Goal: Task Accomplishment & Management: Manage account settings

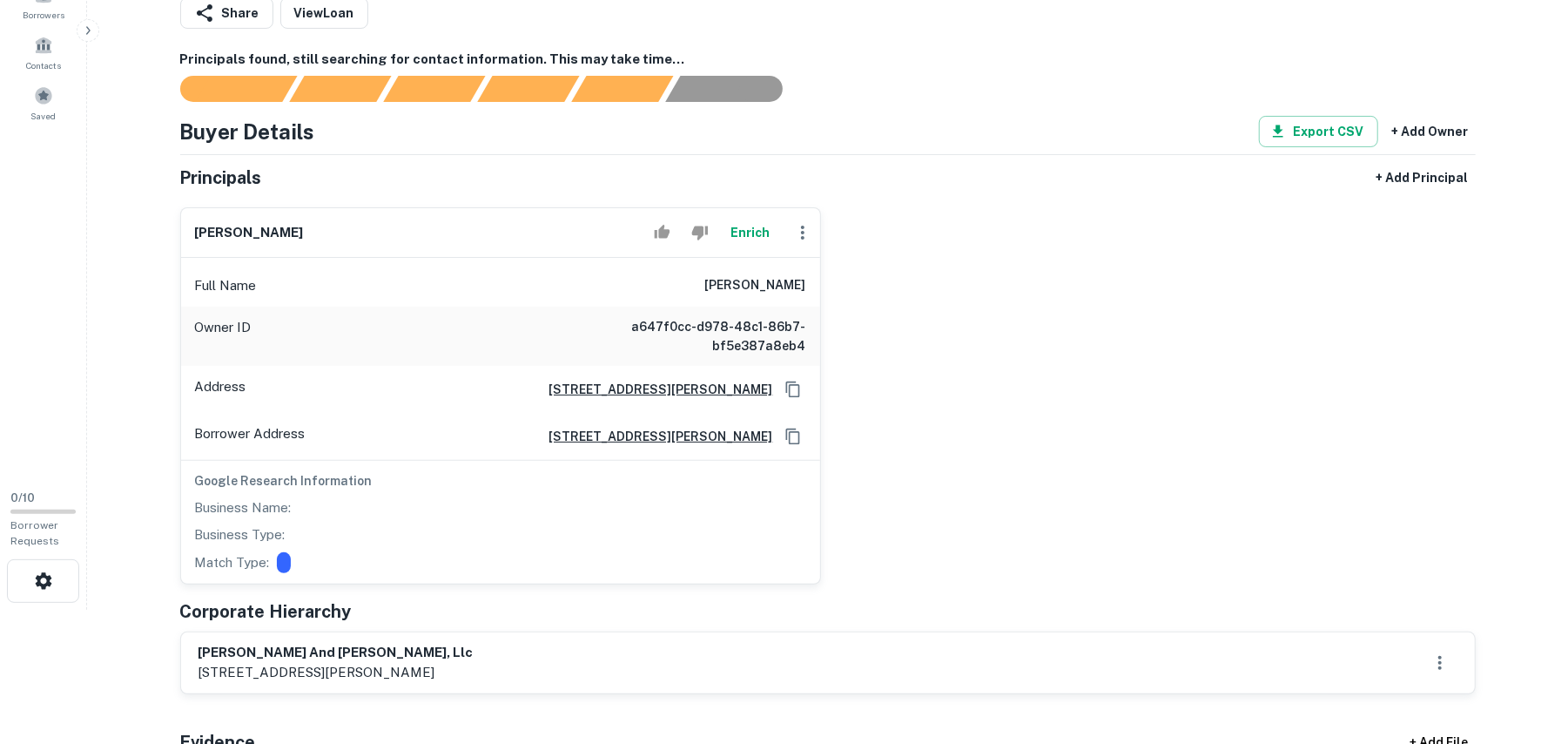
scroll to position [464, 0]
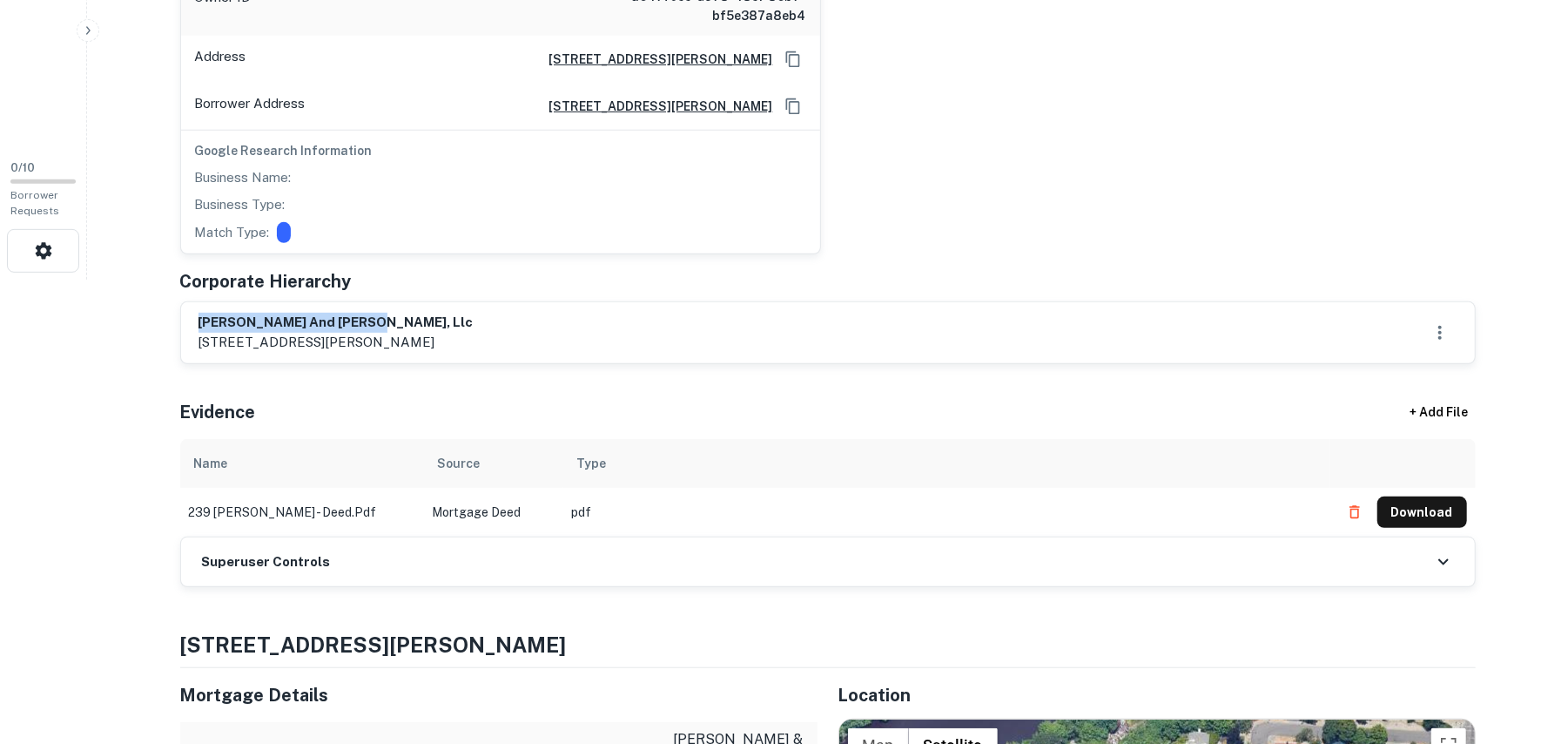
drag, startPoint x: 200, startPoint y: 321, endPoint x: 543, endPoint y: 319, distance: 343.0
click at [543, 319] on div "[PERSON_NAME] and [PERSON_NAME], llc [STREET_ADDRESS][PERSON_NAME]" at bounding box center [828, 333] width 1259 height 40
copy h6 "sharron and michael, llc"
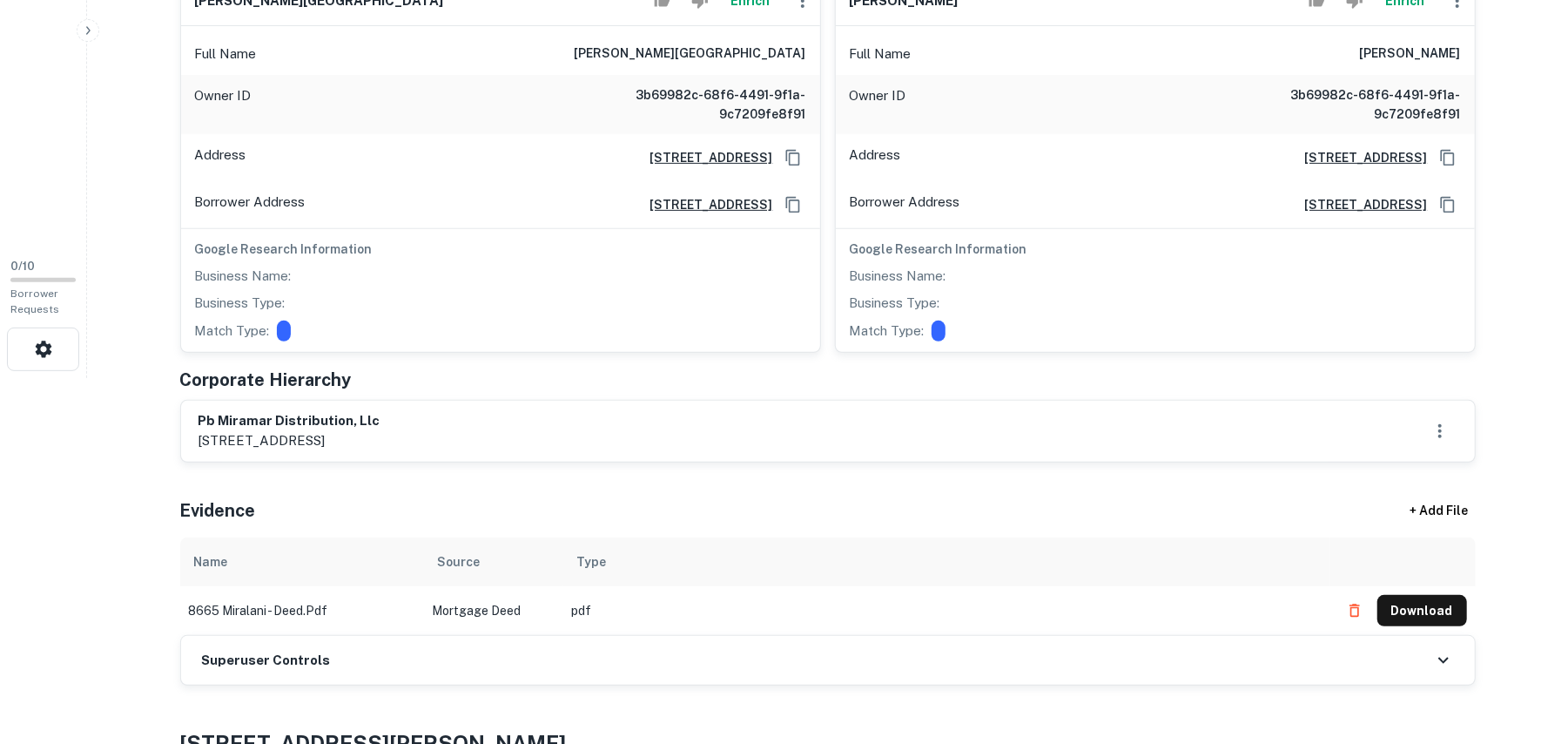
scroll to position [464, 0]
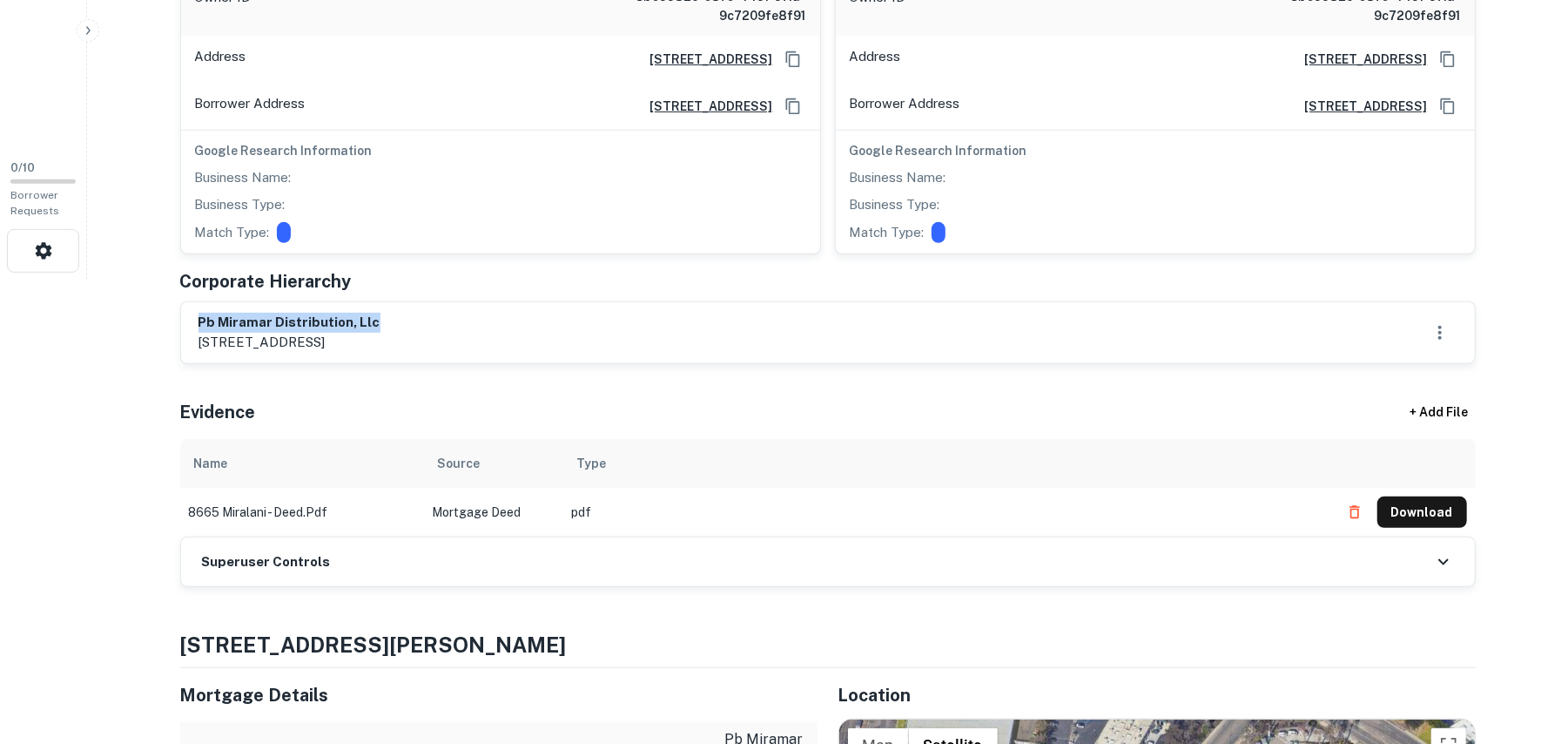
drag, startPoint x: 197, startPoint y: 322, endPoint x: 390, endPoint y: 324, distance: 193.0
click at [390, 324] on div "pb miramar distribution, llc 8665-8685 miralani dr., san diego, ca, 92126" at bounding box center [828, 333] width 1294 height 61
copy h6 "pb miramar distribution, llc"
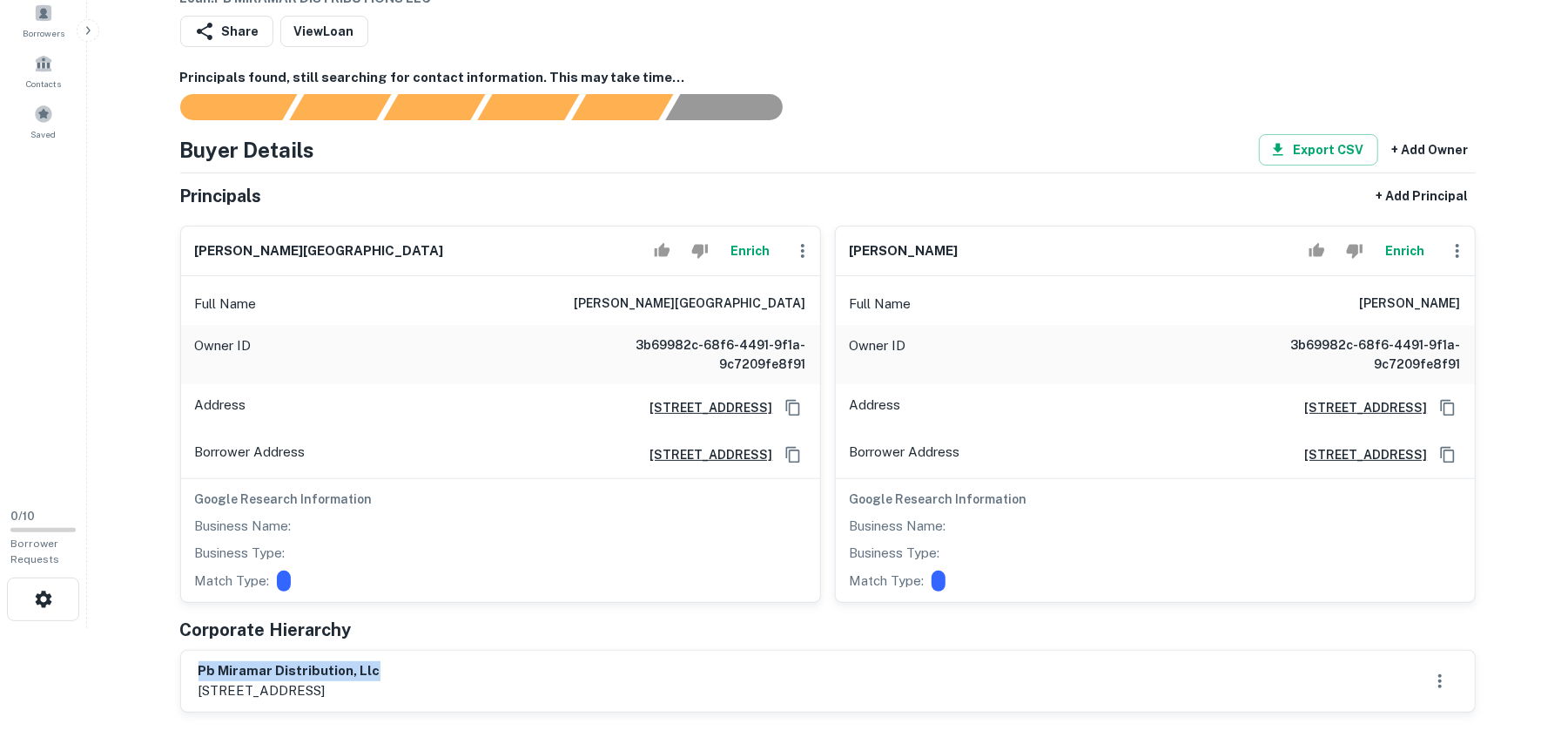
scroll to position [0, 0]
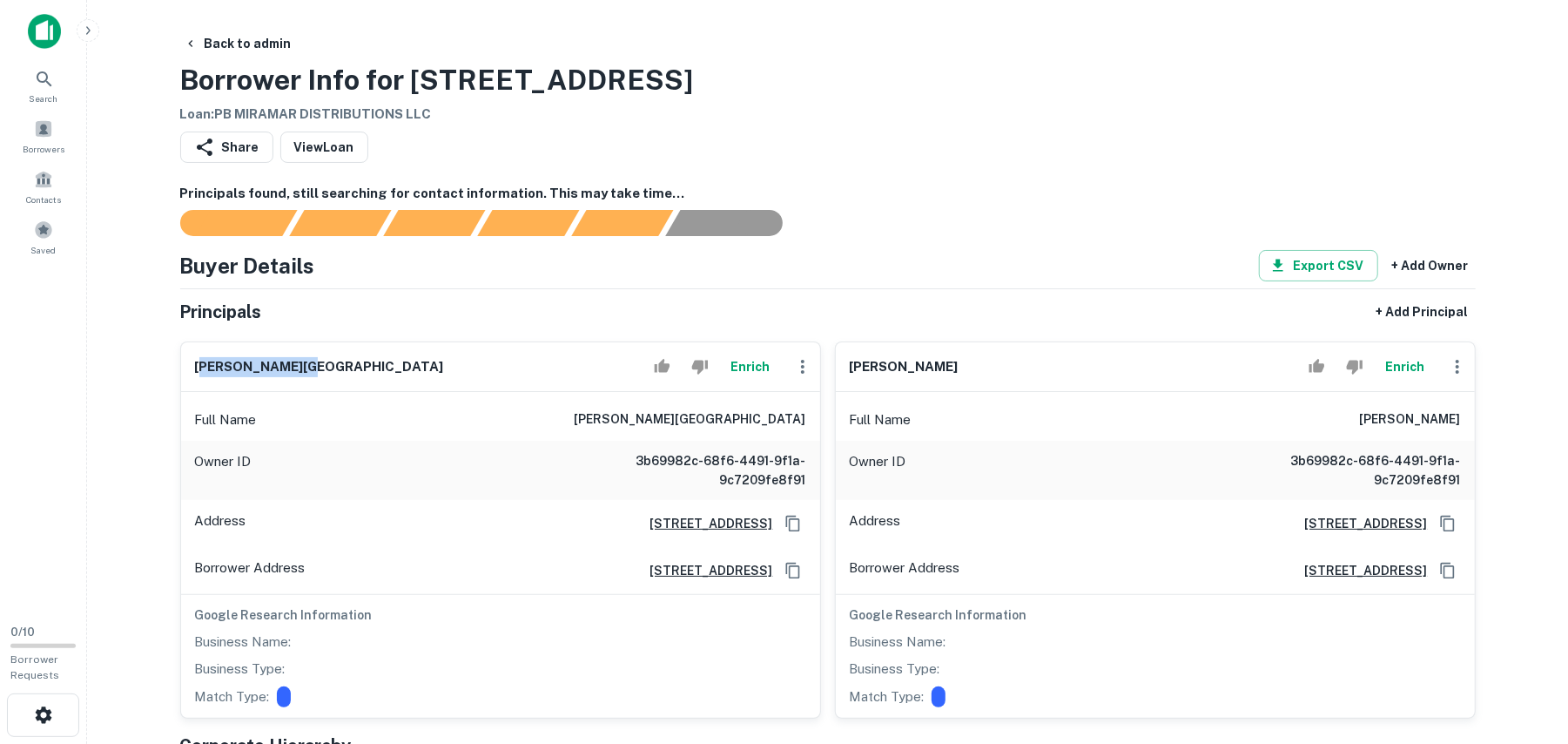
drag, startPoint x: 200, startPoint y: 367, endPoint x: 411, endPoint y: 367, distance: 211.0
click at [411, 367] on div "bianca g. kaveh Enrich" at bounding box center [501, 367] width 639 height 50
drag, startPoint x: 195, startPoint y: 361, endPoint x: 339, endPoint y: 362, distance: 144.0
click at [339, 362] on div "bianca g. kaveh Enrich" at bounding box center [501, 367] width 639 height 50
copy h6 "bianca g. kaveh"
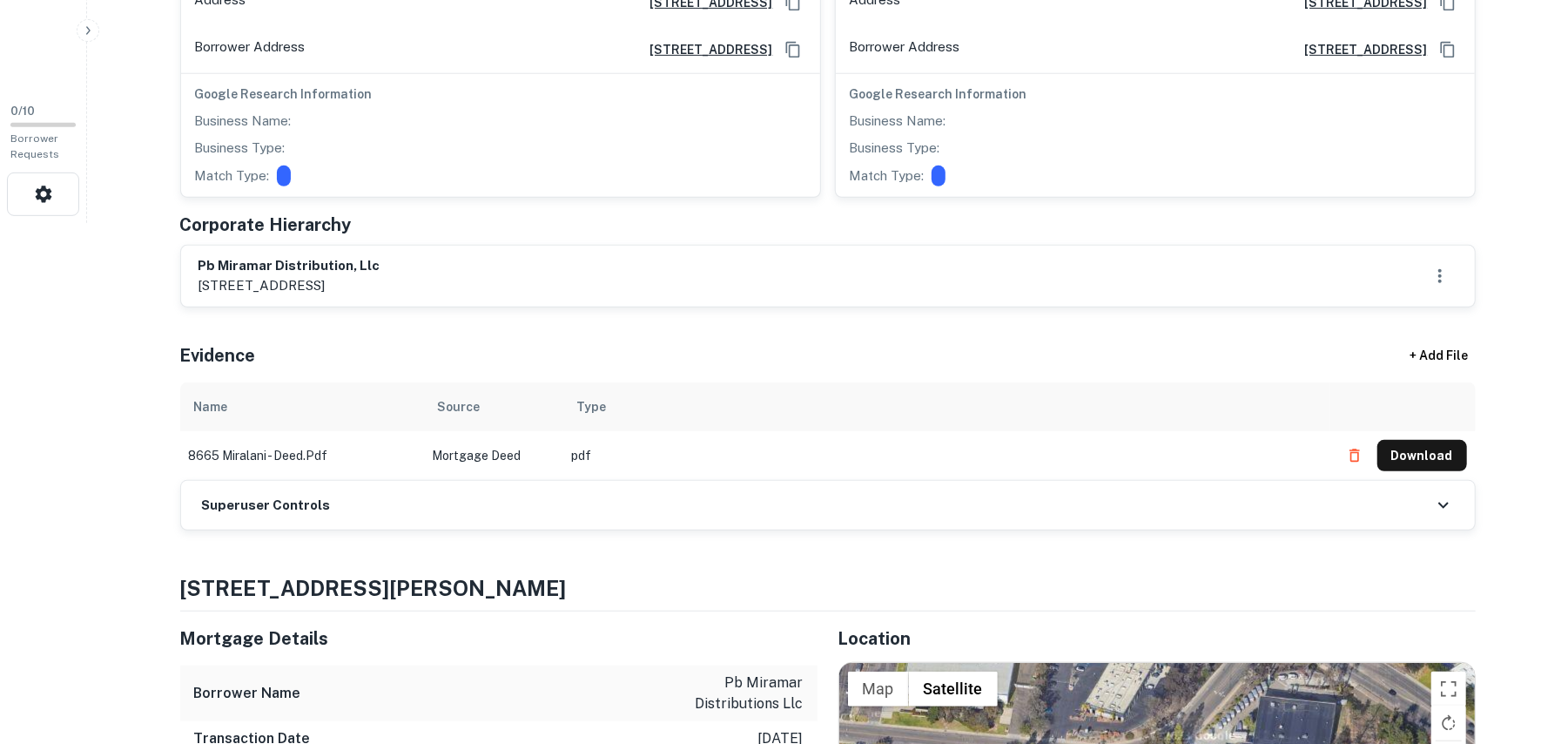
scroll to position [464, 0]
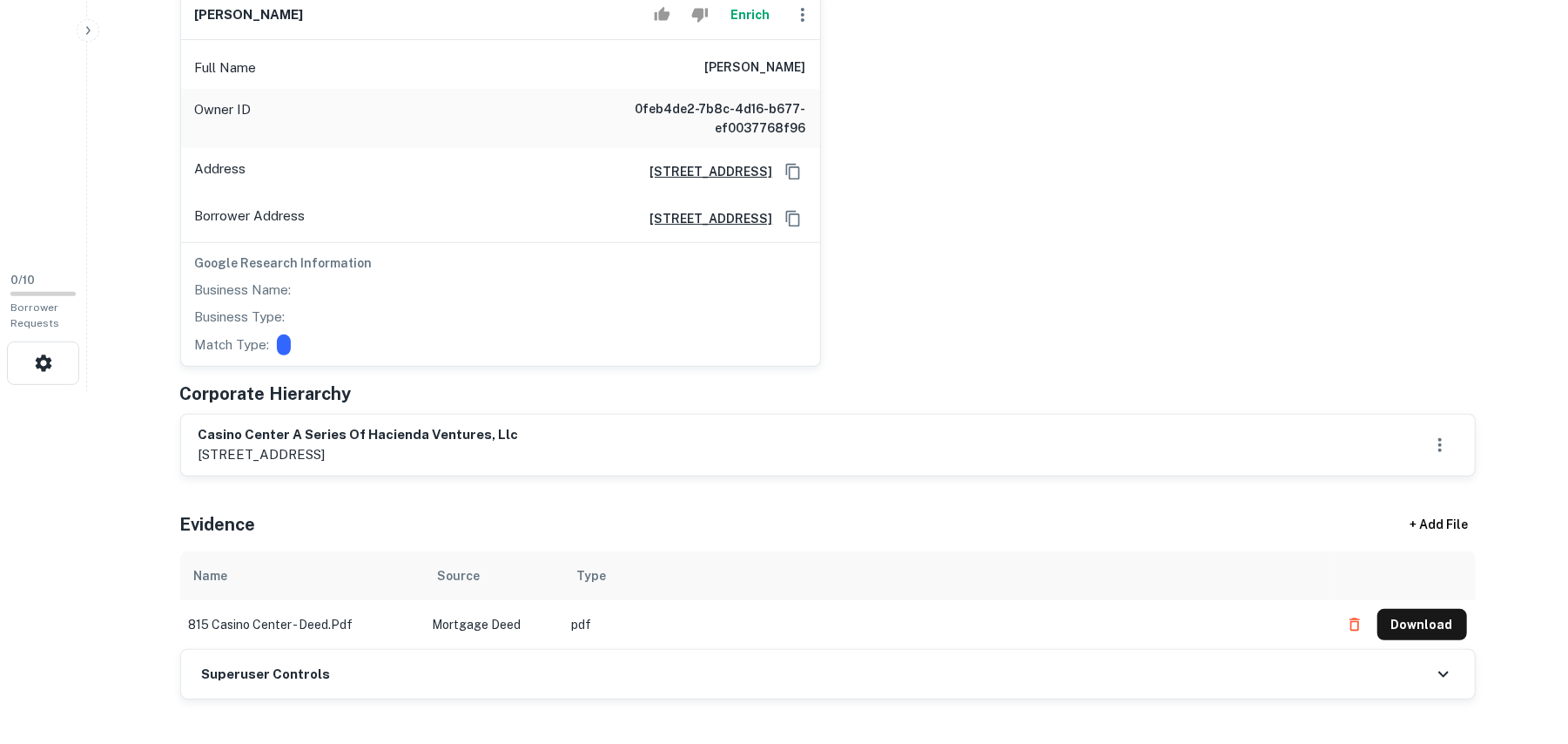
scroll to position [464, 0]
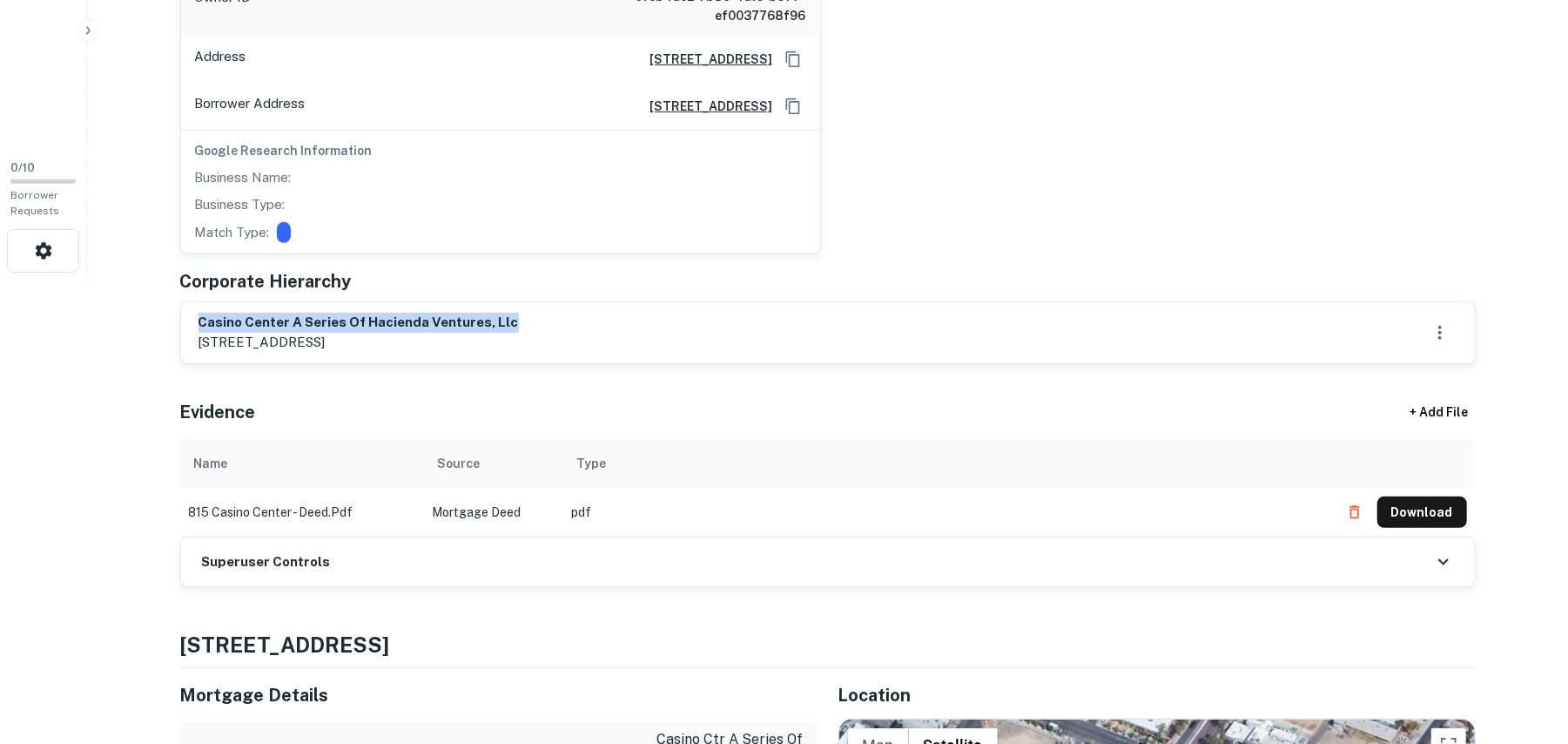
drag, startPoint x: 197, startPoint y: 324, endPoint x: 524, endPoint y: 321, distance: 327.0
click at [524, 321] on div "casino center a series of hacienda ventures, llc 815 s. casino center blvd., la…" at bounding box center [828, 333] width 1294 height 61
copy h6 "casino center a series of hacienda ventures, llc"
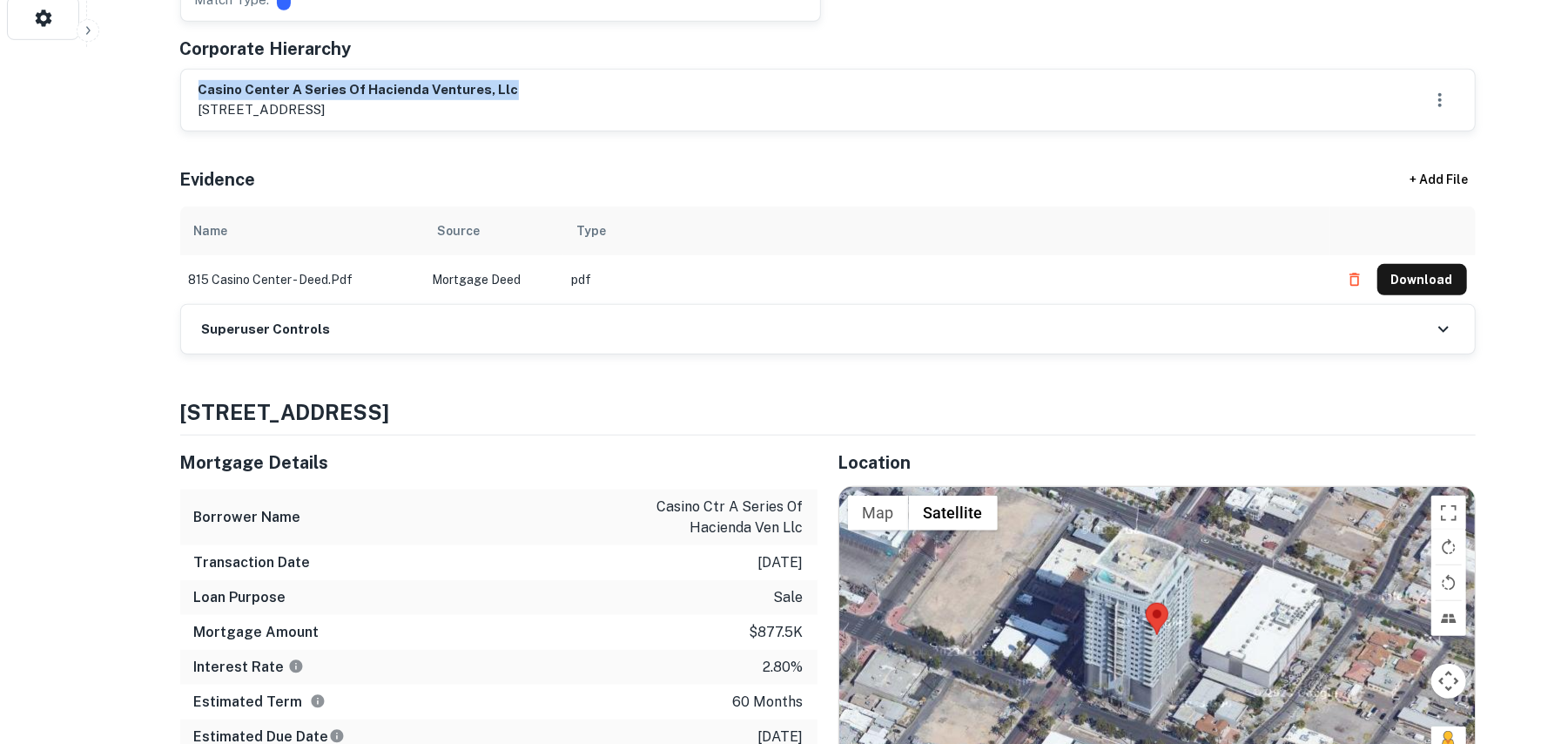
scroll to position [580, 0]
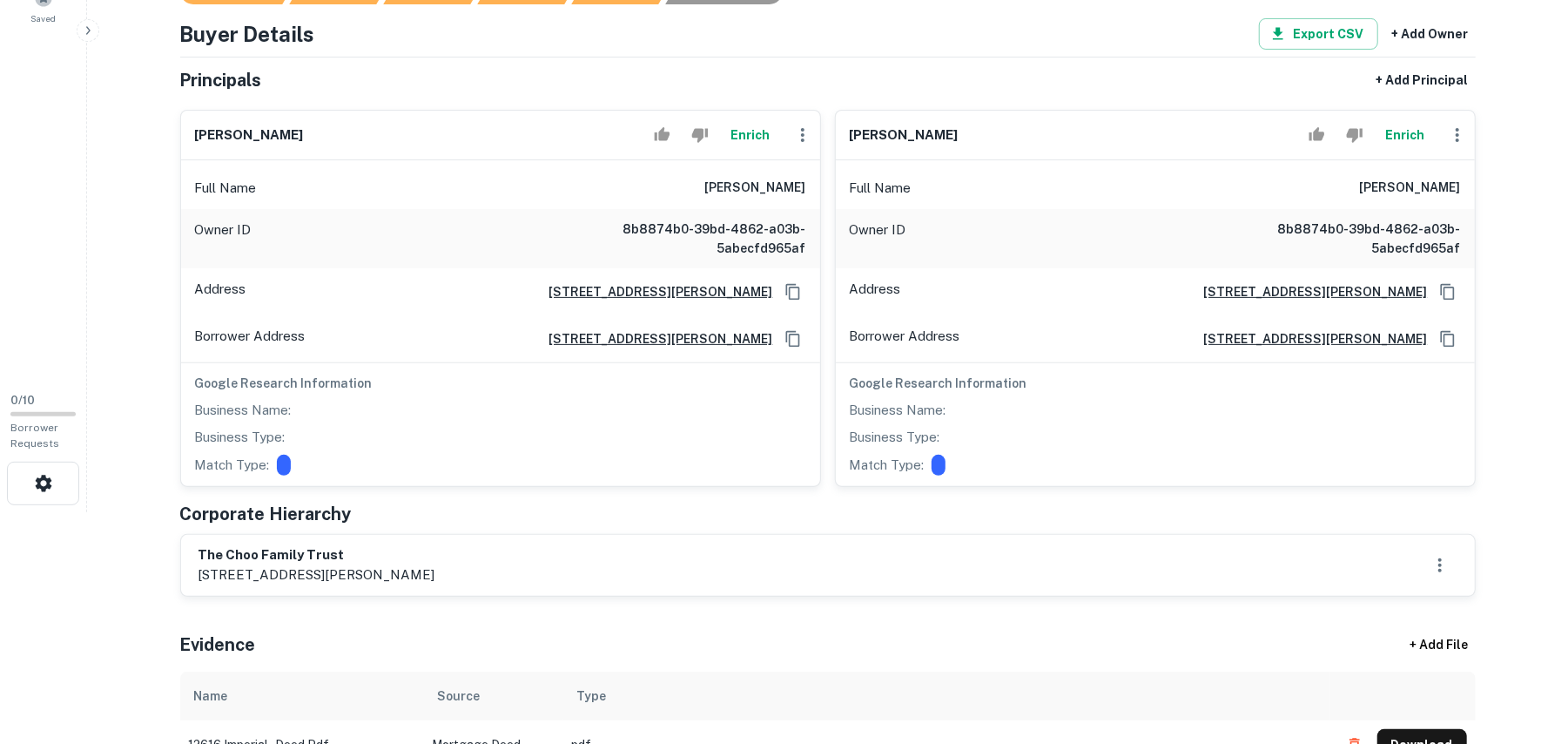
scroll to position [464, 0]
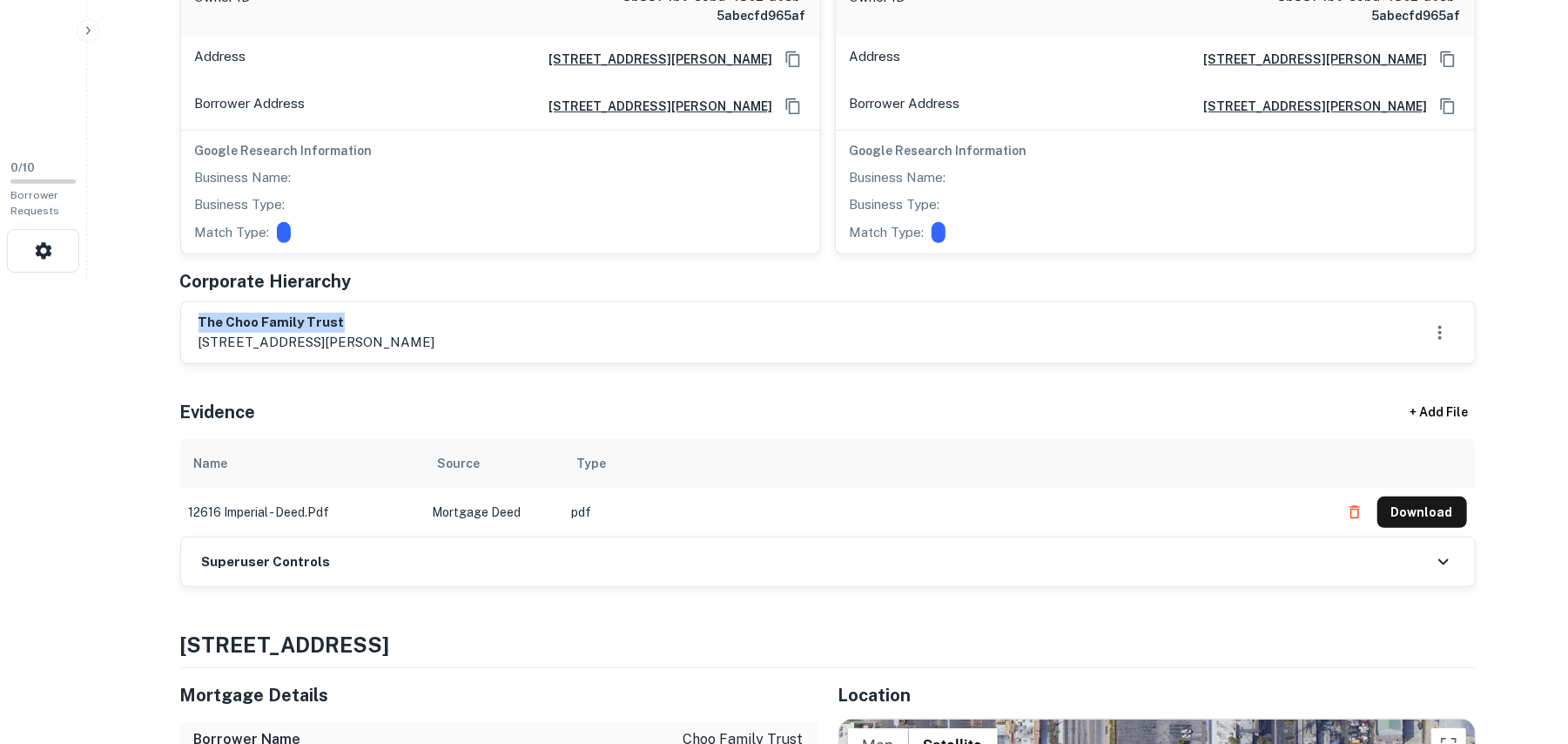
drag, startPoint x: 199, startPoint y: 321, endPoint x: 444, endPoint y: 311, distance: 245.2
click at [381, 312] on div "the choo family trust 1903 wilson avenue, upland, ca, 91784" at bounding box center [828, 333] width 1294 height 61
copy h6 "the choo family trust"
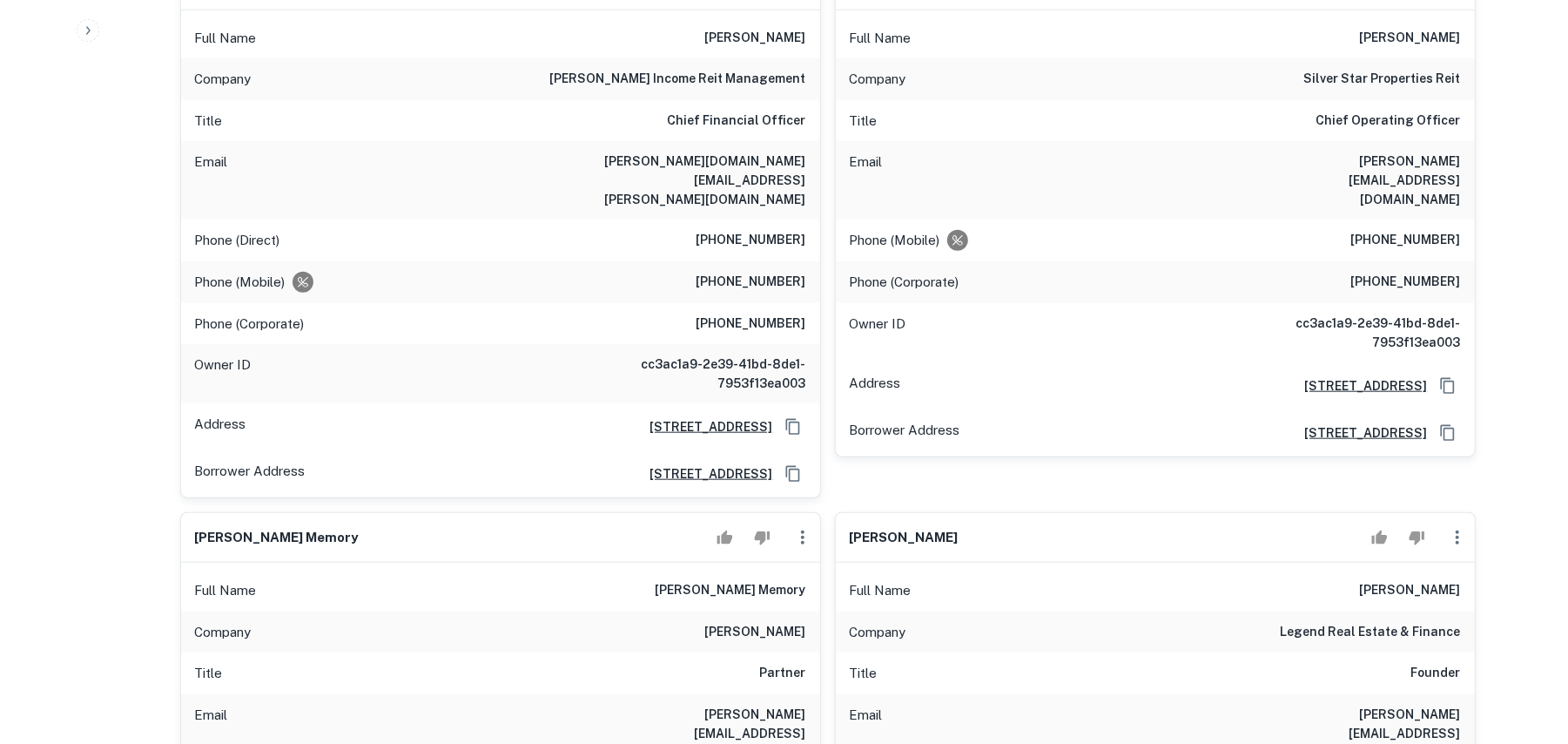
scroll to position [1161, 0]
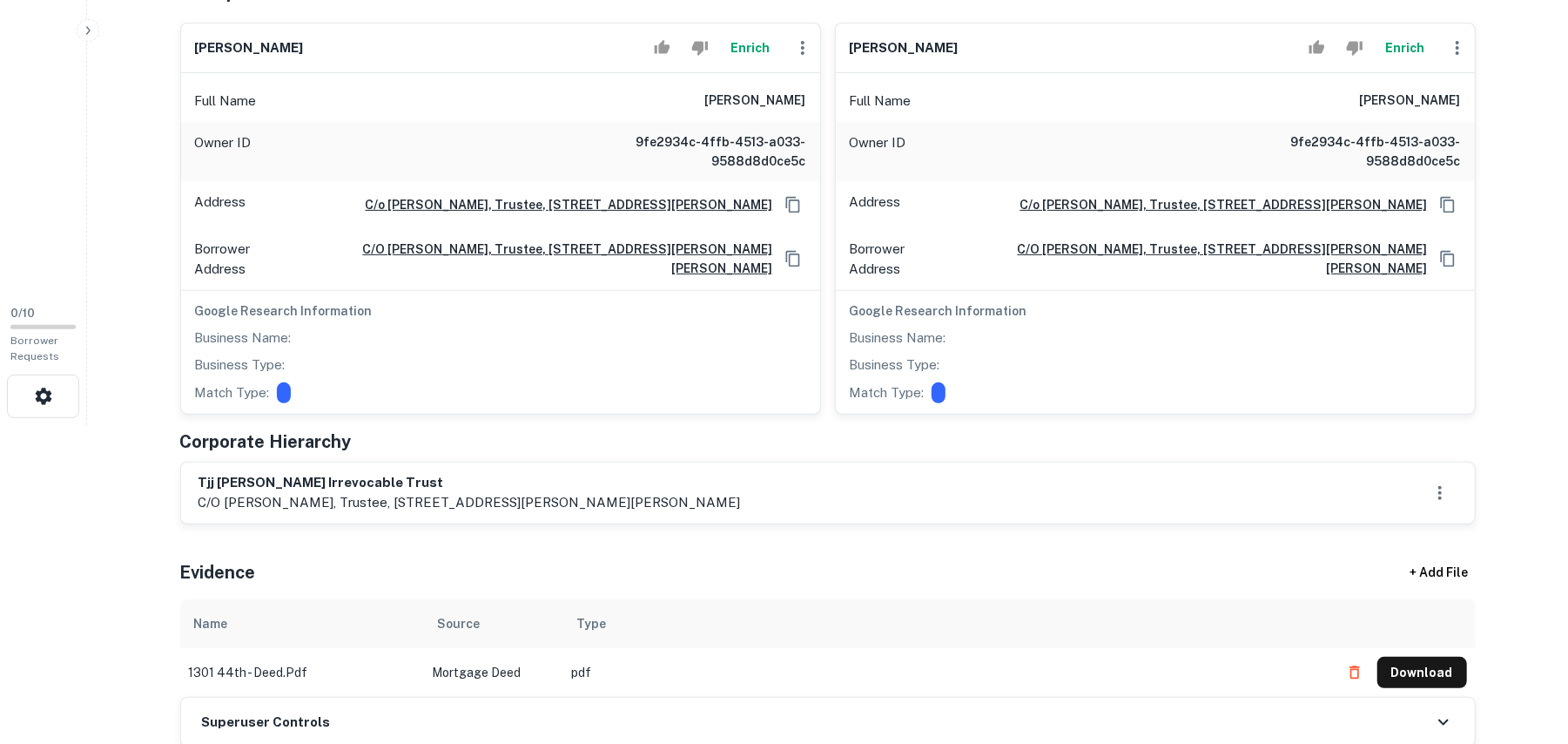
scroll to position [464, 0]
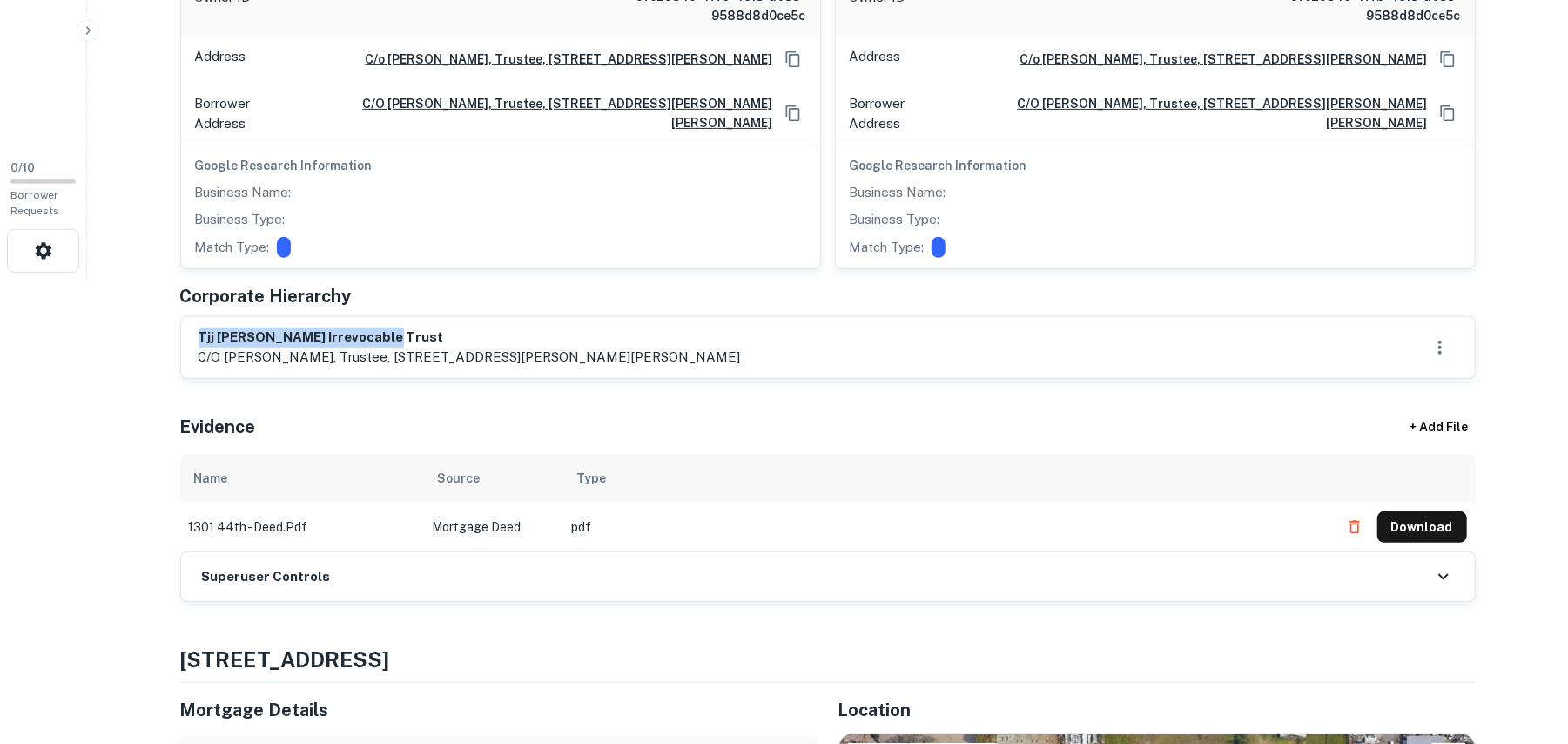
drag, startPoint x: 199, startPoint y: 326, endPoint x: 651, endPoint y: 321, distance: 452.0
click at [651, 328] on h6 "tjj zurcher irrevocable trust" at bounding box center [469, 337] width 542 height 20
copy h6 "tjj zurcher irrevocable trust"
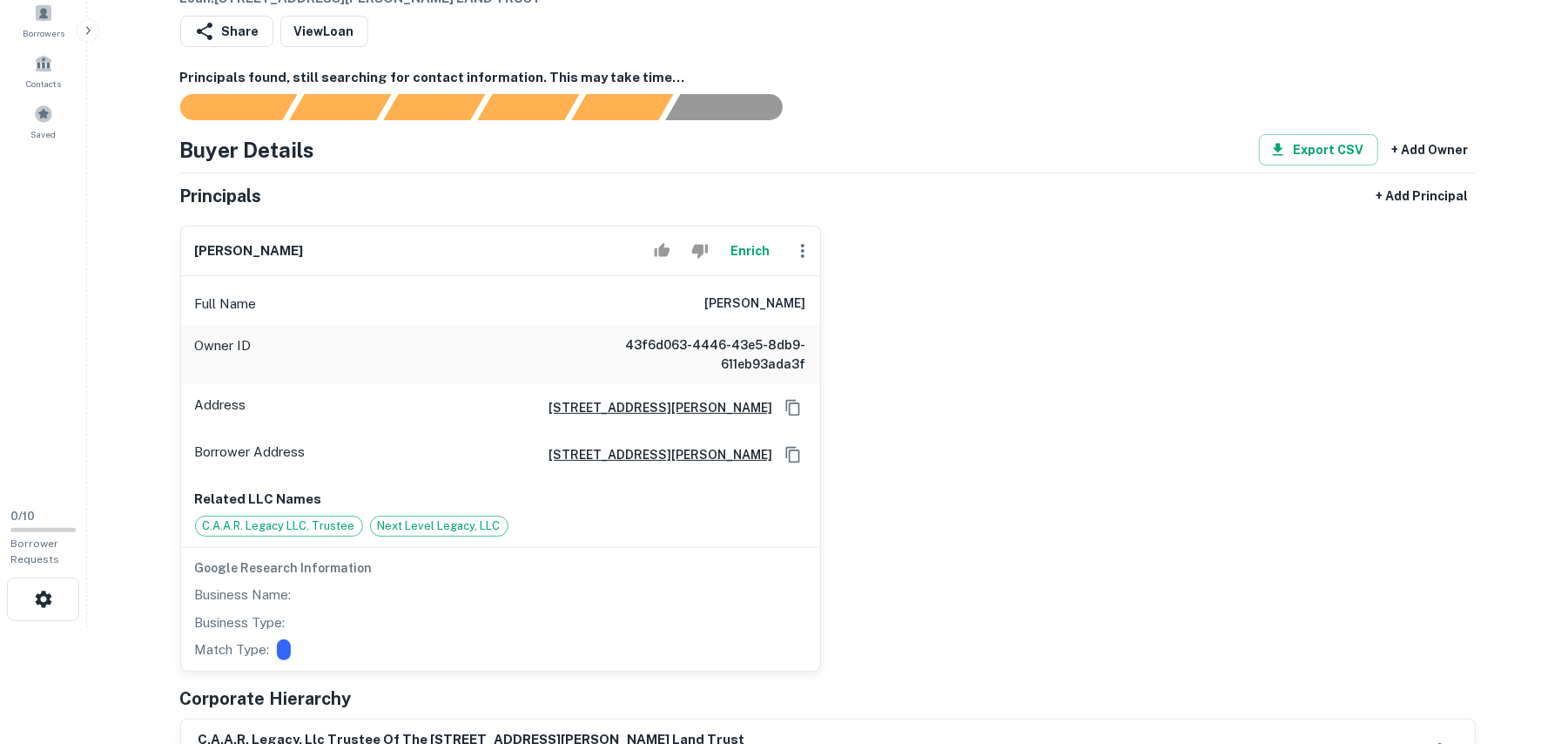
scroll to position [348, 0]
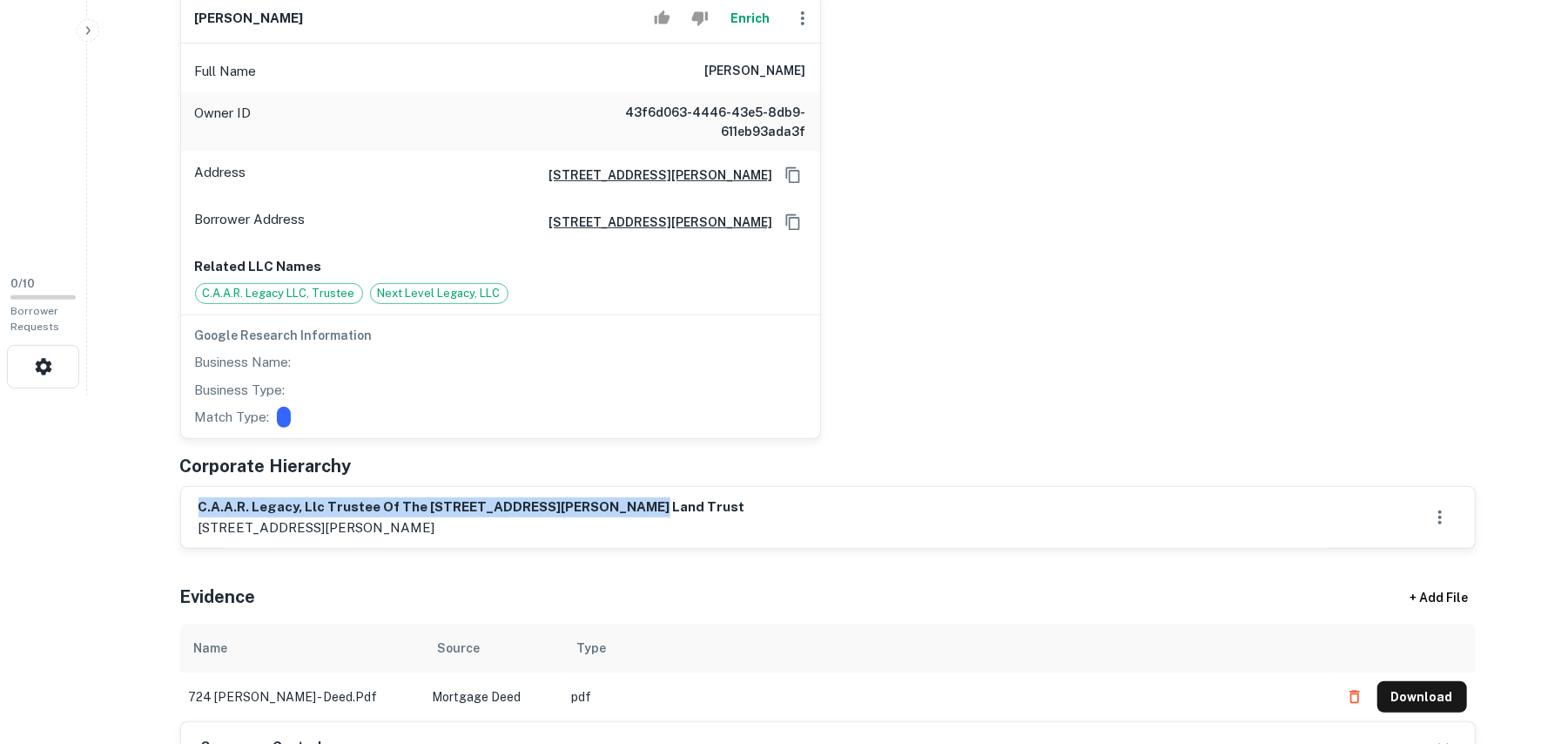
drag, startPoint x: 200, startPoint y: 507, endPoint x: 711, endPoint y: 517, distance: 511.1
click at [711, 516] on div "c.a.a.r. legacy, llc trustee of the 724 e [PERSON_NAME] st land trust [STREET_A…" at bounding box center [828, 517] width 1259 height 40
copy h6 "c.a.a.r. legacy, llc trustee of the [STREET_ADDRESS][PERSON_NAME] land trust"
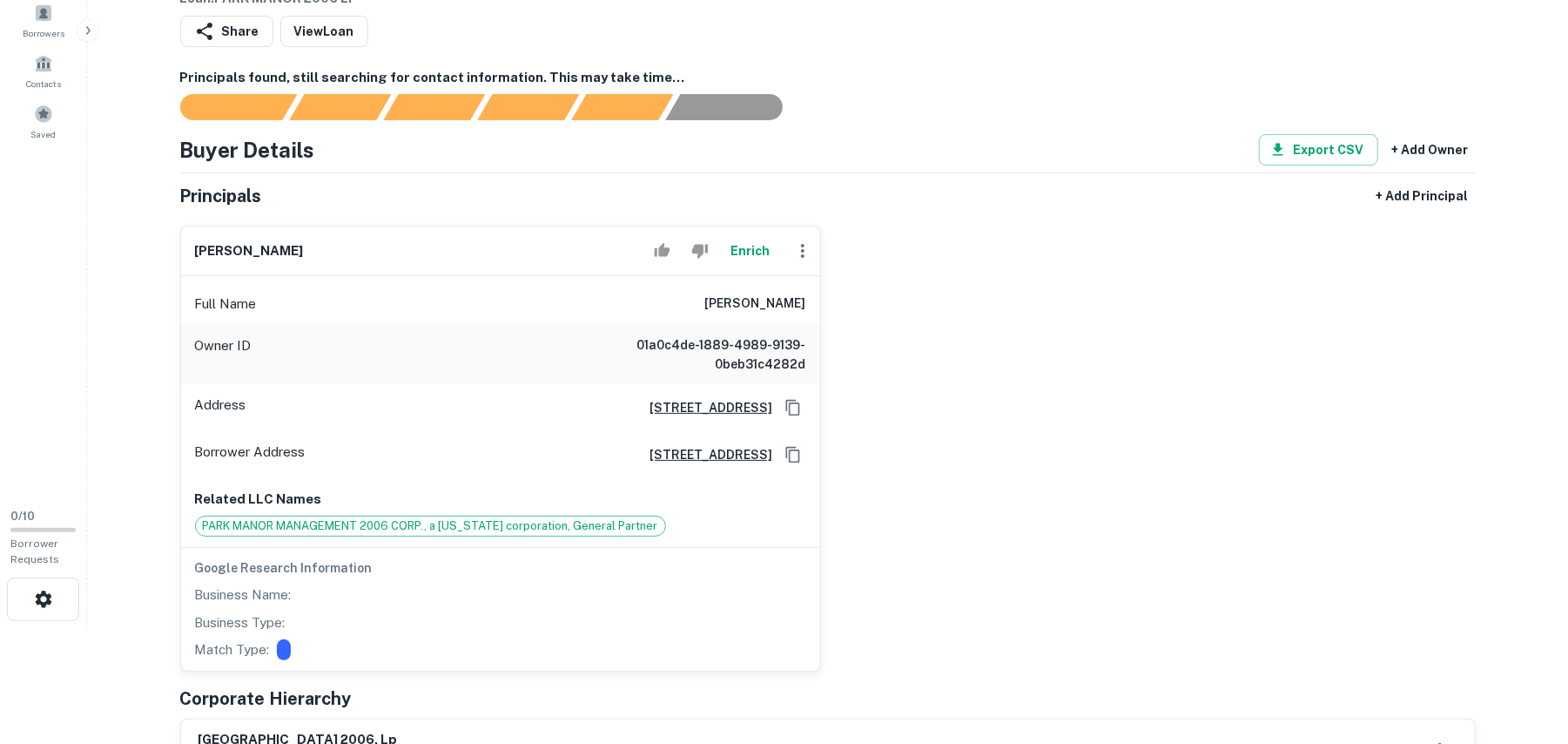
scroll to position [348, 0]
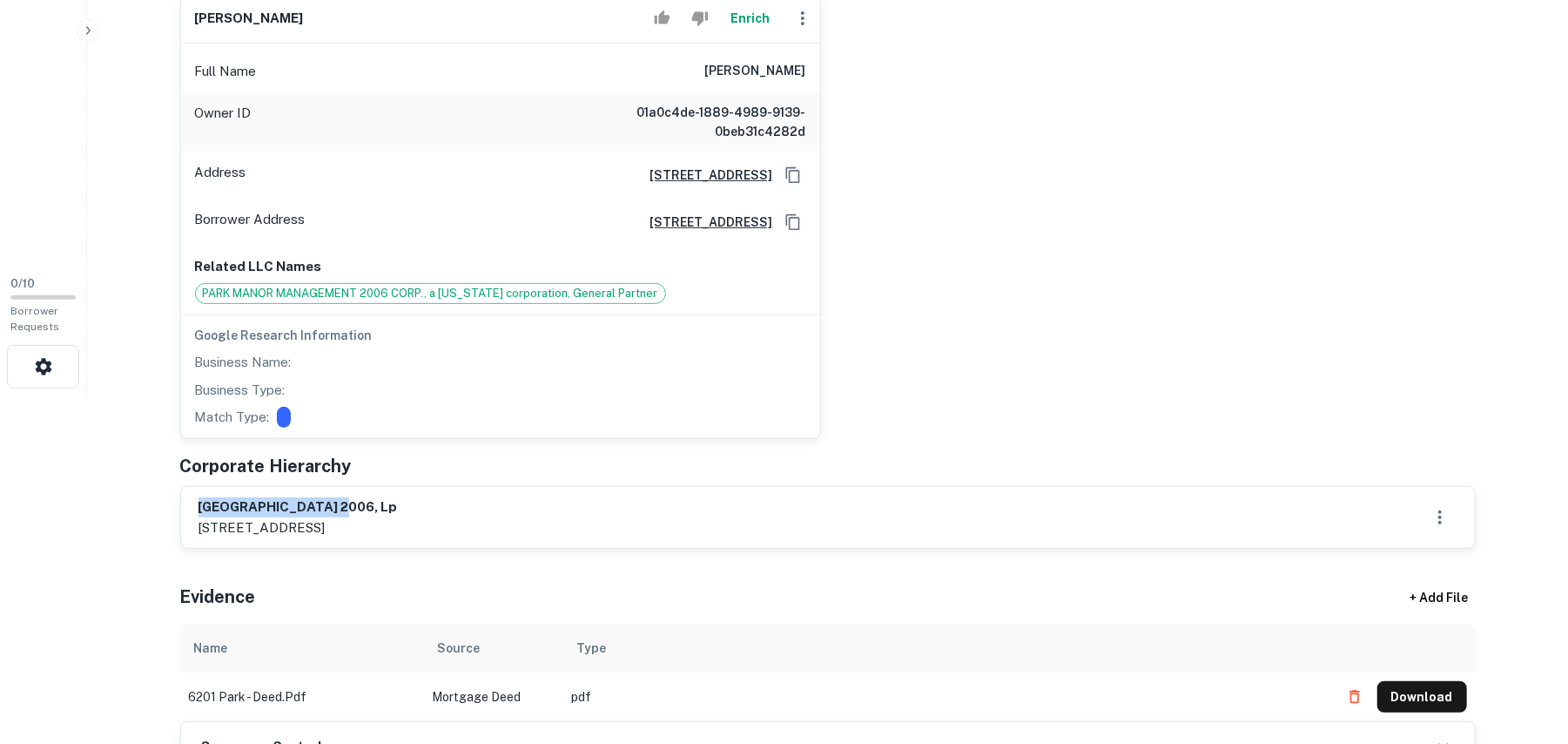
drag, startPoint x: 199, startPoint y: 509, endPoint x: 414, endPoint y: 504, distance: 215.1
click at [398, 504] on h6 "park manor 2006, lp" at bounding box center [298, 507] width 199 height 20
copy h6 "park manor 2006, lp"
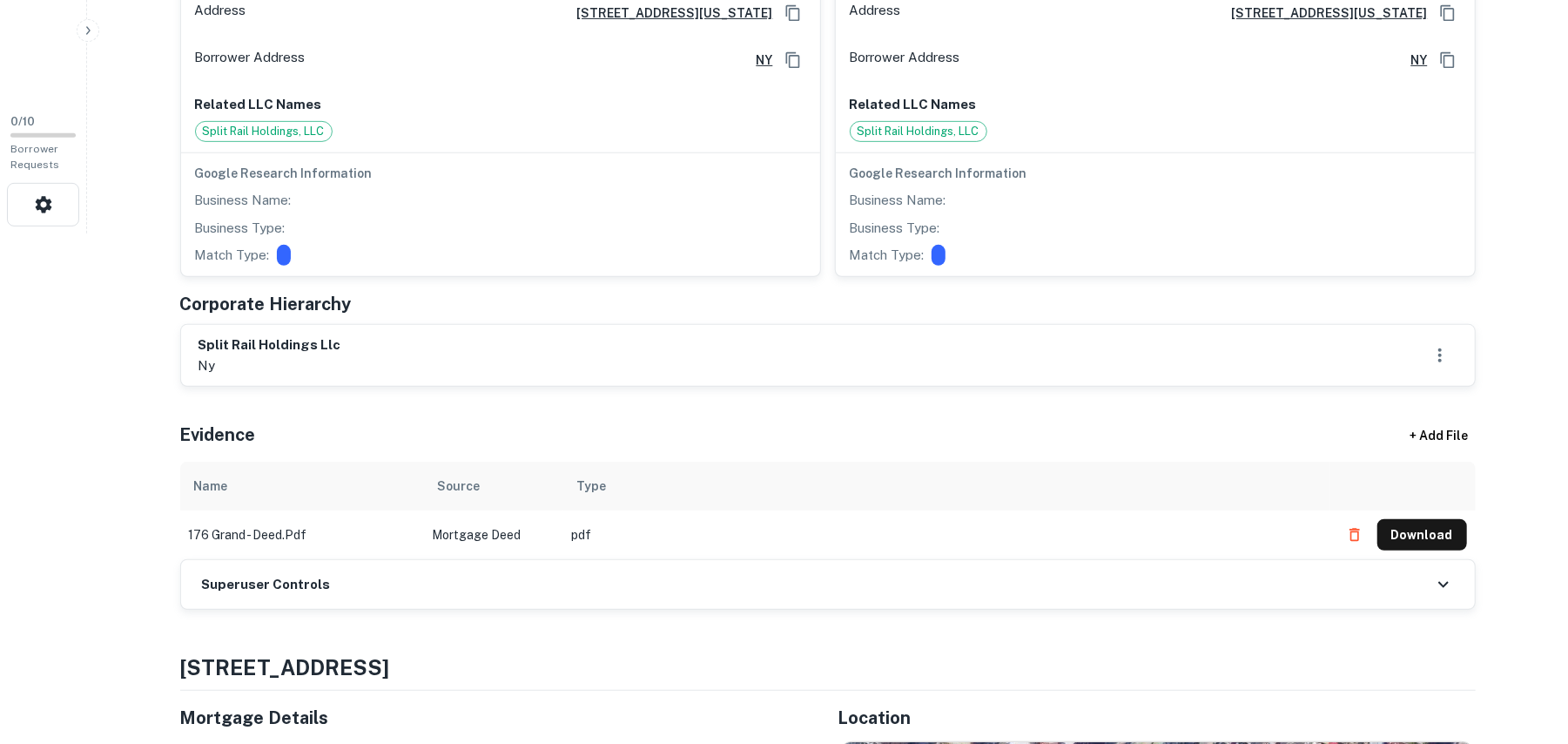
scroll to position [580, 0]
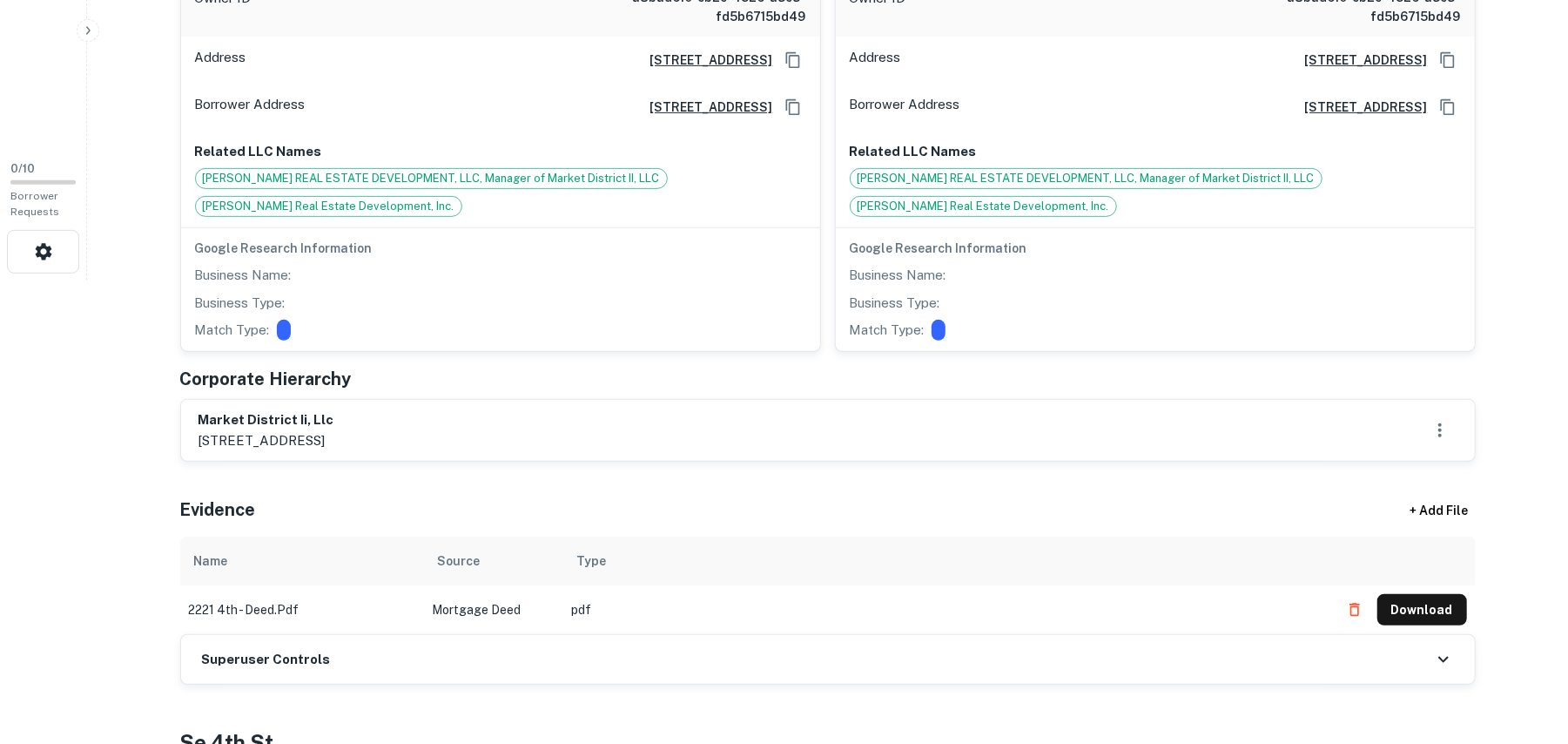
scroll to position [464, 0]
drag, startPoint x: 200, startPoint y: 422, endPoint x: 408, endPoint y: 419, distance: 208.0
click at [334, 419] on h6 "market district ii, llc" at bounding box center [266, 419] width 136 height 20
copy h6 "market district ii, llc"
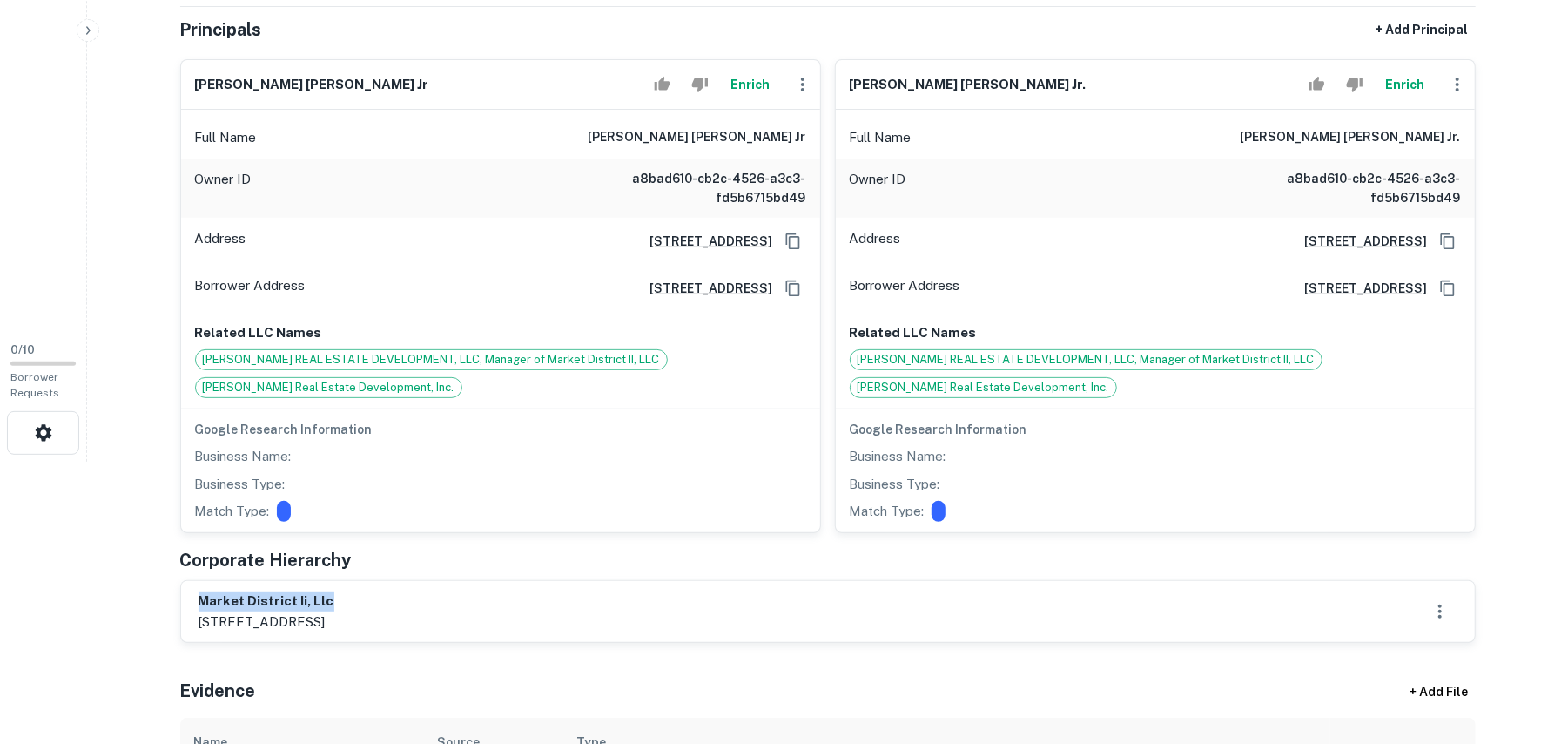
scroll to position [232, 0]
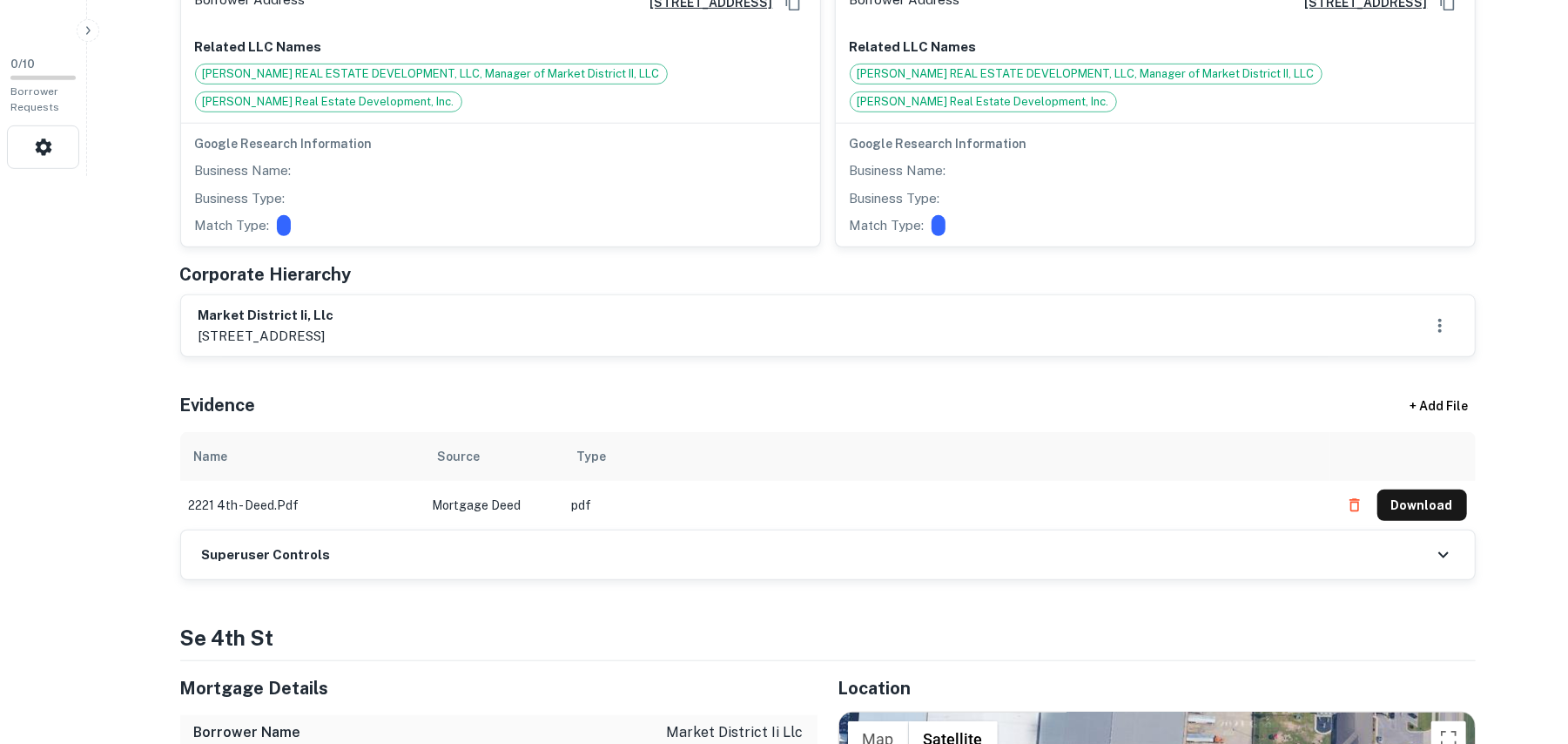
scroll to position [580, 0]
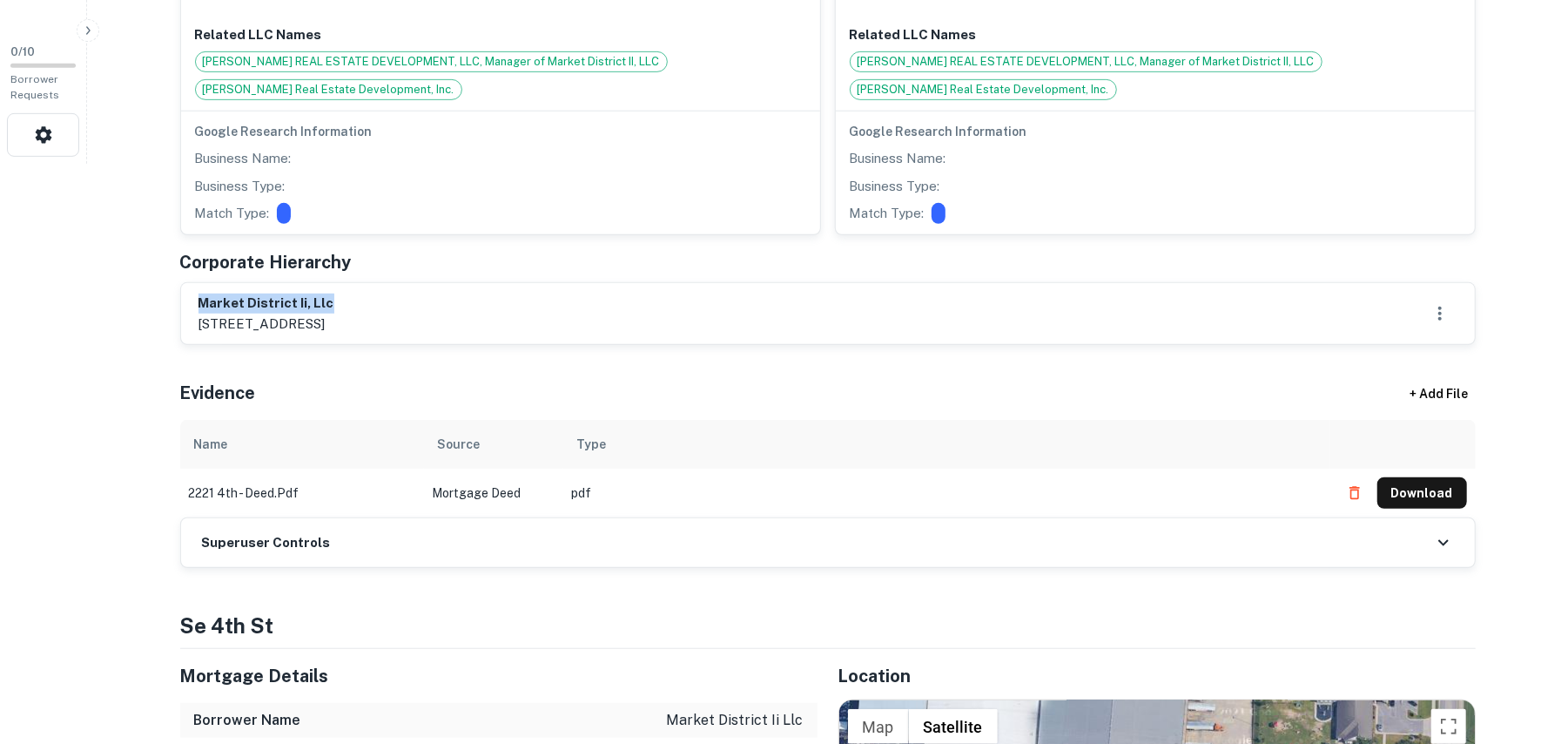
drag, startPoint x: 199, startPoint y: 308, endPoint x: 435, endPoint y: 303, distance: 236.1
click at [334, 303] on h6 "market district ii, llc" at bounding box center [266, 303] width 136 height 20
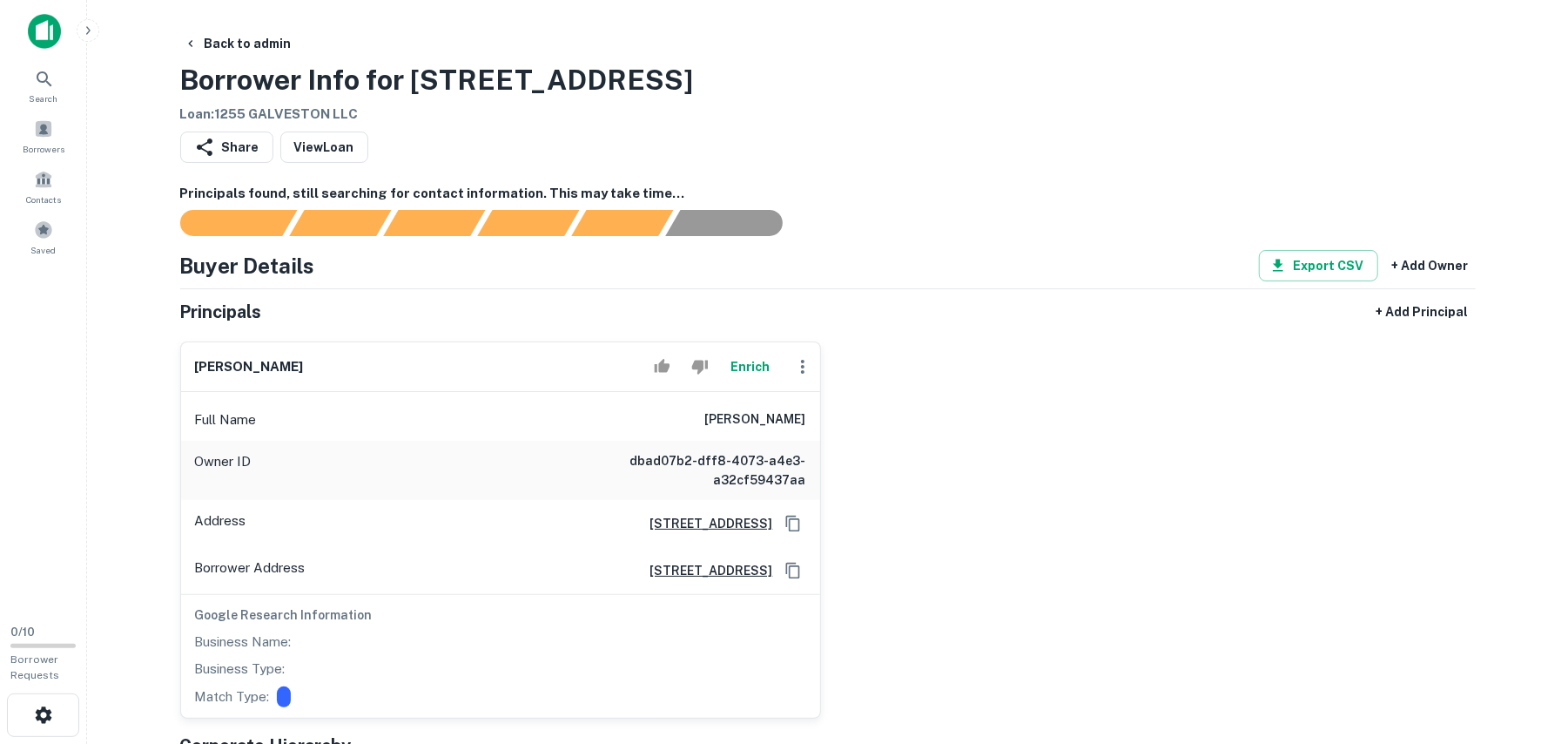
scroll to position [232, 0]
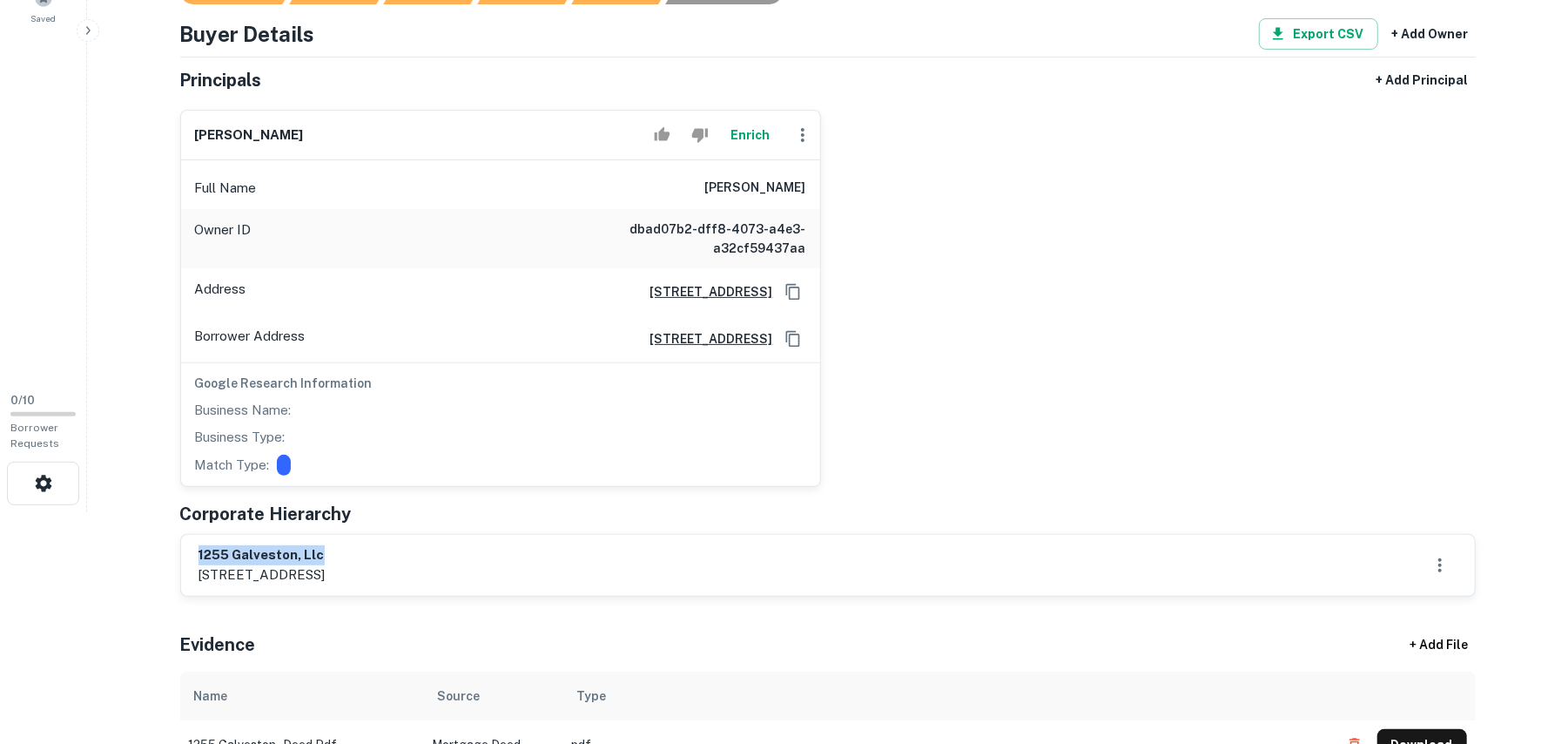
drag, startPoint x: 200, startPoint y: 551, endPoint x: 426, endPoint y: 551, distance: 226.0
click at [426, 551] on div "1255 galveston, llc 400 sw bluff dr, bend, or, 97703" at bounding box center [828, 565] width 1259 height 40
copy h6 "1255 galveston, llc"
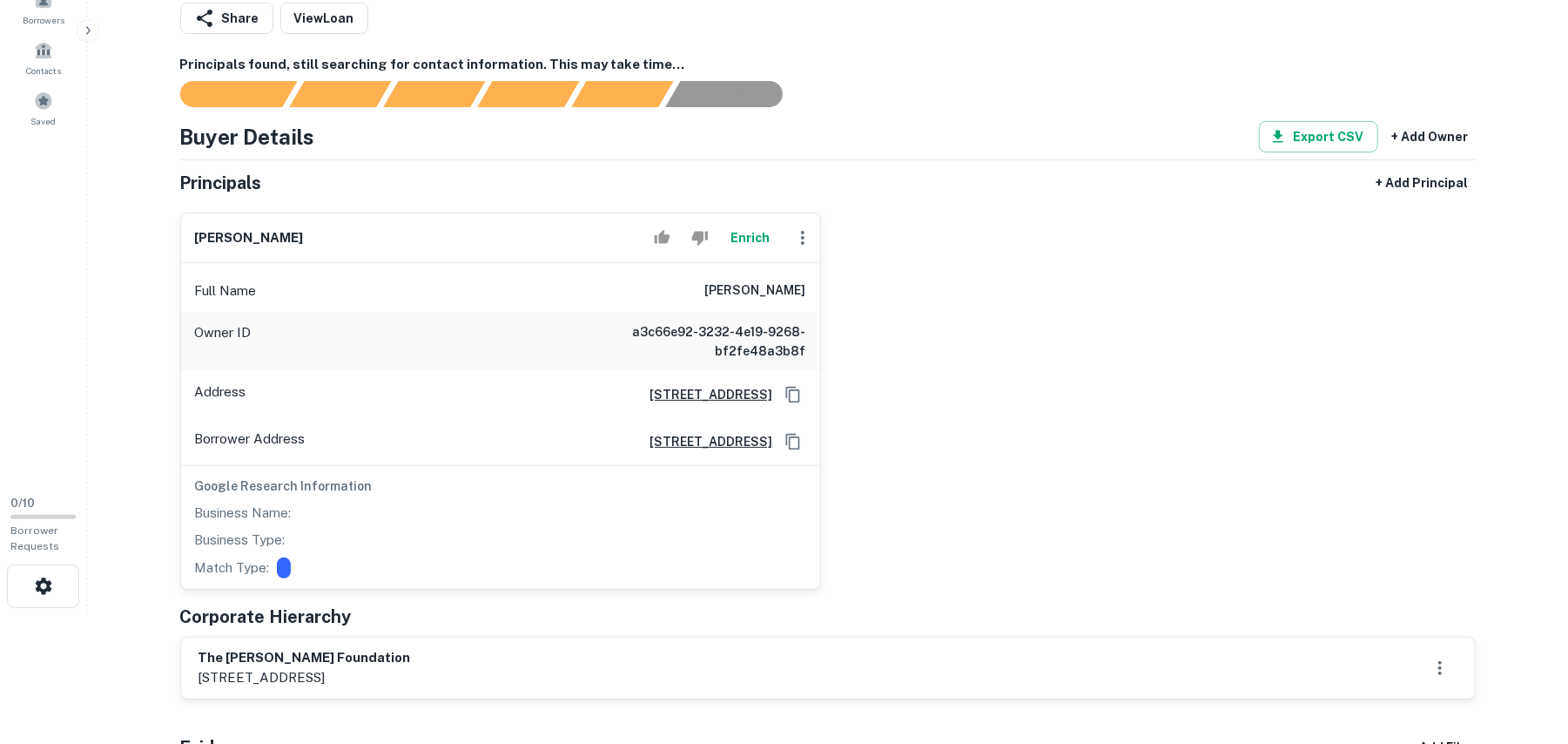
scroll to position [232, 0]
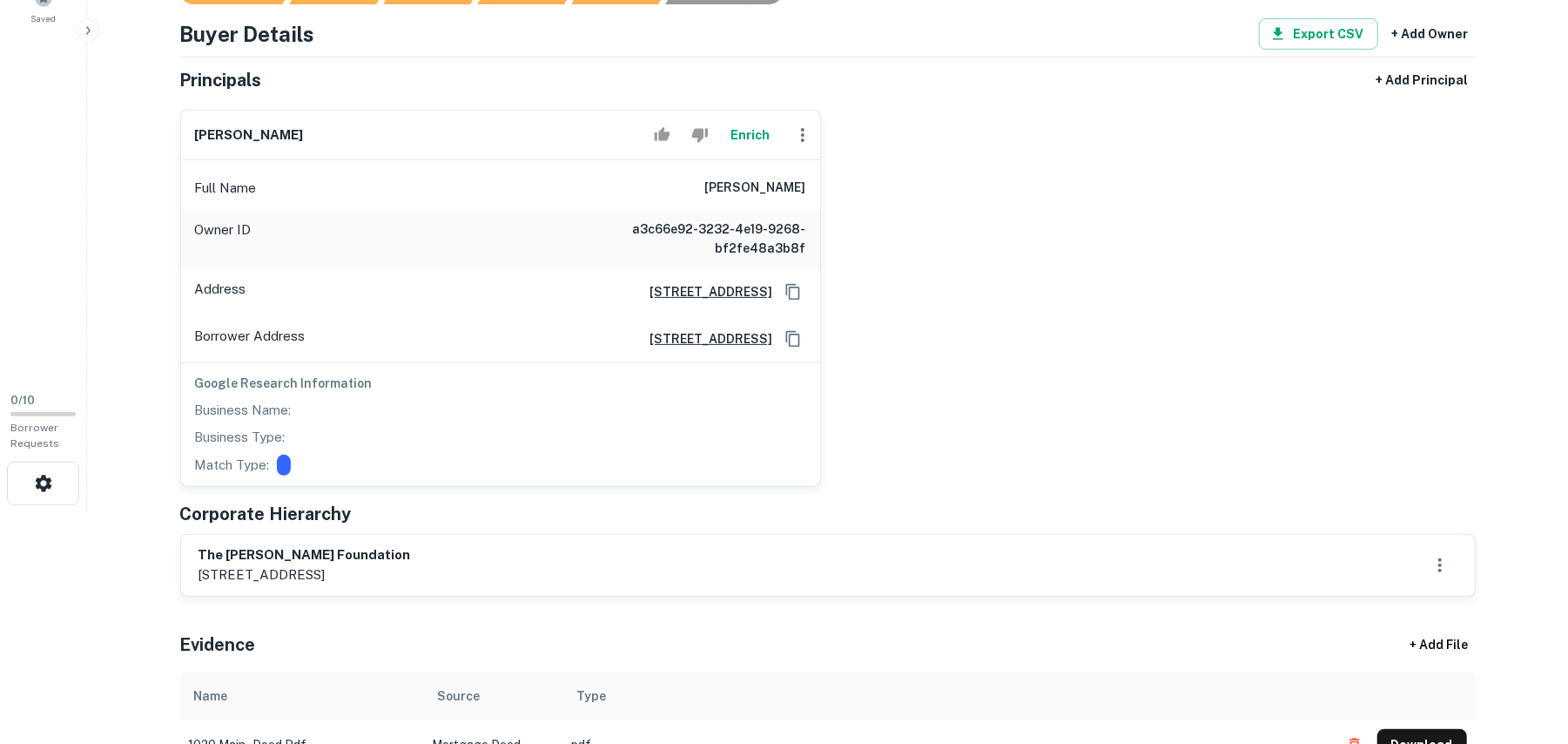
drag, startPoint x: 197, startPoint y: 551, endPoint x: 571, endPoint y: 547, distance: 374.0
click at [575, 545] on div "the herbert weintraub foundation 740 germantown pike, lafayette hill, pa, 19444" at bounding box center [828, 565] width 1294 height 61
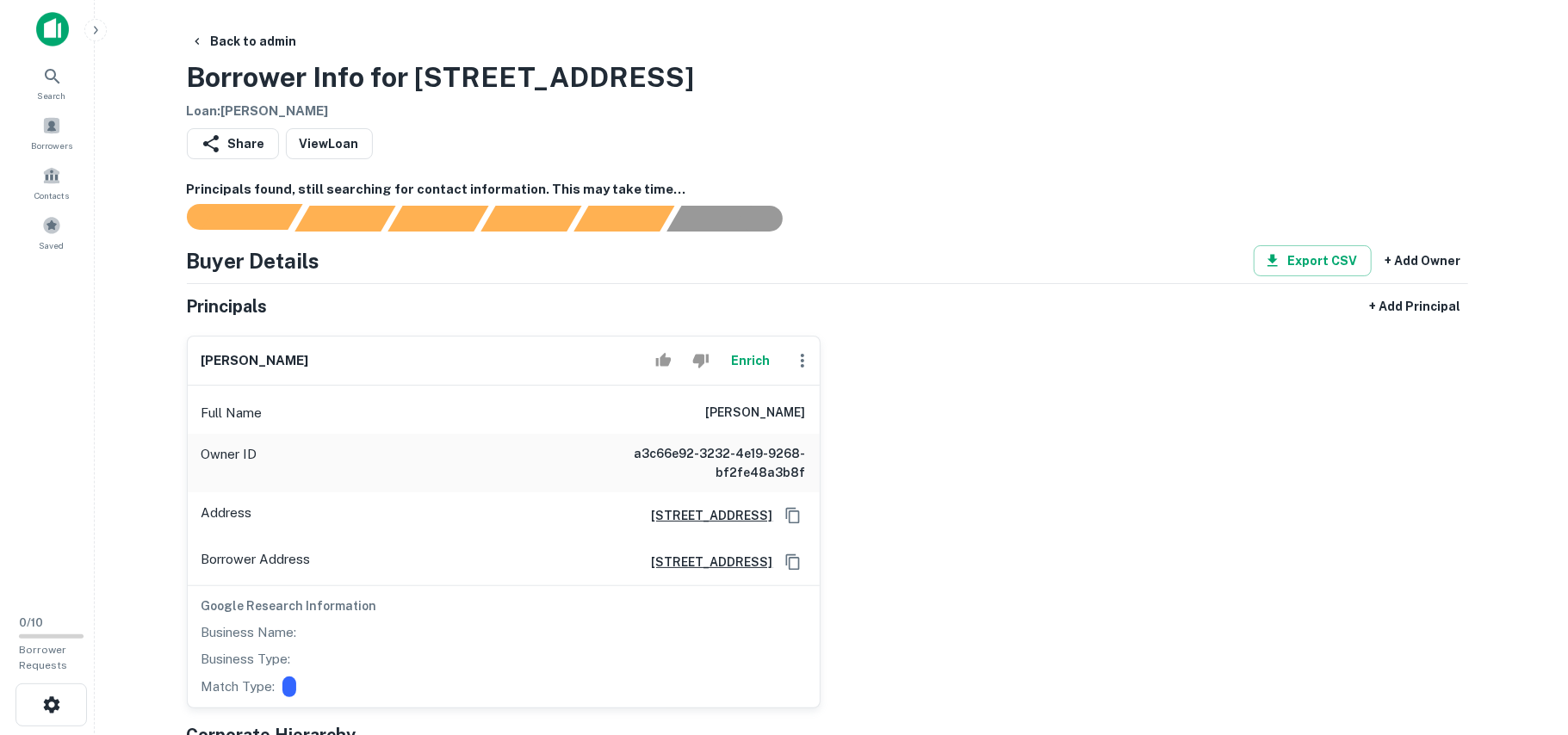
scroll to position [0, 0]
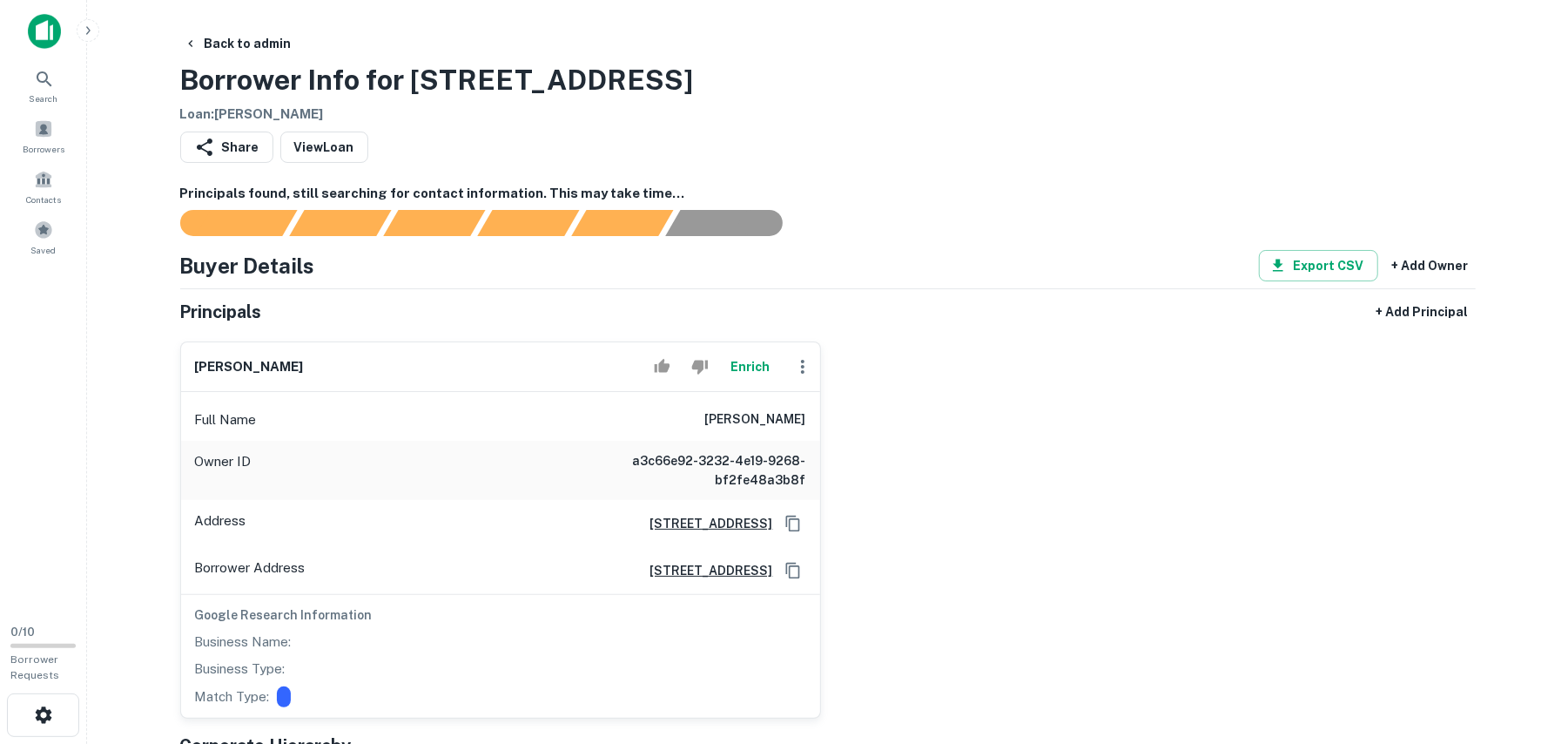
drag, startPoint x: 199, startPoint y: 371, endPoint x: 454, endPoint y: 385, distance: 255.4
click at [454, 385] on div "nicholas rossini Enrich" at bounding box center [501, 367] width 639 height 50
copy h6 "nicholas rossini"
click at [798, 368] on icon "button" at bounding box center [803, 367] width 21 height 21
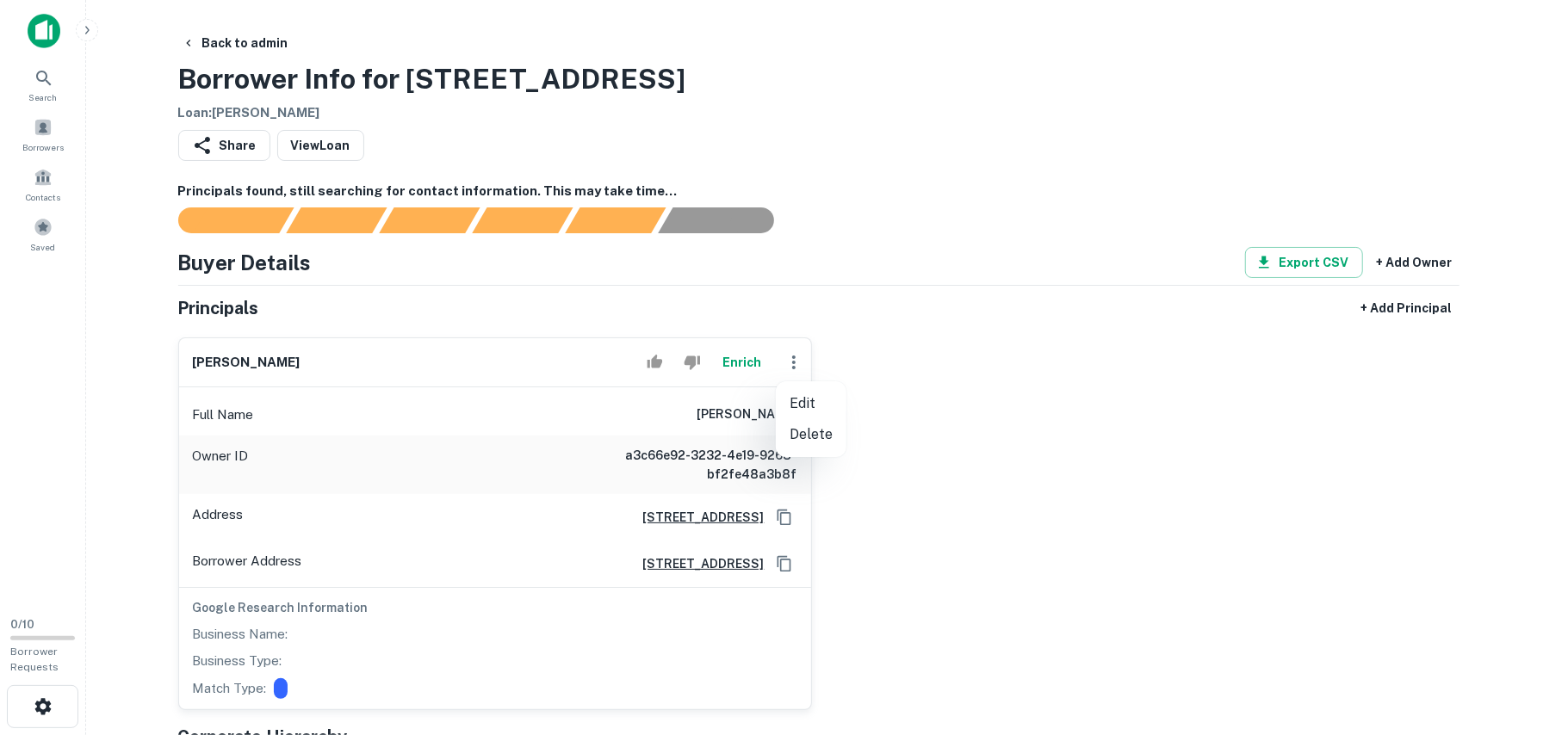
click at [816, 405] on li "Edit" at bounding box center [811, 404] width 71 height 31
select select "**"
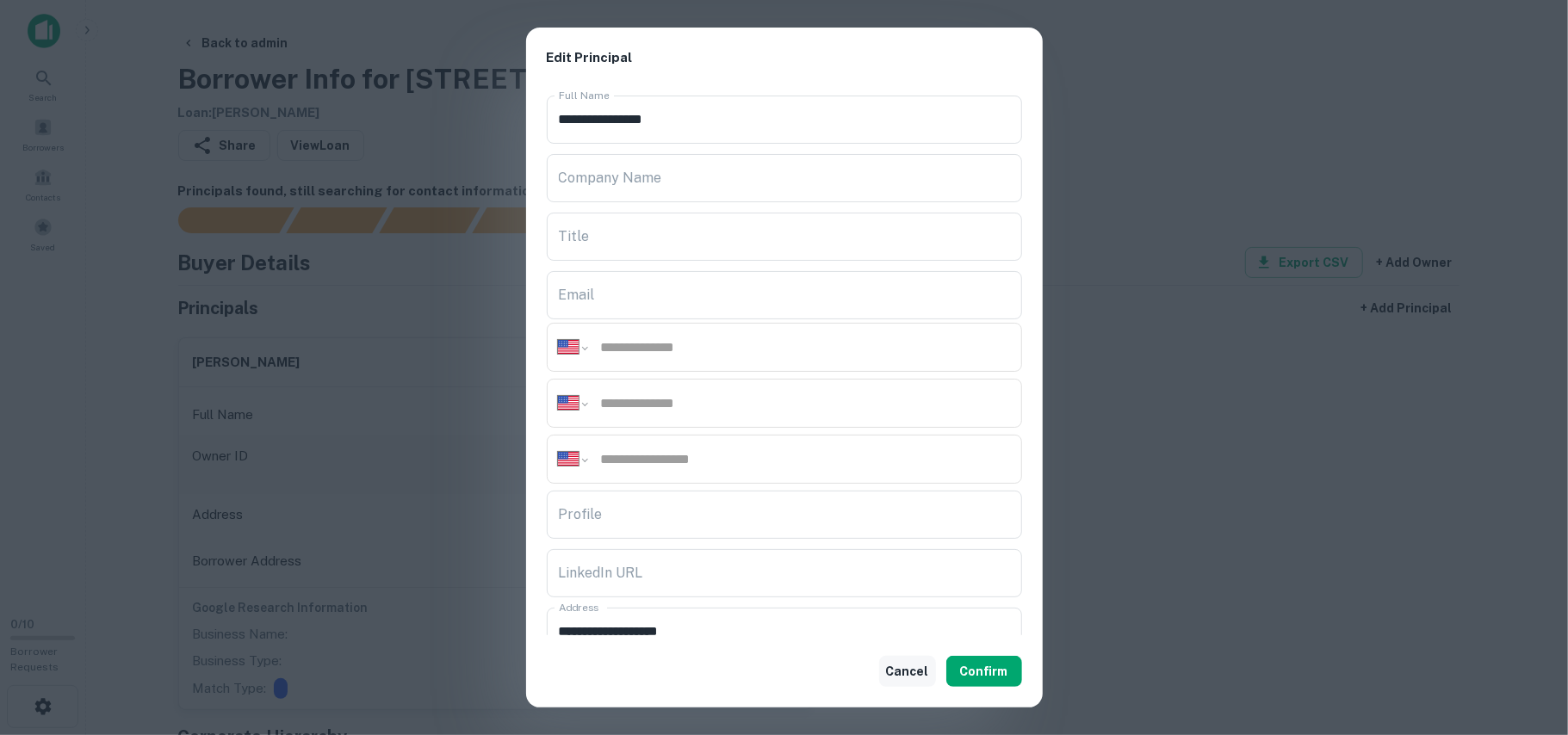
click at [902, 676] on button "Cancel" at bounding box center [908, 671] width 57 height 31
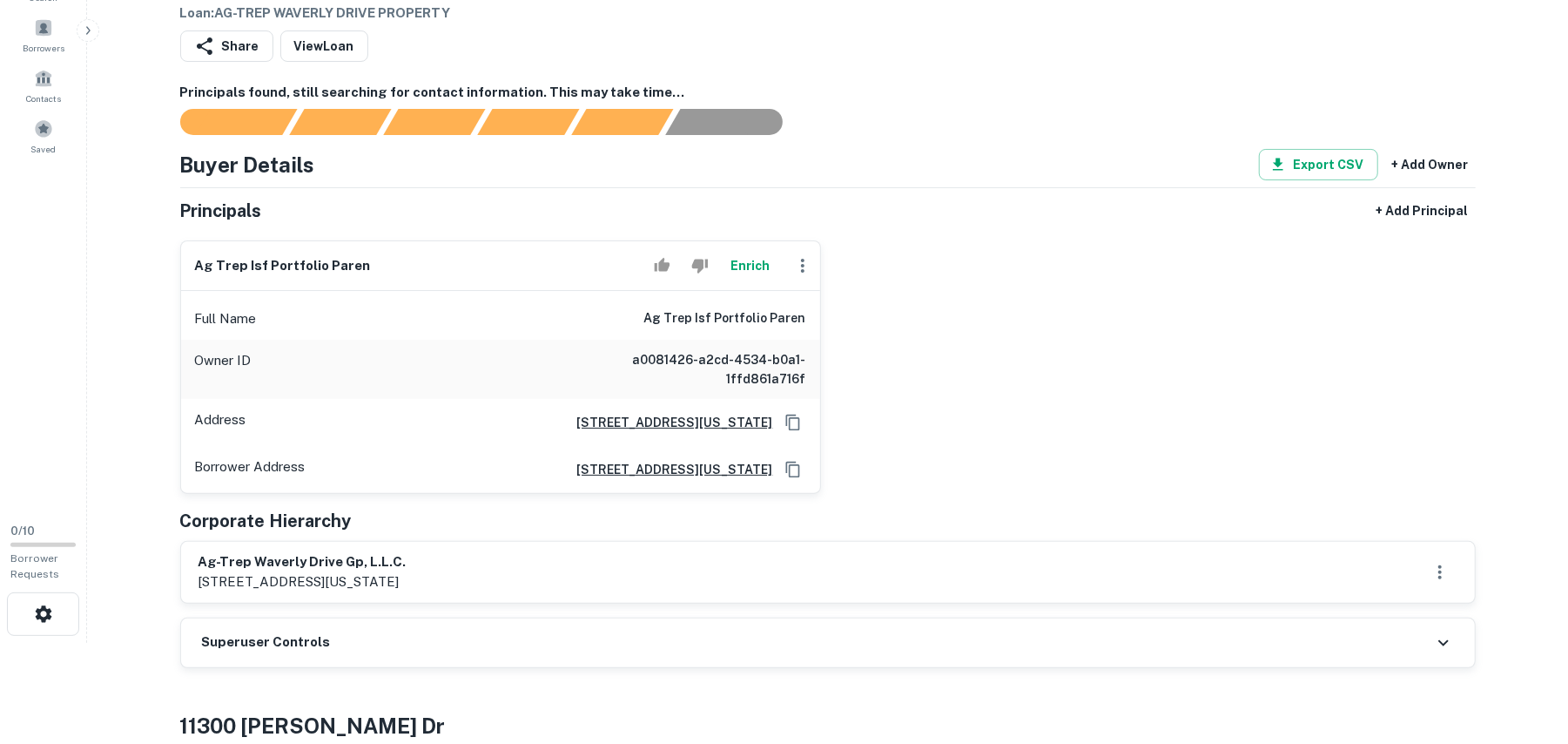
scroll to position [116, 0]
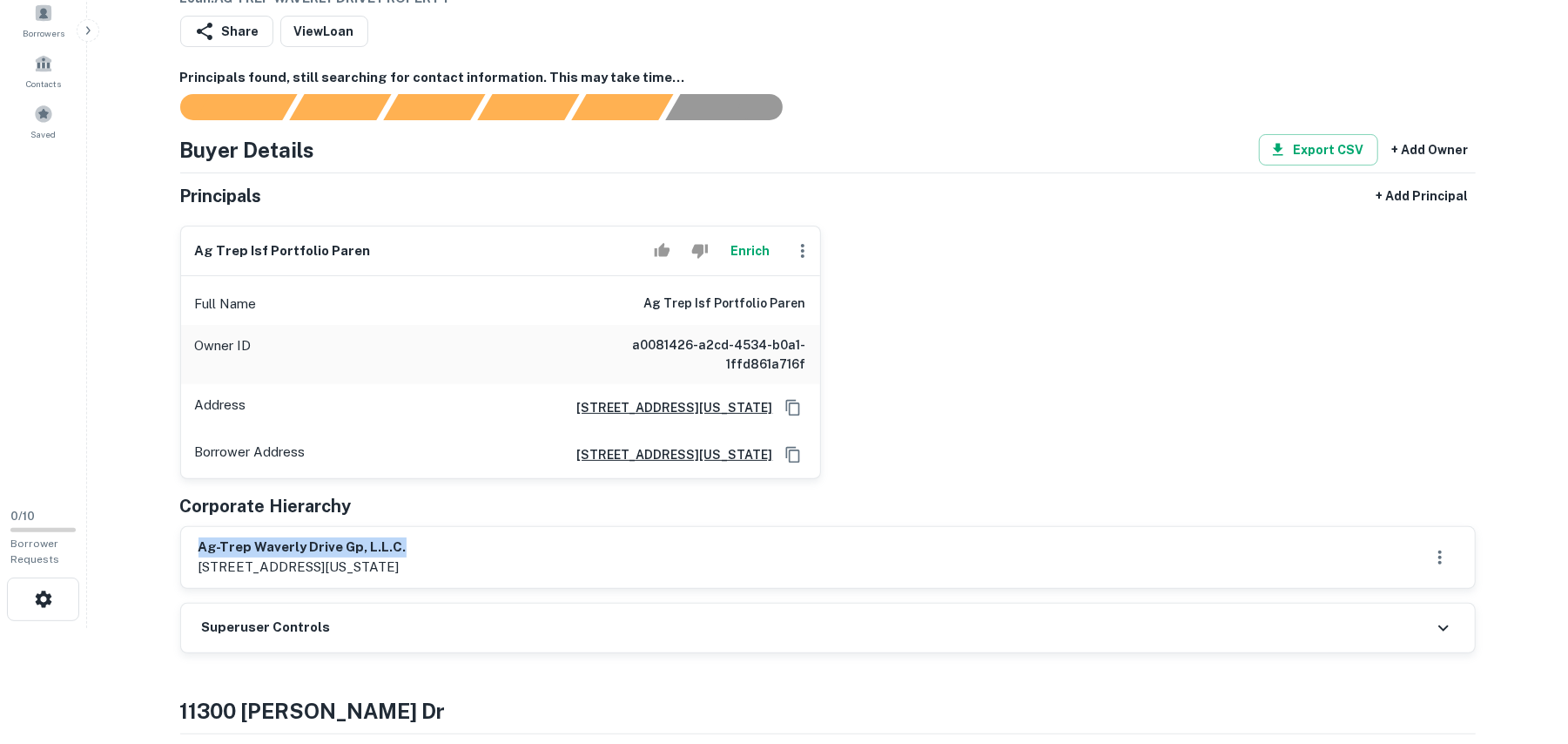
drag, startPoint x: 200, startPoint y: 544, endPoint x: 501, endPoint y: 551, distance: 301.1
click at [509, 544] on div "ag-trep waverly drive gp, l.l.c. 245 park avenue, 24th floor, new york, ny, 101…" at bounding box center [828, 558] width 1259 height 40
copy h6 "ag-trep waverly drive gp, l.l.c."
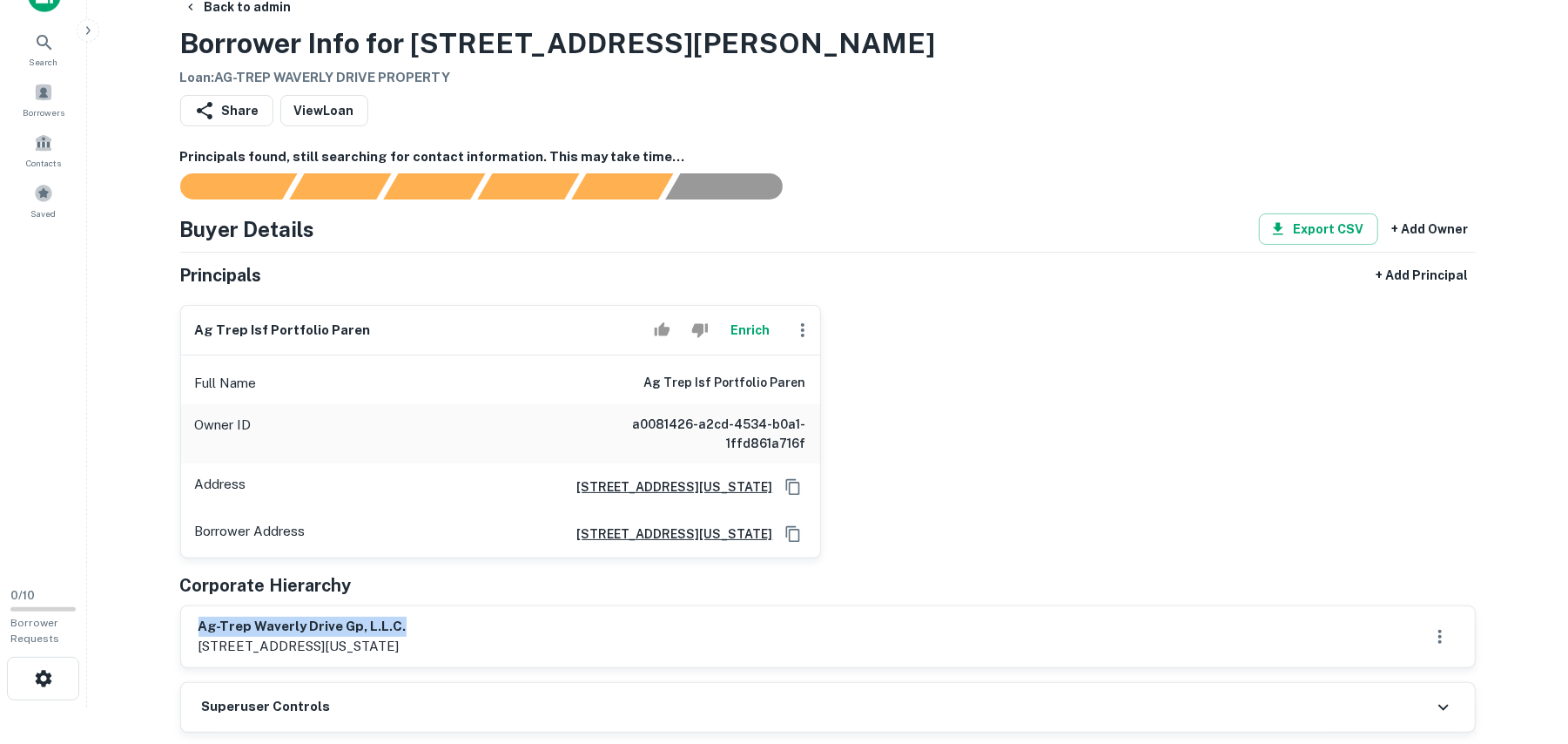
scroll to position [0, 0]
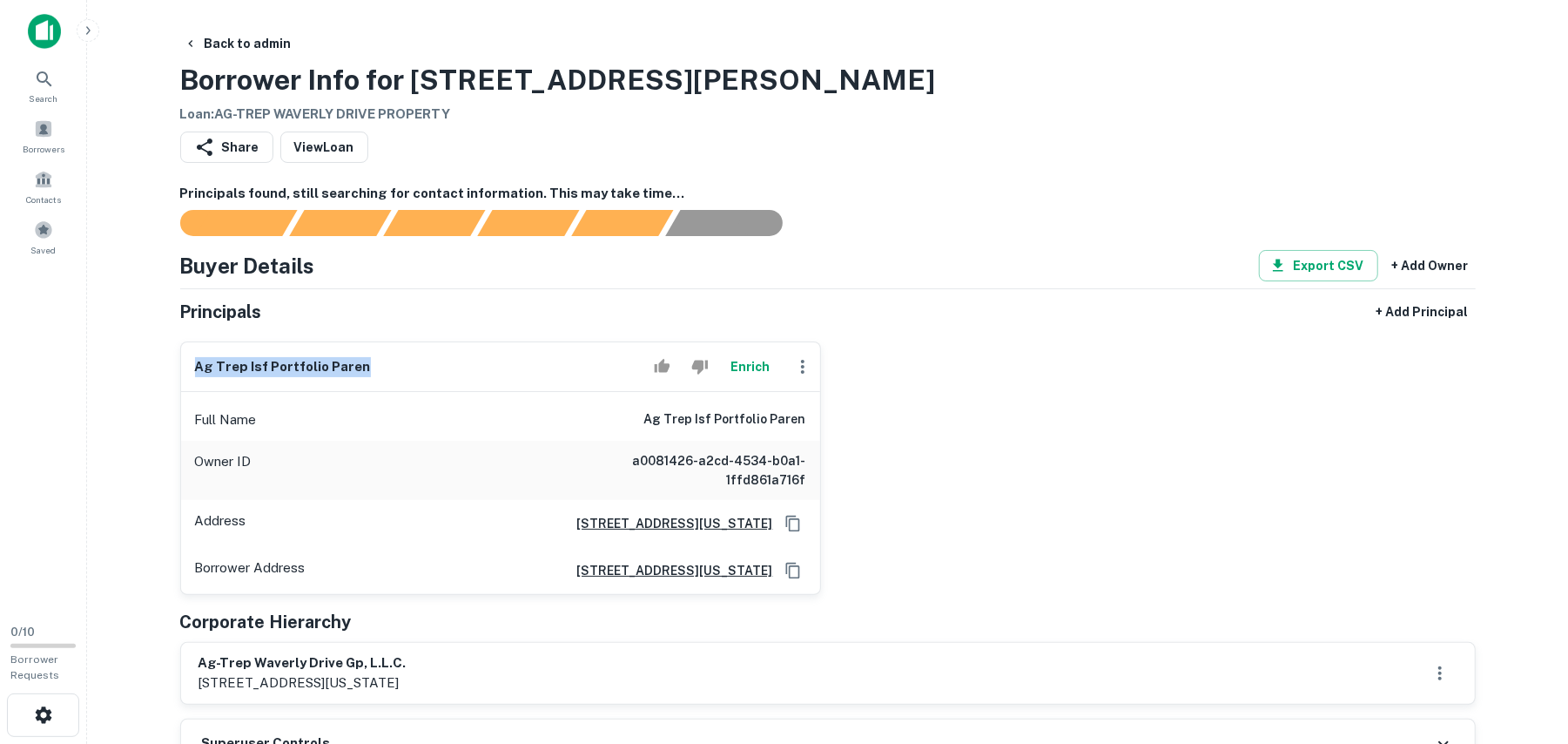
drag, startPoint x: 395, startPoint y: 368, endPoint x: 104, endPoint y: 354, distance: 291.3
click at [104, 354] on main "Back to admin Borrower Info for 11300 Kline Dr Loan : AG-TREP WAVERLY DRIVE PRO…" at bounding box center [827, 372] width 1481 height 744
copy h6 "ag trep isf portfolio paren"
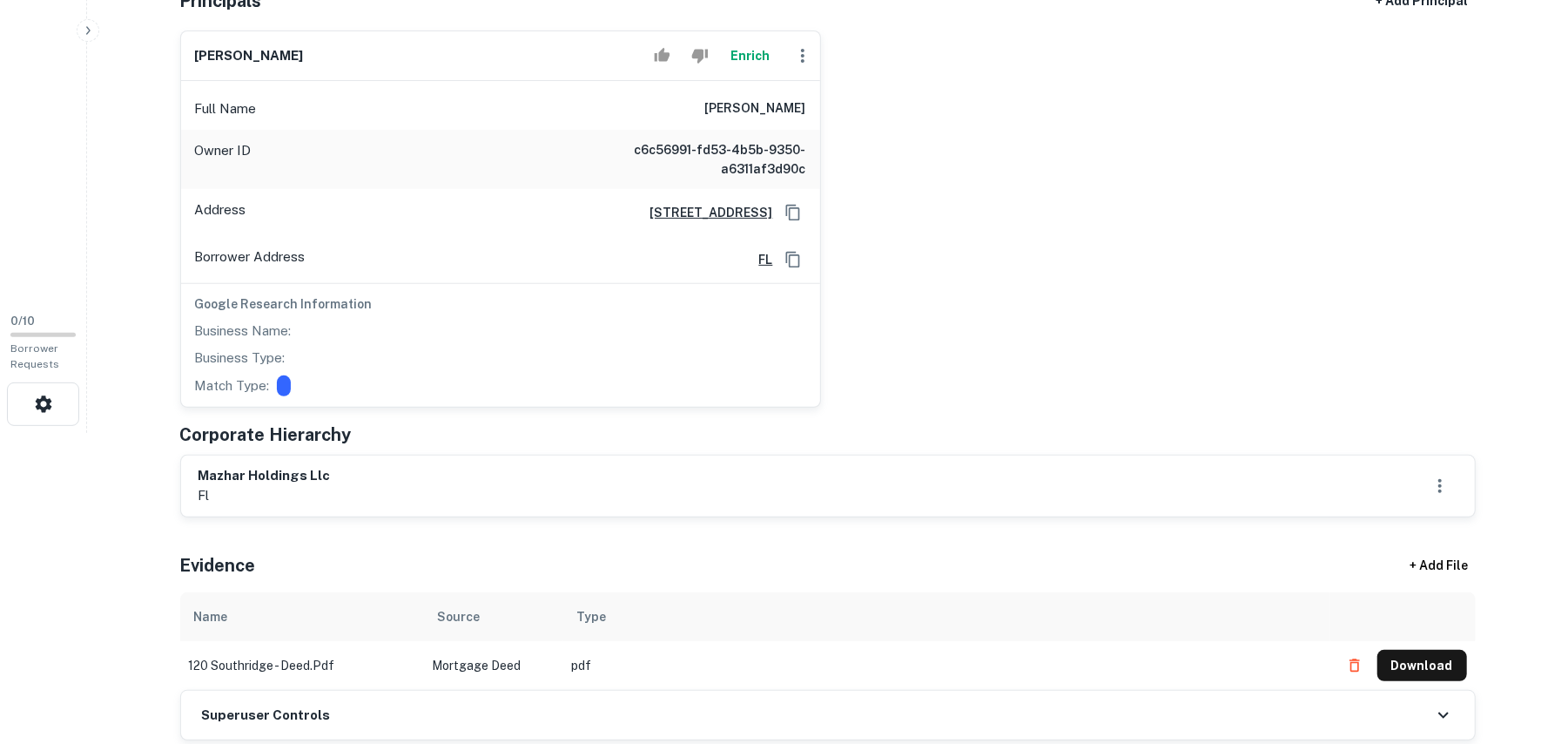
scroll to position [348, 0]
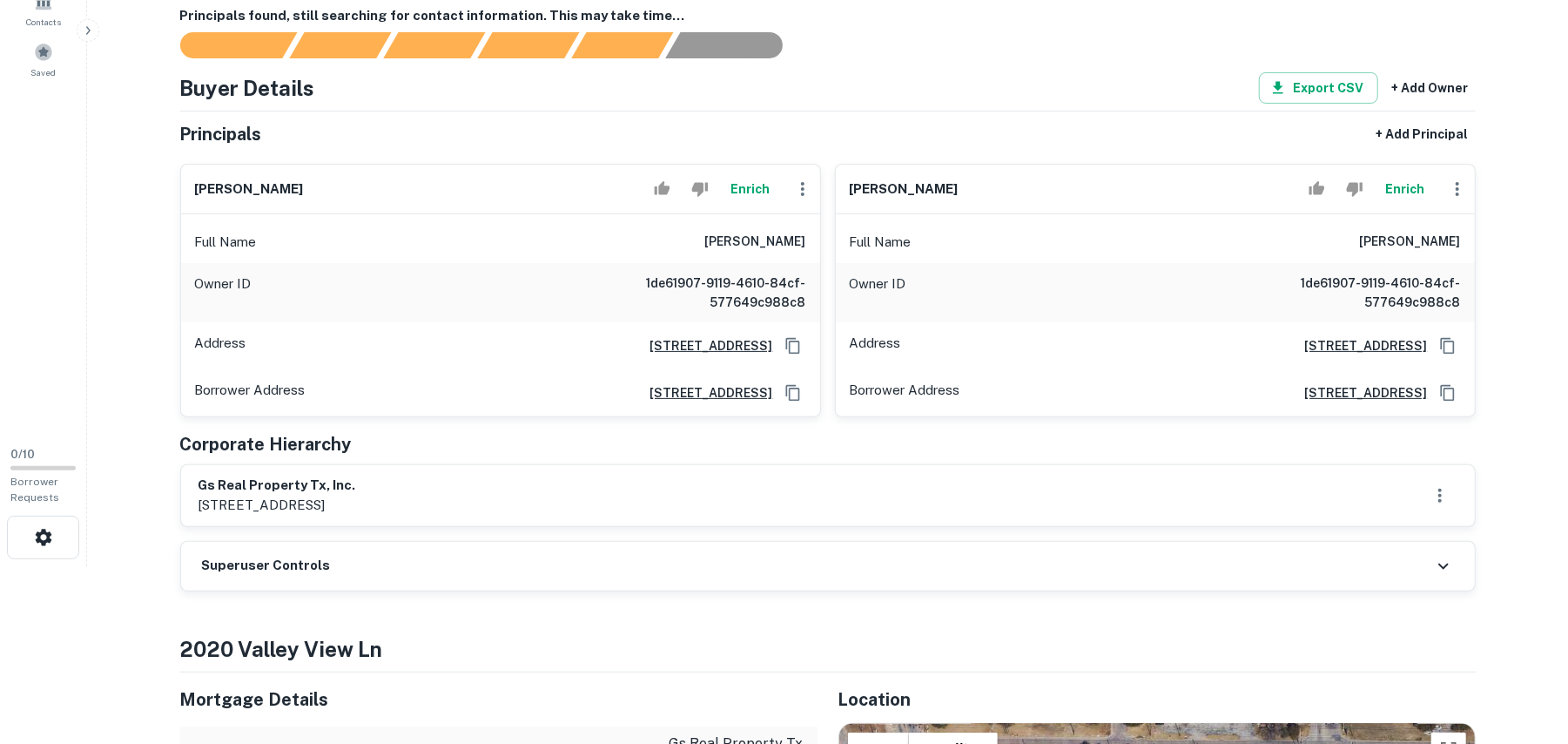
scroll to position [232, 0]
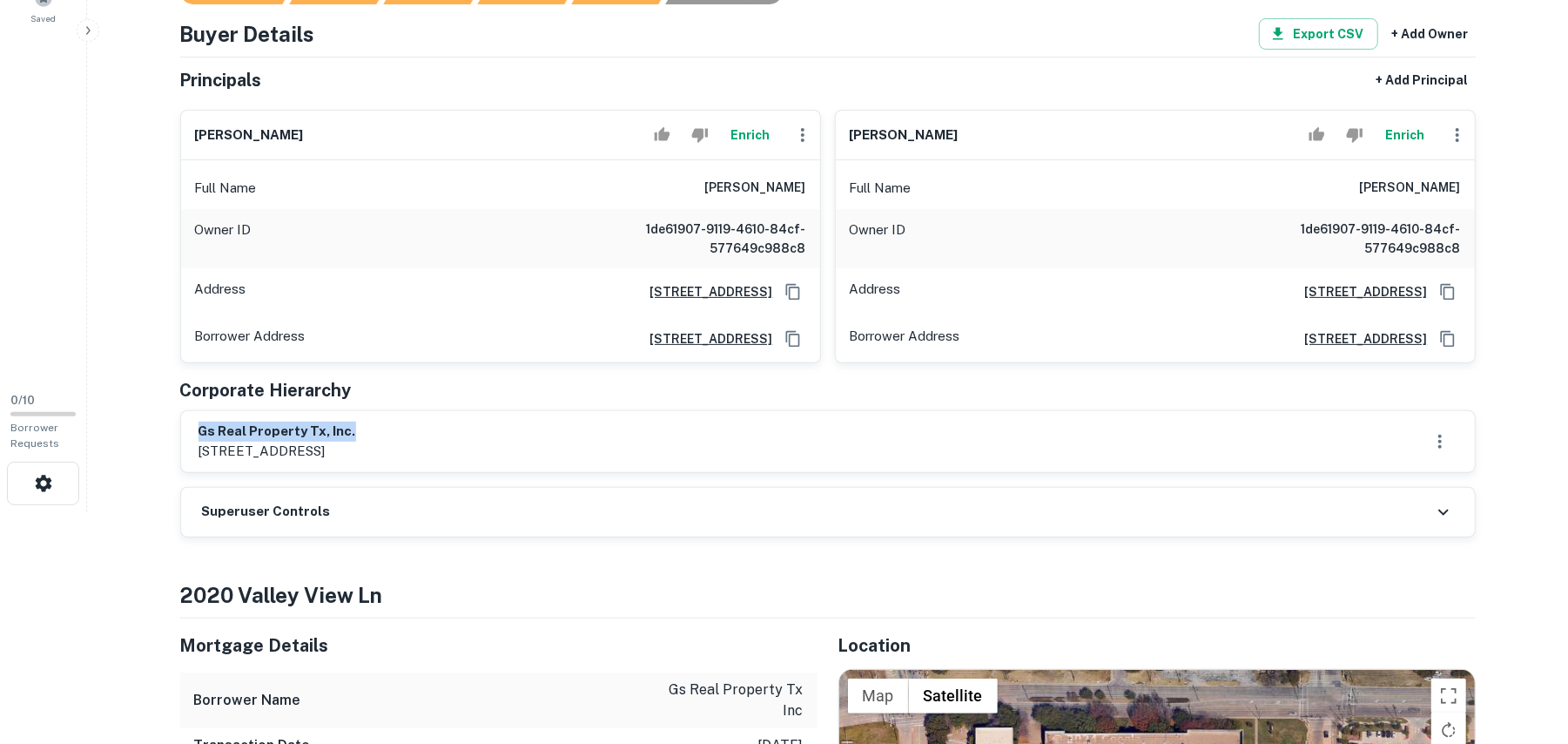
drag, startPoint x: 202, startPoint y: 427, endPoint x: 538, endPoint y: 429, distance: 336.0
click at [538, 429] on div "gs real property tx, inc. 2020 valley view lane, farmers branch, tx, 75234" at bounding box center [828, 442] width 1259 height 40
copy h6 "gs real property tx, inc."
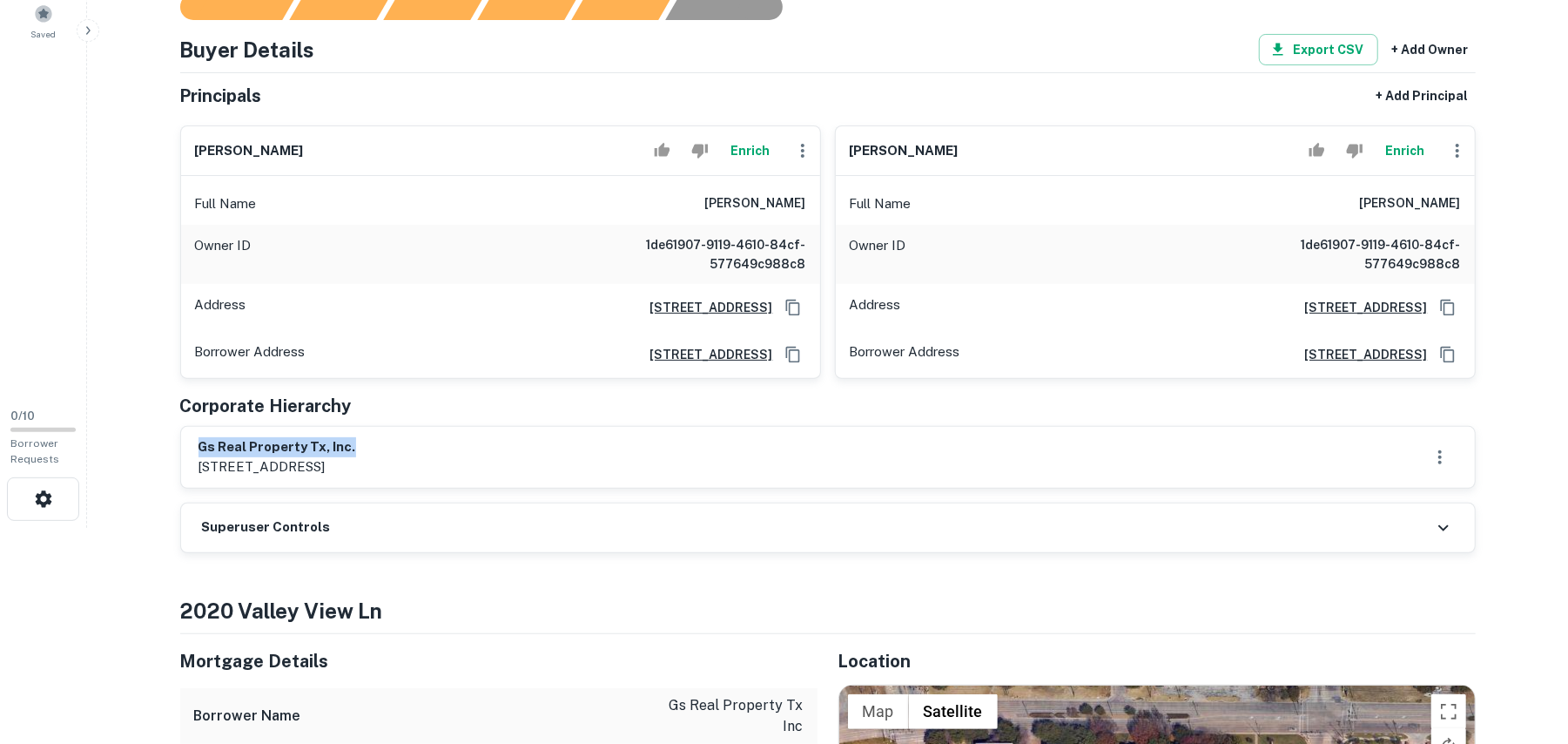
scroll to position [0, 0]
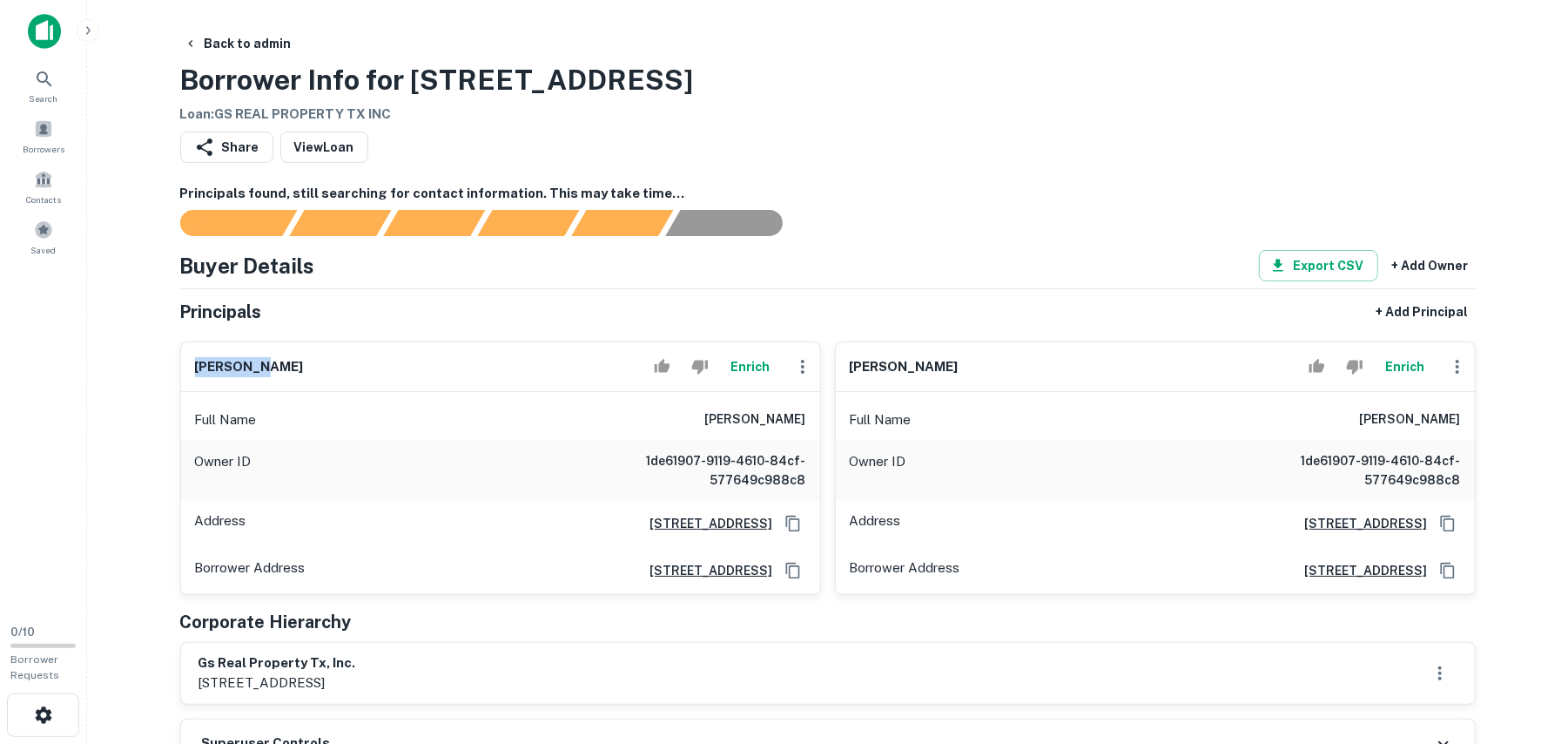
drag, startPoint x: 263, startPoint y: 366, endPoint x: 203, endPoint y: 374, distance: 60.5
click at [192, 370] on div "saulin li Enrich" at bounding box center [501, 367] width 639 height 50
copy h6 "saulin li"
drag, startPoint x: 911, startPoint y: 369, endPoint x: 848, endPoint y: 367, distance: 63.0
click at [848, 367] on div "yanlin xu Enrich" at bounding box center [1155, 367] width 639 height 50
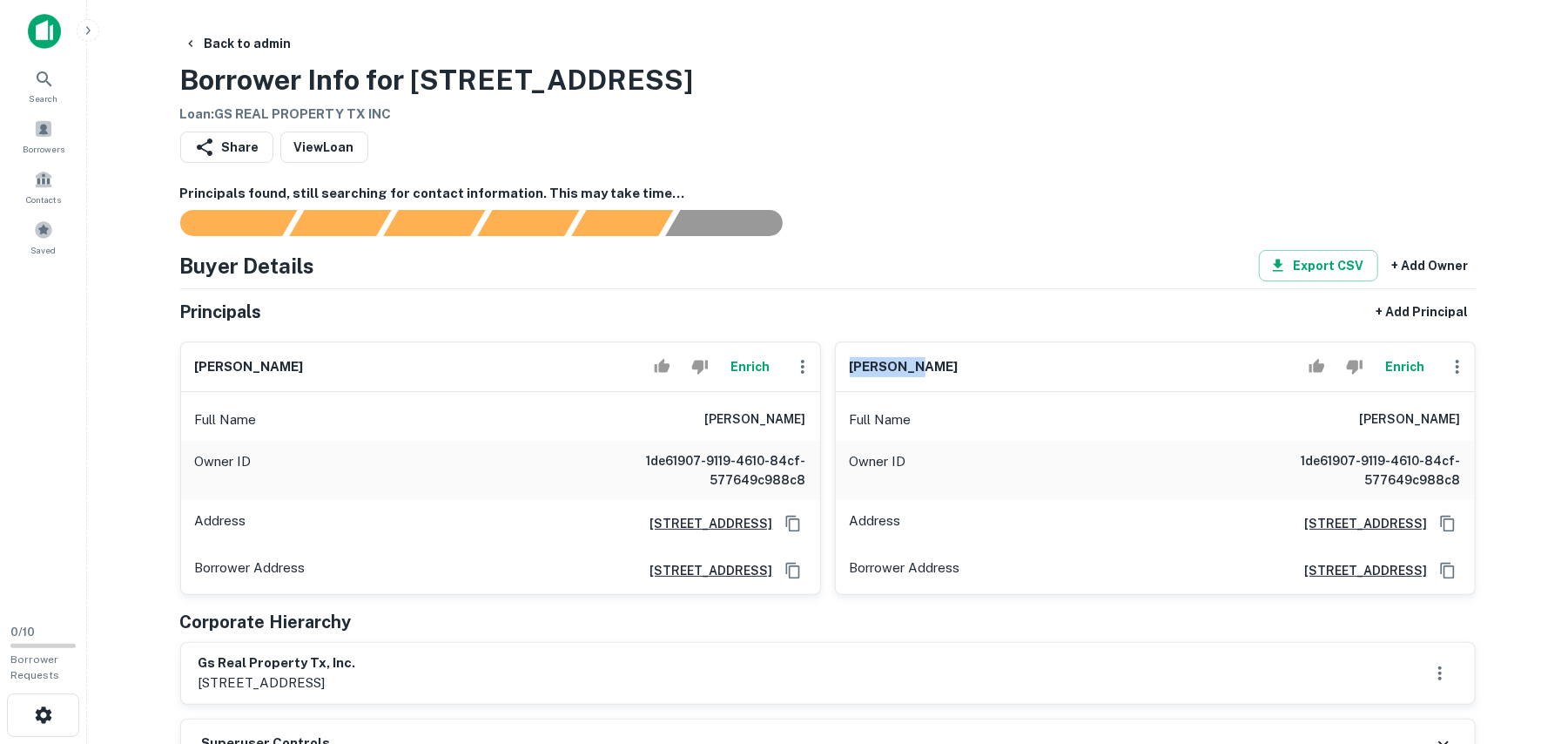
copy h6 "yanlin xu"
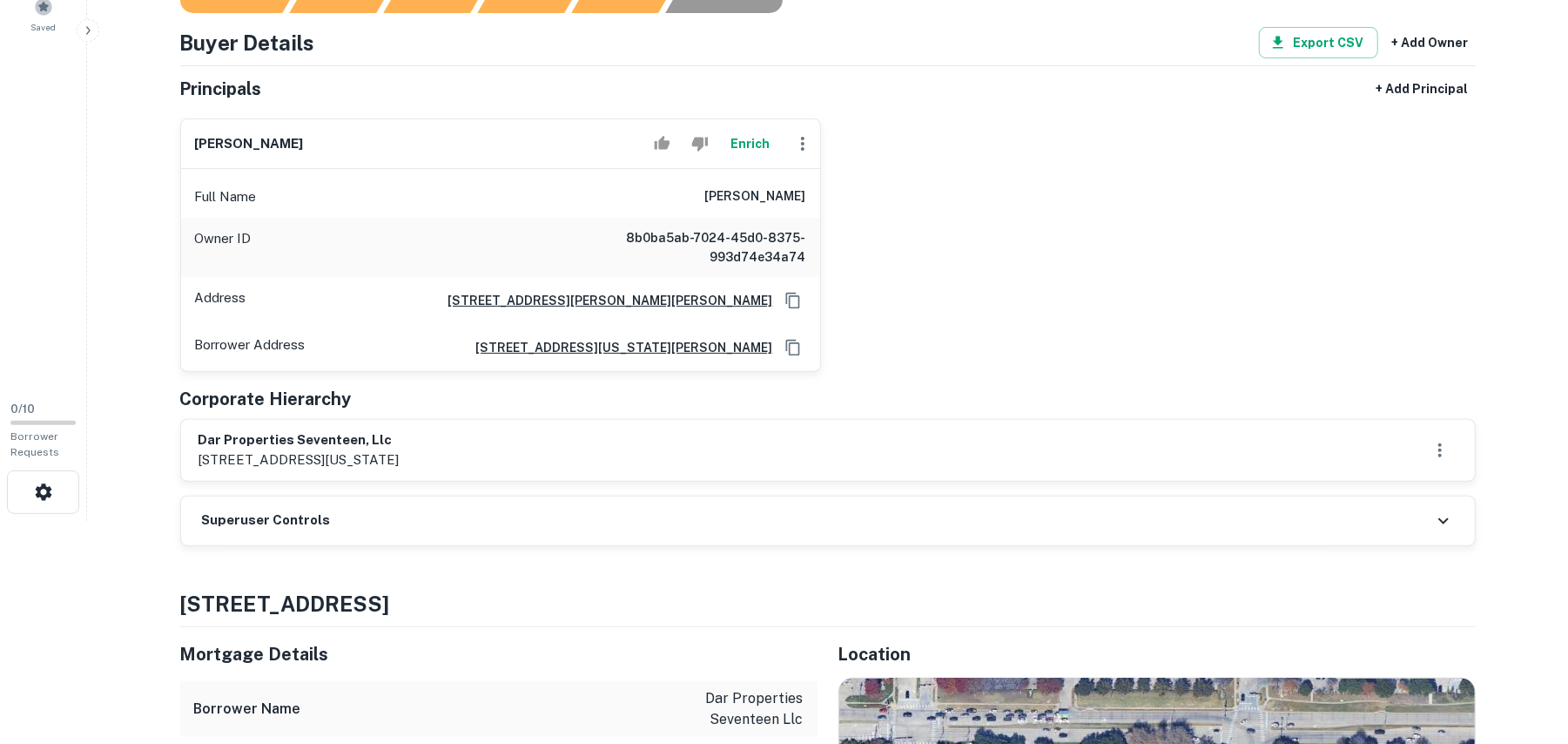
scroll to position [232, 0]
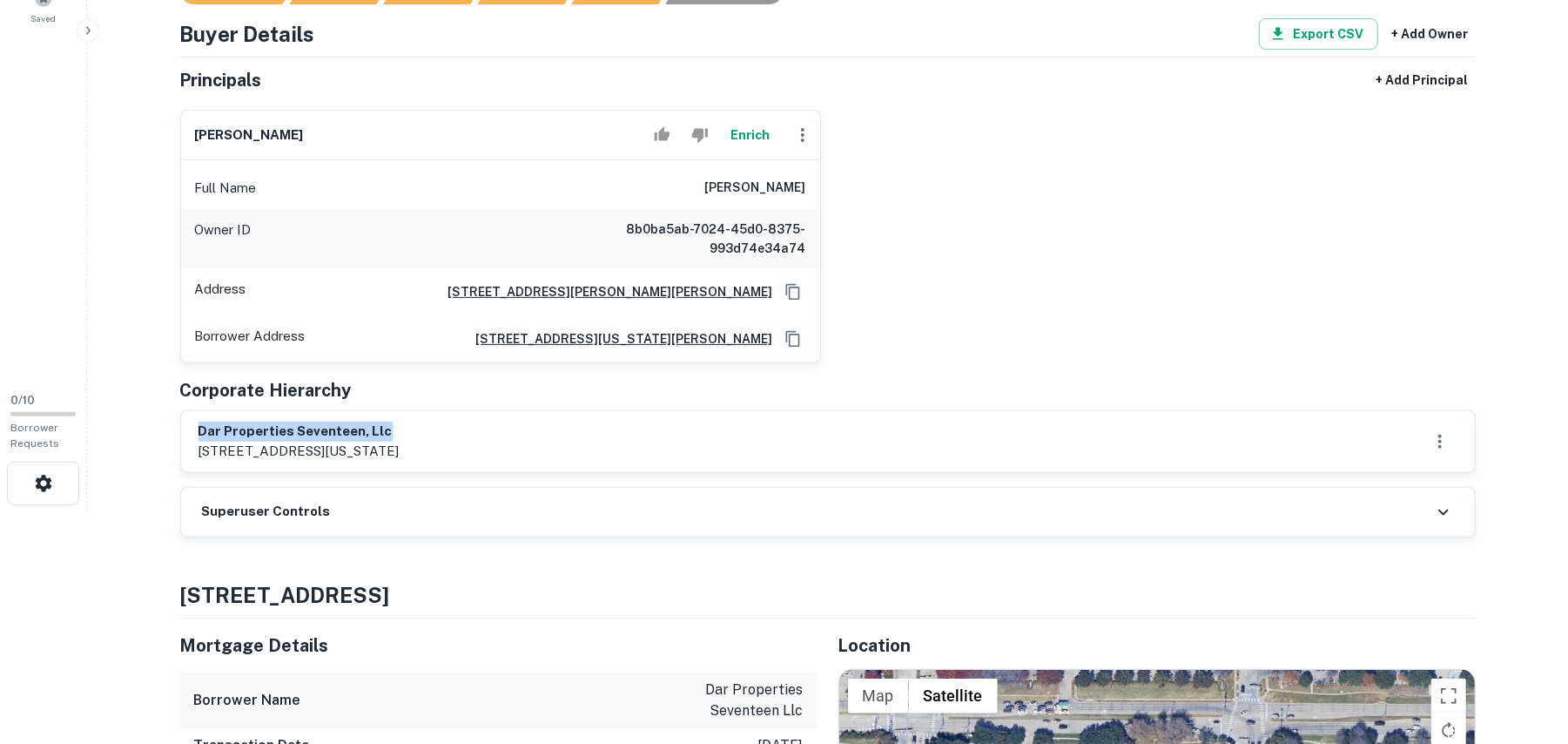
drag, startPoint x: 200, startPoint y: 433, endPoint x: 449, endPoint y: 427, distance: 249.1
click at [400, 427] on h6 "dar properties seventeen, llc" at bounding box center [299, 431] width 201 height 20
copy h6 "dar properties seventeen, llc"
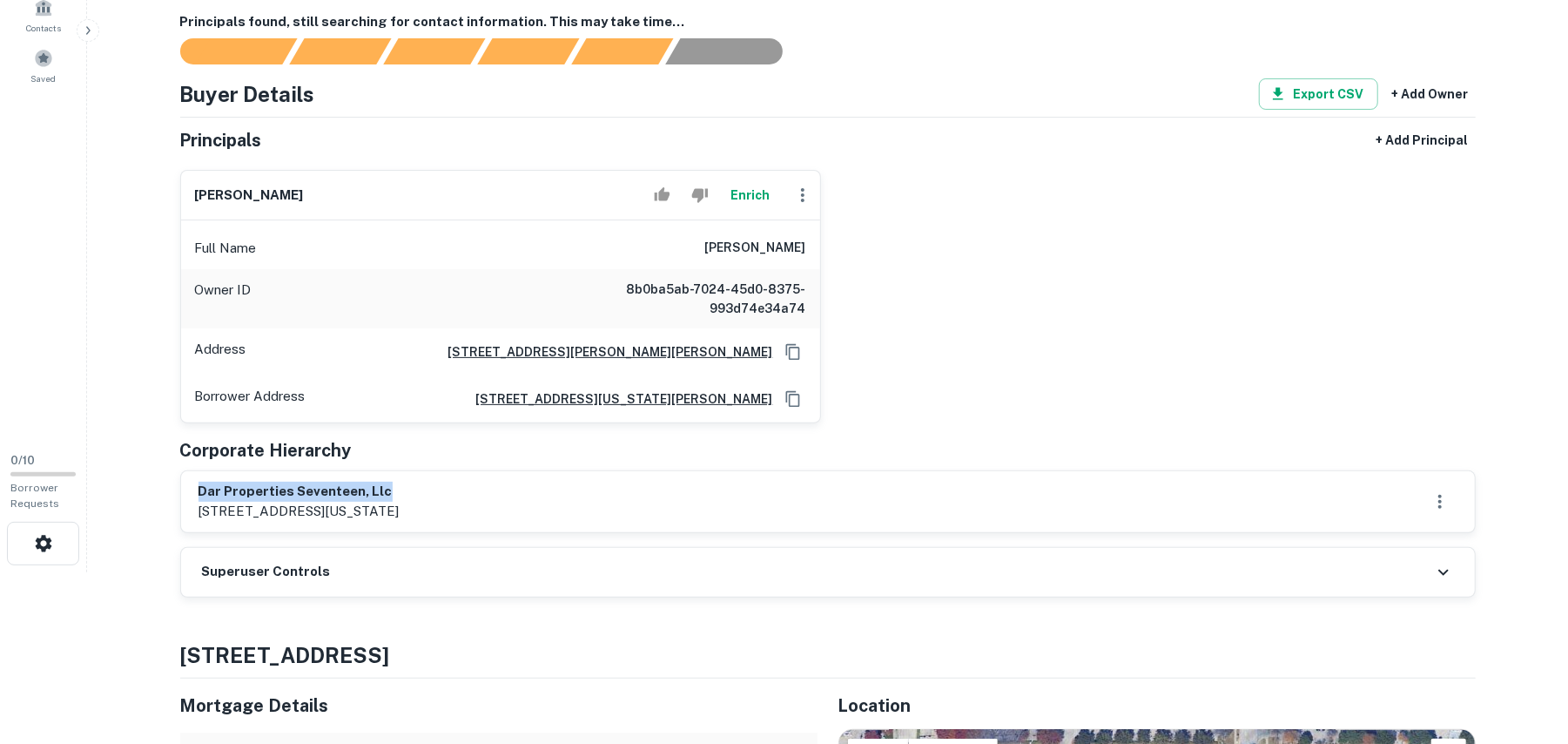
scroll to position [0, 0]
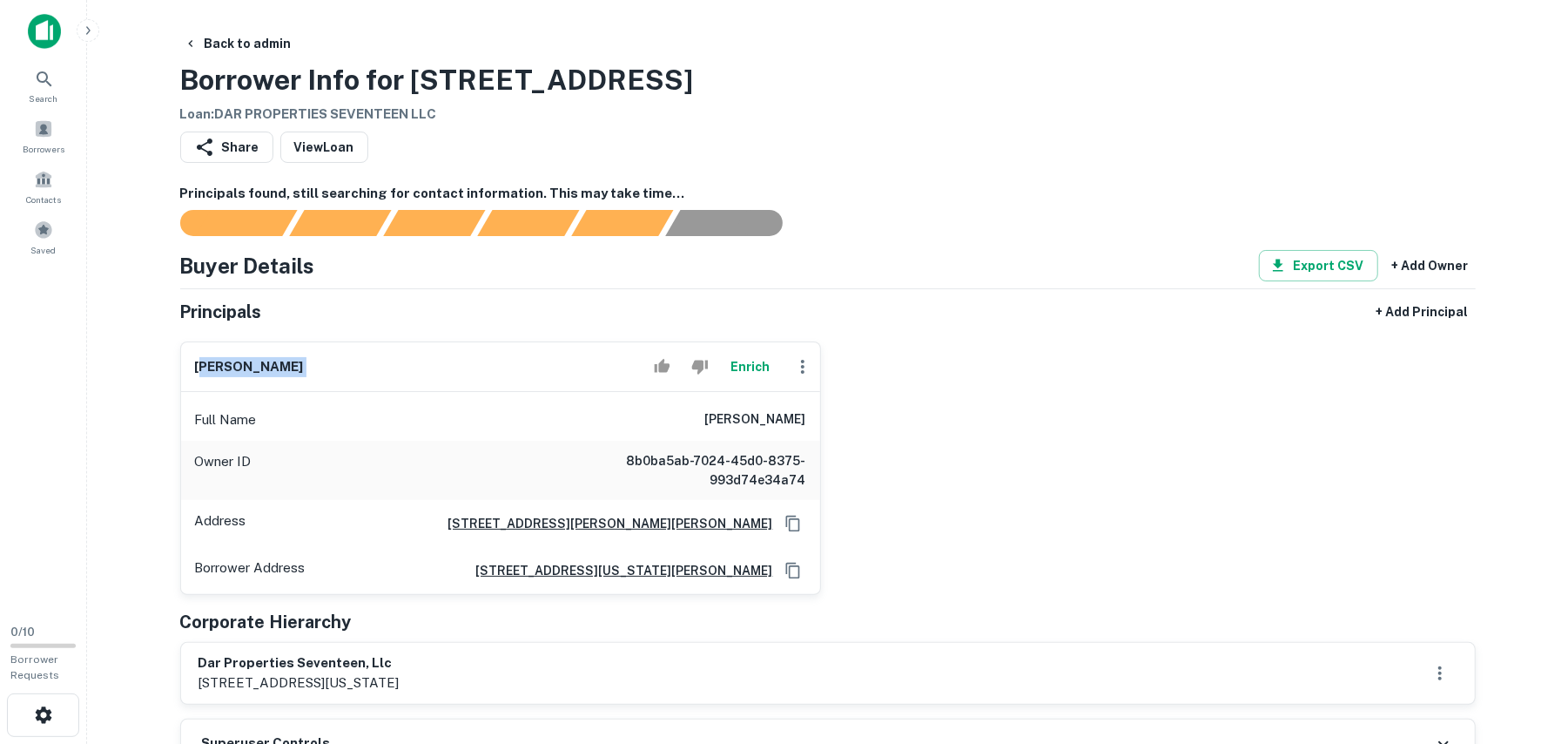
drag, startPoint x: 202, startPoint y: 362, endPoint x: 502, endPoint y: 364, distance: 300.0
click at [502, 364] on div "mohamad darwish Enrich" at bounding box center [501, 367] width 639 height 50
drag, startPoint x: 195, startPoint y: 364, endPoint x: 485, endPoint y: 364, distance: 290.0
click at [485, 364] on div "mohamad darwish Enrich" at bounding box center [501, 367] width 639 height 50
copy div "mohamad darwish Enrich"
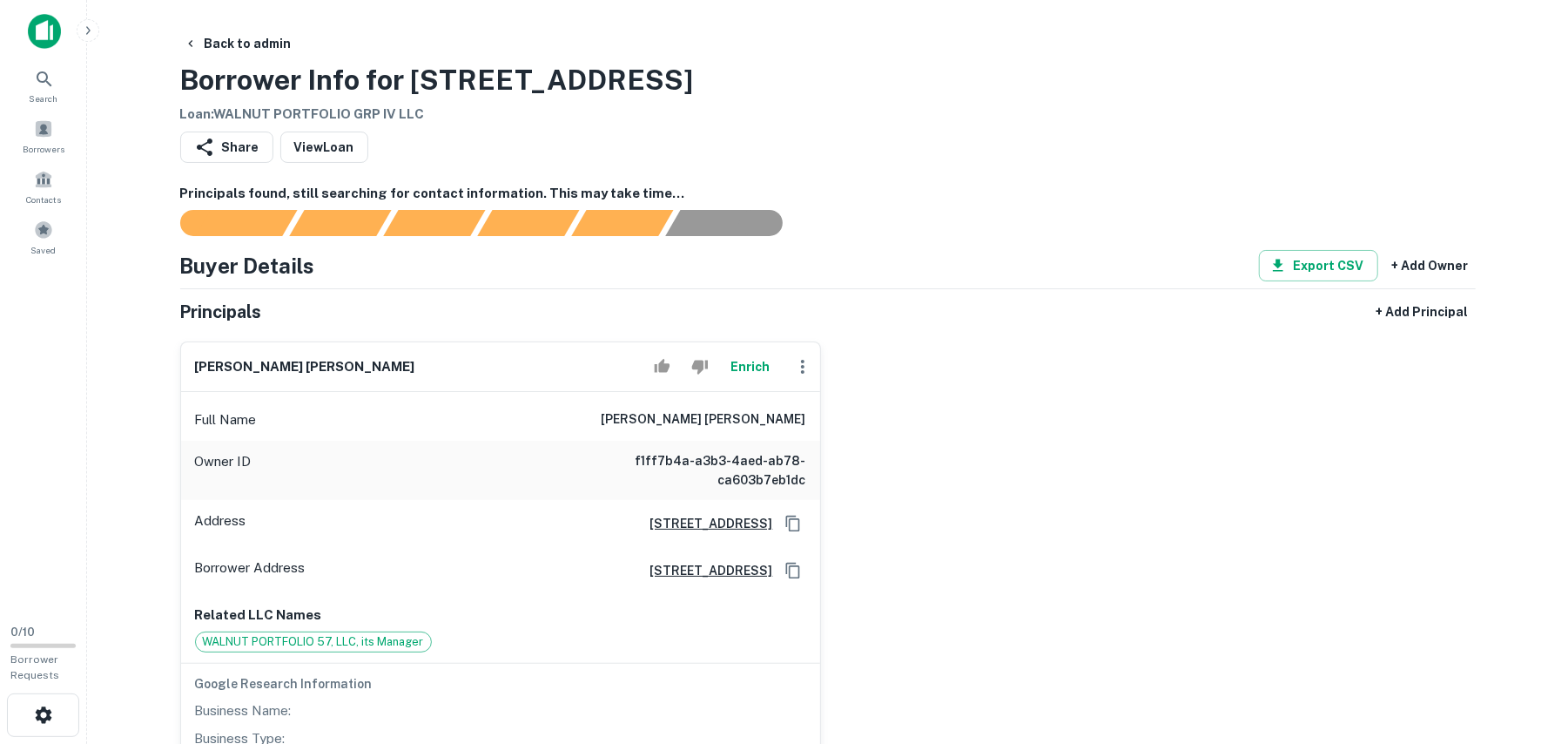
scroll to position [232, 0]
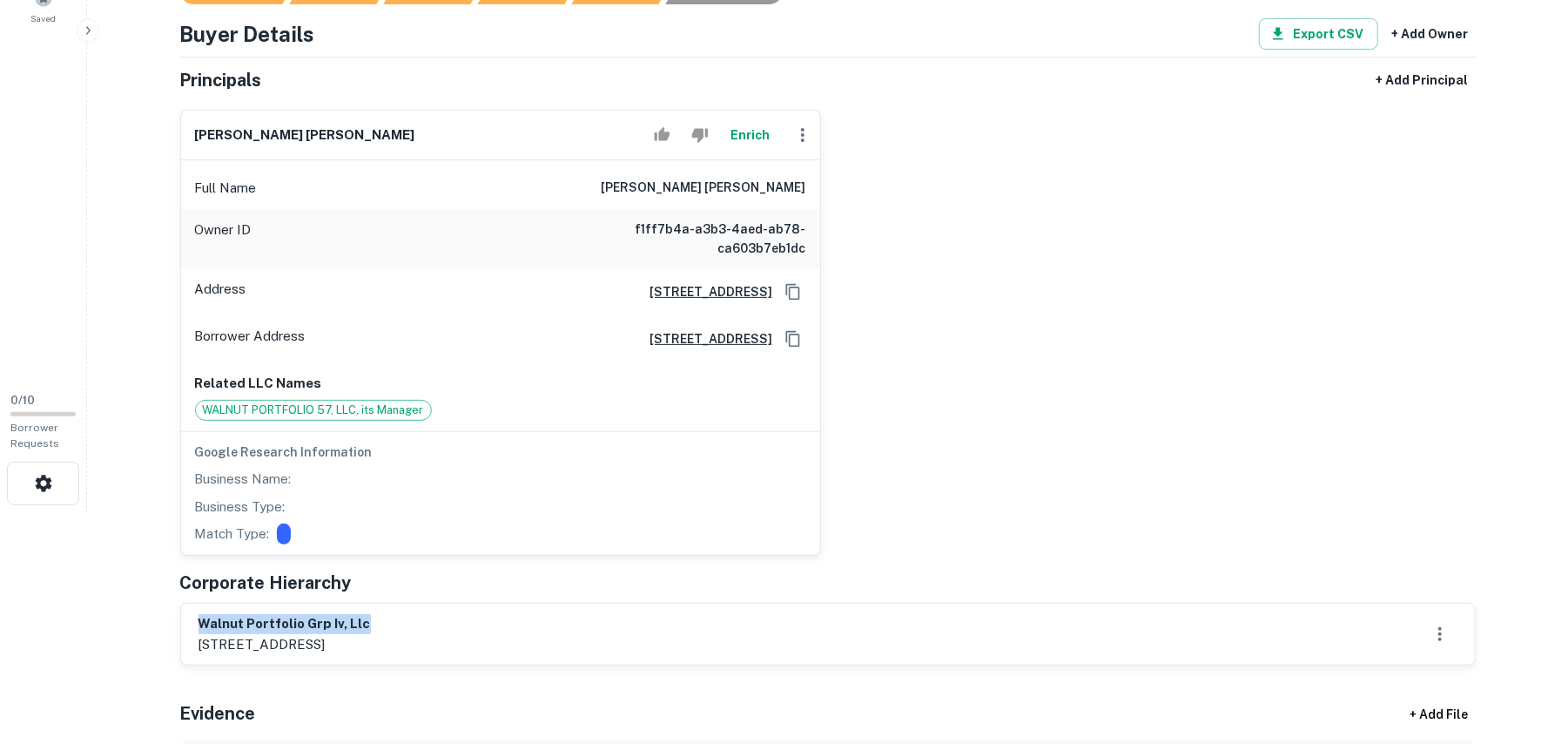
drag, startPoint x: 199, startPoint y: 628, endPoint x: 418, endPoint y: 632, distance: 219.0
click at [371, 631] on h6 "walnut portfolio grp iv, llc" at bounding box center [285, 624] width 172 height 20
copy h6 "walnut portfolio grp iv, llc"
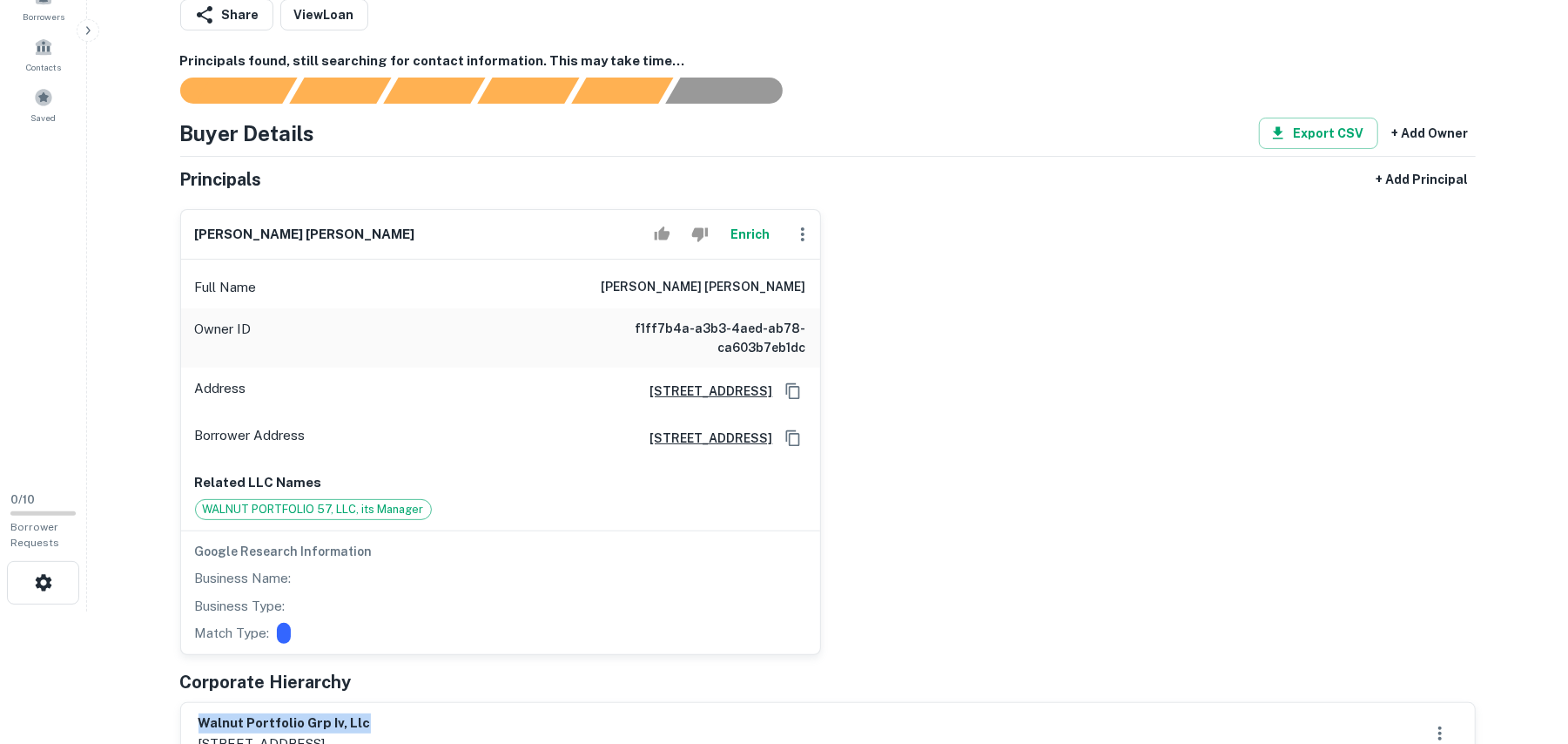
scroll to position [0, 0]
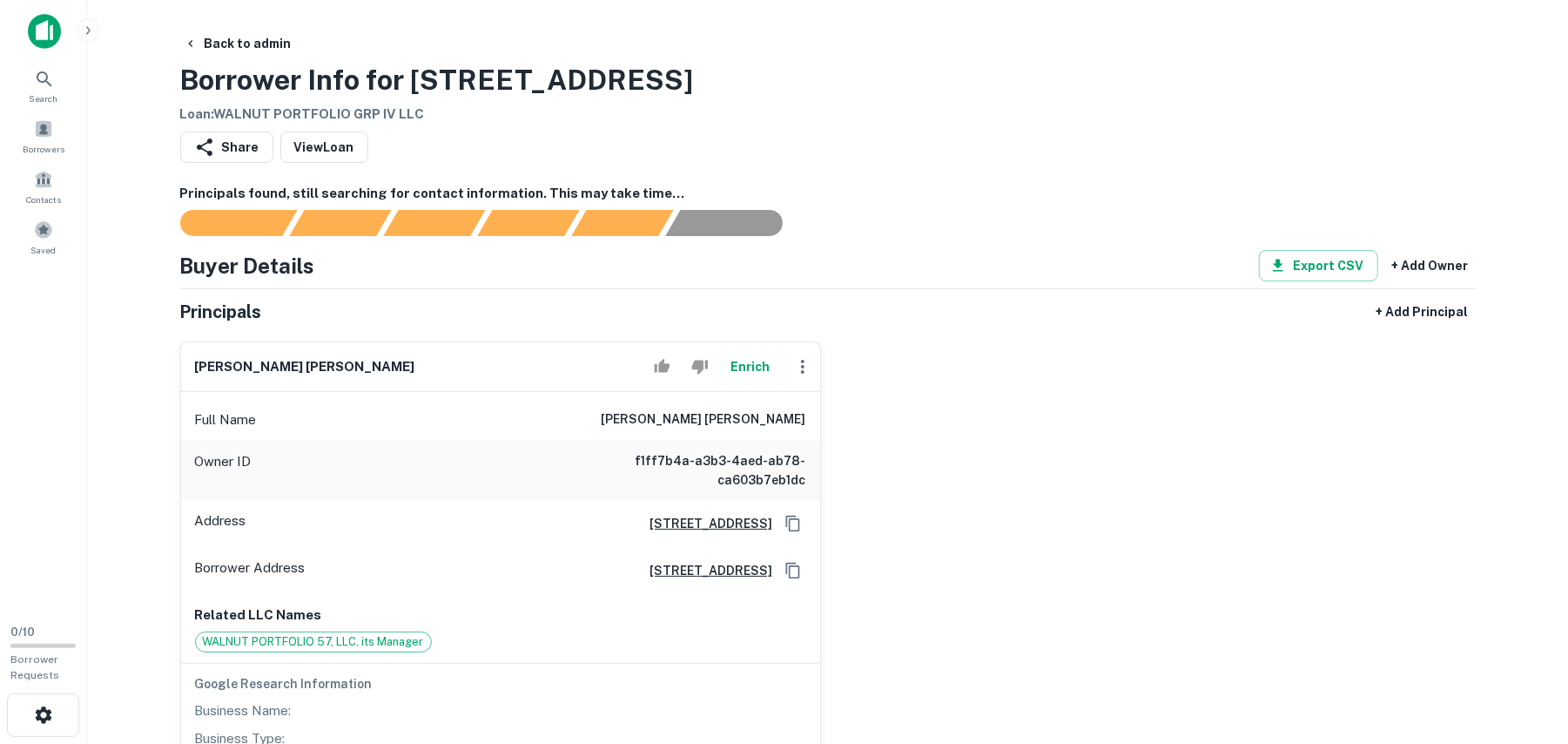
click at [328, 362] on div "[PERSON_NAME] [PERSON_NAME] Enrich" at bounding box center [501, 367] width 639 height 50
drag, startPoint x: 317, startPoint y: 366, endPoint x: 200, endPoint y: 357, distance: 117.3
click at [185, 355] on div "nathan david mann Enrich" at bounding box center [501, 367] width 639 height 50
copy h6 "nathan david mann"
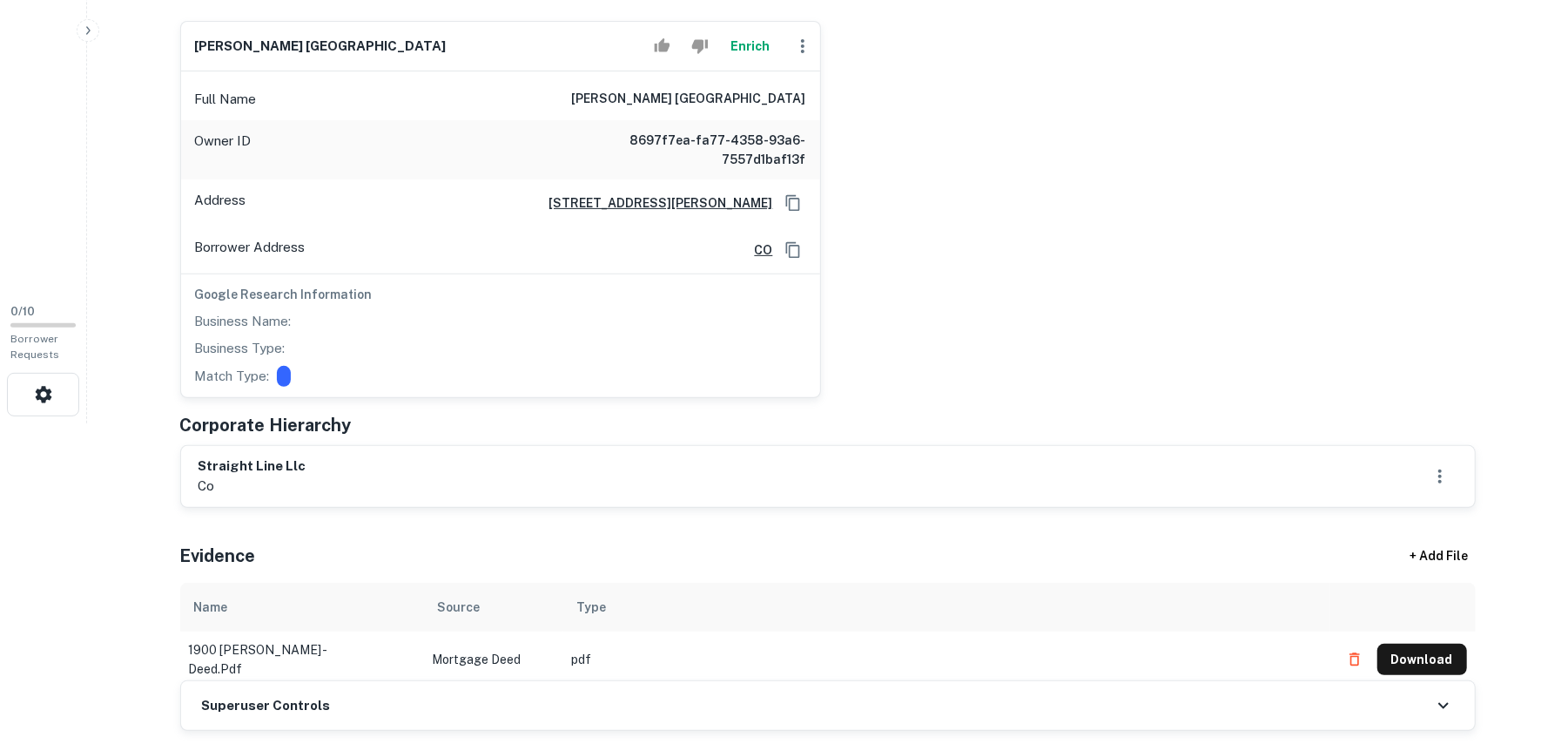
scroll to position [348, 0]
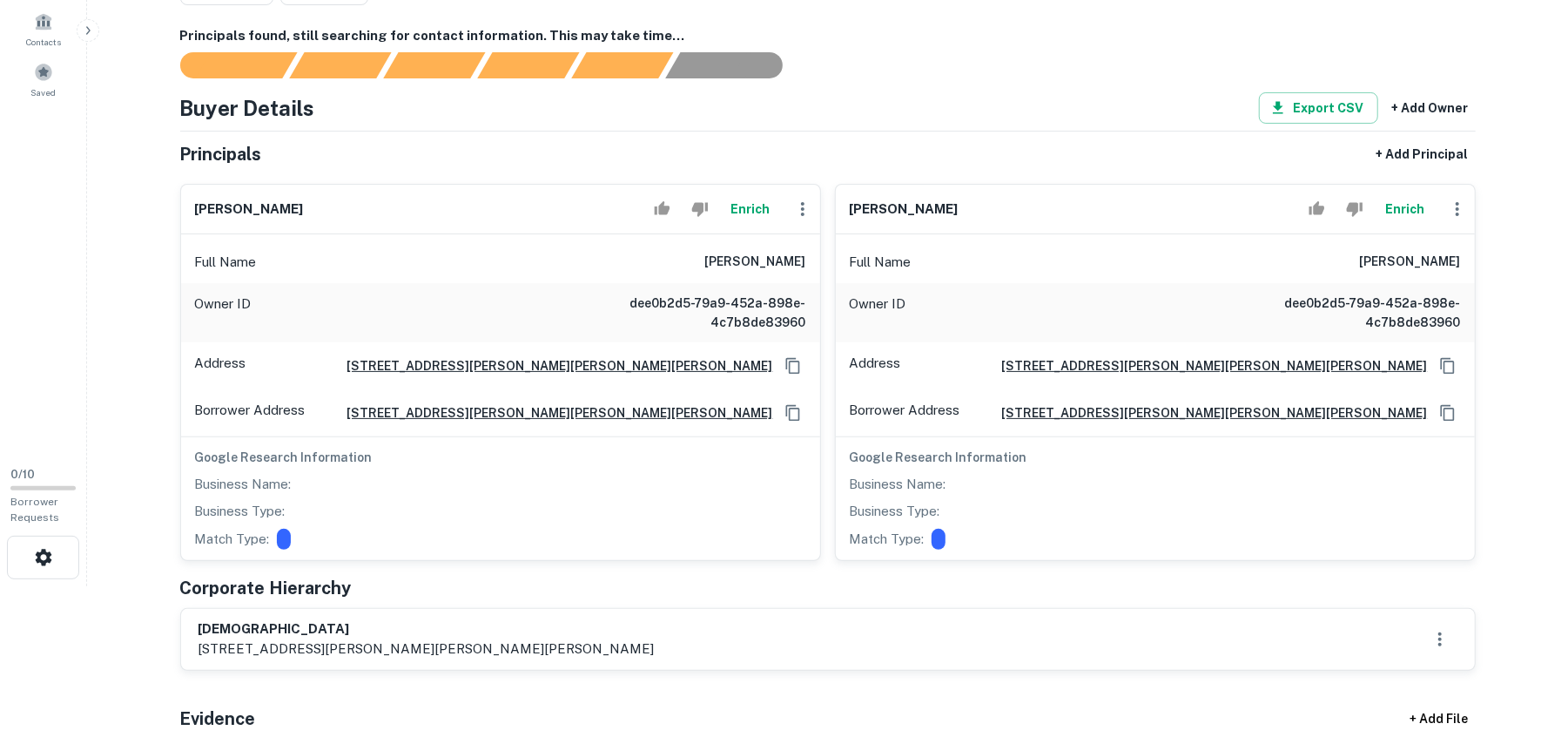
scroll to position [348, 0]
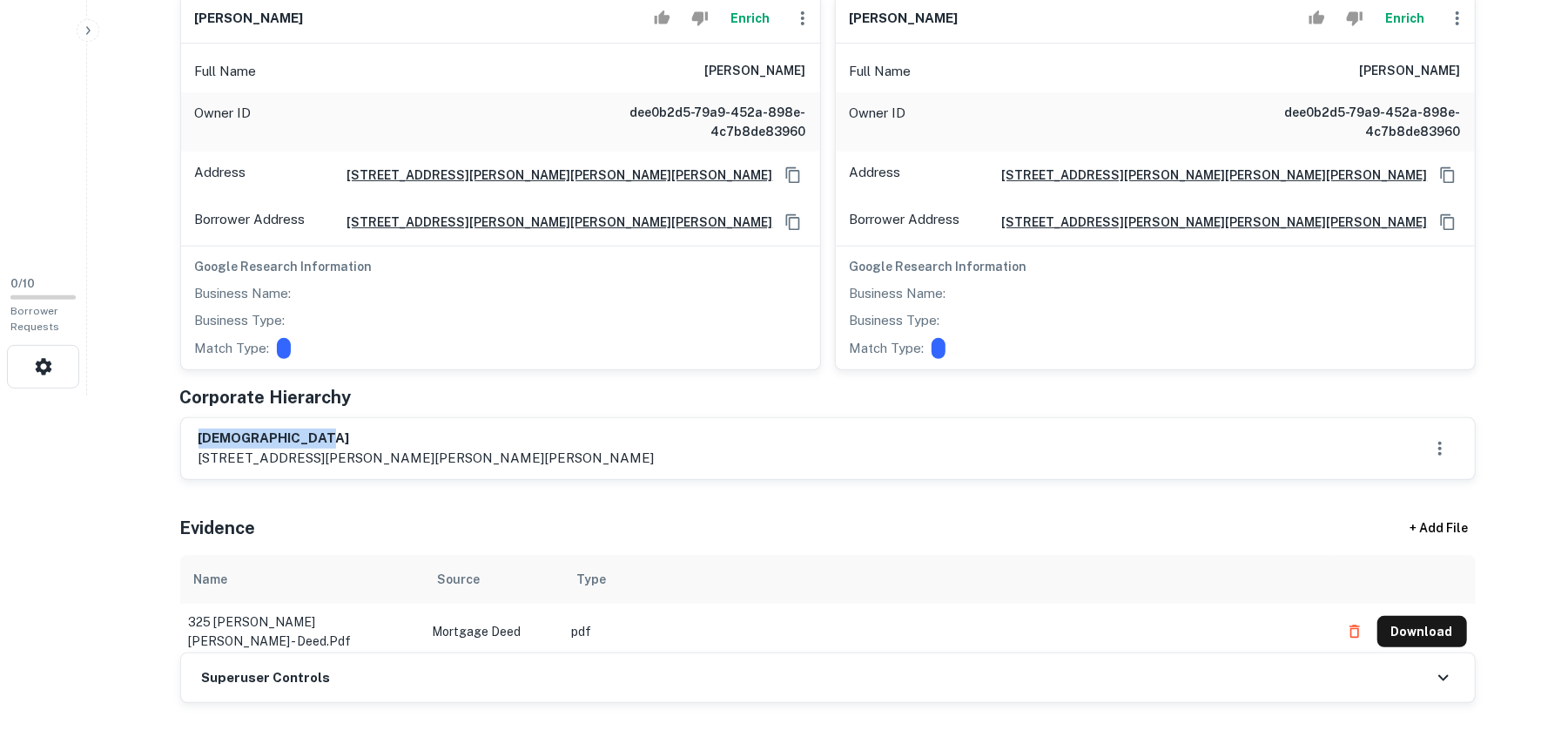
drag, startPoint x: 197, startPoint y: 434, endPoint x: 383, endPoint y: 434, distance: 186.0
click at [380, 434] on div "watermark church 325 clontz hill rd, troutman, nc, 28166" at bounding box center [828, 449] width 1294 height 61
copy h6 "watermark church"
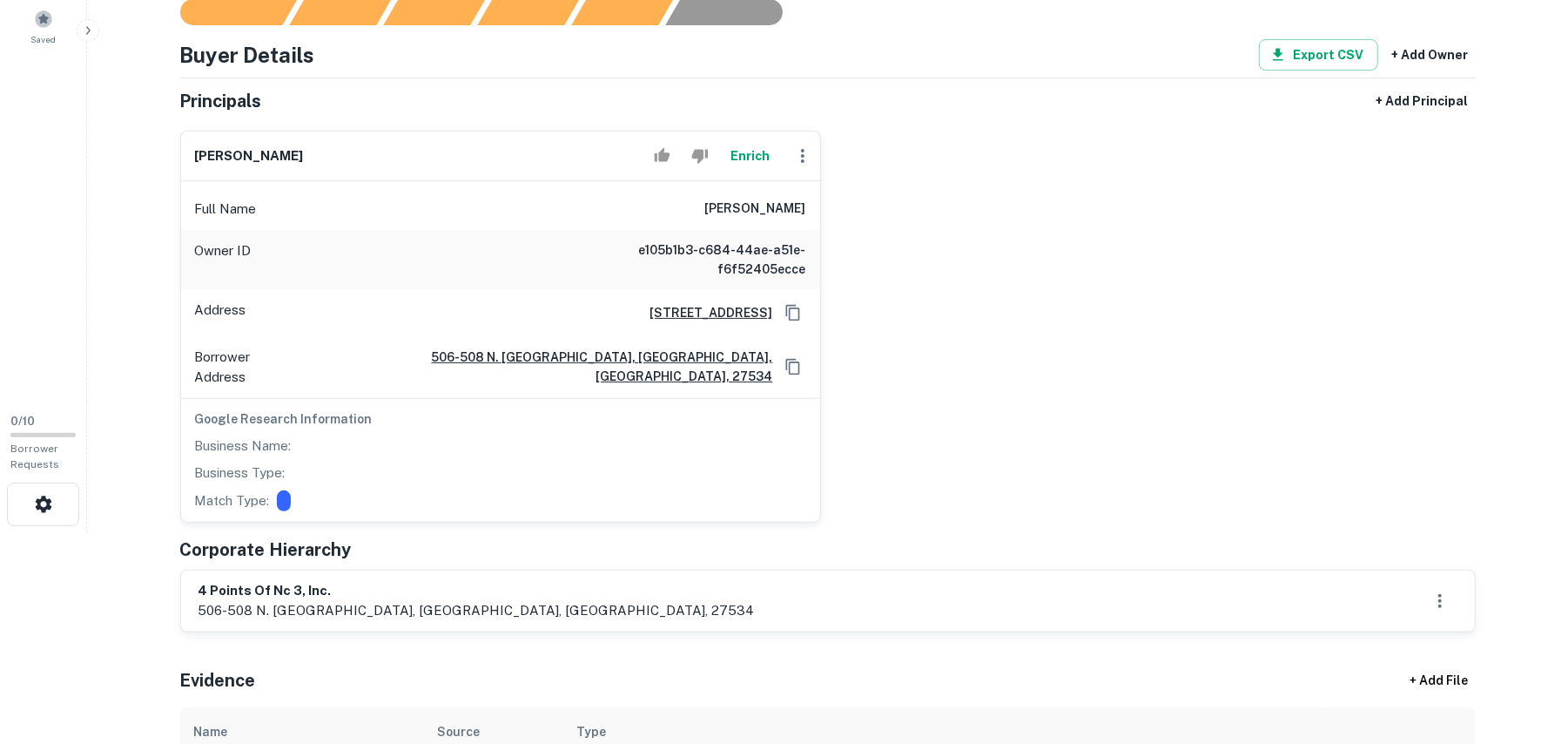
scroll to position [348, 0]
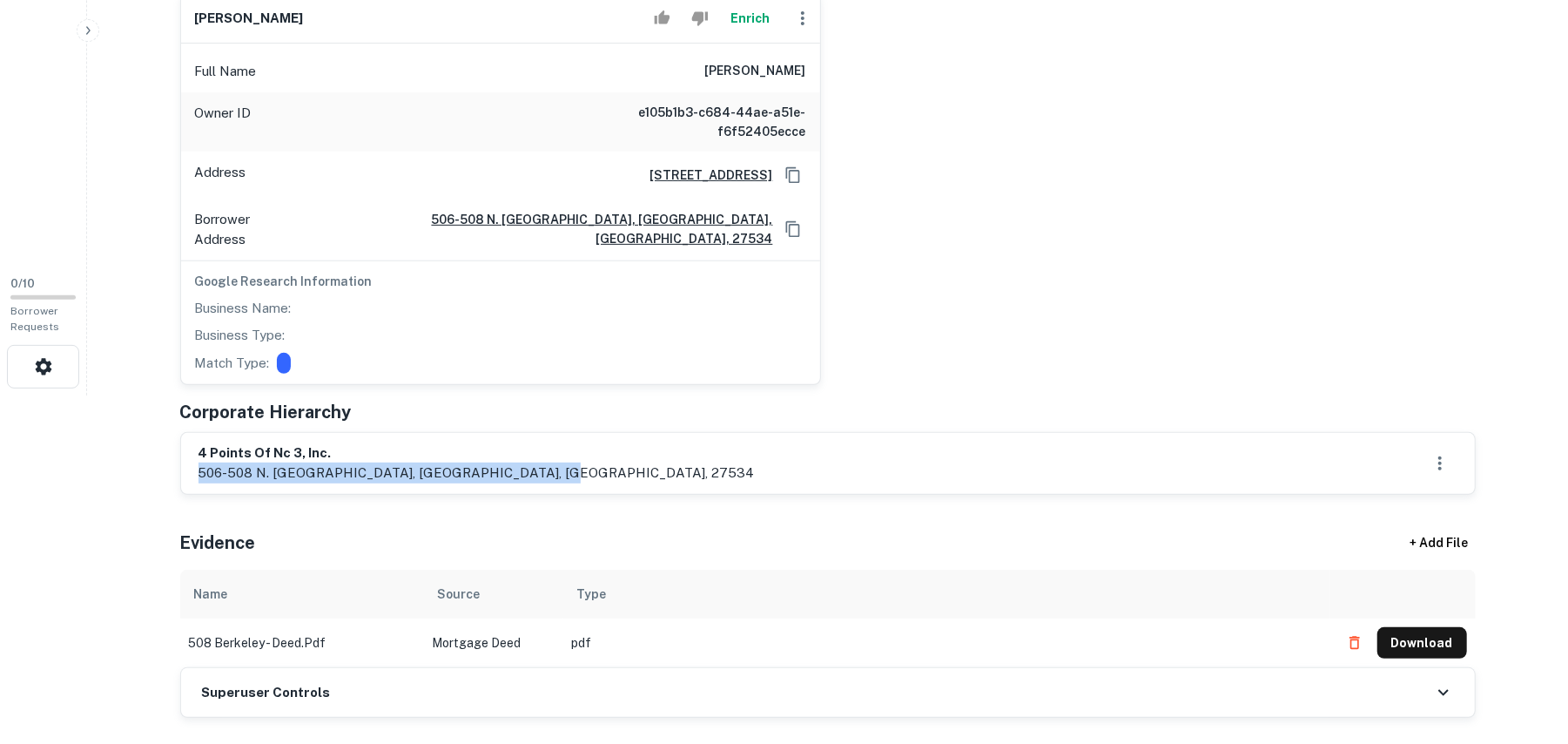
drag, startPoint x: 200, startPoint y: 455, endPoint x: 753, endPoint y: 460, distance: 553.0
click at [753, 460] on div "4 points of nc 3, inc. 506-508 n. berkeley boulevard, goldsboro, nc, 27534" at bounding box center [828, 463] width 1259 height 40
copy p "506-508 n. berkeley boulevard, goldsboro, nc, 27534"
click at [204, 450] on h6 "4 points of nc 3, inc." at bounding box center [476, 453] width 556 height 20
drag, startPoint x: 197, startPoint y: 443, endPoint x: 360, endPoint y: 443, distance: 163.0
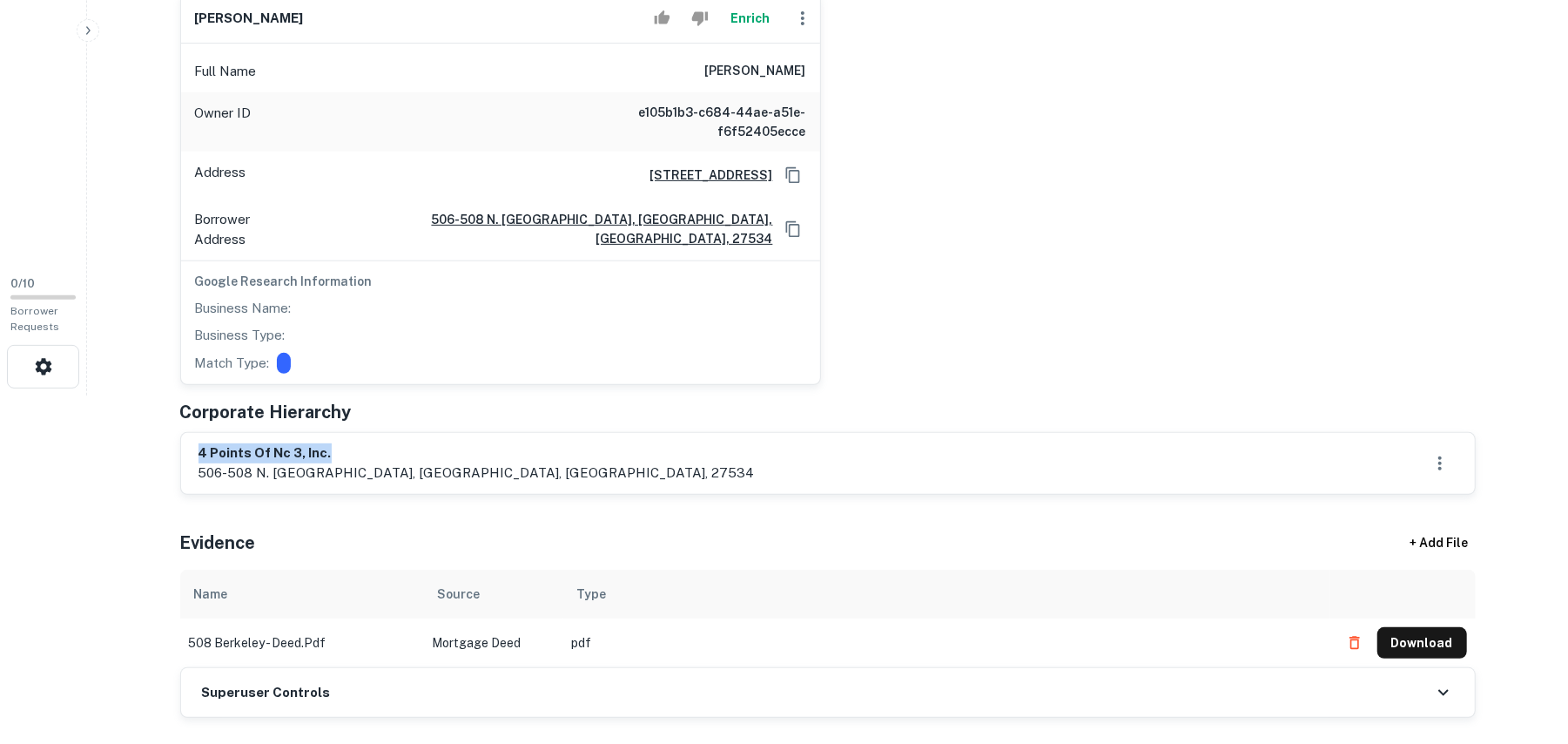
click at [357, 441] on div "4 points of nc 3, inc. 506-508 n. berkeley boulevard, goldsboro, nc, 27534" at bounding box center [828, 463] width 1294 height 61
copy h6 "4 points of nc 3, inc."
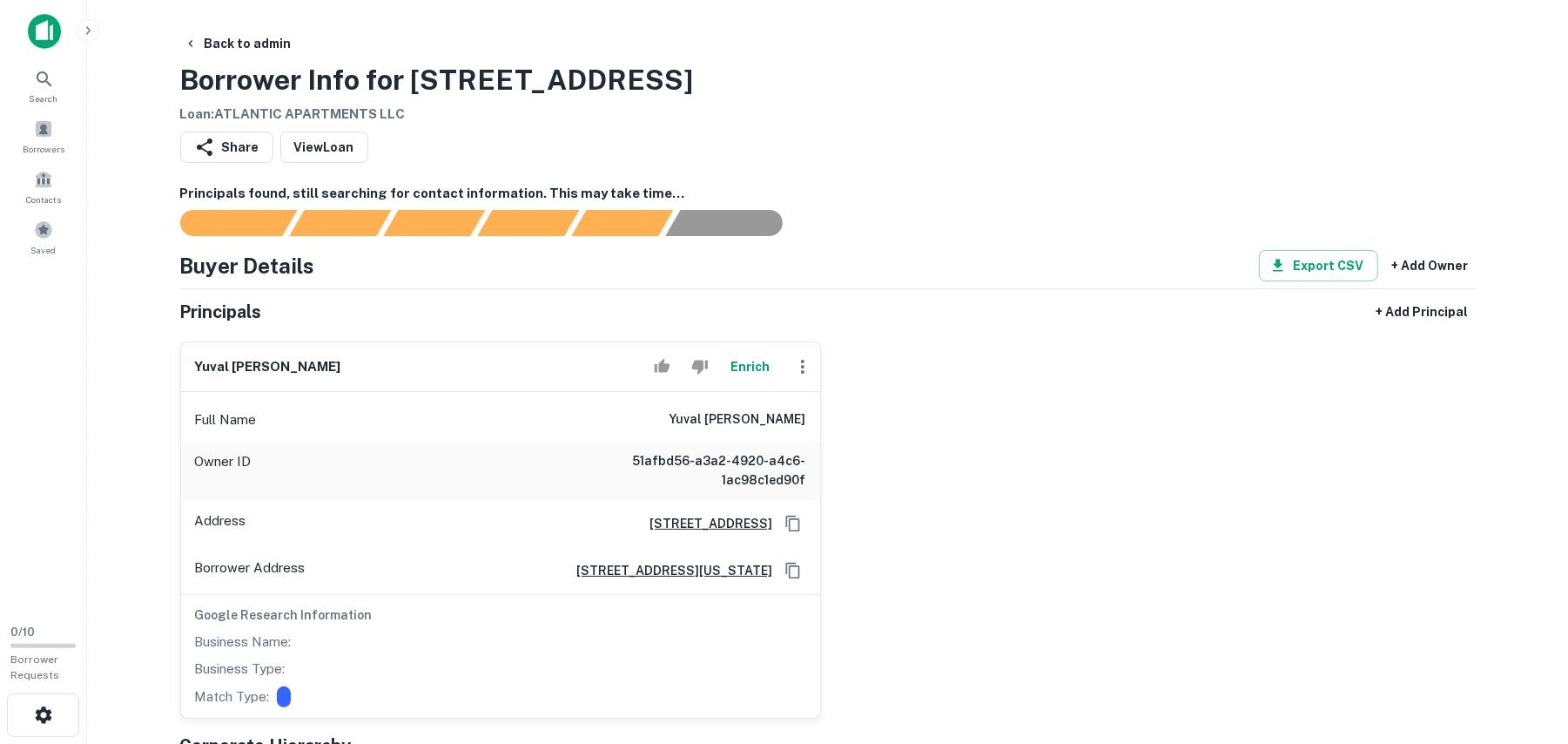
scroll to position [232, 0]
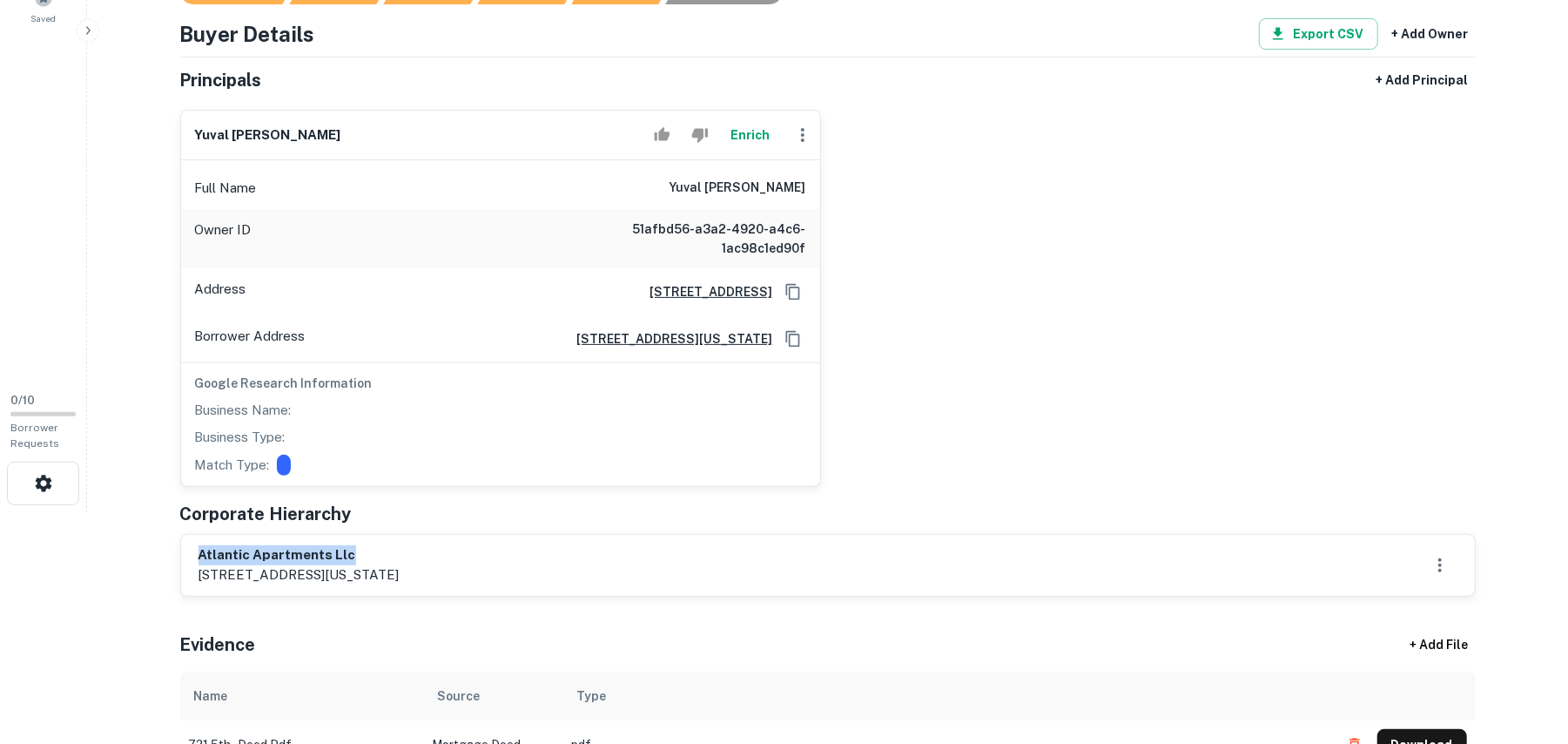
drag, startPoint x: 199, startPoint y: 556, endPoint x: 472, endPoint y: 551, distance: 273.0
click at [400, 551] on h6 "atlantic apartments llc" at bounding box center [299, 555] width 201 height 20
copy h6 "atlantic apartments llc"
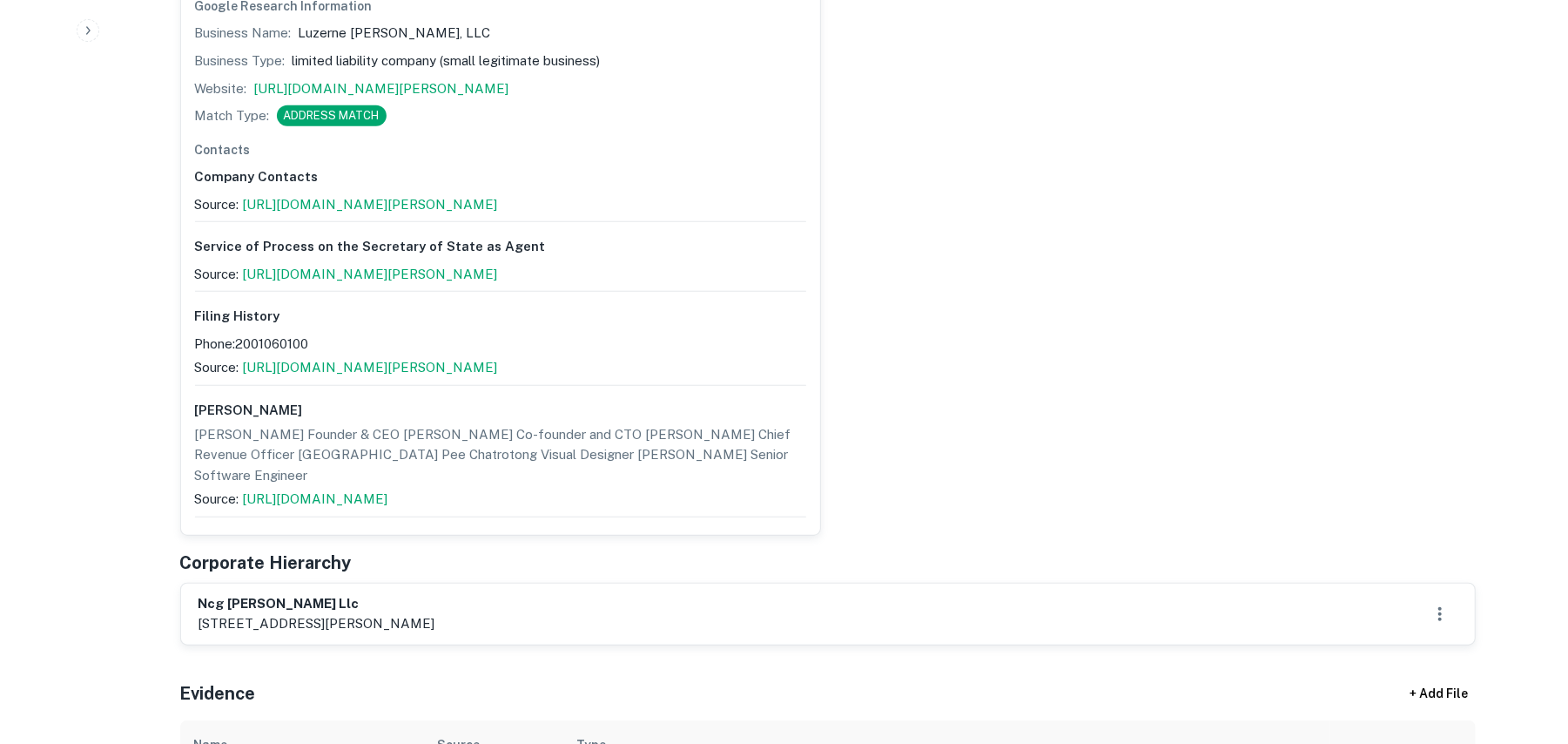
scroll to position [1045, 0]
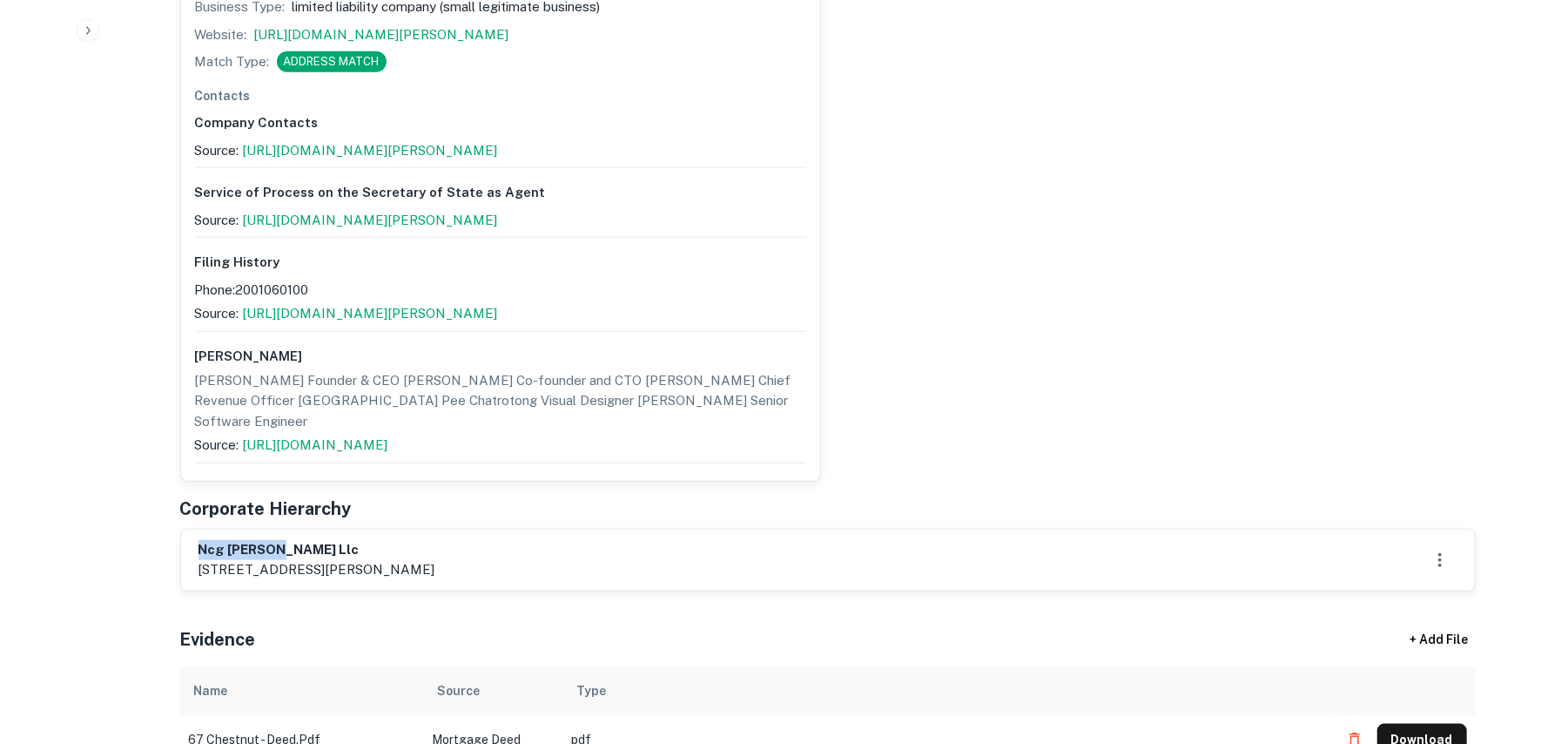
drag, startPoint x: 199, startPoint y: 498, endPoint x: 610, endPoint y: 496, distance: 411.0
click at [610, 540] on div "ncg [PERSON_NAME] llc [STREET_ADDRESS][PERSON_NAME]" at bounding box center [828, 560] width 1259 height 40
copy h6 "ncg [PERSON_NAME] llc"
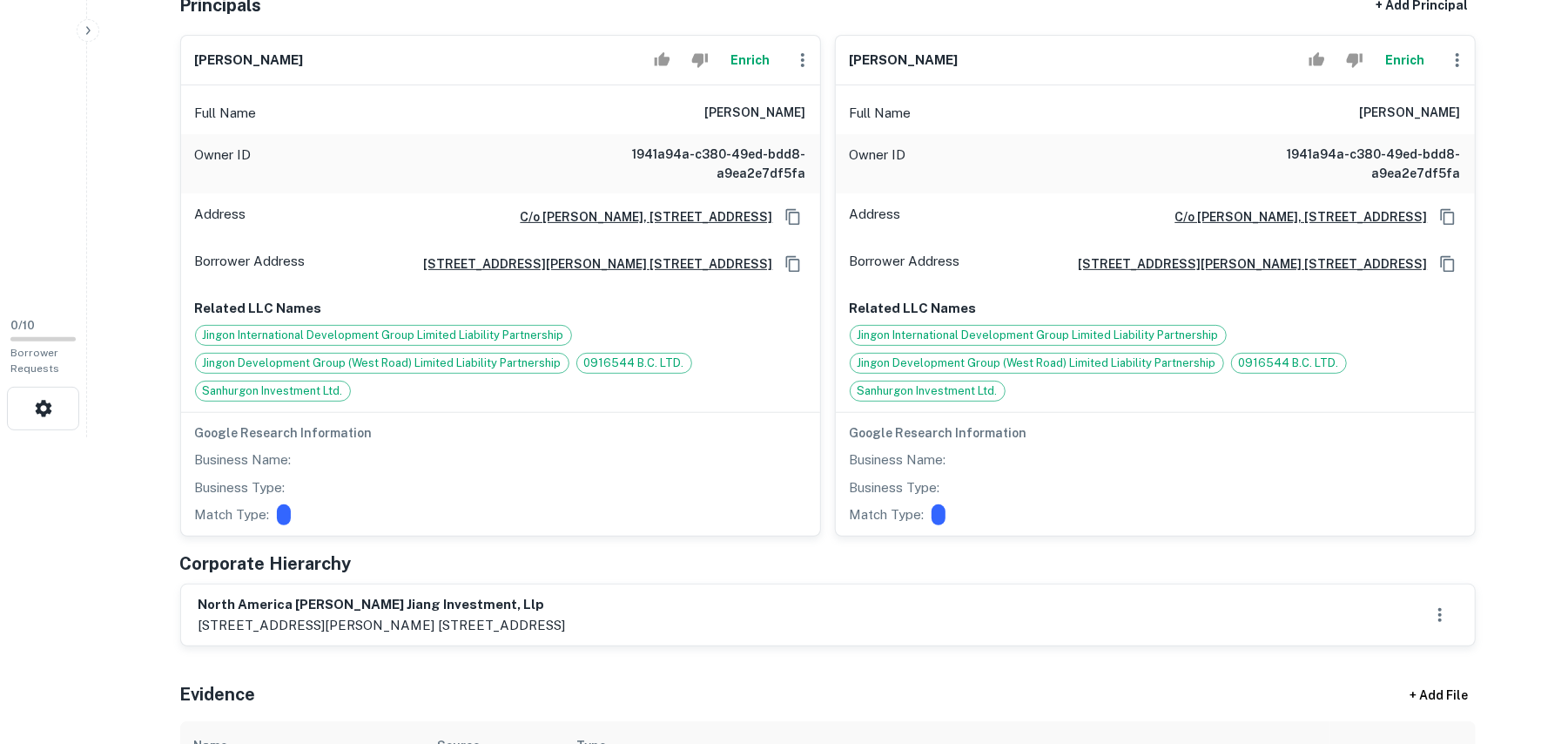
scroll to position [348, 0]
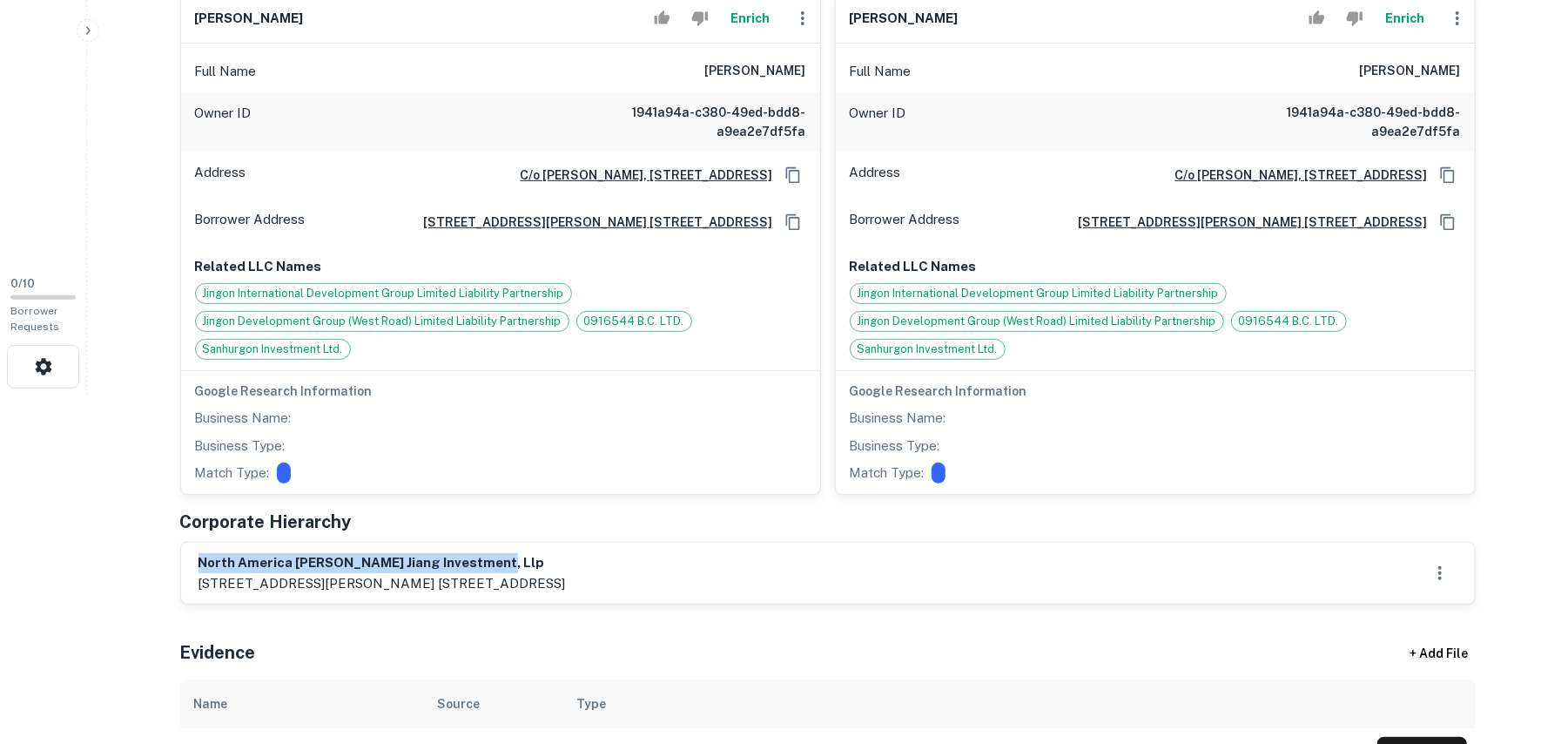
drag, startPoint x: 199, startPoint y: 563, endPoint x: 564, endPoint y: 552, distance: 365.2
click at [564, 552] on div "north america cc chang jiang investment, llp c/o morris chen, 280-2899 no. 3 ro…" at bounding box center [828, 573] width 1294 height 61
copy h6 "north america cc chang jiang investment, llp"
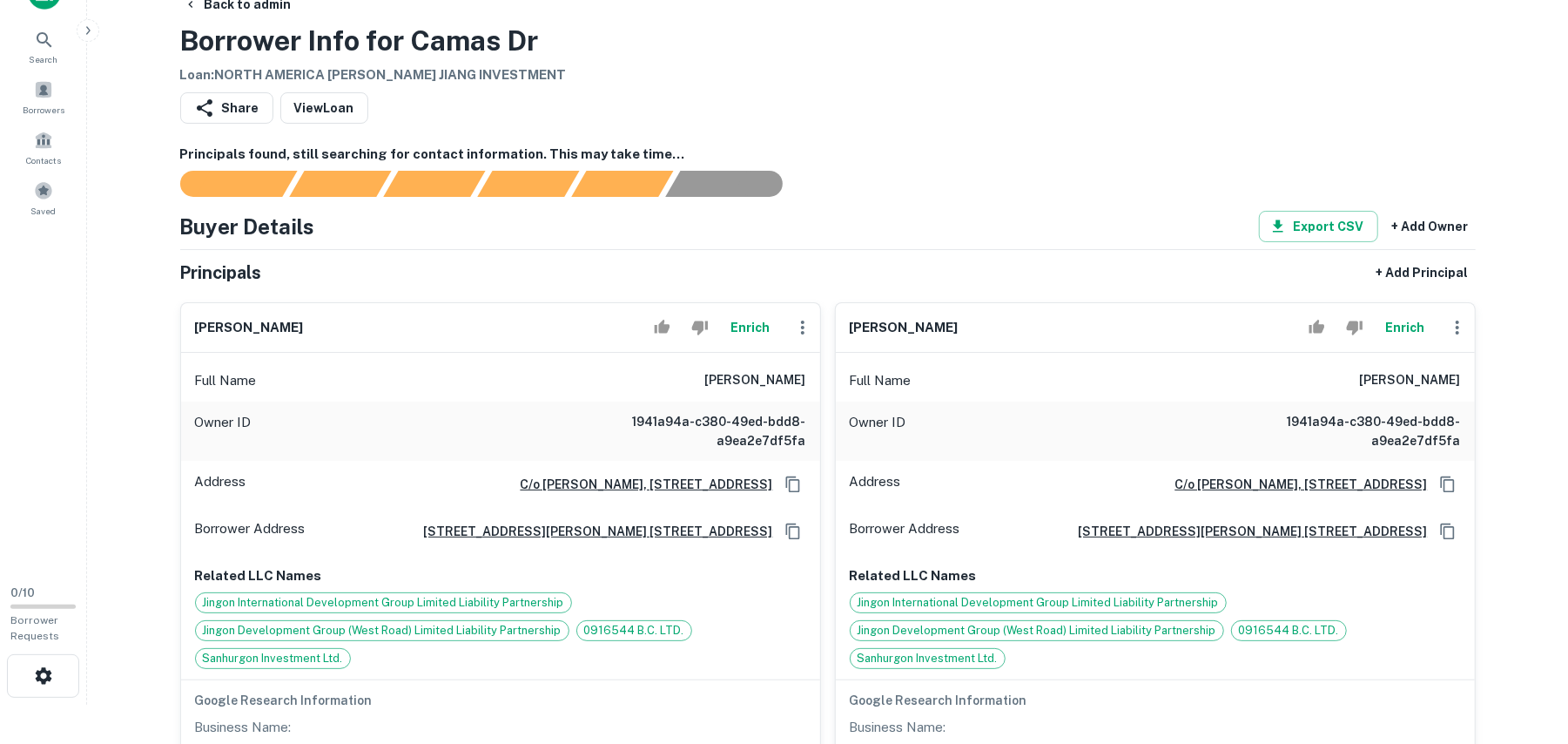
scroll to position [0, 0]
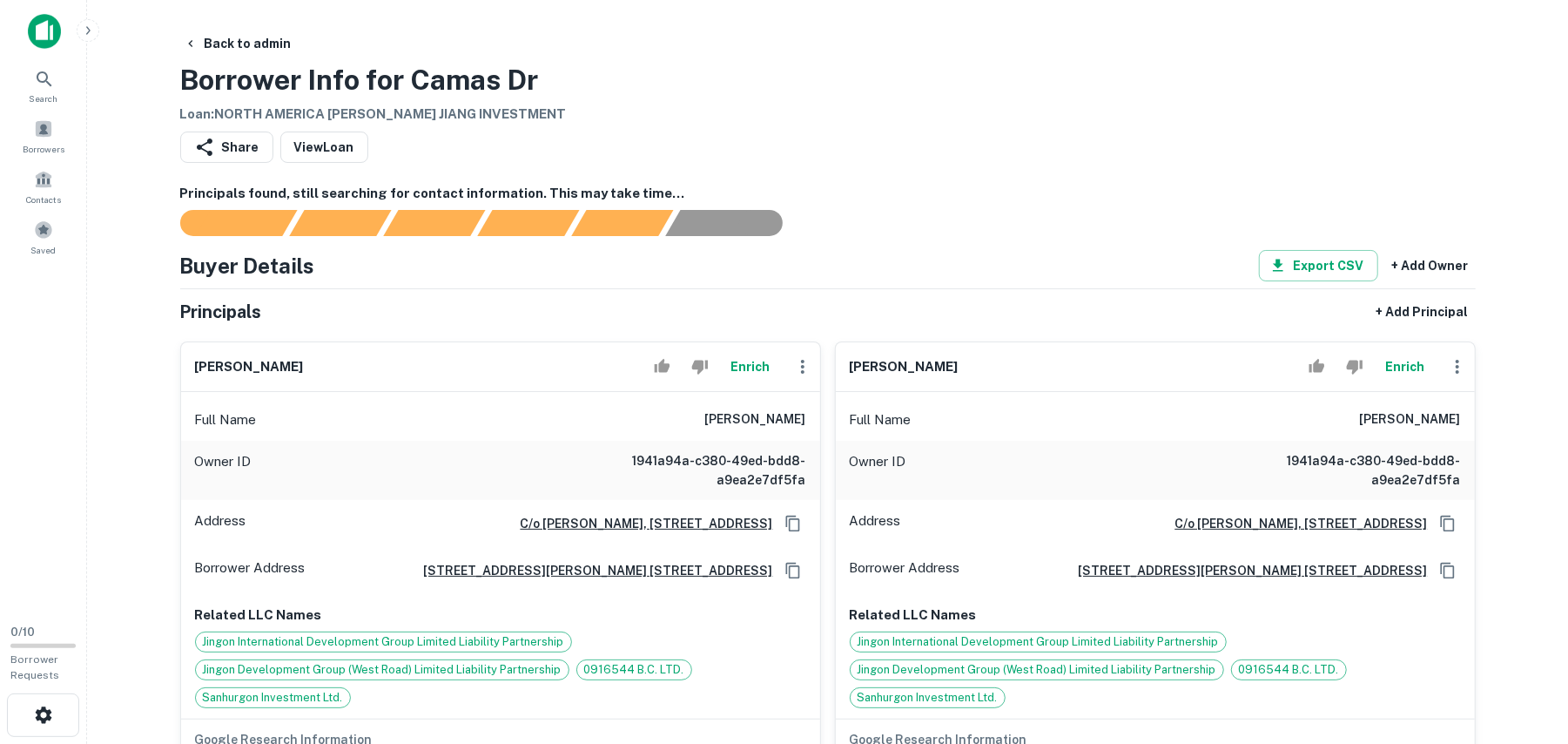
click at [246, 378] on div "ming yan liu Enrich" at bounding box center [501, 367] width 639 height 50
drag, startPoint x: 199, startPoint y: 366, endPoint x: 381, endPoint y: 369, distance: 182.0
click at [381, 368] on div "ming yan liu Enrich" at bounding box center [501, 367] width 639 height 50
copy h6 "ming yan liu"
drag, startPoint x: 939, startPoint y: 367, endPoint x: 843, endPoint y: 355, distance: 96.7
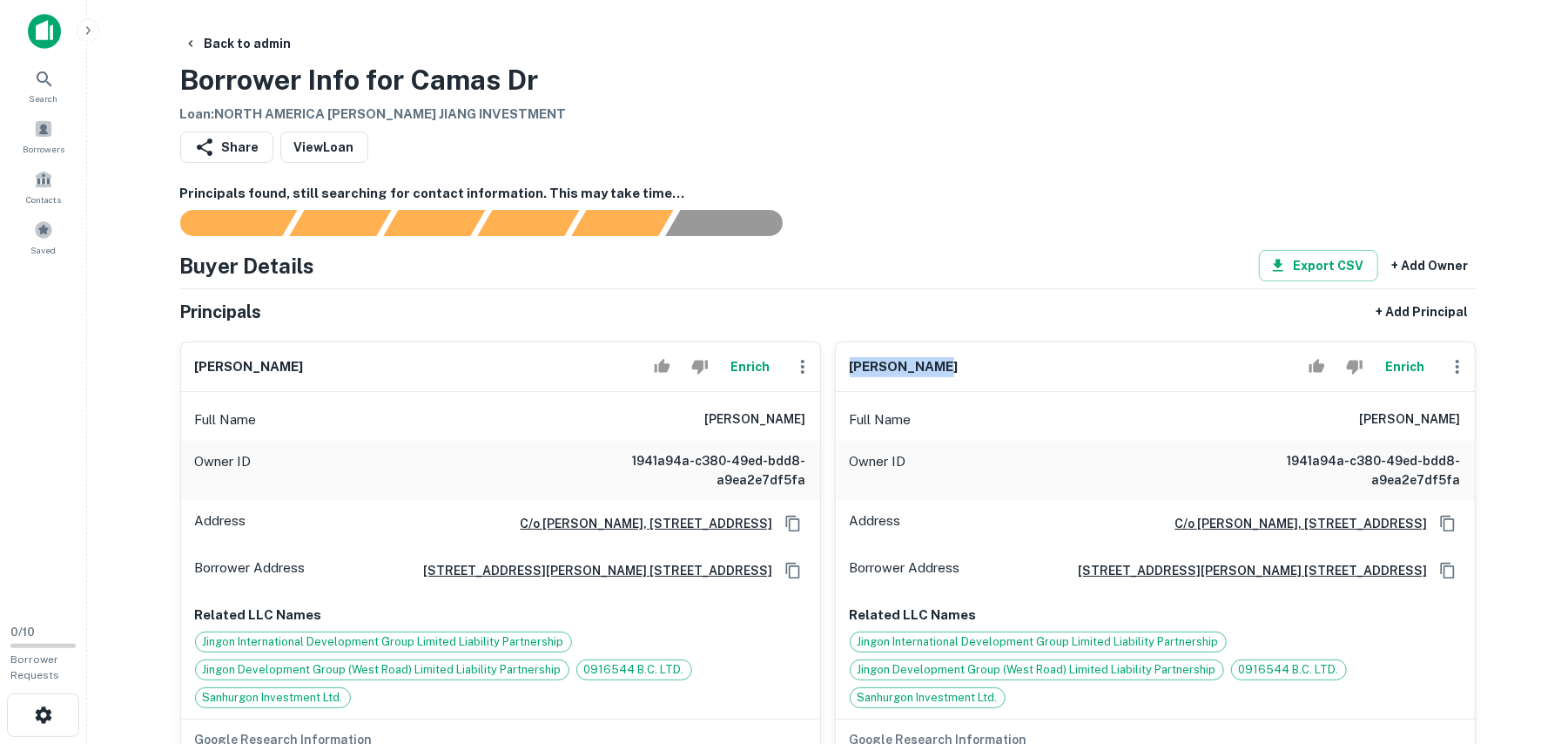
click at [843, 355] on div "mao hua chen Enrich" at bounding box center [1155, 367] width 639 height 50
copy h6 "mao hua chen"
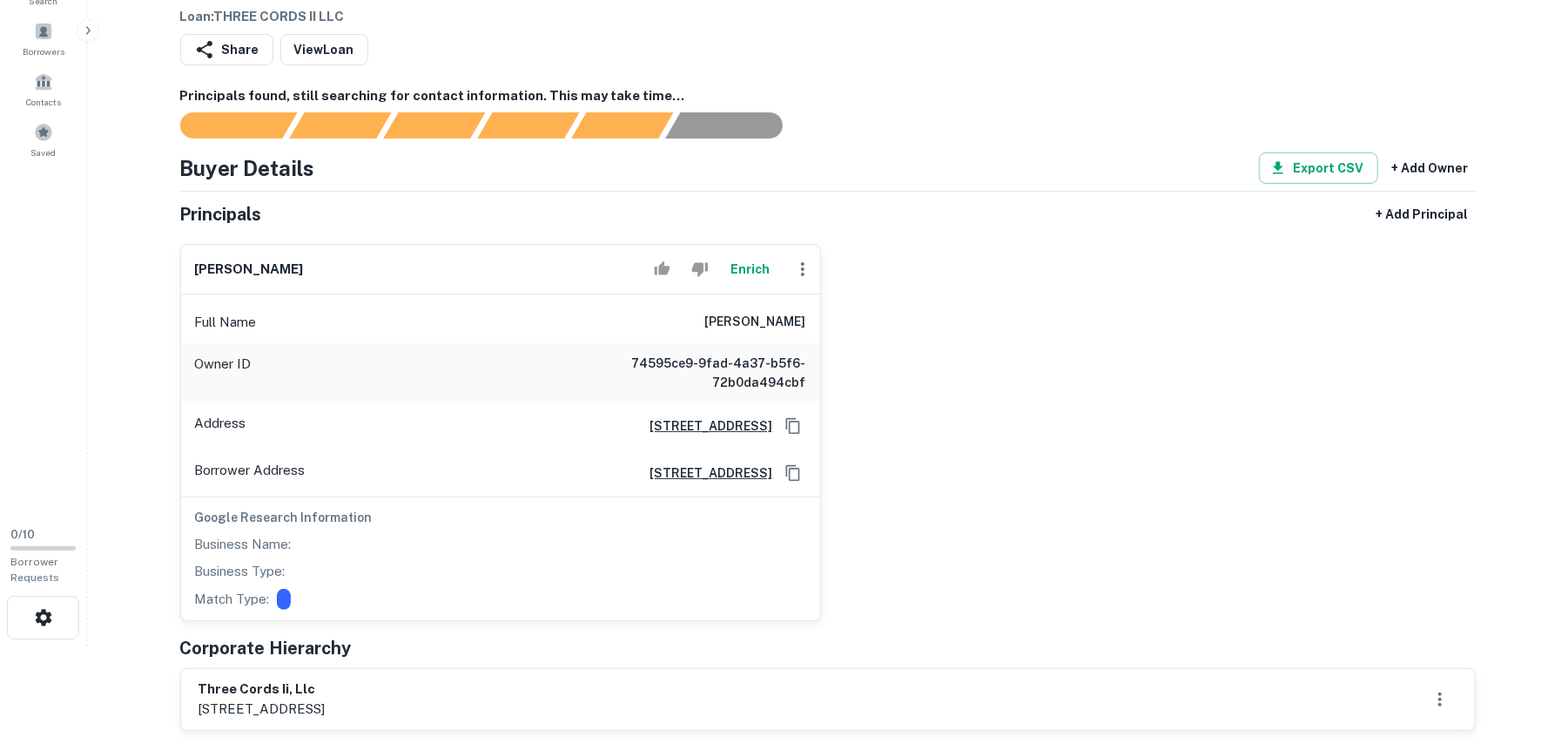
scroll to position [232, 0]
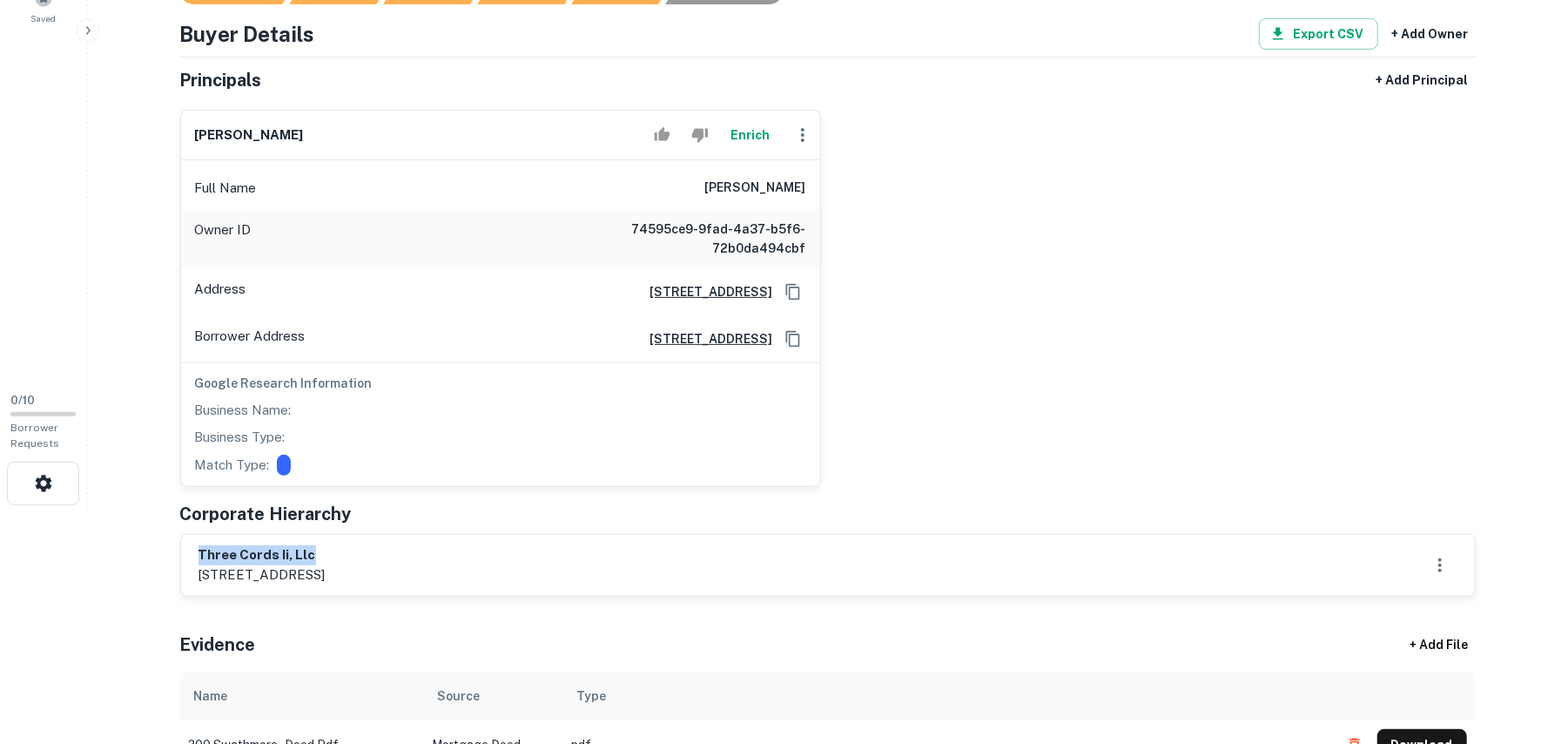
drag, startPoint x: 197, startPoint y: 555, endPoint x: 412, endPoint y: 561, distance: 215.1
click at [413, 558] on div "three cords ii, llc [STREET_ADDRESS]" at bounding box center [828, 565] width 1294 height 61
copy h6 "three cords ii, llc"
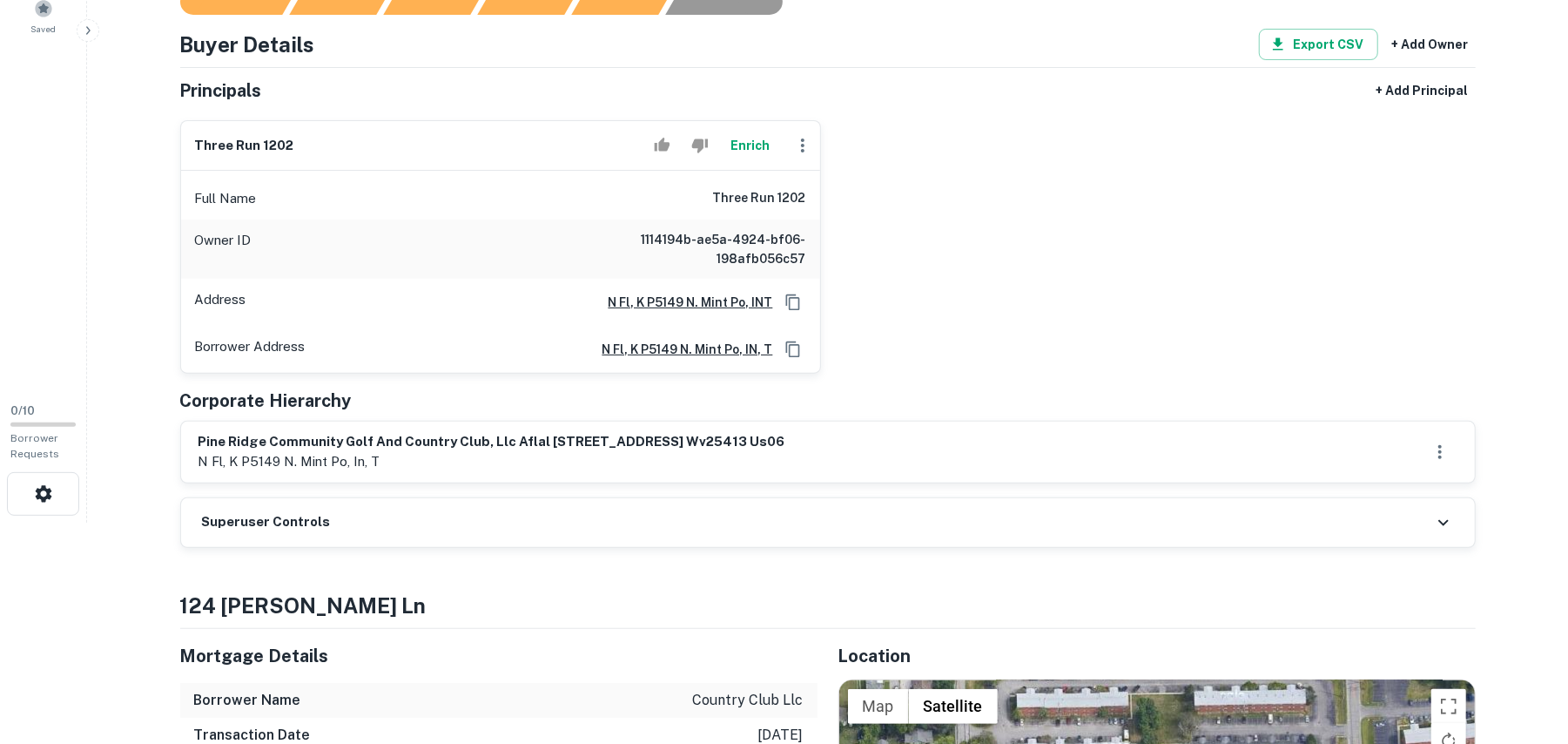
scroll to position [348, 0]
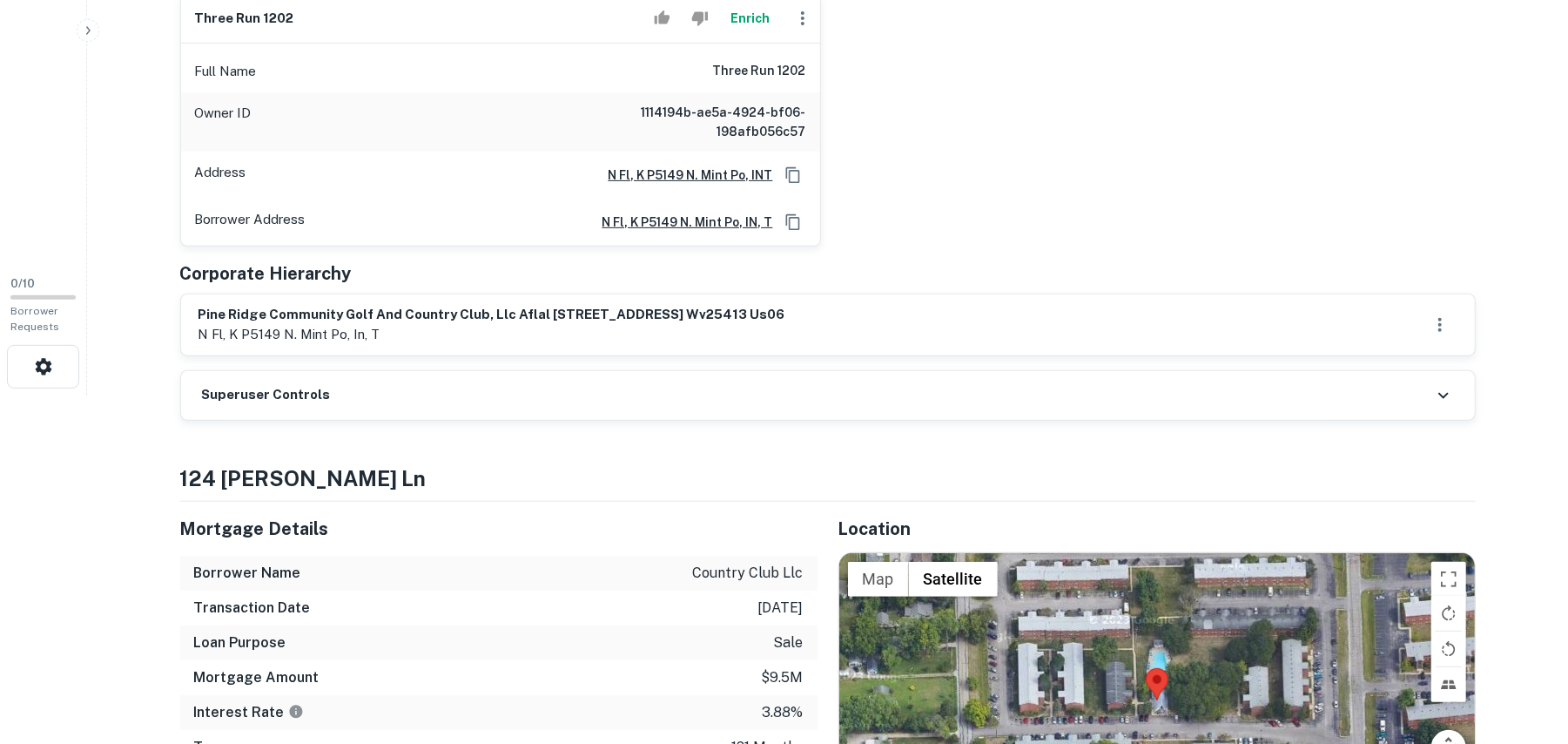
drag, startPoint x: 202, startPoint y: 312, endPoint x: 996, endPoint y: 318, distance: 794.0
click at [1005, 303] on div "pine ridge community golf and country club, llc aflal 1202 three run road bunke…" at bounding box center [828, 325] width 1294 height 61
copy h6 "pine ridge community golf and country club, llc aflal 1202 three run road bunke…"
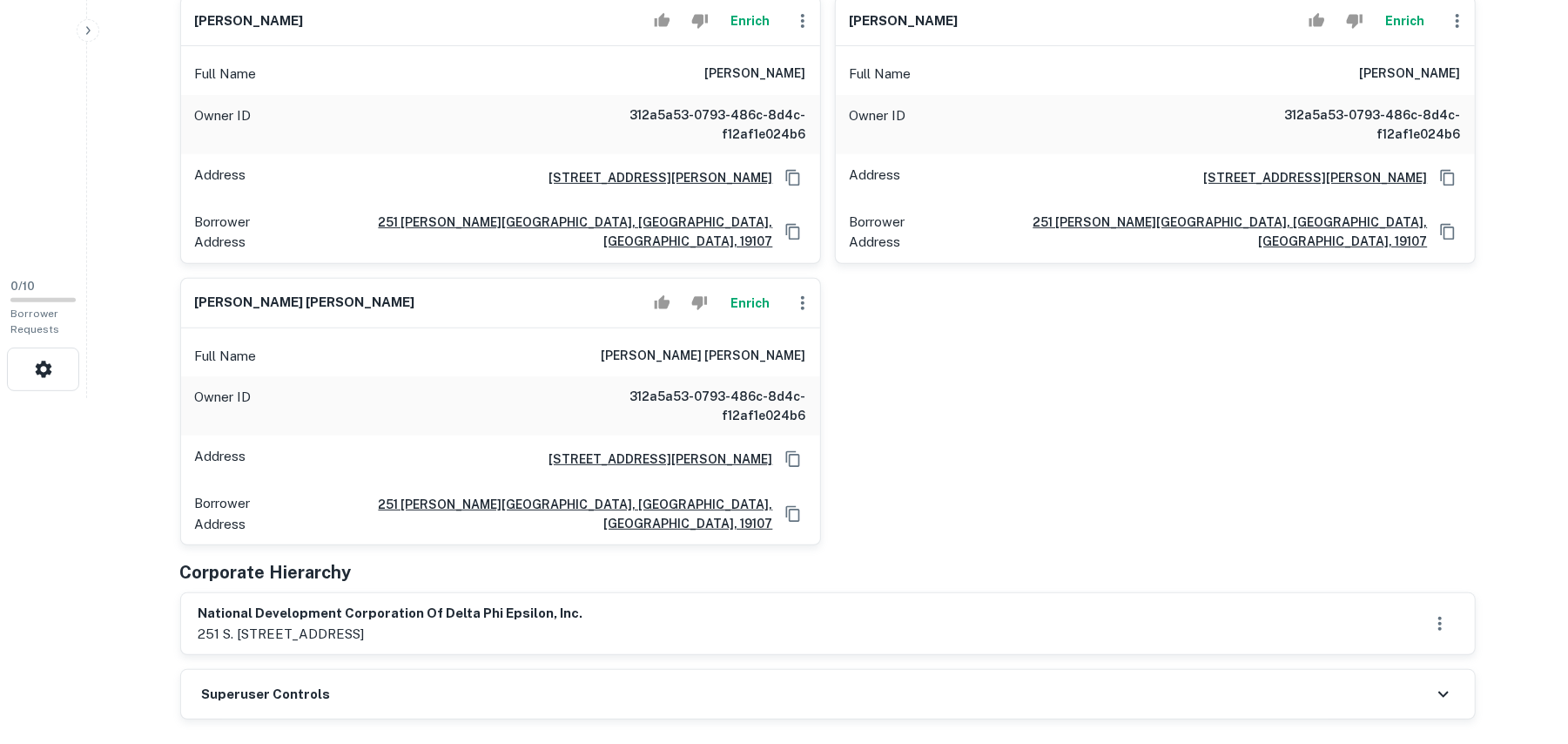
scroll to position [464, 0]
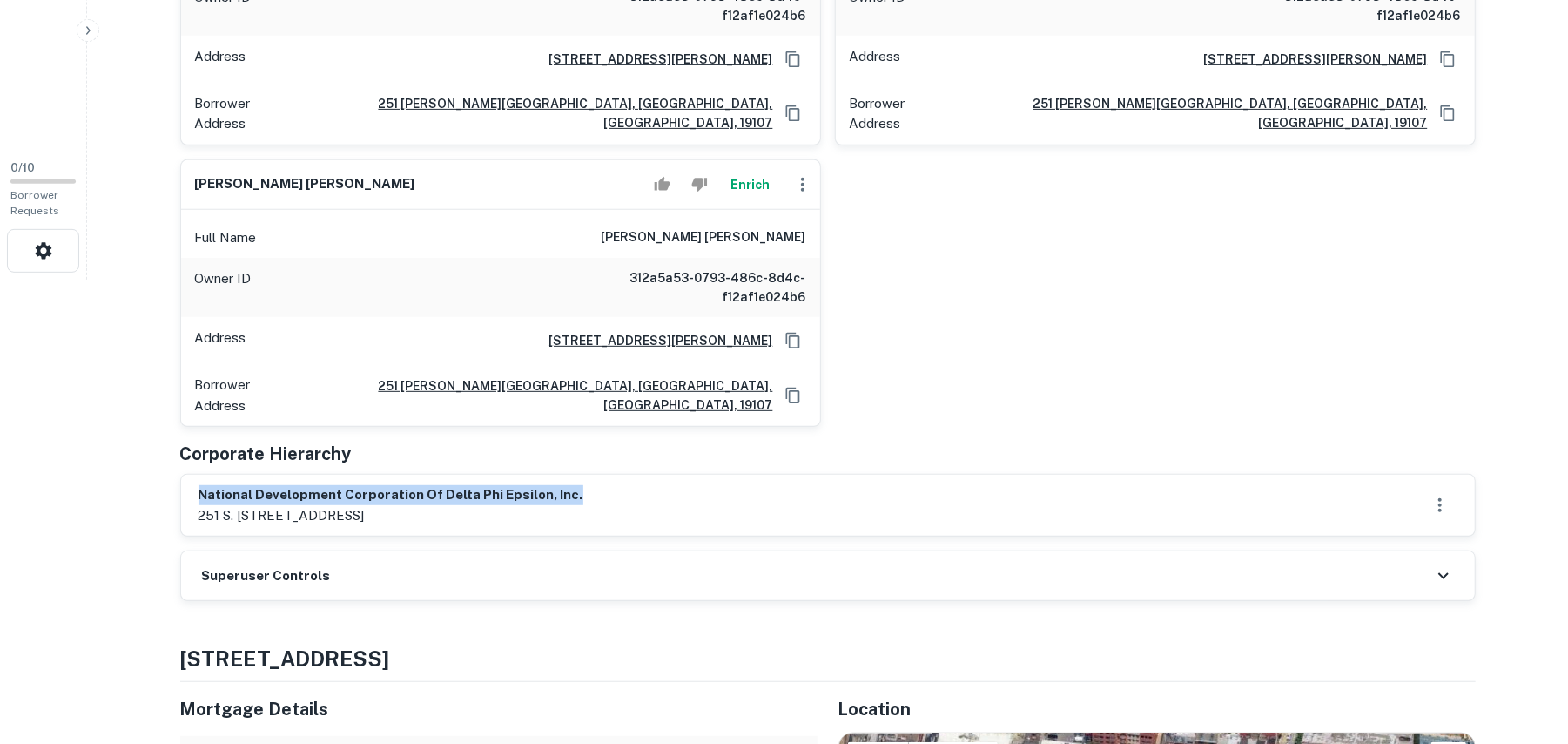
drag, startPoint x: 202, startPoint y: 463, endPoint x: 750, endPoint y: 451, distance: 548.1
click at [750, 475] on div "national development corporation of delta phi epsilon, inc. 251 s. [STREET_ADDR…" at bounding box center [828, 505] width 1294 height 61
copy h6 "national development corporation of delta phi epsilon, inc."
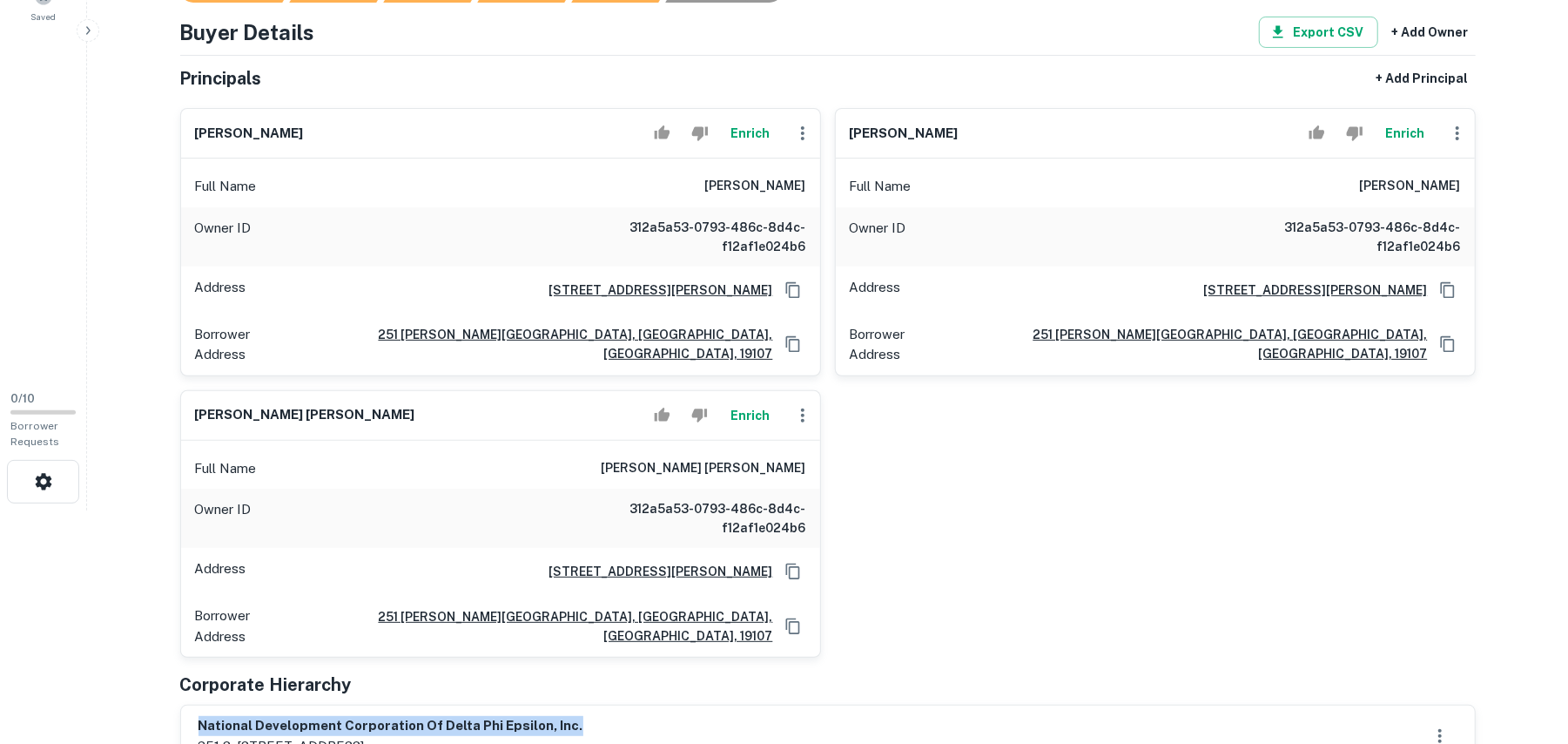
scroll to position [232, 0]
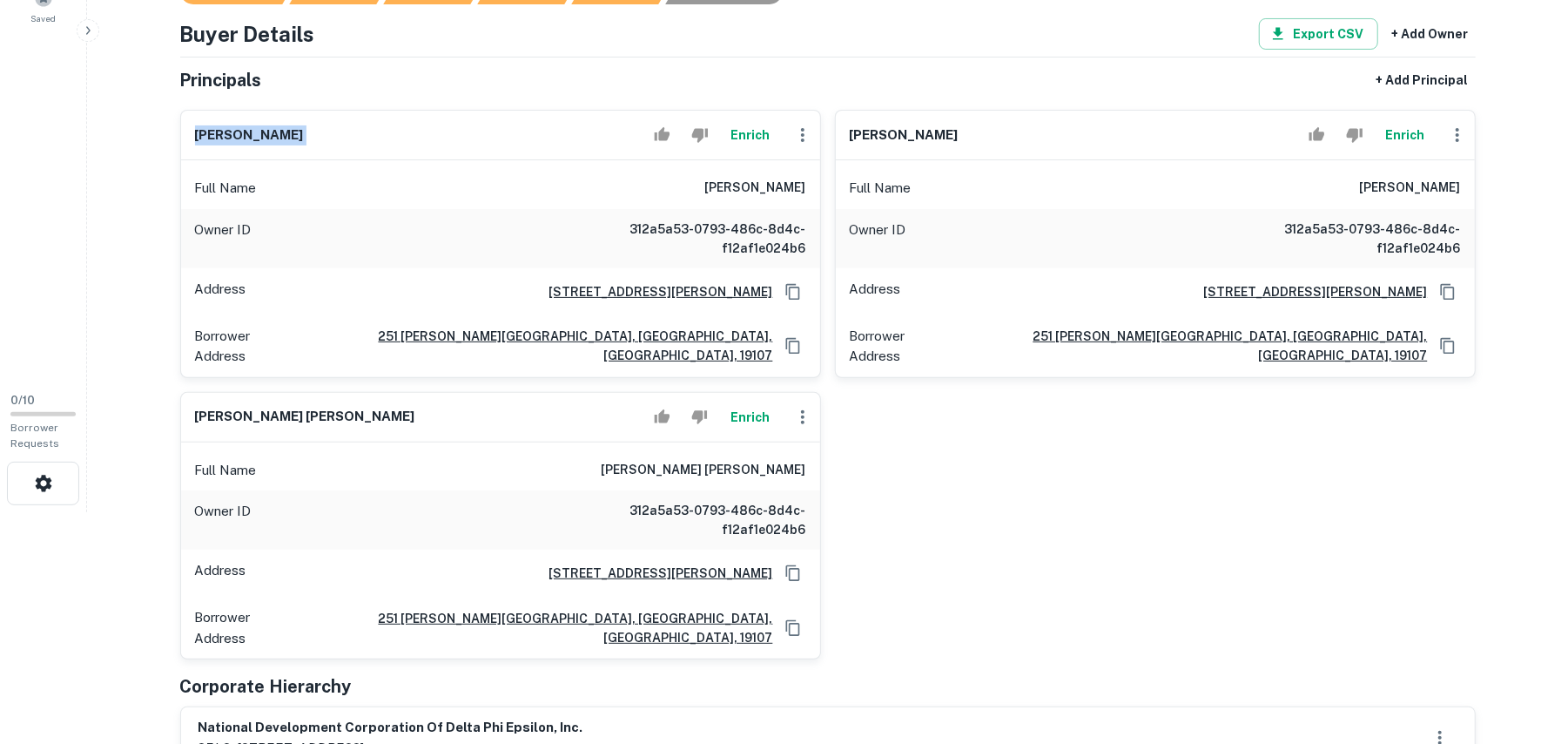
drag, startPoint x: 196, startPoint y: 134, endPoint x: 564, endPoint y: 136, distance: 368.0
click at [564, 133] on div "[PERSON_NAME]" at bounding box center [501, 135] width 639 height 50
copy div "[PERSON_NAME]"
drag, startPoint x: 965, startPoint y: 132, endPoint x: 838, endPoint y: 131, distance: 127.0
click at [838, 131] on div "[PERSON_NAME]" at bounding box center [1155, 135] width 639 height 50
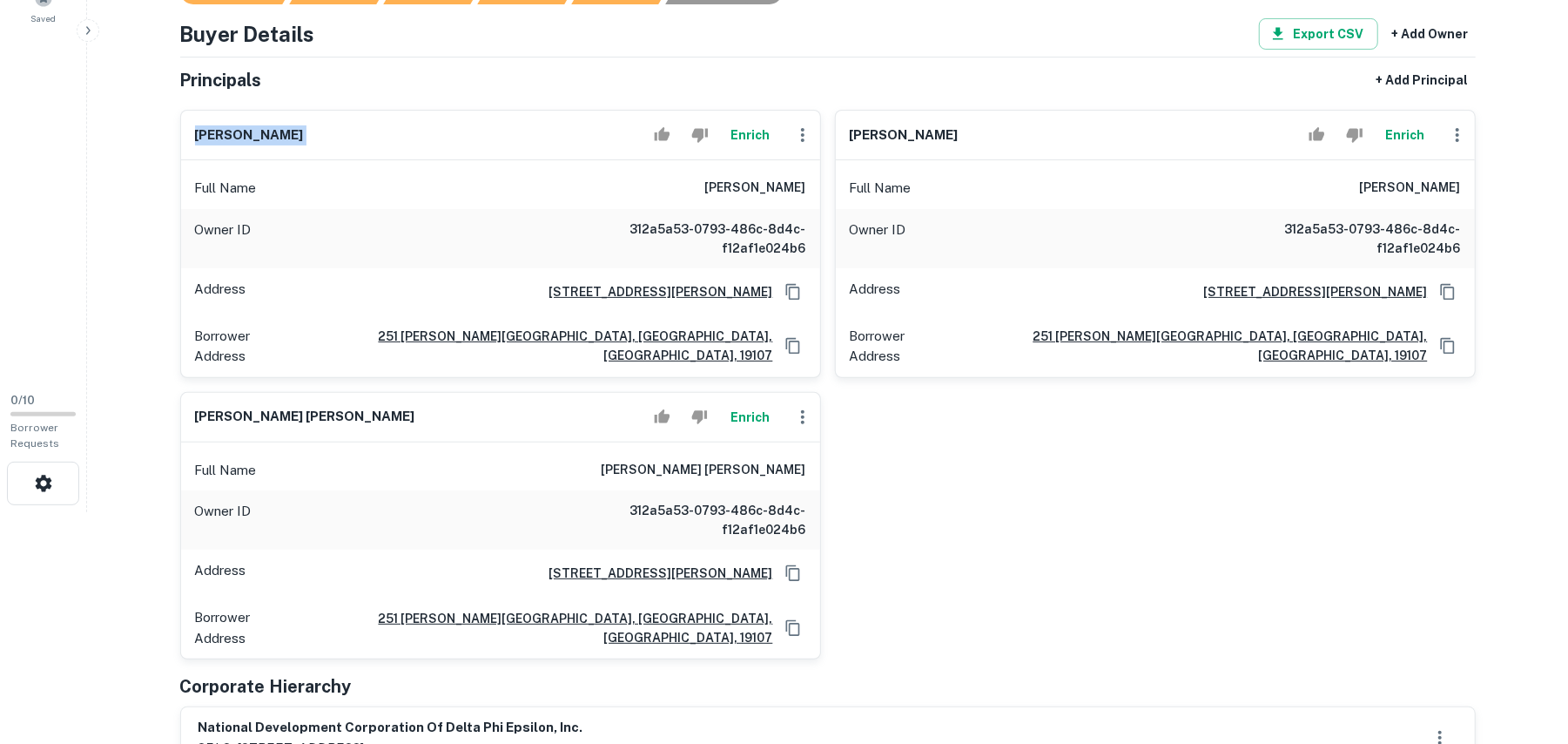
copy h6 "[PERSON_NAME]"
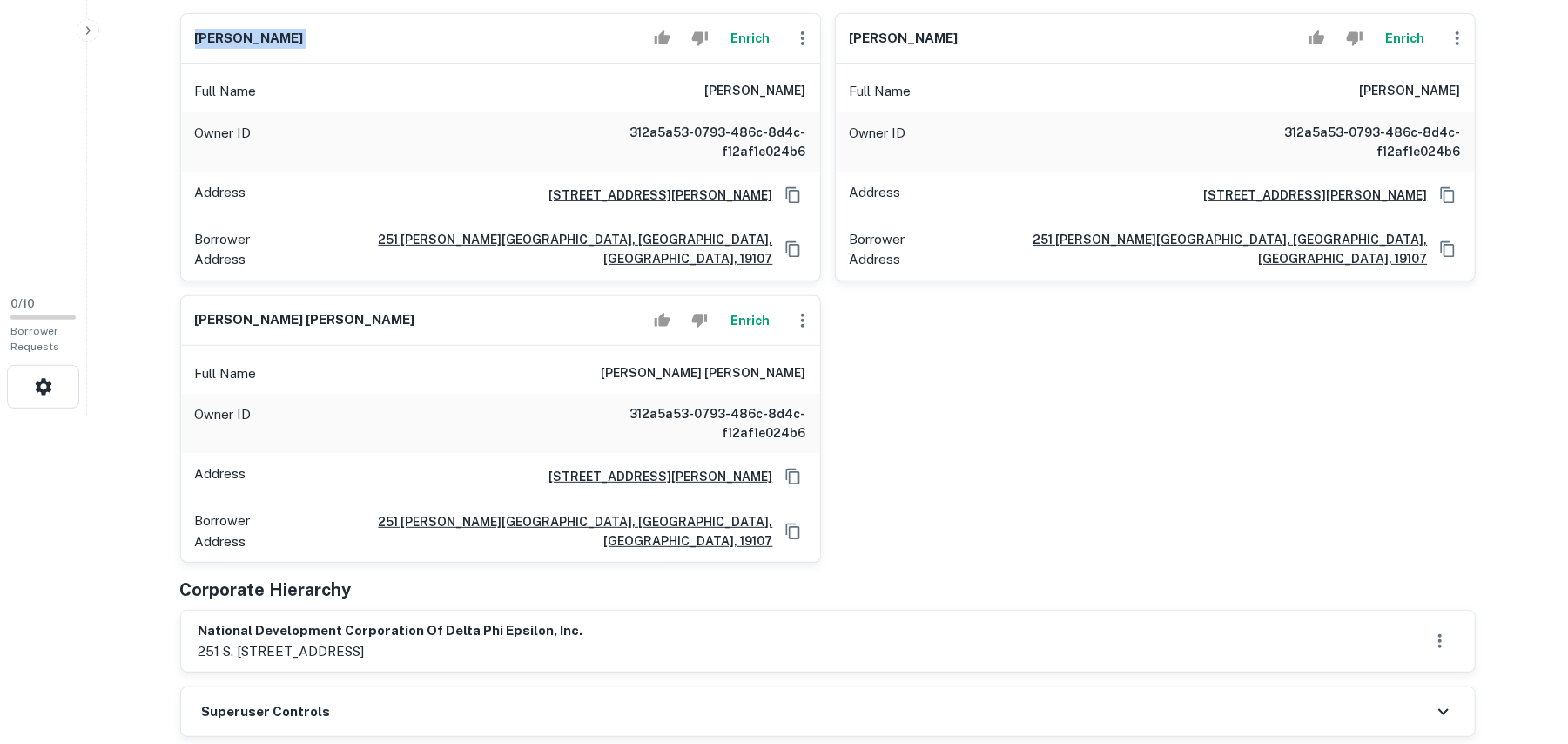
scroll to position [464, 0]
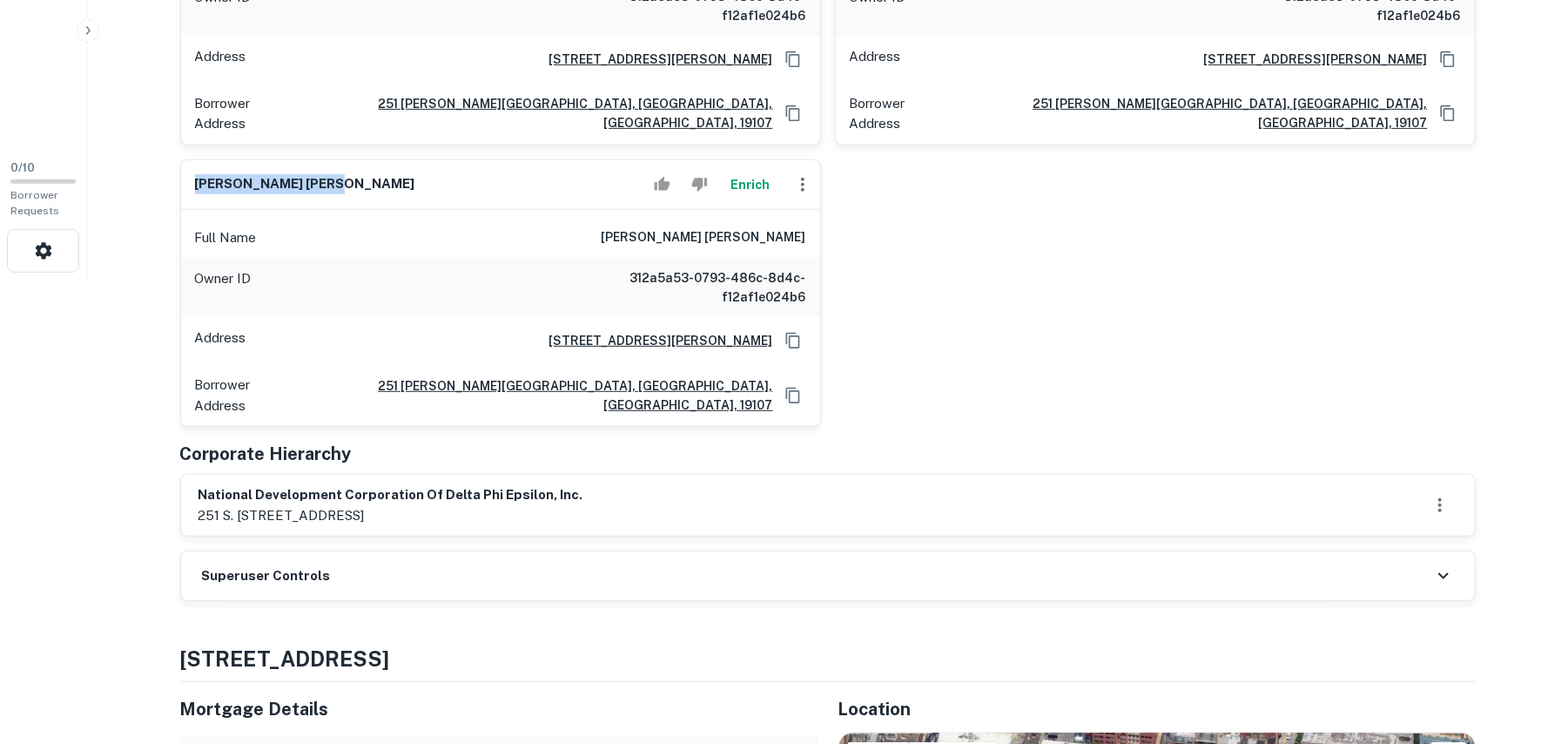
drag, startPoint x: 199, startPoint y: 166, endPoint x: 352, endPoint y: 171, distance: 153.1
click at [334, 169] on div "[PERSON_NAME] [PERSON_NAME] Enrich" at bounding box center [501, 185] width 639 height 50
copy h6 "[PERSON_NAME] [PERSON_NAME]"
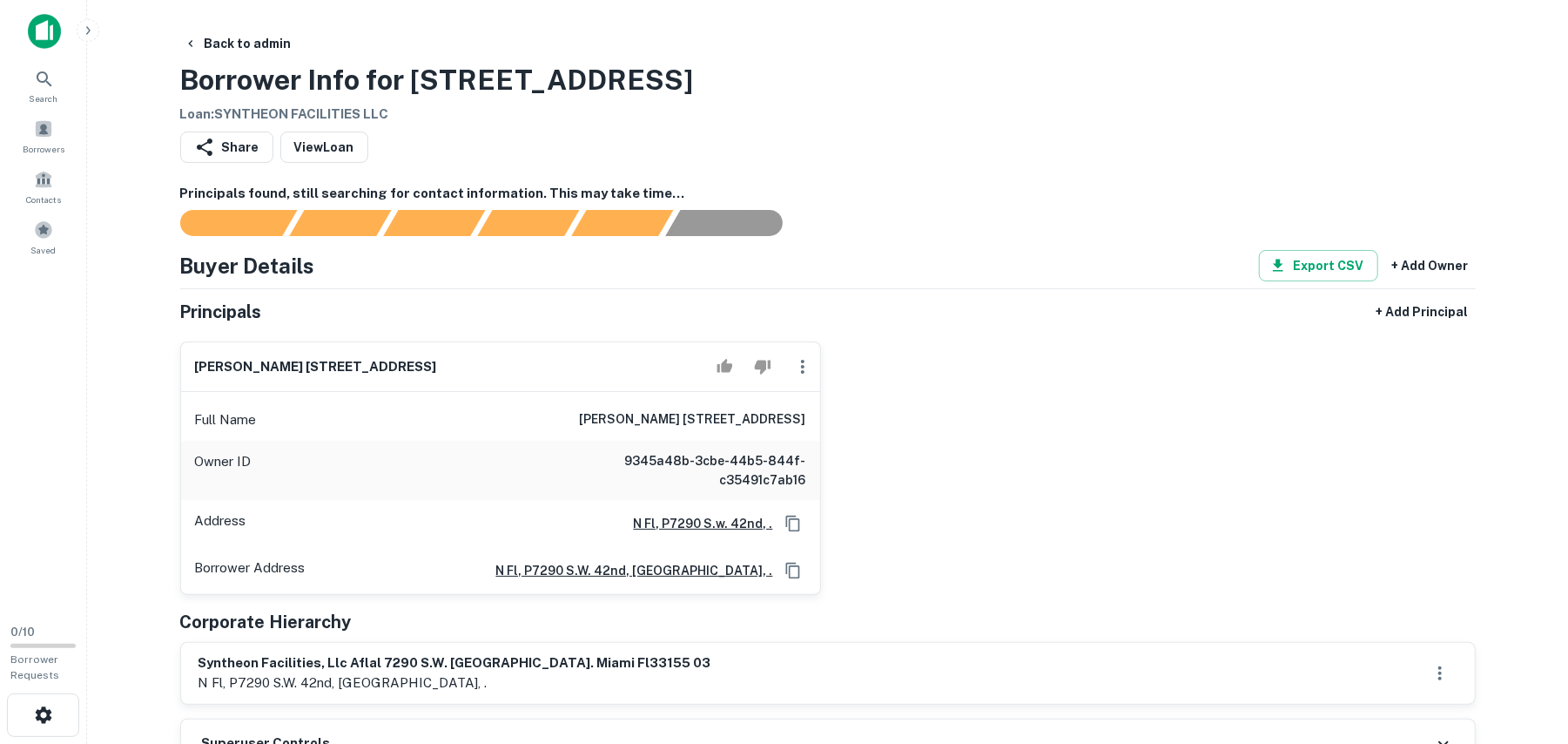
scroll to position [232, 0]
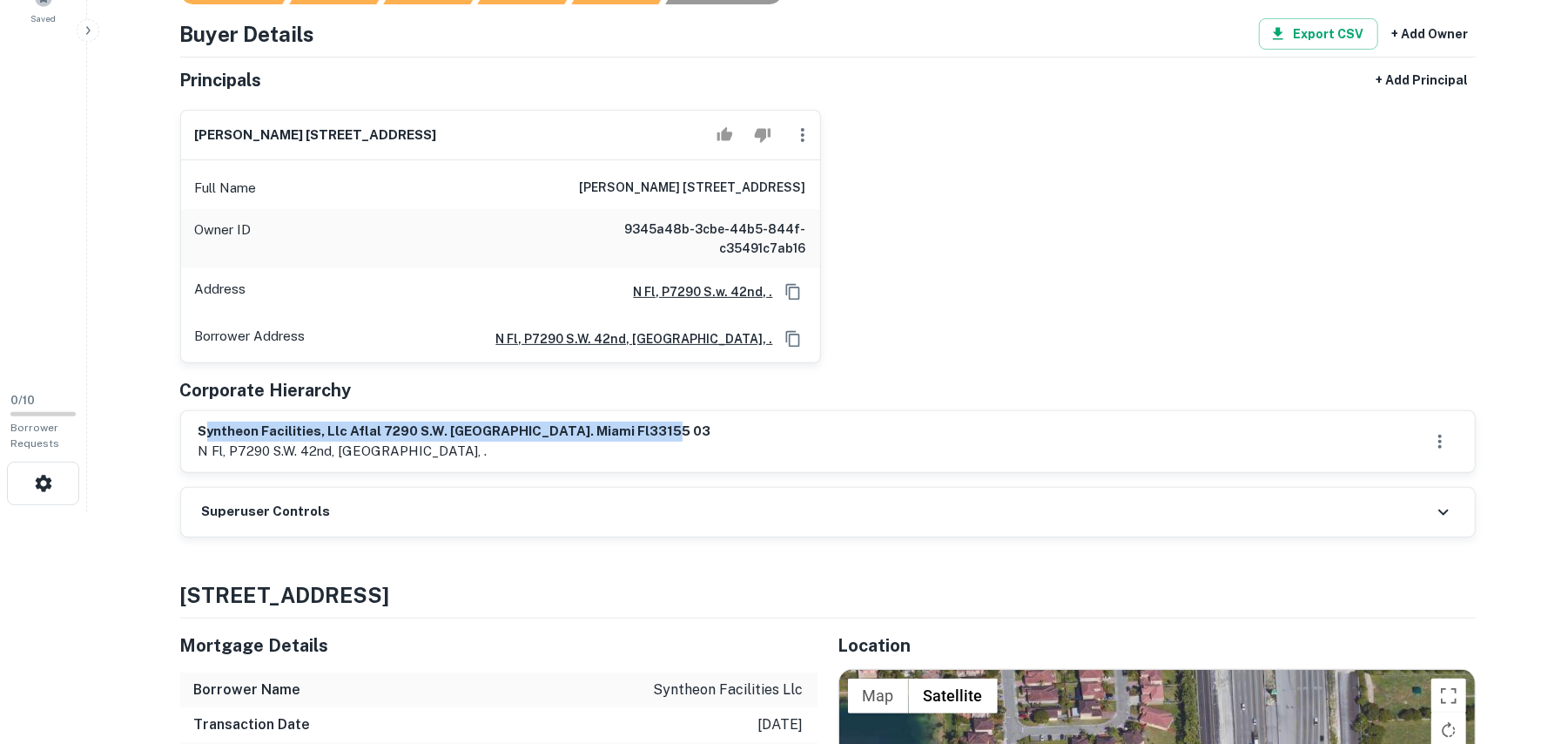
drag, startPoint x: 205, startPoint y: 429, endPoint x: 648, endPoint y: 425, distance: 443.0
click at [648, 425] on div "syntheon facilities, llc aflal 7290 s.w. 42nd st. miami fl33155 03 n fl, p7290 …" at bounding box center [828, 442] width 1259 height 40
drag, startPoint x: 197, startPoint y: 434, endPoint x: 679, endPoint y: 423, distance: 482.1
click at [679, 423] on div "syntheon facilities, llc aflal 7290 s.w. 42nd st. miami fl33155 03 n fl, p7290 …" at bounding box center [828, 442] width 1294 height 61
copy h6 "syntheon facilities, llc aflal 7290 s.w. 42nd st. miami fl33155 03"
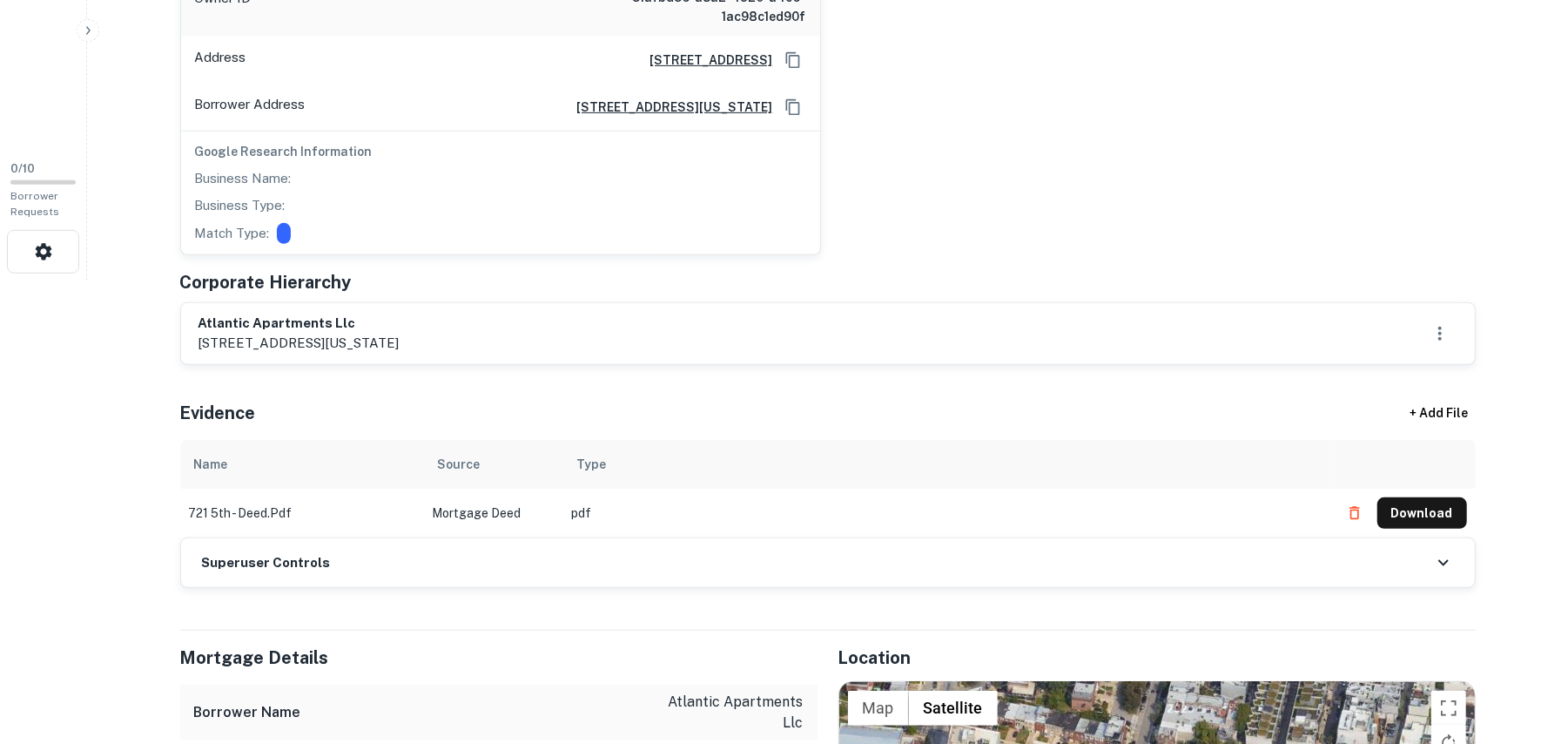
scroll to position [464, 0]
drag, startPoint x: 197, startPoint y: 322, endPoint x: 496, endPoint y: 328, distance: 299.1
click at [496, 328] on div "atlantic apartments llc [STREET_ADDRESS][US_STATE]" at bounding box center [828, 333] width 1294 height 61
copy h6 "atlantic apartments llc"
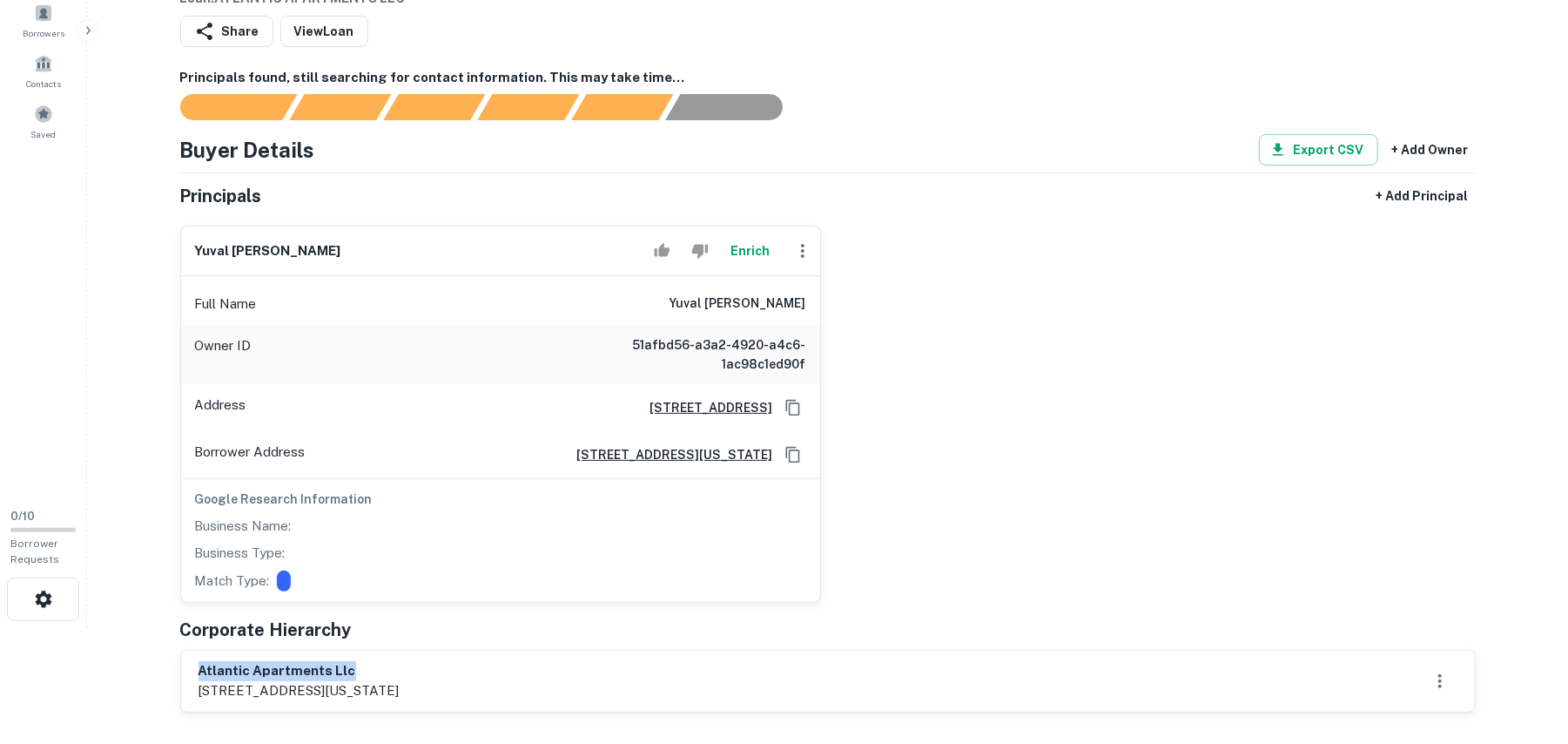
scroll to position [348, 0]
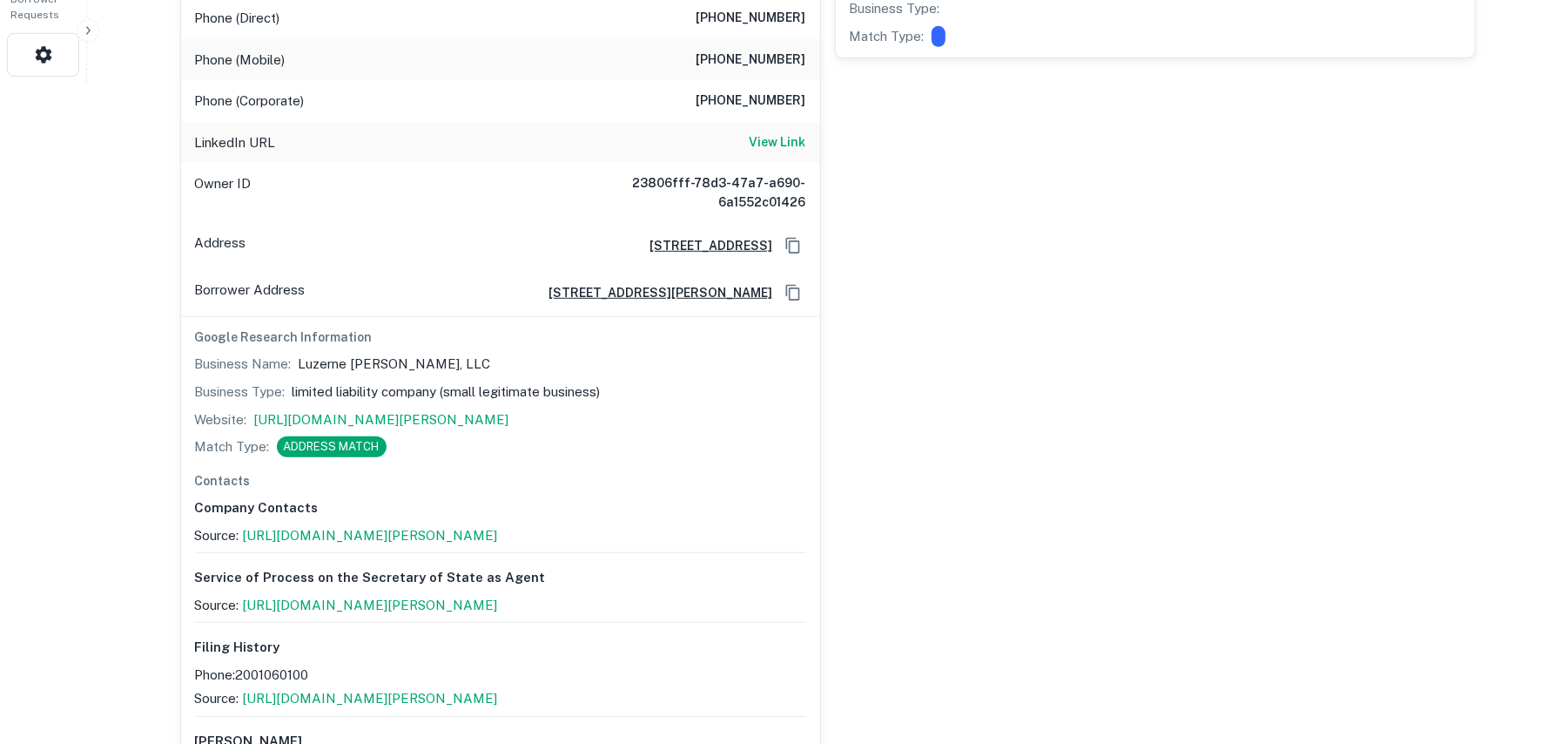
scroll to position [929, 0]
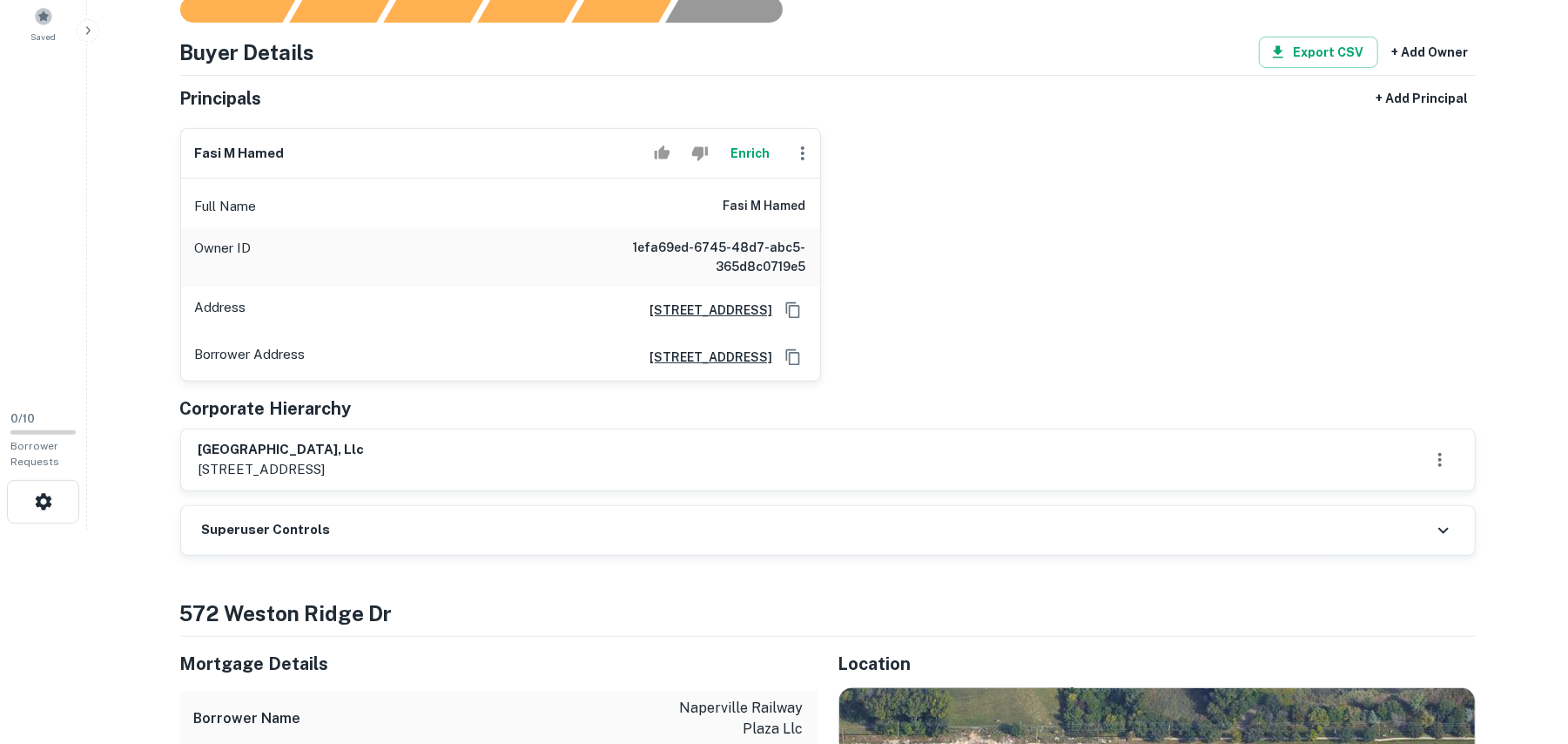
scroll to position [232, 0]
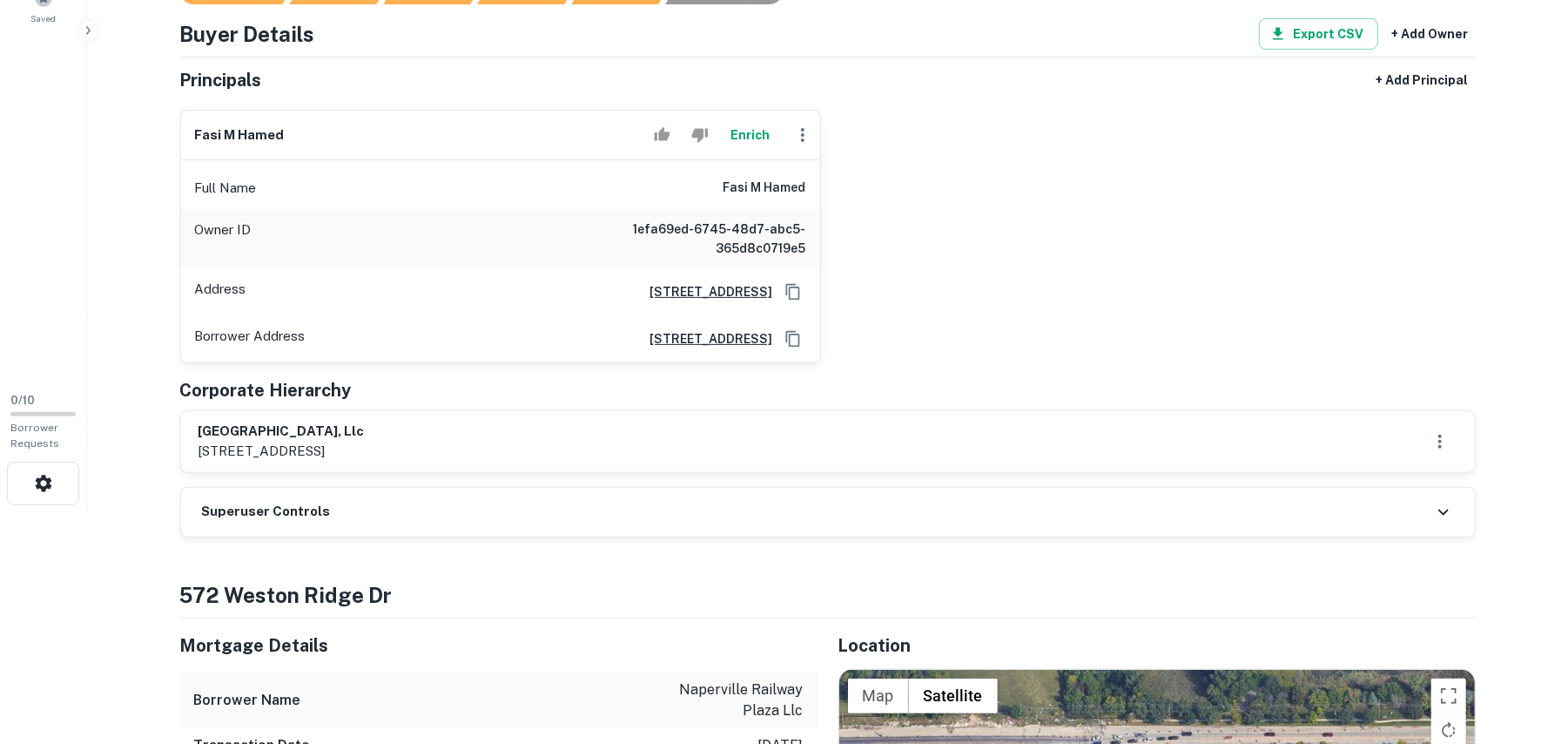
drag, startPoint x: 200, startPoint y: 429, endPoint x: 569, endPoint y: 429, distance: 369.0
click at [569, 429] on div "naperville railway plaza, llc 2144 newport cir, hanover park, il, 60133" at bounding box center [828, 442] width 1259 height 40
copy h6 "naperville railway plaza, llc"
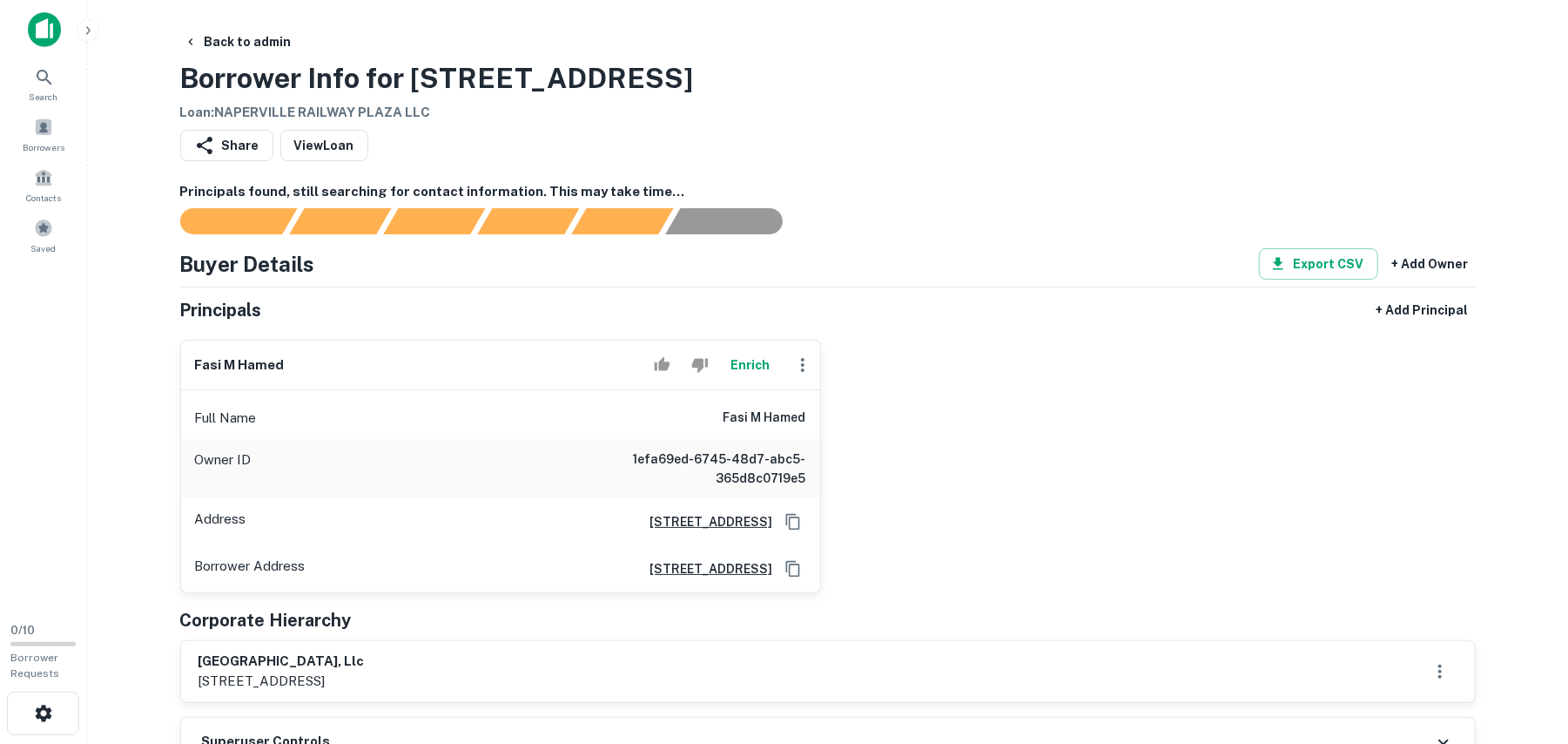
scroll to position [0, 0]
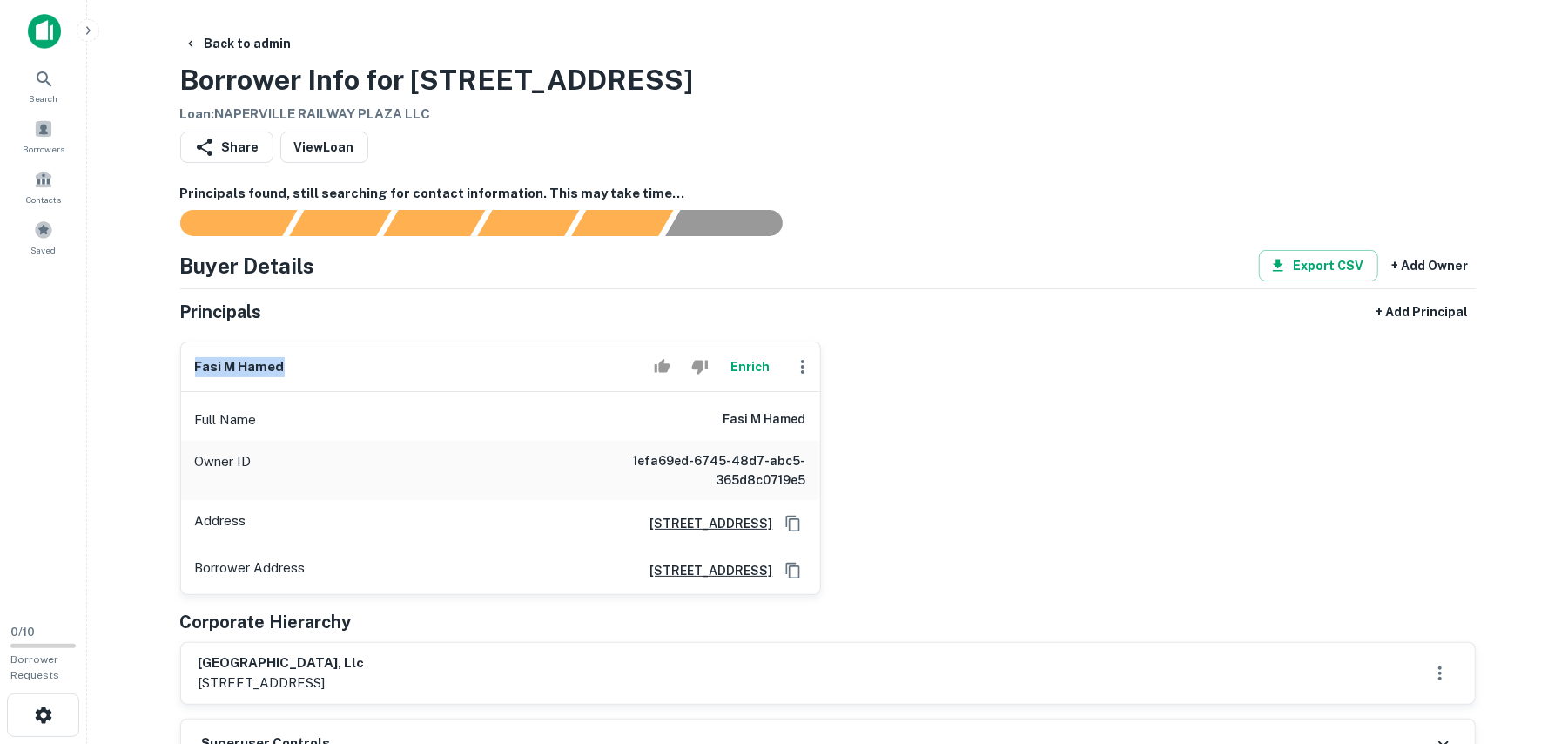
drag, startPoint x: 196, startPoint y: 368, endPoint x: 450, endPoint y: 374, distance: 254.1
click at [450, 374] on div "fasi m hamed Enrich" at bounding box center [501, 367] width 639 height 50
copy h6 "fasi m hamed"
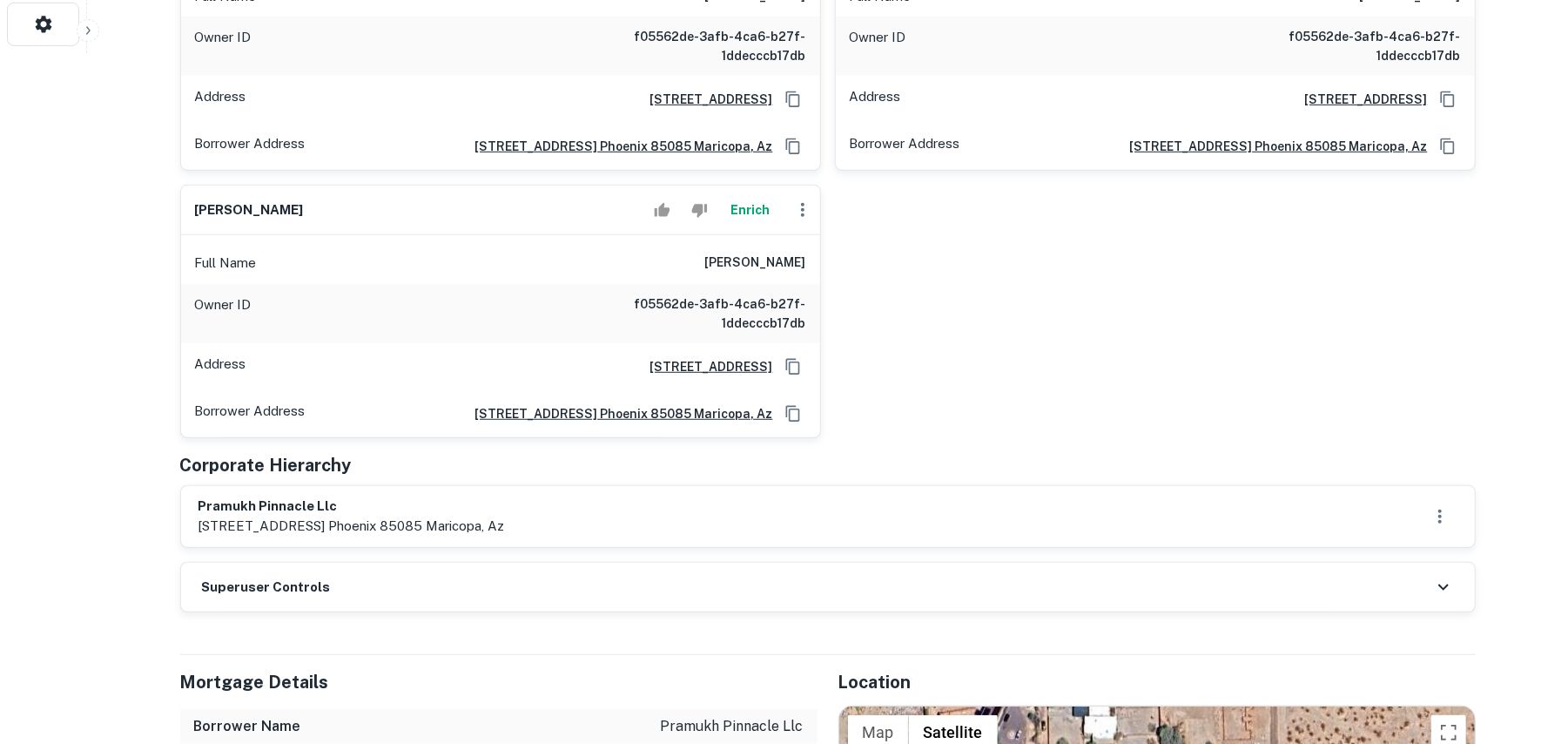
scroll to position [697, 0]
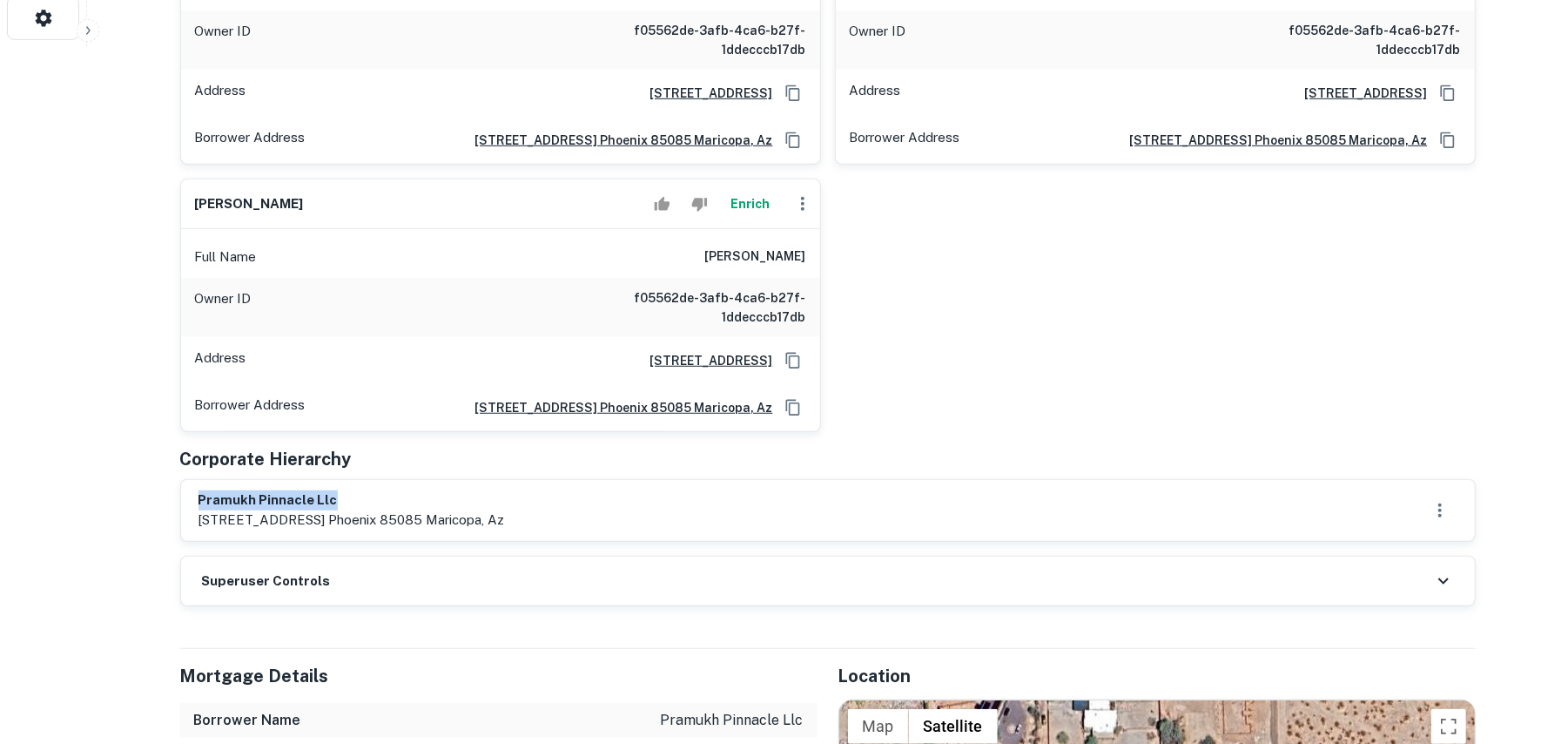
drag, startPoint x: 199, startPoint y: 500, endPoint x: 603, endPoint y: 505, distance: 404.0
click at [603, 505] on div "pramukh pinnacle llc 27306 n 24th dr. phoenix 85085 maricopa, az" at bounding box center [828, 511] width 1259 height 40
copy h6 "pramukh pinnacle llc"
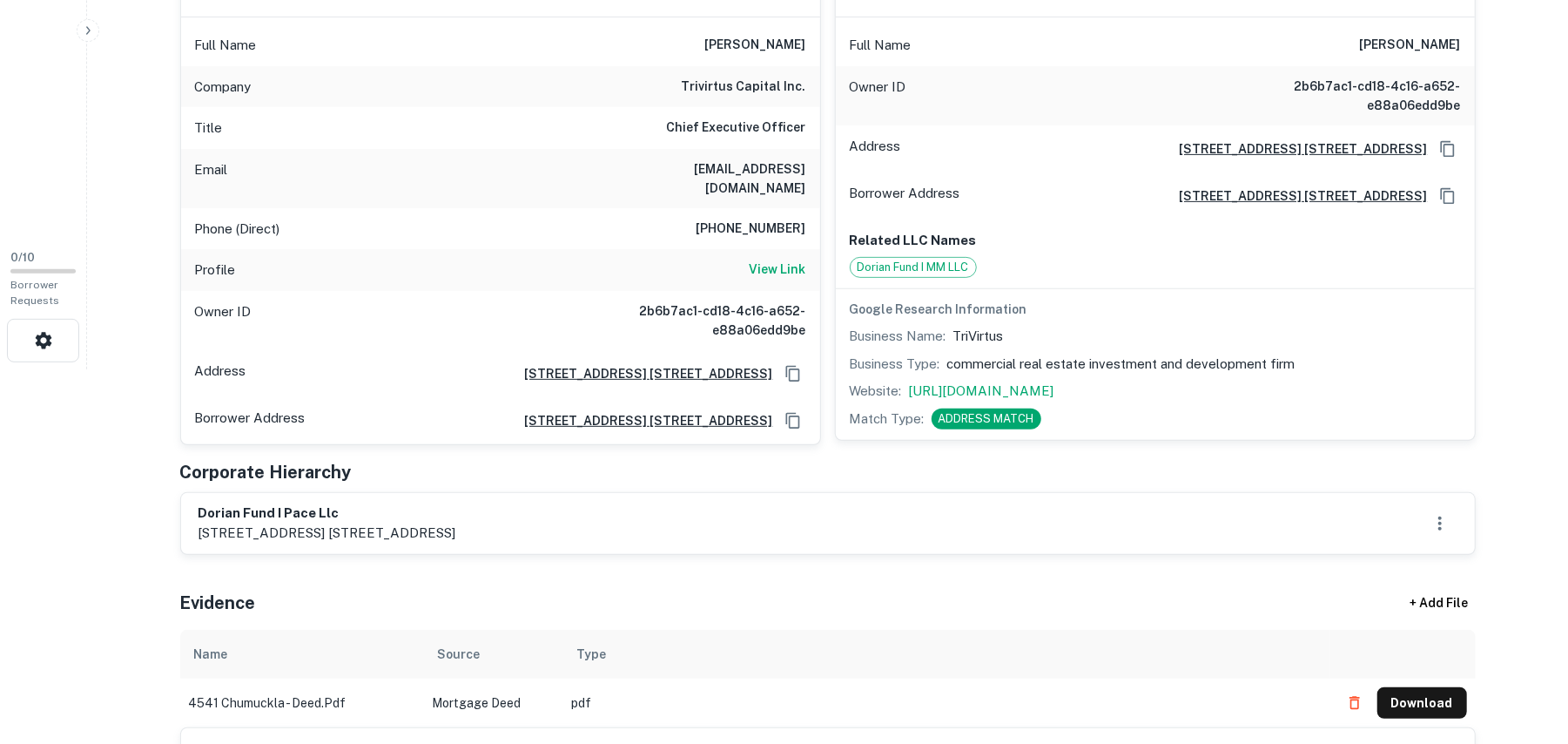
scroll to position [464, 0]
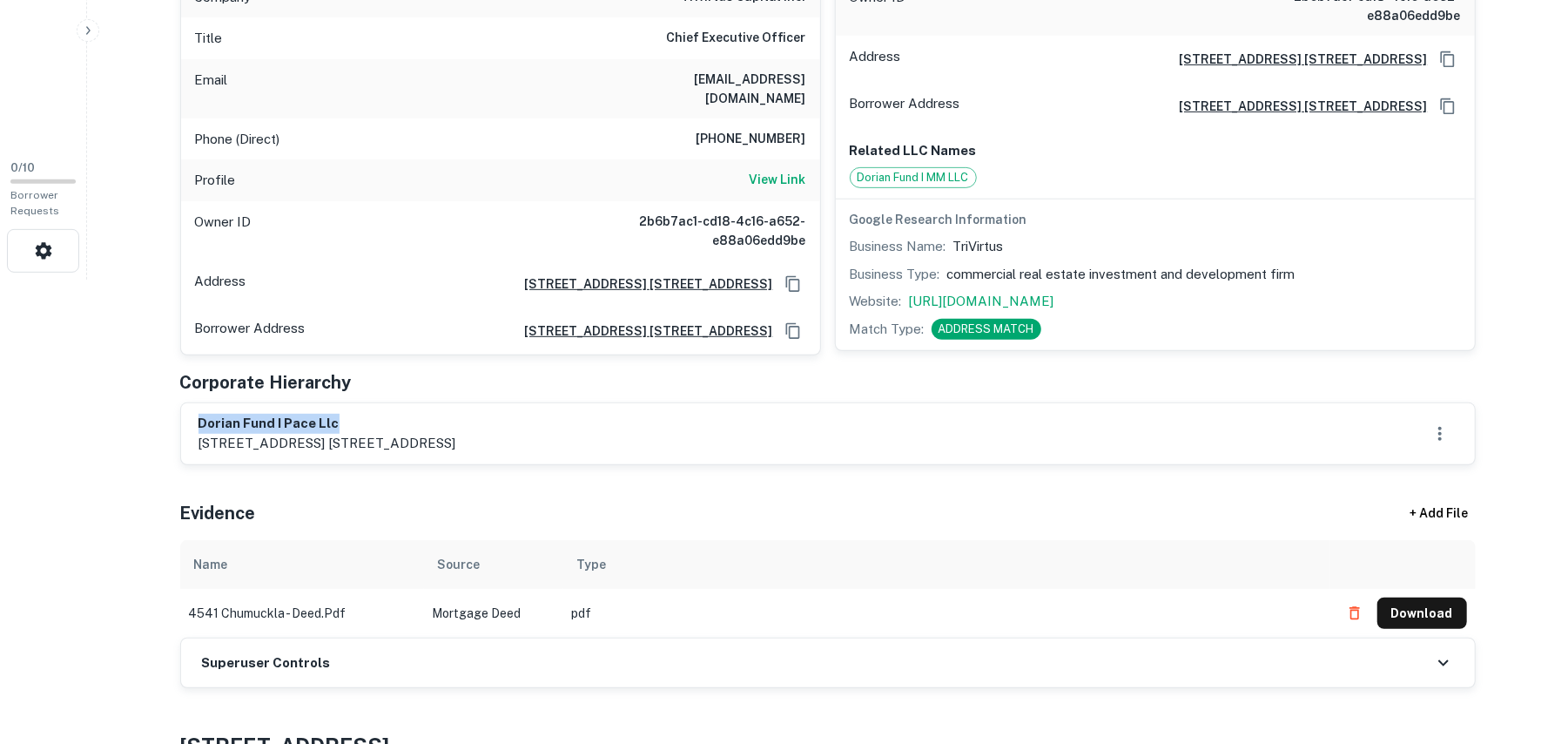
drag, startPoint x: 200, startPoint y: 423, endPoint x: 430, endPoint y: 423, distance: 230.0
click at [430, 423] on h6 "dorian fund i pace llc" at bounding box center [327, 423] width 258 height 20
copy h6 "dorian fund i pace llc"
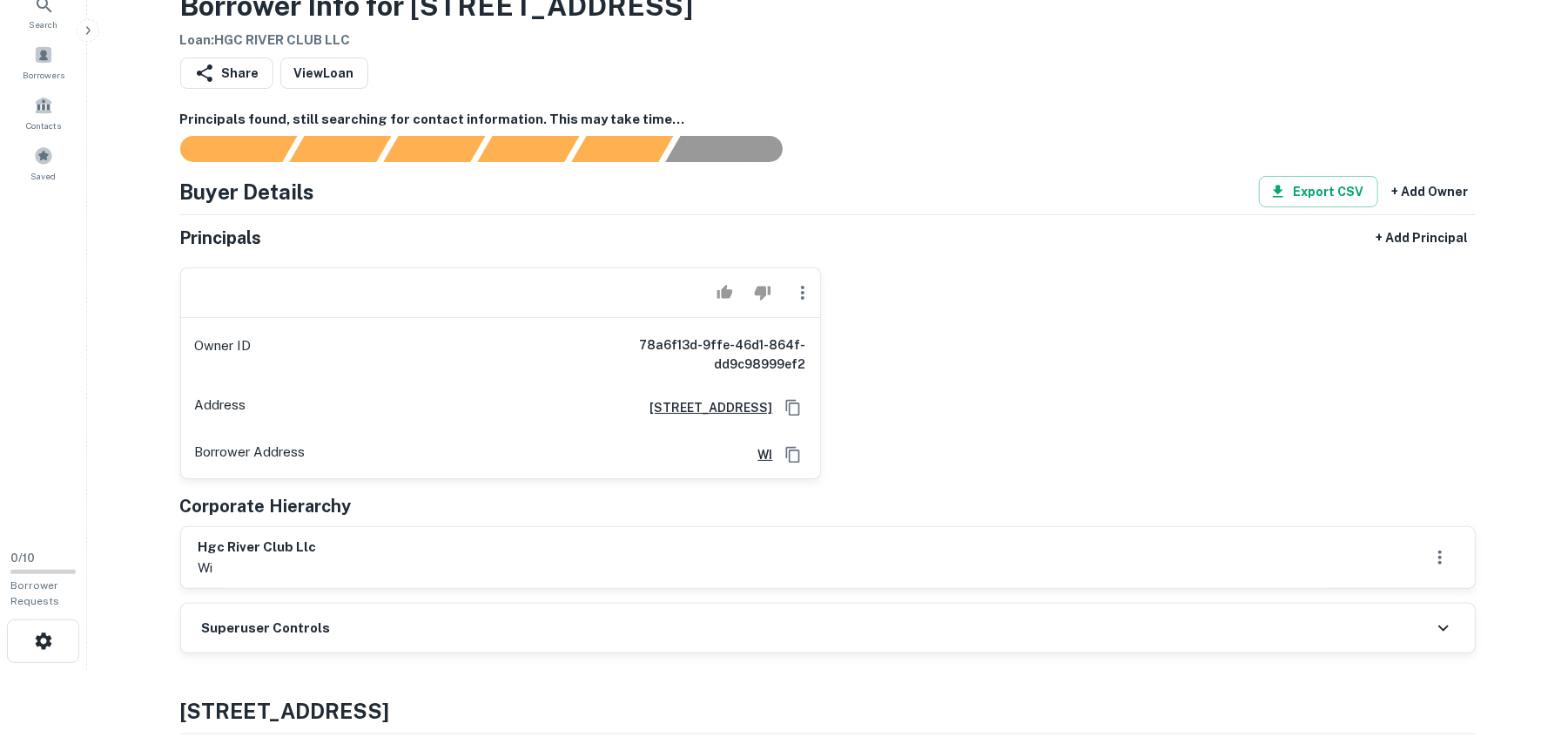
scroll to position [116, 0]
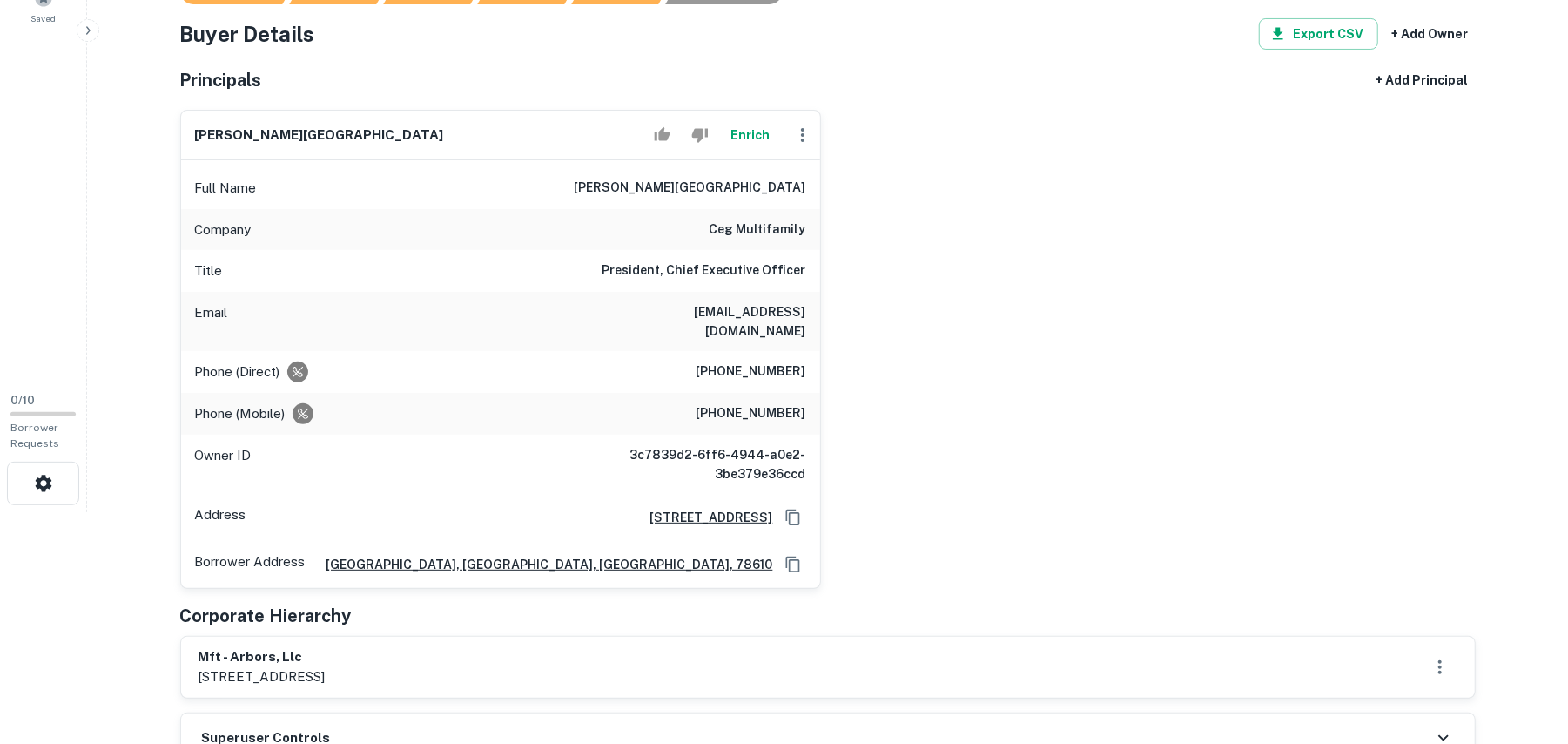
scroll to position [464, 0]
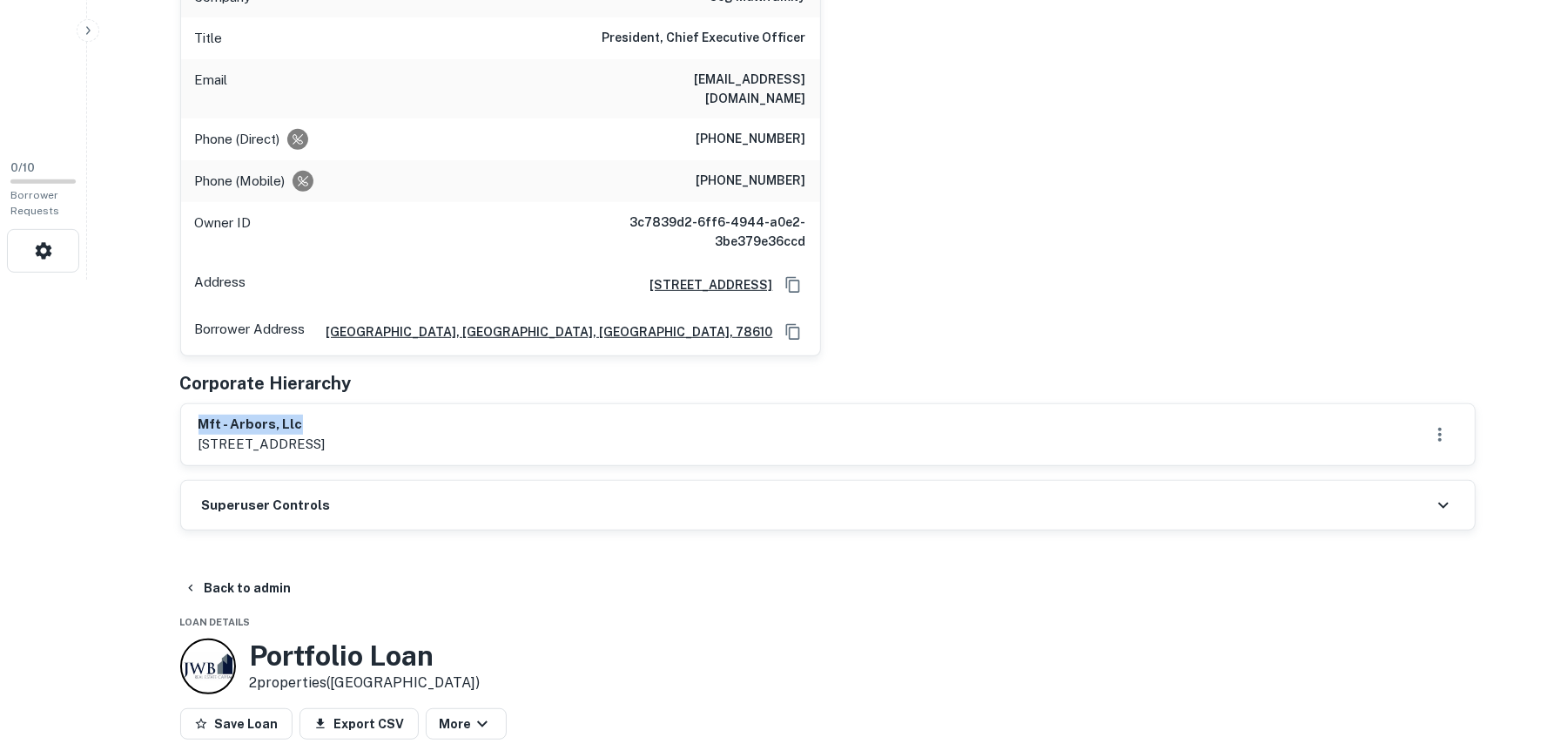
drag, startPoint x: 197, startPoint y: 405, endPoint x: 603, endPoint y: 409, distance: 406.0
click at [603, 409] on div "mft - arbors, llc 1480 cabelas drive, buda, tx, 78610" at bounding box center [828, 435] width 1294 height 61
copy h6 "mft - arbors, llc"
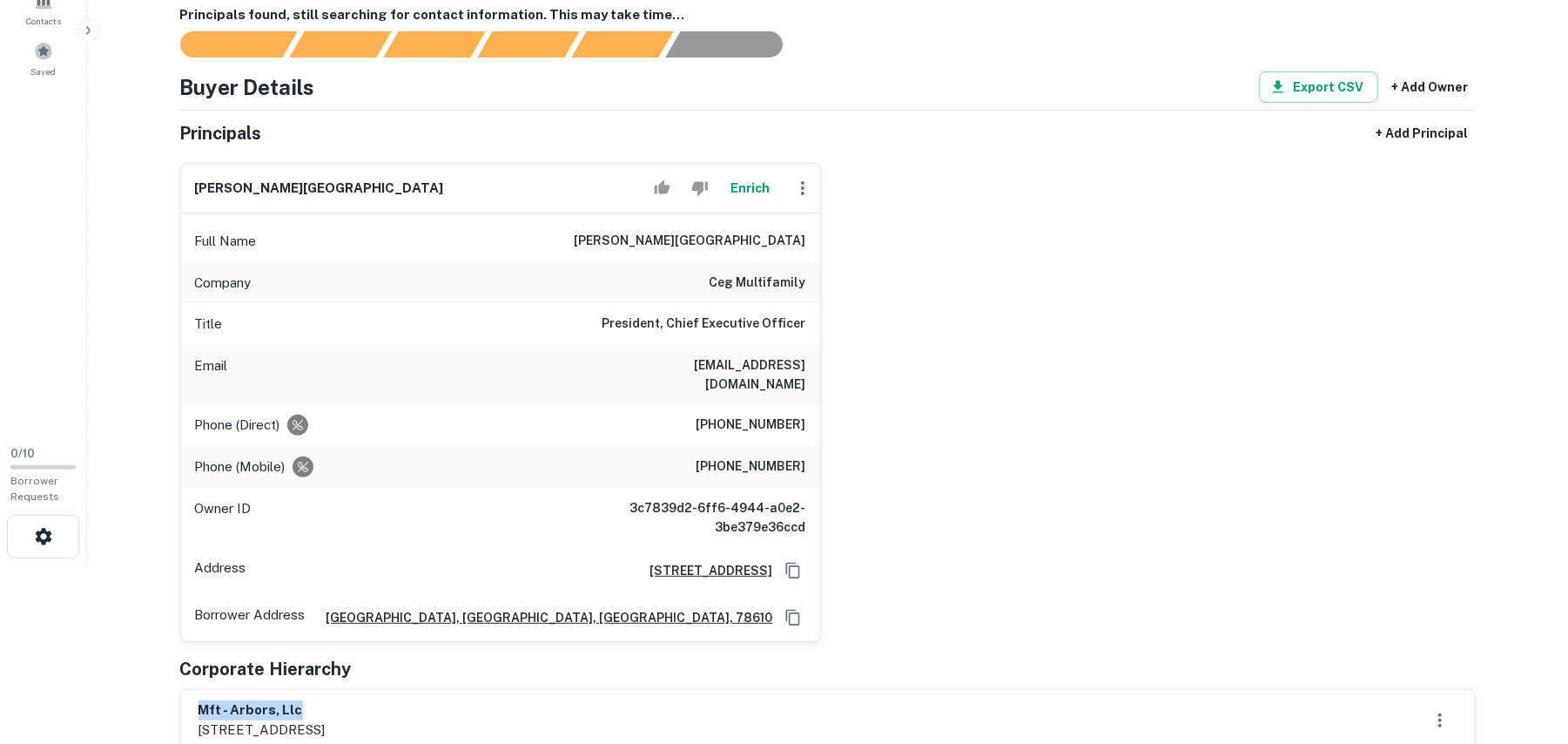
scroll to position [116, 0]
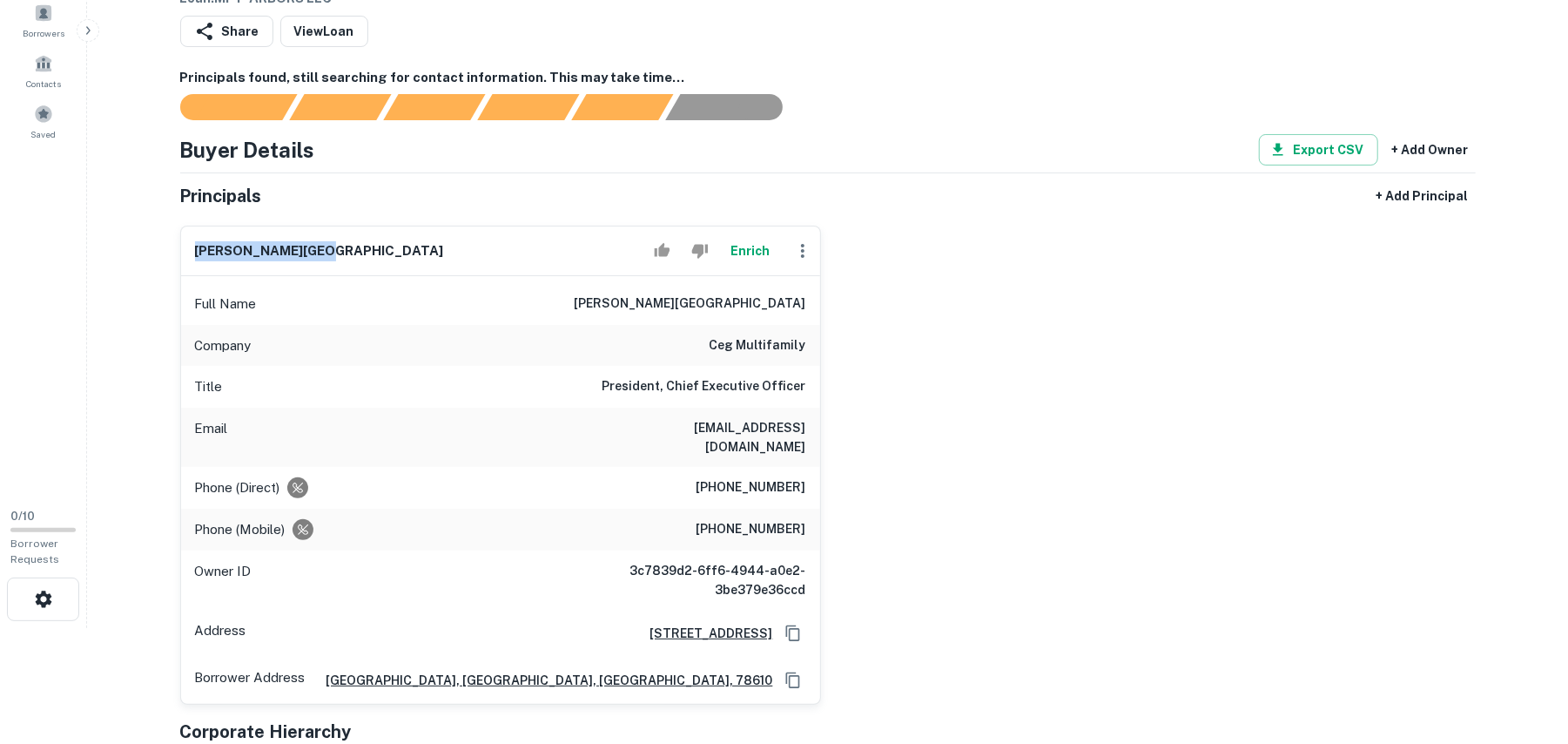
drag, startPoint x: 286, startPoint y: 242, endPoint x: 96, endPoint y: 227, distance: 190.6
click at [96, 227] on main "Back to admin Borrower Info for 323 Chimney Rock Dr Loan : MFT-ARBORS LLC Share…" at bounding box center [827, 256] width 1481 height 744
copy h6 "[PERSON_NAME][GEOGRAPHIC_DATA]"
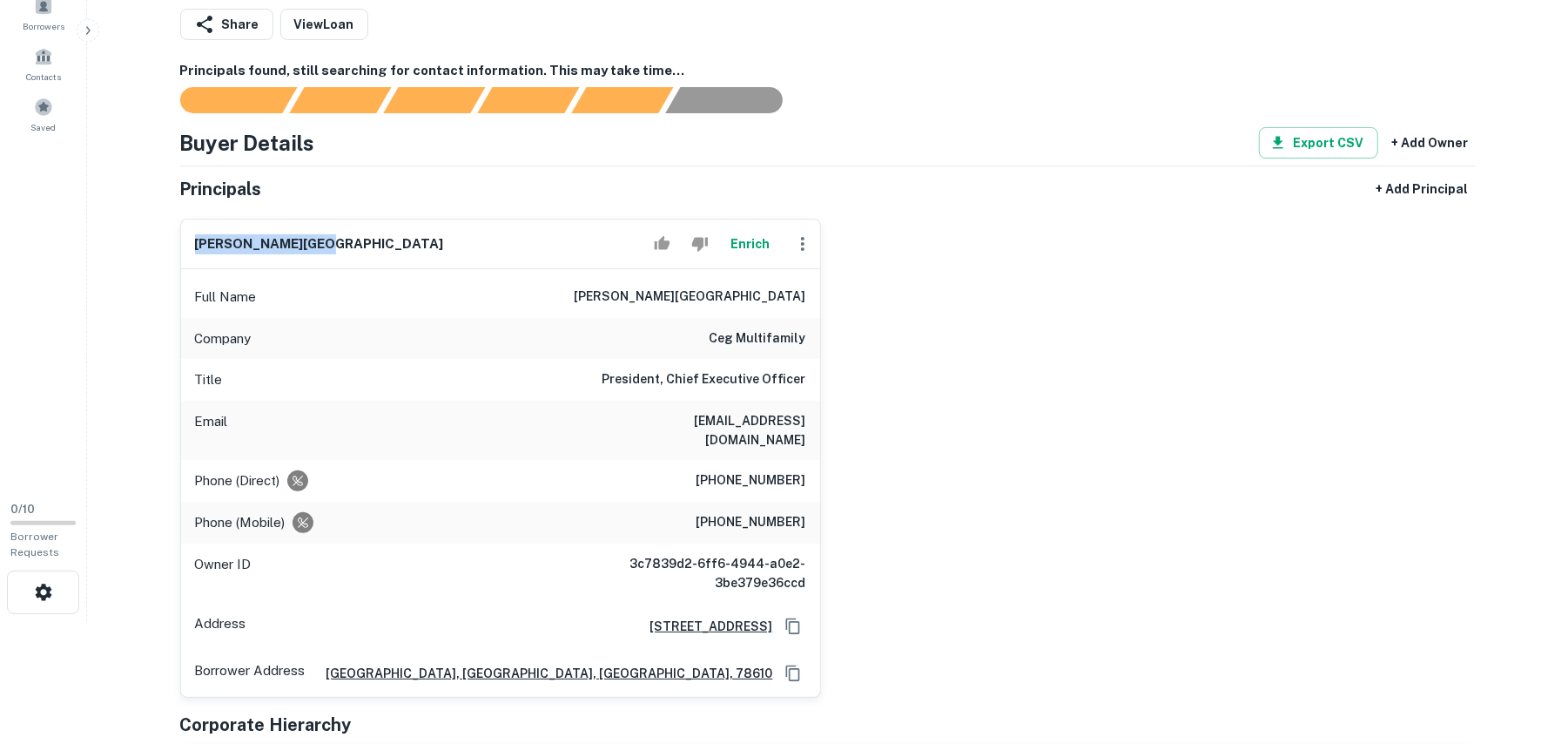
scroll to position [232, 0]
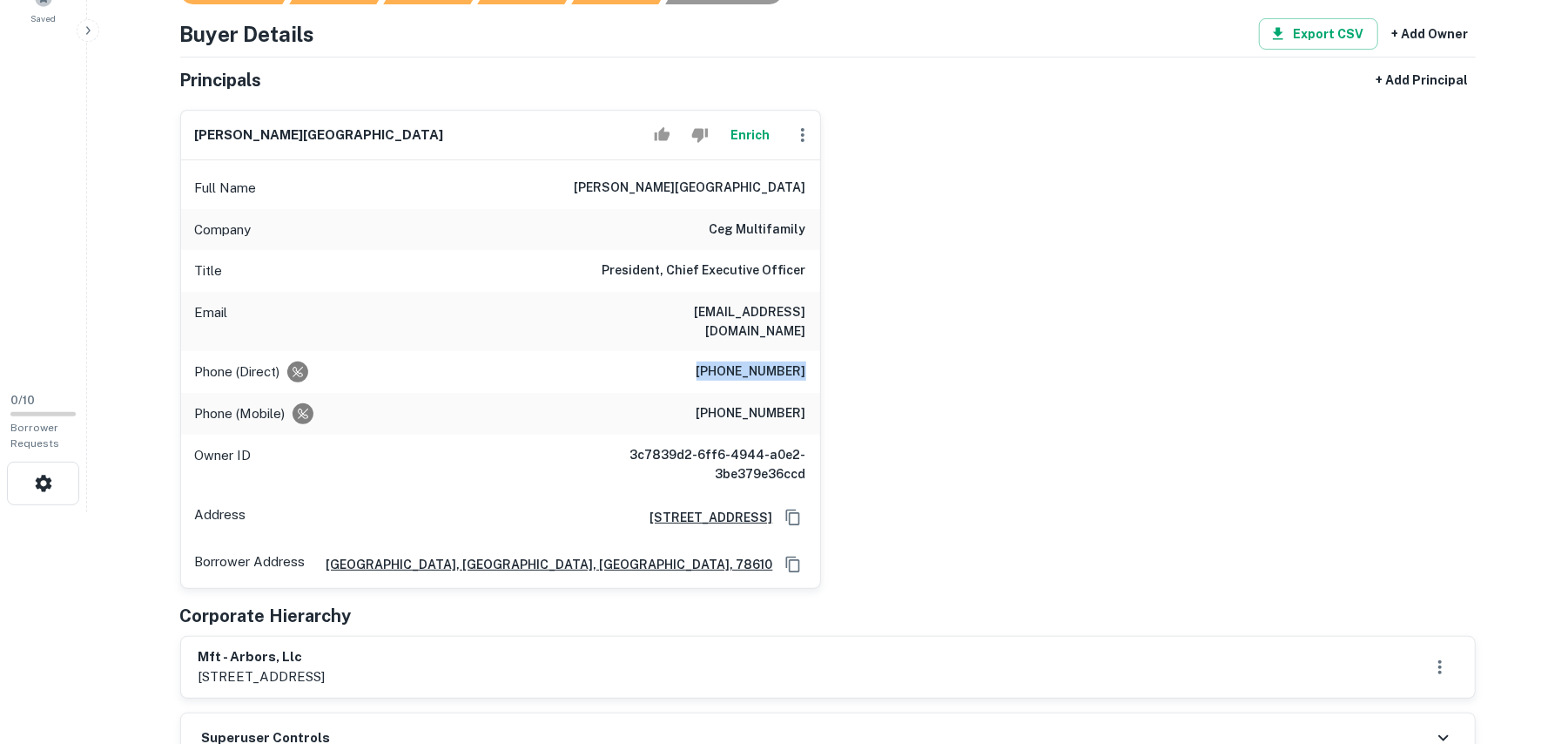
drag, startPoint x: 715, startPoint y: 352, endPoint x: 806, endPoint y: 355, distance: 91.0
click at [806, 355] on div "Phone (Direct) (858) 759-0165" at bounding box center [501, 372] width 639 height 42
copy h6 "(858) 759-0165"
drag, startPoint x: 722, startPoint y: 397, endPoint x: 744, endPoint y: 395, distance: 22.1
click at [808, 395] on div "Phone (Mobile) (858) 414-7808" at bounding box center [501, 414] width 639 height 42
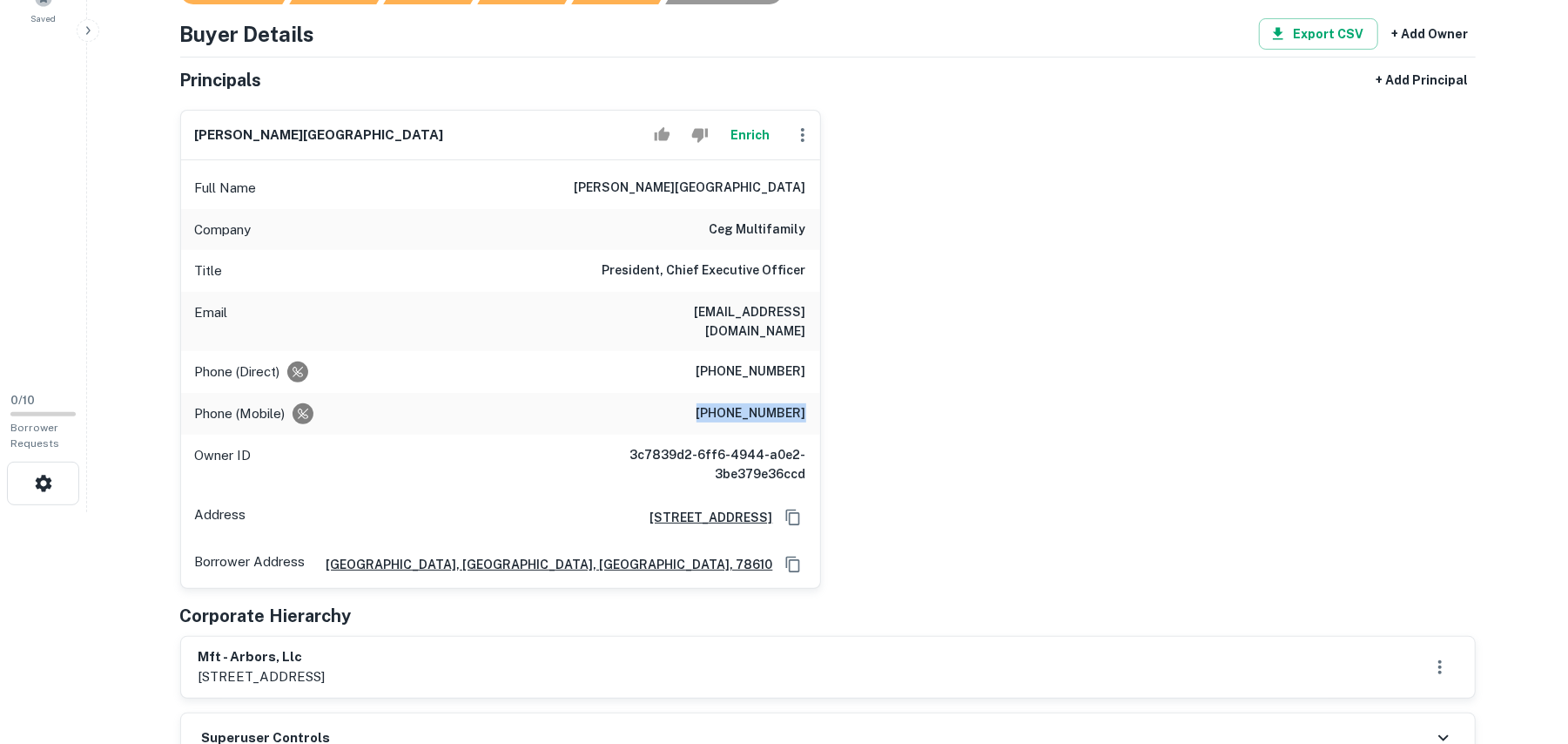
drag, startPoint x: 711, startPoint y: 395, endPoint x: 806, endPoint y: 396, distance: 95.0
click at [806, 396] on div "Phone (Mobile) (858) 414-7808" at bounding box center [501, 414] width 639 height 42
copy h6 "(858) 414-7808"
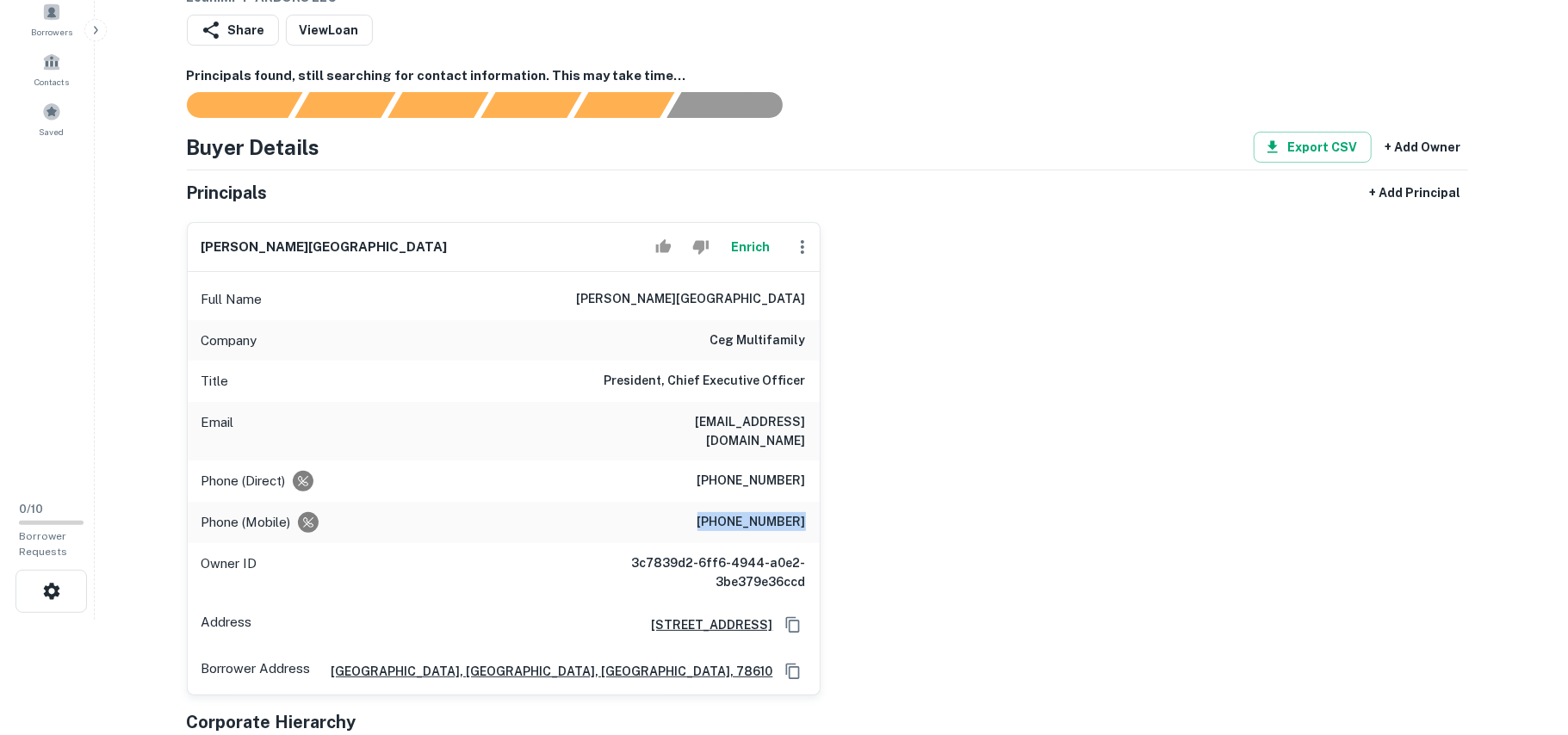
scroll to position [114, 0]
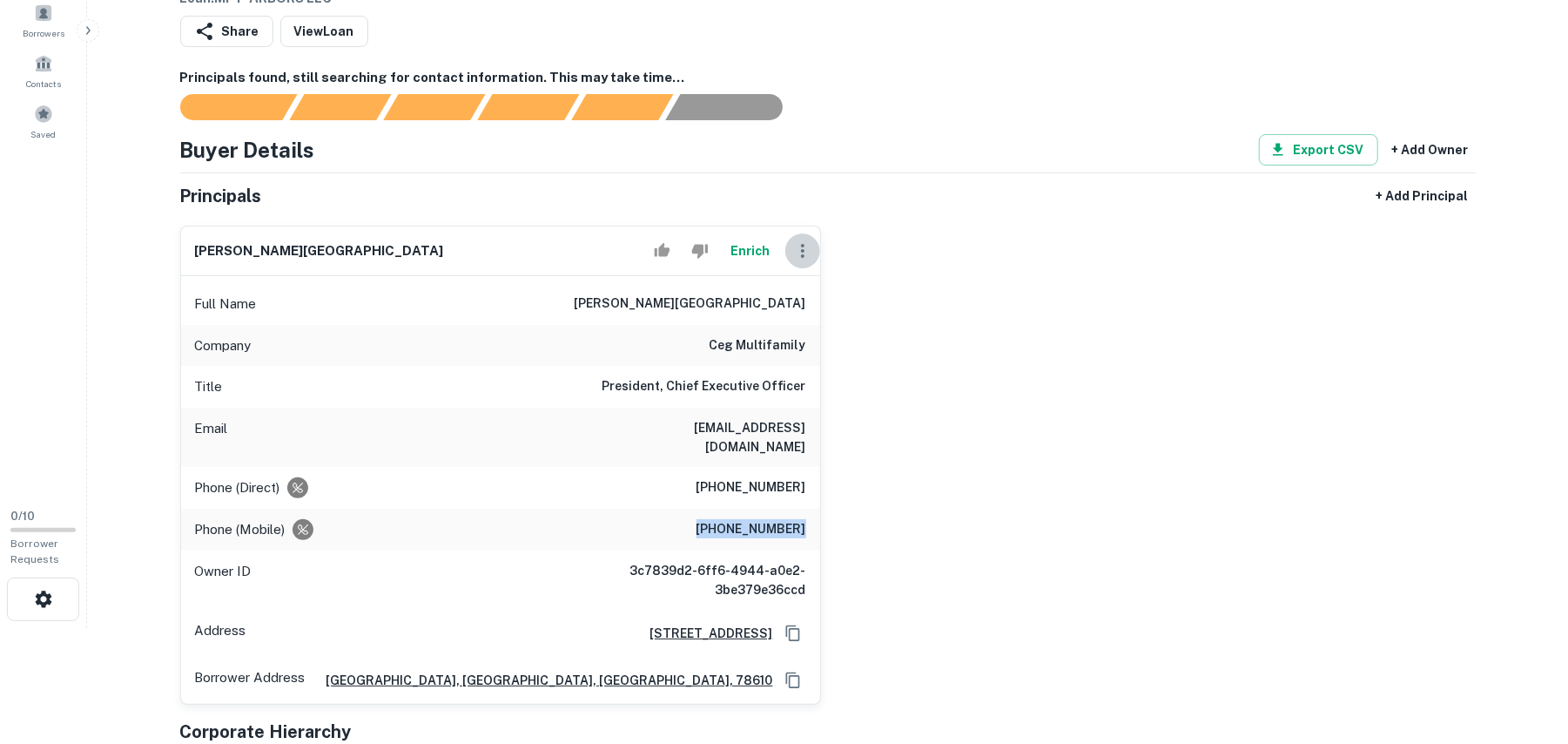
click at [801, 255] on icon "button" at bounding box center [803, 251] width 21 height 21
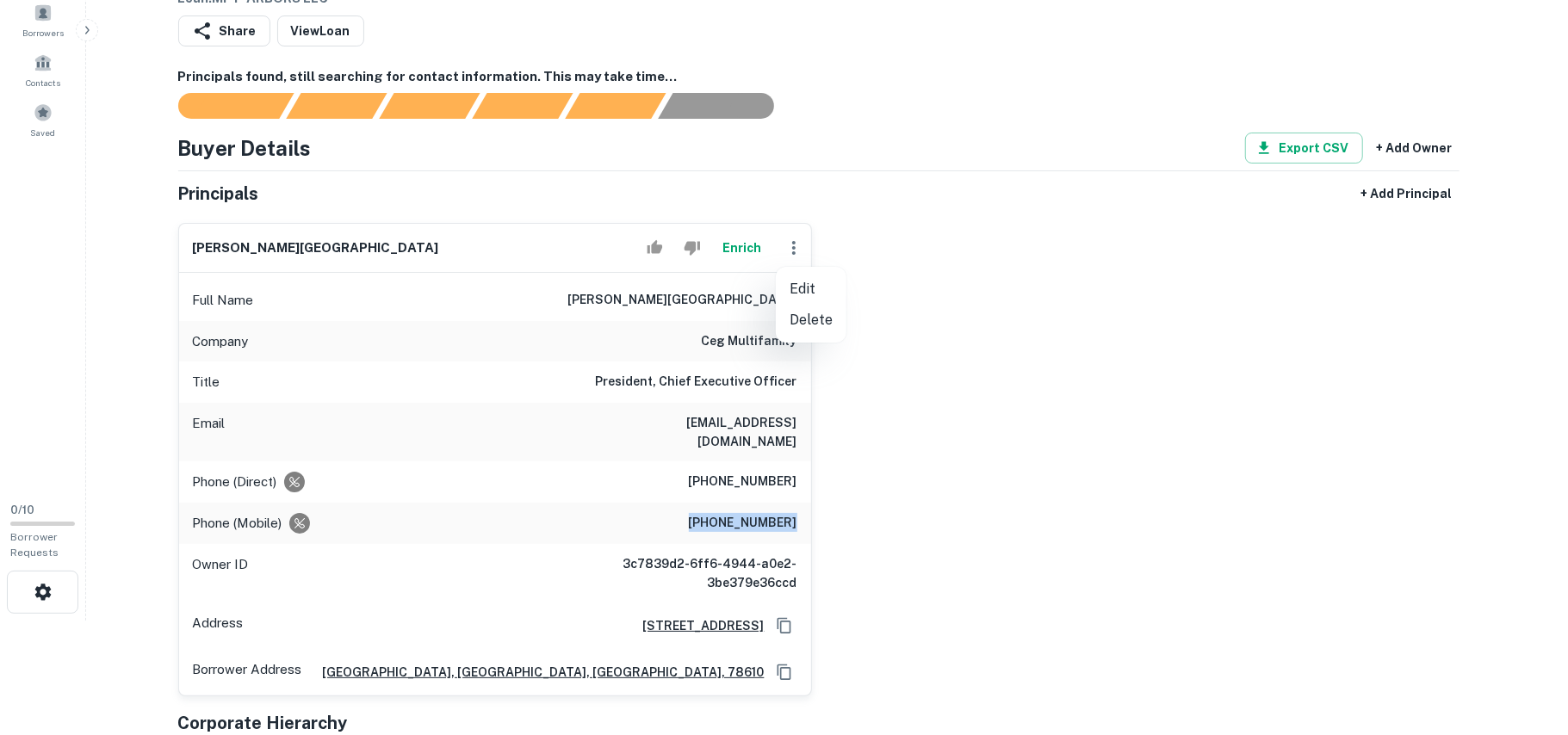
click at [816, 291] on li "Edit" at bounding box center [811, 289] width 71 height 31
select select "**"
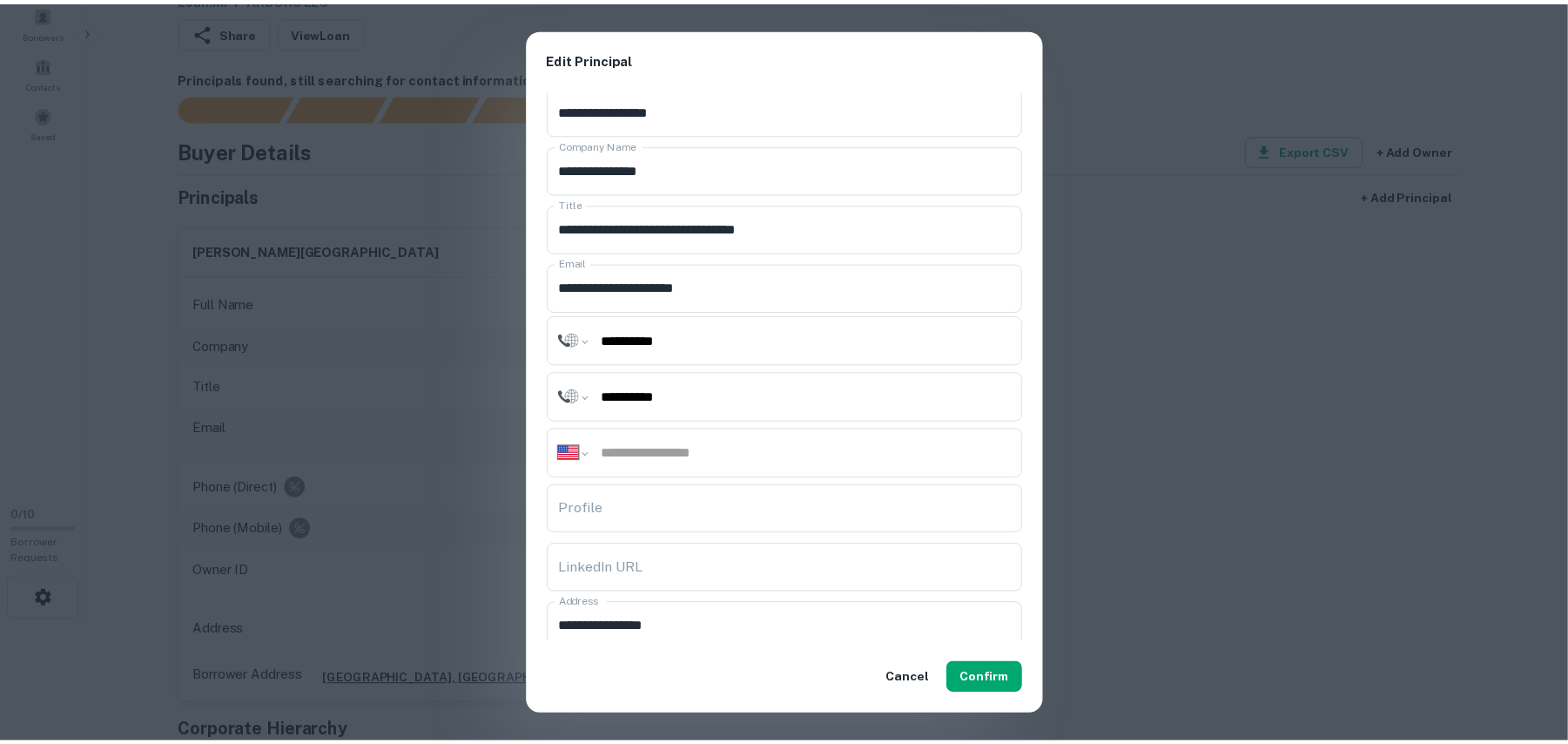
scroll to position [0, 0]
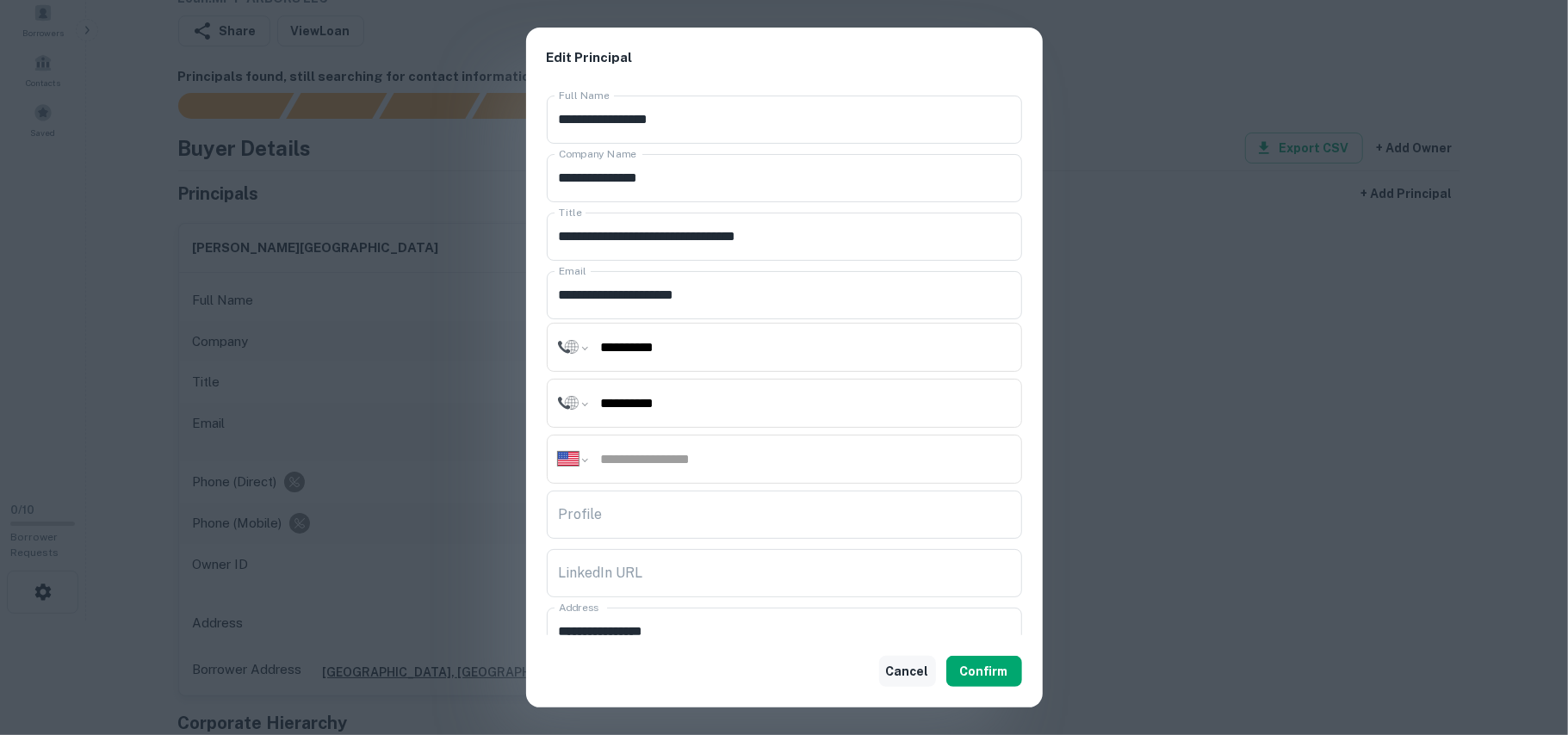
click at [906, 671] on button "Cancel" at bounding box center [908, 671] width 57 height 31
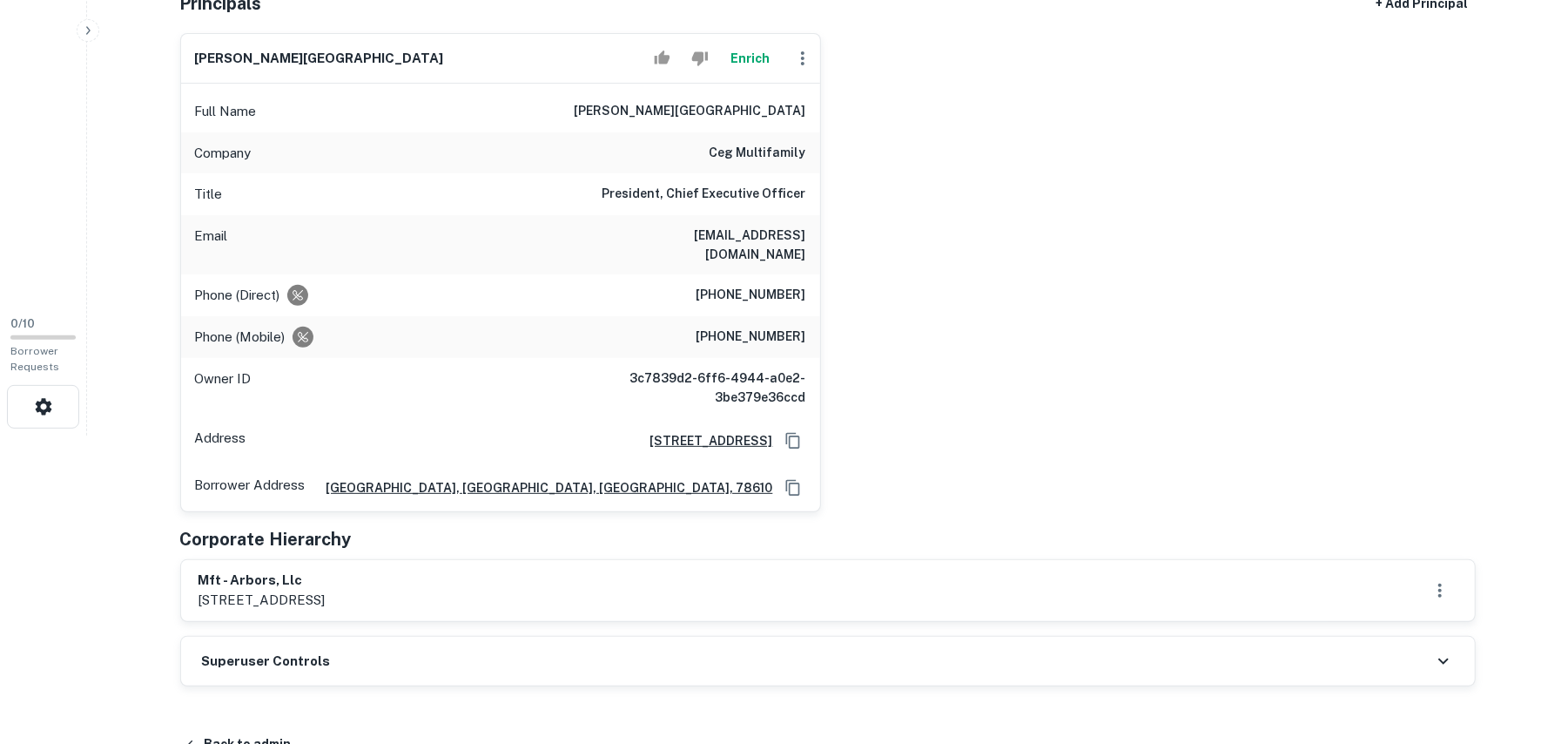
scroll to position [348, 0]
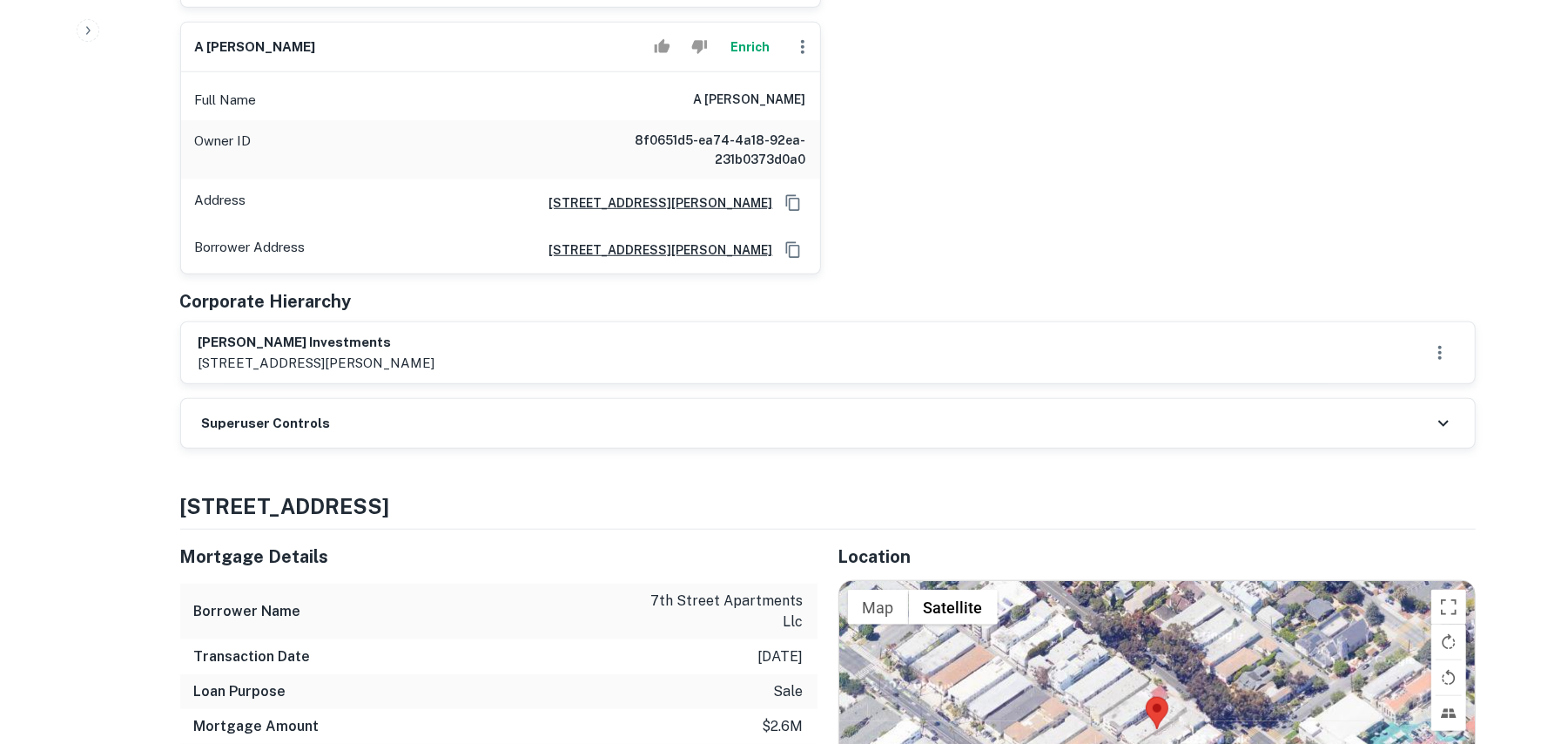
scroll to position [813, 0]
drag, startPoint x: 200, startPoint y: 322, endPoint x: 610, endPoint y: 321, distance: 410.0
click at [610, 332] on div "emmett ochs investments 11812 san vicente blvd #210, los angeles, ca, 90049" at bounding box center [828, 352] width 1259 height 40
copy h6 "emmett ochs investments"
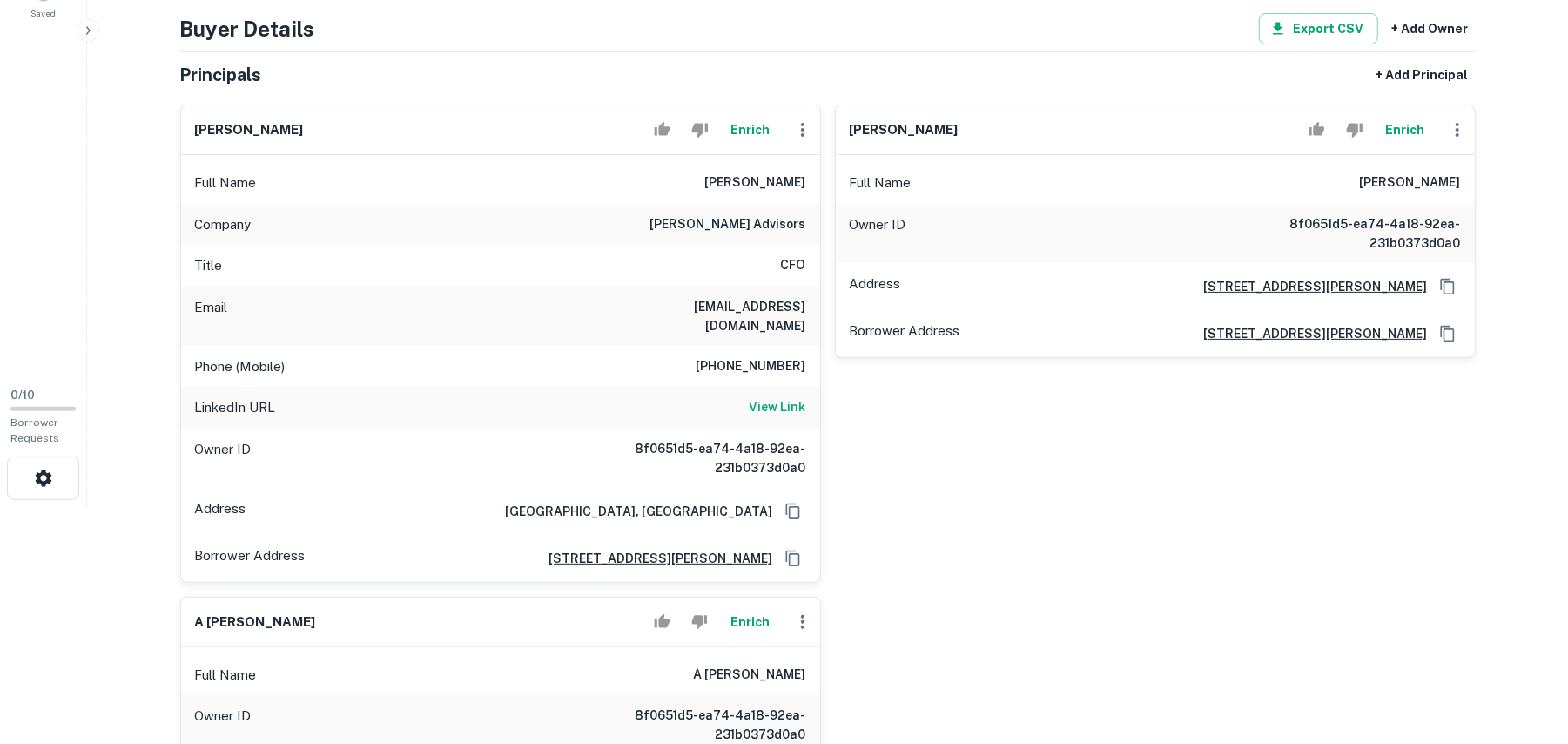
scroll to position [232, 0]
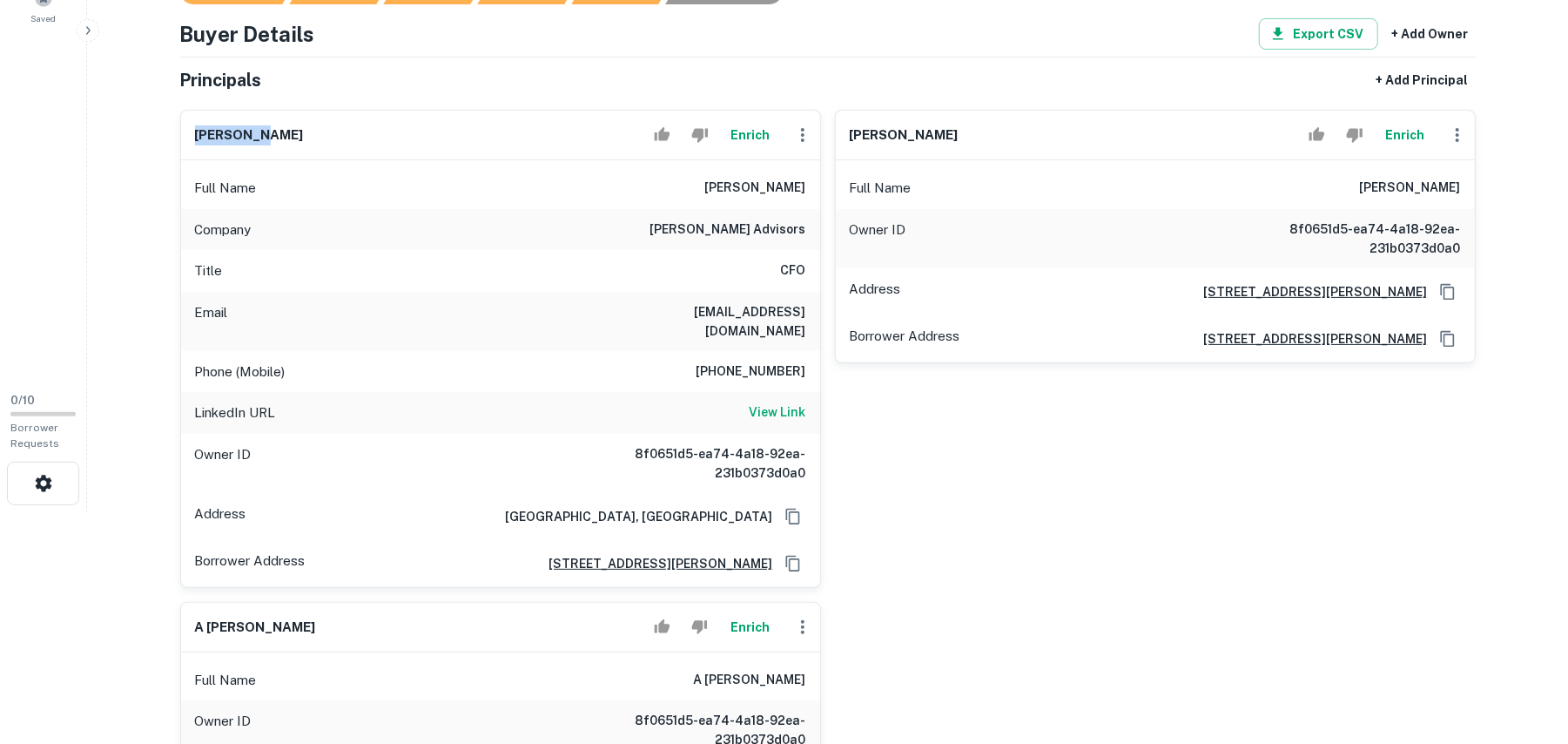
drag, startPoint x: 193, startPoint y: 134, endPoint x: 359, endPoint y: 139, distance: 166.1
click at [359, 139] on div "amy white Enrich" at bounding box center [501, 135] width 639 height 50
copy h6 "amy white"
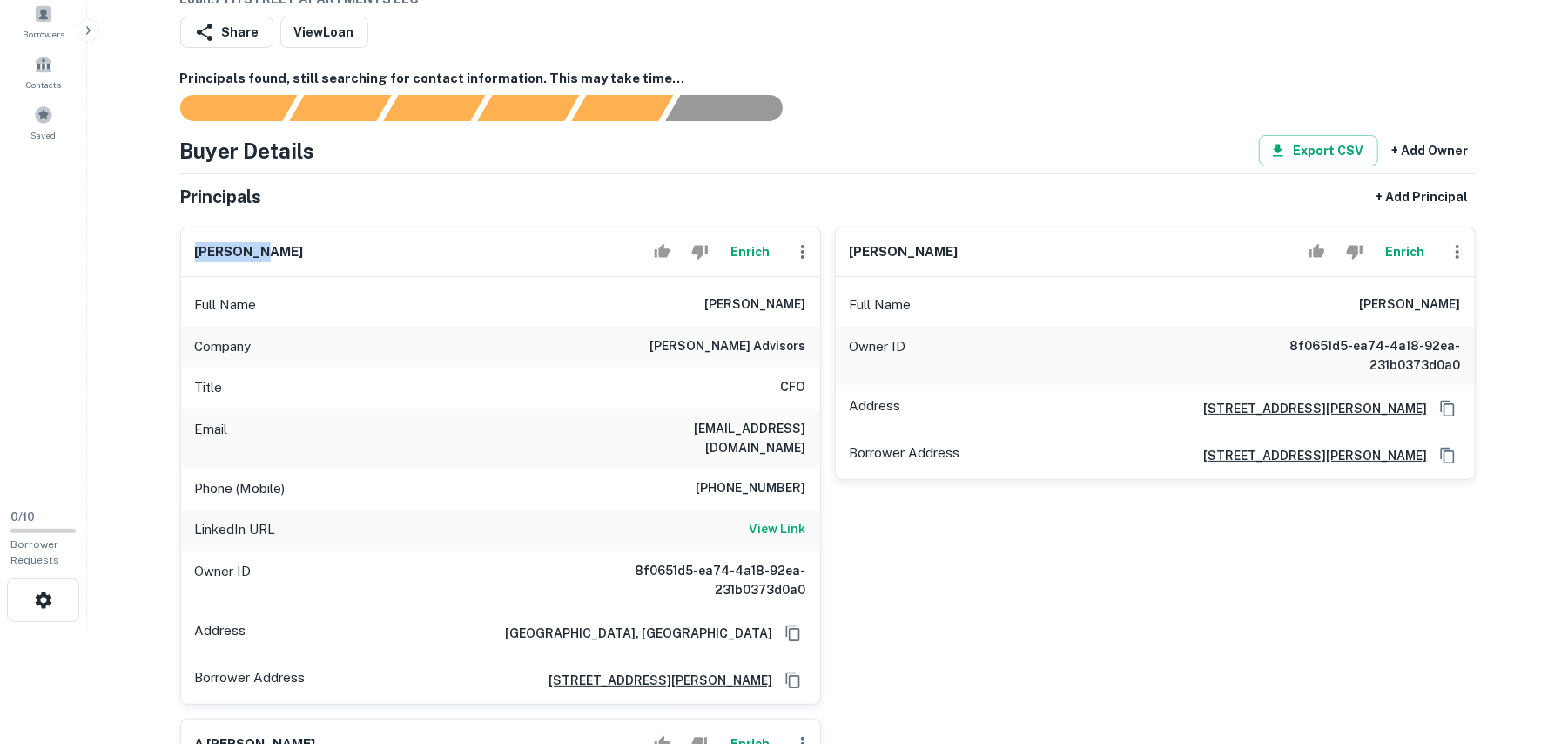
scroll to position [0, 0]
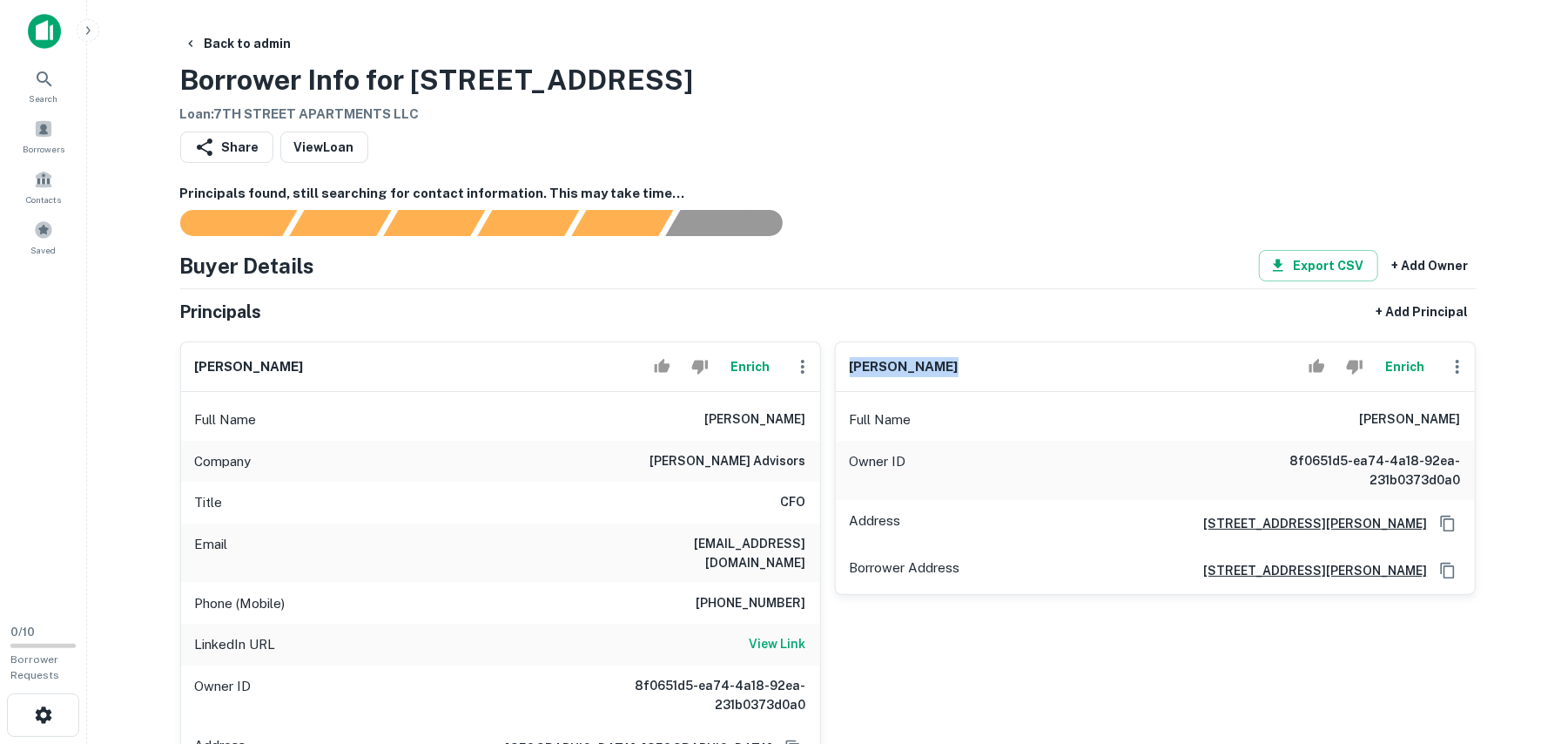
drag, startPoint x: 855, startPoint y: 368, endPoint x: 1038, endPoint y: 368, distance: 183.0
click at [1038, 367] on div "morgan emmett Enrich" at bounding box center [1155, 367] width 639 height 50
copy h6 "morgan emmett"
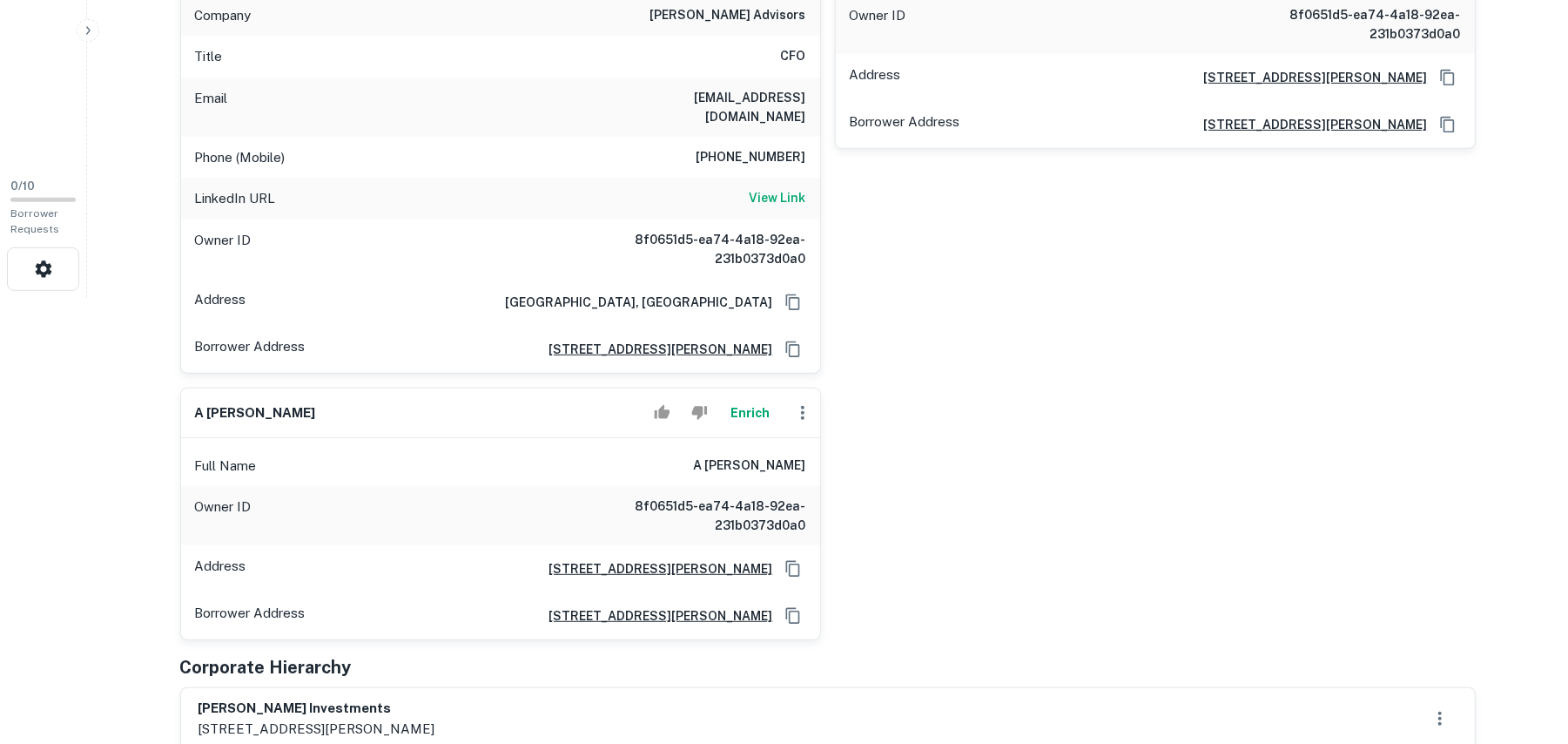
scroll to position [580, 0]
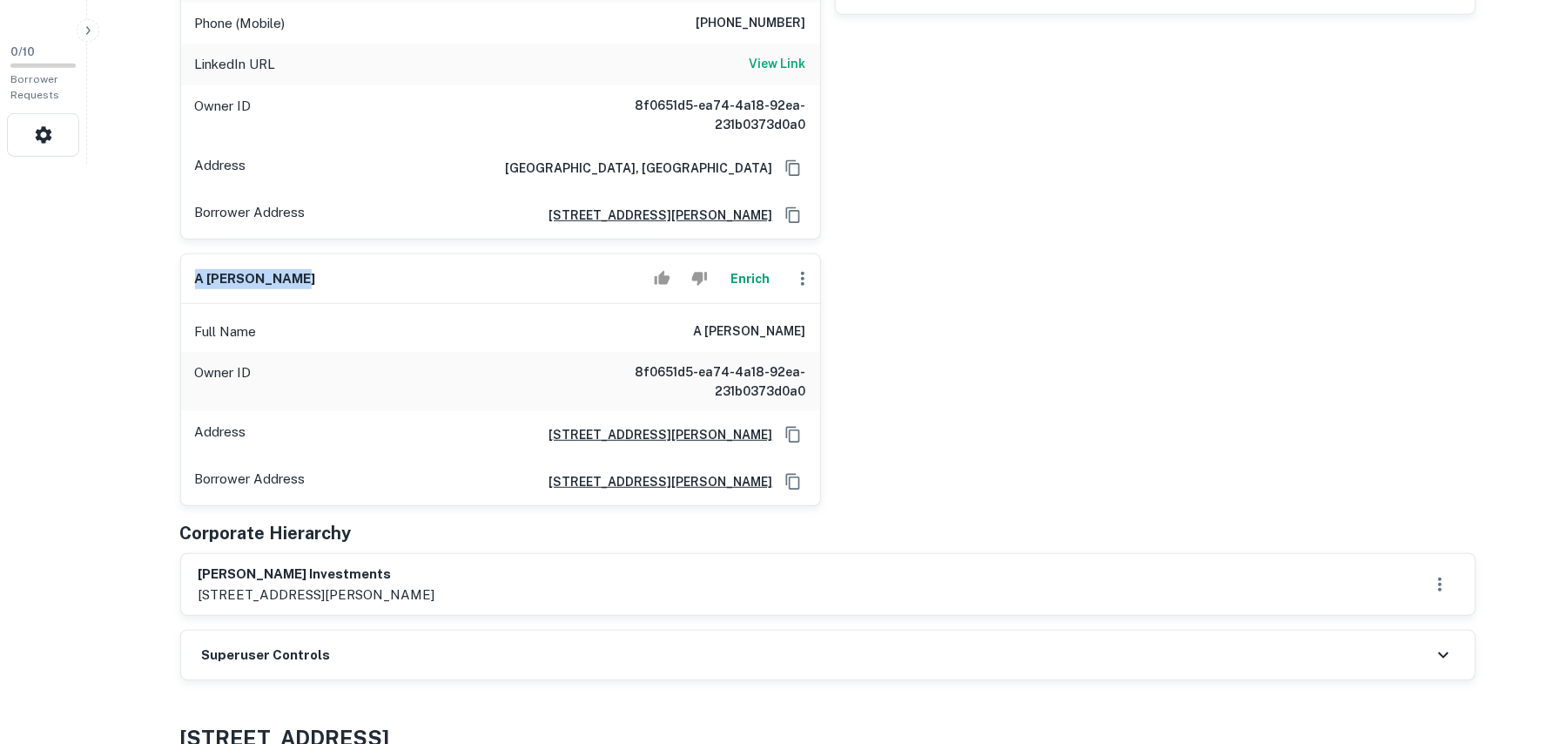
drag, startPoint x: 192, startPoint y: 255, endPoint x: 293, endPoint y: 254, distance: 101.0
click at [293, 254] on div "a brennan ochs Enrich" at bounding box center [501, 279] width 639 height 50
copy h6 "a brennan ochs"
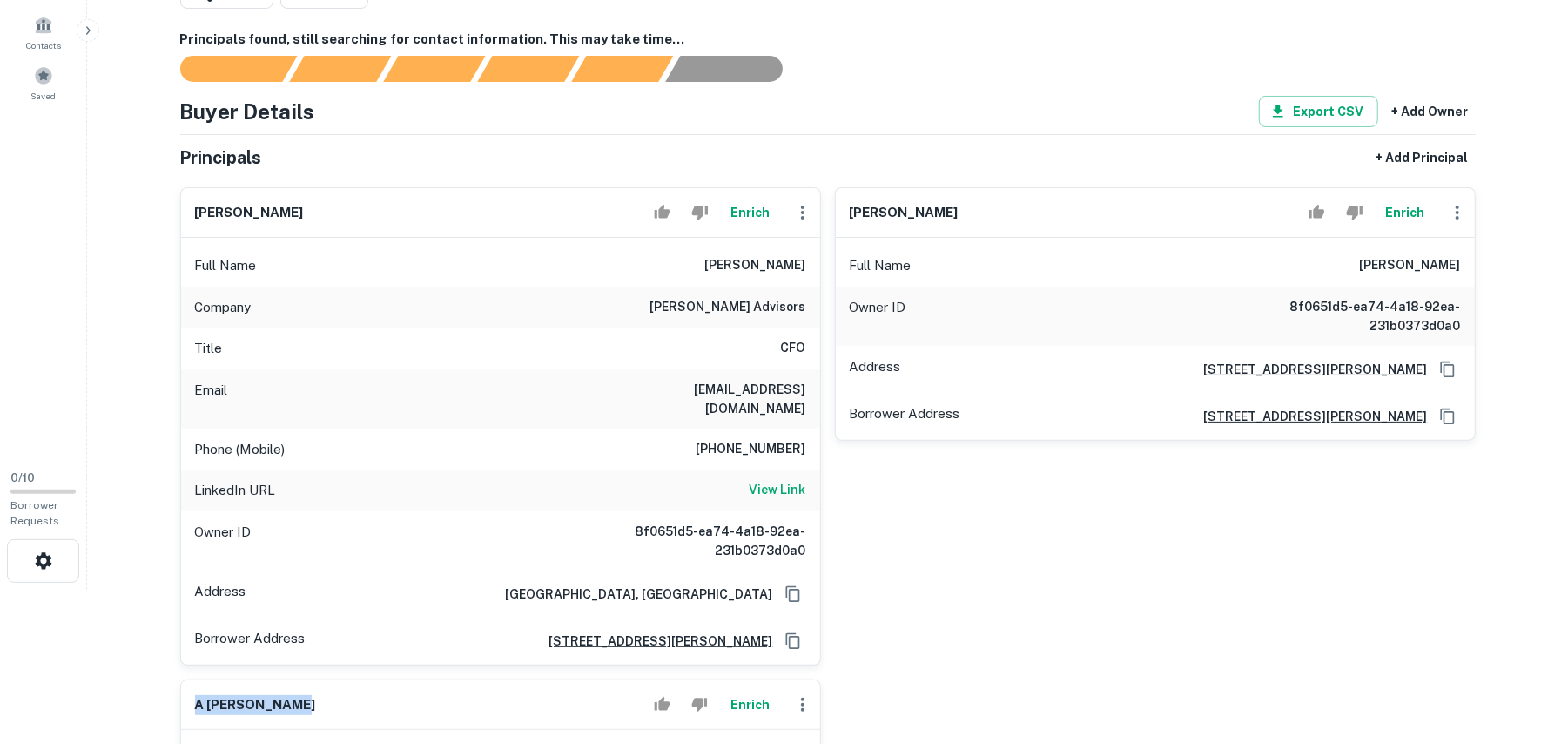
scroll to position [116, 0]
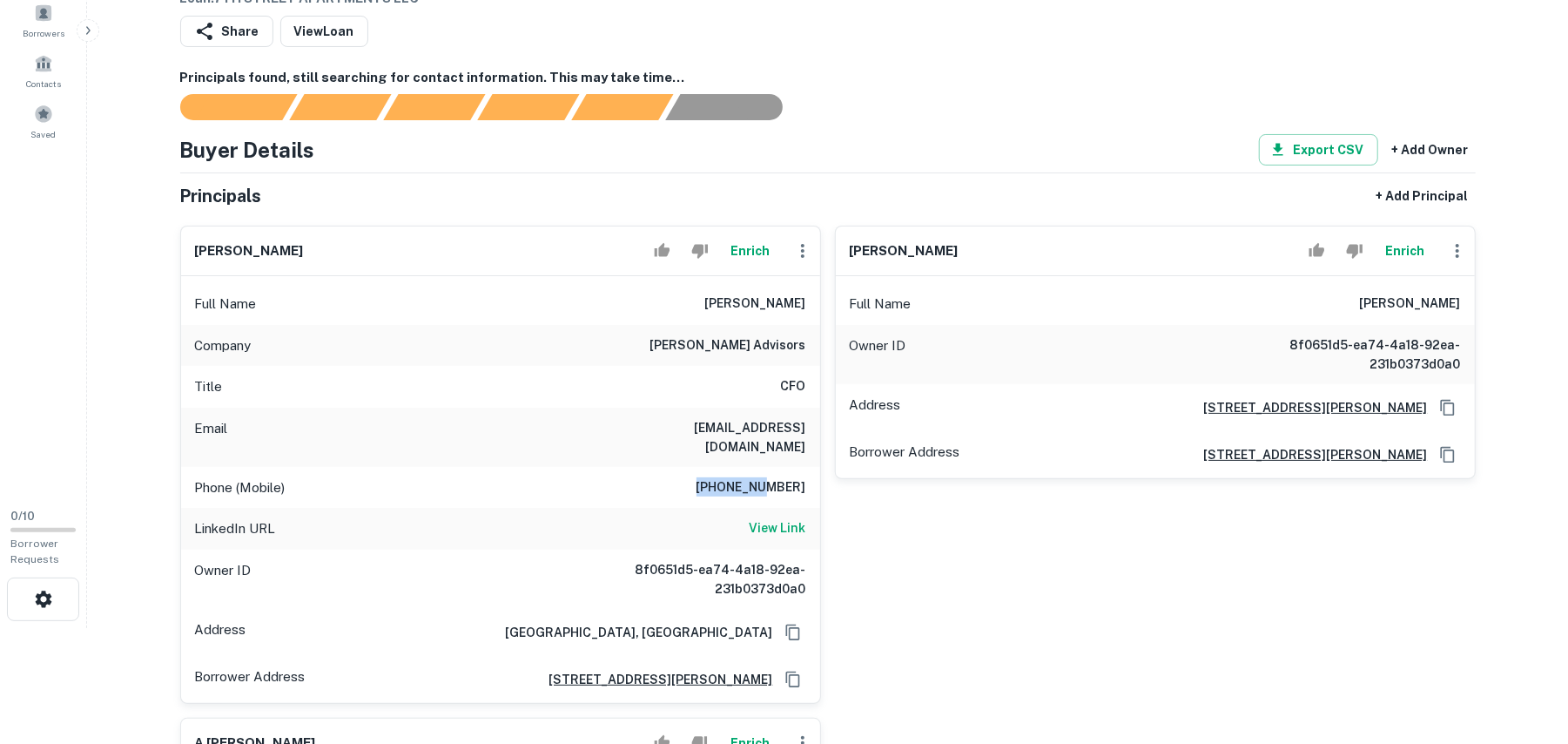
drag, startPoint x: 722, startPoint y: 468, endPoint x: 782, endPoint y: 461, distance: 60.4
click at [782, 477] on h6 "818-324-7973" at bounding box center [751, 488] width 110 height 21
click at [778, 477] on h6 "818-324-7973" at bounding box center [751, 488] width 110 height 21
click at [729, 477] on h6 "818-324-7973" at bounding box center [751, 488] width 110 height 21
drag, startPoint x: 724, startPoint y: 470, endPoint x: 808, endPoint y: 470, distance: 84.0
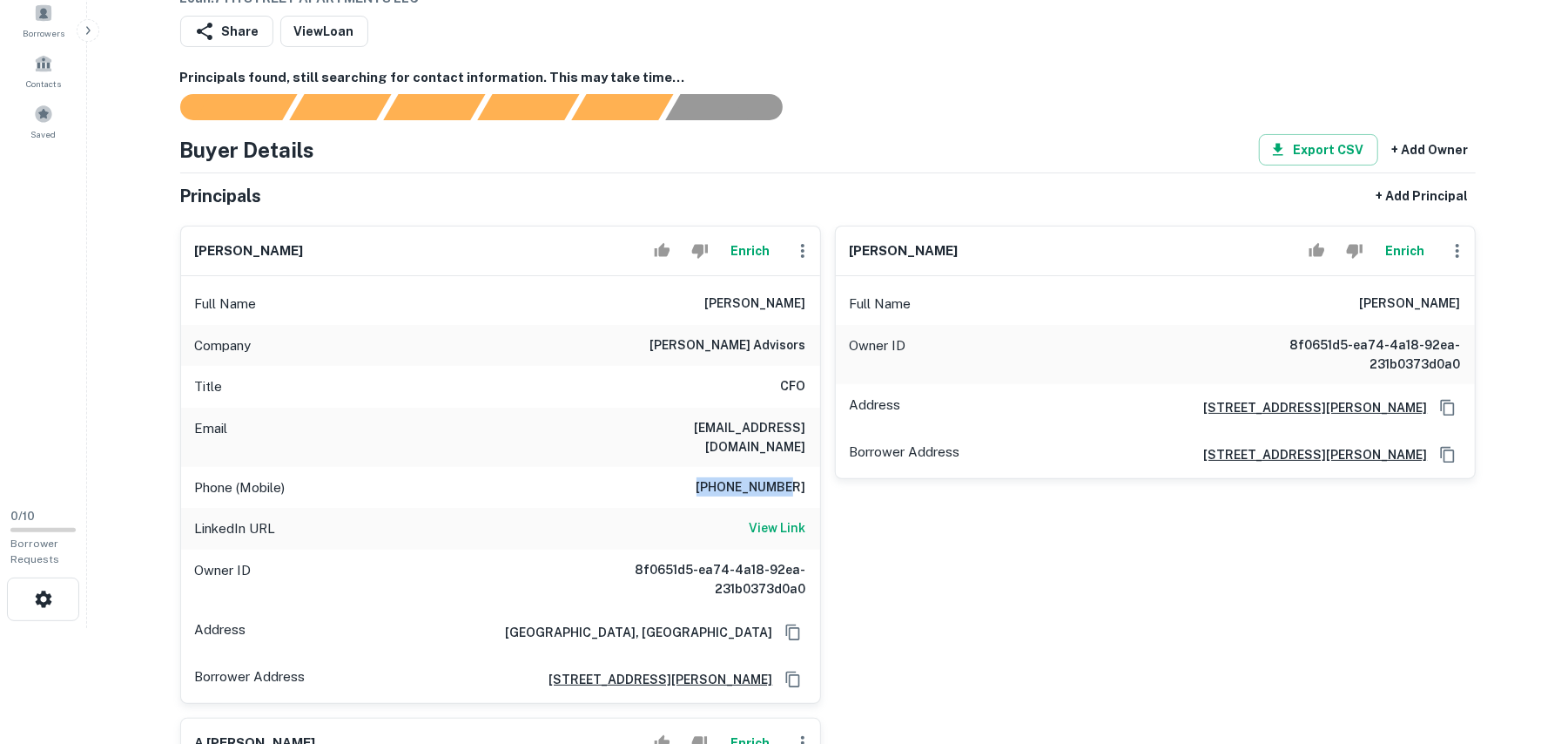
click at [808, 470] on div "Phone (Mobile) 818-324-7973" at bounding box center [501, 488] width 639 height 42
copy h6 "818-324-7973"
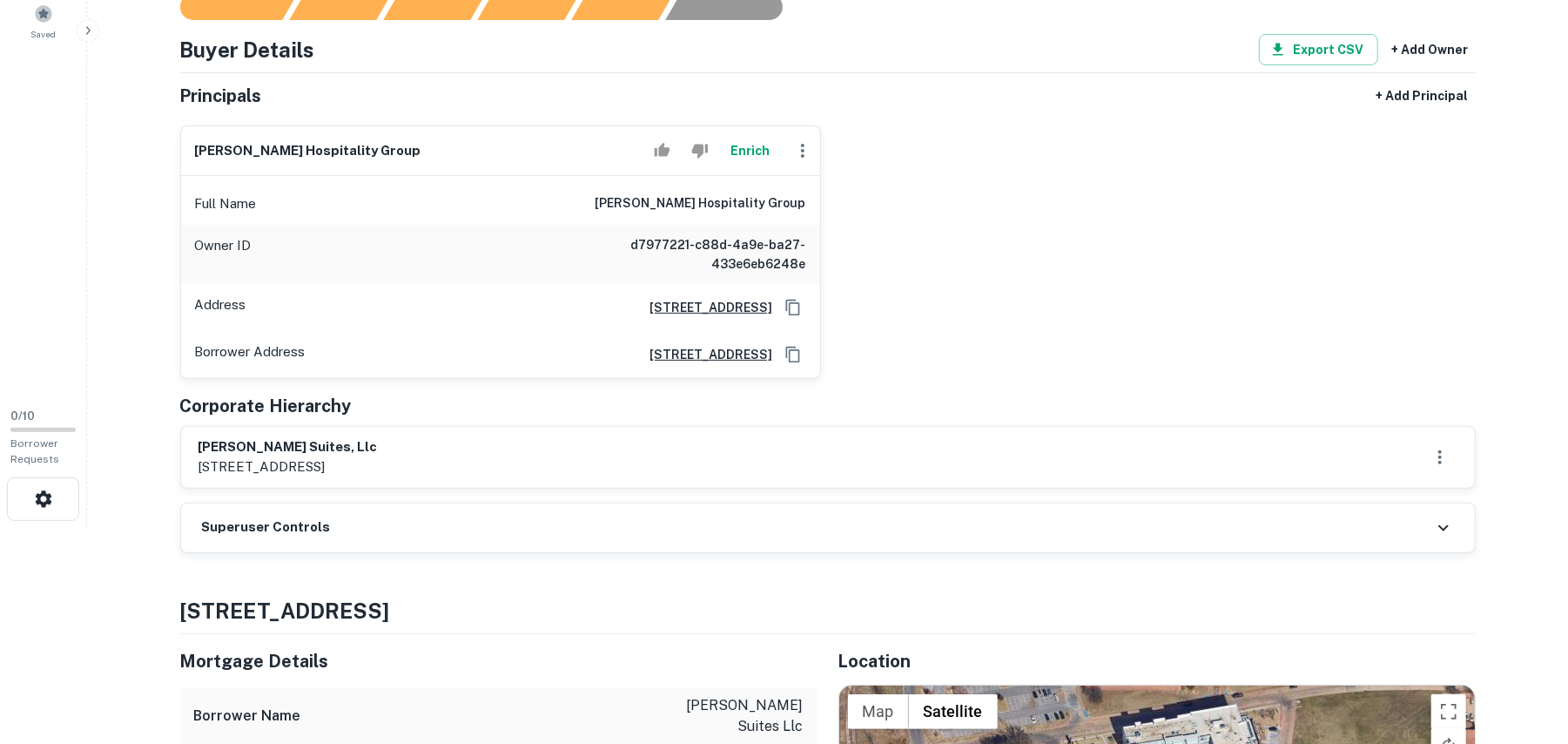
scroll to position [232, 0]
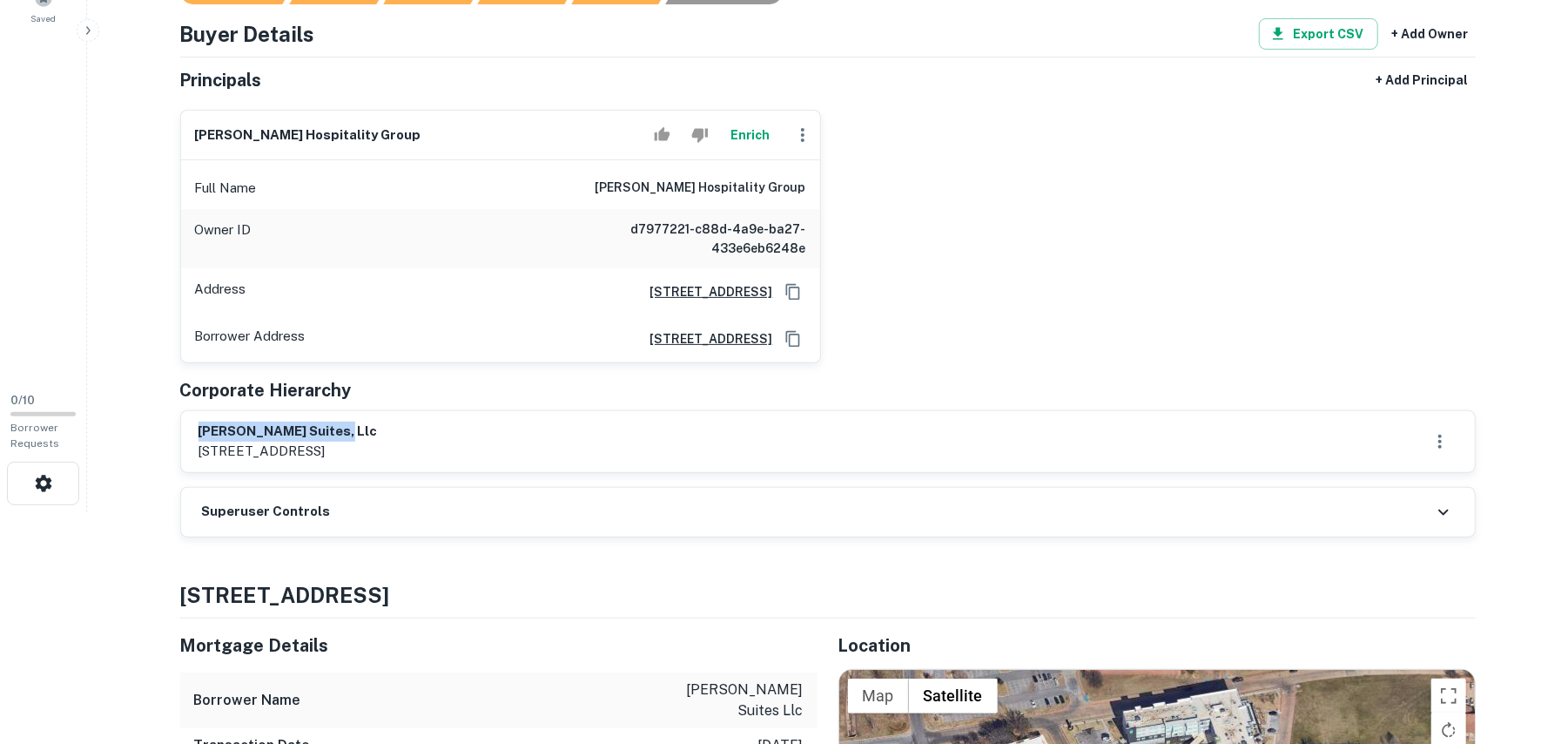
drag, startPoint x: 199, startPoint y: 430, endPoint x: 450, endPoint y: 429, distance: 251.0
click at [378, 429] on h6 "[PERSON_NAME] suites, llc" at bounding box center [288, 431] width 179 height 20
copy h6 "[PERSON_NAME] suites, llc"
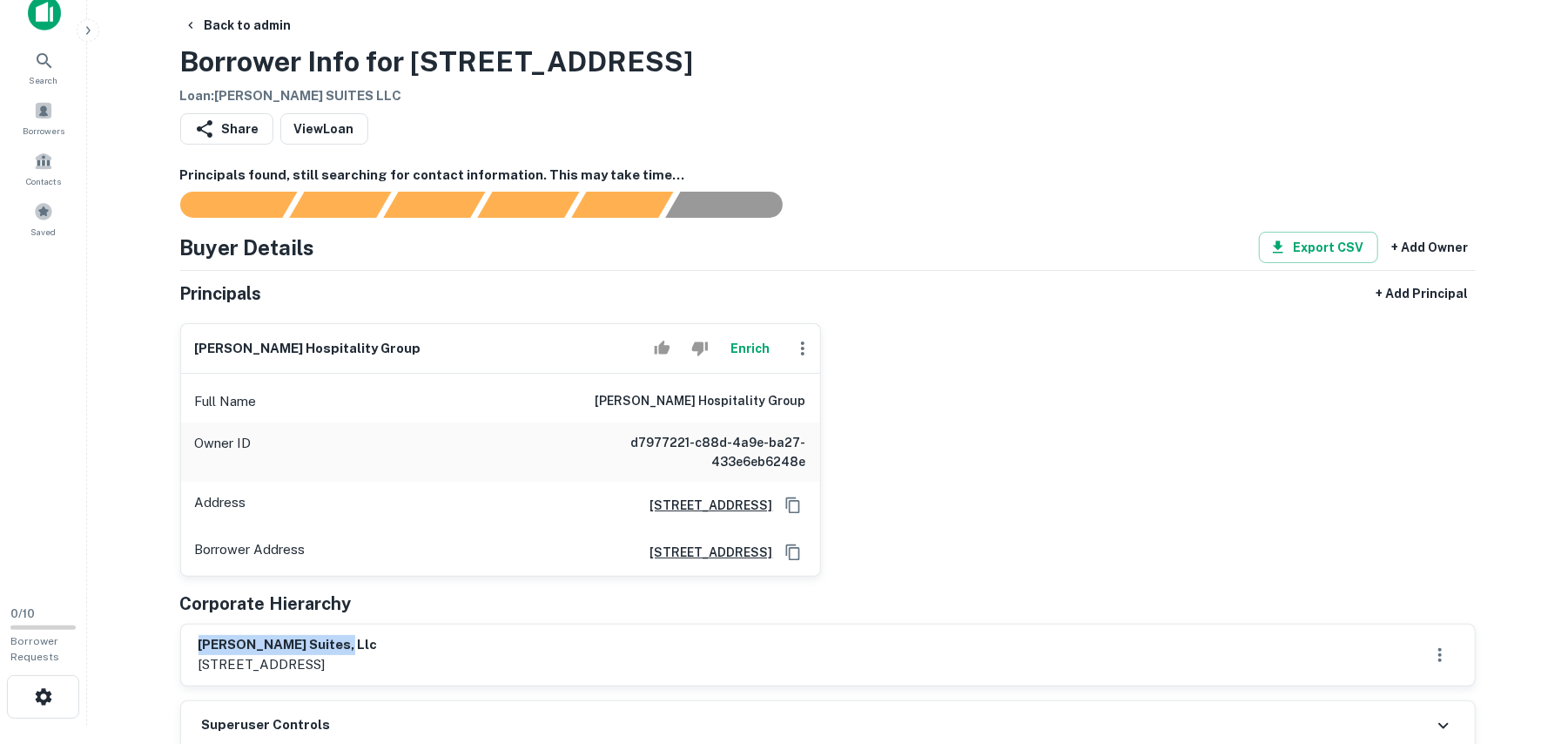
scroll to position [0, 0]
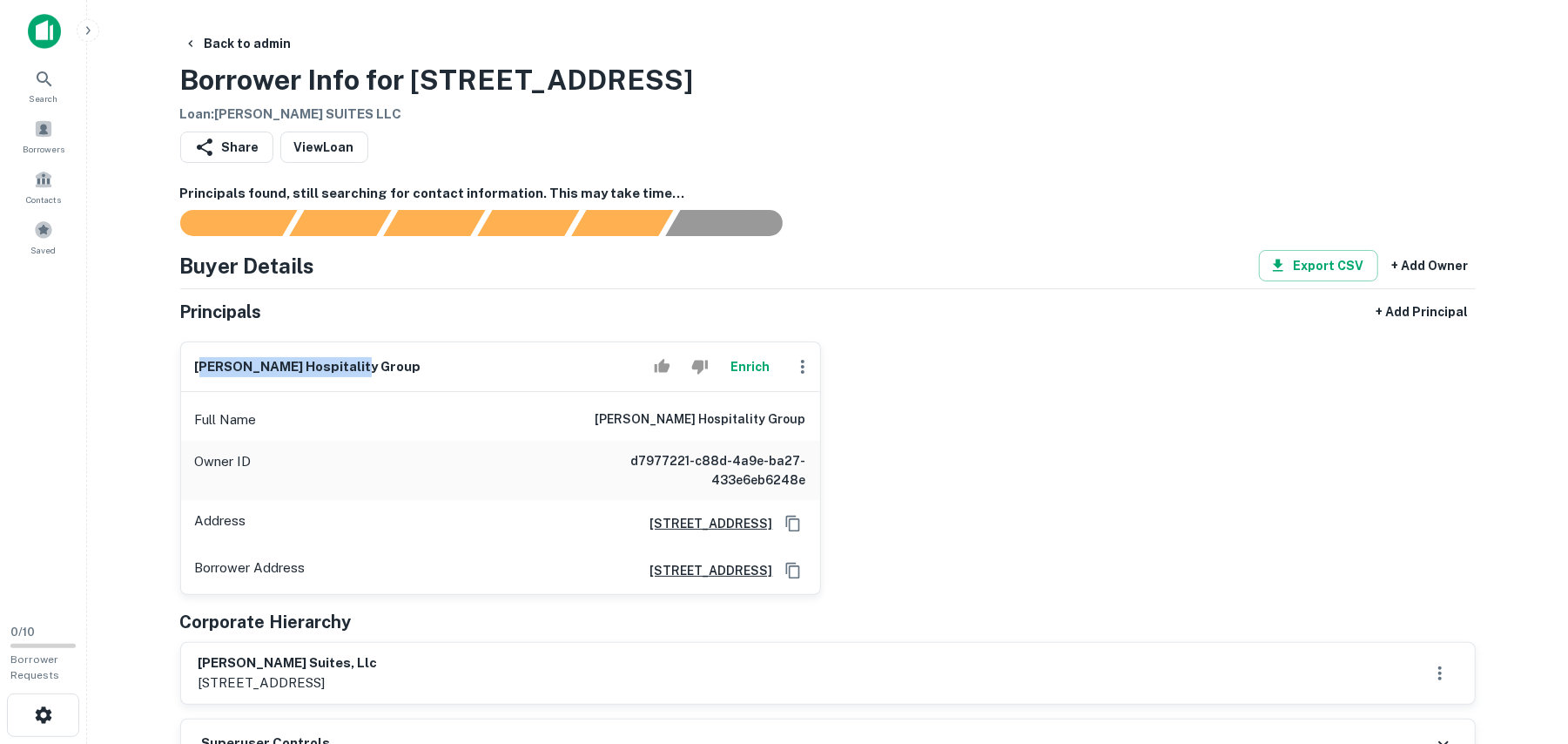
drag, startPoint x: 200, startPoint y: 366, endPoint x: 402, endPoint y: 353, distance: 202.4
click at [405, 352] on div "[PERSON_NAME] hospitality group Enrich" at bounding box center [501, 367] width 639 height 50
click at [325, 382] on div "lalani hospitality group Enrich" at bounding box center [501, 367] width 639 height 50
drag, startPoint x: 197, startPoint y: 366, endPoint x: 481, endPoint y: 357, distance: 284.1
click at [481, 357] on div "lalani hospitality group Enrich" at bounding box center [501, 367] width 639 height 50
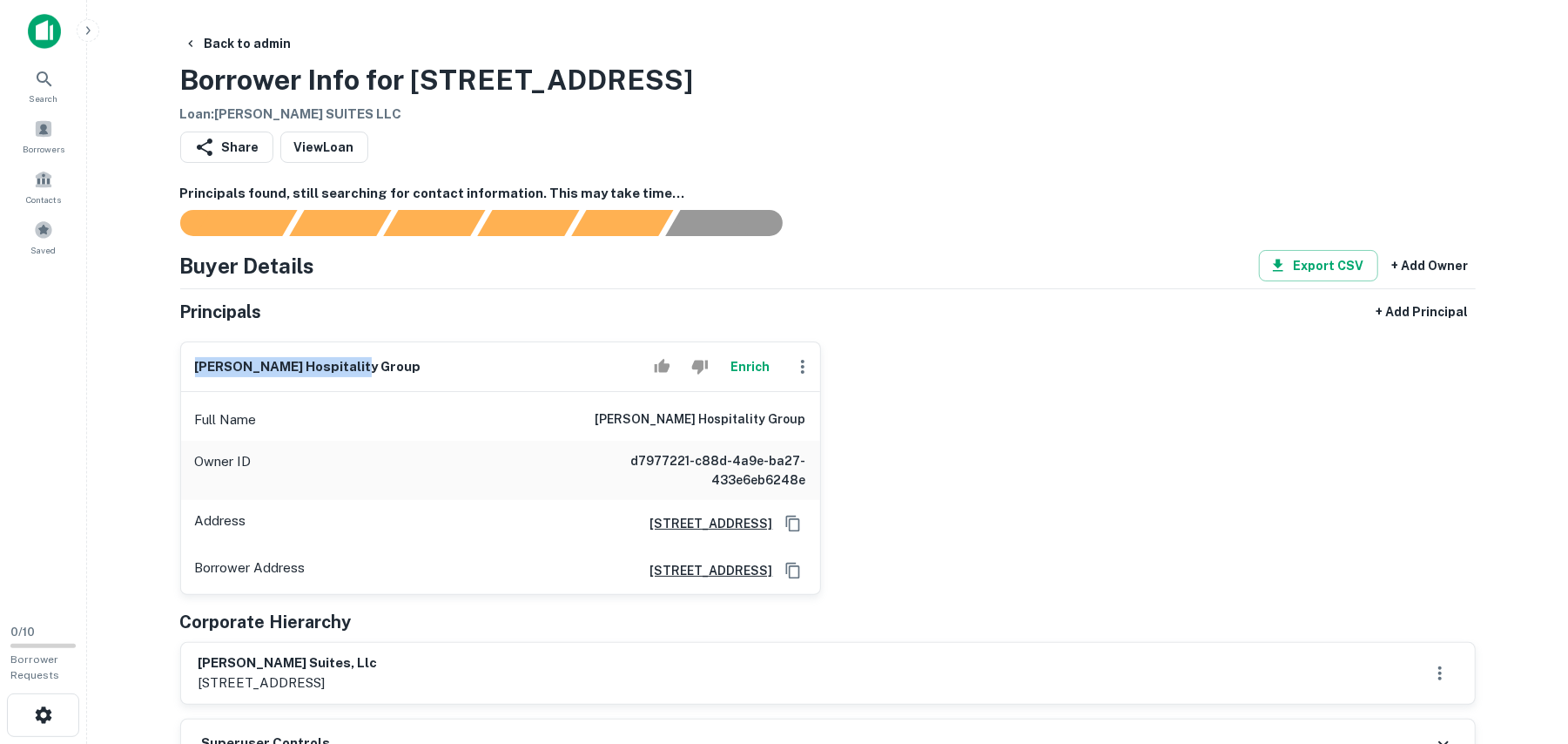
copy h6 "lalani hospitality group"
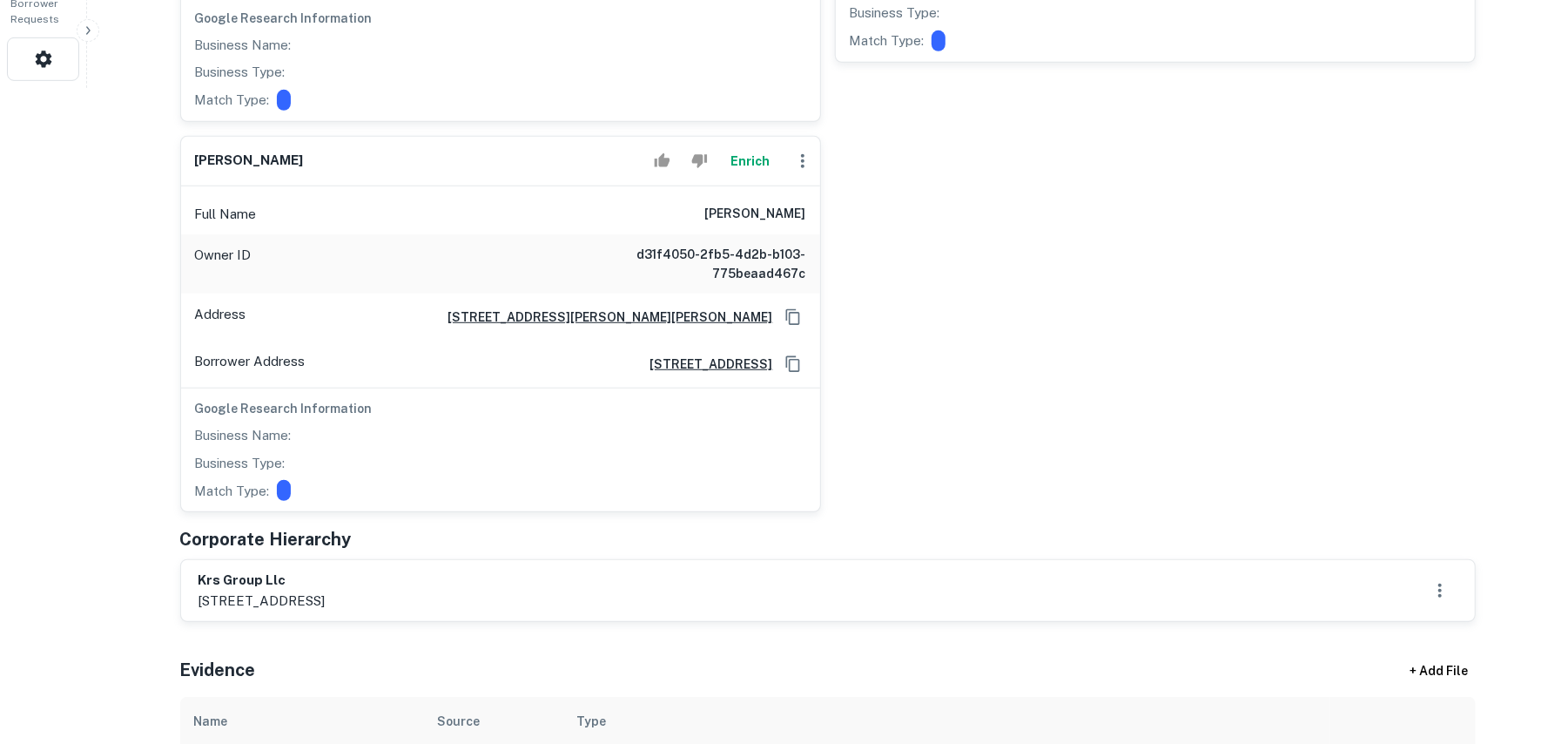
scroll to position [697, 0]
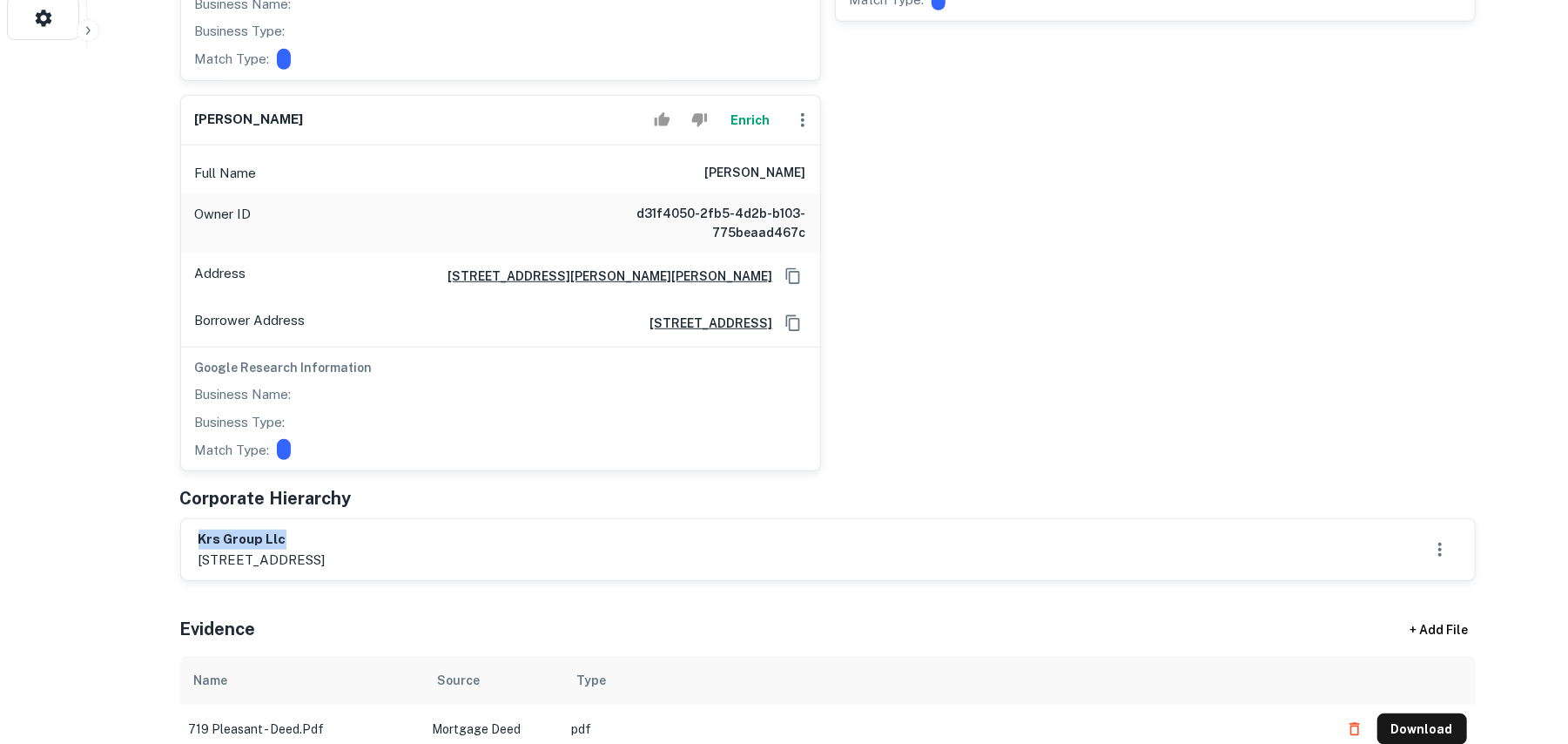
drag, startPoint x: 196, startPoint y: 524, endPoint x: 387, endPoint y: 519, distance: 191.1
click at [387, 519] on div "krs group llc [STREET_ADDRESS]" at bounding box center [828, 550] width 1294 height 61
copy h6 "krs group llc"
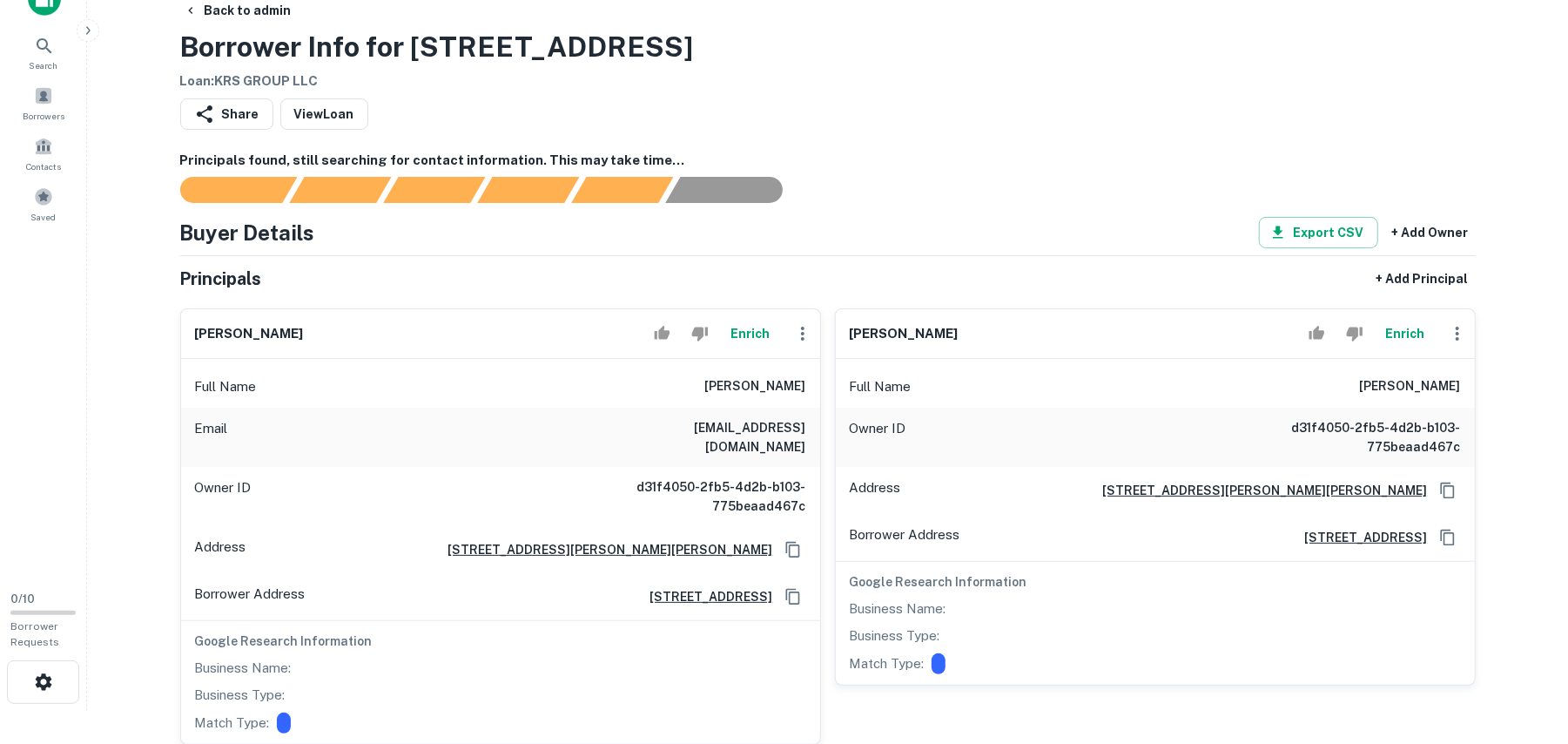
scroll to position [0, 0]
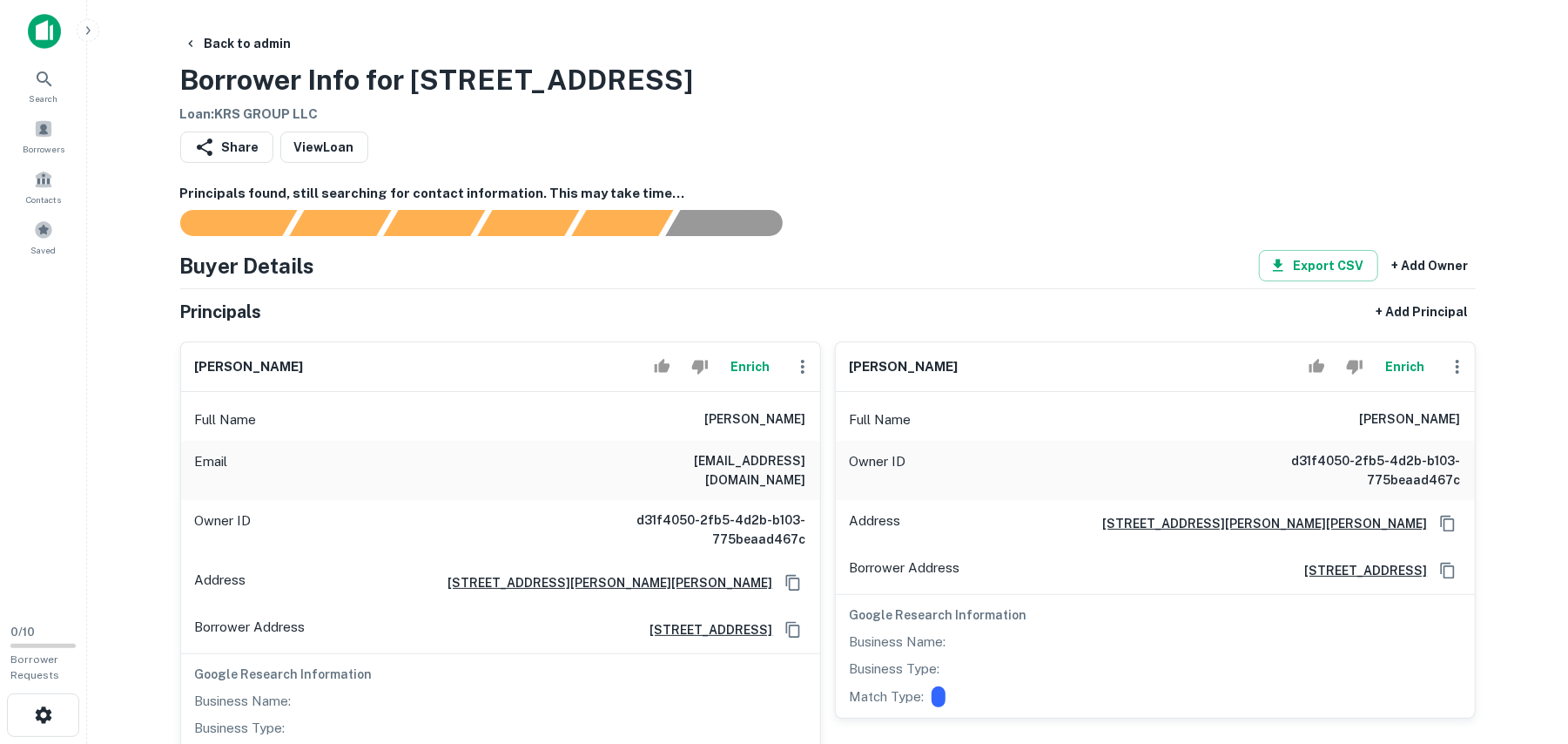
drag, startPoint x: 192, startPoint y: 364, endPoint x: 422, endPoint y: 382, distance: 230.7
click at [416, 377] on div "gal rubinstein Enrich" at bounding box center [501, 367] width 639 height 50
copy h6 "gal rubinstein"
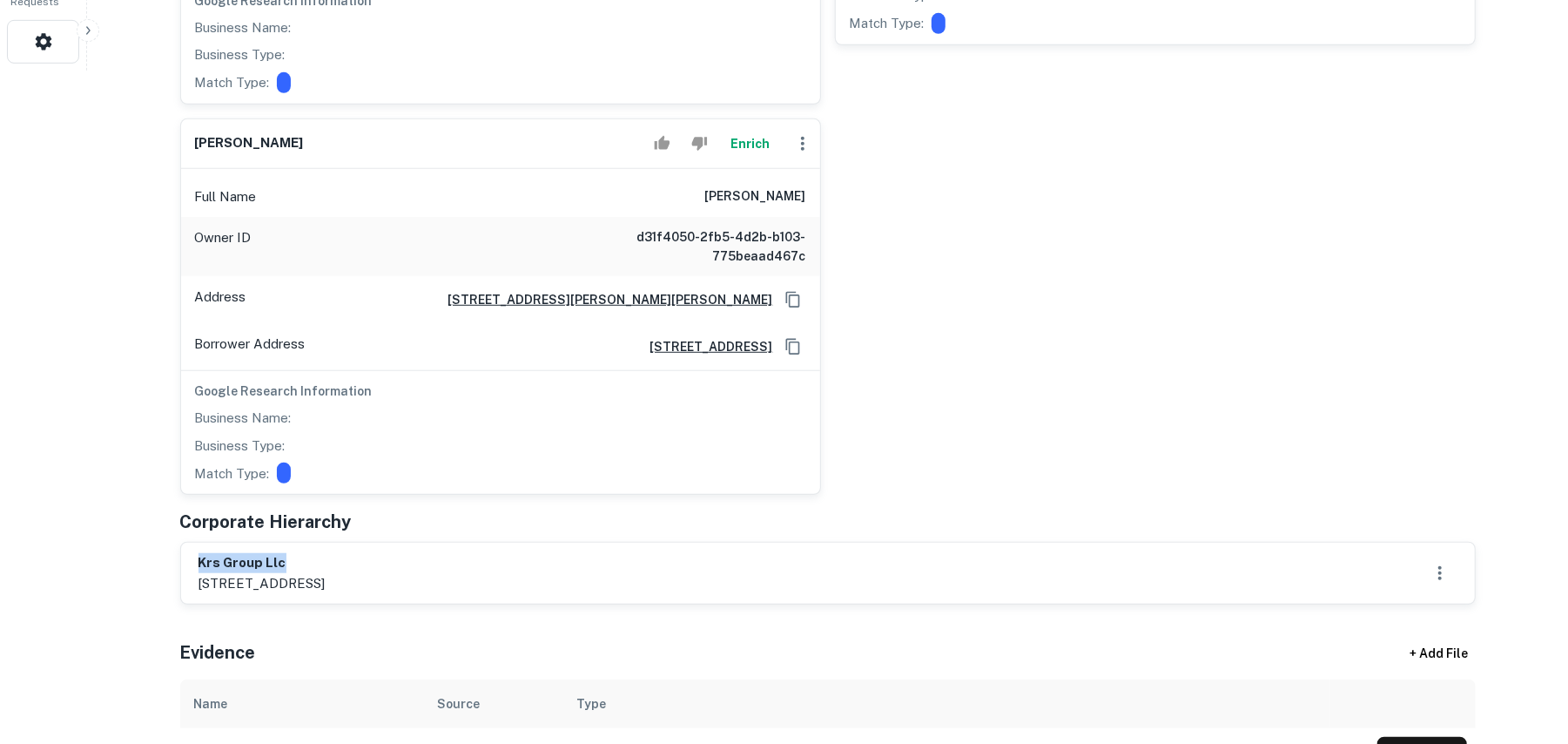
scroll to position [813, 0]
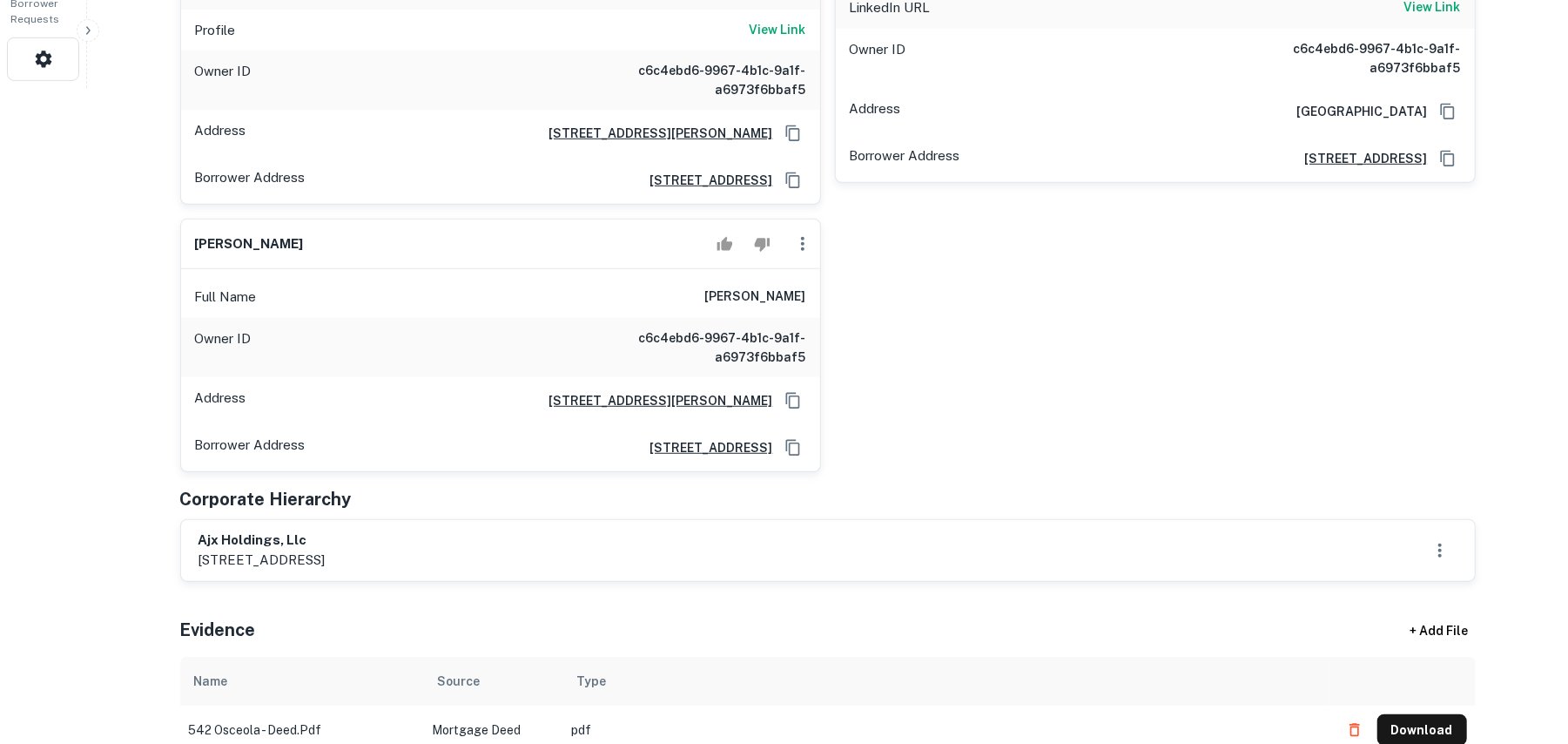
scroll to position [697, 0]
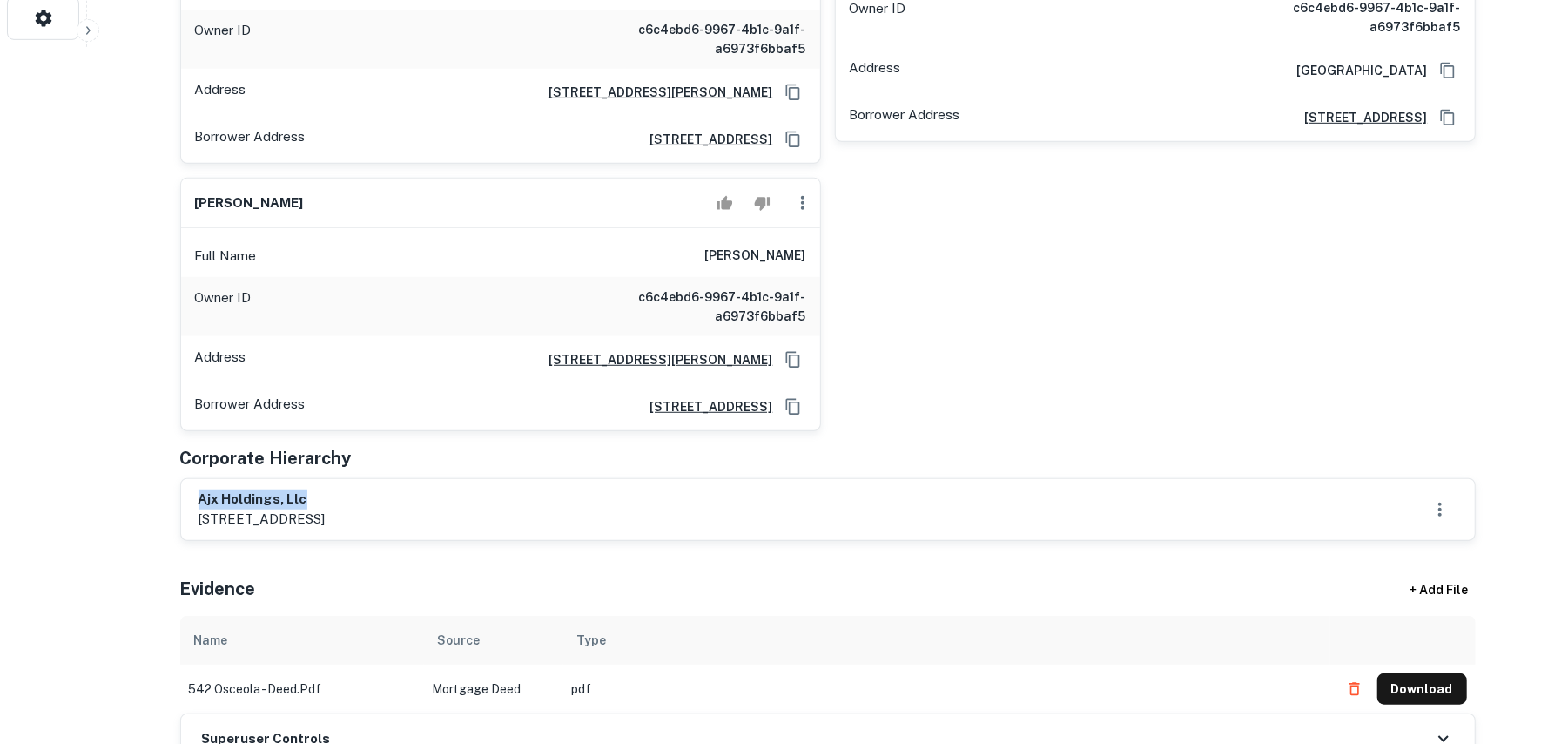
drag, startPoint x: 199, startPoint y: 485, endPoint x: 562, endPoint y: 478, distance: 363.1
click at [562, 490] on div "ajx holdings, llc [STREET_ADDRESS]" at bounding box center [828, 510] width 1259 height 40
copy h6 "ajx holdings, llc"
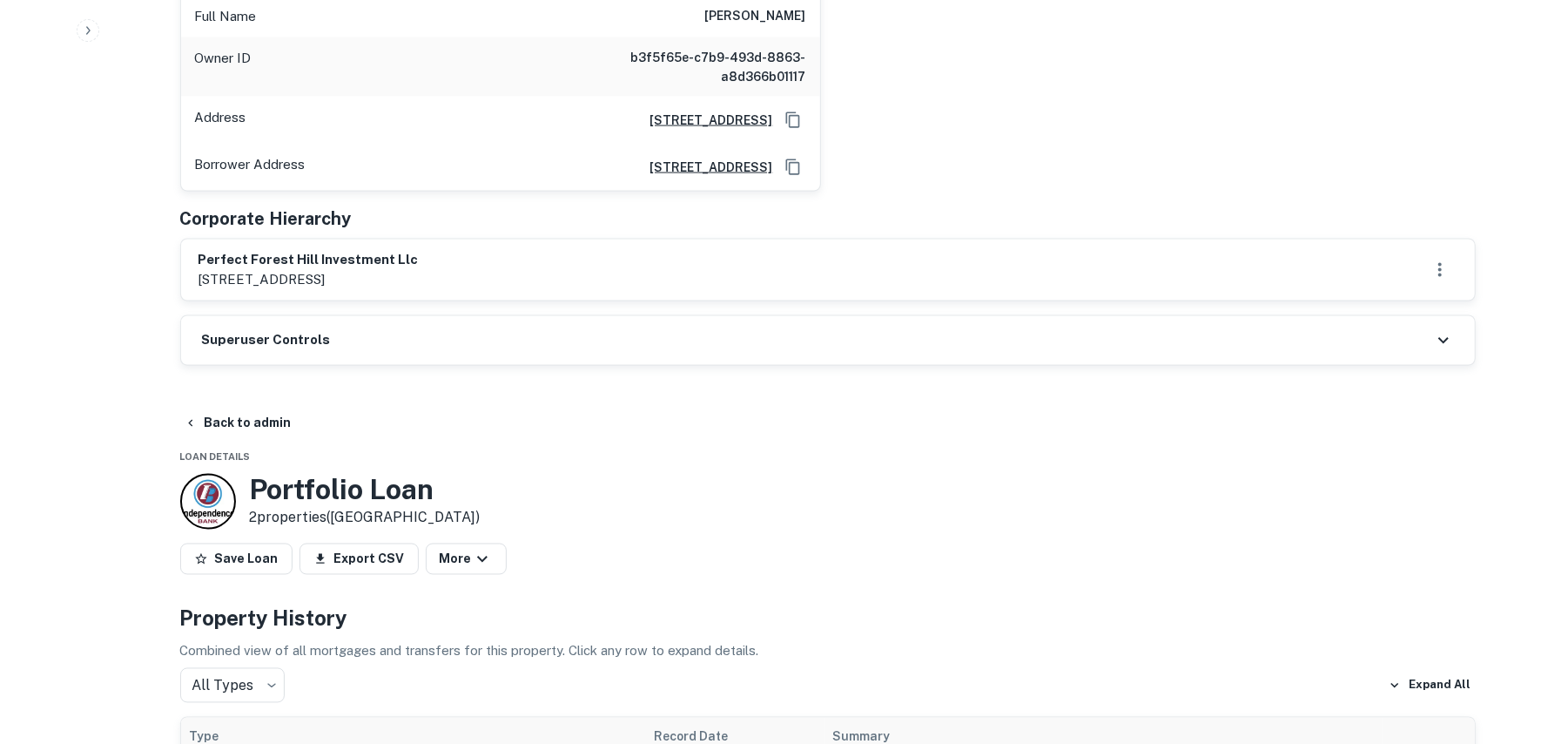
scroll to position [2091, 0]
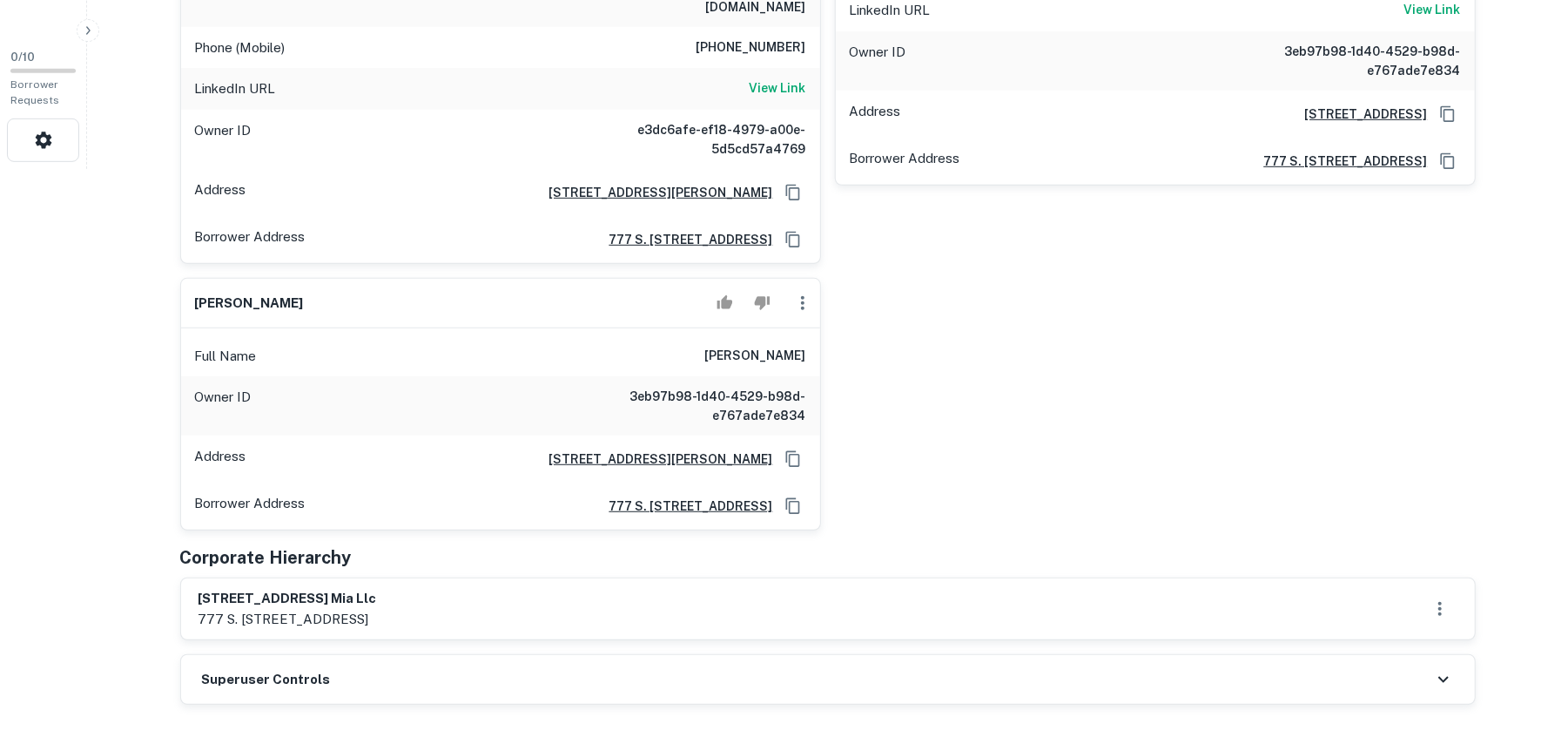
scroll to position [580, 0]
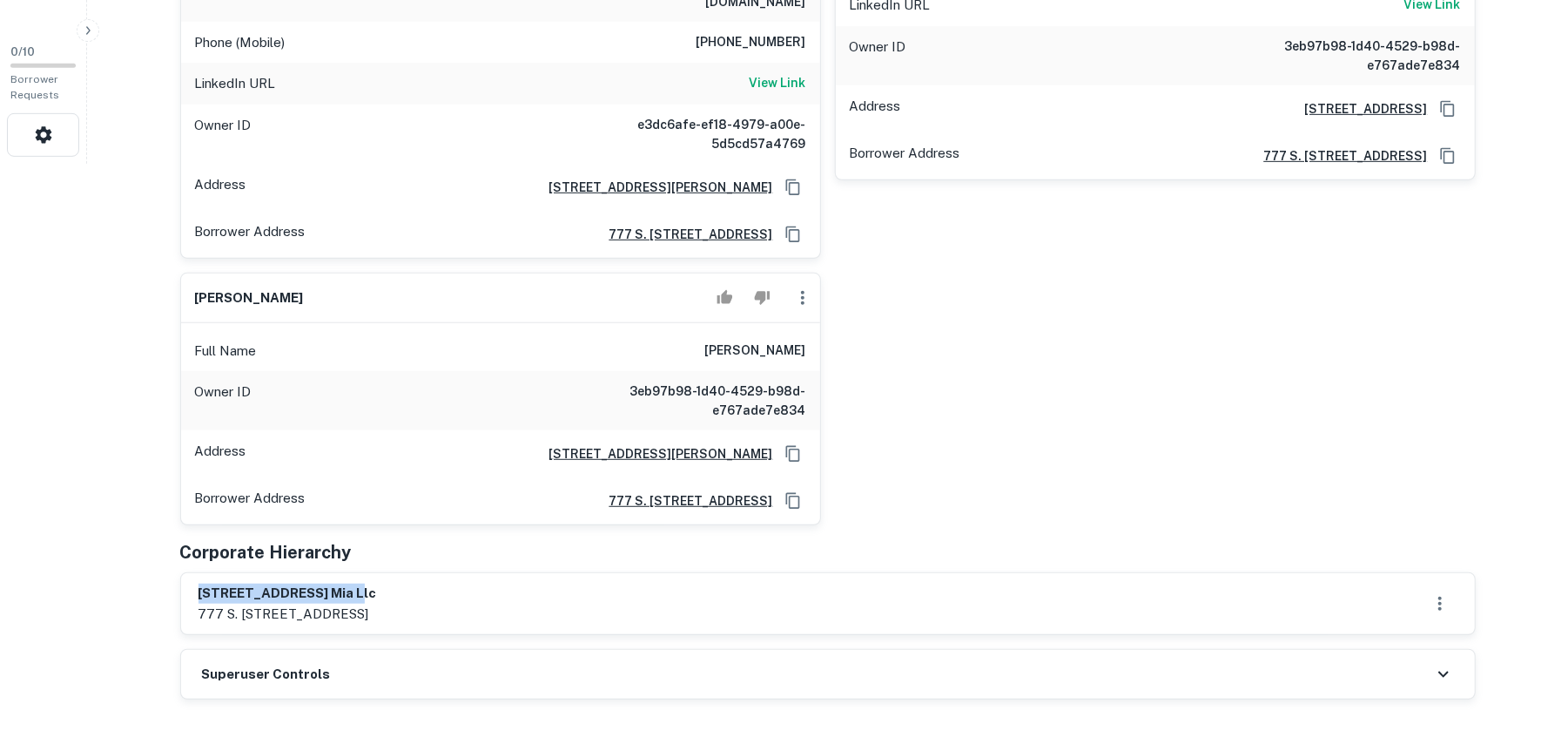
drag, startPoint x: 199, startPoint y: 559, endPoint x: 540, endPoint y: 556, distance: 341.0
click at [540, 584] on div "3670 grand ave mia llc 777 s. figueroa st., suite 4100, los angeles, ca, 90017" at bounding box center [828, 604] width 1259 height 40
copy h6 "3670 grand ave mia llc"
drag, startPoint x: 1188, startPoint y: 140, endPoint x: 1192, endPoint y: 56, distance: 84.1
click at [1177, 157] on div "Borrower Address 777 s. figueroa st., suite 4100, los angeles, CA, 90017" at bounding box center [1155, 156] width 639 height 47
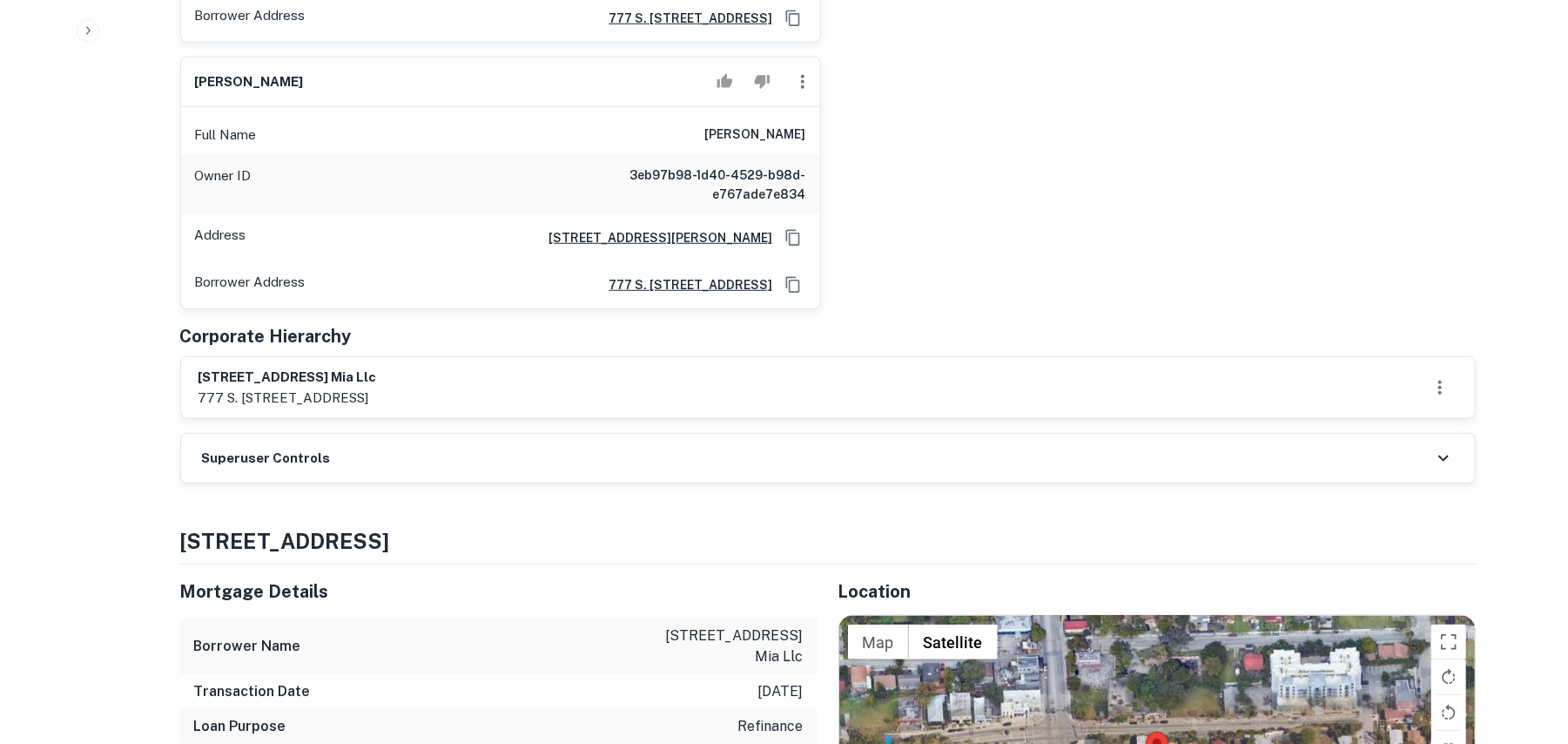
scroll to position [813, 0]
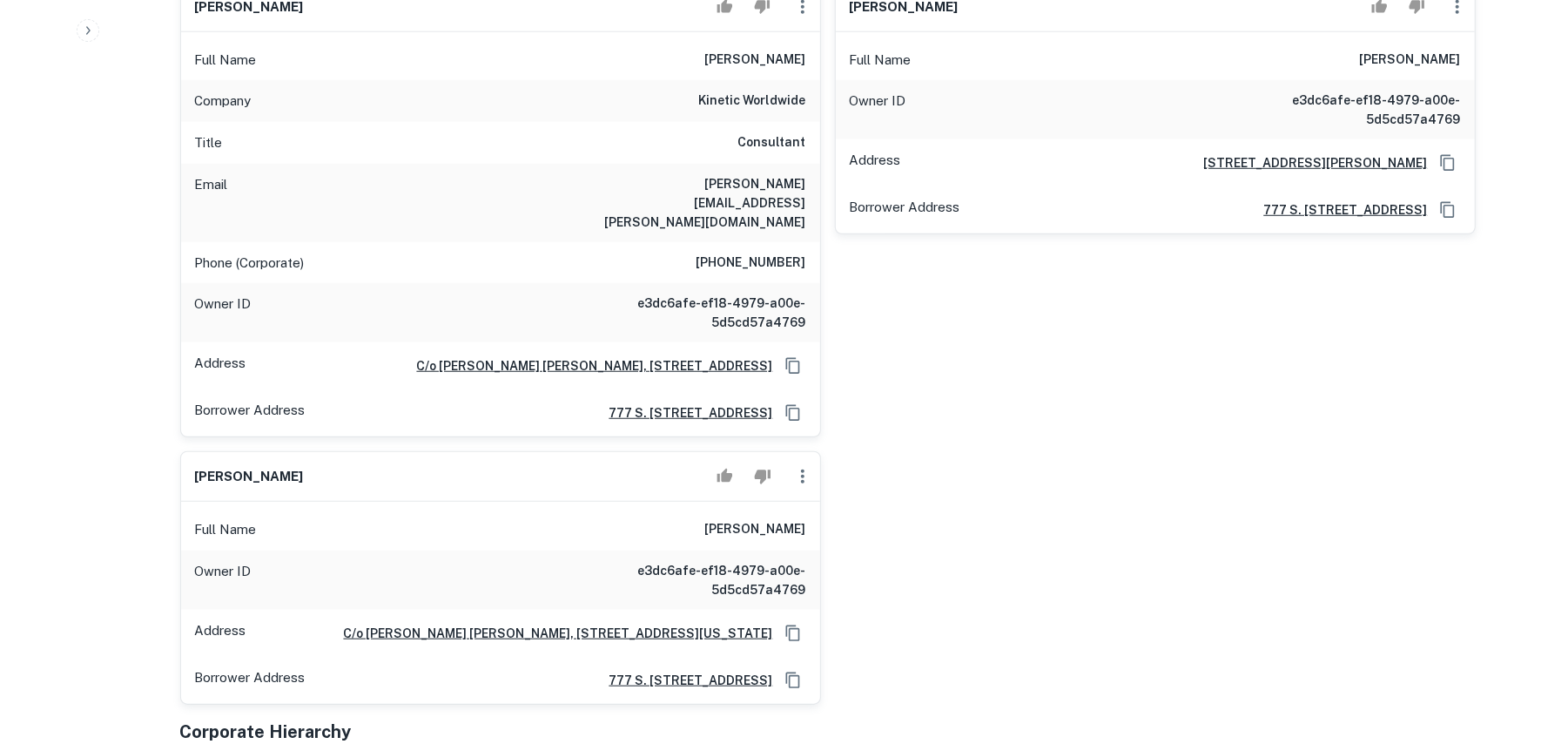
scroll to position [1045, 0]
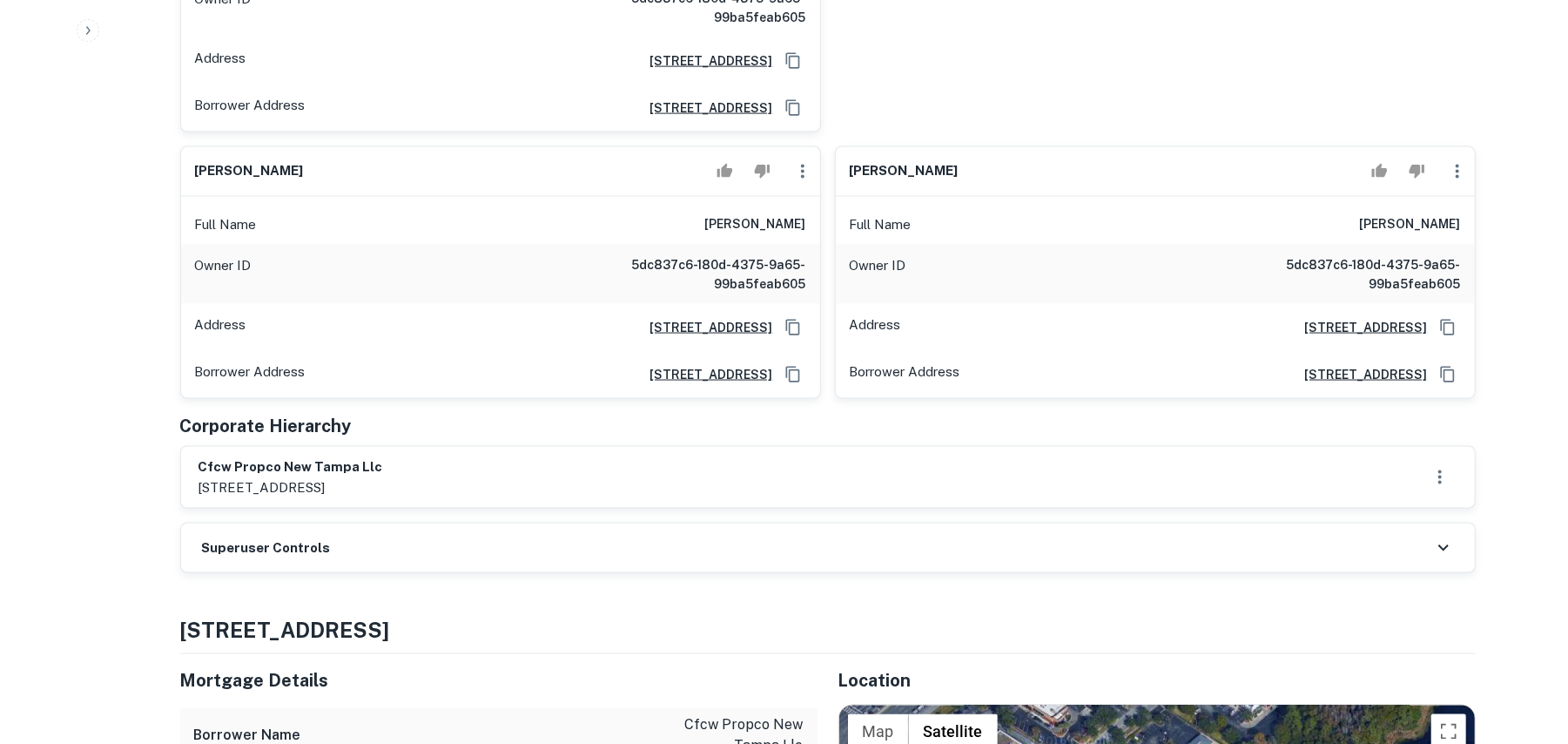
scroll to position [1974, 0]
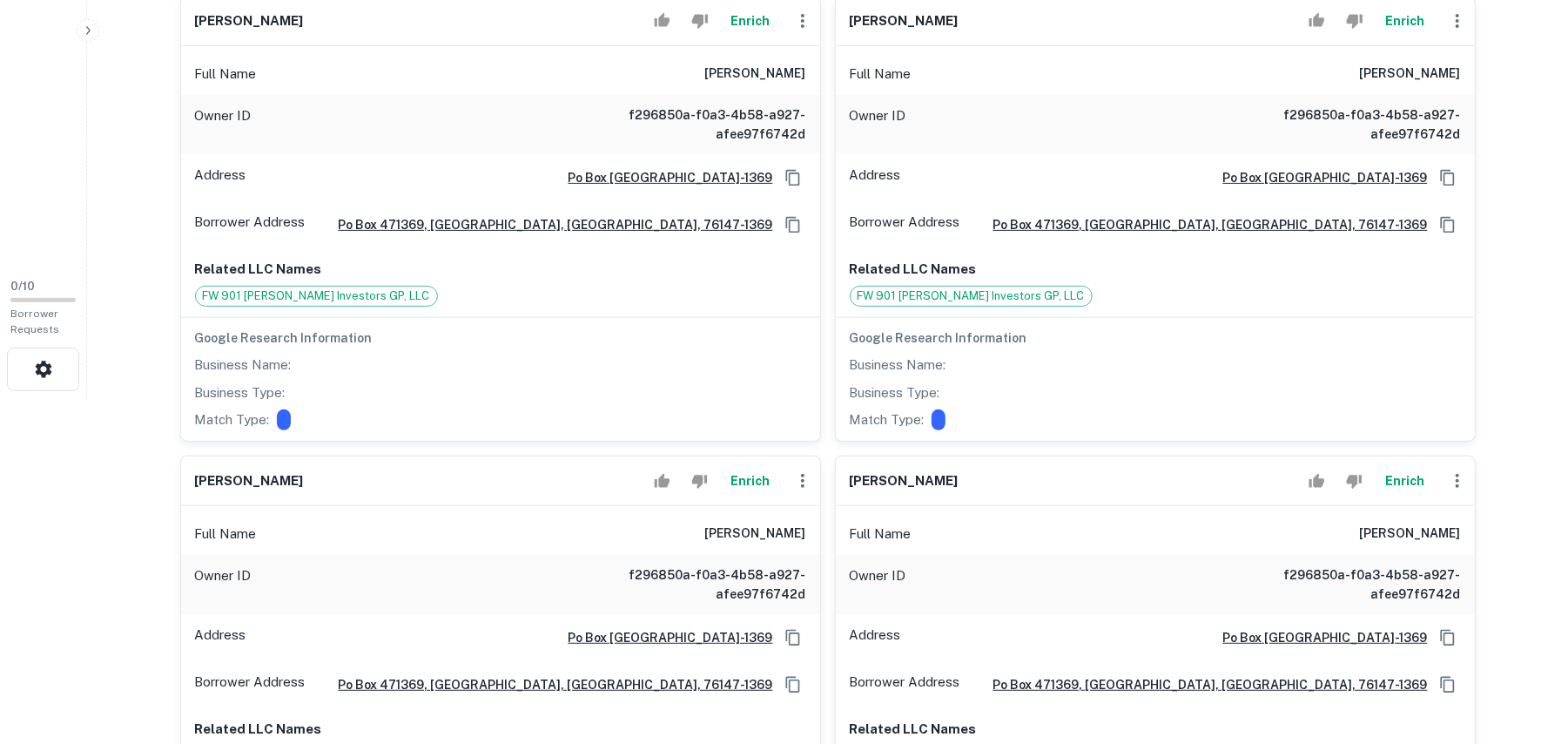
scroll to position [348, 0]
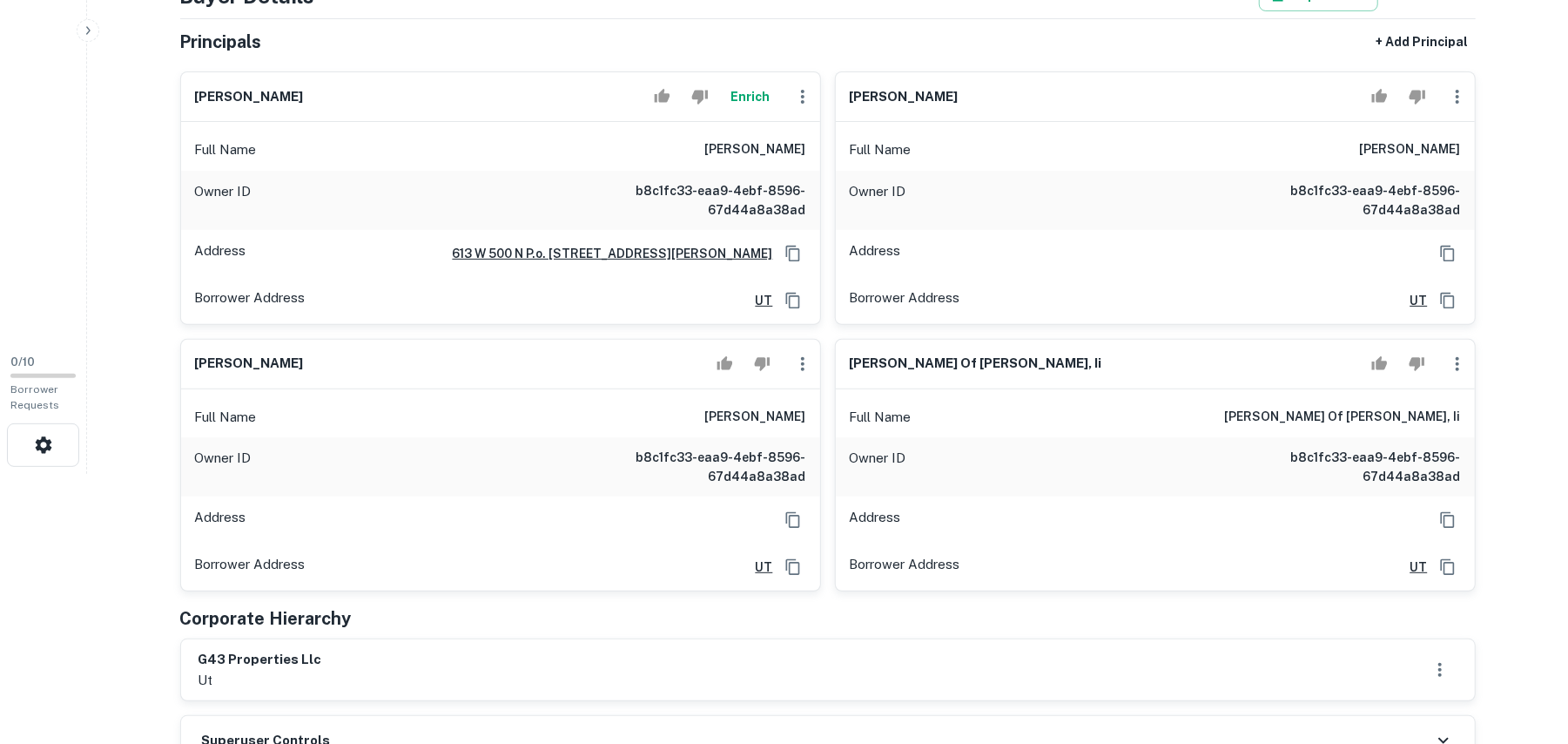
scroll to position [348, 0]
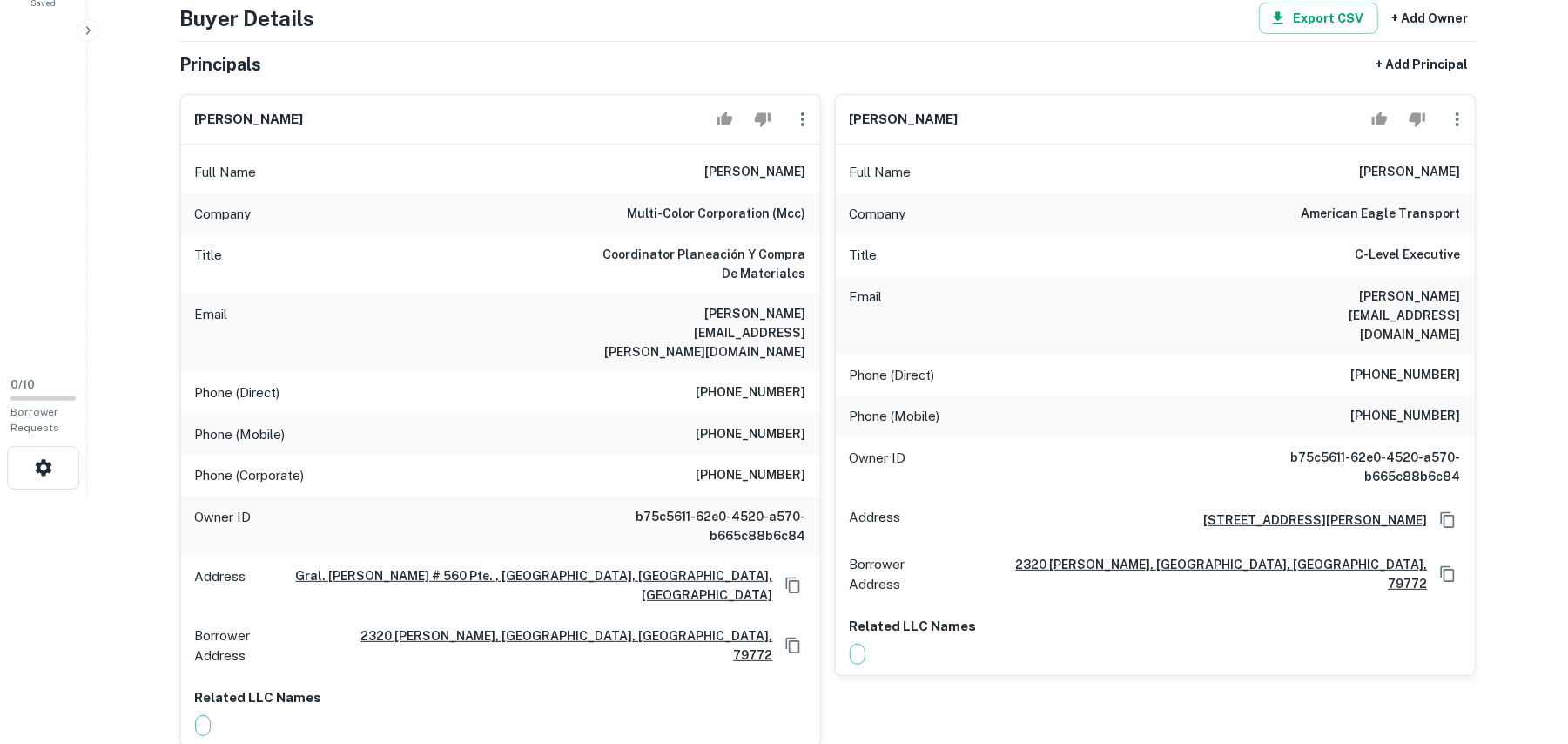
scroll to position [464, 0]
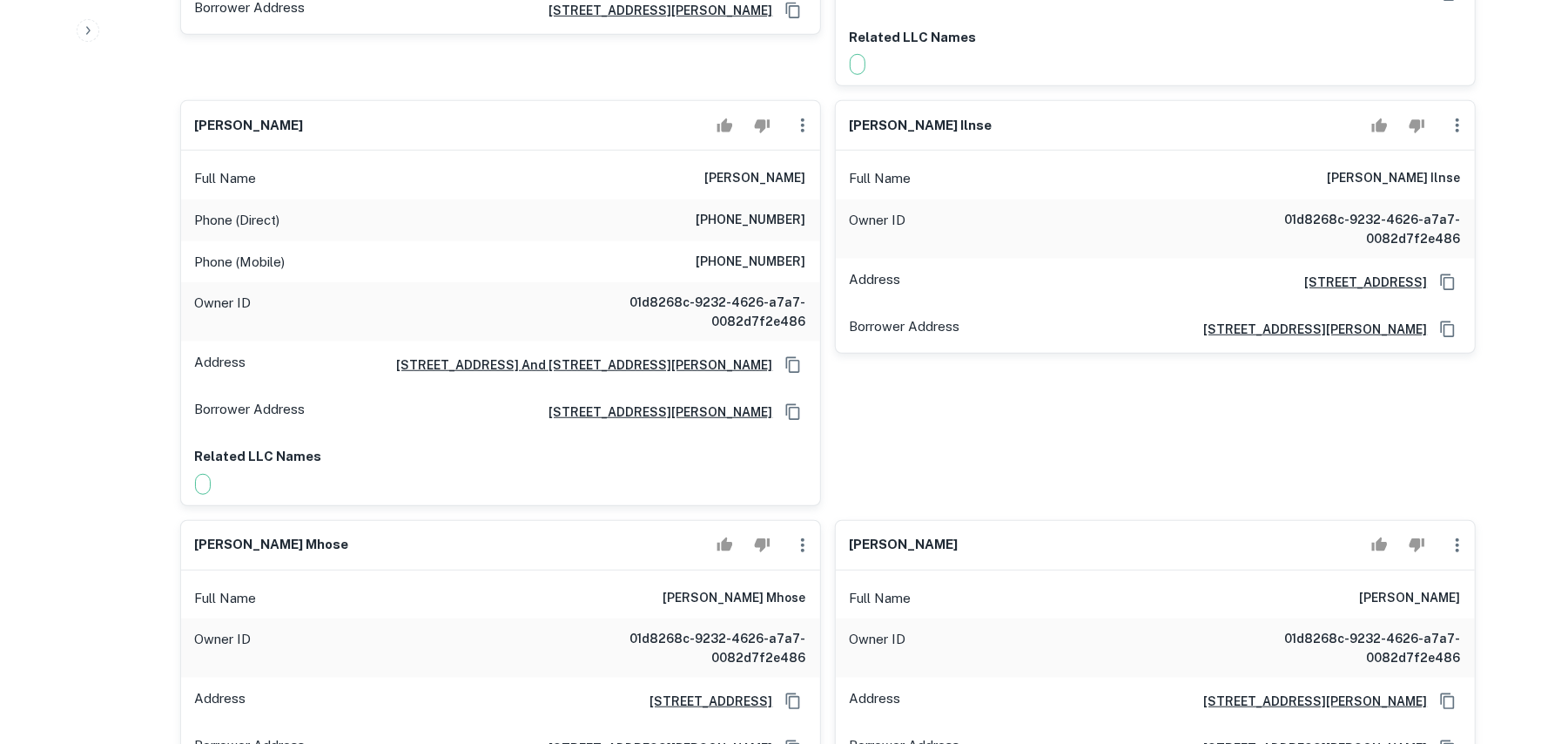
scroll to position [813, 0]
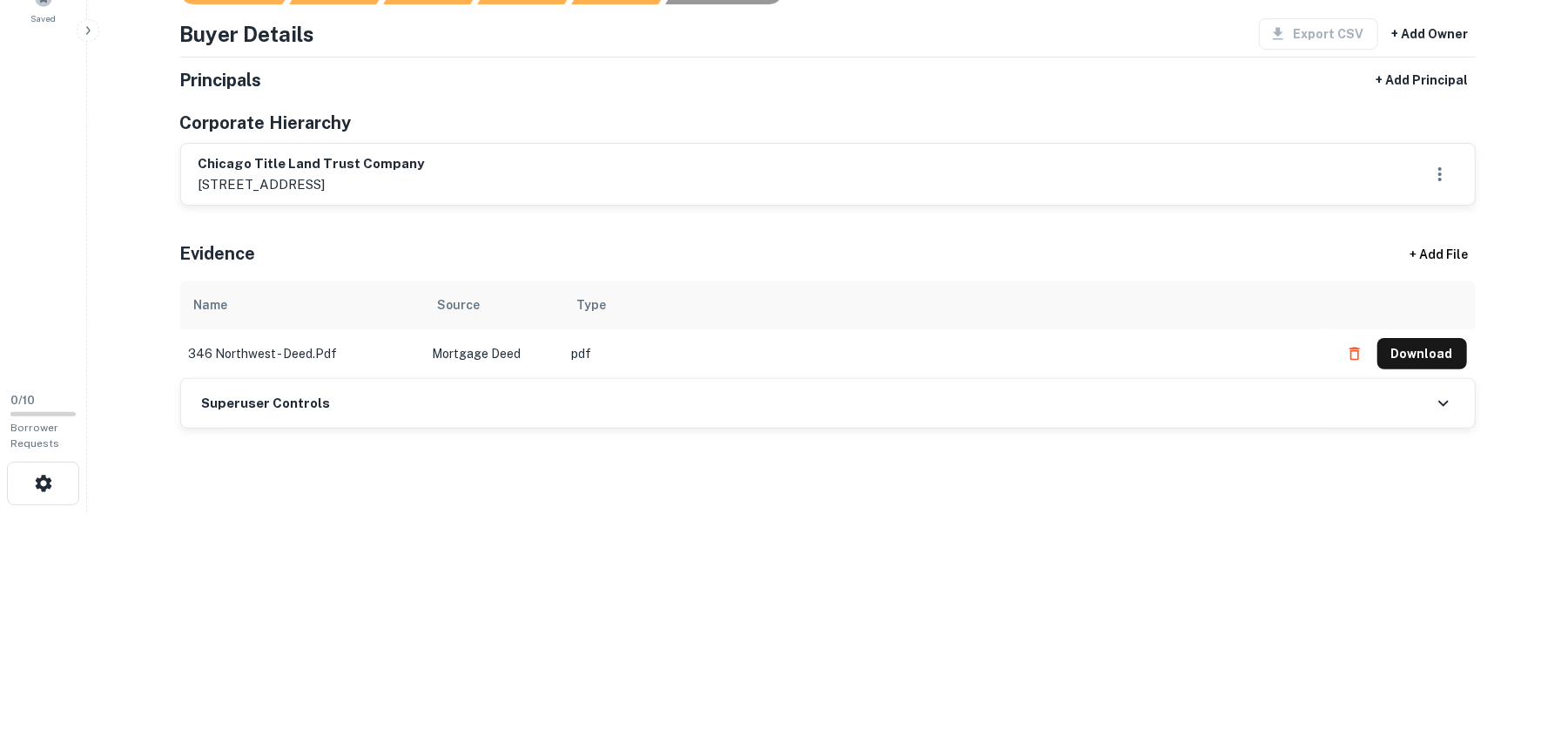
scroll to position [116, 0]
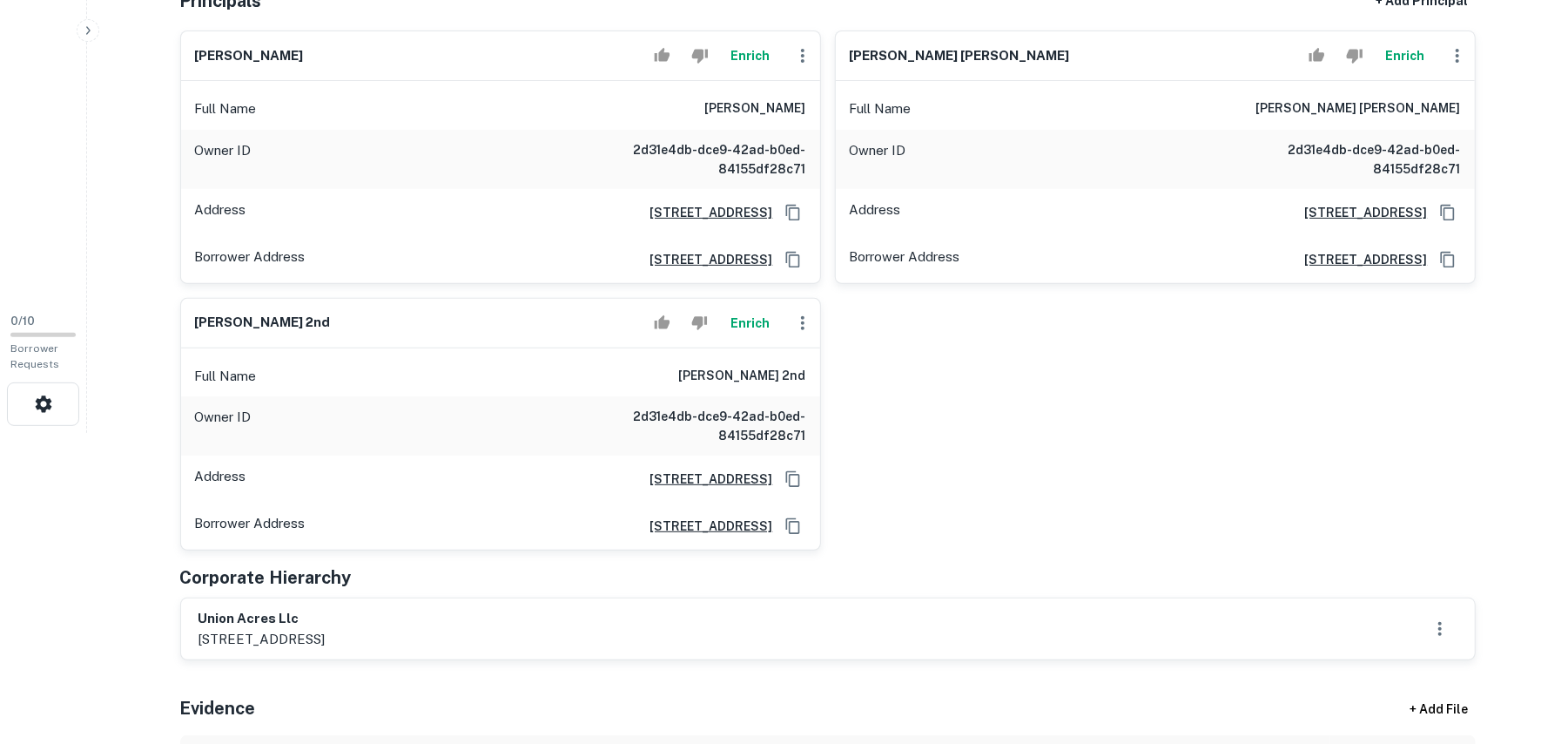
scroll to position [348, 0]
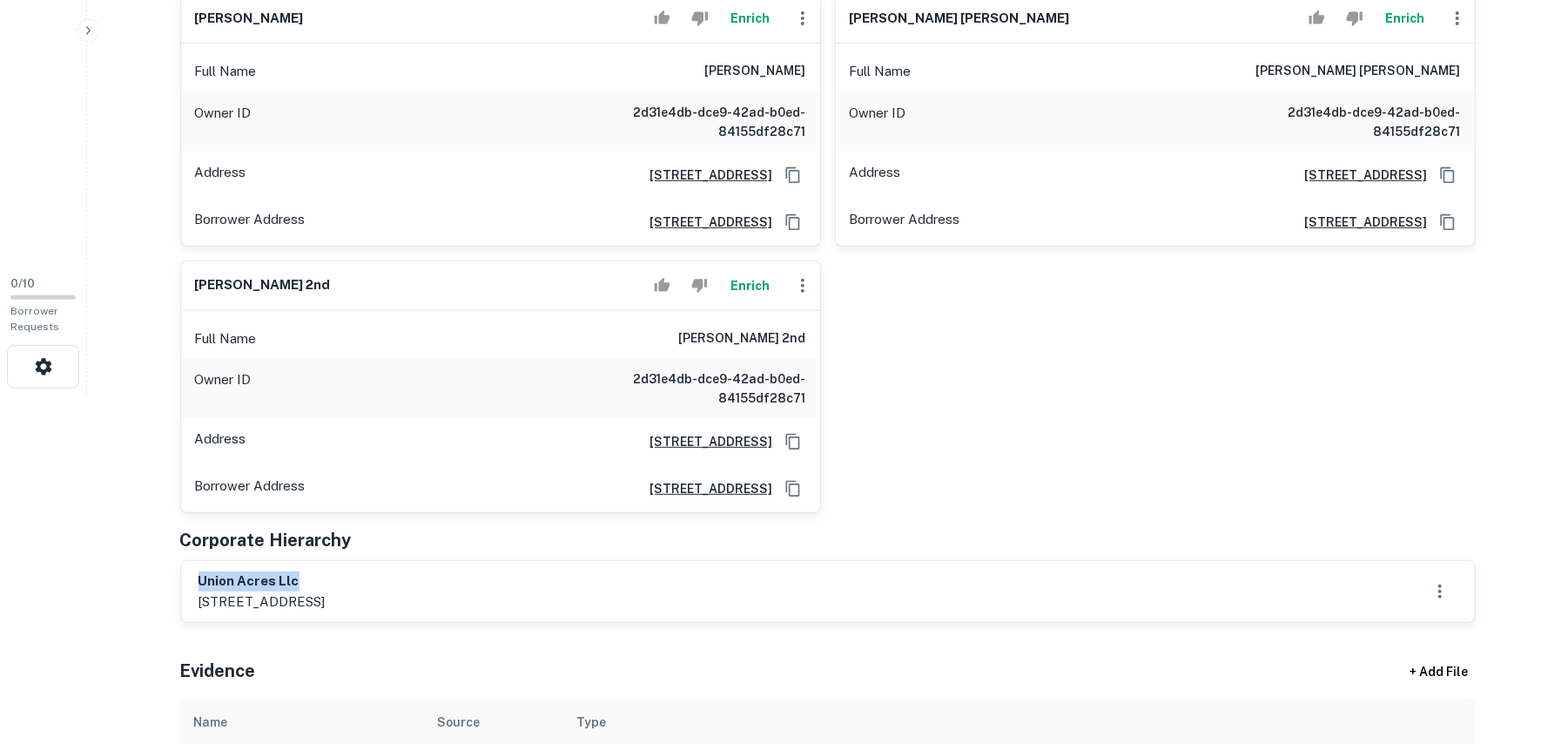
drag, startPoint x: 199, startPoint y: 584, endPoint x: 488, endPoint y: 591, distance: 289.1
click at [488, 591] on div "union acres llc [STREET_ADDRESS]" at bounding box center [828, 592] width 1259 height 40
copy h6 "union acres llc"
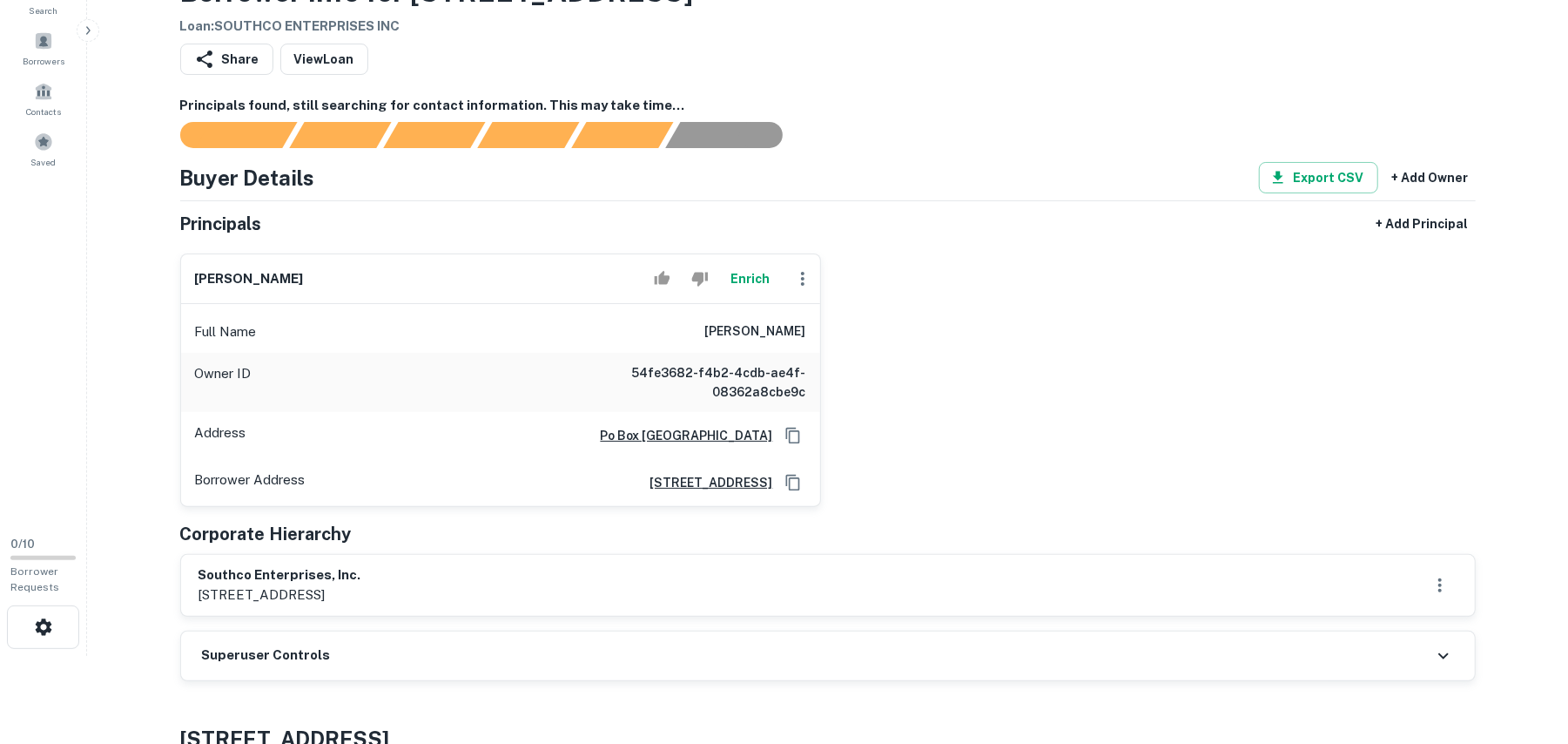
scroll to position [232, 0]
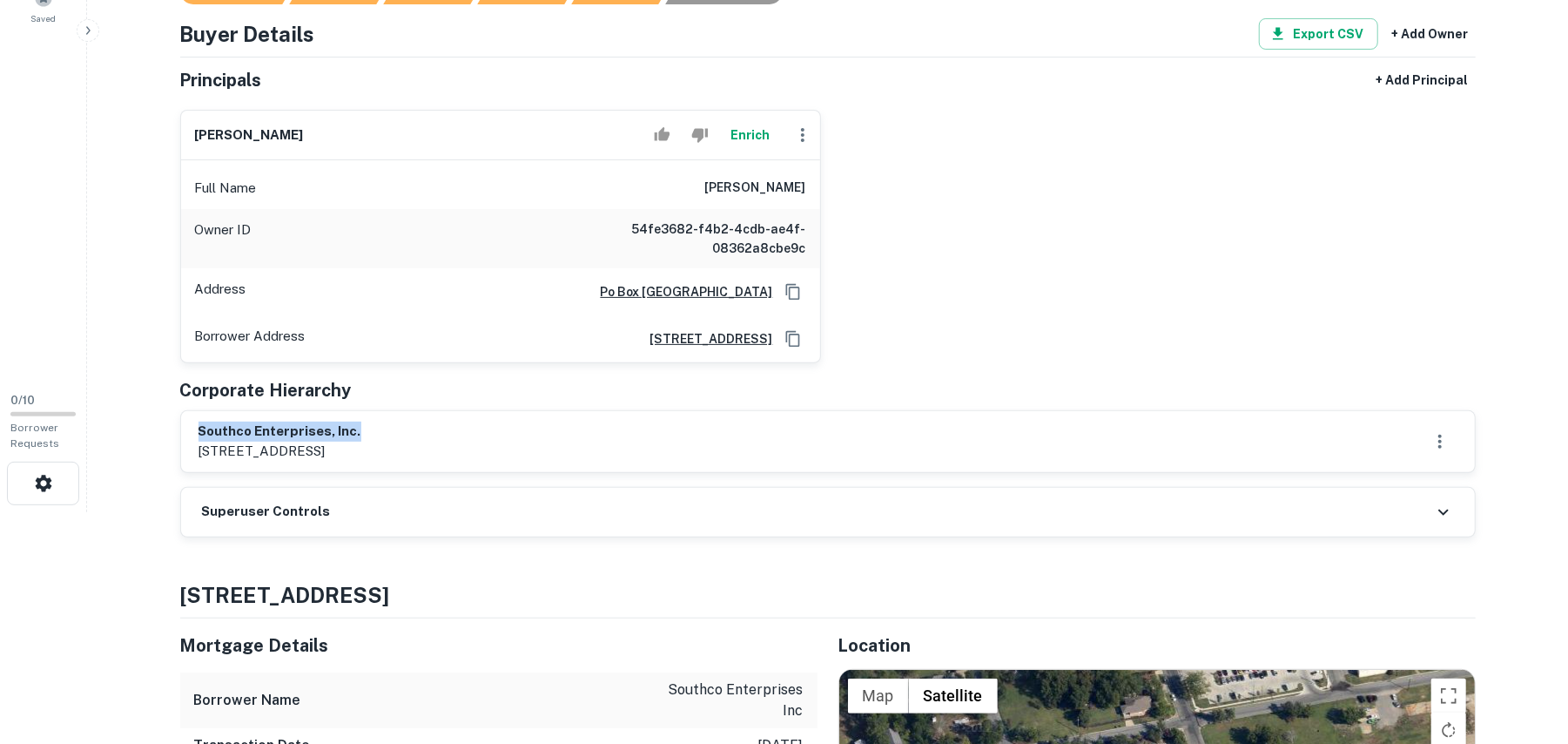
drag, startPoint x: 197, startPoint y: 432, endPoint x: 543, endPoint y: 439, distance: 346.1
click at [557, 434] on div "southco enterprises, inc. 4217 mint way, dallas, tx, 75237" at bounding box center [828, 442] width 1294 height 61
copy h6 "southco enterprises, inc."
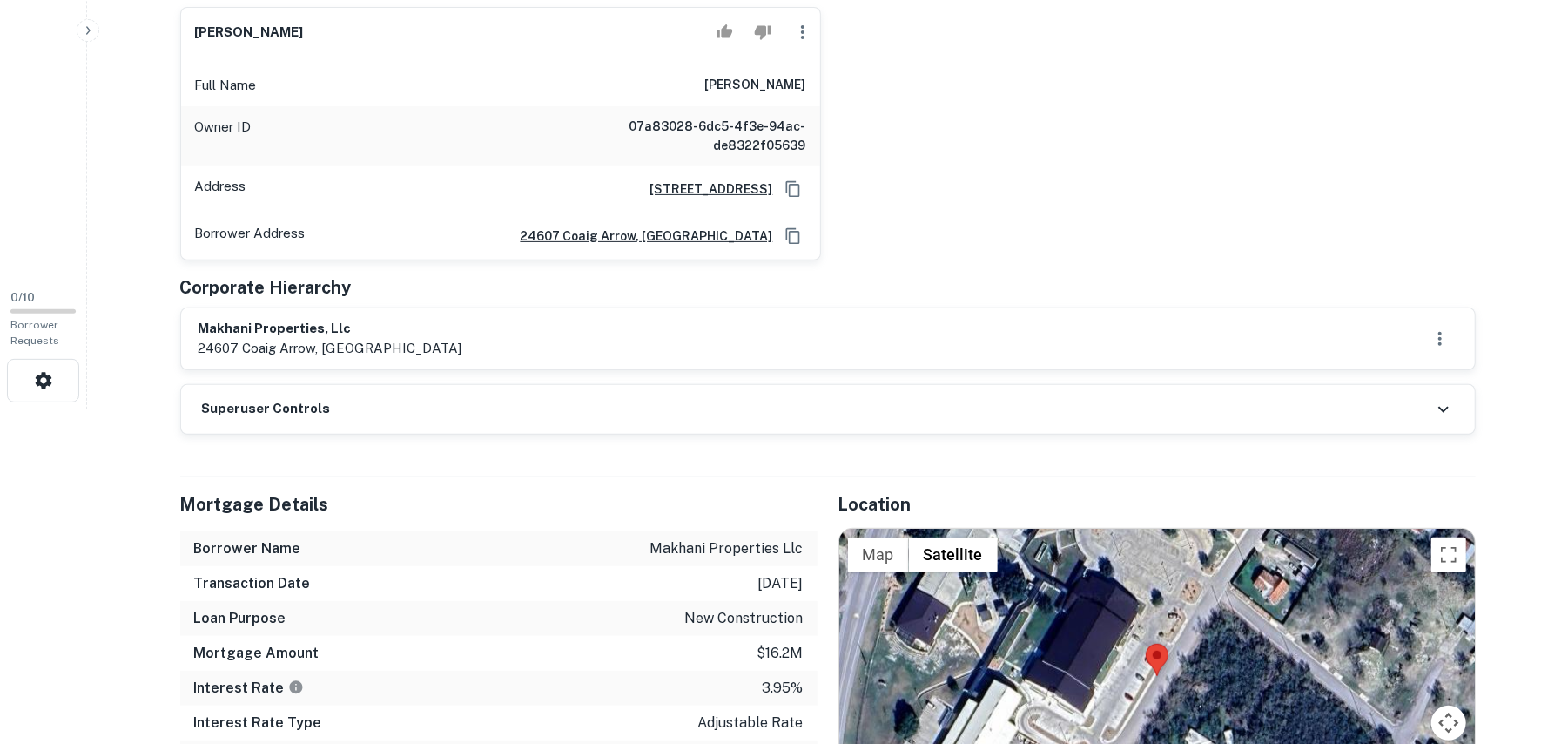
scroll to position [464, 0]
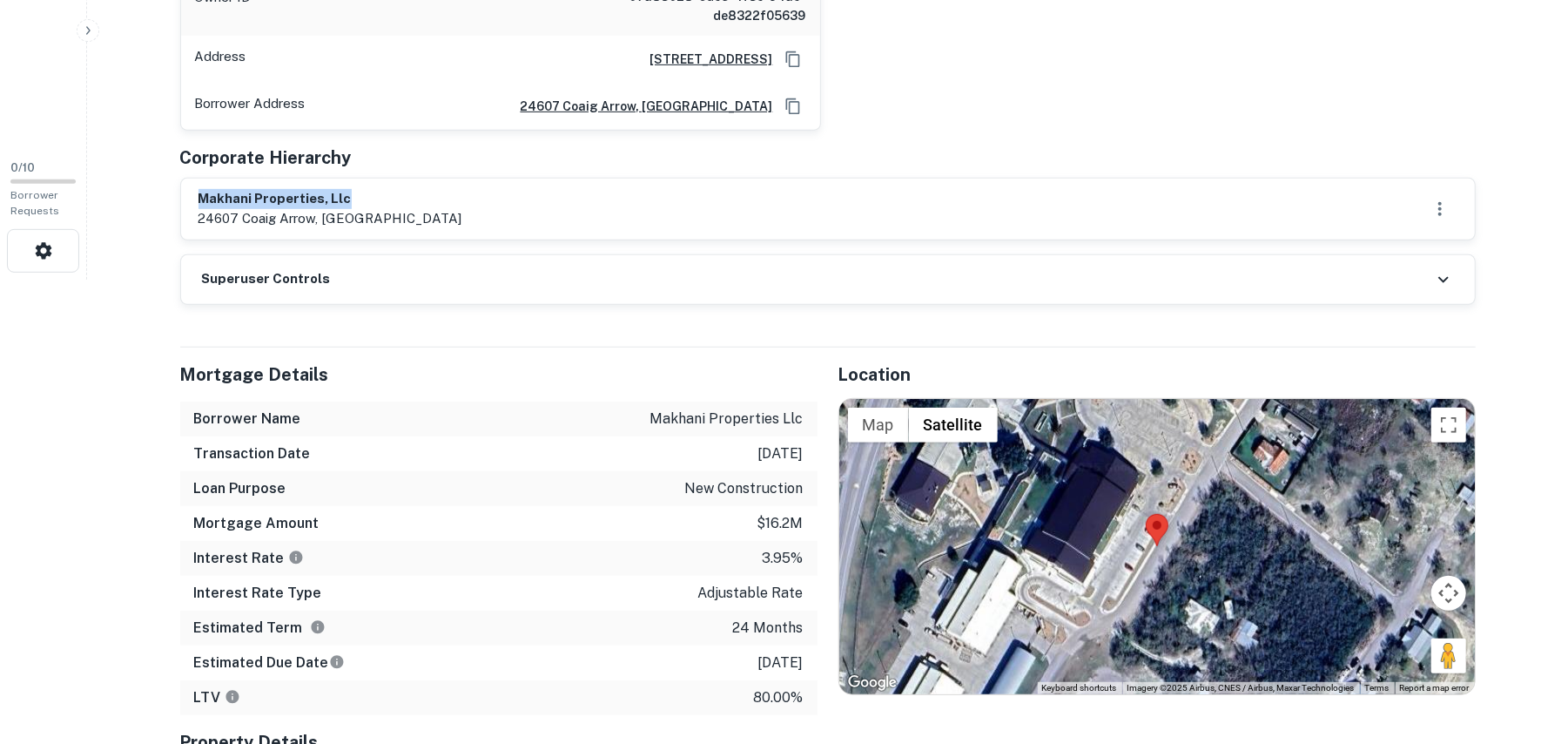
drag, startPoint x: 200, startPoint y: 195, endPoint x: 528, endPoint y: 193, distance: 328.0
click at [529, 192] on div "makhani properties, llc [STREET_ADDRESS]" at bounding box center [828, 209] width 1259 height 40
copy h6 "makhani properties, llc"
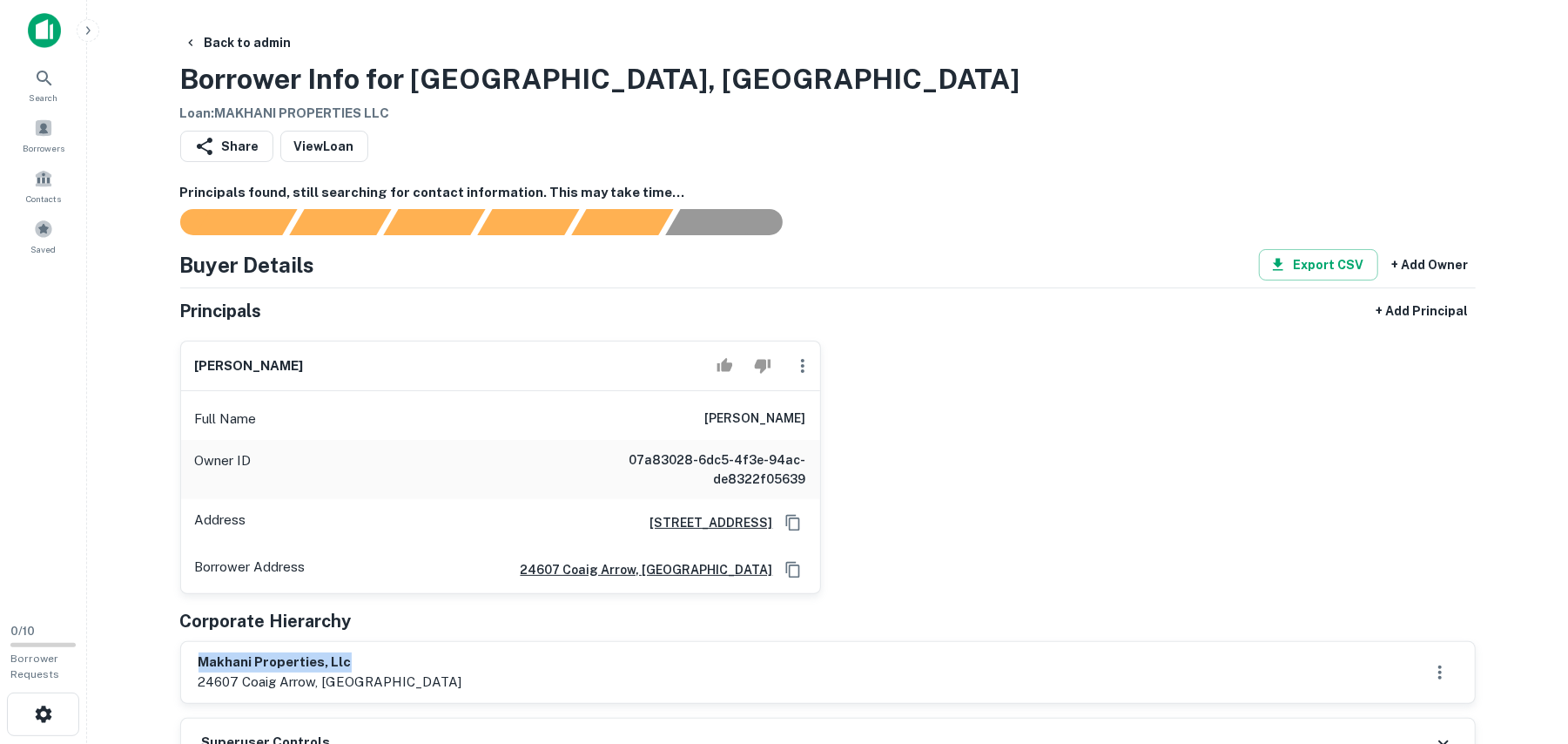
scroll to position [0, 0]
drag, startPoint x: 200, startPoint y: 366, endPoint x: 437, endPoint y: 366, distance: 237.0
click at [437, 366] on div "[PERSON_NAME]" at bounding box center [501, 367] width 639 height 50
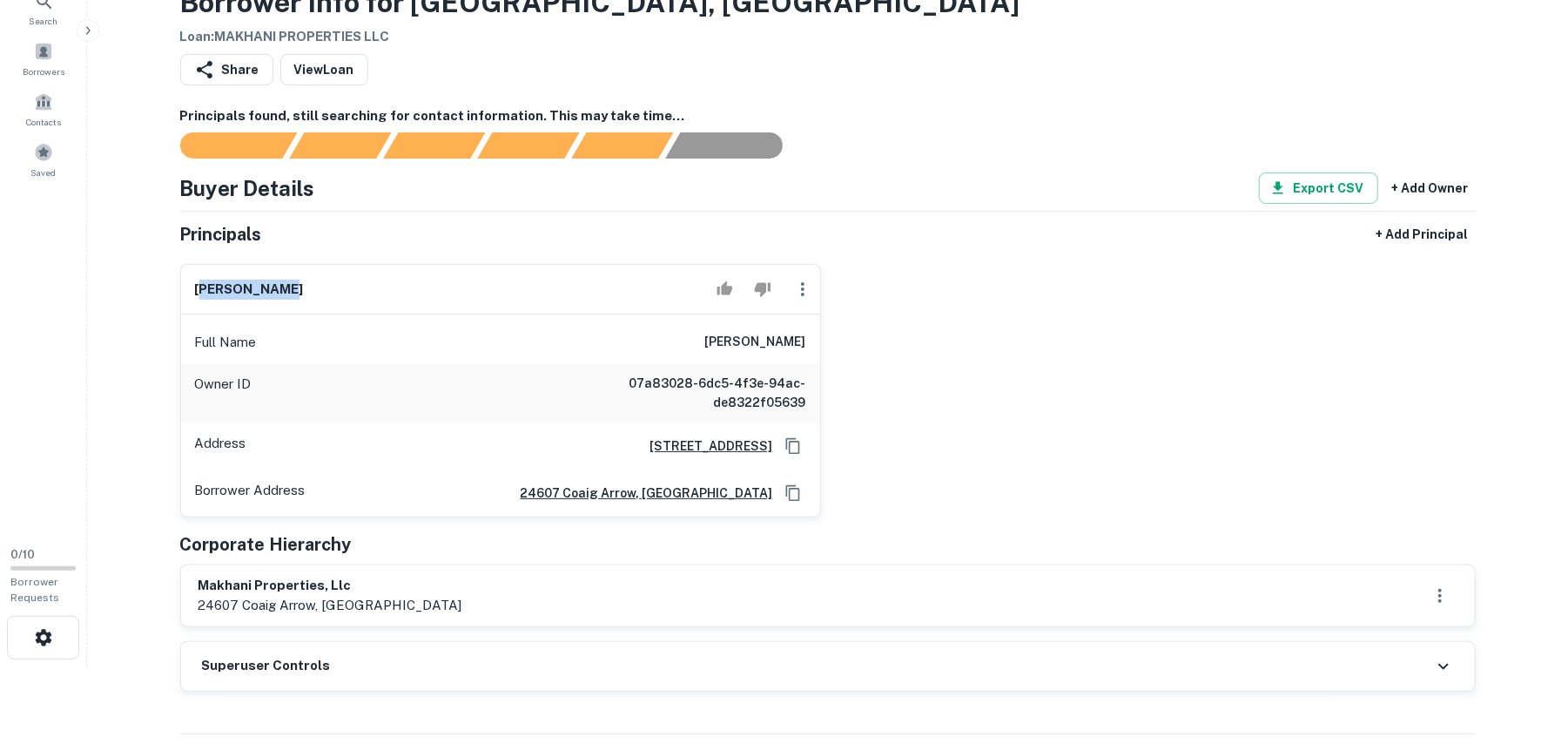
scroll to position [116, 0]
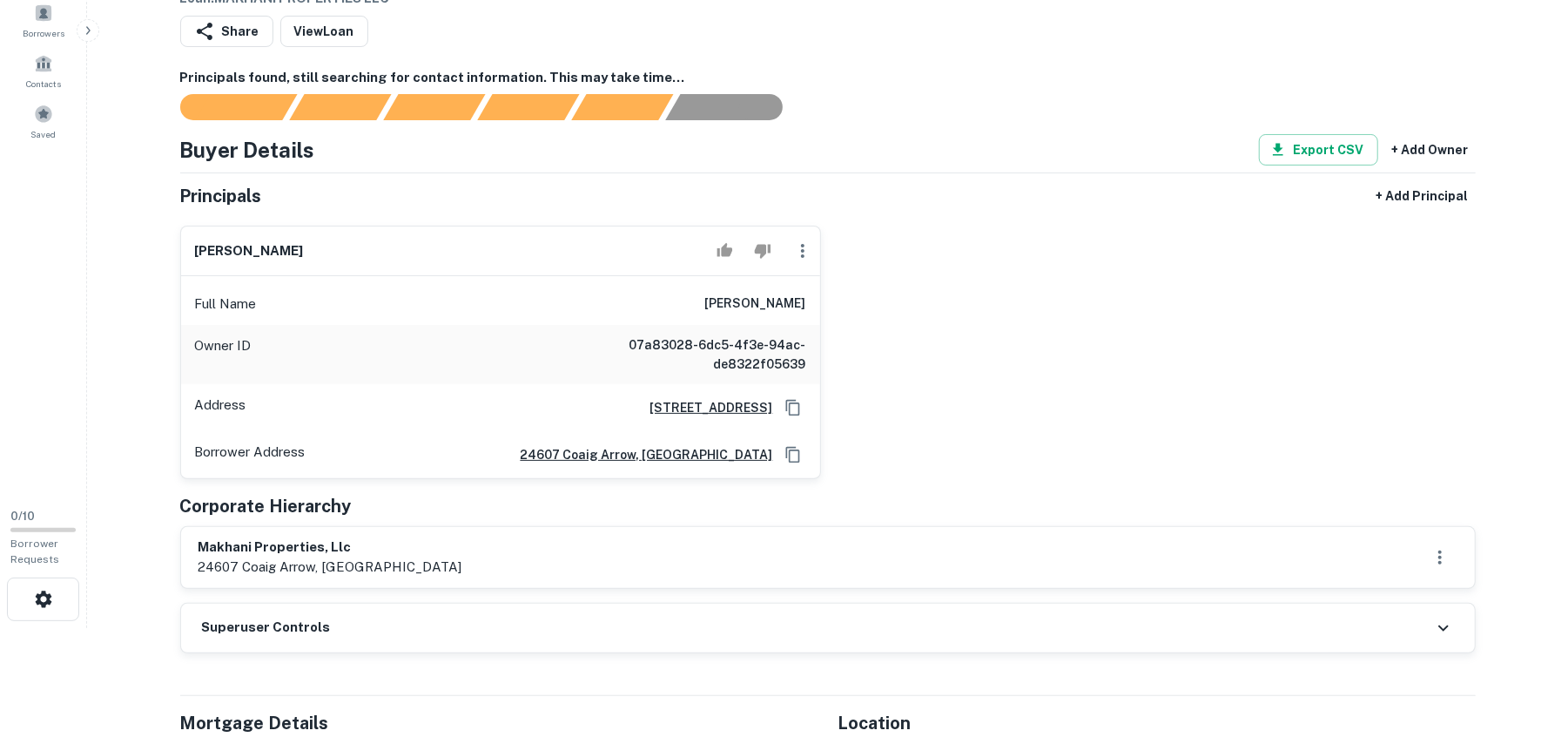
click at [199, 244] on h6 "[PERSON_NAME]" at bounding box center [249, 251] width 109 height 20
drag, startPoint x: 193, startPoint y: 251, endPoint x: 454, endPoint y: 254, distance: 261.0
click at [453, 255] on div "[PERSON_NAME]" at bounding box center [501, 251] width 639 height 50
copy h6 "[PERSON_NAME]"
click at [918, 230] on div "amina maliek Full Name amina maliek Owner ID 07a83028-6dc5-4f3e-94ac-de8322f056…" at bounding box center [821, 345] width 1309 height 267
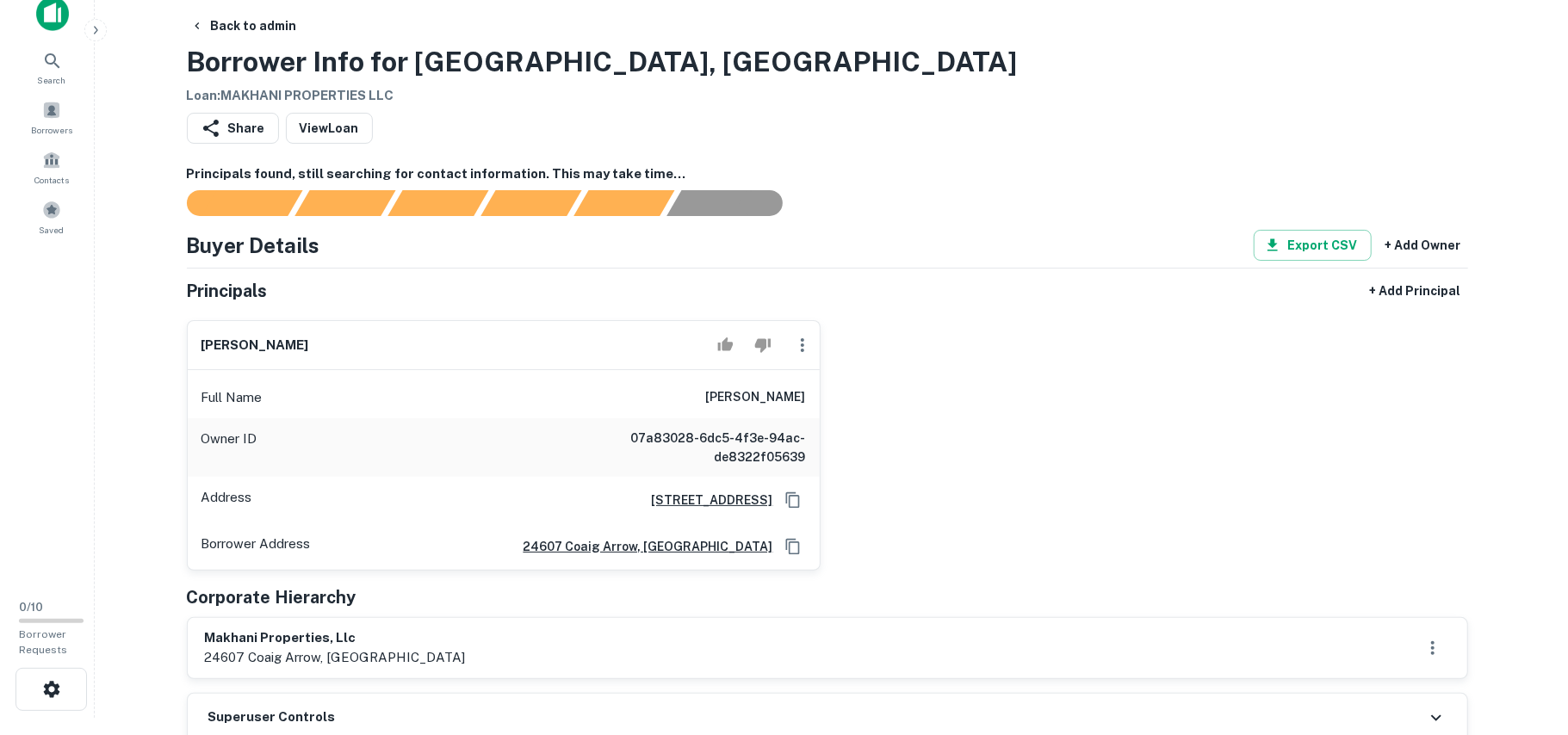
scroll to position [0, 0]
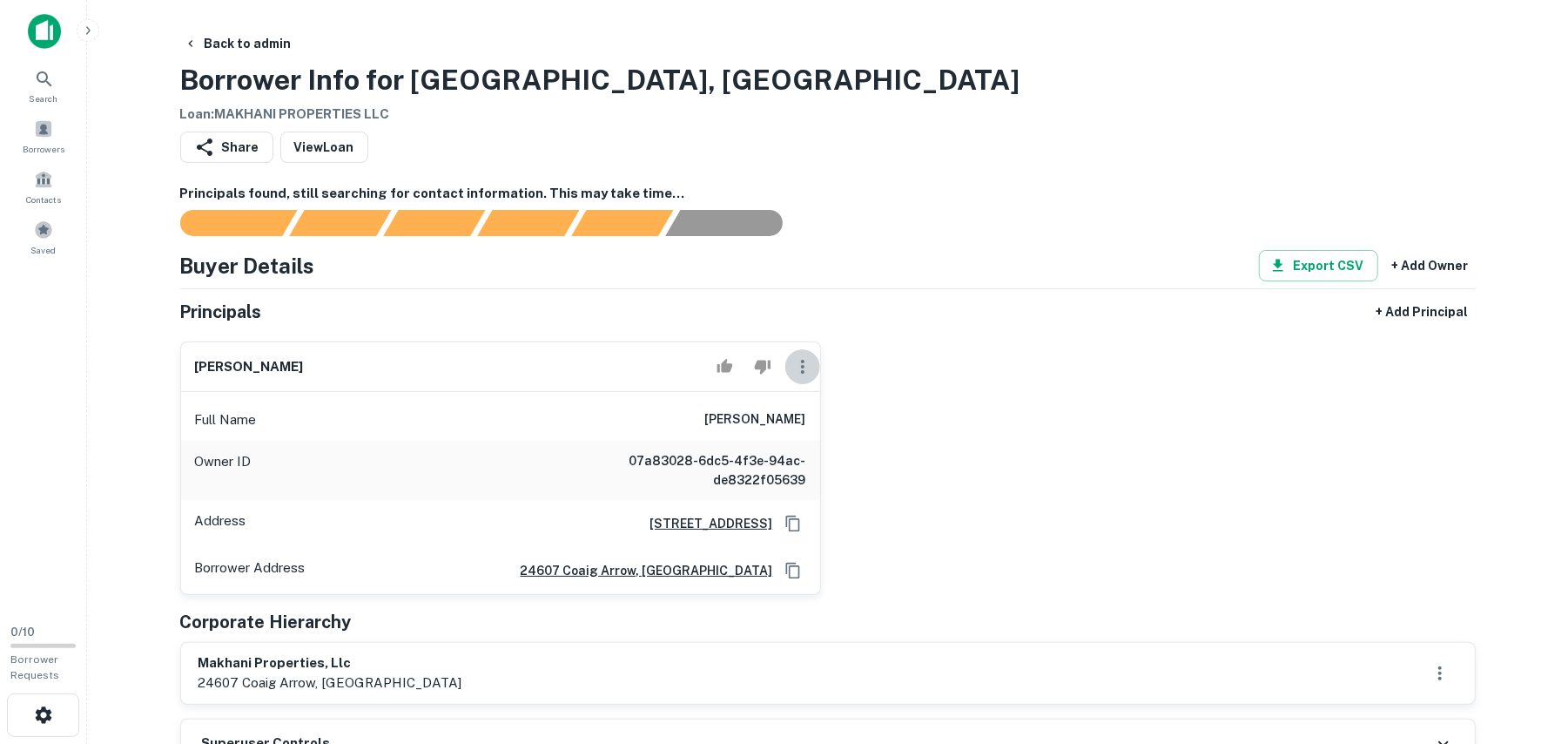
click at [801, 368] on icon "button" at bounding box center [803, 367] width 3 height 14
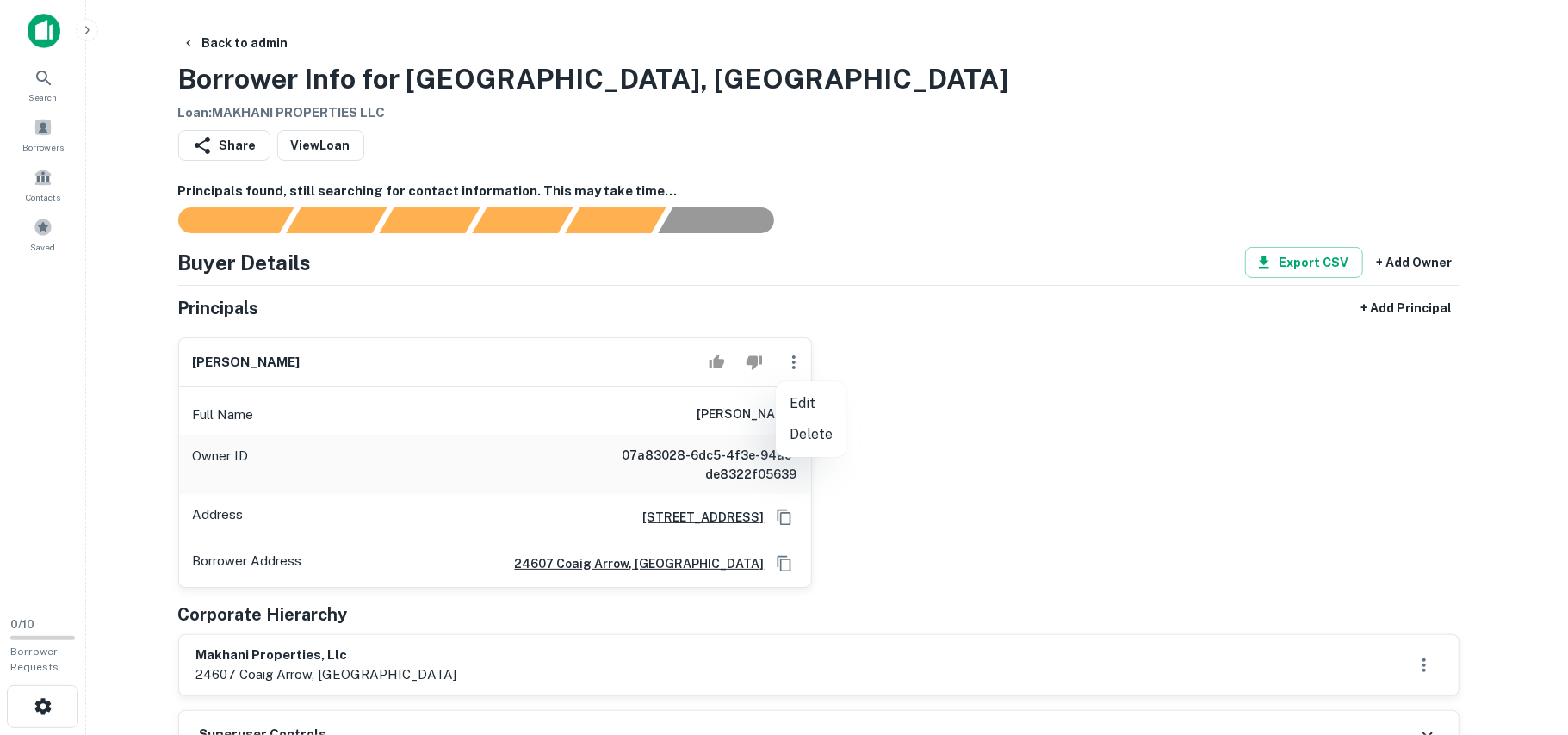
click at [806, 410] on li "Edit" at bounding box center [811, 404] width 71 height 31
select select "**"
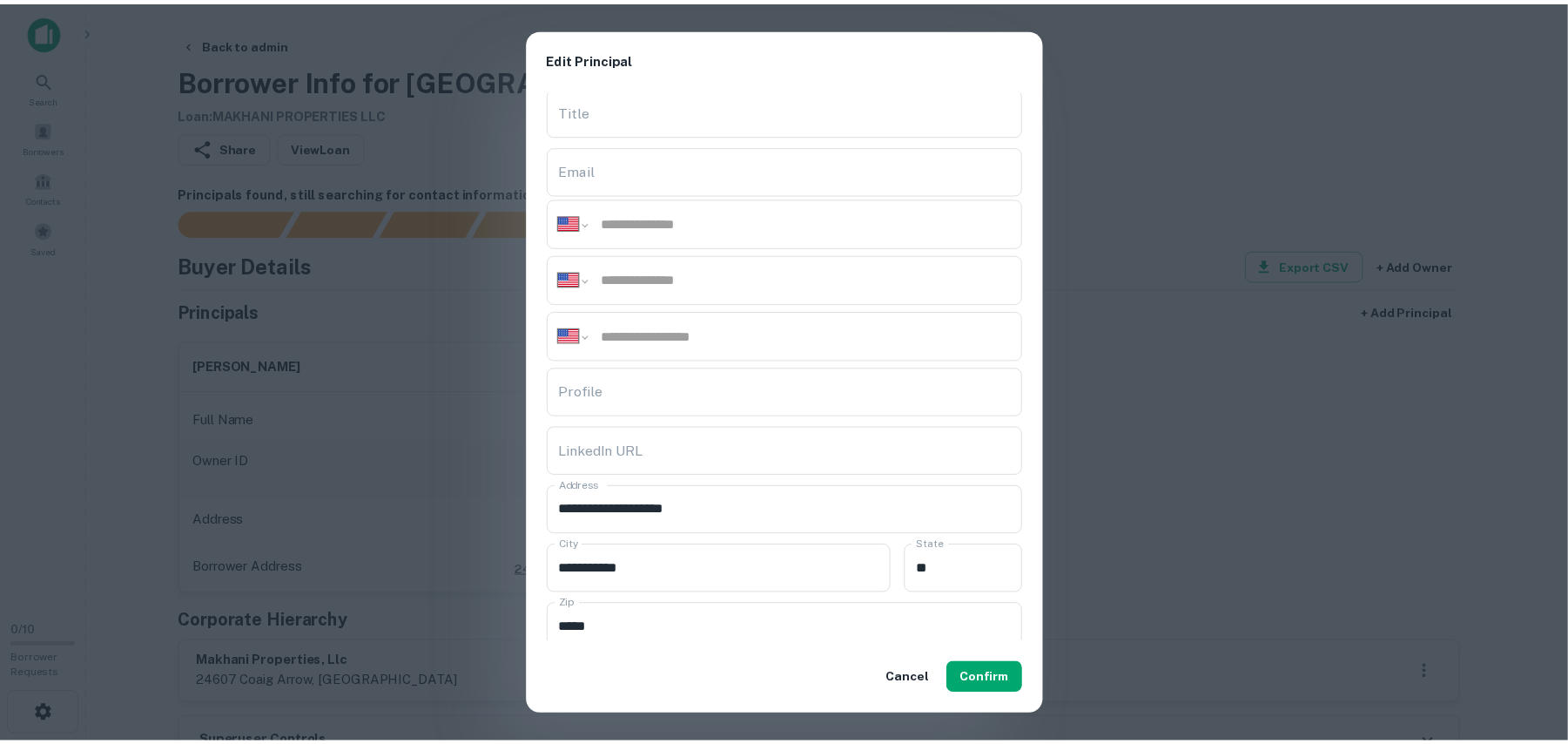
scroll to position [232, 0]
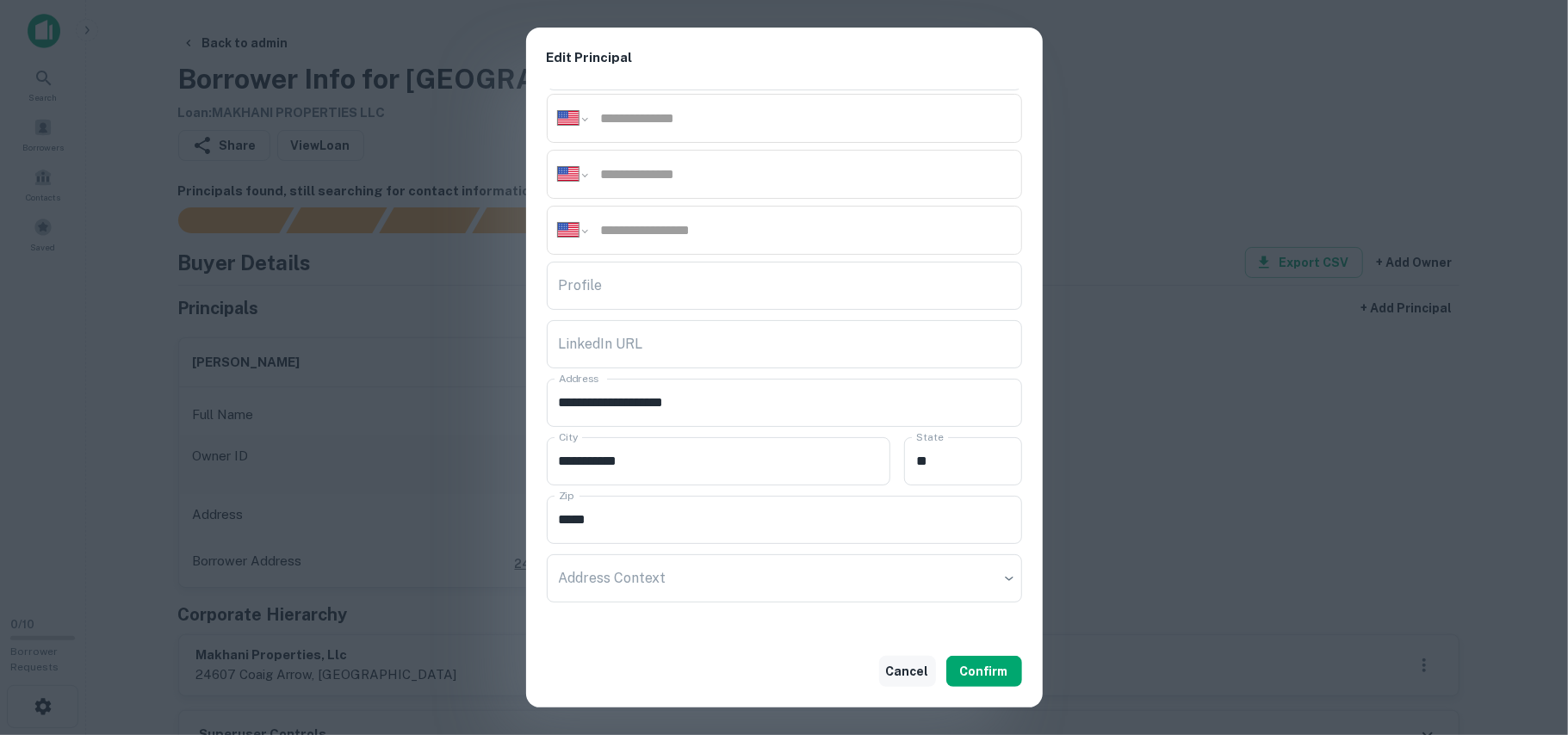
click at [900, 675] on button "Cancel" at bounding box center [908, 671] width 57 height 31
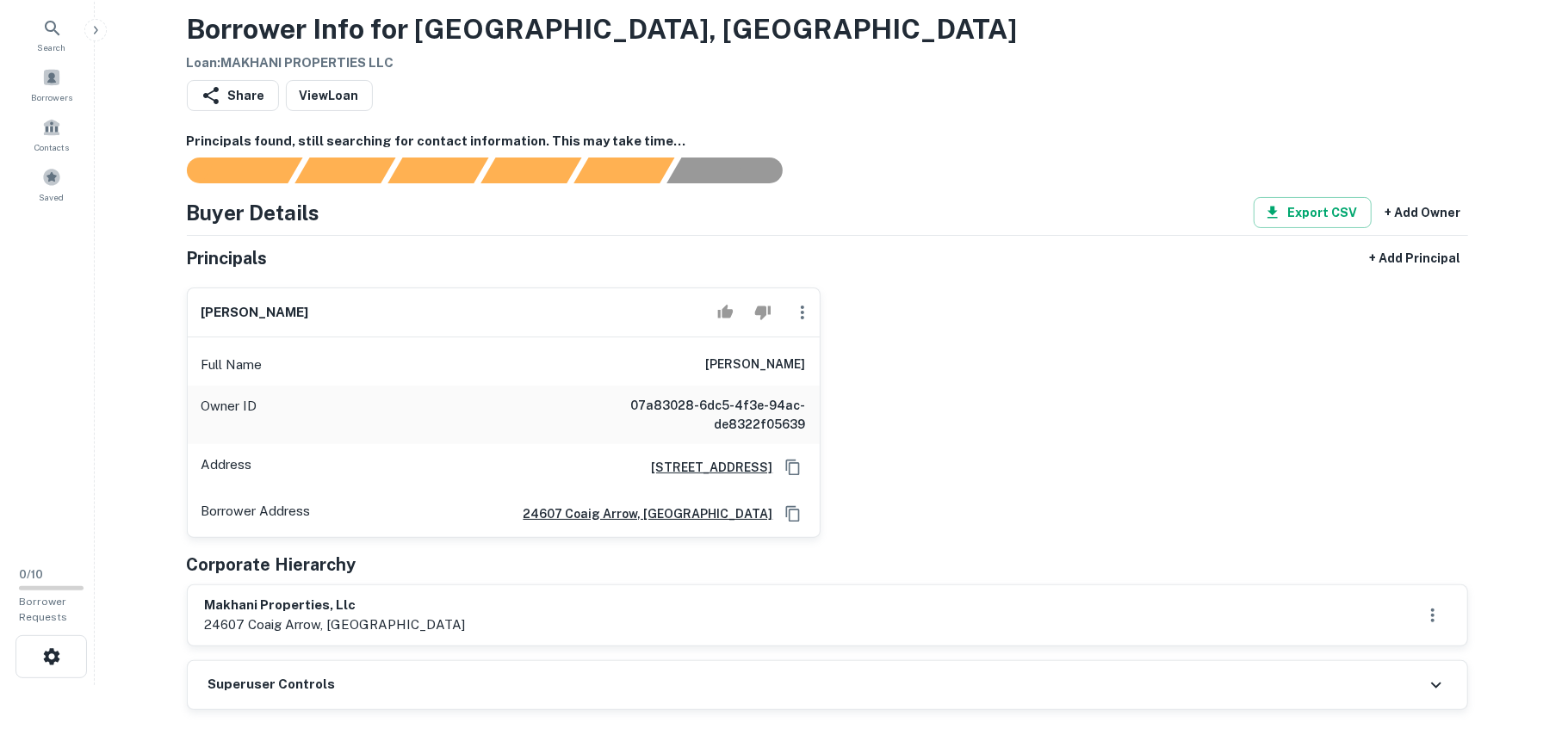
scroll to position [0, 0]
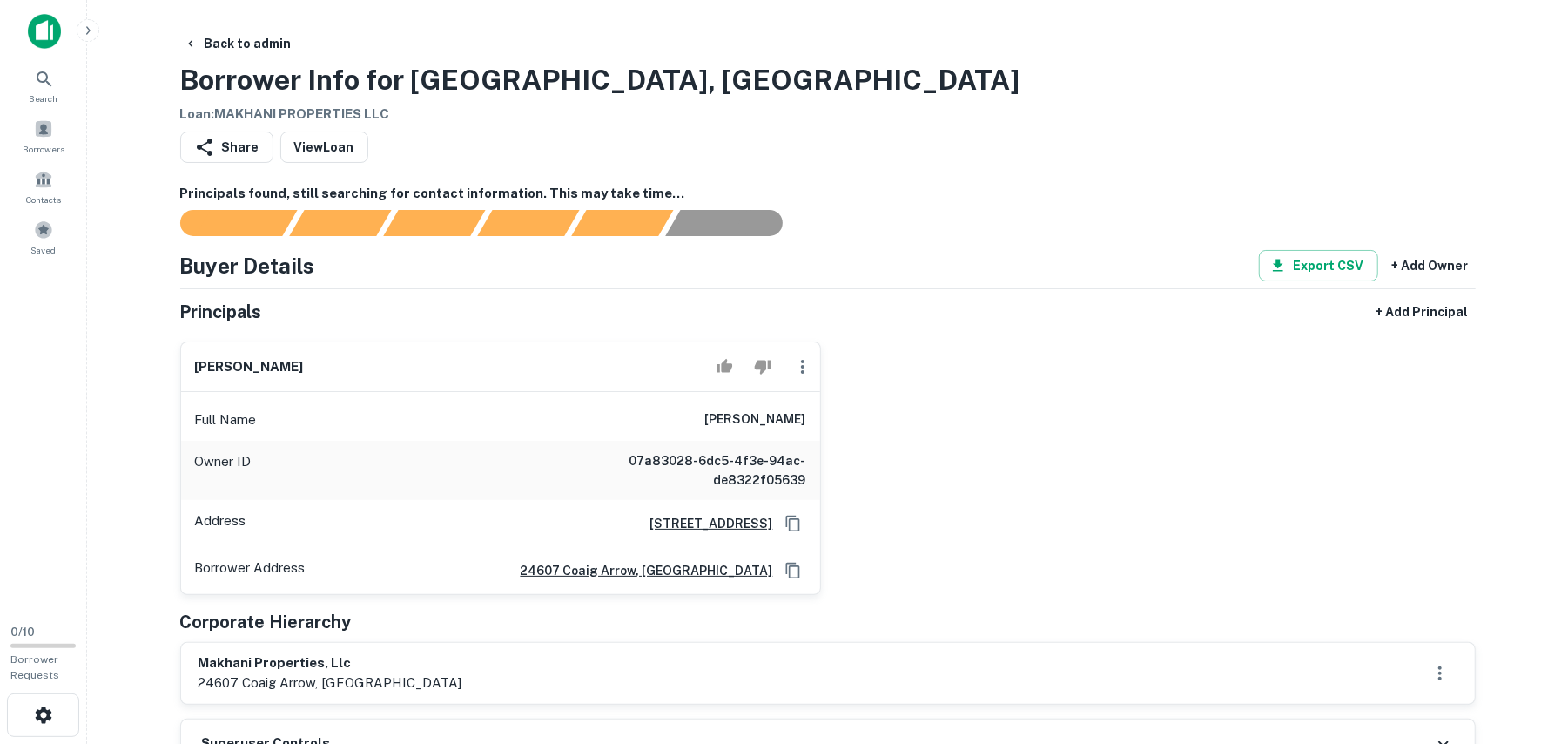
click at [799, 374] on icon "button" at bounding box center [803, 367] width 21 height 21
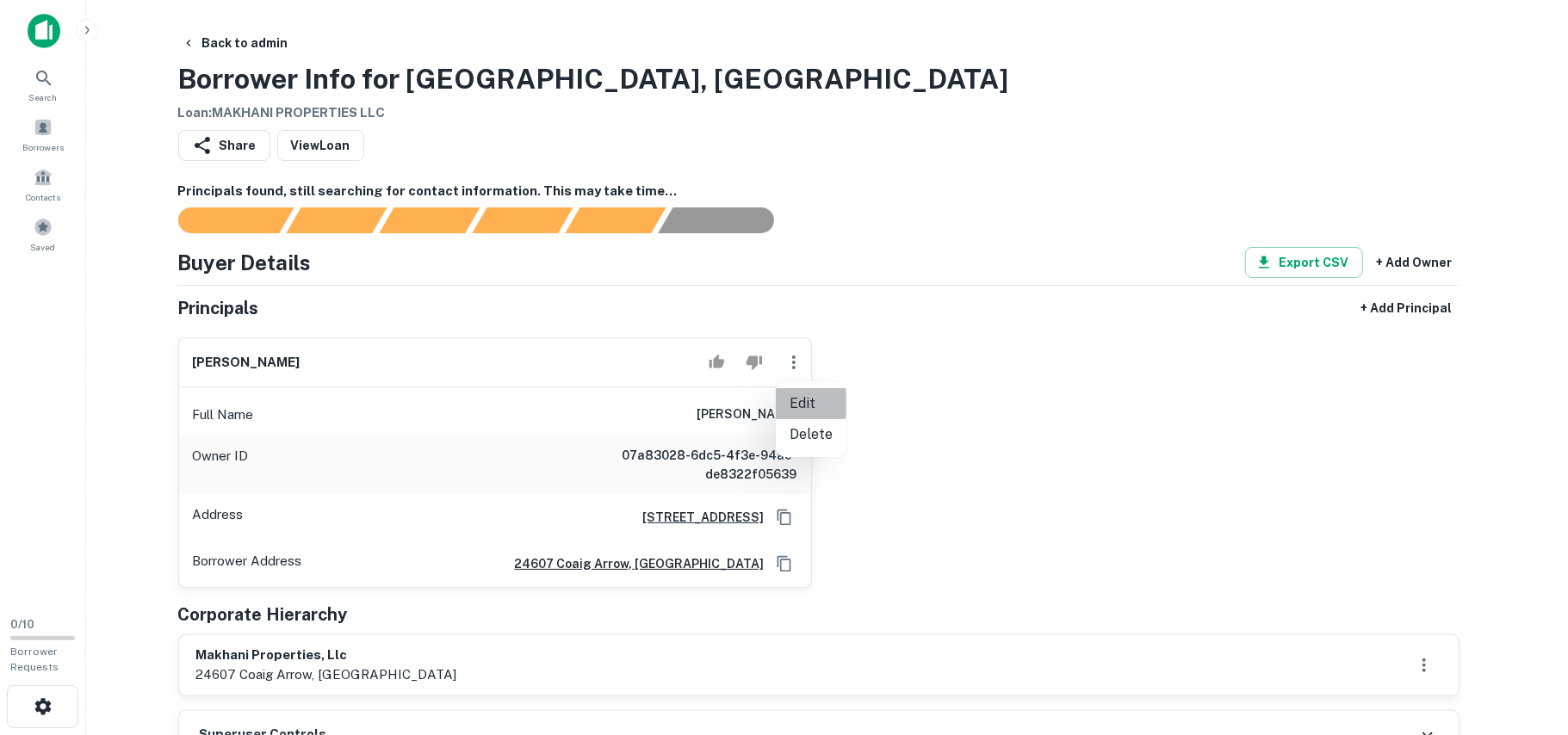
click at [807, 399] on li "Edit" at bounding box center [811, 404] width 71 height 31
select select "**"
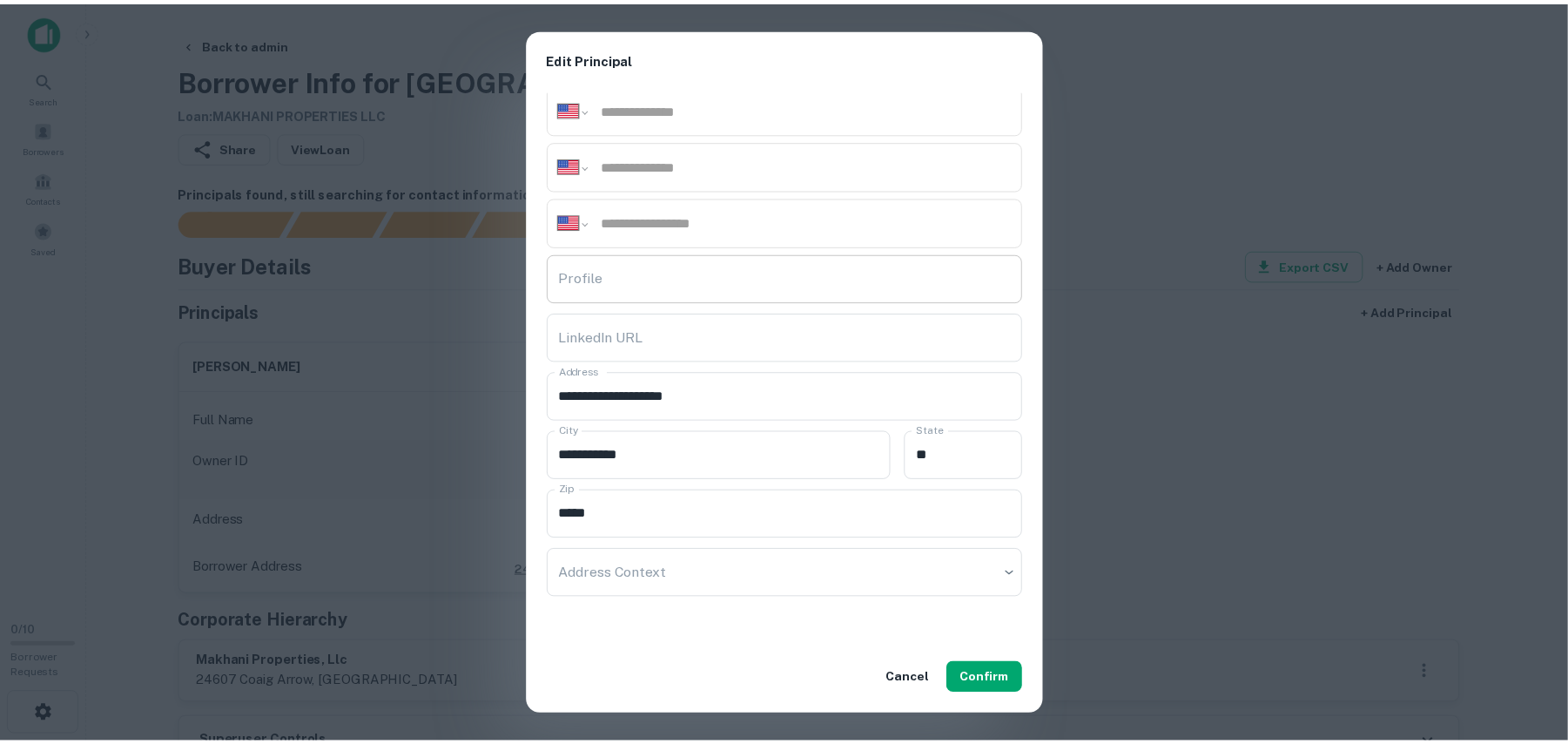
scroll to position [245, 0]
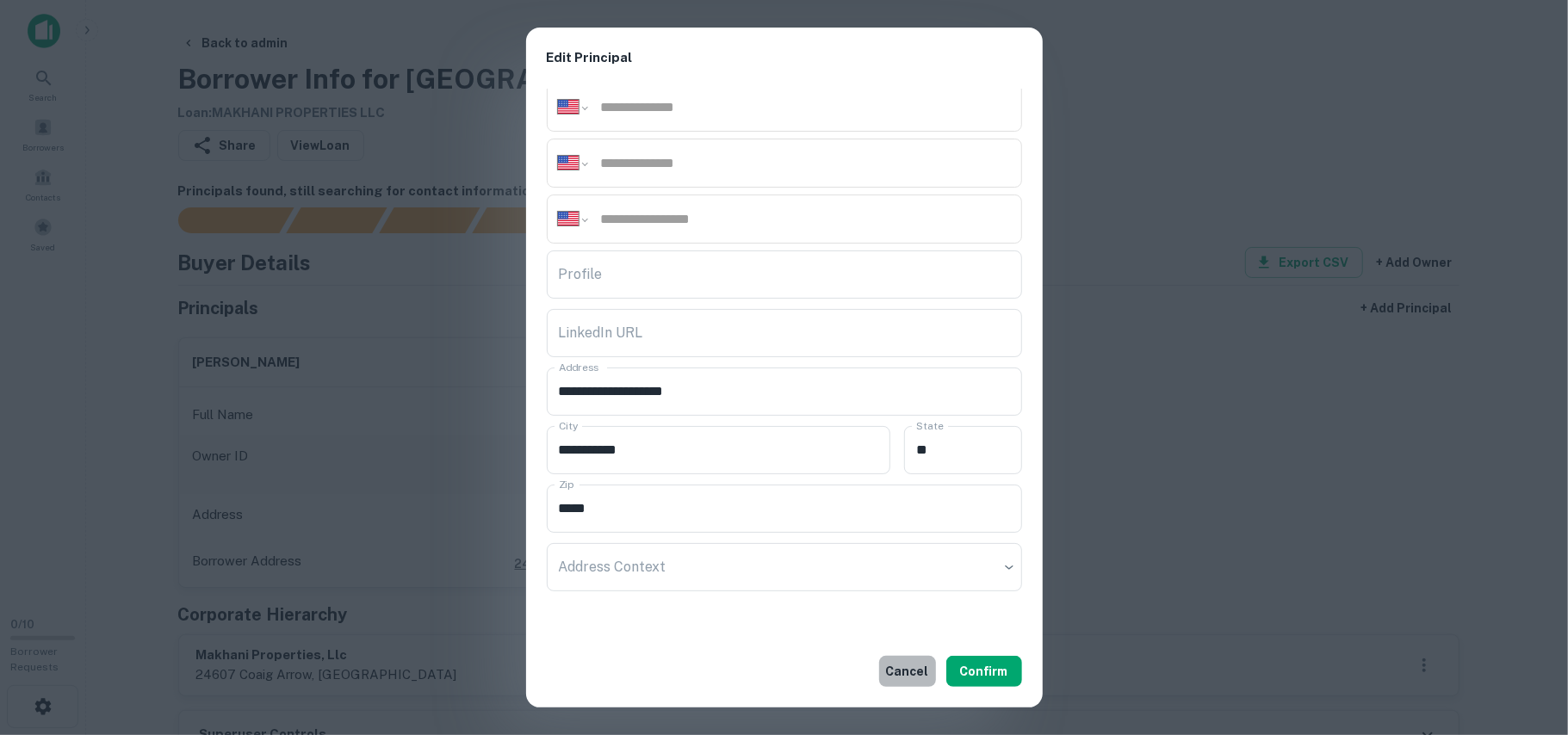
click at [906, 668] on button "Cancel" at bounding box center [908, 671] width 57 height 31
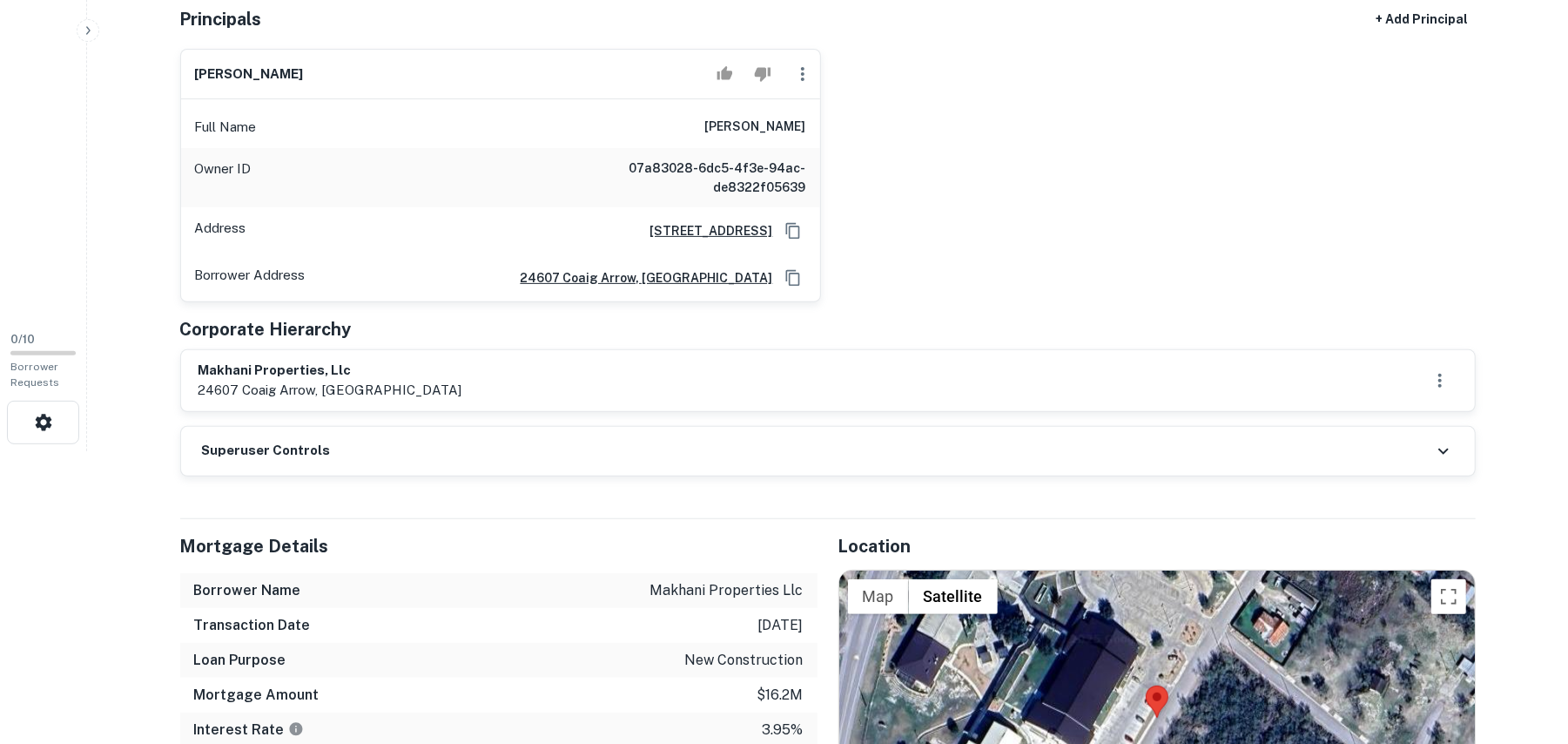
scroll to position [348, 0]
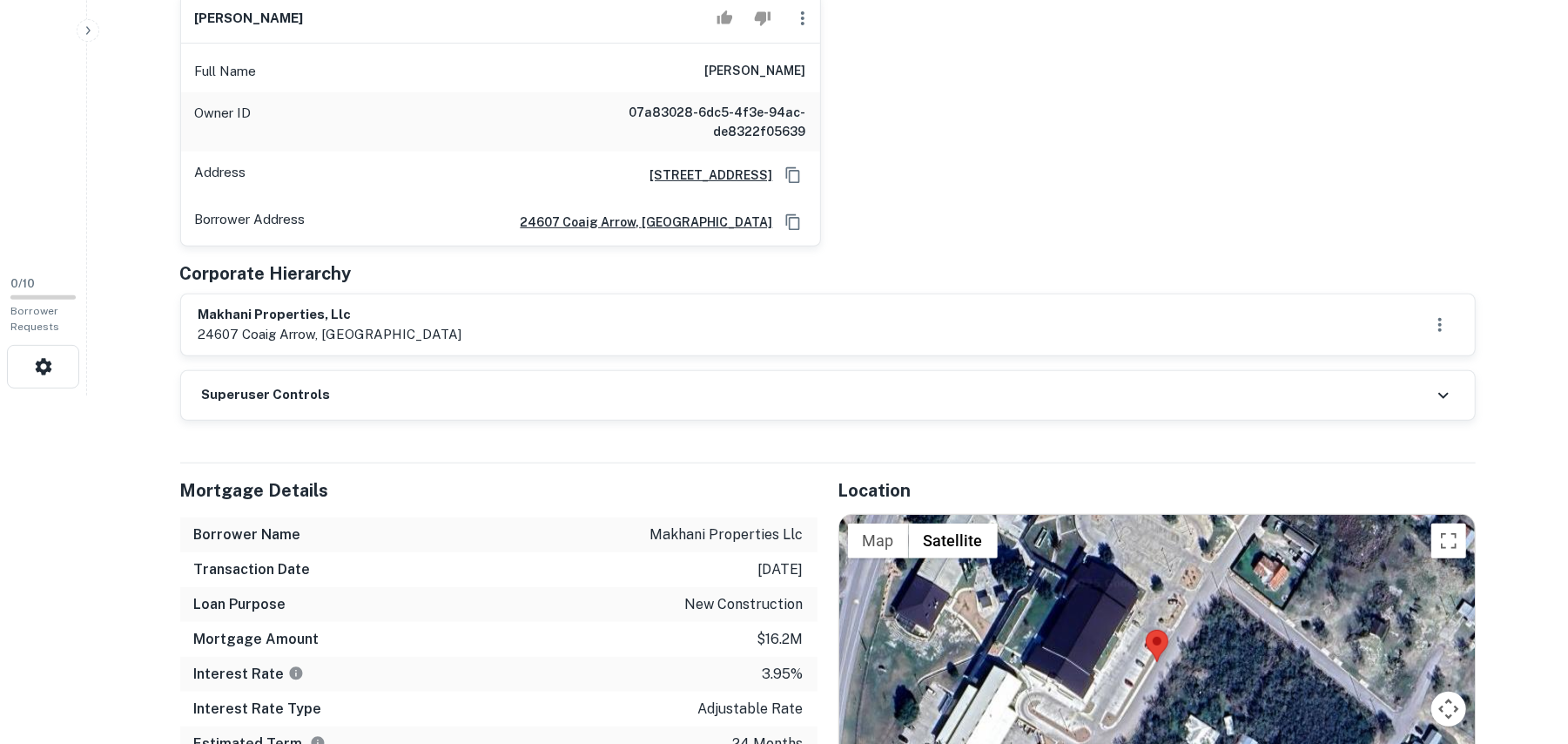
click at [1428, 394] on div "Superuser Controls" at bounding box center [828, 396] width 1294 height 49
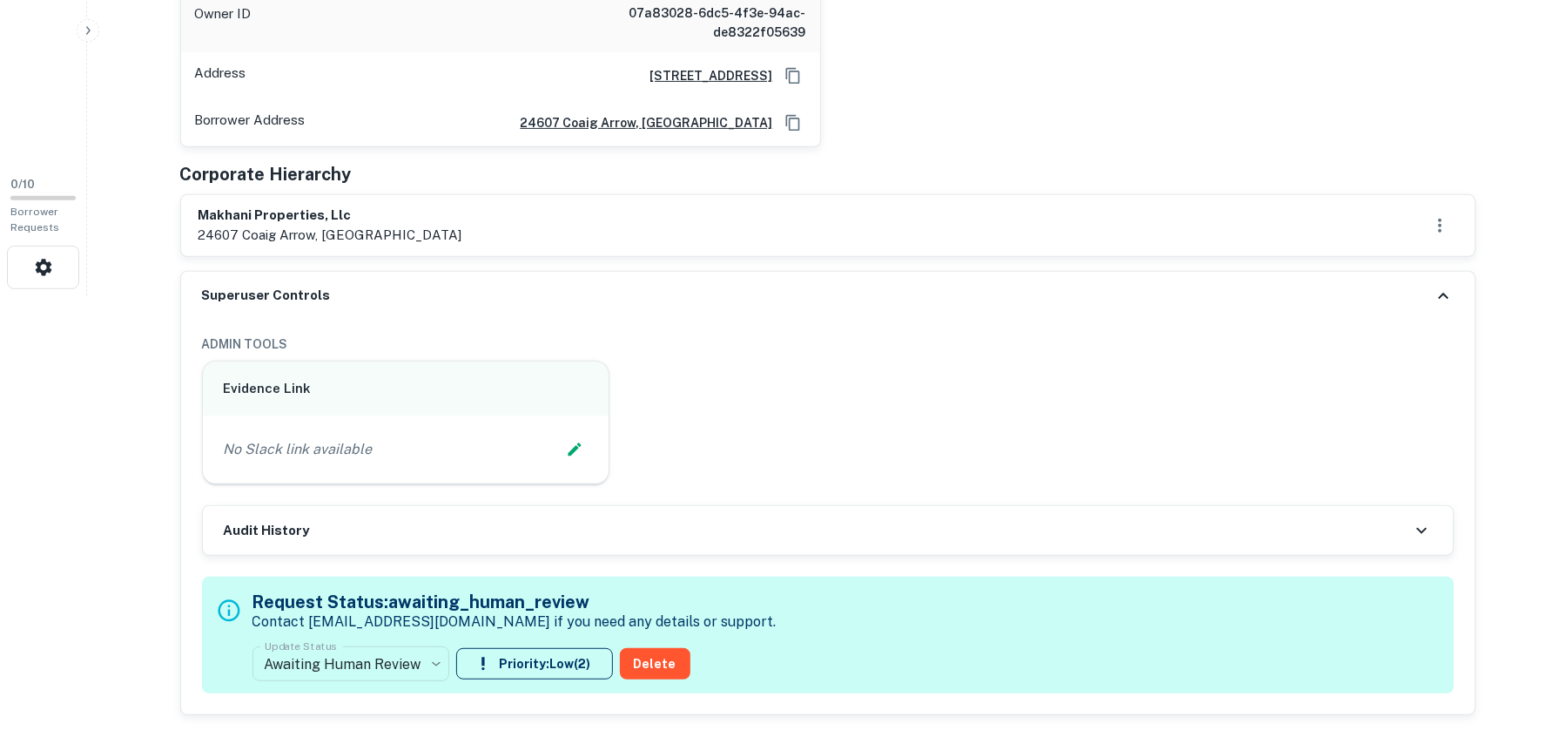
scroll to position [580, 0]
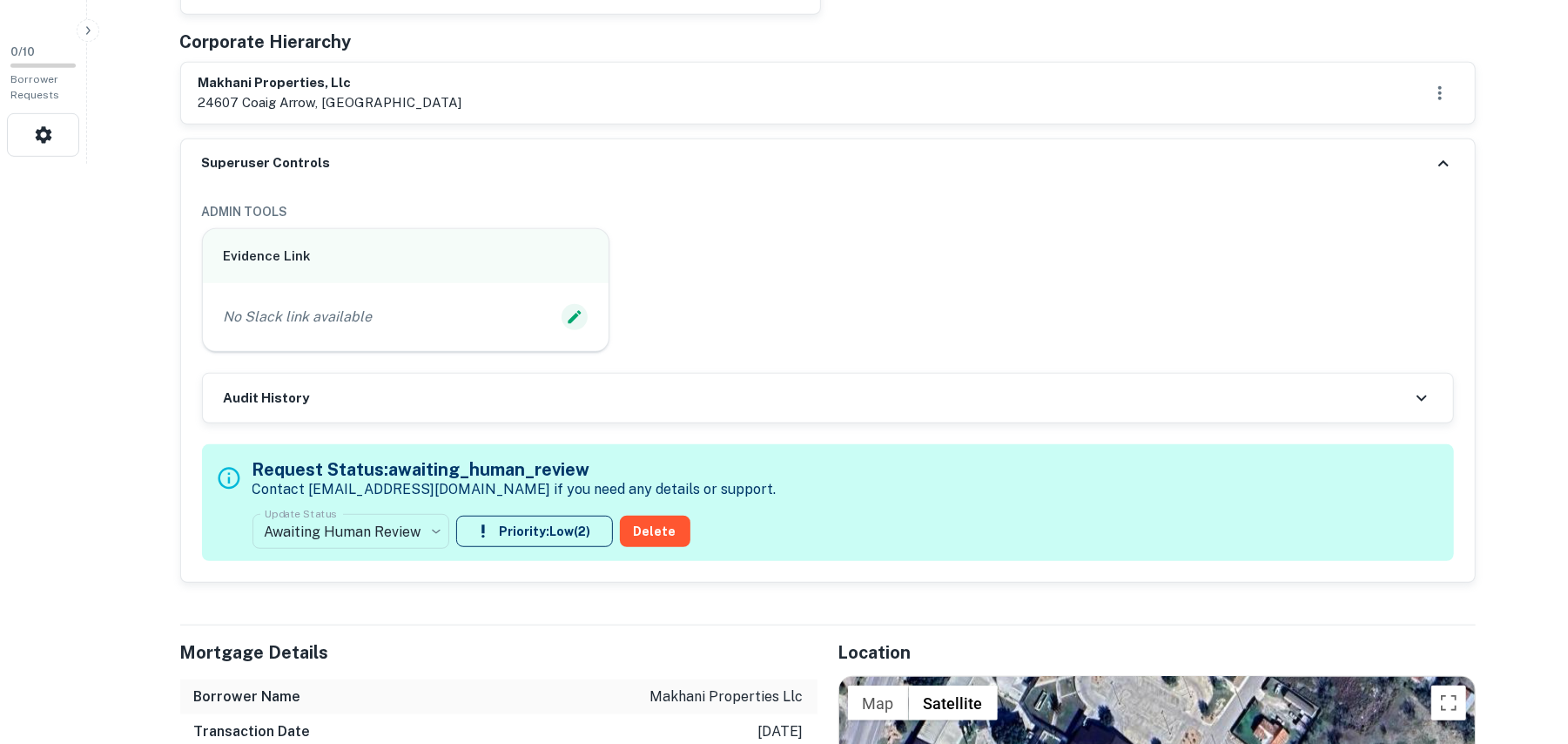
click at [564, 315] on button "Edit Slack Link" at bounding box center [575, 317] width 26 height 26
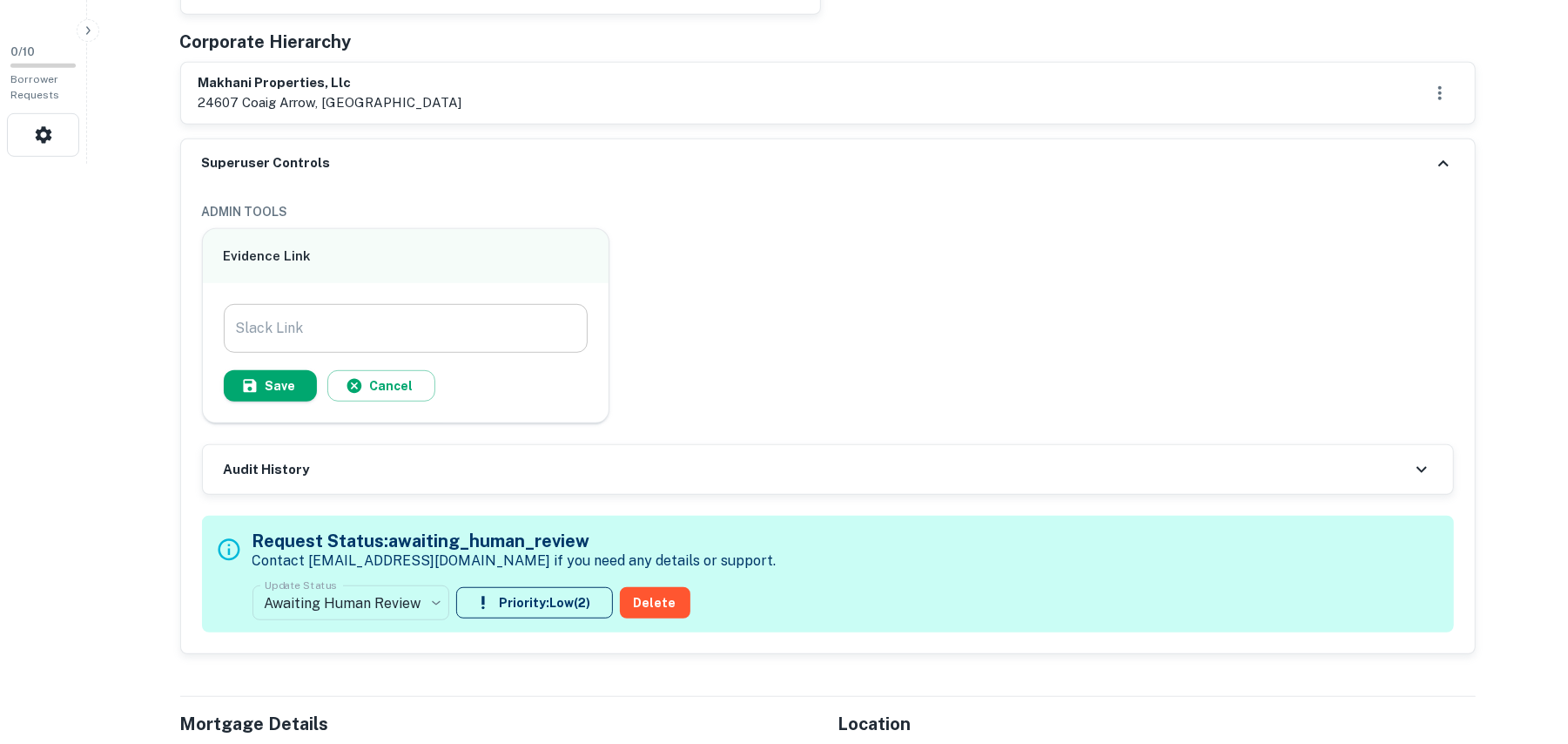
click at [478, 325] on input "Slack Link" at bounding box center [406, 328] width 365 height 49
paste input "**********"
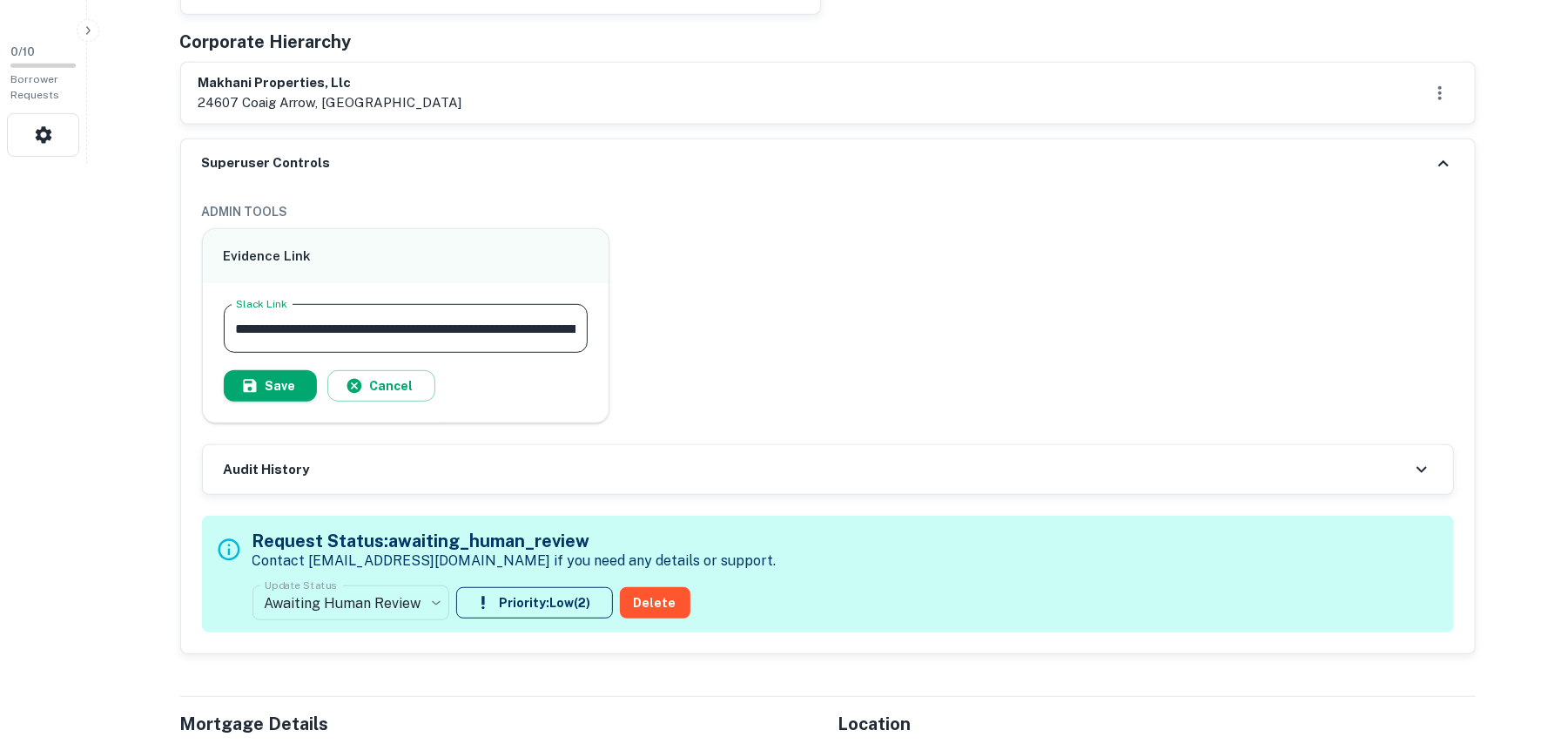
scroll to position [0, 172]
type input "**********"
click at [286, 391] on button "Save" at bounding box center [270, 386] width 93 height 31
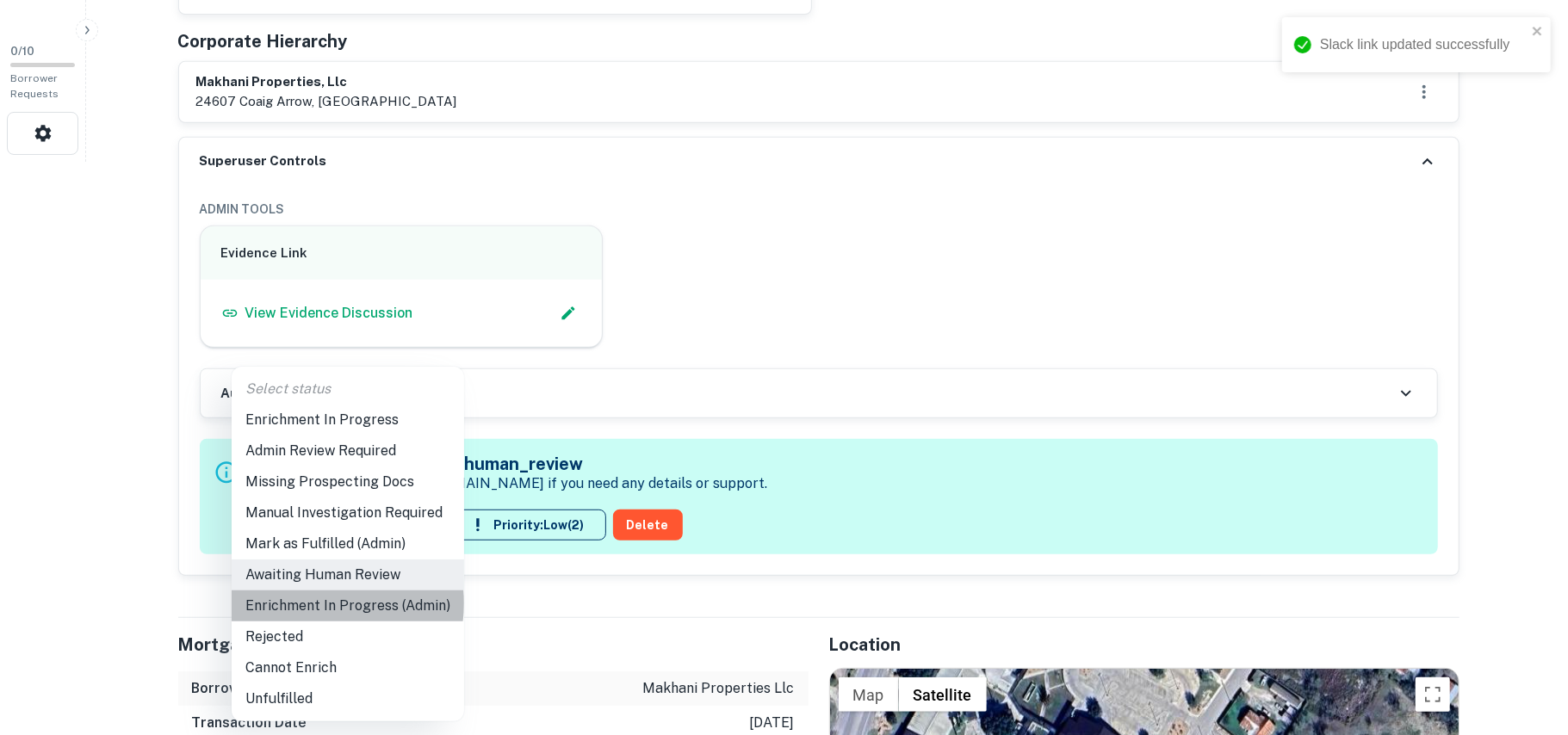
click at [328, 604] on li "Enrichment In Progress (Admin)" at bounding box center [348, 606] width 232 height 31
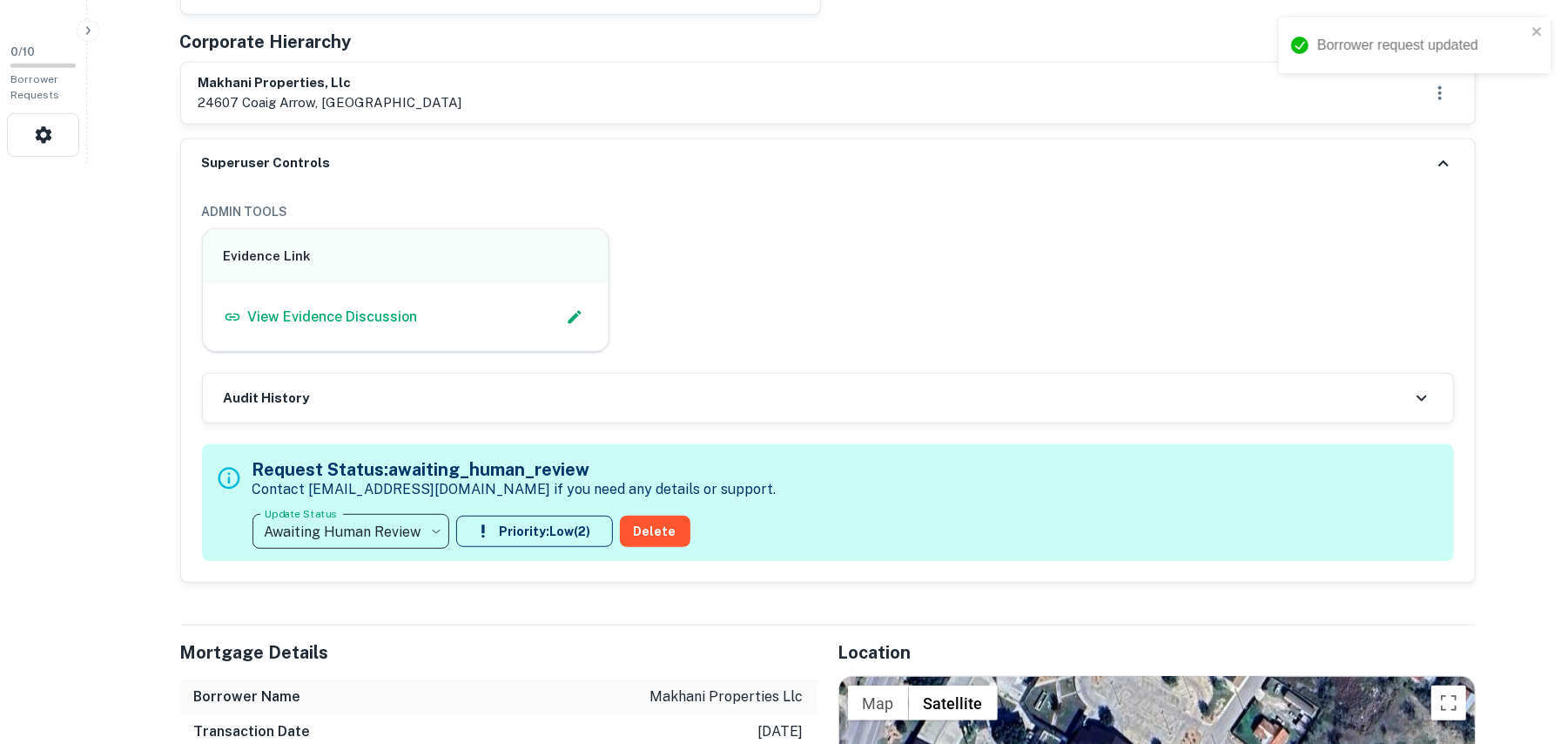
type input "**********"
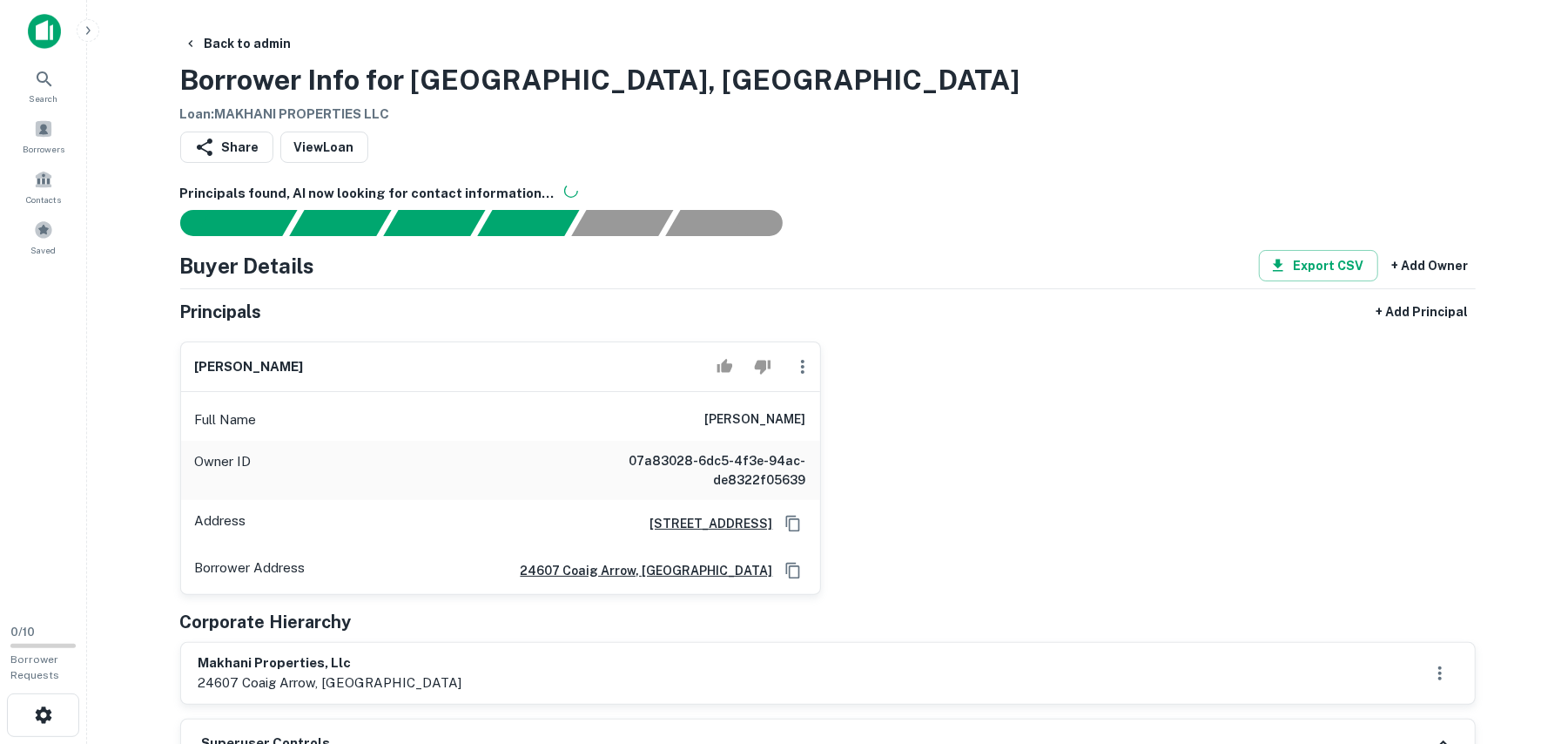
click at [797, 368] on icon "button" at bounding box center [803, 367] width 21 height 21
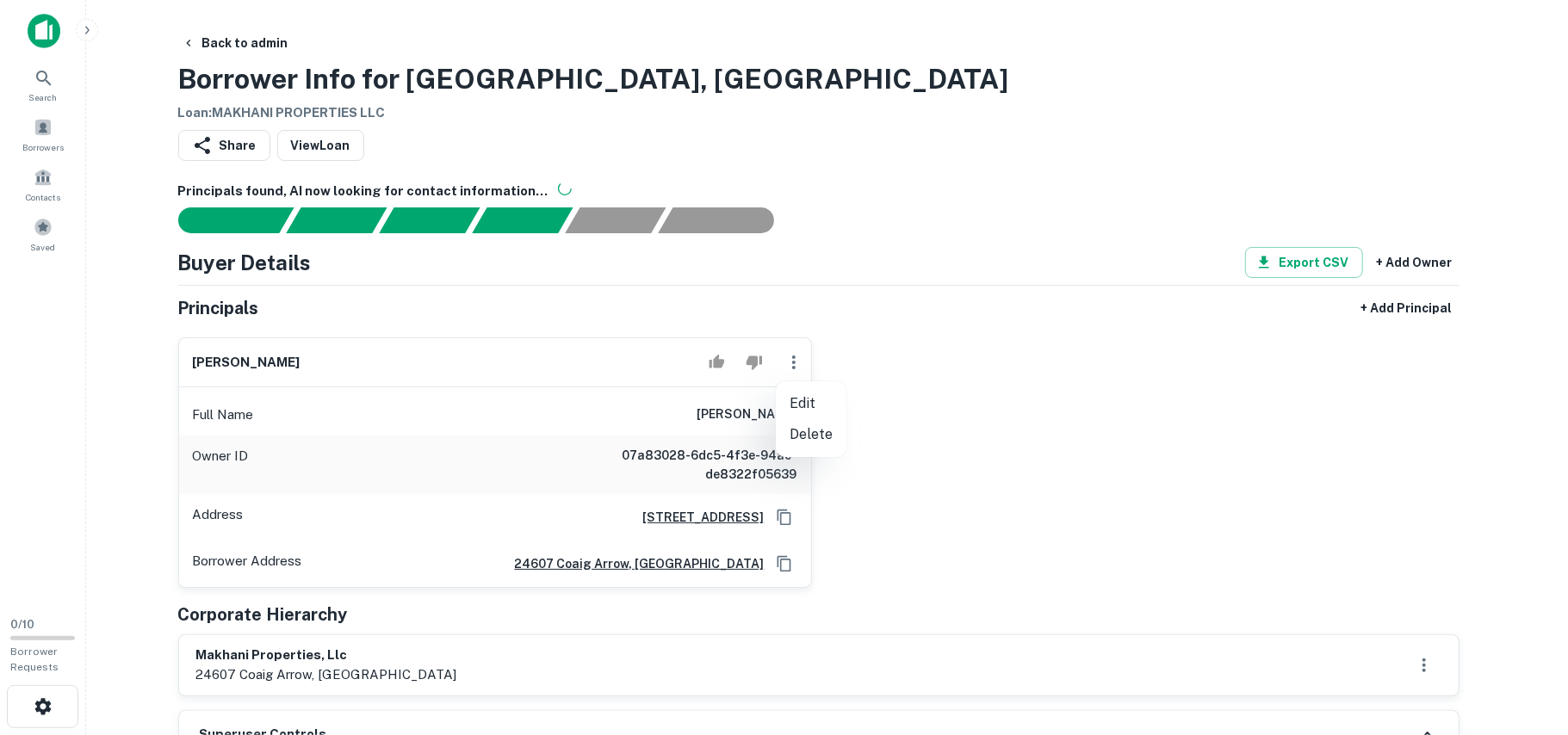
click at [800, 403] on li "Edit" at bounding box center [811, 404] width 71 height 31
select select "**"
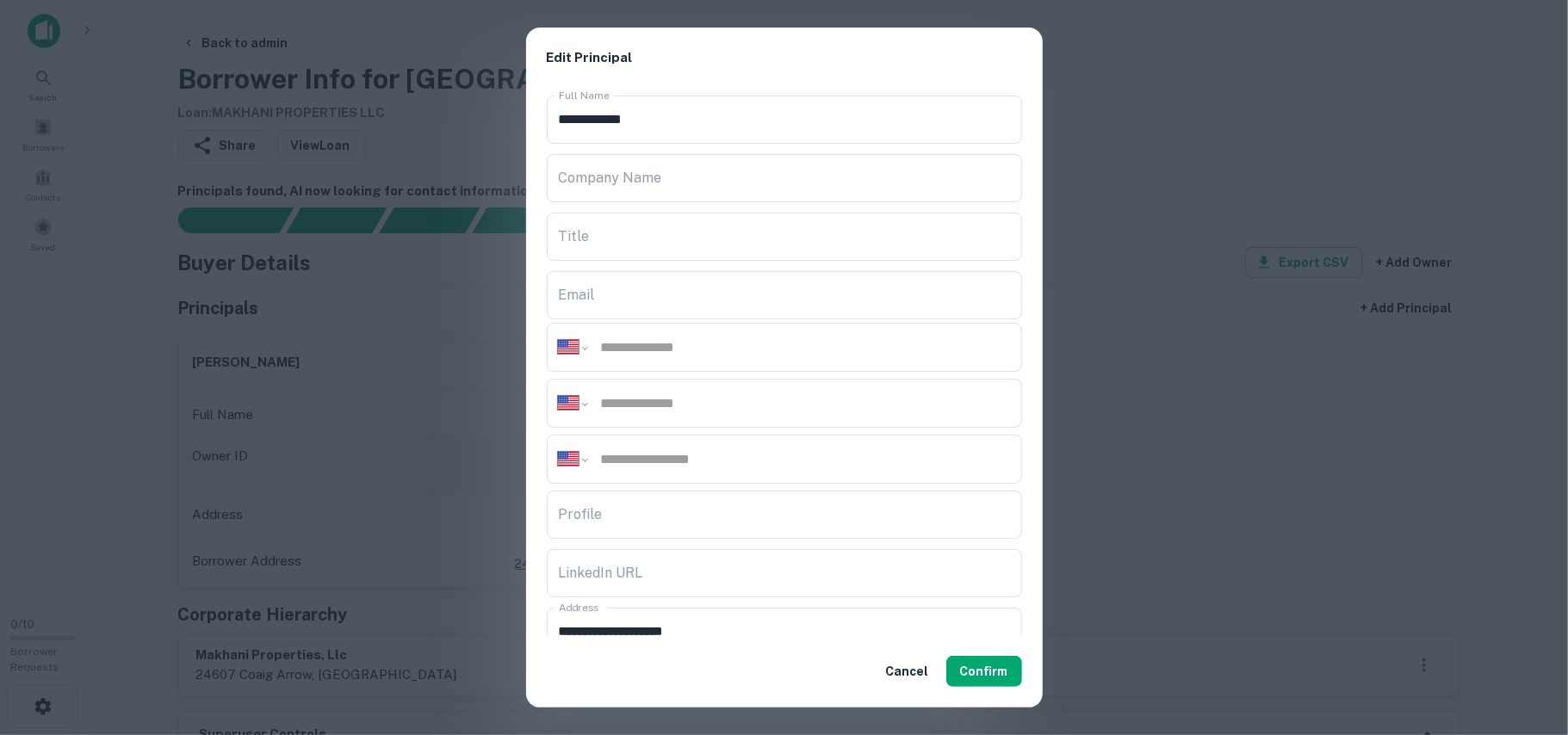
click at [697, 349] on input "tel" at bounding box center [805, 347] width 412 height 20
paste input "**********"
type input "**********"
click at [672, 391] on div "**********" at bounding box center [784, 403] width 475 height 49
click at [668, 403] on input "tel" at bounding box center [805, 403] width 412 height 20
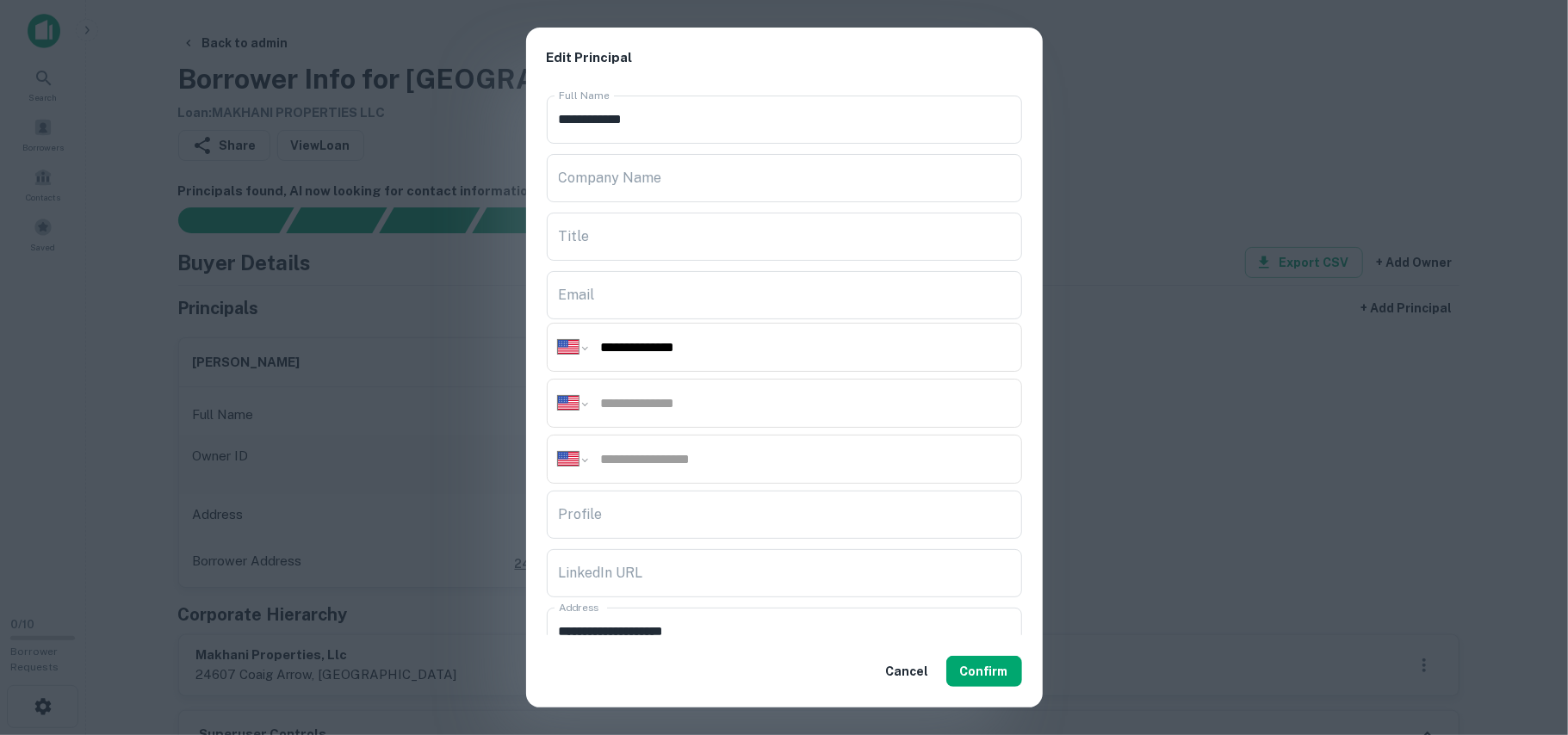
paste input "**********"
type input "**********"
click at [692, 455] on input "tel" at bounding box center [805, 459] width 412 height 20
paste input "**********"
type input "**********"
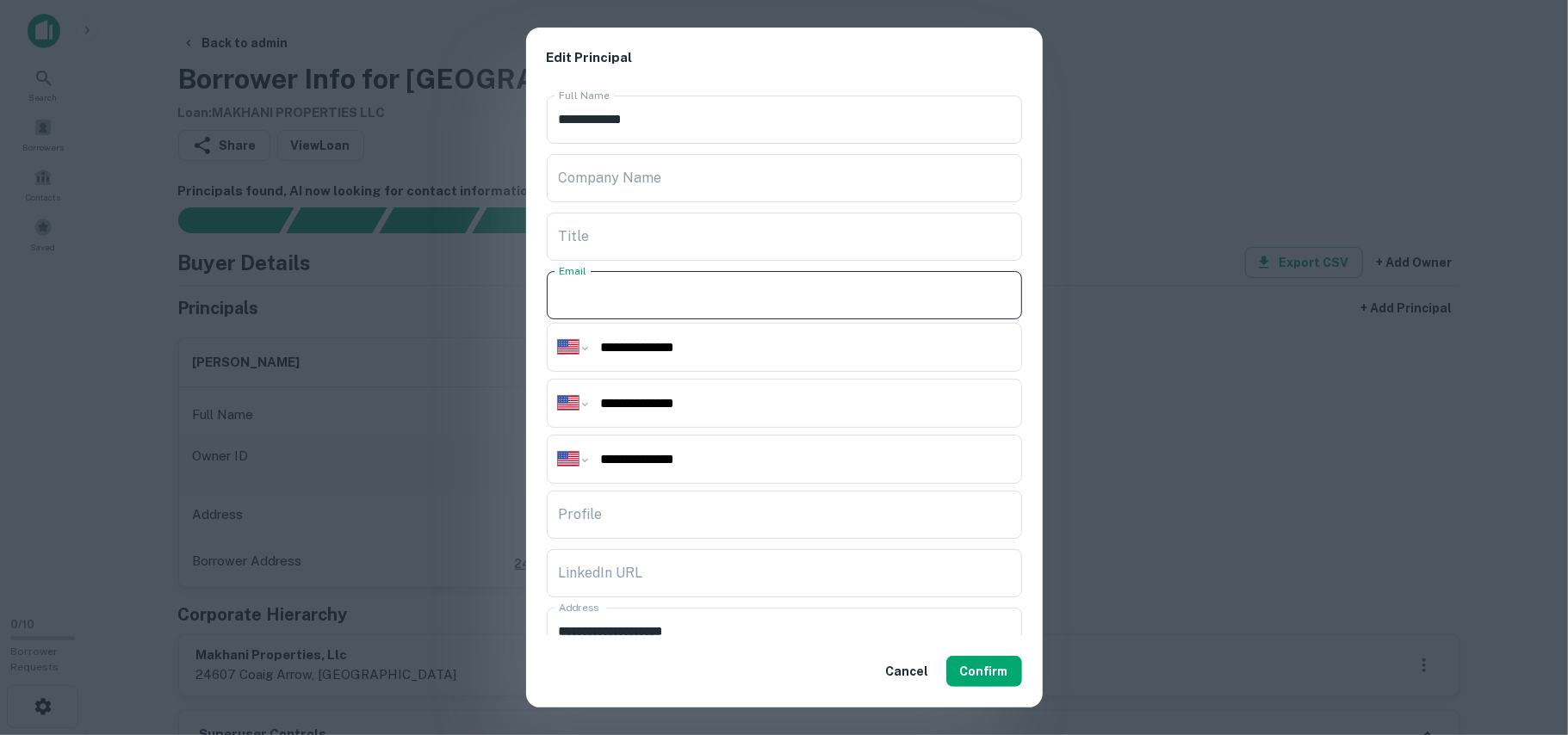
click at [649, 298] on input "Email" at bounding box center [784, 295] width 475 height 48
paste input "**********"
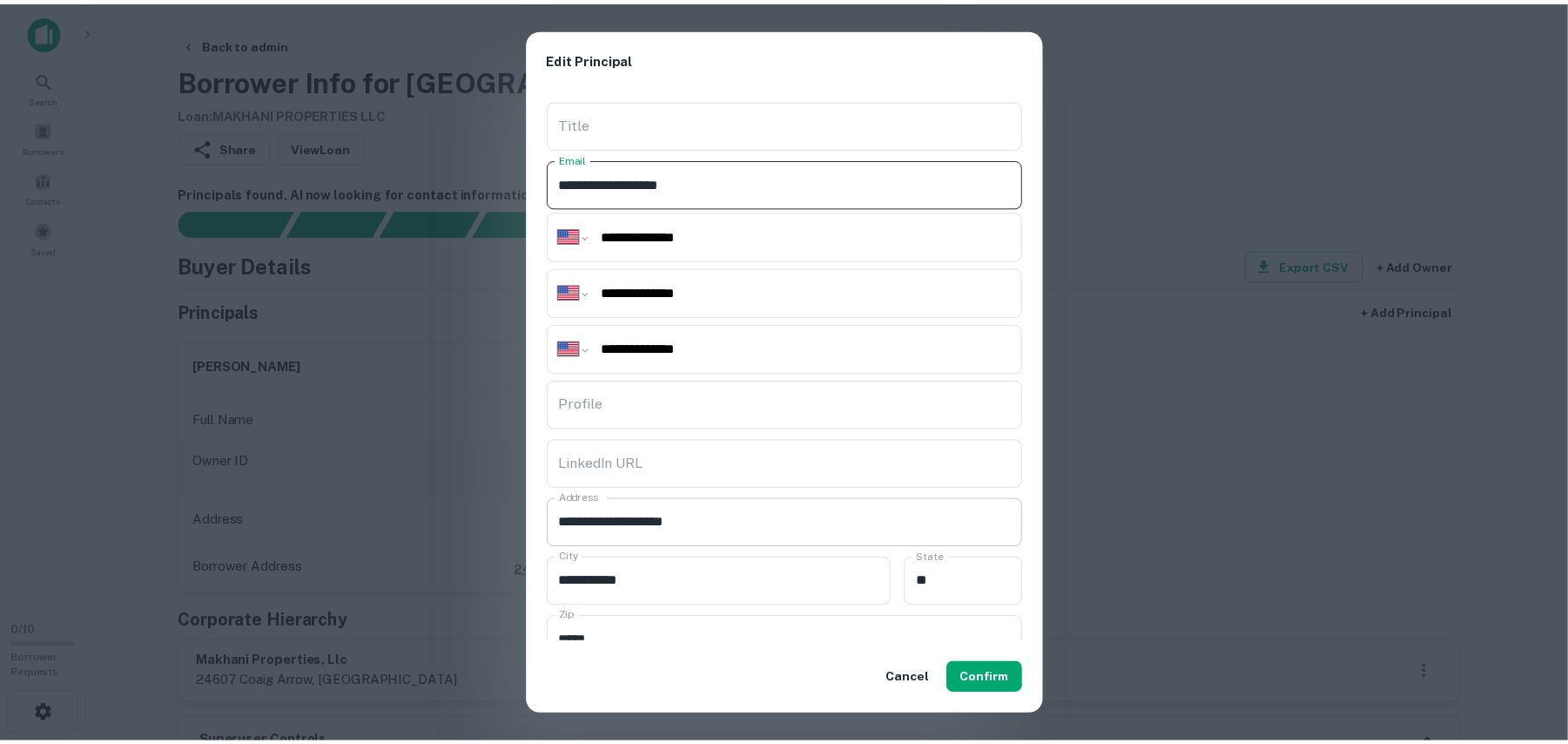
scroll to position [232, 0]
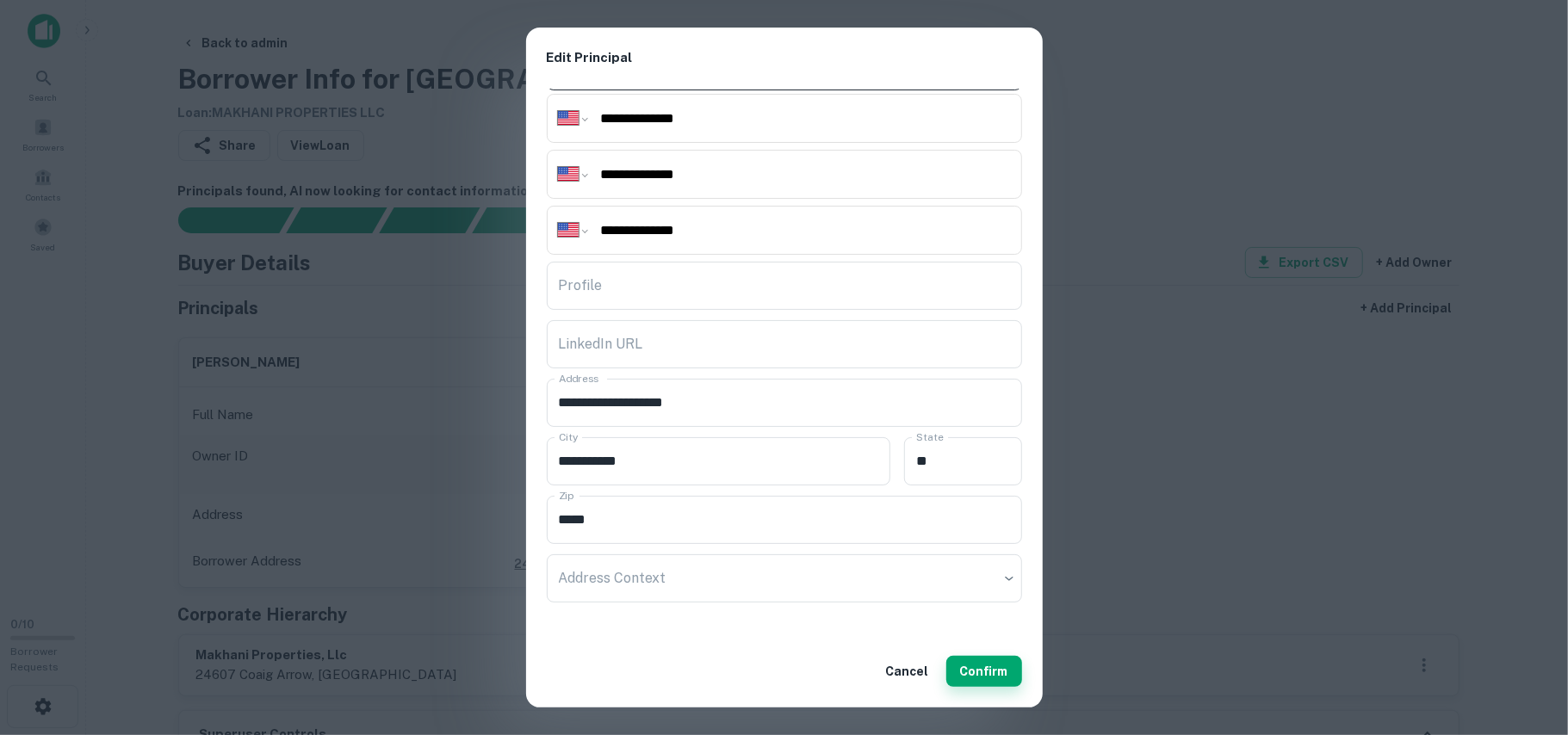
type input "**********"
click at [982, 669] on button "Confirm" at bounding box center [984, 671] width 76 height 31
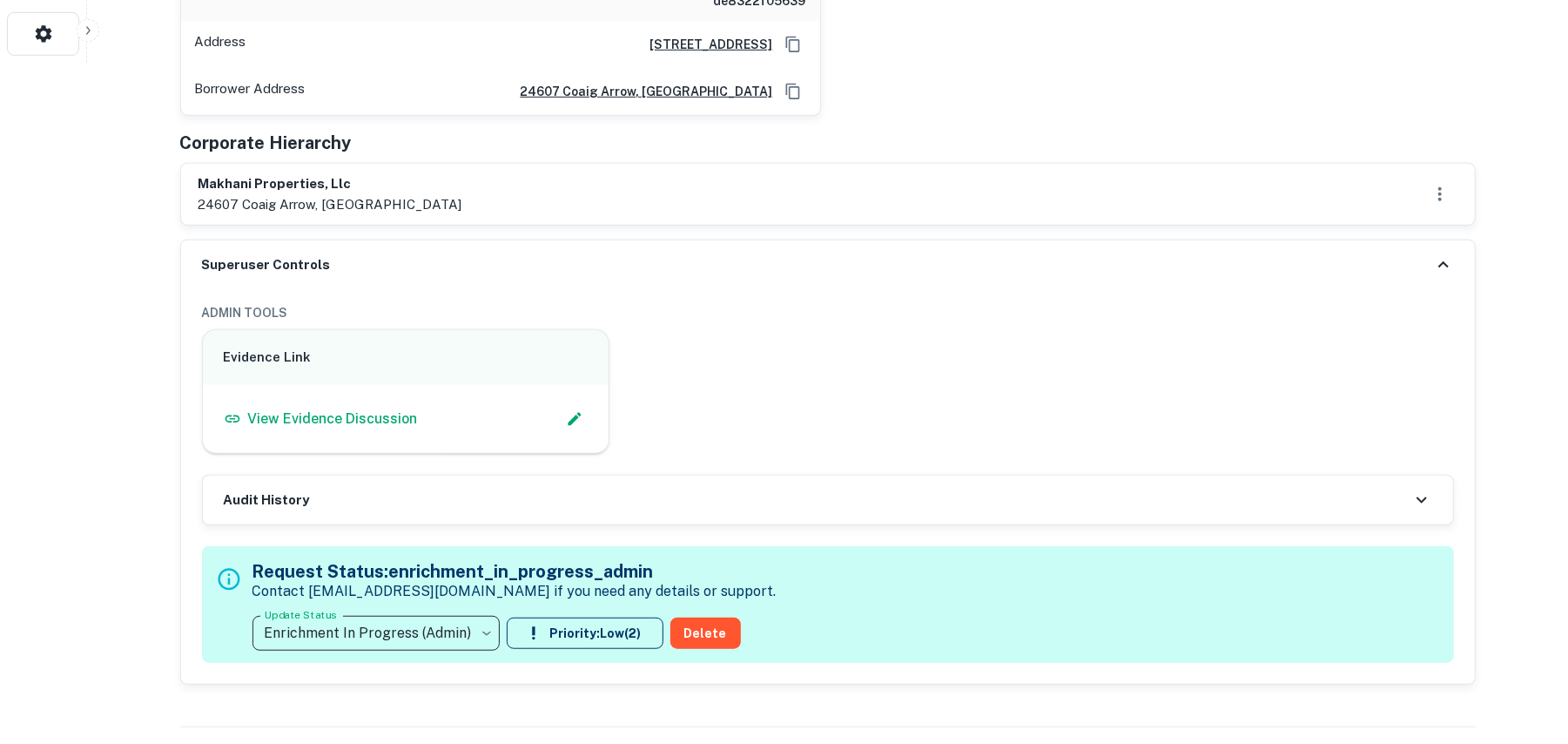
scroll to position [697, 0]
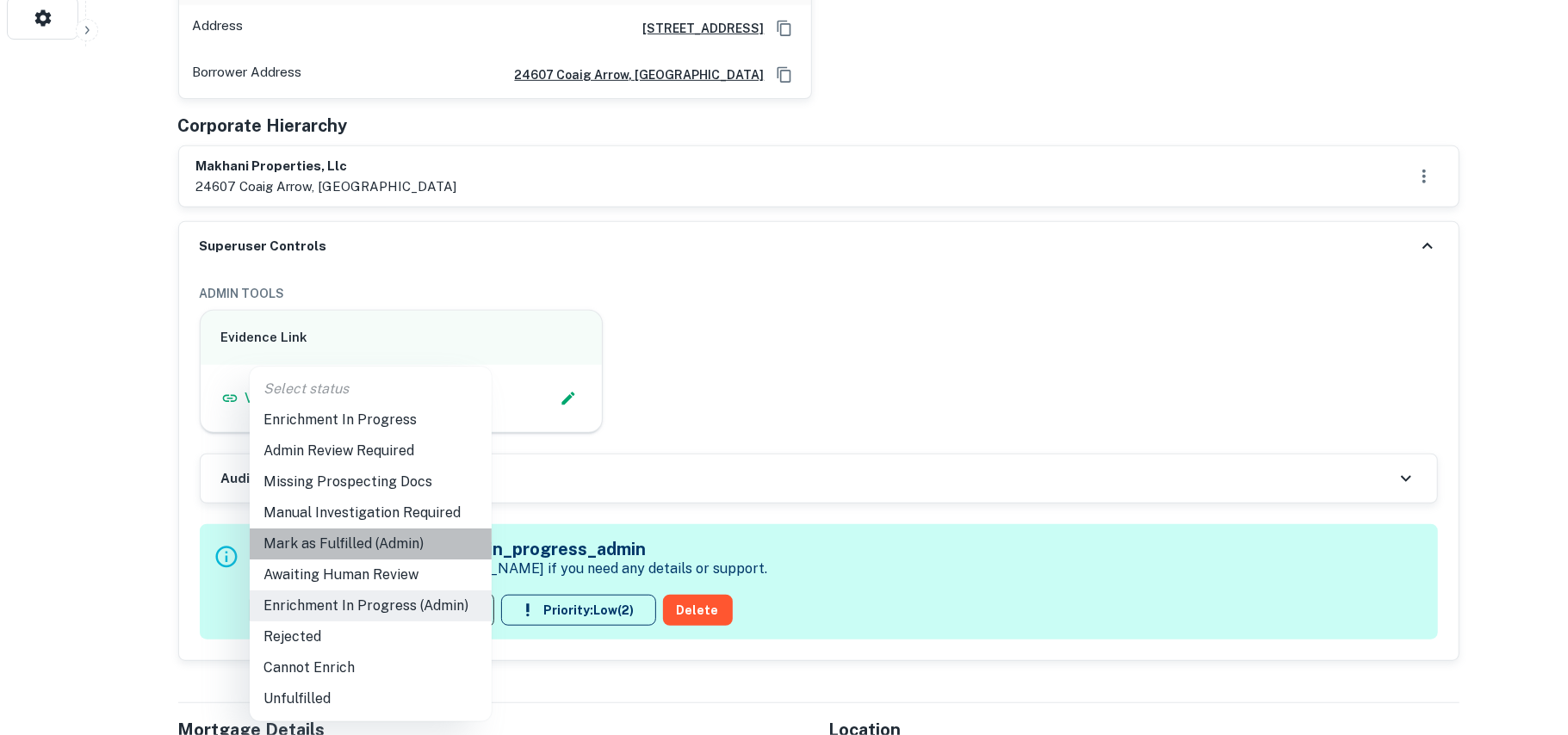
click at [331, 540] on li "Mark as Fulfilled (Admin)" at bounding box center [370, 544] width 242 height 31
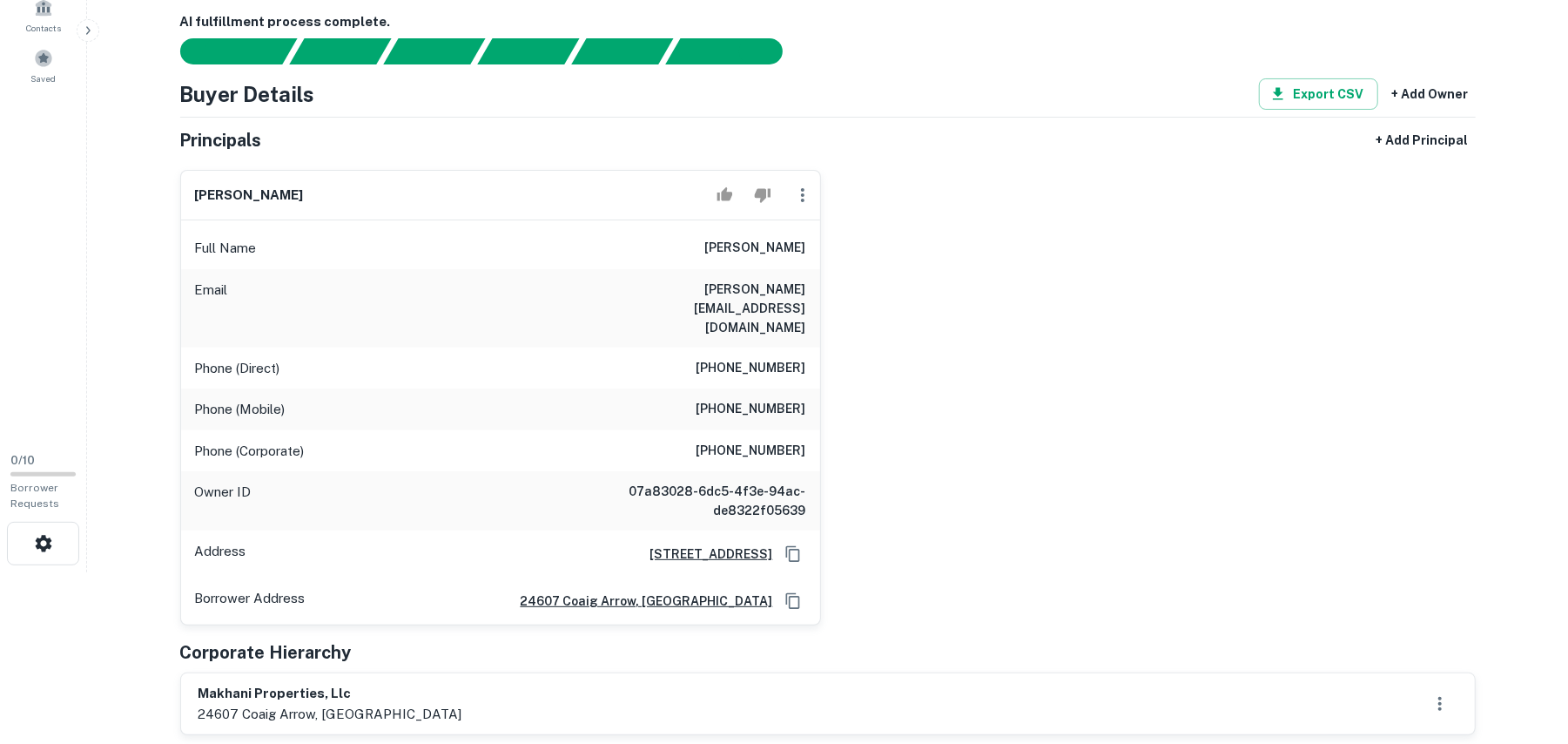
scroll to position [116, 0]
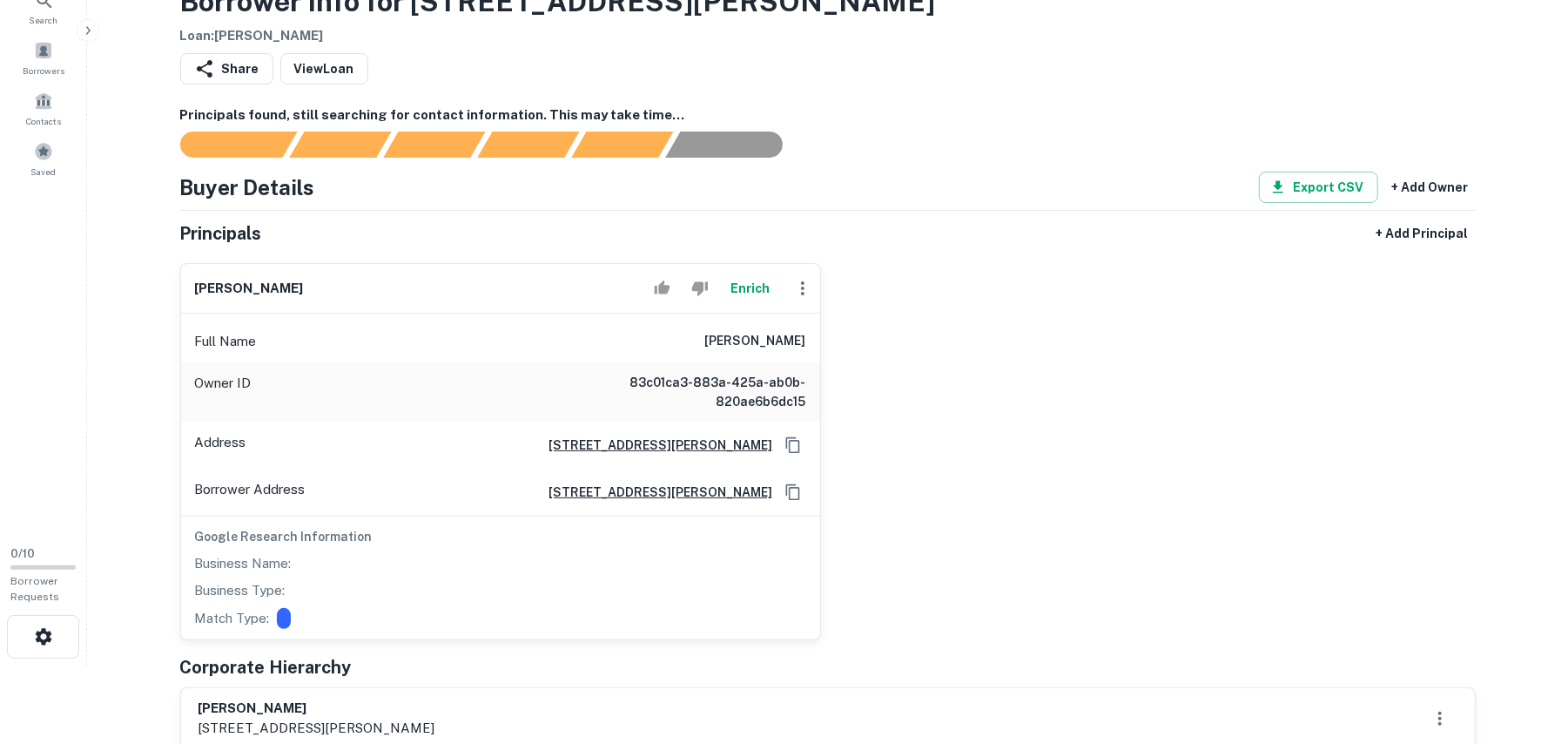
scroll to position [232, 0]
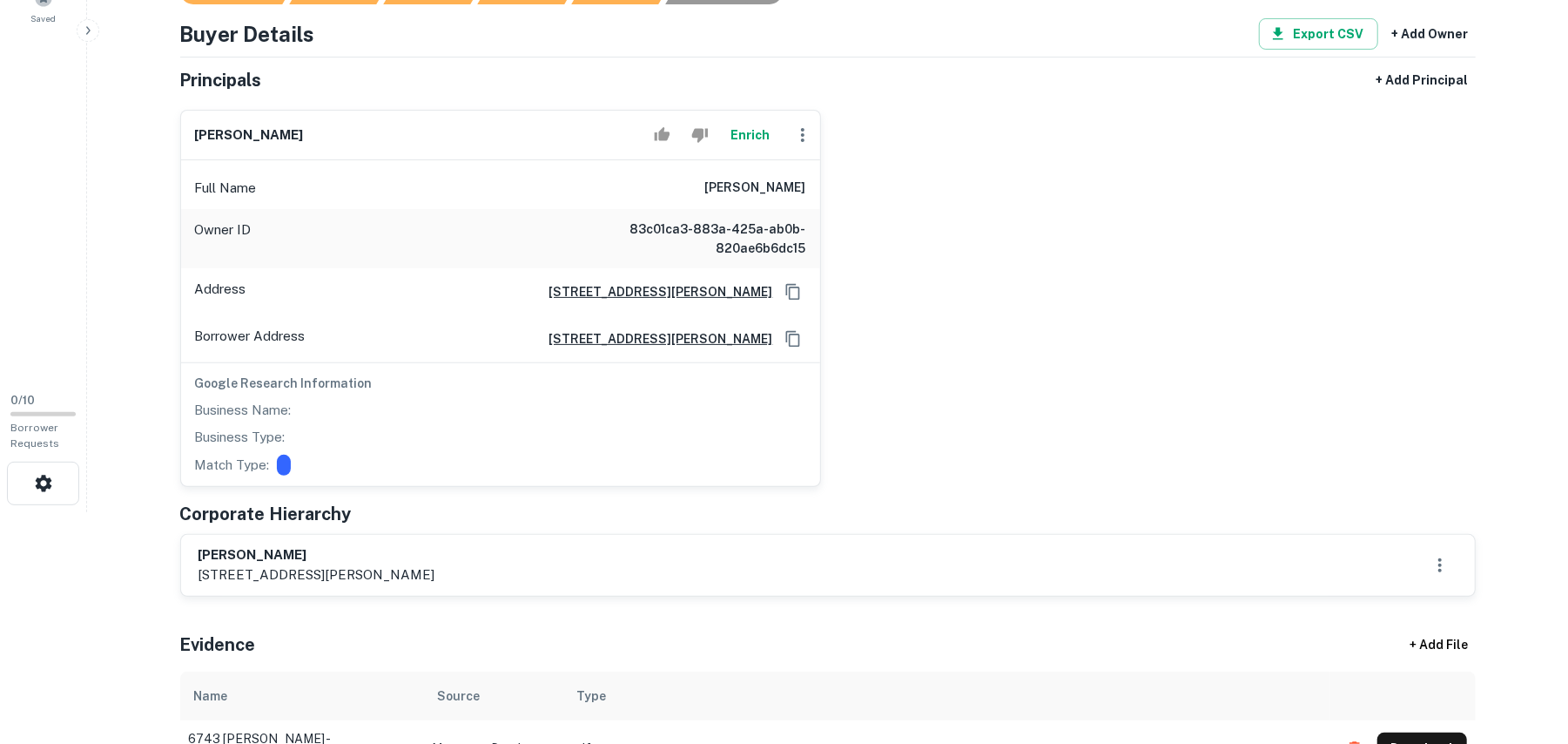
drag, startPoint x: 200, startPoint y: 558, endPoint x: 395, endPoint y: 565, distance: 195.1
click at [394, 559] on h6 "doralba alvarez" at bounding box center [317, 555] width 237 height 20
copy h6 "doralba alvarez"
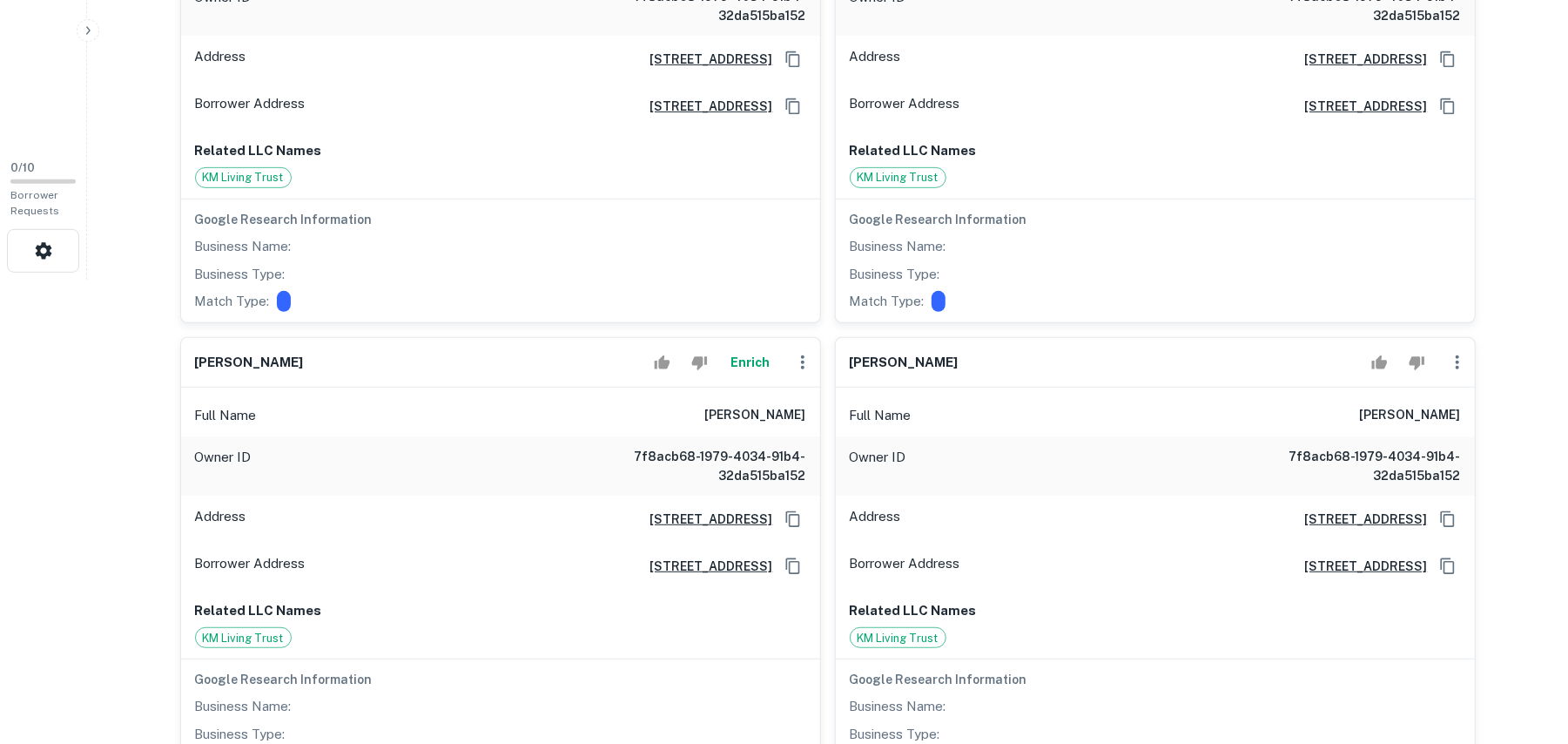
scroll to position [813, 0]
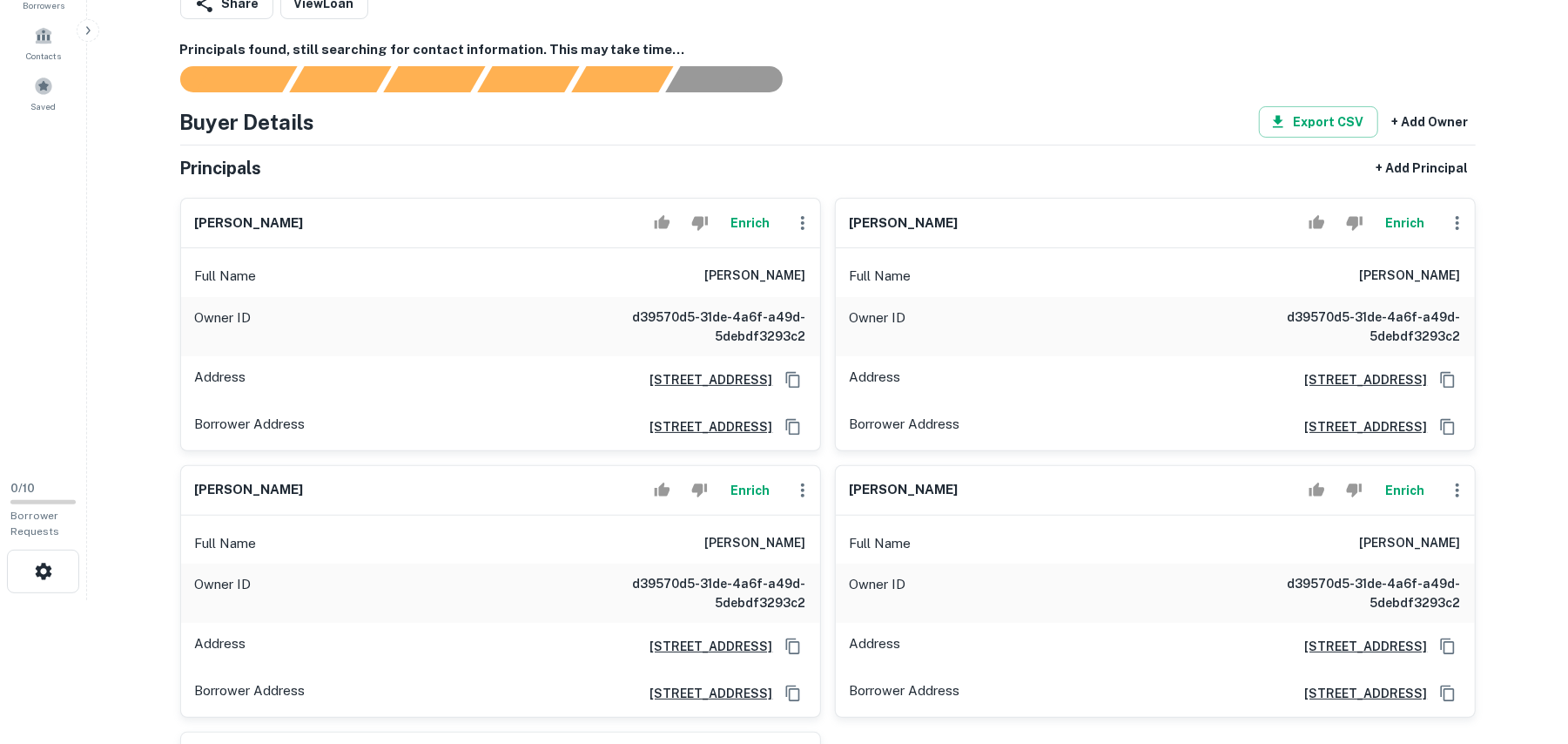
scroll to position [232, 0]
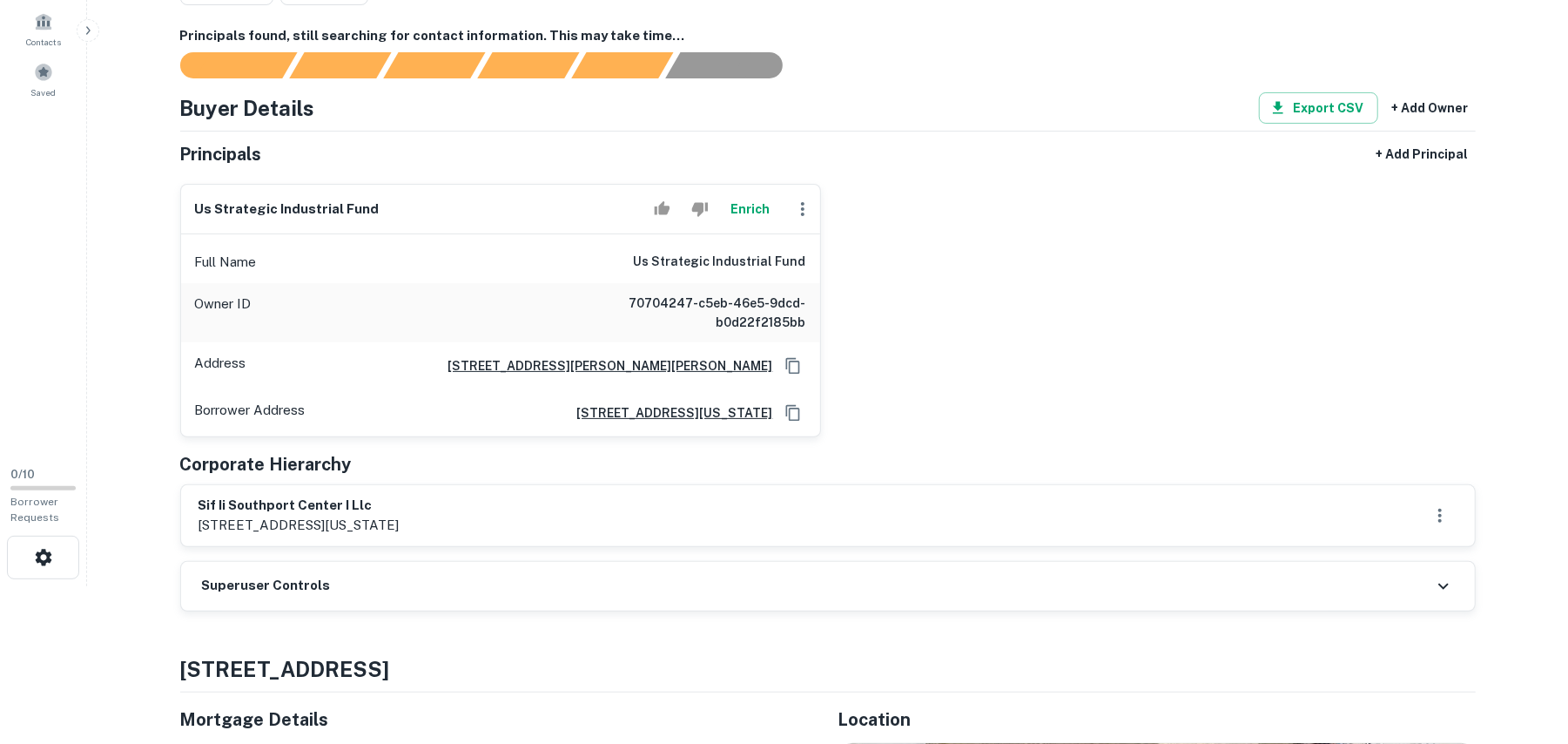
scroll to position [232, 0]
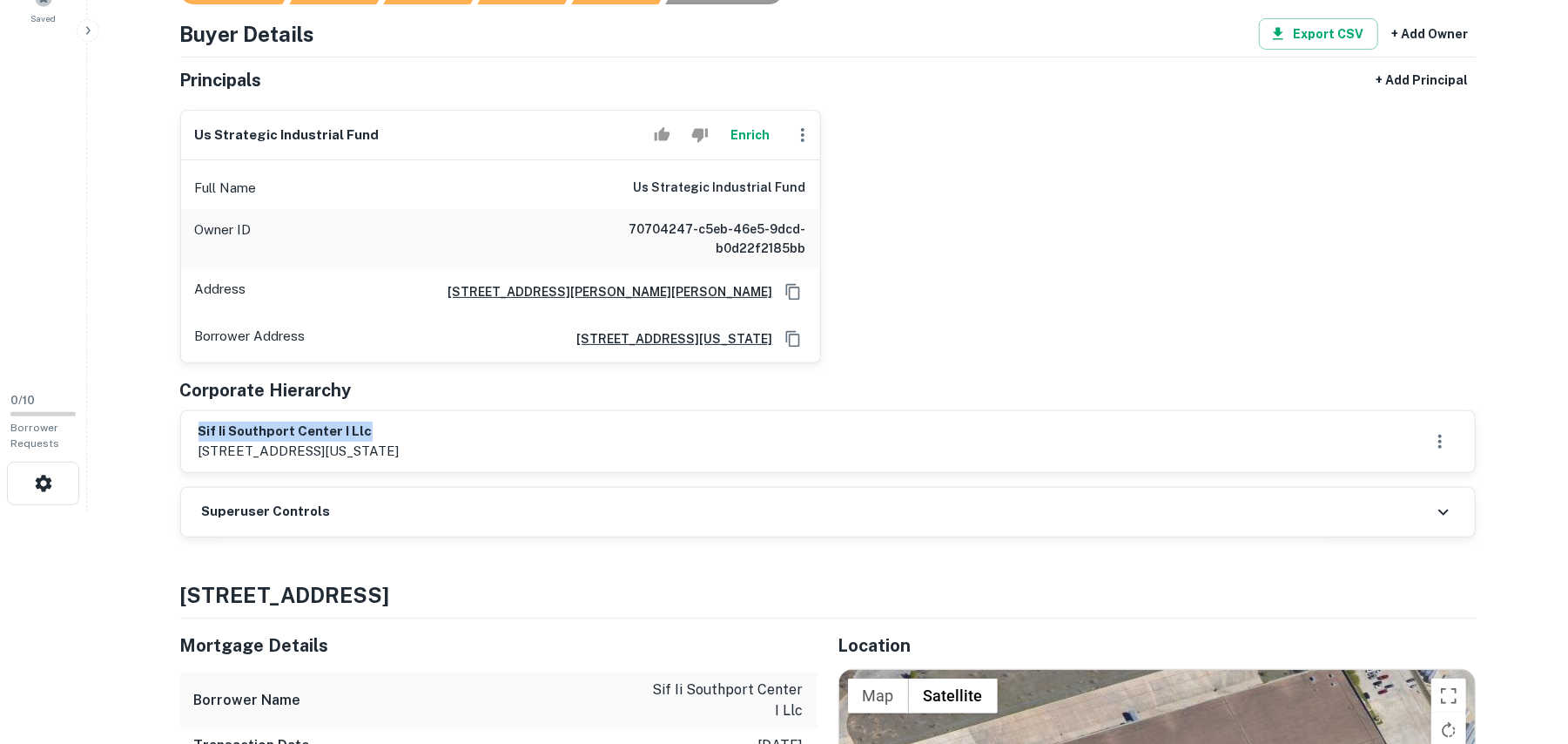
drag, startPoint x: 197, startPoint y: 429, endPoint x: 499, endPoint y: 427, distance: 302.0
click at [499, 427] on div "sif ii southport center i llc [STREET_ADDRESS][US_STATE]" at bounding box center [828, 442] width 1294 height 61
copy h6 "sif ii southport center i llc"
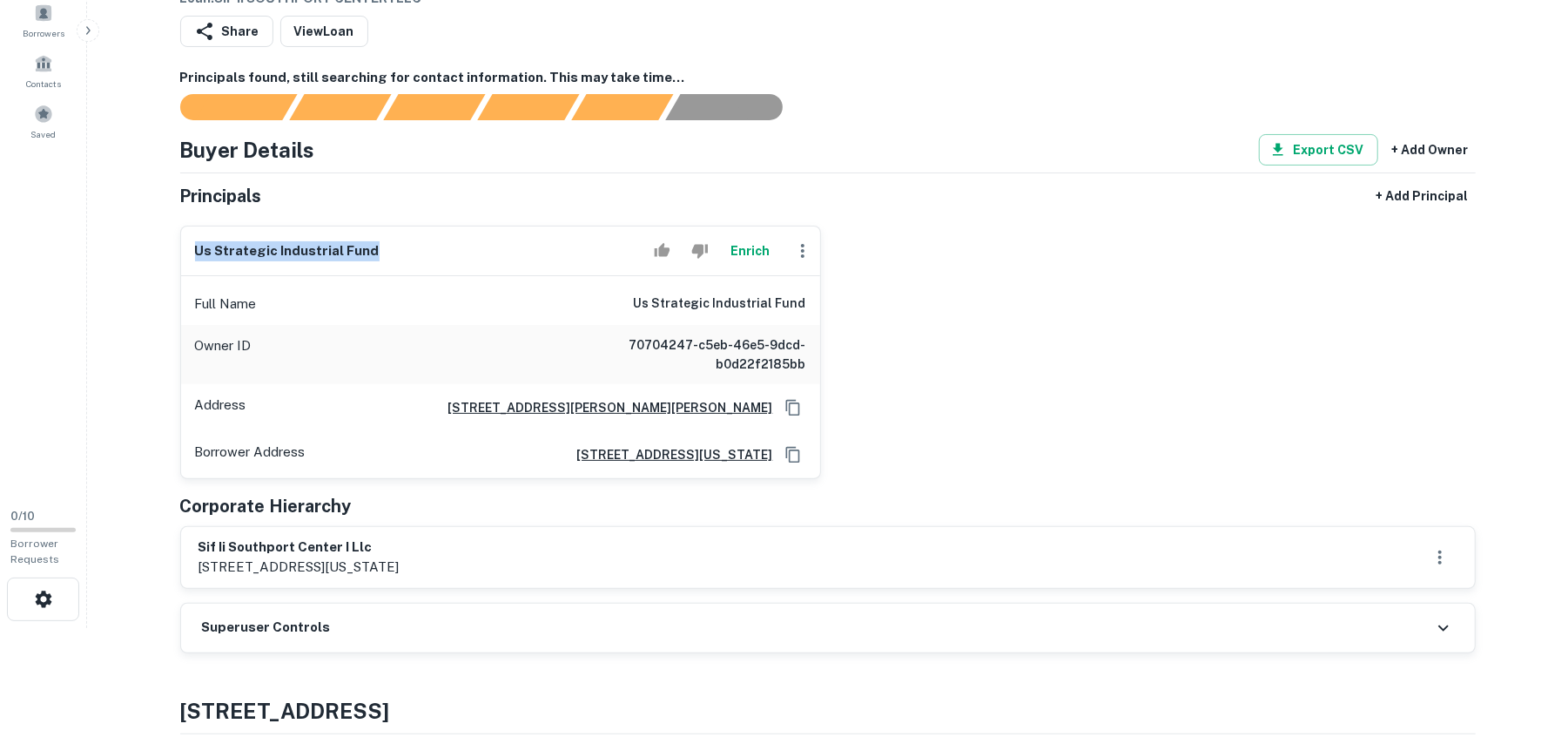
drag, startPoint x: 196, startPoint y: 253, endPoint x: 460, endPoint y: 251, distance: 264.0
click at [460, 251] on div "us strategic industrial fund Enrich" at bounding box center [501, 251] width 639 height 50
copy h6 "us strategic industrial fund"
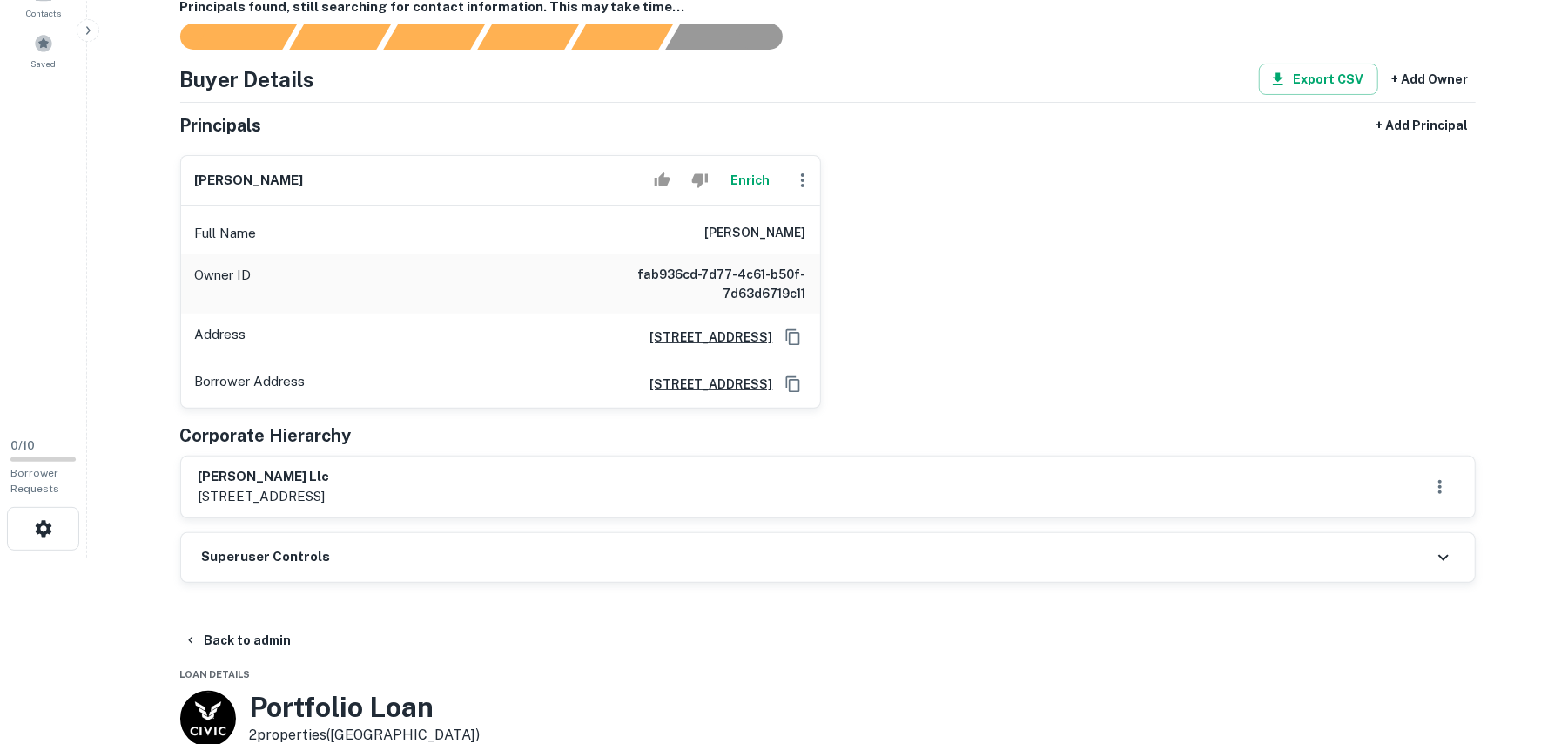
scroll to position [232, 0]
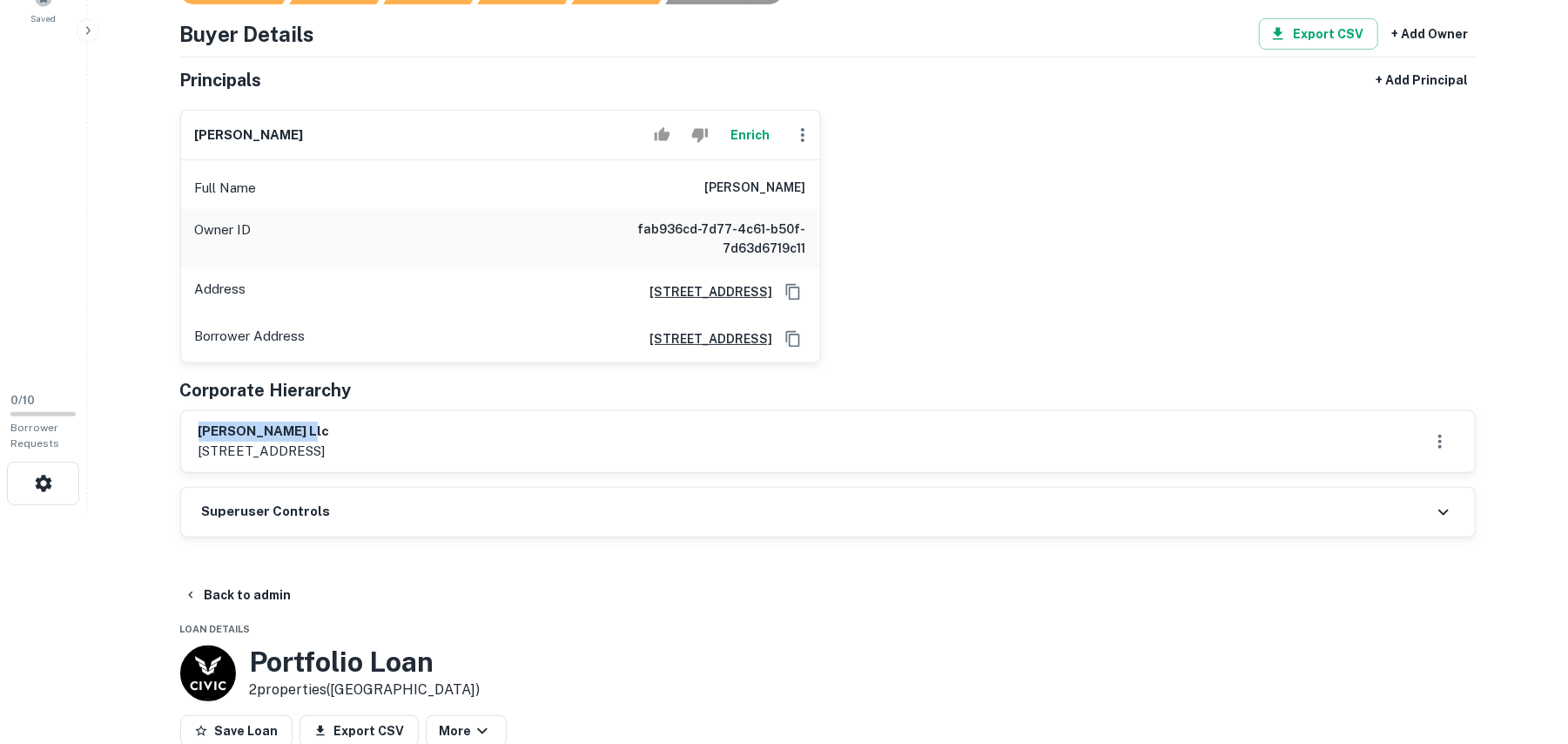
drag, startPoint x: 199, startPoint y: 432, endPoint x: 478, endPoint y: 440, distance: 279.1
click at [330, 437] on h6 "[PERSON_NAME] llc" at bounding box center [264, 431] width 131 height 20
copy h6 "[PERSON_NAME] llc"
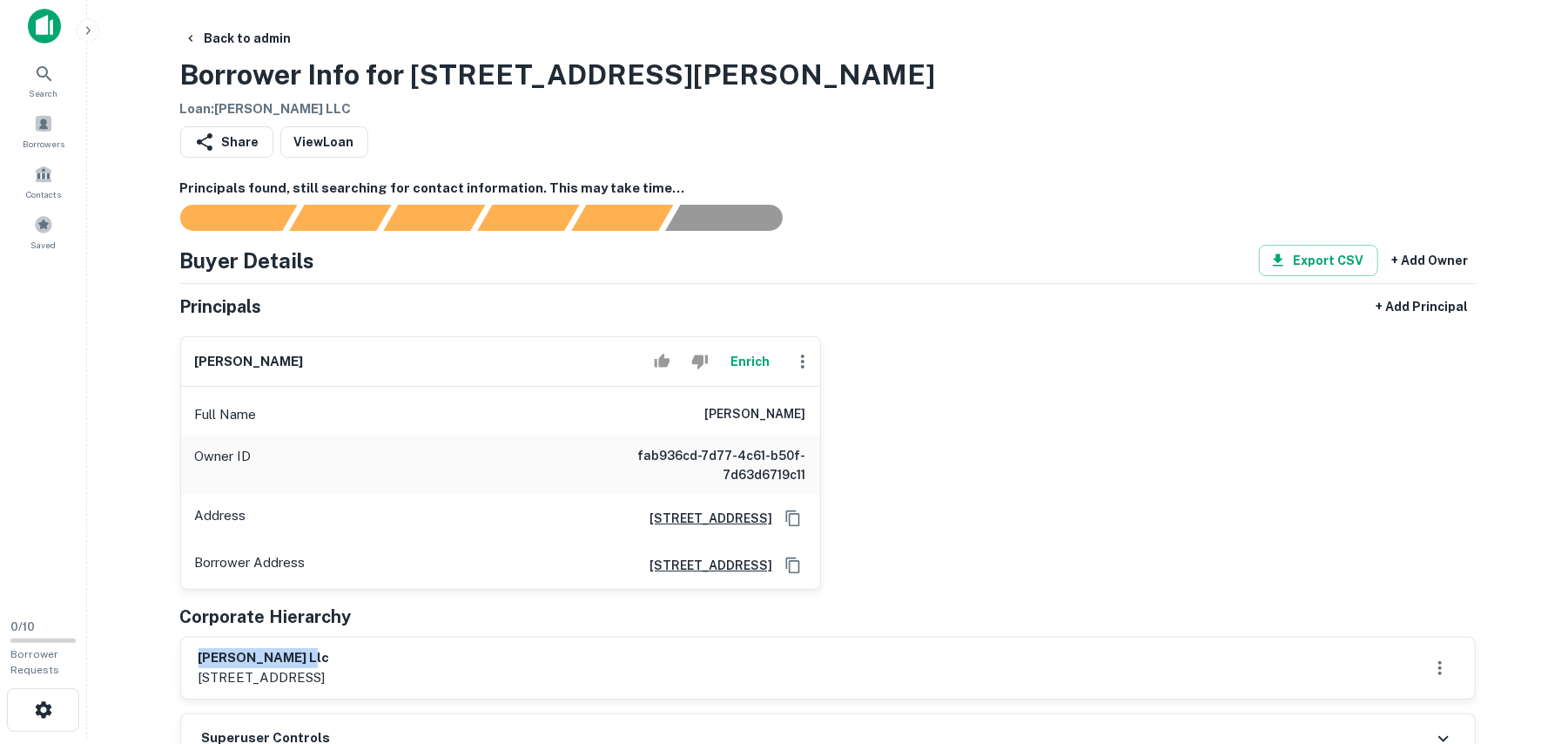
scroll to position [0, 0]
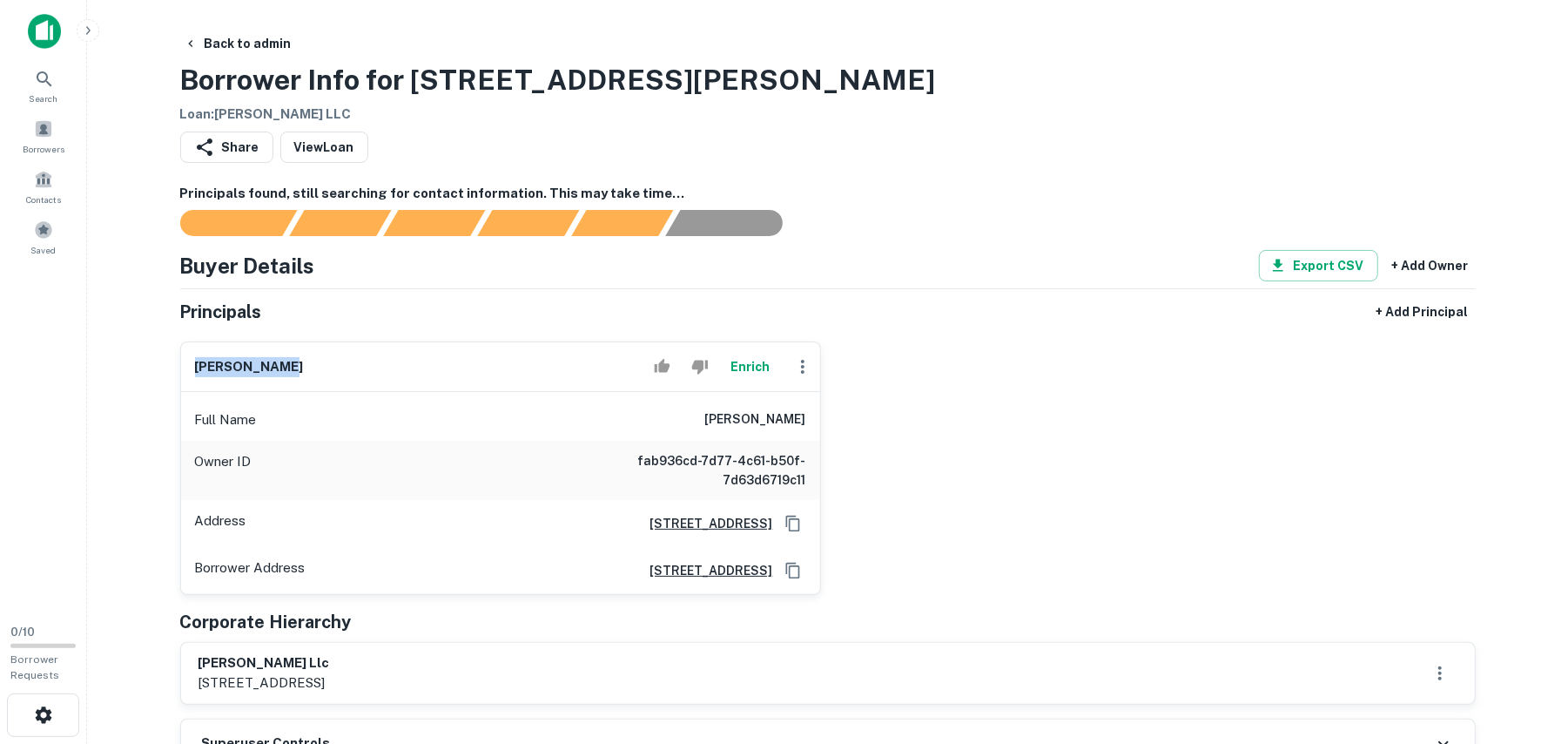
drag, startPoint x: 279, startPoint y: 364, endPoint x: 188, endPoint y: 374, distance: 91.5
click at [188, 374] on div "[PERSON_NAME] [PERSON_NAME]" at bounding box center [501, 367] width 639 height 50
copy h6 "[PERSON_NAME]"
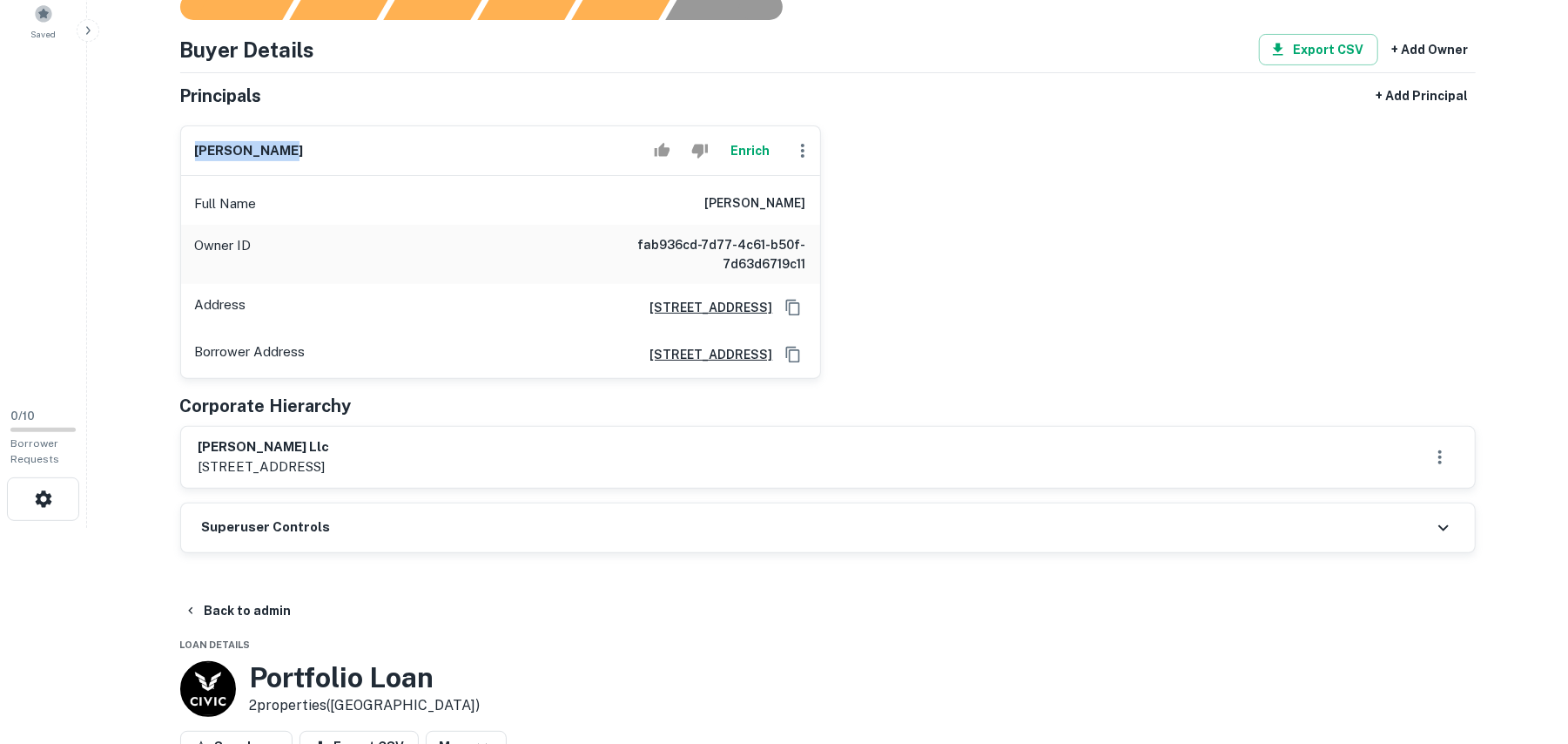
scroll to position [116, 0]
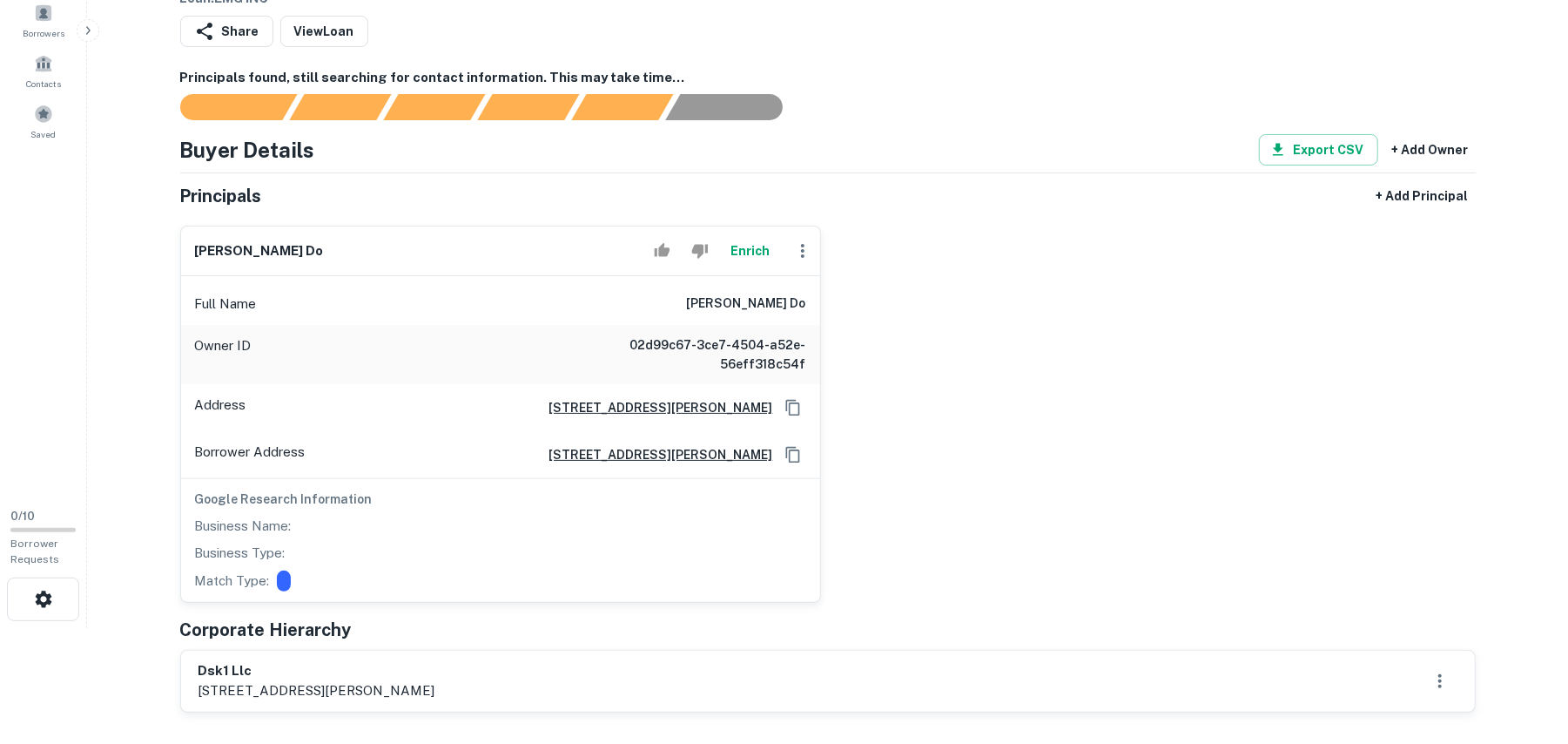
scroll to position [232, 0]
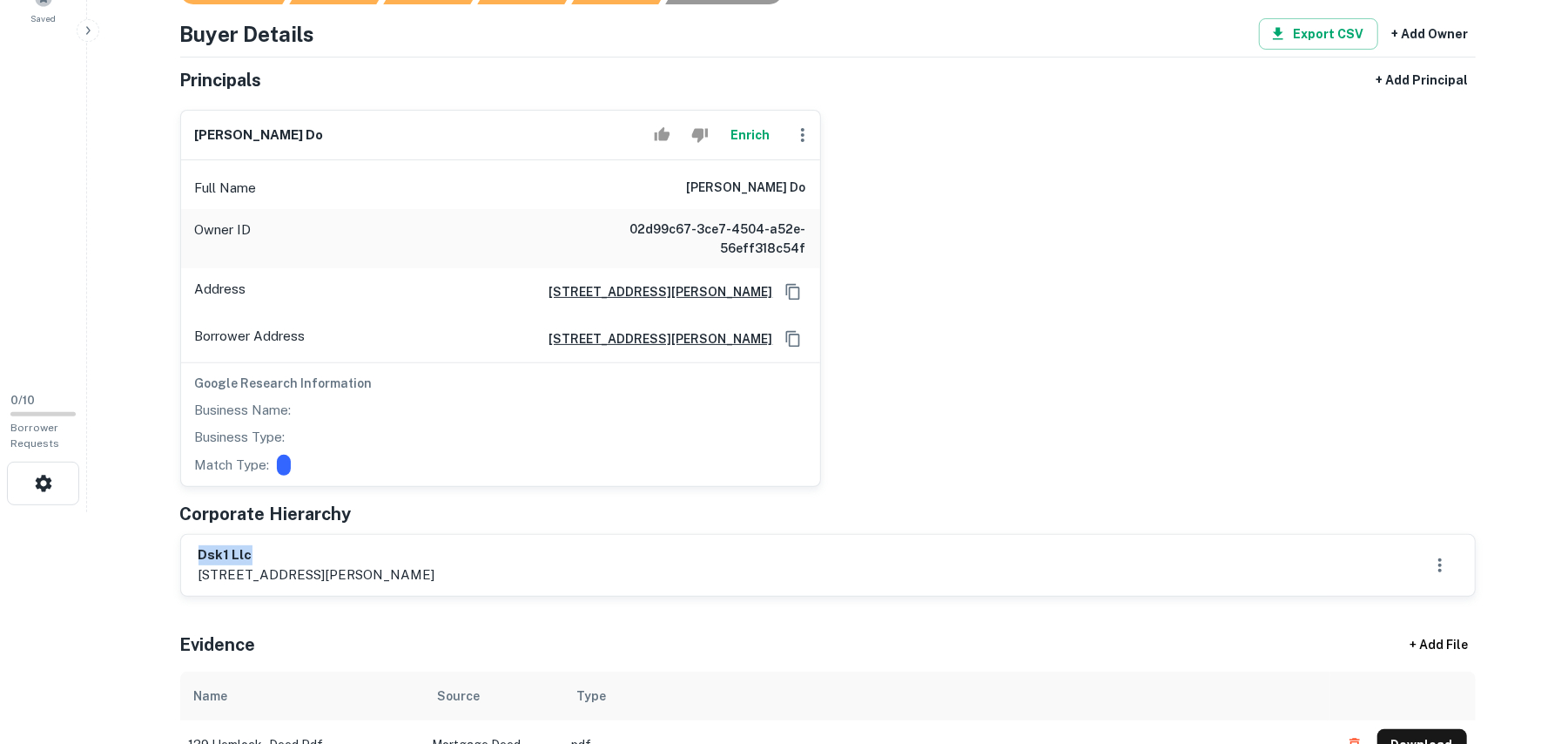
drag, startPoint x: 199, startPoint y: 555, endPoint x: 320, endPoint y: 548, distance: 121.2
click at [320, 548] on h6 "dsk1 llc" at bounding box center [317, 555] width 237 height 20
copy h6 "dsk1 llc"
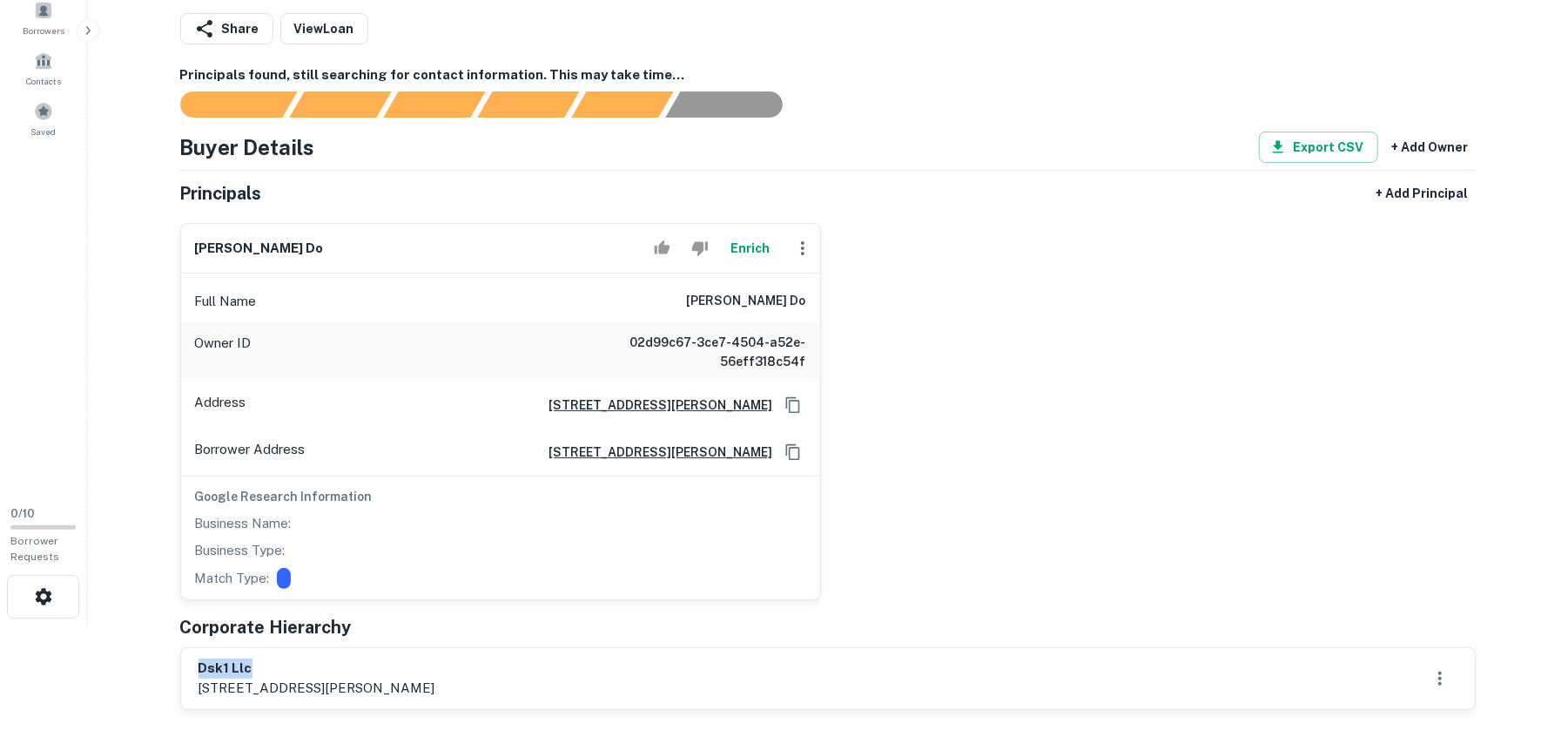
scroll to position [116, 0]
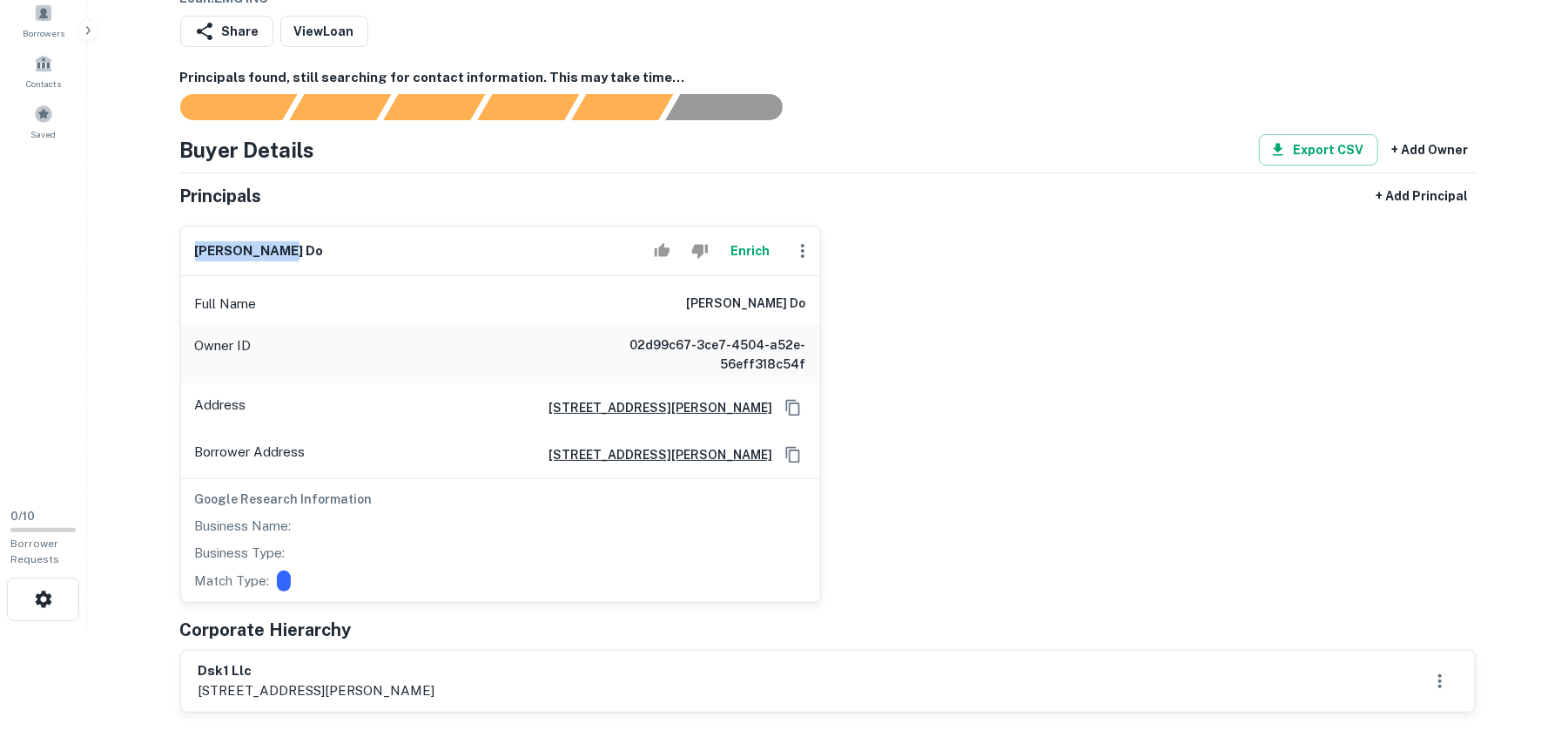
drag, startPoint x: 287, startPoint y: 246, endPoint x: 161, endPoint y: 248, distance: 126.0
copy h6 "seung kyu do"
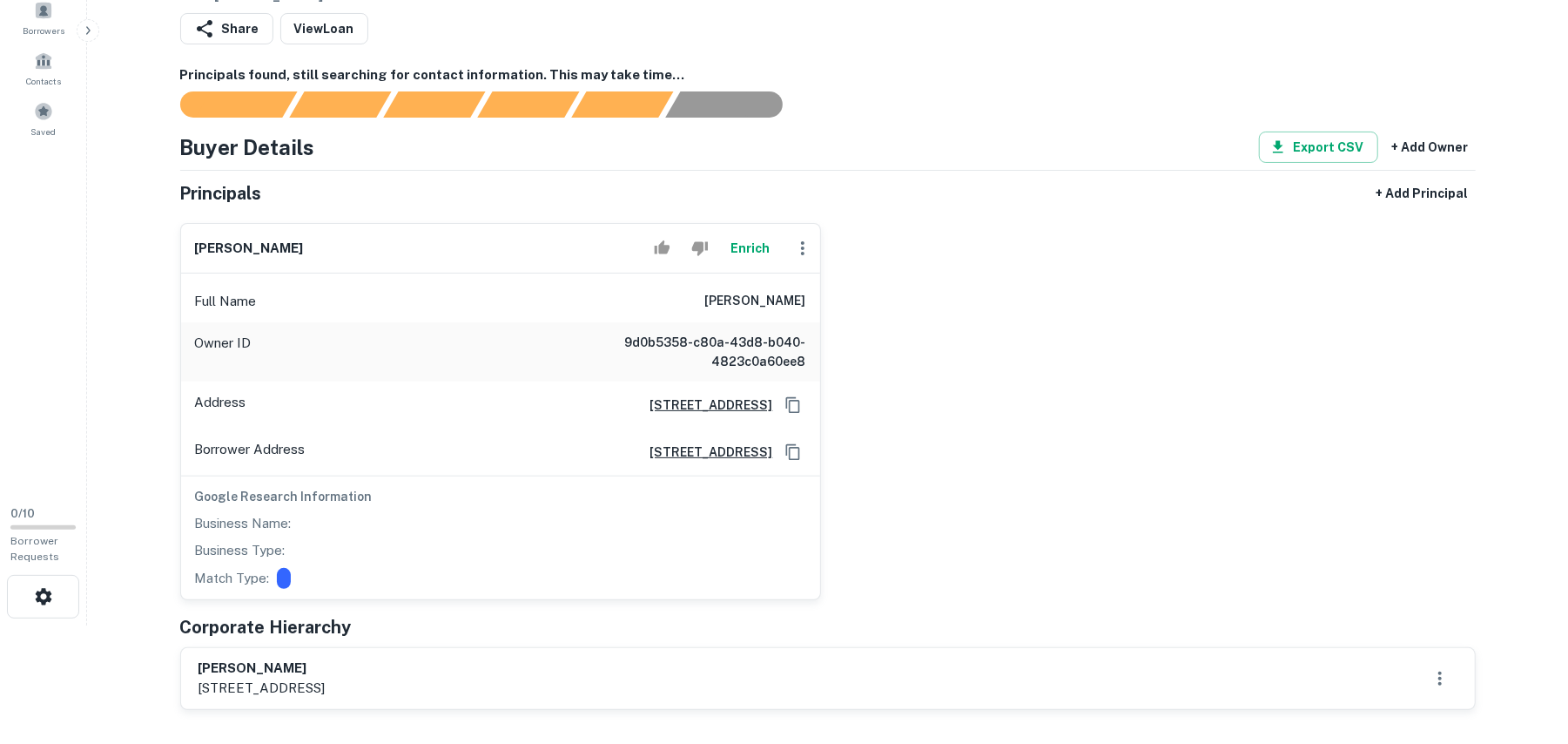
scroll to position [232, 0]
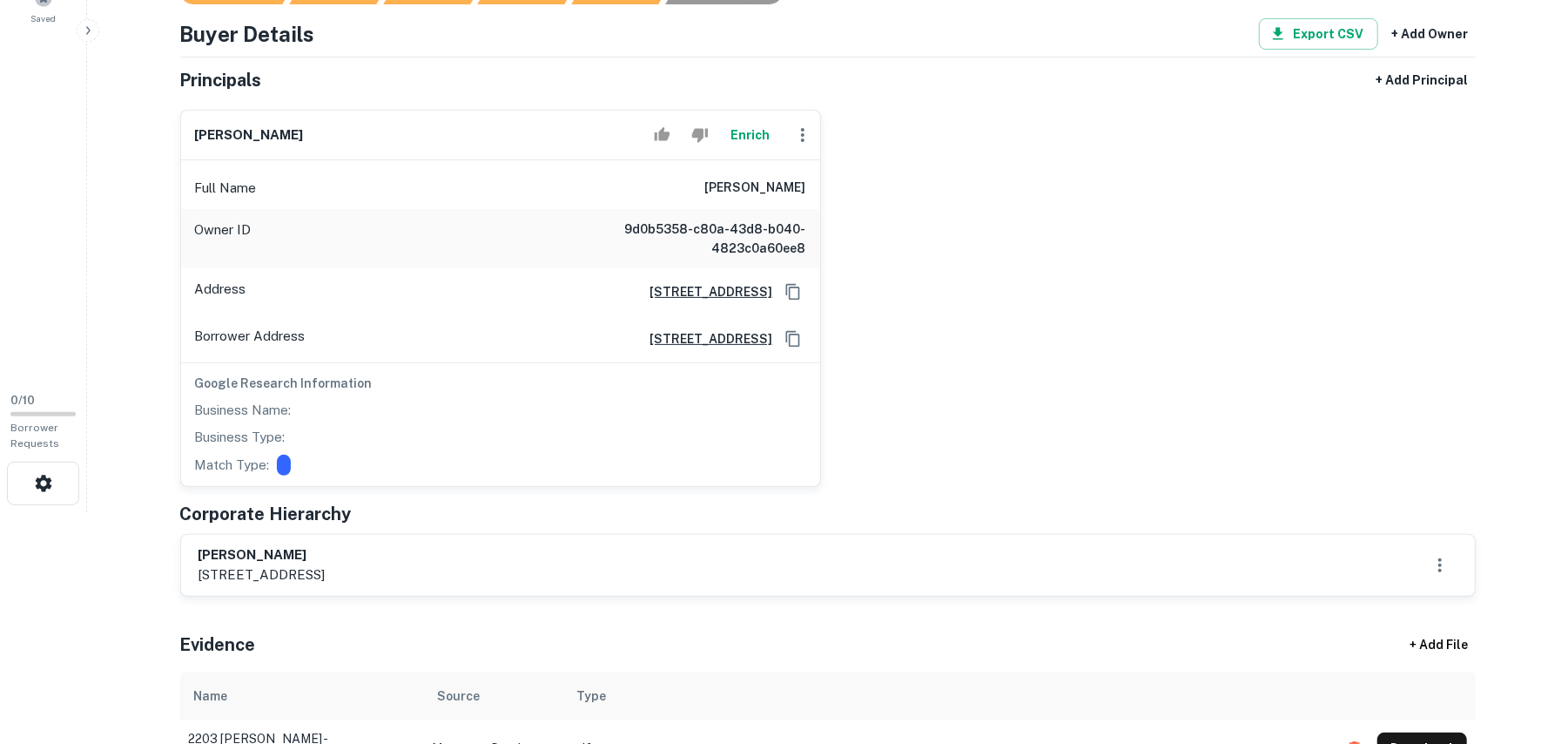
drag, startPoint x: 197, startPoint y: 554, endPoint x: 454, endPoint y: 551, distance: 257.0
click at [454, 551] on div "stephen l. harrigan 10269 kingston pike, knoxville, tn, 37922" at bounding box center [828, 565] width 1294 height 61
copy h6 "stephen l. harrigan"
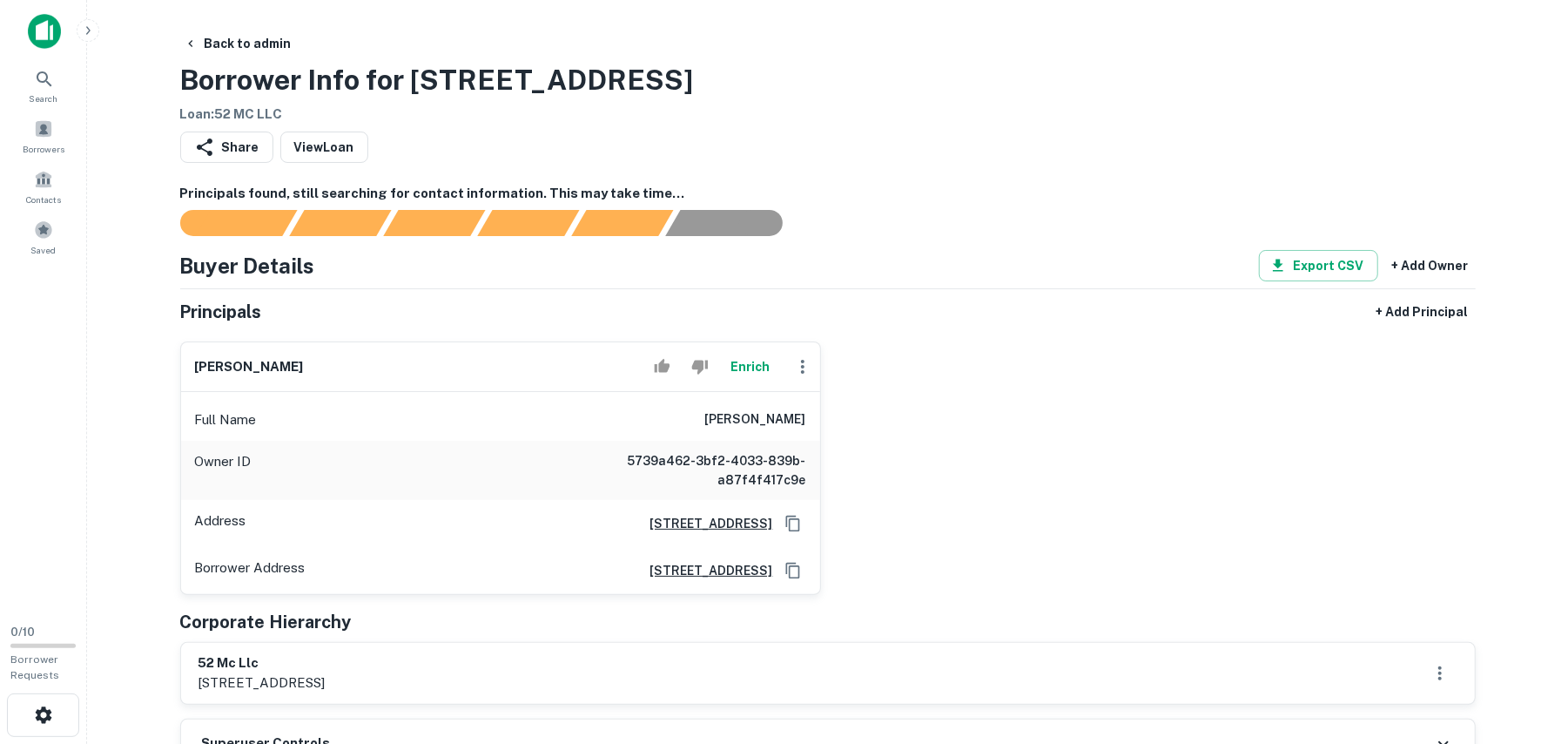
scroll to position [232, 0]
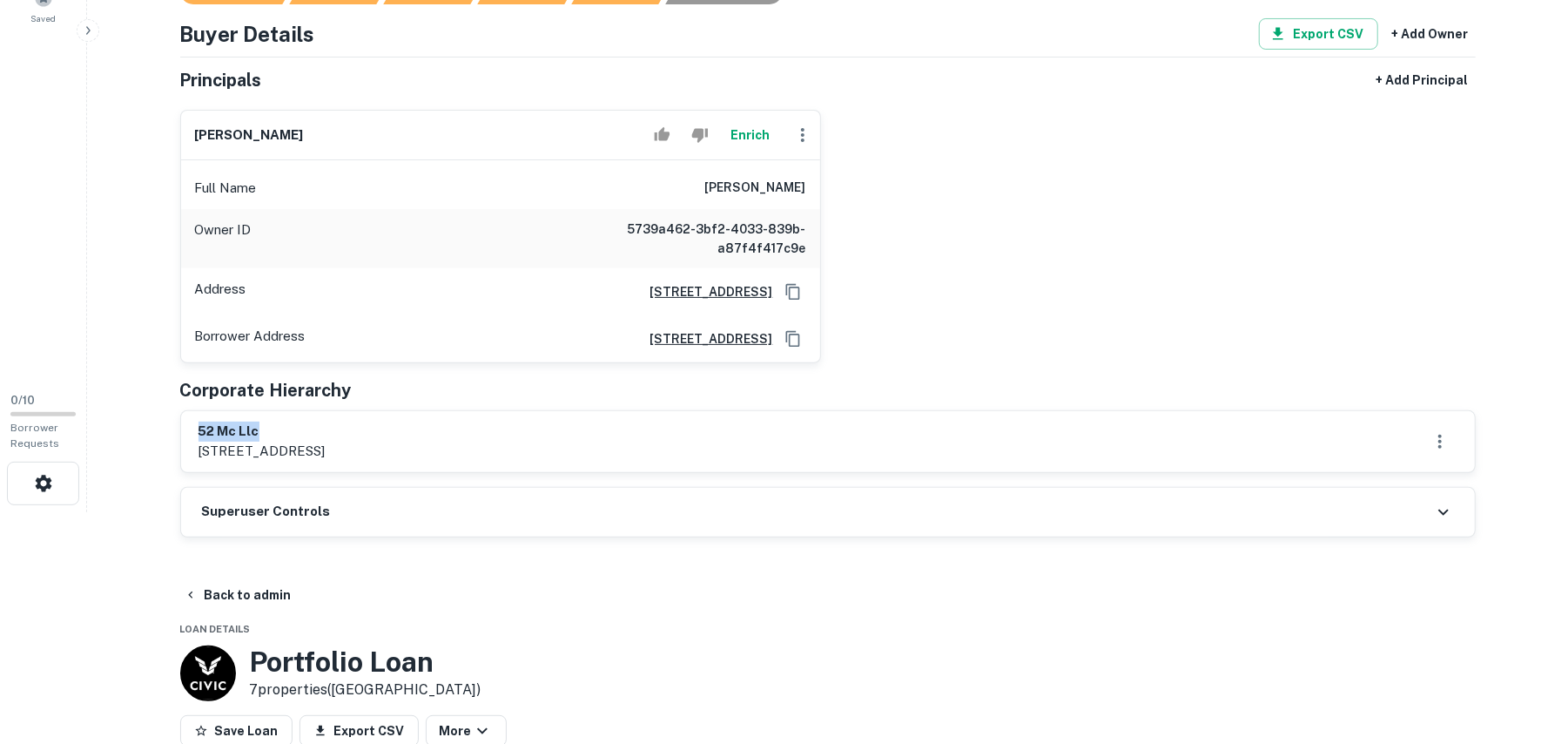
drag, startPoint x: 202, startPoint y: 432, endPoint x: 442, endPoint y: 436, distance: 240.0
click at [451, 433] on div "52 mc llc [STREET_ADDRESS]" at bounding box center [828, 442] width 1259 height 40
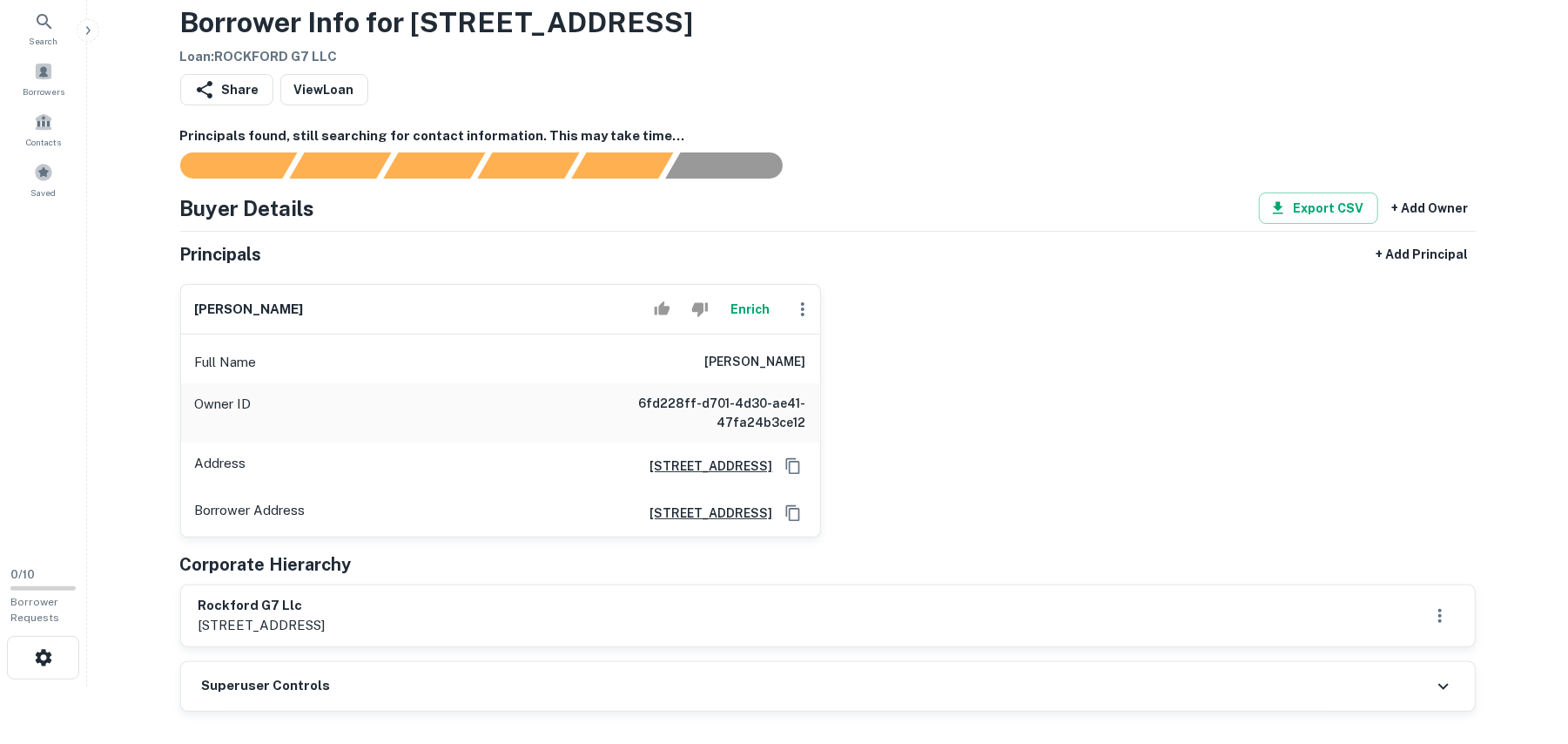
scroll to position [116, 0]
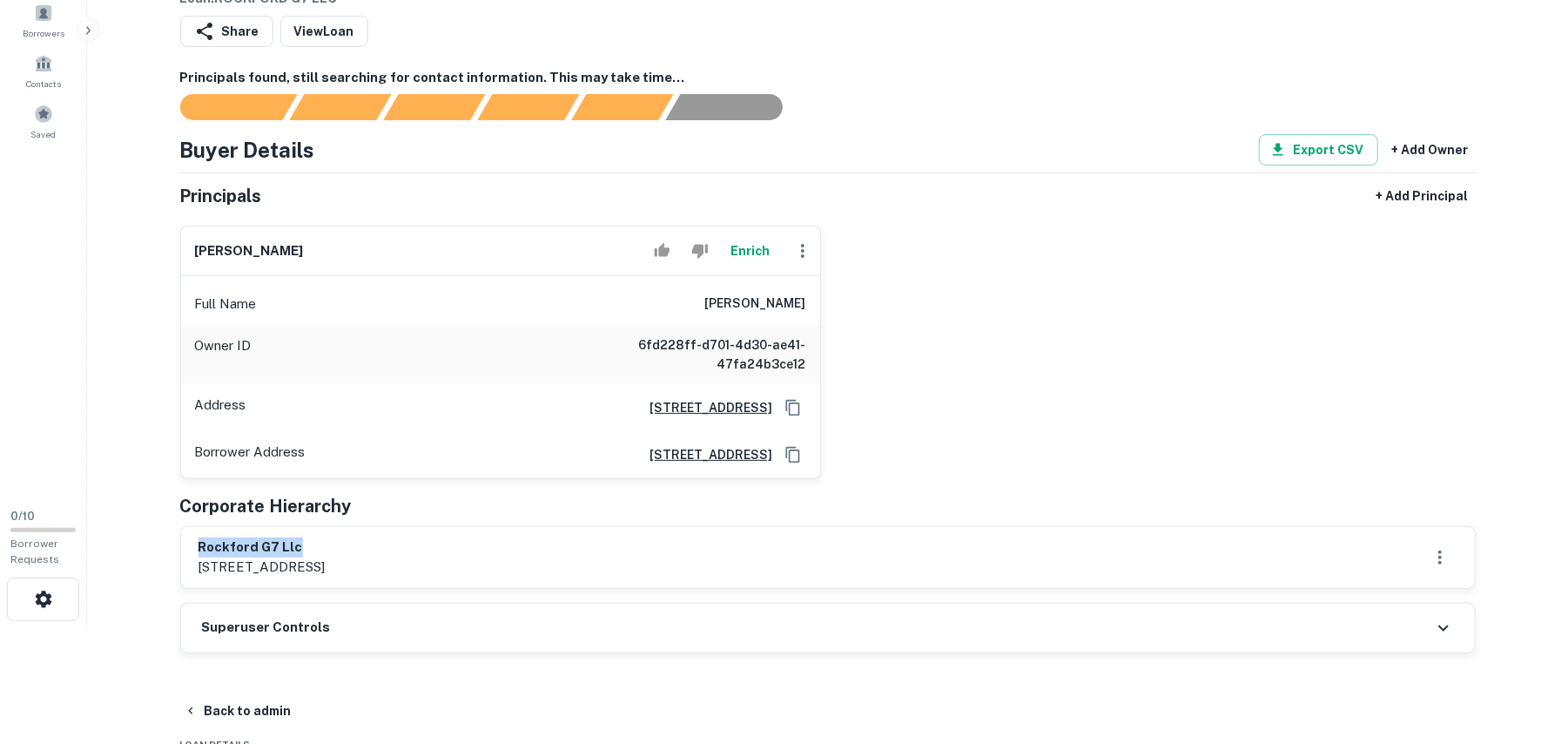
drag, startPoint x: 197, startPoint y: 551, endPoint x: 370, endPoint y: 531, distance: 174.2
click at [373, 551] on div "rockford g7 llc 5605 glenridge dr., suite 1090, atlanta, ga, 30342" at bounding box center [828, 558] width 1294 height 61
copy h6 "rockford g7 llc"
drag, startPoint x: 196, startPoint y: 255, endPoint x: 359, endPoint y: 255, distance: 163.0
click at [359, 255] on div "berel bakaleynik Enrich" at bounding box center [501, 251] width 639 height 50
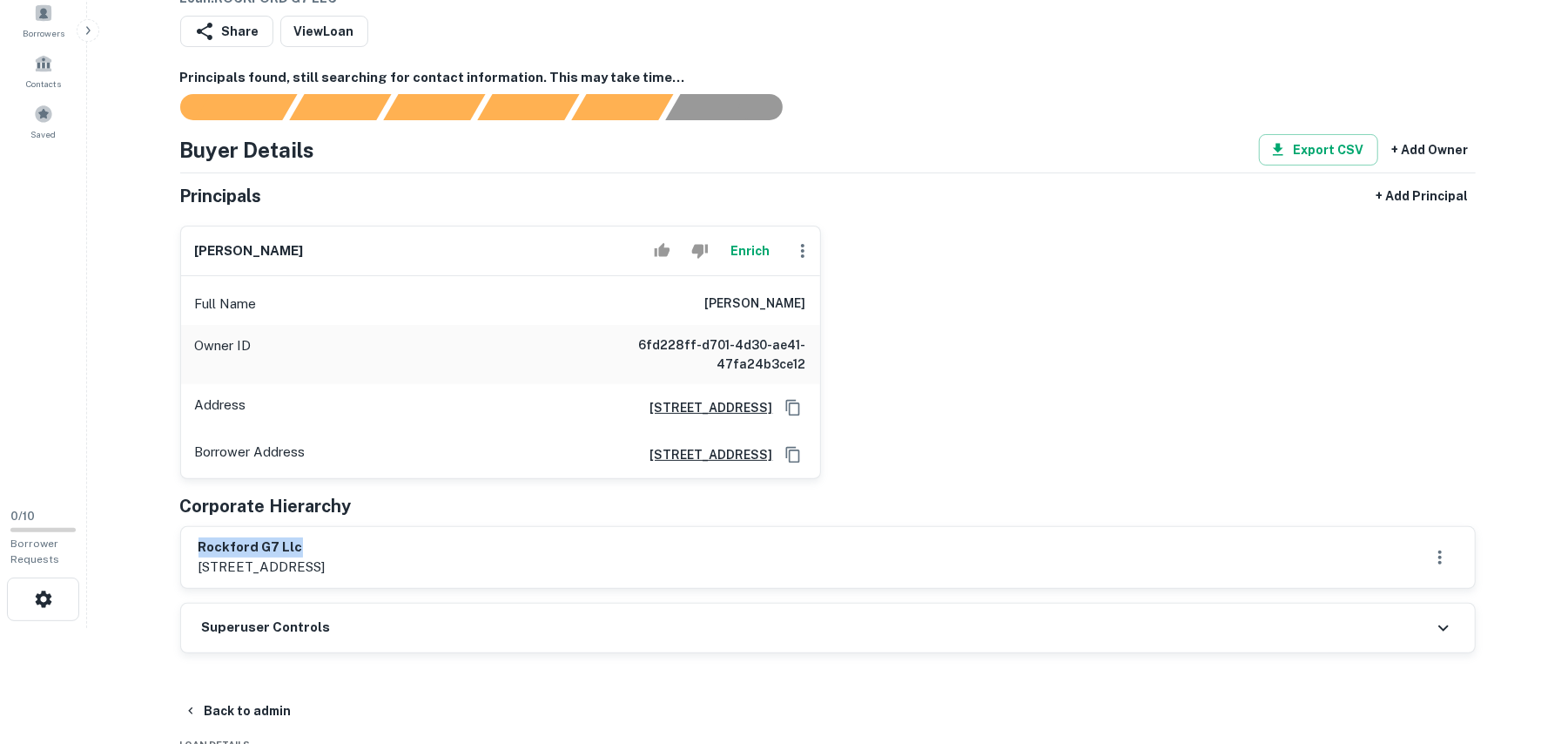
copy h6 "berel bakaleynik"
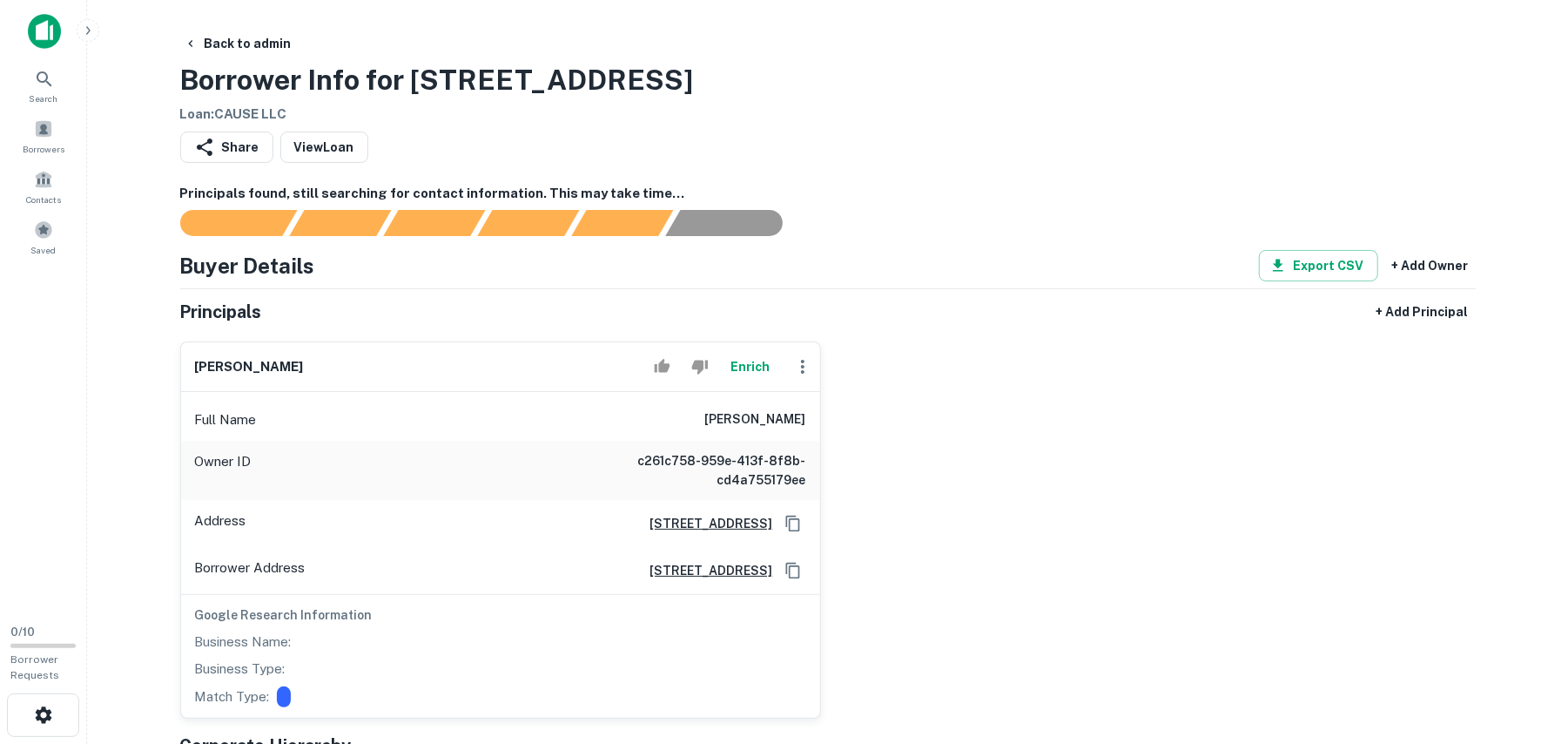
scroll to position [232, 0]
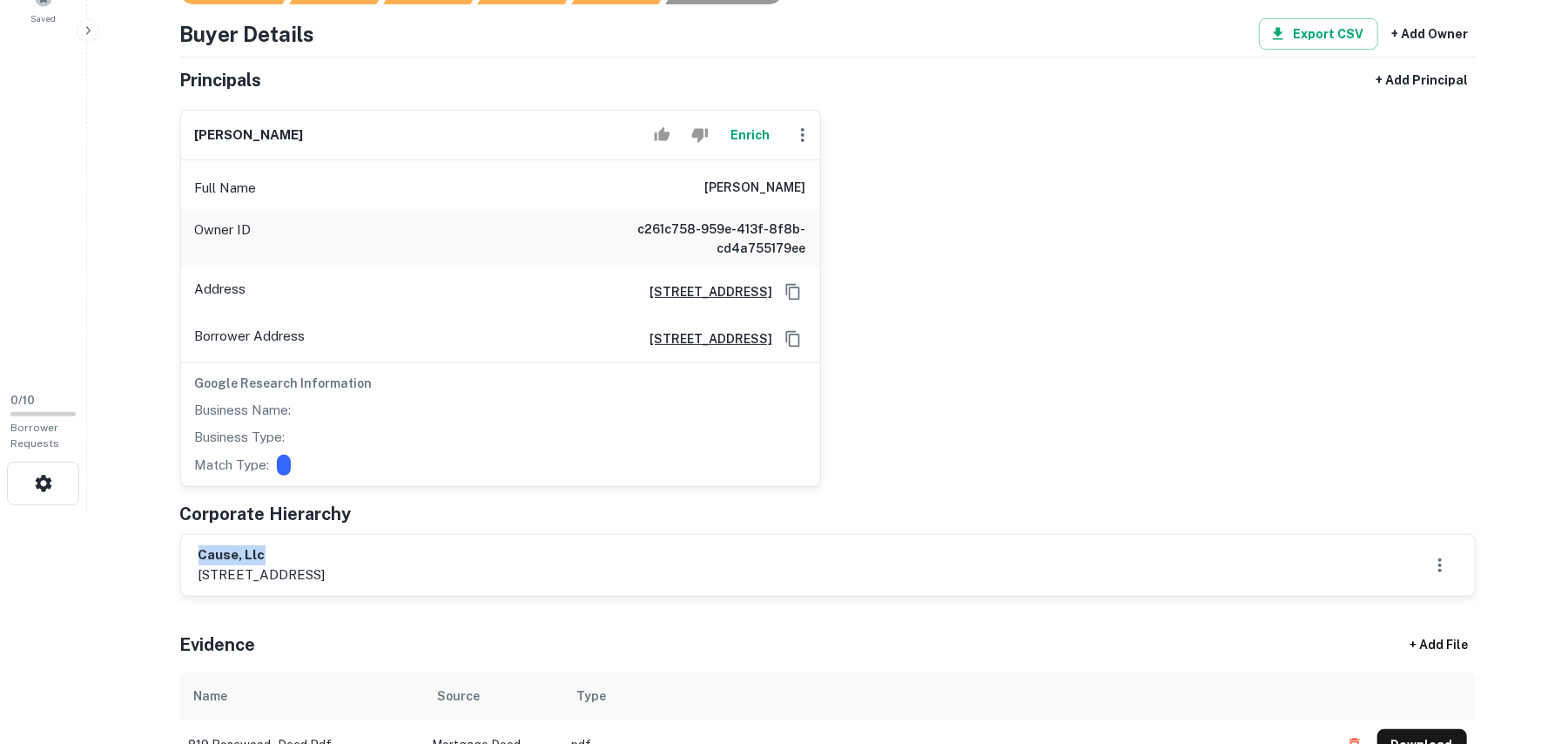
drag, startPoint x: 199, startPoint y: 558, endPoint x: 423, endPoint y: 551, distance: 224.1
click at [326, 551] on h6 "cause, llc" at bounding box center [262, 555] width 127 height 20
copy h6 "cause, llc"
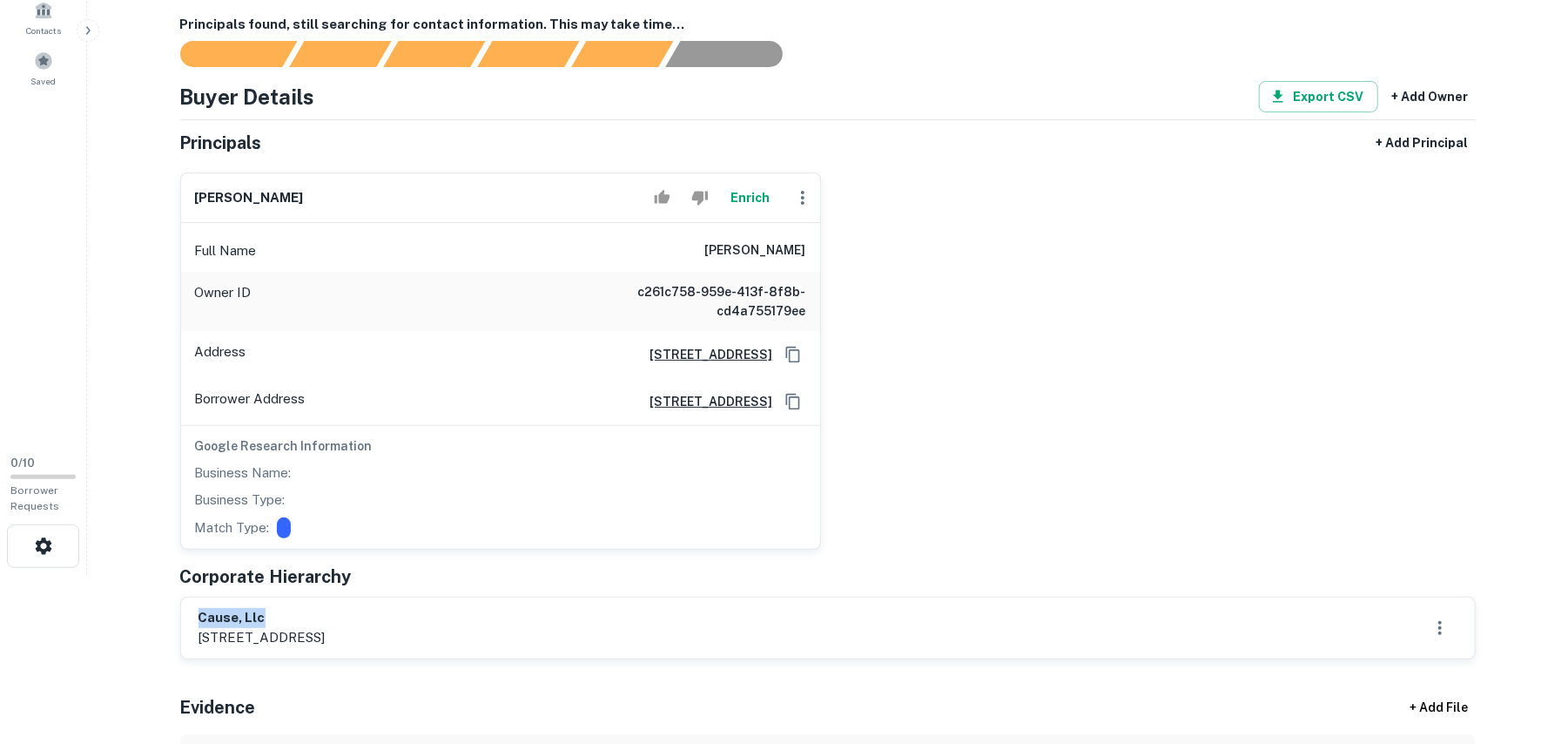
scroll to position [116, 0]
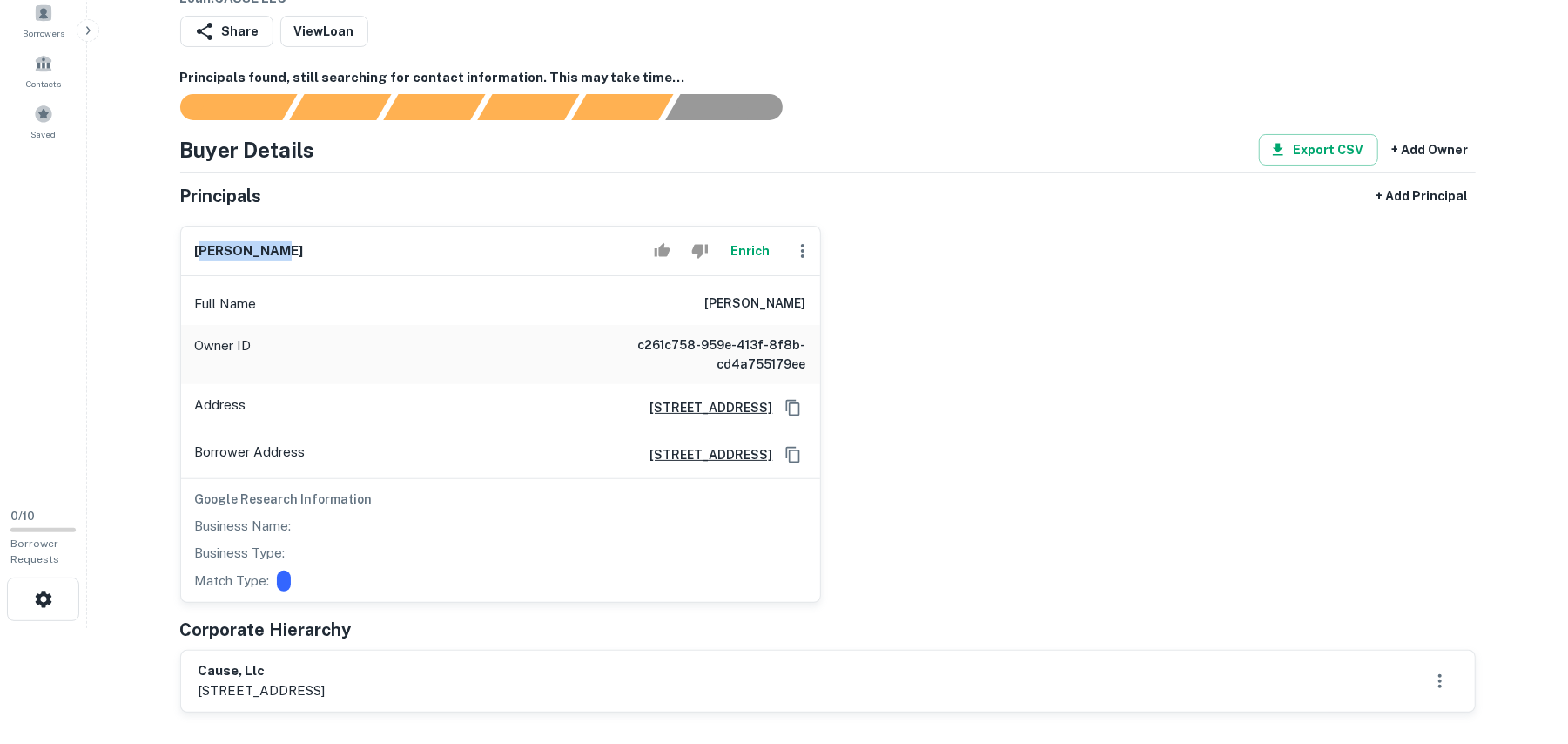
drag, startPoint x: 200, startPoint y: 249, endPoint x: 160, endPoint y: 256, distance: 40.6
click at [414, 252] on div "[PERSON_NAME]" at bounding box center [501, 251] width 639 height 50
drag, startPoint x: 192, startPoint y: 247, endPoint x: 631, endPoint y: 247, distance: 439.0
click at [631, 247] on div "[PERSON_NAME]" at bounding box center [501, 251] width 639 height 50
copy div "[PERSON_NAME]"
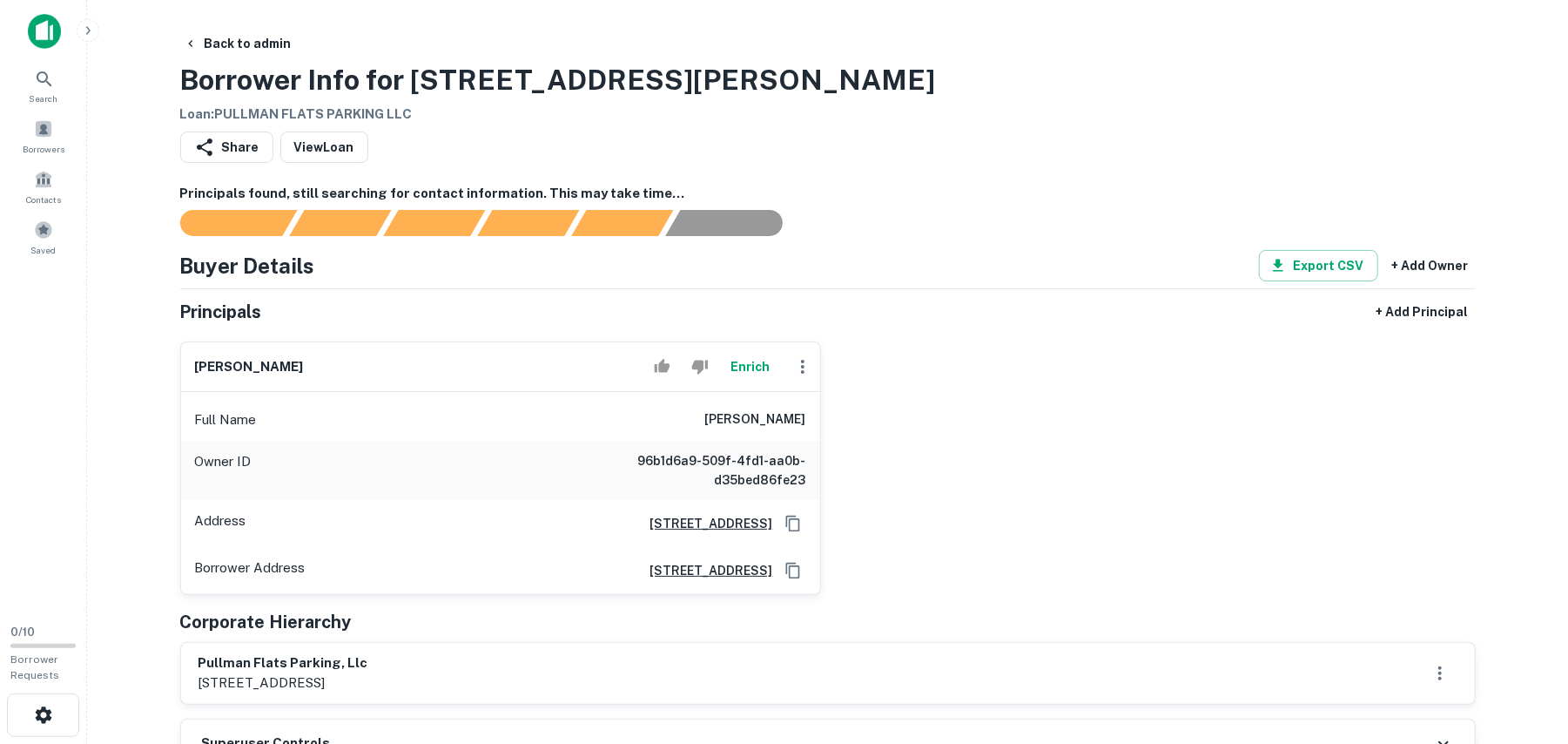
scroll to position [232, 0]
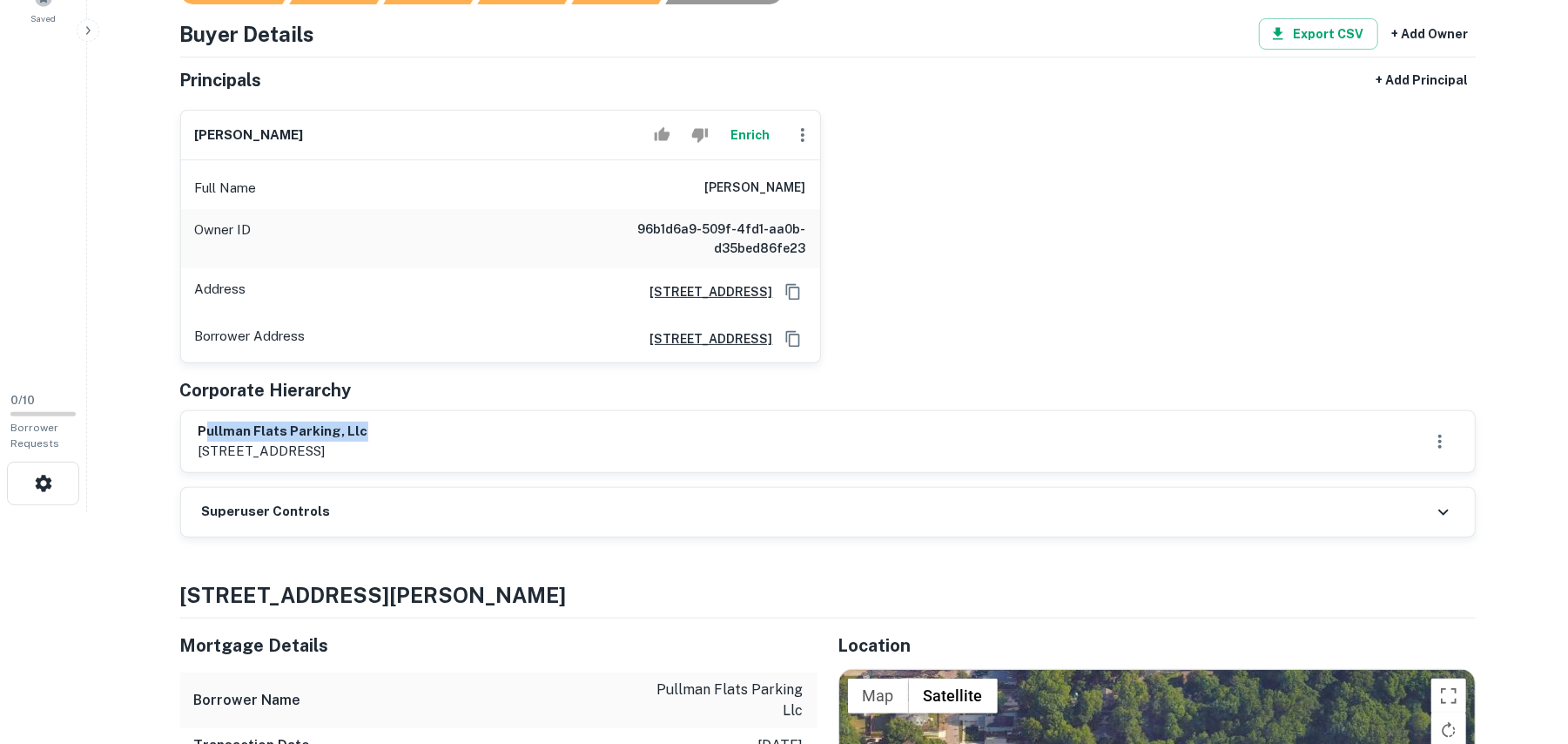
drag, startPoint x: 206, startPoint y: 433, endPoint x: 373, endPoint y: 430, distance: 167.0
click at [368, 430] on h6 "pullman flats parking, llc" at bounding box center [283, 431] width 170 height 20
drag, startPoint x: 196, startPoint y: 429, endPoint x: 397, endPoint y: 423, distance: 201.1
click at [400, 420] on div "pullman flats parking, llc 1579 monroe drive ne suite 252, atlanta, ga, 30324" at bounding box center [828, 442] width 1294 height 61
copy h6 "pullman flats parking, llc"
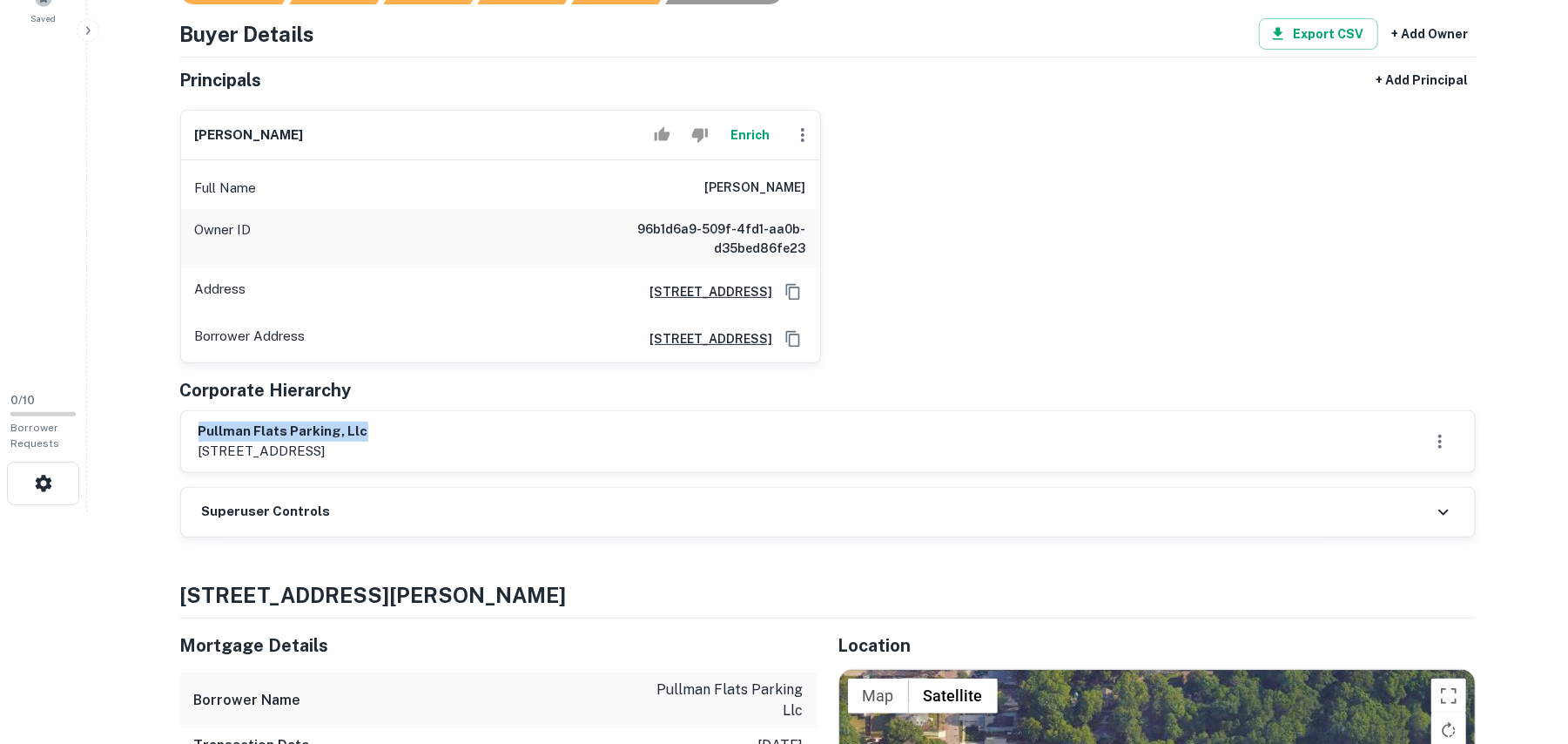
click at [405, 422] on div "pullman flats parking, llc 1579 monroe drive ne suite 252, atlanta, ga, 30324" at bounding box center [828, 442] width 1294 height 61
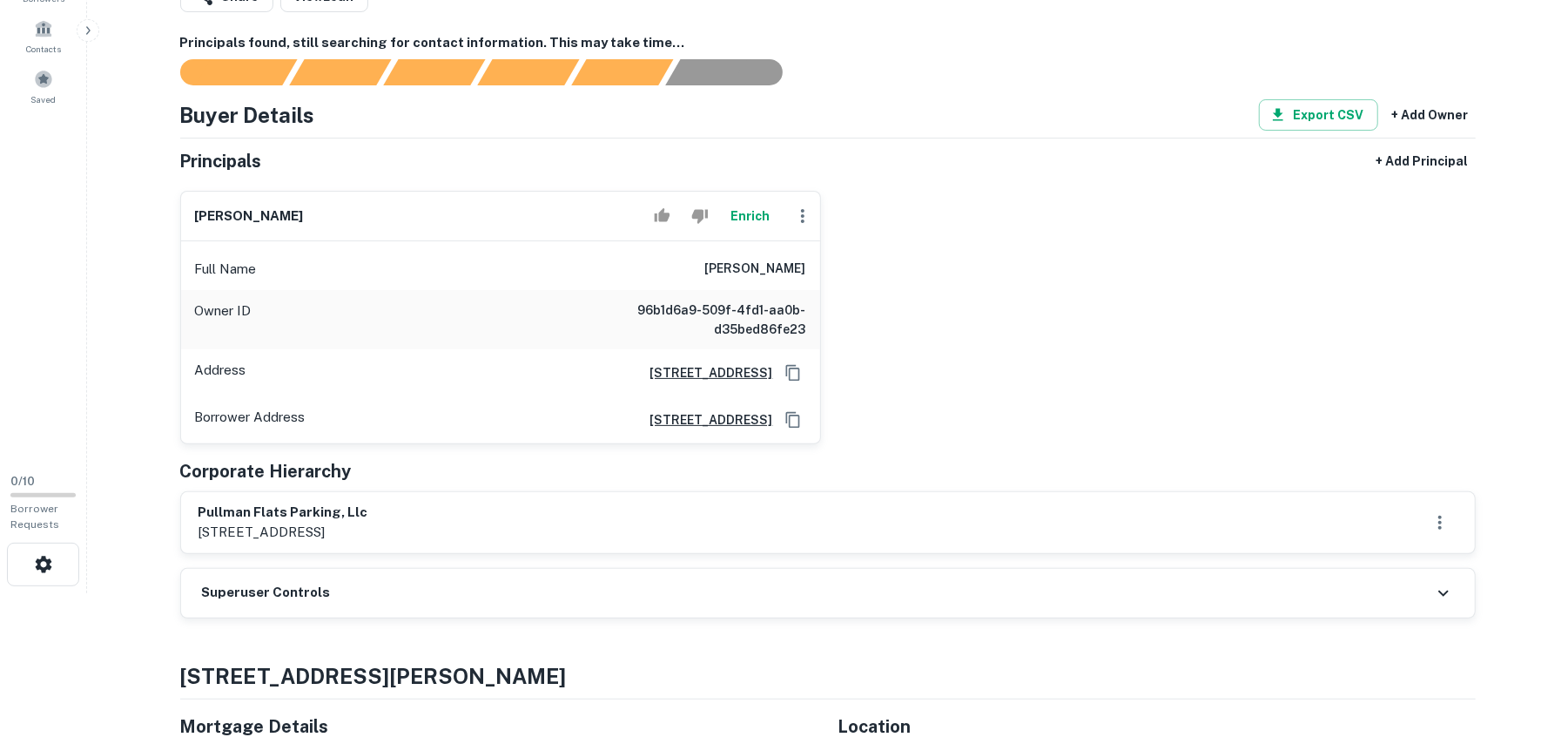
scroll to position [116, 0]
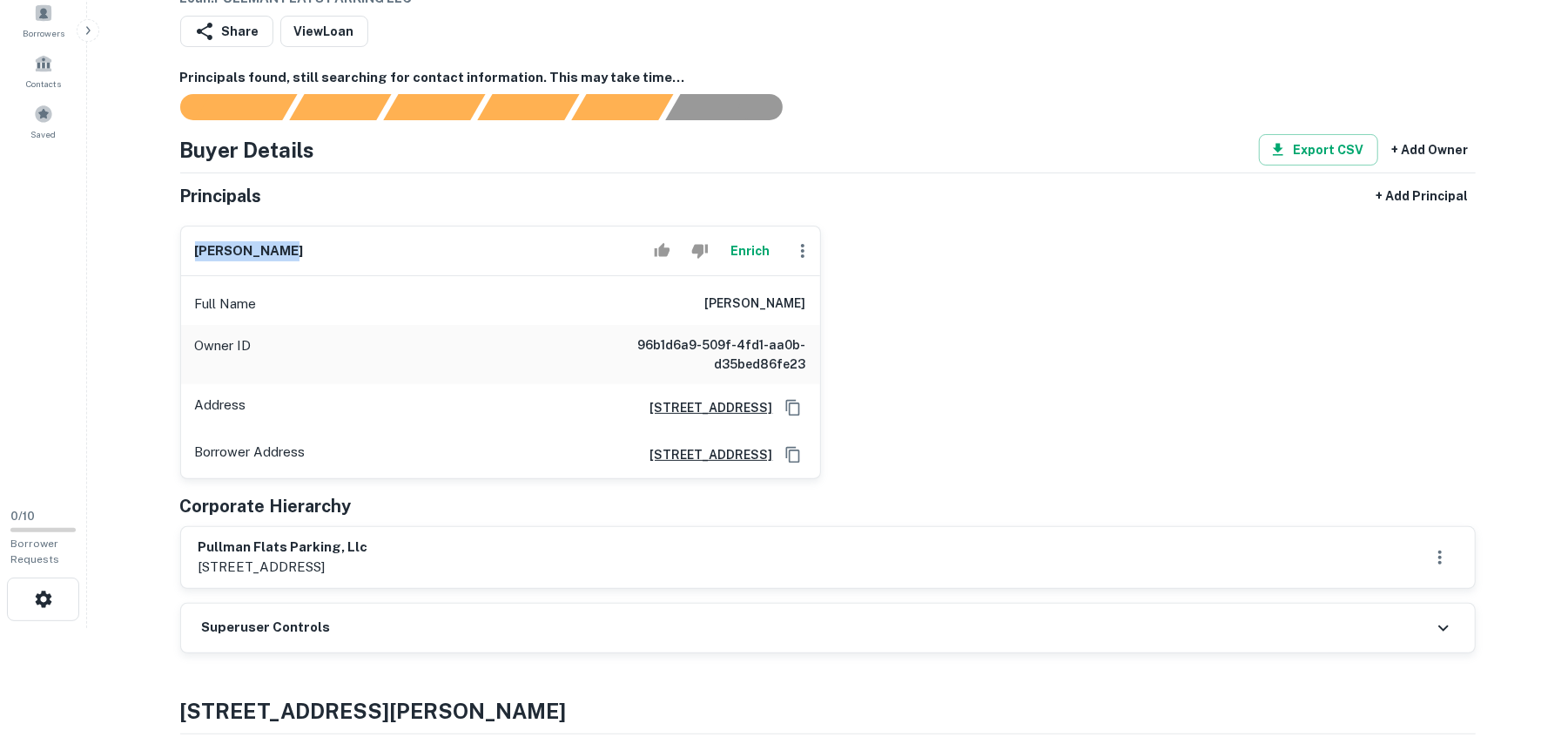
drag, startPoint x: 199, startPoint y: 248, endPoint x: 407, endPoint y: 245, distance: 208.0
click at [407, 245] on div "charlie tate Enrich" at bounding box center [501, 251] width 639 height 50
copy h6 "charlie tate"
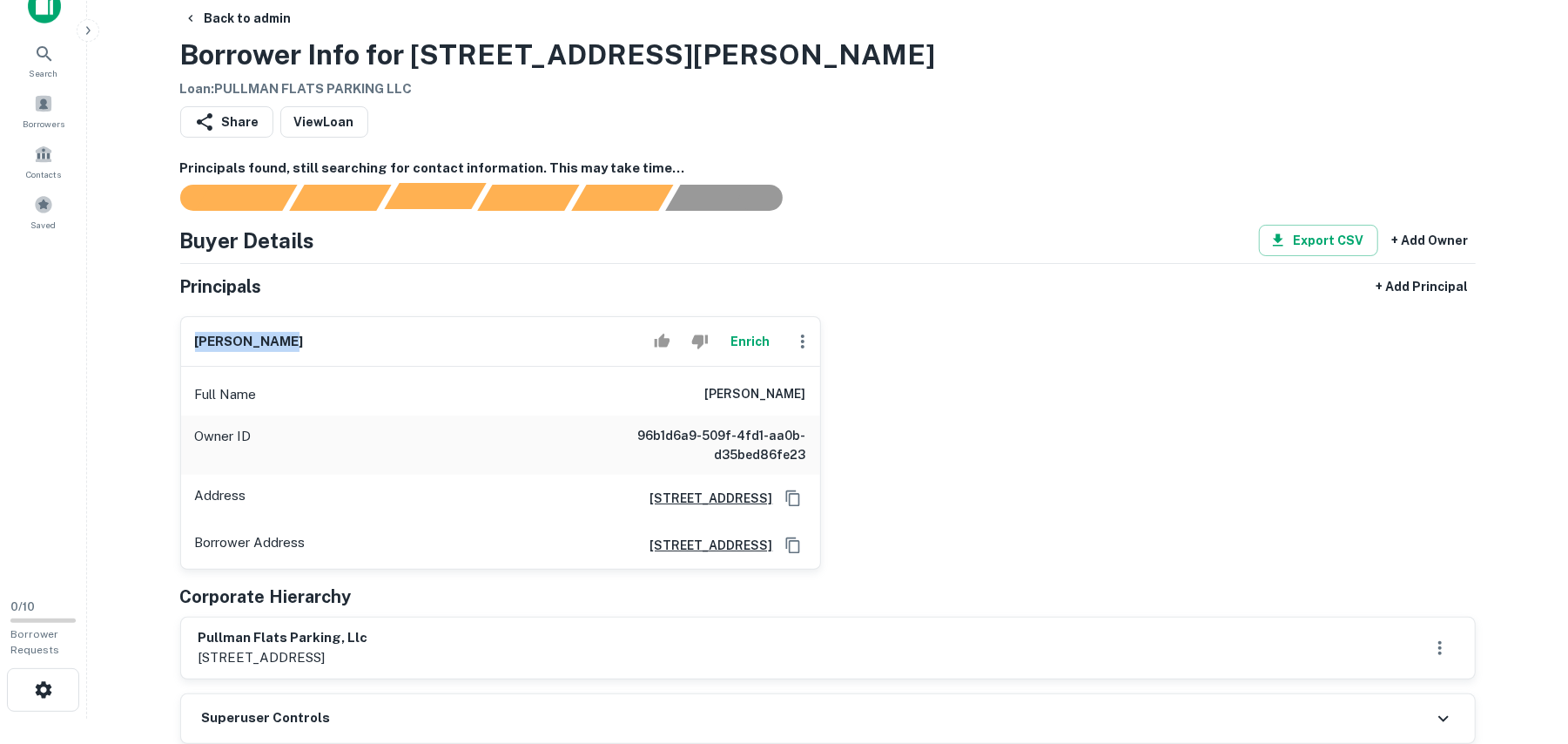
scroll to position [0, 0]
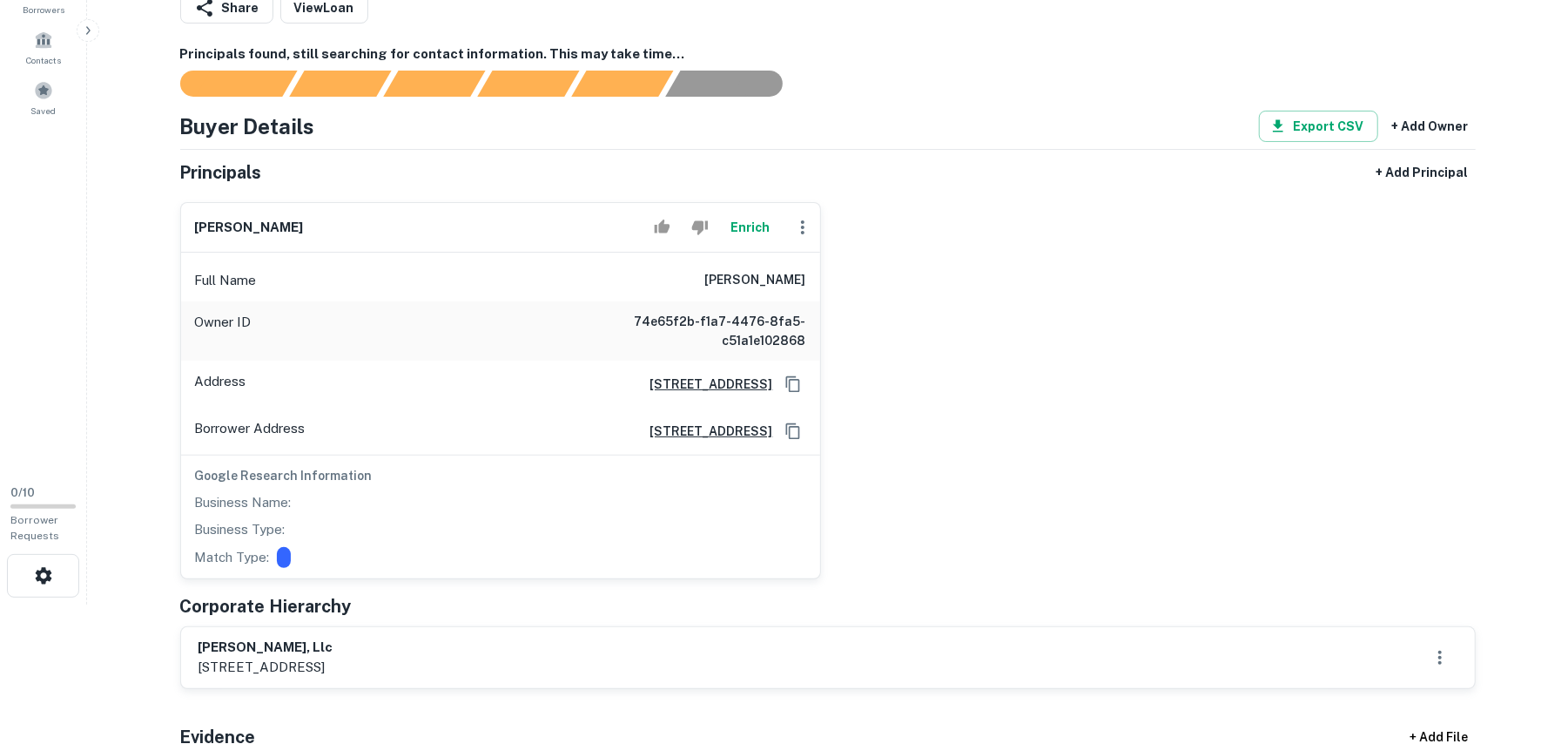
scroll to position [232, 0]
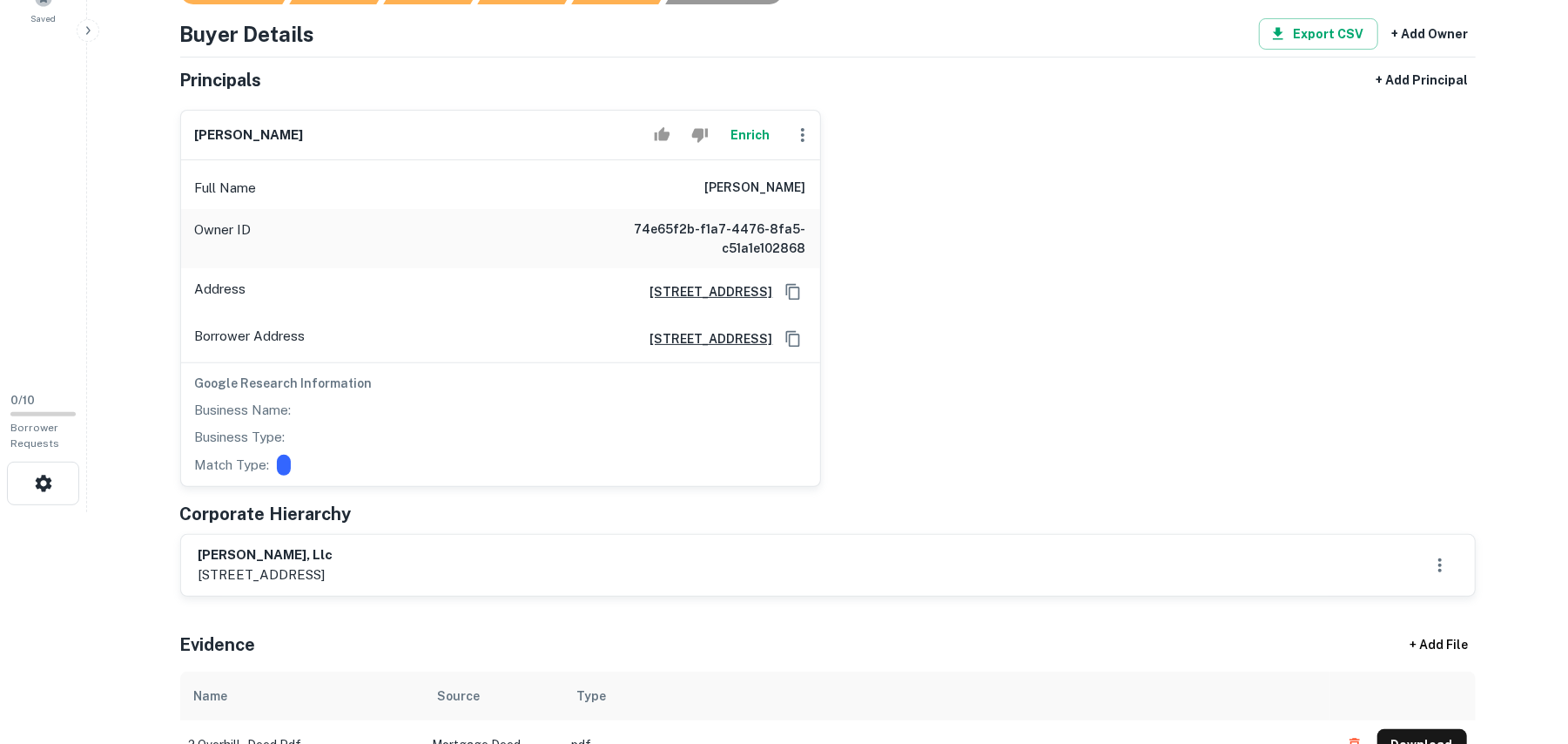
drag, startPoint x: 200, startPoint y: 555, endPoint x: 531, endPoint y: 551, distance: 331.0
click at [531, 551] on div "[PERSON_NAME], llc [STREET_ADDRESS]" at bounding box center [828, 565] width 1259 height 40
copy h6 "[PERSON_NAME], llc"
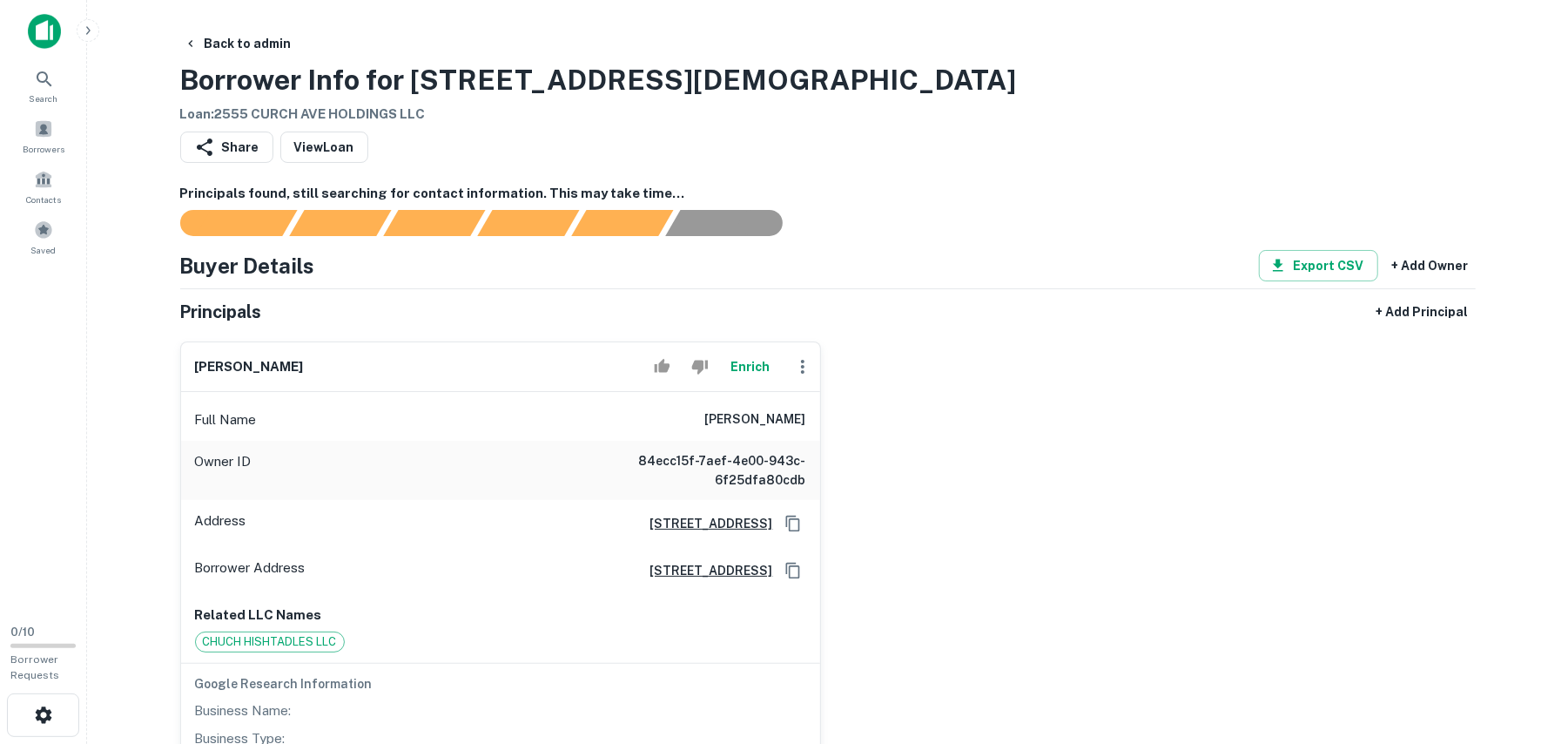
scroll to position [232, 0]
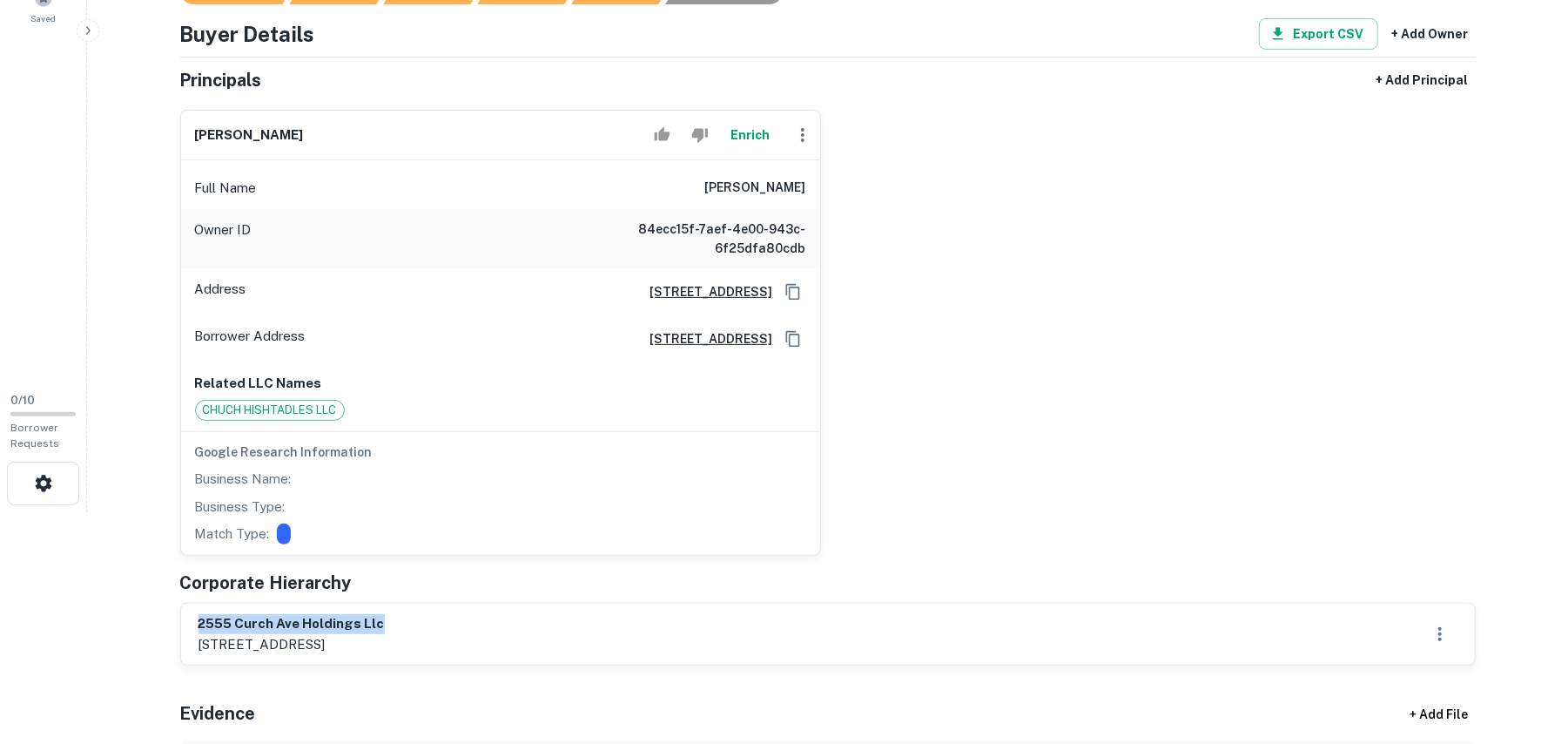
drag, startPoint x: 196, startPoint y: 627, endPoint x: 697, endPoint y: 619, distance: 501.1
click at [690, 634] on div "2555 curch ave holdings llc [STREET_ADDRESS]" at bounding box center [828, 634] width 1294 height 61
copy h6 "2555 curch ave holdings llc"
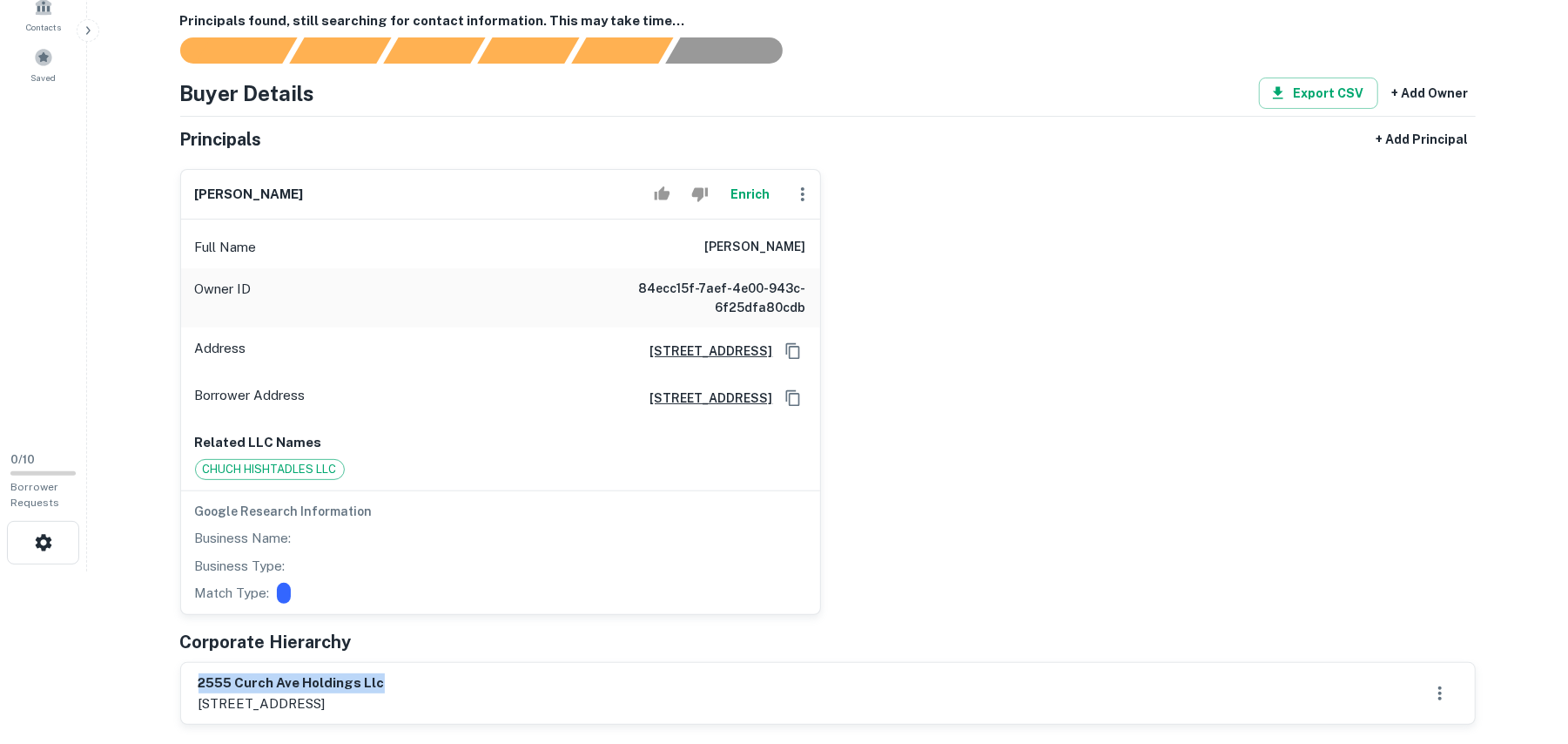
scroll to position [116, 0]
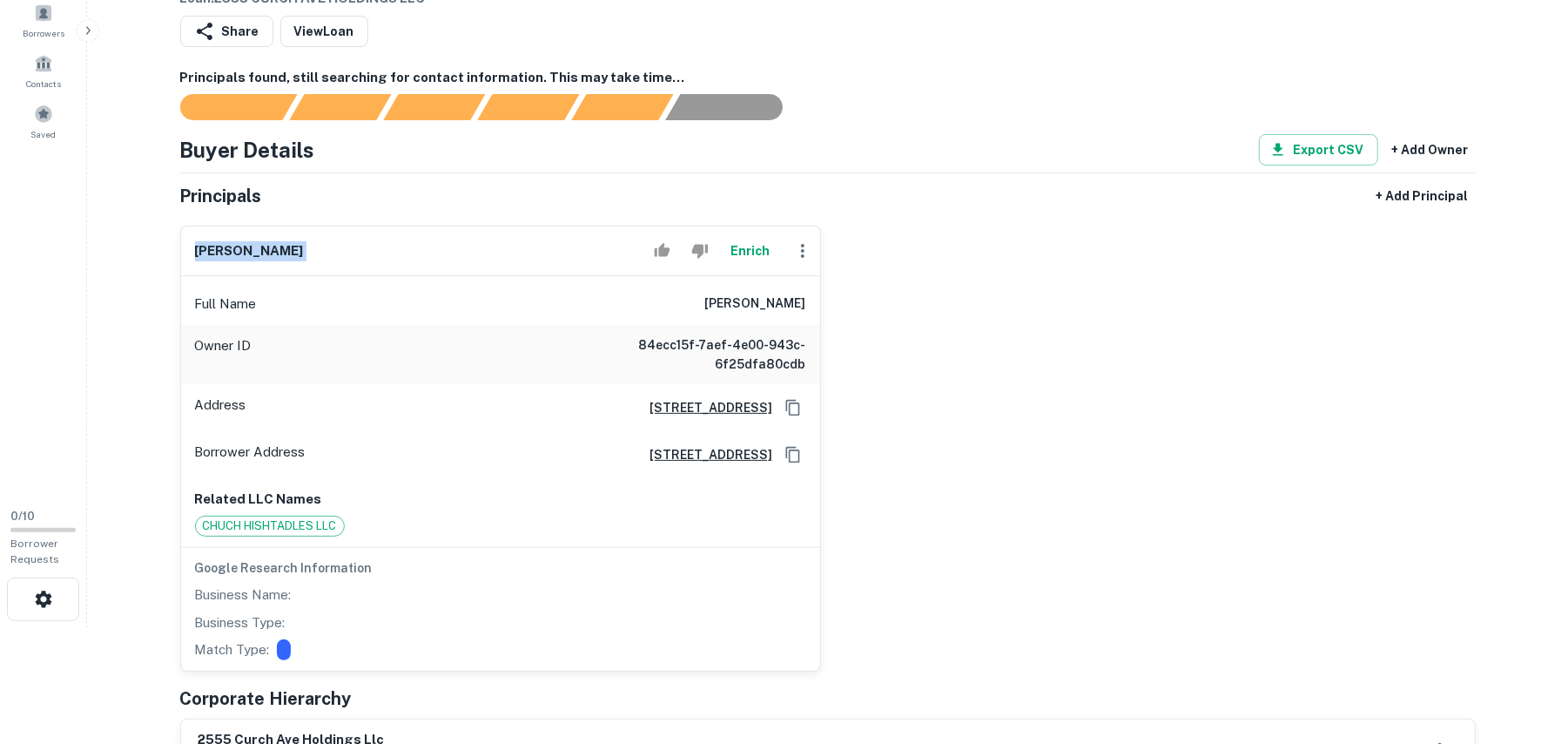
drag, startPoint x: 196, startPoint y: 247, endPoint x: 536, endPoint y: 255, distance: 340.1
click at [536, 255] on div "[PERSON_NAME]" at bounding box center [501, 251] width 639 height 50
copy div "[PERSON_NAME]"
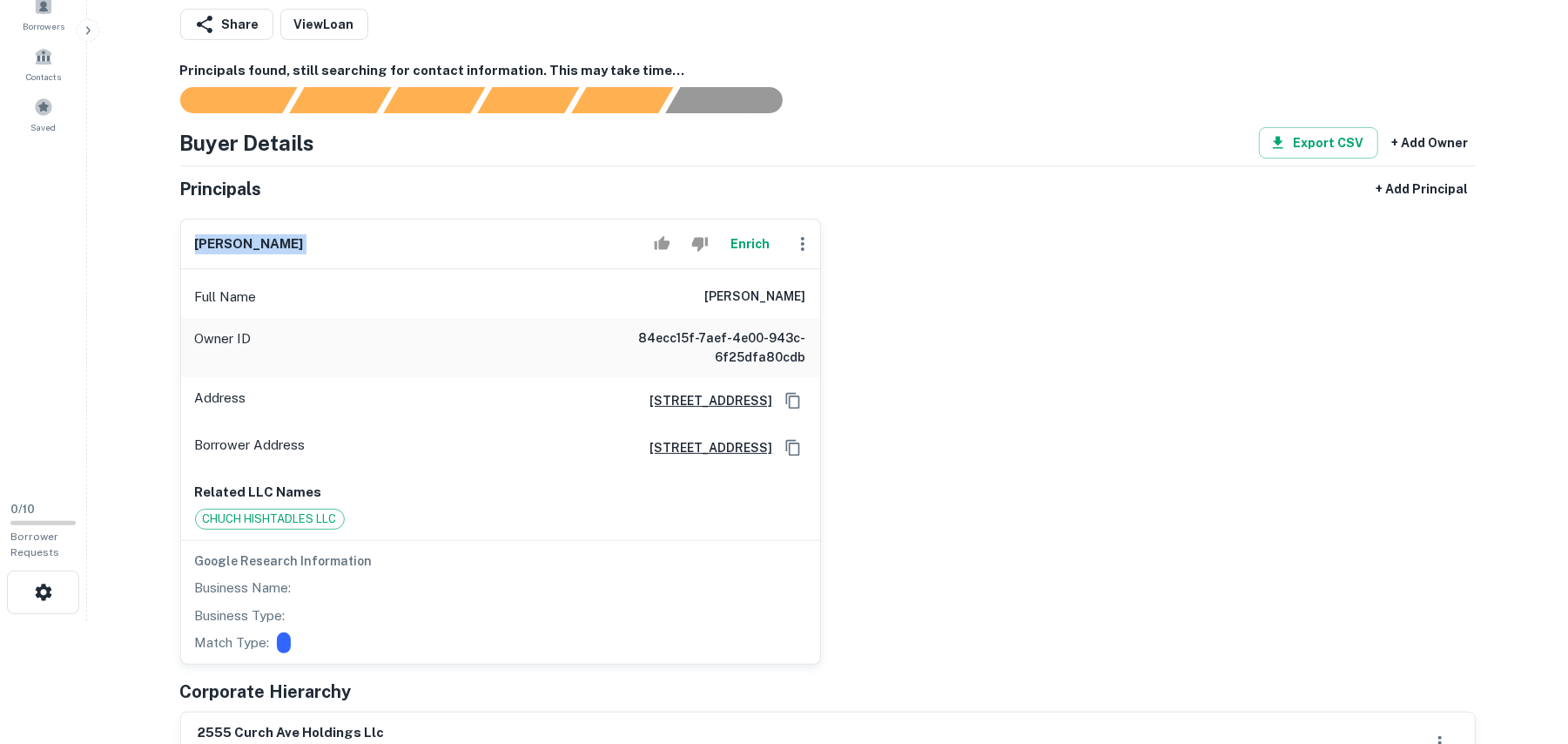
scroll to position [0, 0]
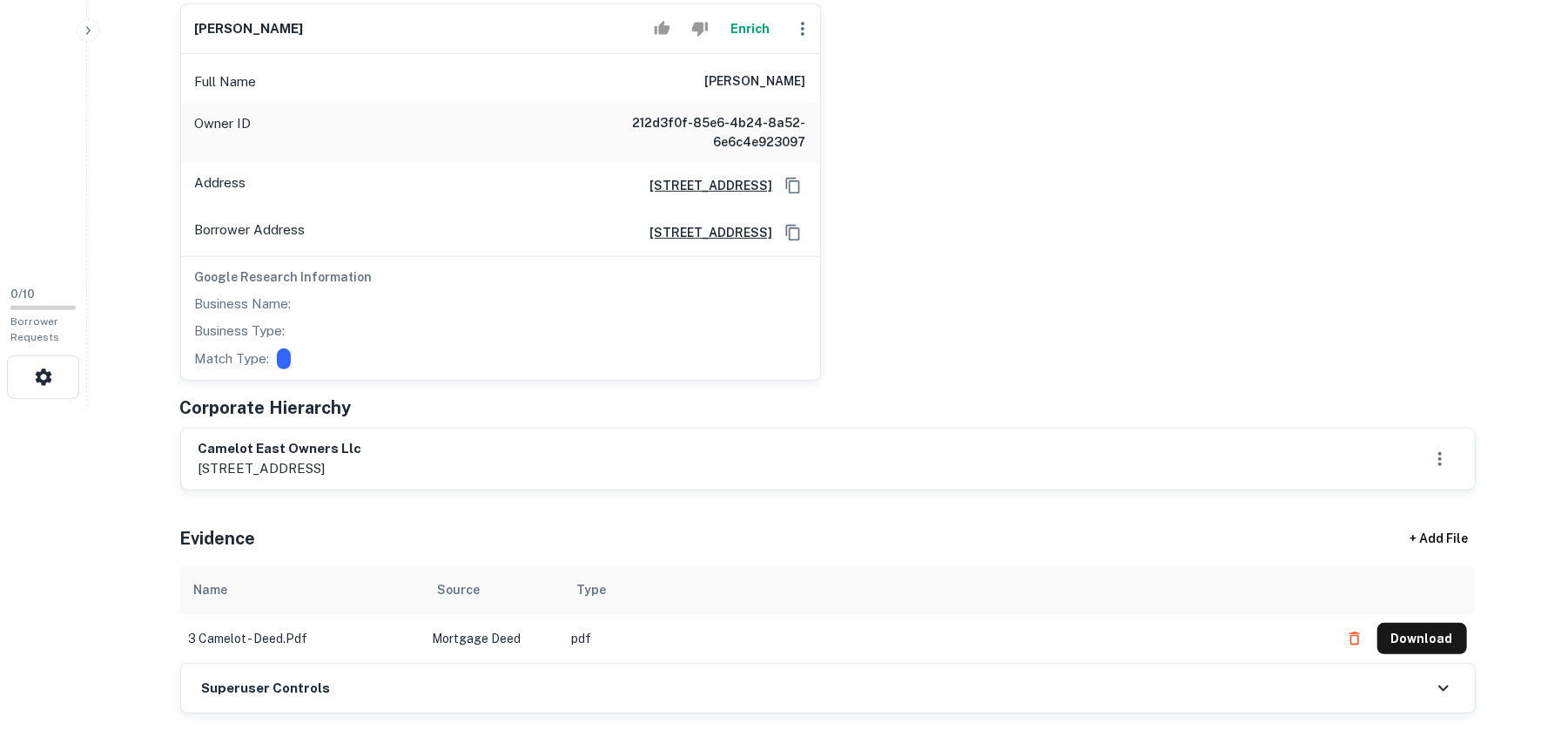
scroll to position [348, 0]
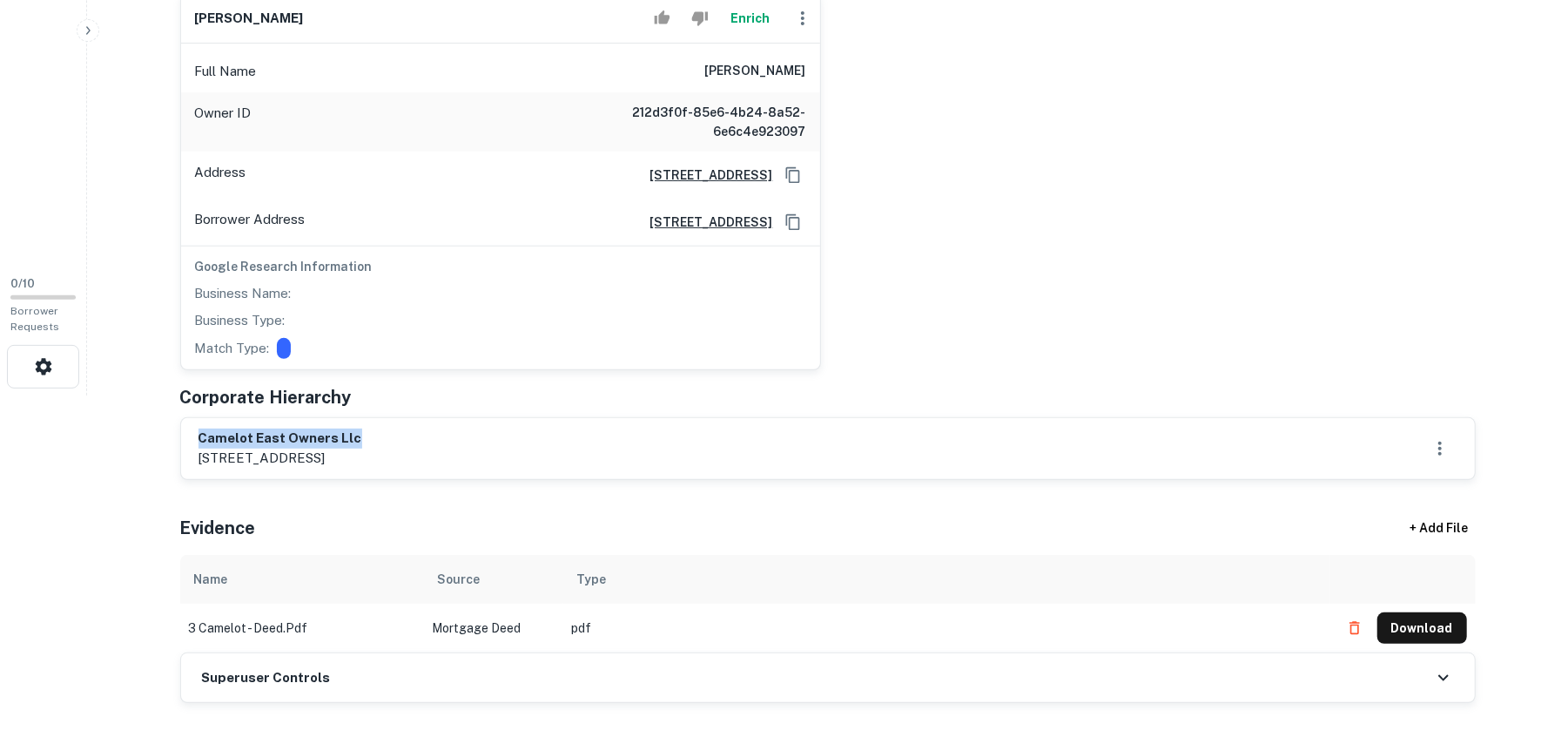
drag, startPoint x: 197, startPoint y: 436, endPoint x: 367, endPoint y: 429, distance: 170.1
click at [367, 426] on div "camelot east owners llc [STREET_ADDRESS]" at bounding box center [828, 449] width 1294 height 61
copy h6 "camelot east owners llc"
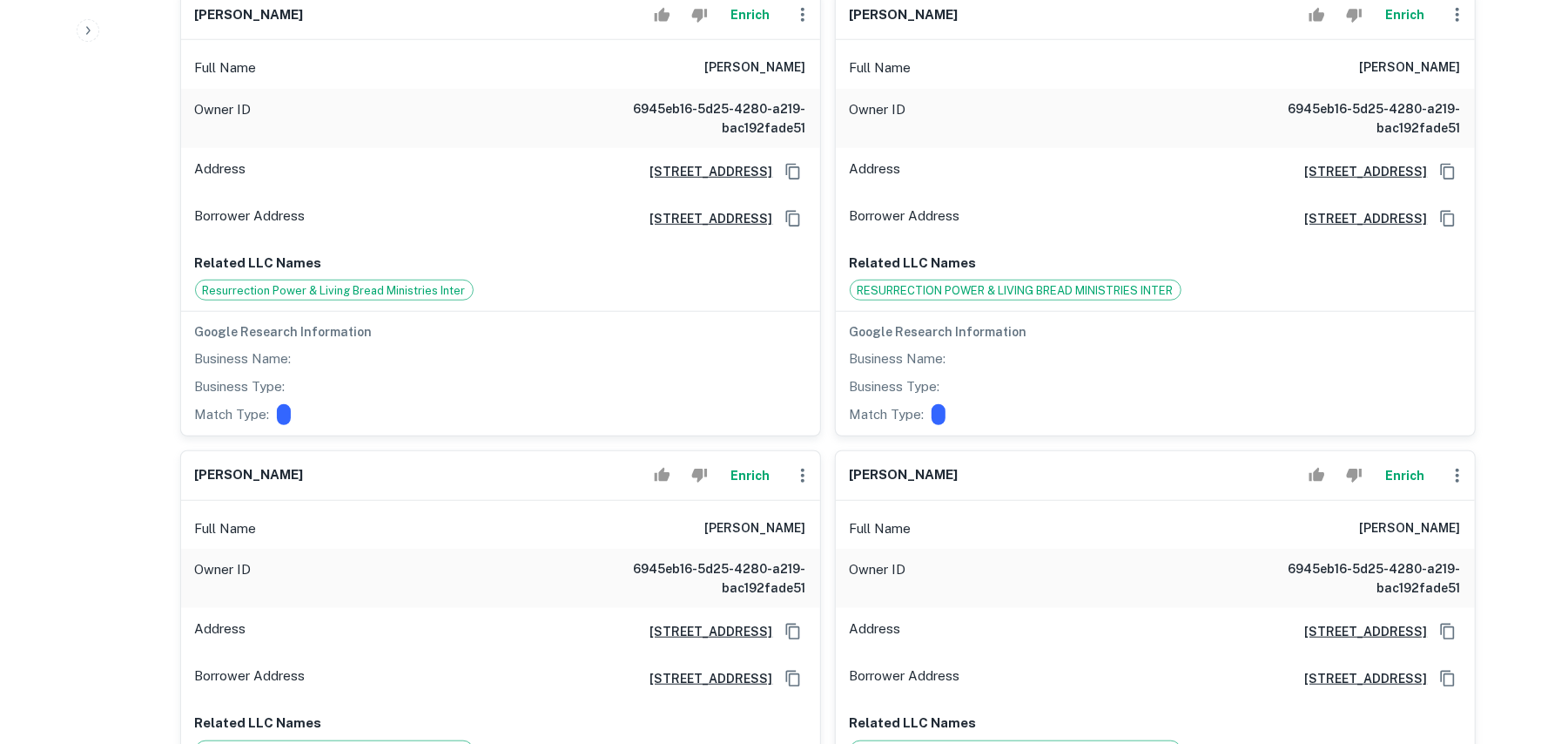
scroll to position [813, 0]
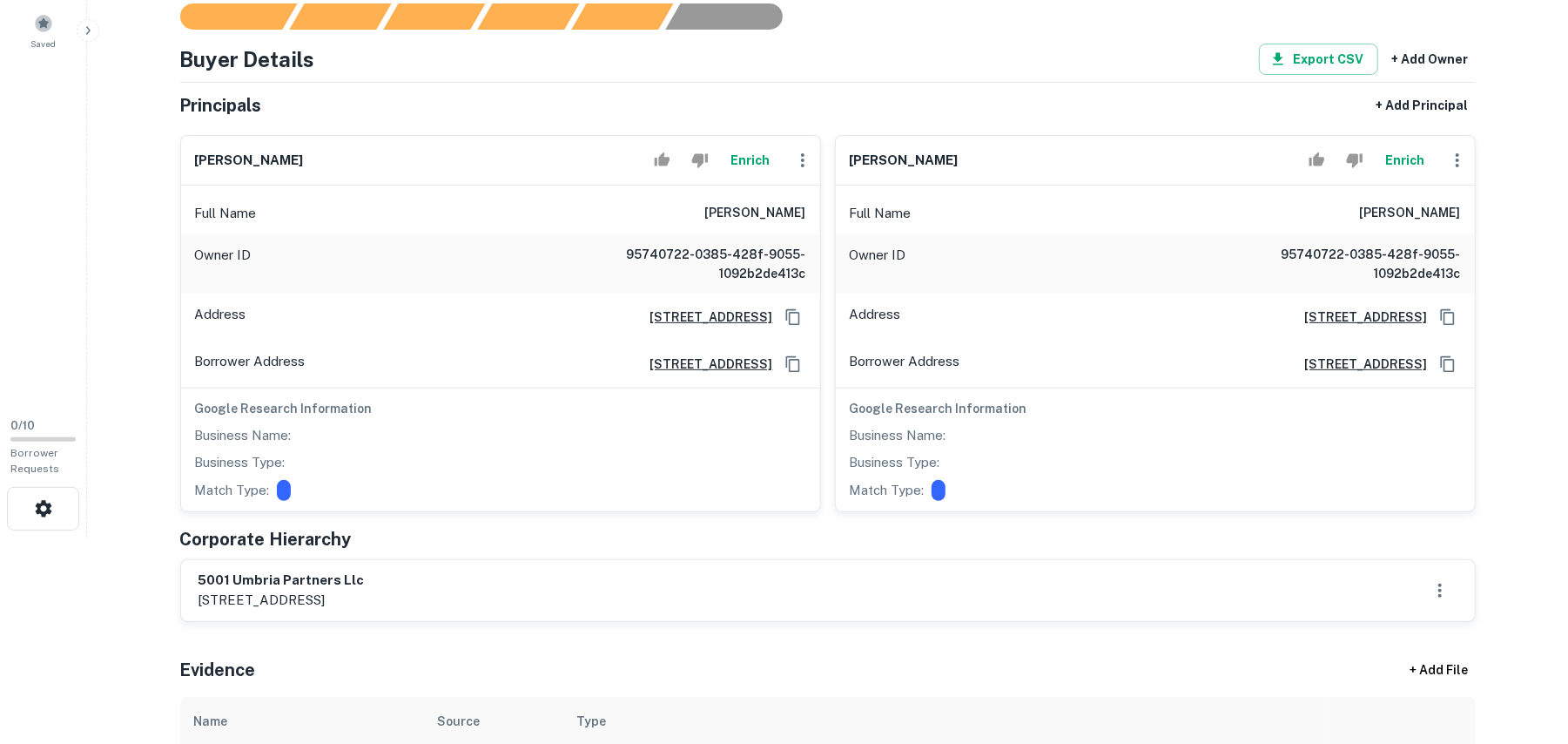
scroll to position [348, 0]
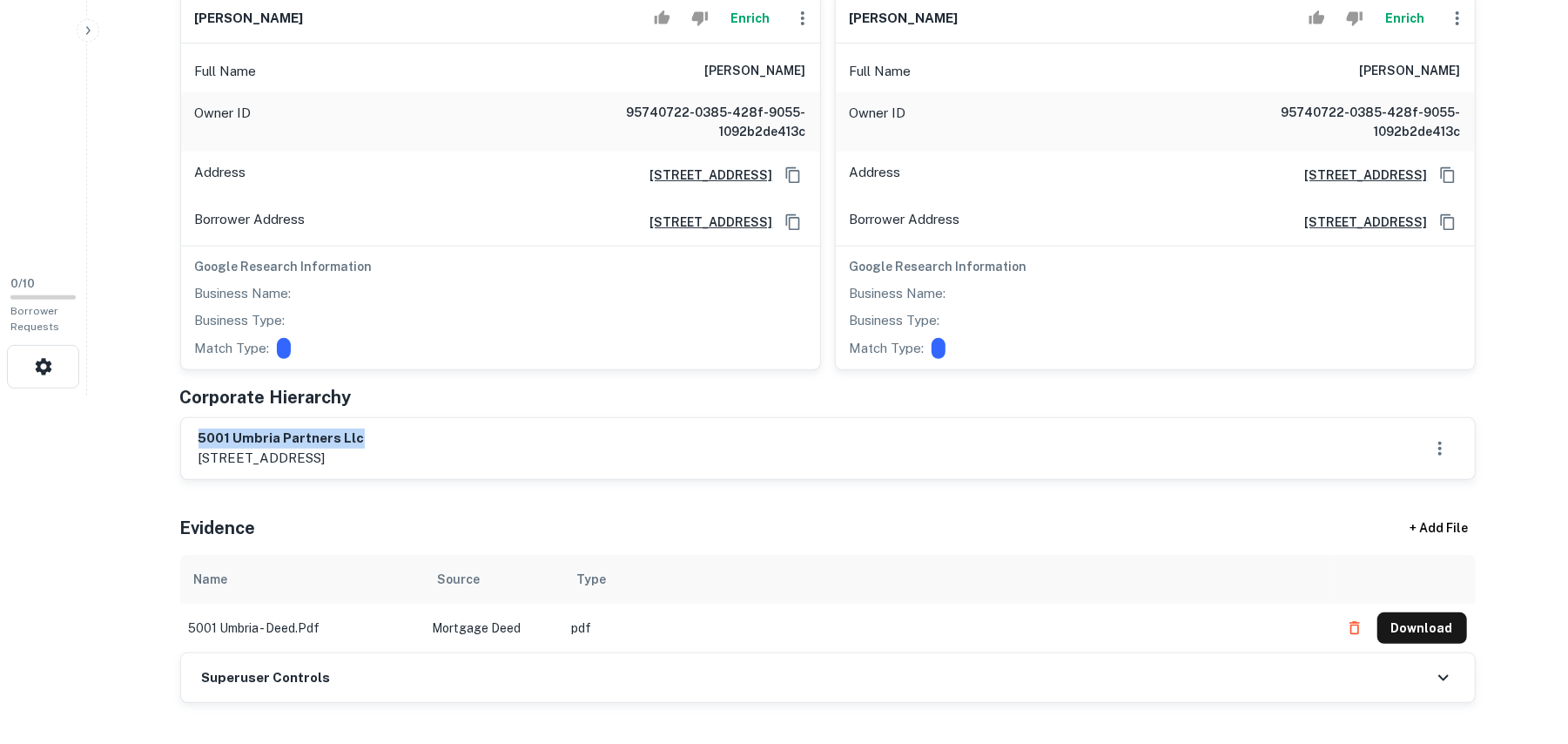
drag, startPoint x: 199, startPoint y: 437, endPoint x: 564, endPoint y: 440, distance: 365.0
click at [564, 440] on div "5001 umbria partners llc [STREET_ADDRESS]" at bounding box center [828, 449] width 1259 height 40
copy h6 "5001 umbria partners llc"
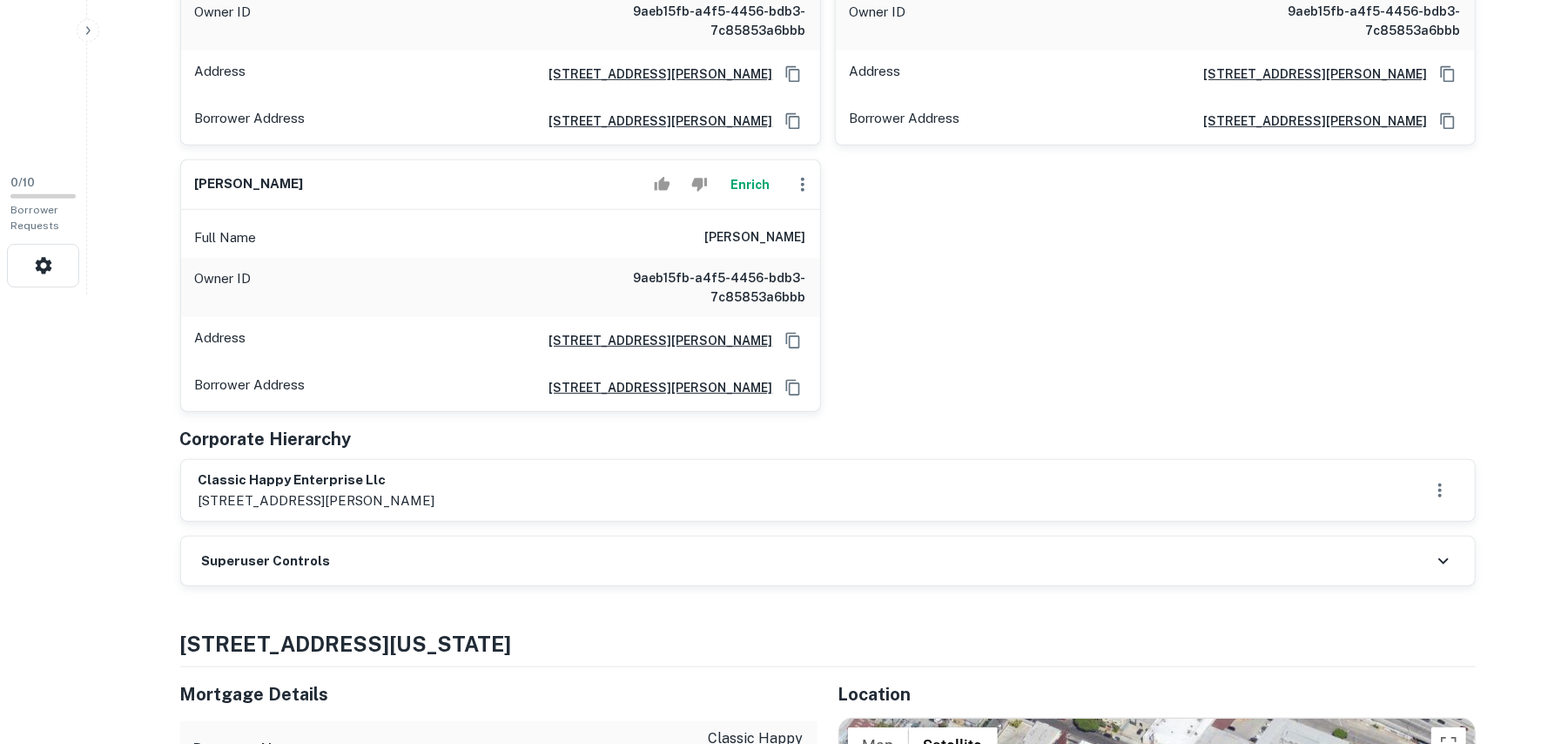
scroll to position [464, 0]
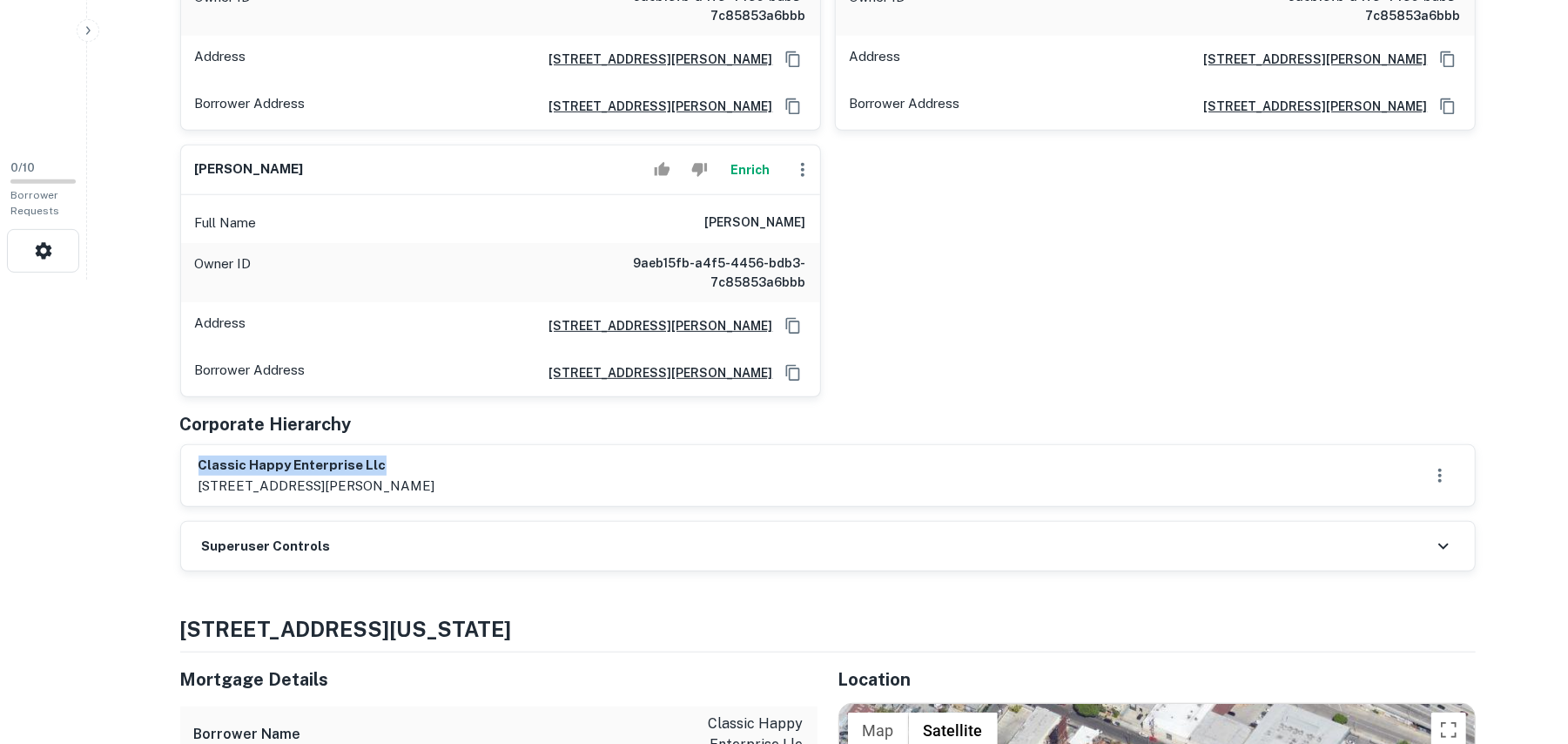
drag, startPoint x: 197, startPoint y: 463, endPoint x: 604, endPoint y: 462, distance: 407.0
click at [604, 462] on div "classic happy enterprise llc [STREET_ADDRESS][PERSON_NAME]" at bounding box center [828, 476] width 1294 height 61
copy h6 "classic happy enterprise llc"
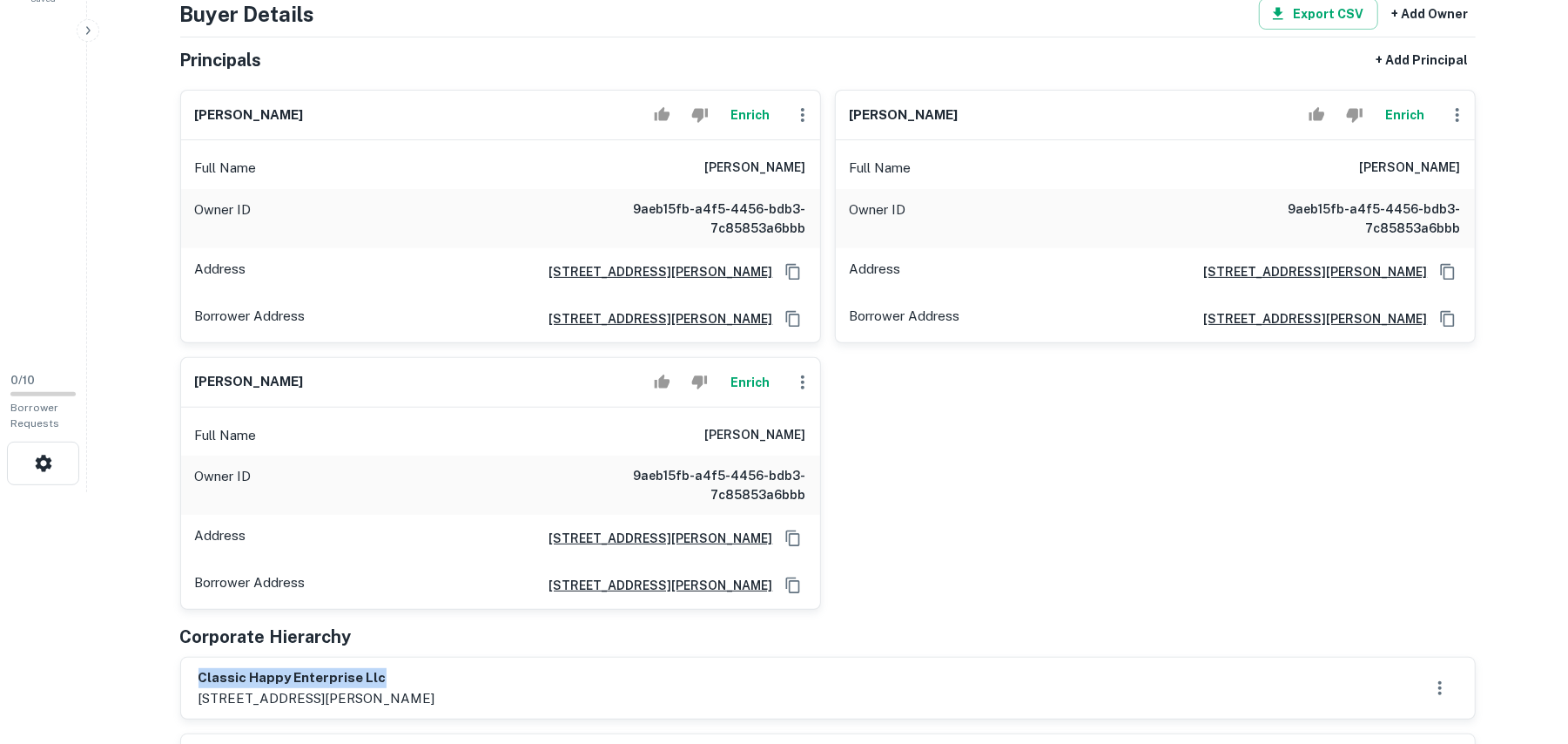
scroll to position [232, 0]
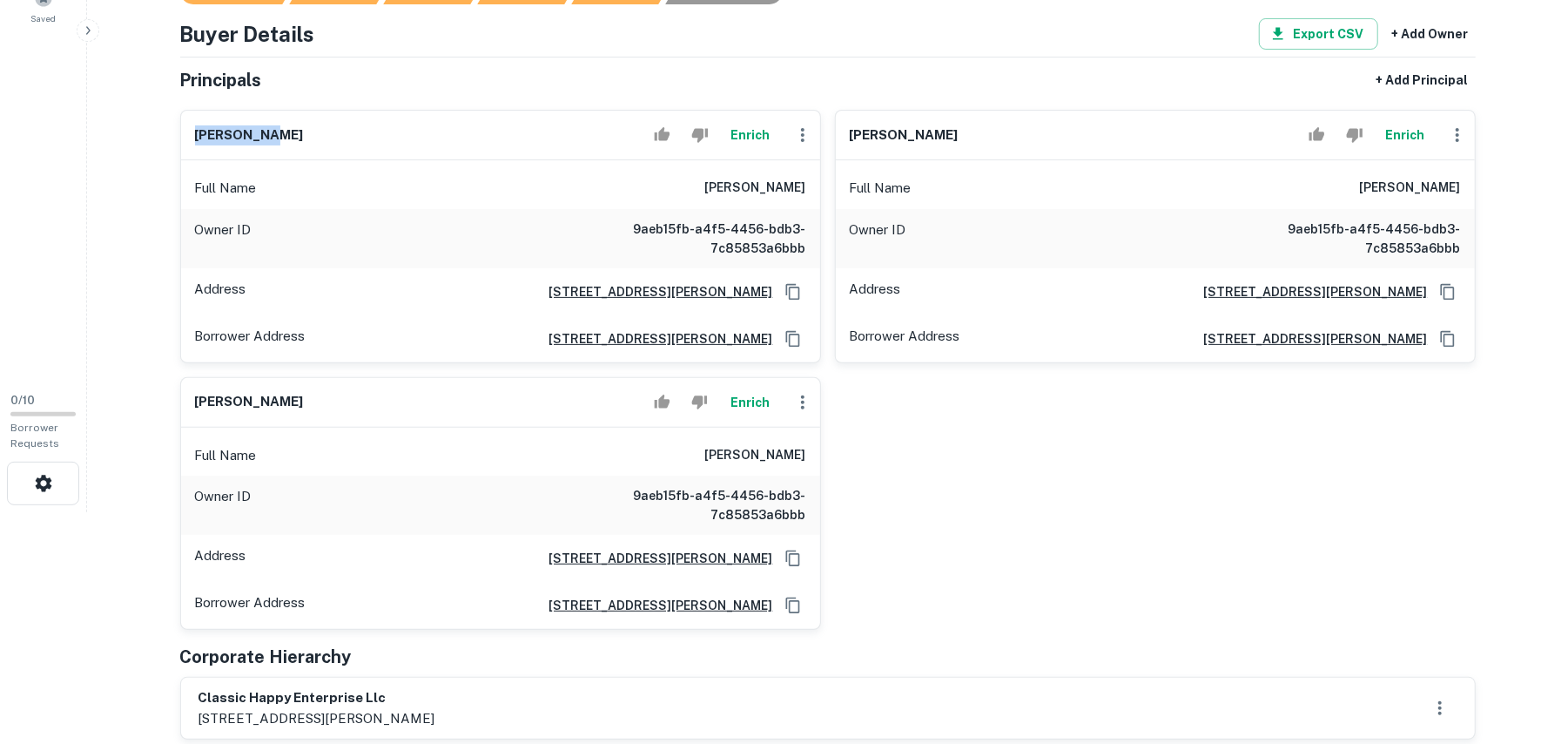
drag, startPoint x: 192, startPoint y: 127, endPoint x: 343, endPoint y: 144, distance: 152.0
click at [343, 144] on div "[PERSON_NAME] Enrich" at bounding box center [501, 135] width 639 height 50
copy h6 "[PERSON_NAME]"
drag, startPoint x: 913, startPoint y: 131, endPoint x: 827, endPoint y: 122, distance: 86.5
click at [827, 122] on div "[PERSON_NAME] Full Name [PERSON_NAME] Owner ID 9aeb15fb-a4f5-4456-bdb3-7c85853a…" at bounding box center [1148, 229] width 655 height 267
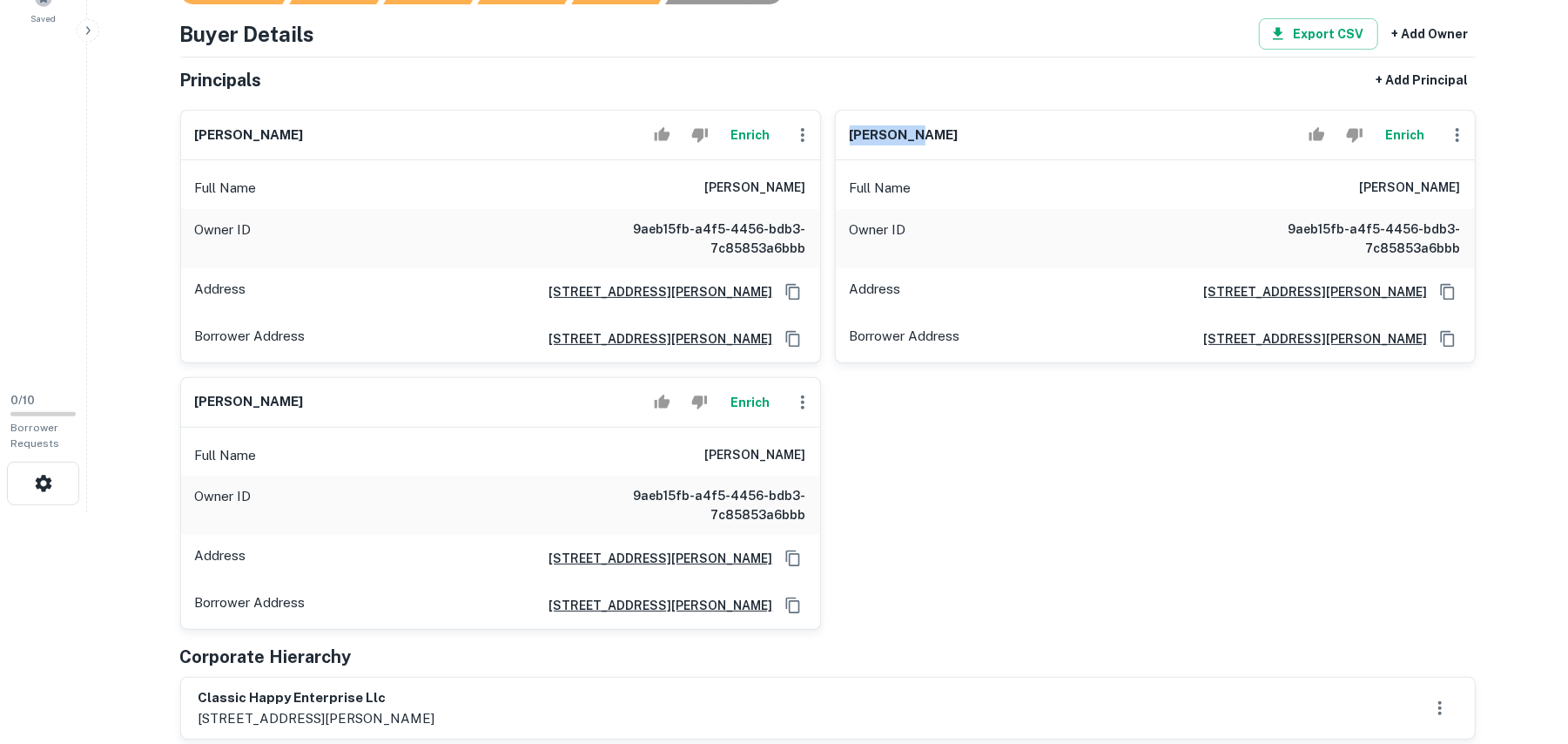
copy h6 "[PERSON_NAME]"
drag, startPoint x: 199, startPoint y: 404, endPoint x: 333, endPoint y: 404, distance: 134.0
click at [333, 404] on div "[PERSON_NAME]" at bounding box center [501, 402] width 639 height 50
copy h6 "[PERSON_NAME]"
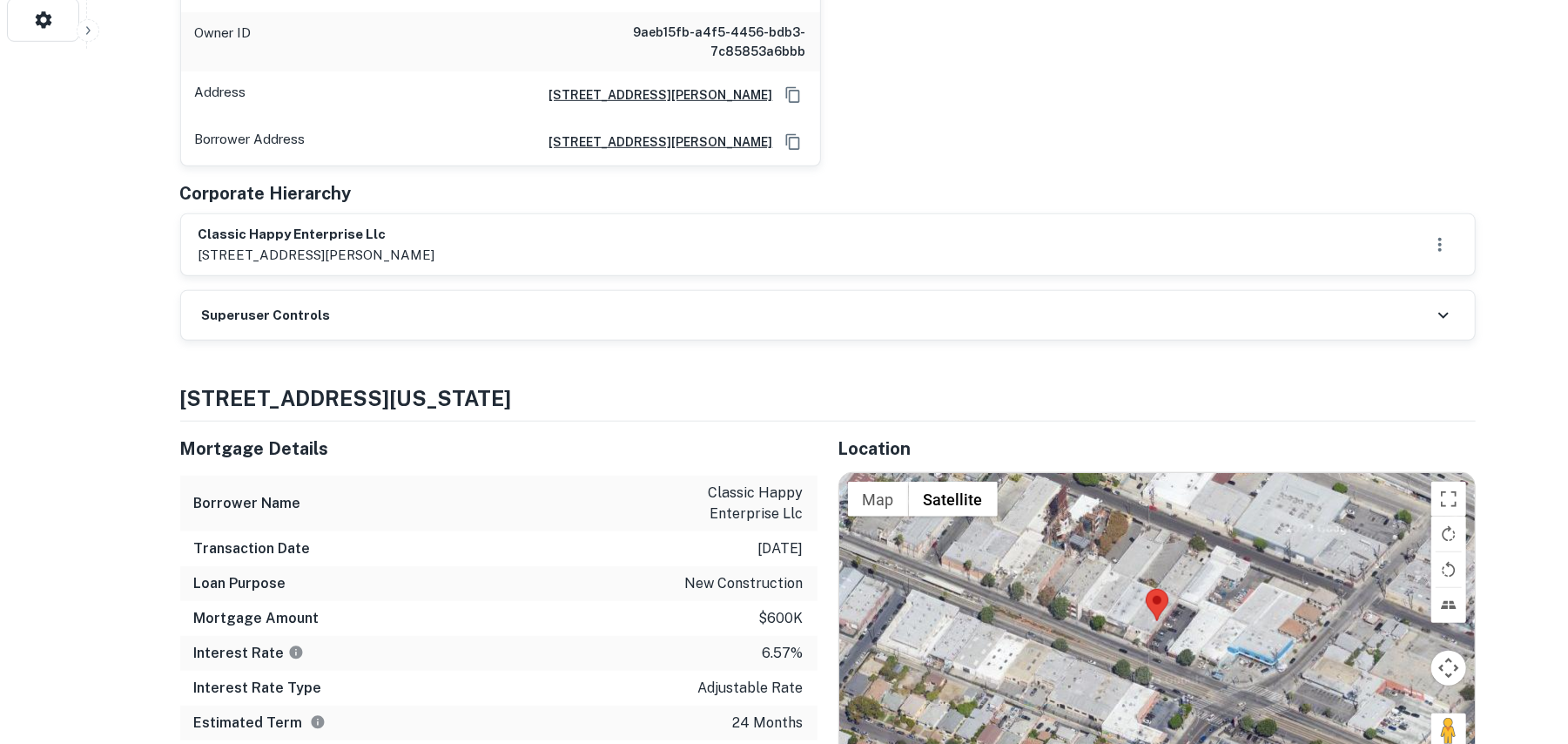
scroll to position [697, 0]
drag, startPoint x: 1440, startPoint y: 314, endPoint x: 1429, endPoint y: 315, distance: 11.0
click at [1442, 314] on icon at bounding box center [1444, 314] width 21 height 21
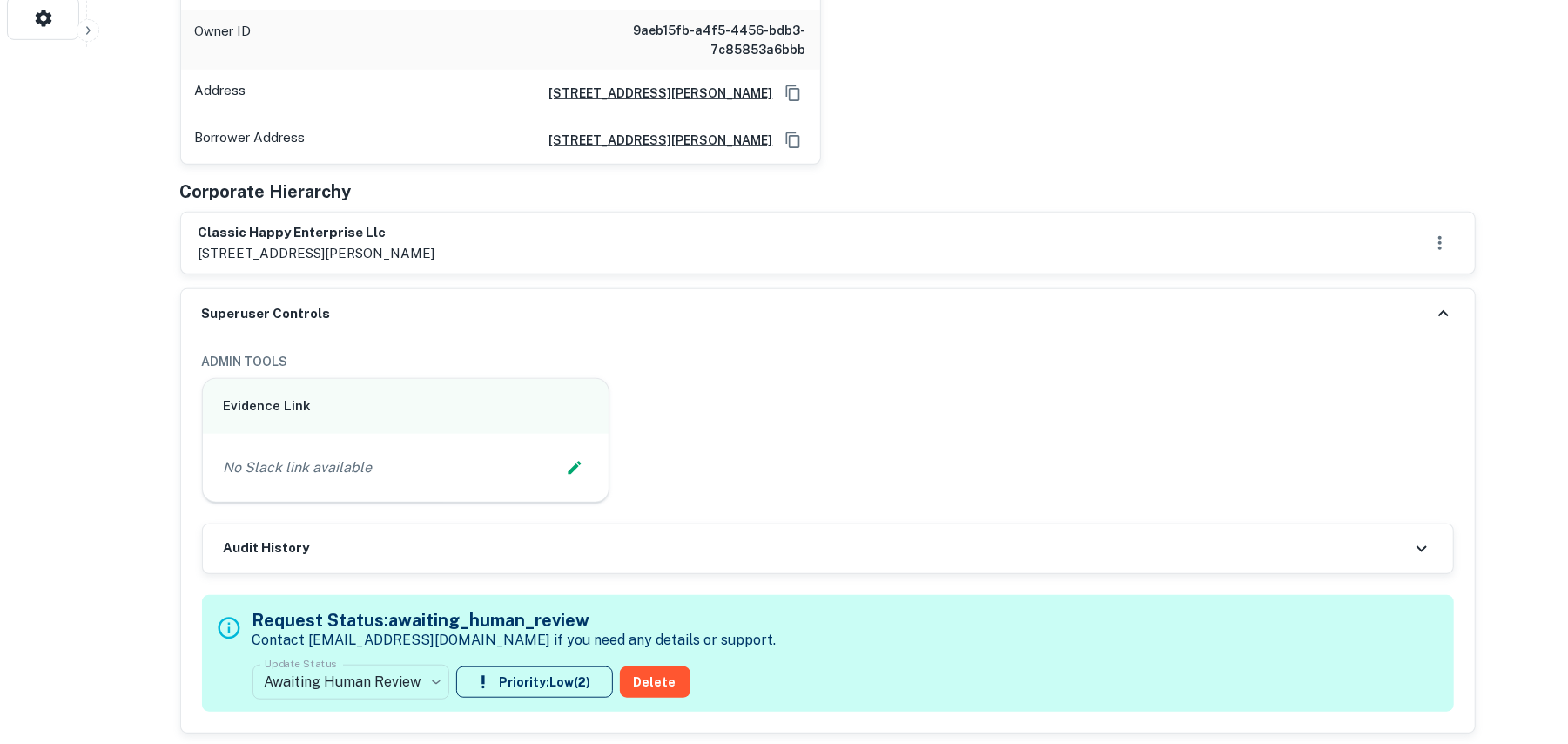
click at [477, 474] on div "No Slack link available" at bounding box center [406, 468] width 365 height 26
click at [575, 475] on icon "Edit Slack Link" at bounding box center [575, 468] width 17 height 17
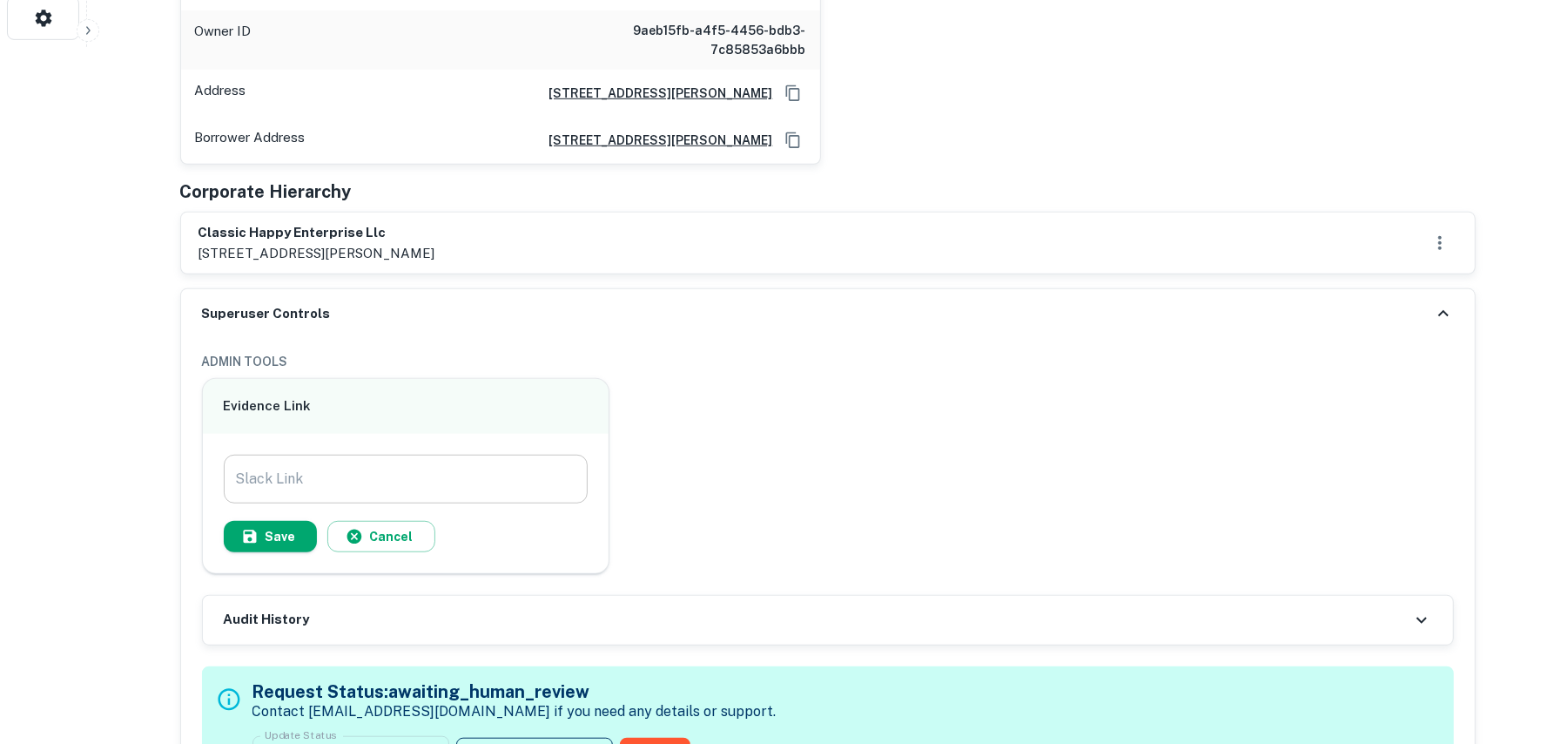
click at [440, 476] on input "Slack Link" at bounding box center [406, 479] width 365 height 49
paste input "**********"
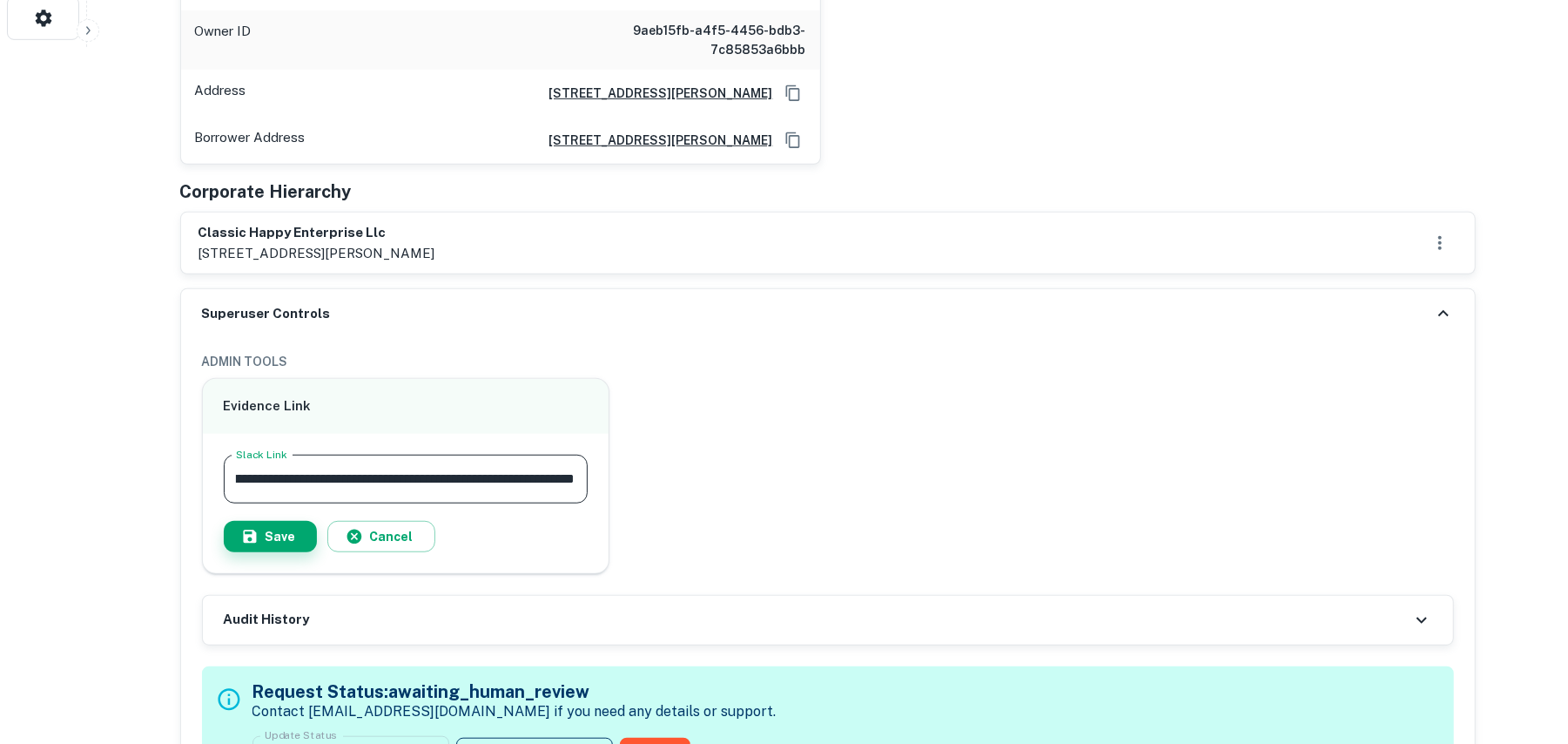
type input "**********"
click at [290, 542] on button "Save" at bounding box center [270, 537] width 93 height 31
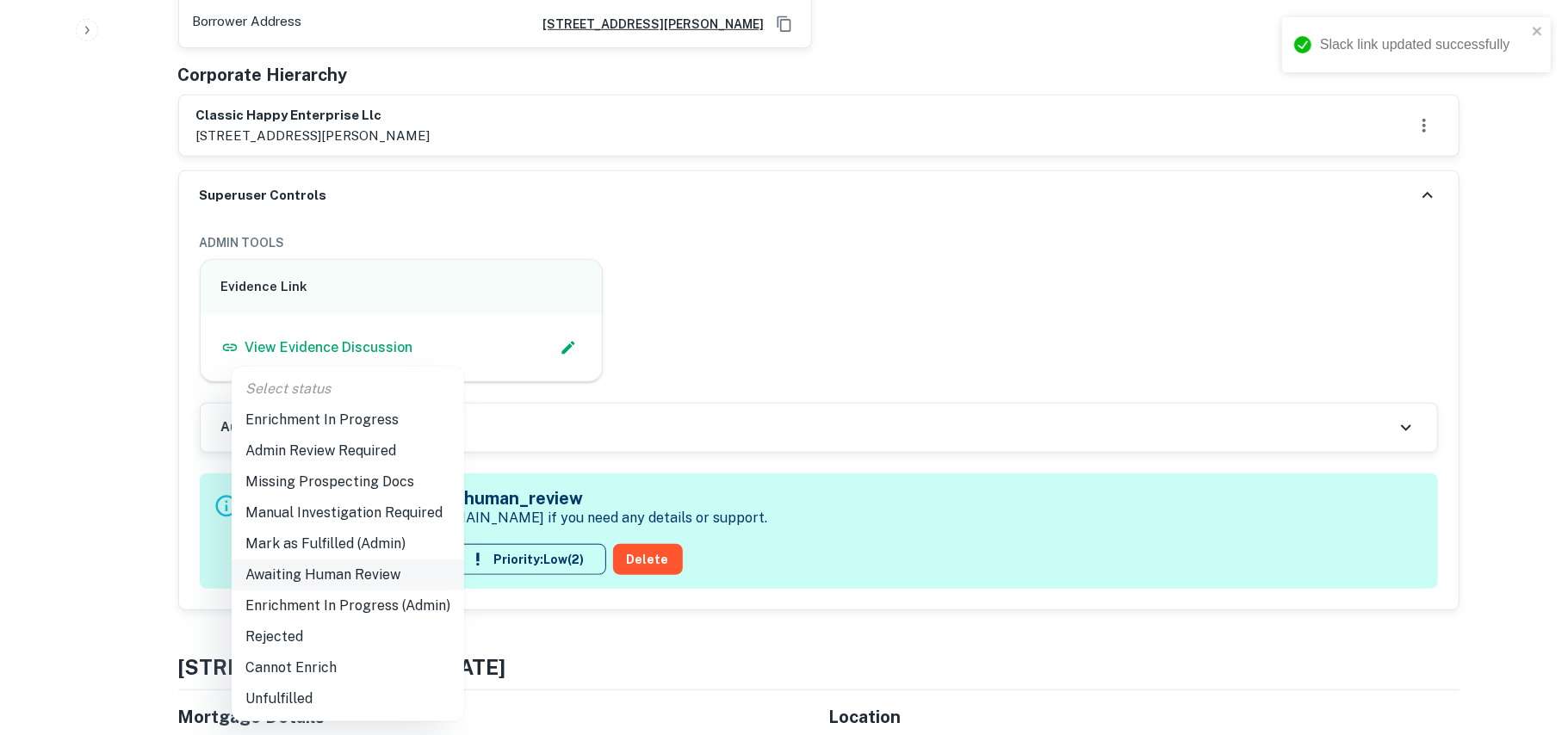
click at [336, 599] on li "Enrichment In Progress (Admin)" at bounding box center [348, 606] width 232 height 31
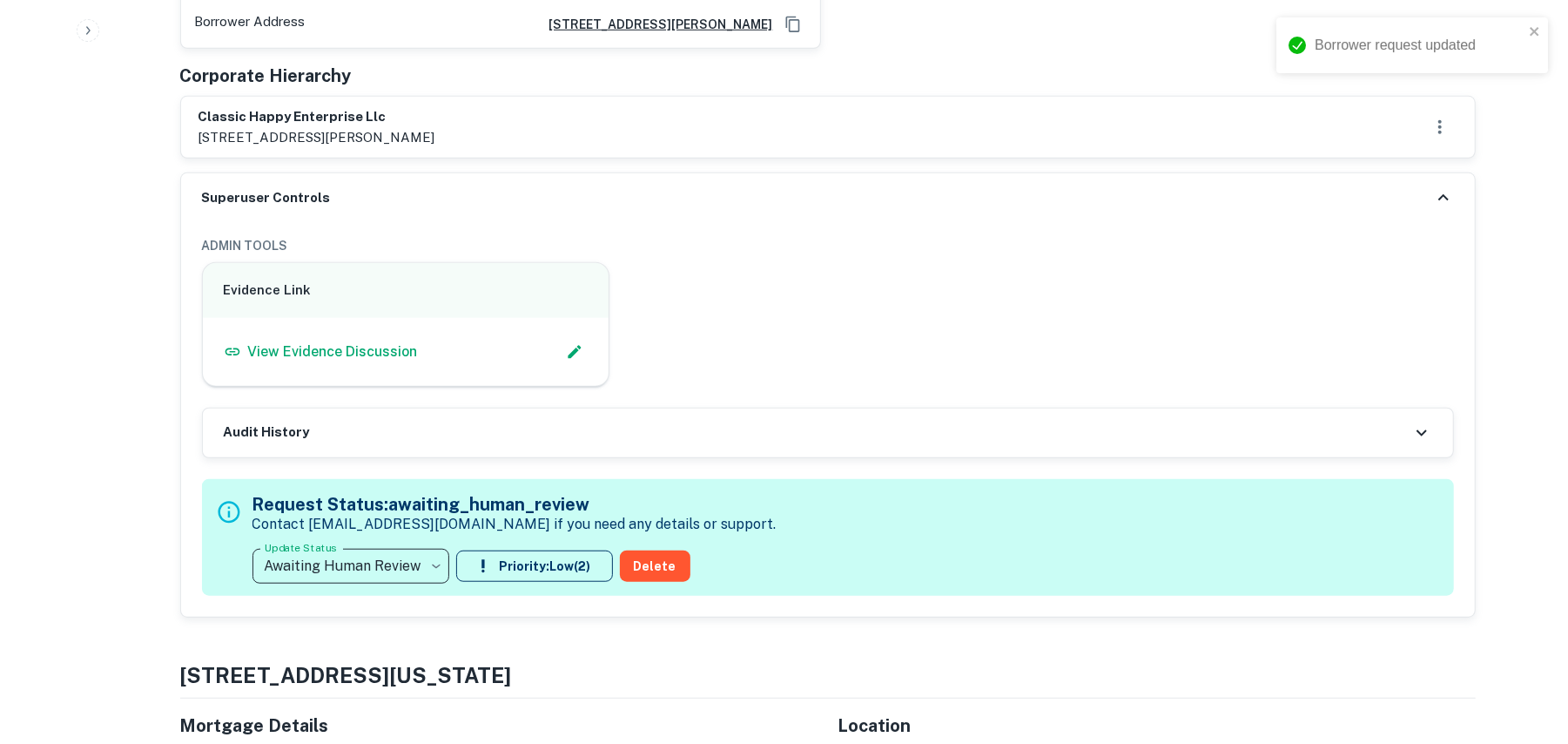
type input "**********"
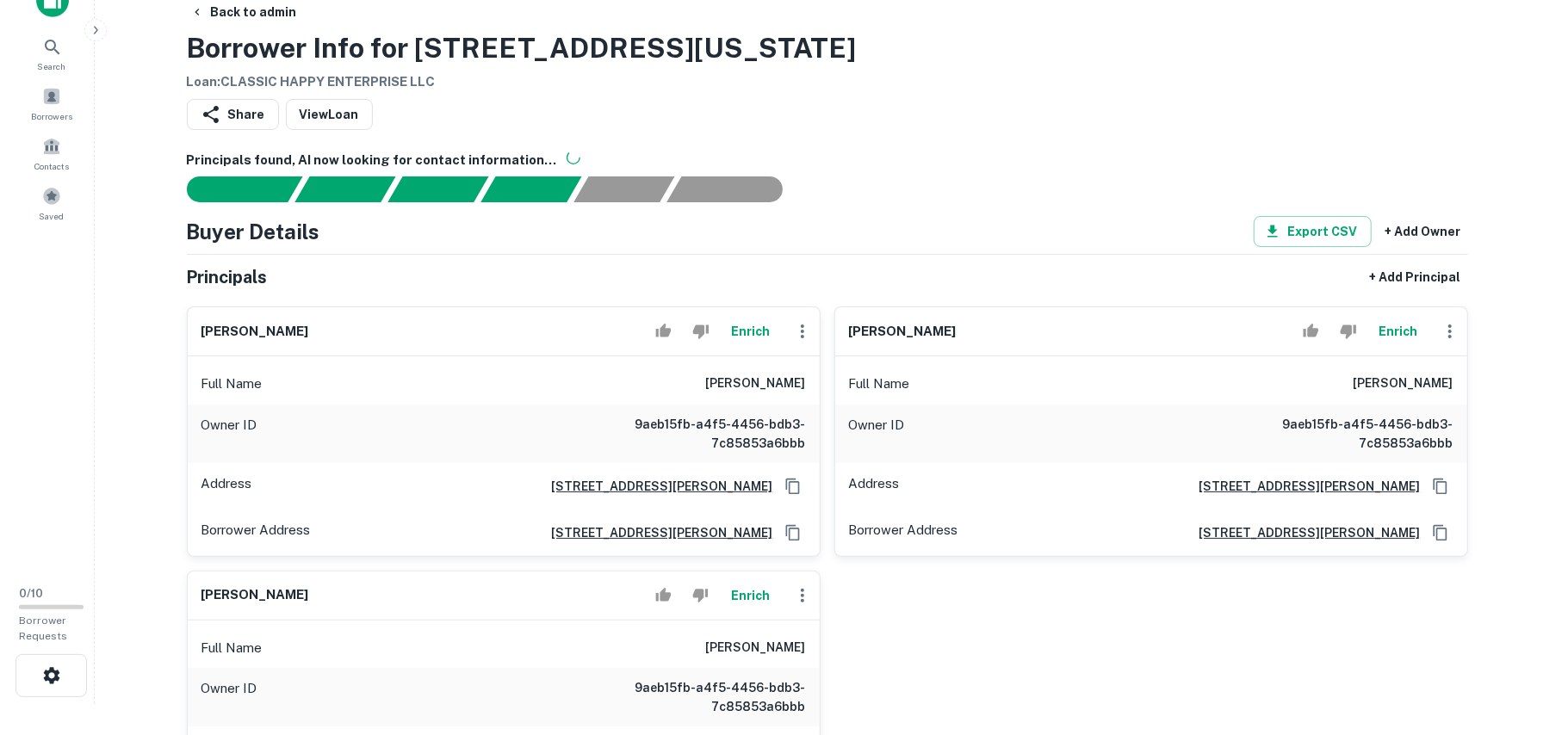
scroll to position [0, 0]
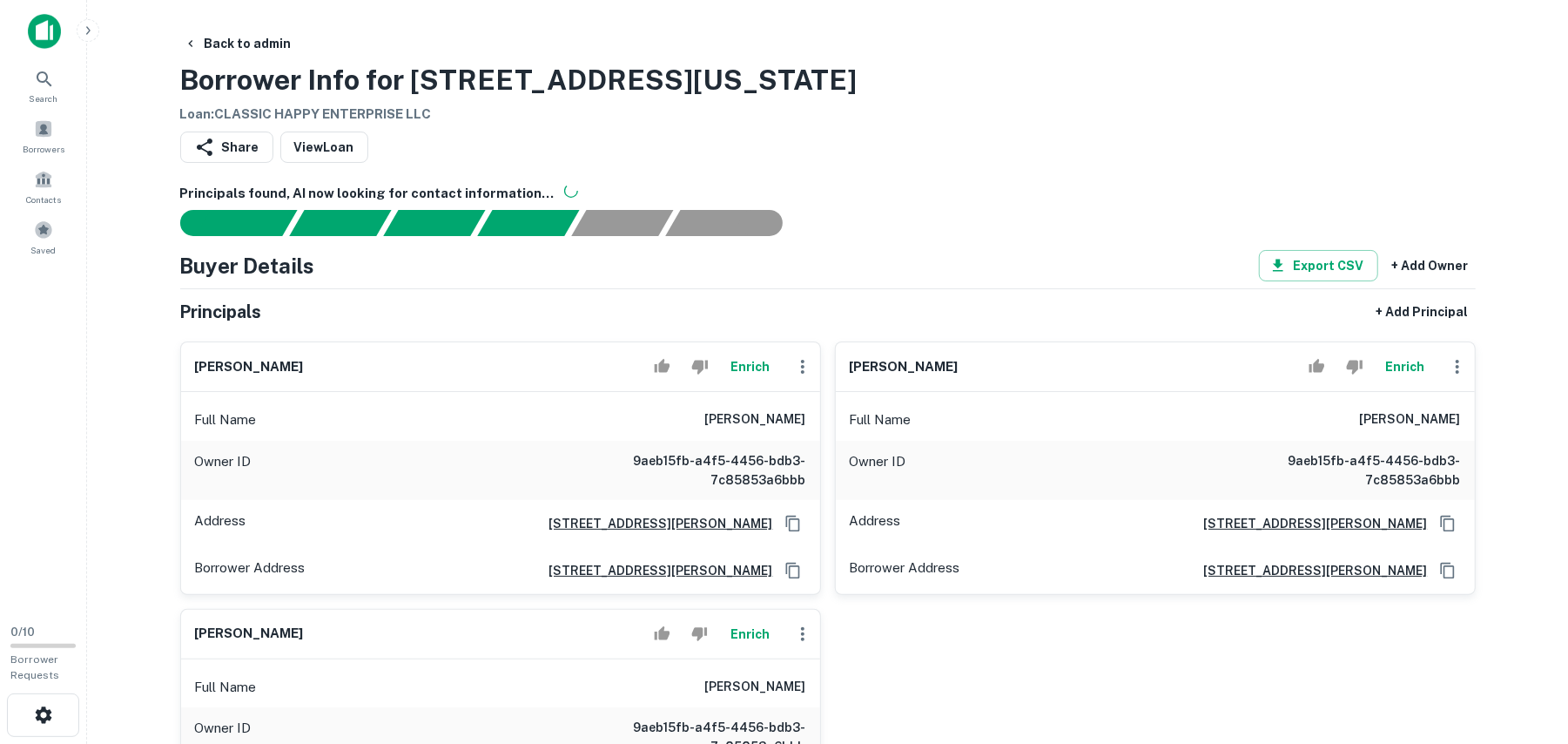
click at [1454, 369] on icon "button" at bounding box center [1457, 367] width 21 height 21
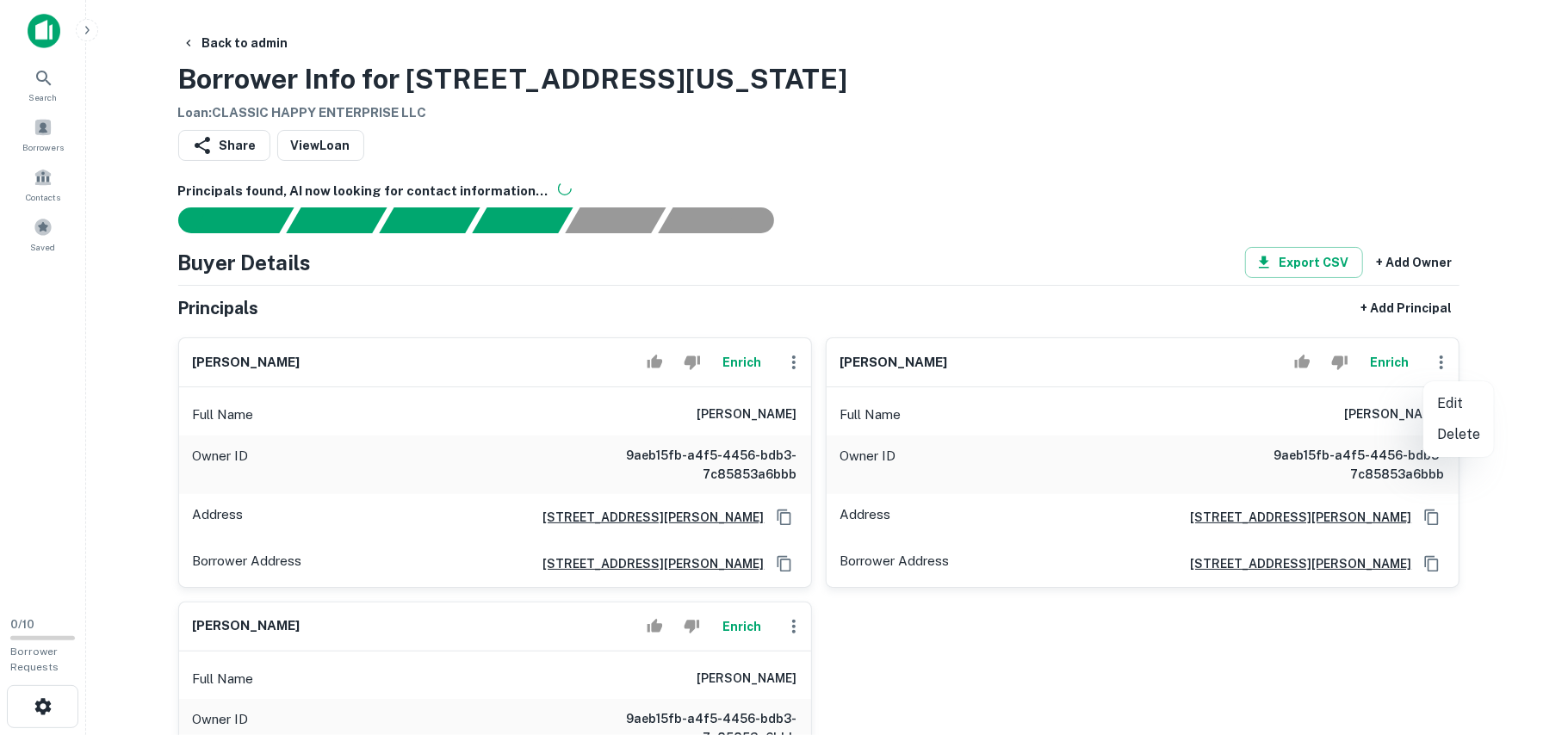
click at [1441, 365] on div at bounding box center [784, 368] width 1568 height 735
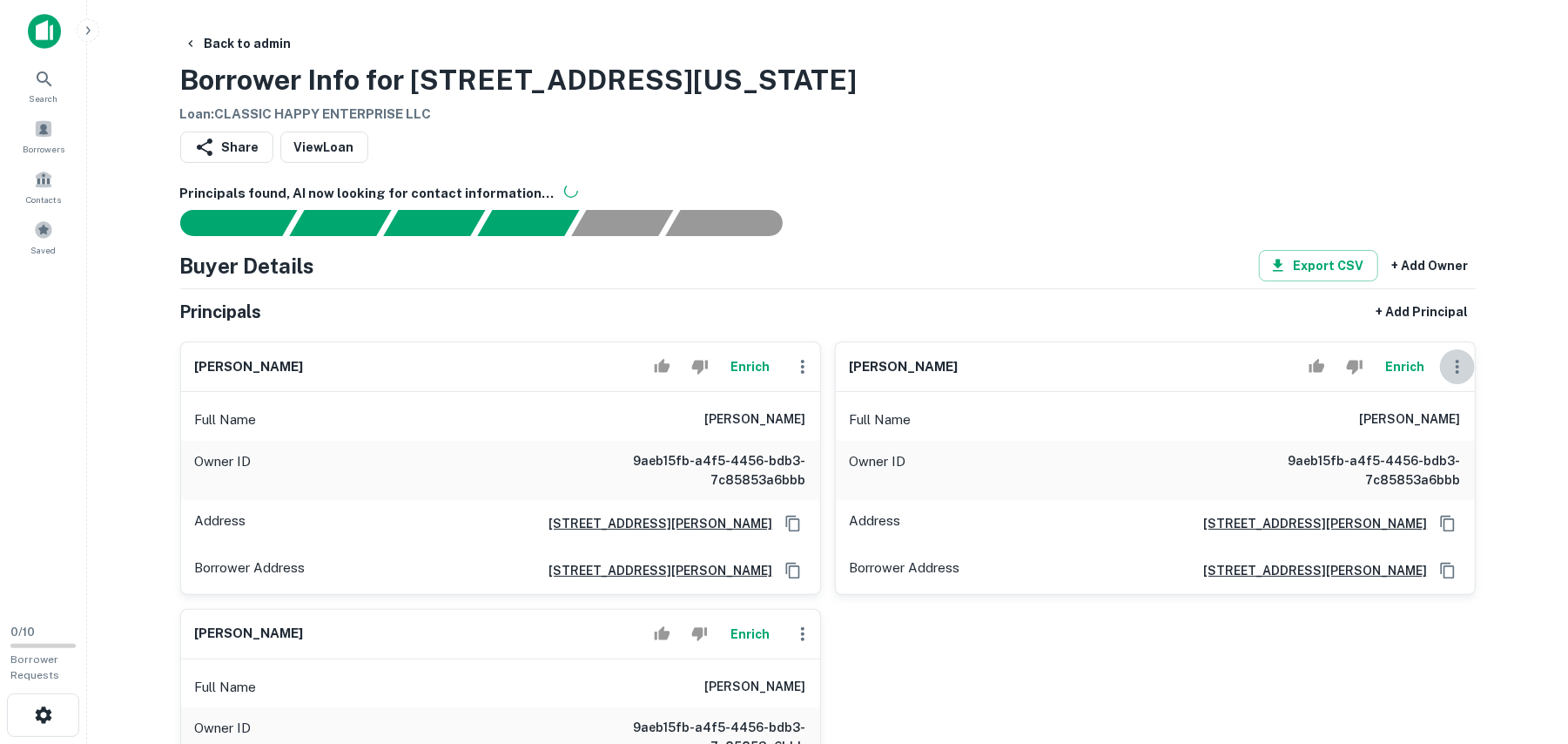
click at [1457, 368] on icon "button" at bounding box center [1457, 367] width 3 height 14
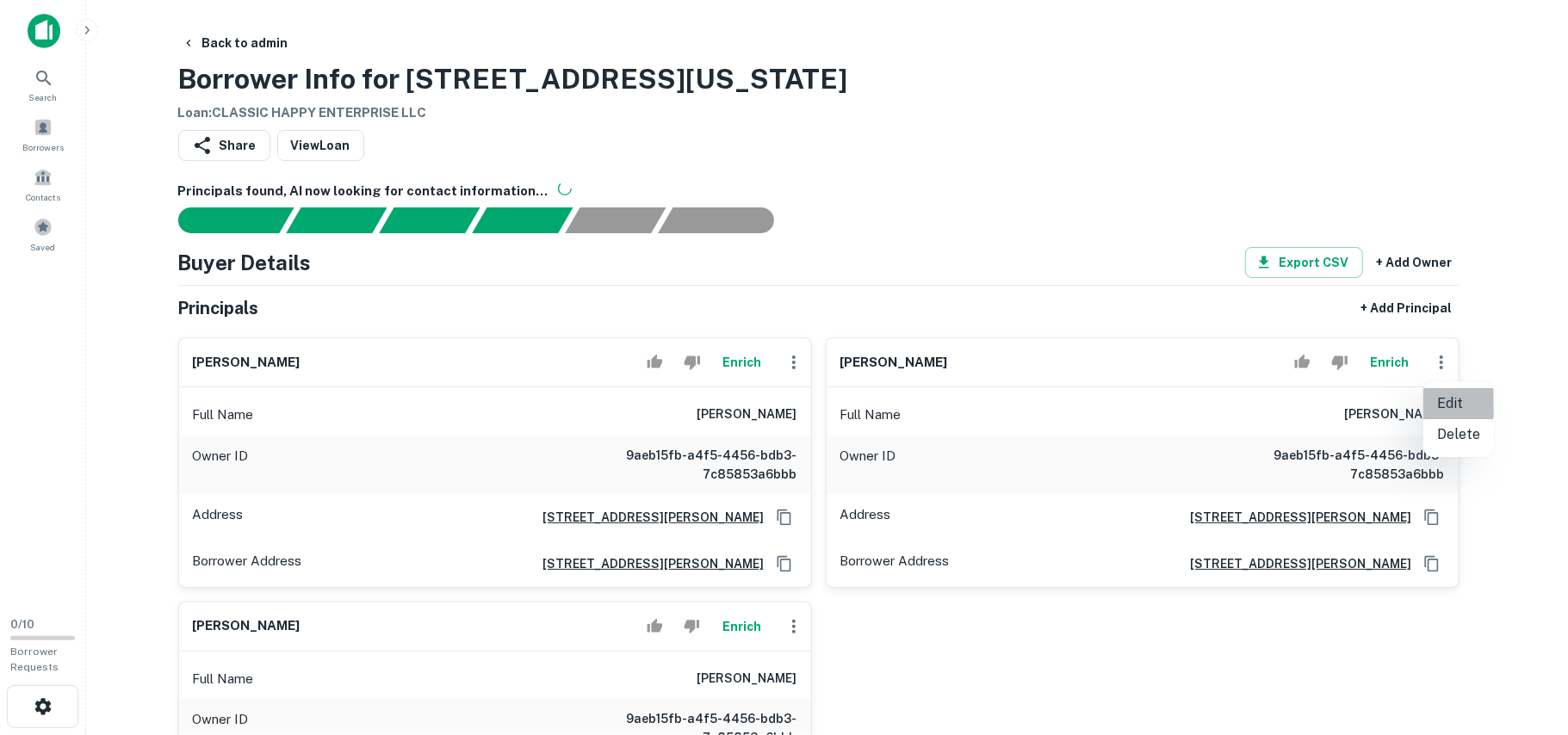
click at [1447, 401] on li "Edit" at bounding box center [1459, 404] width 71 height 31
select select "**"
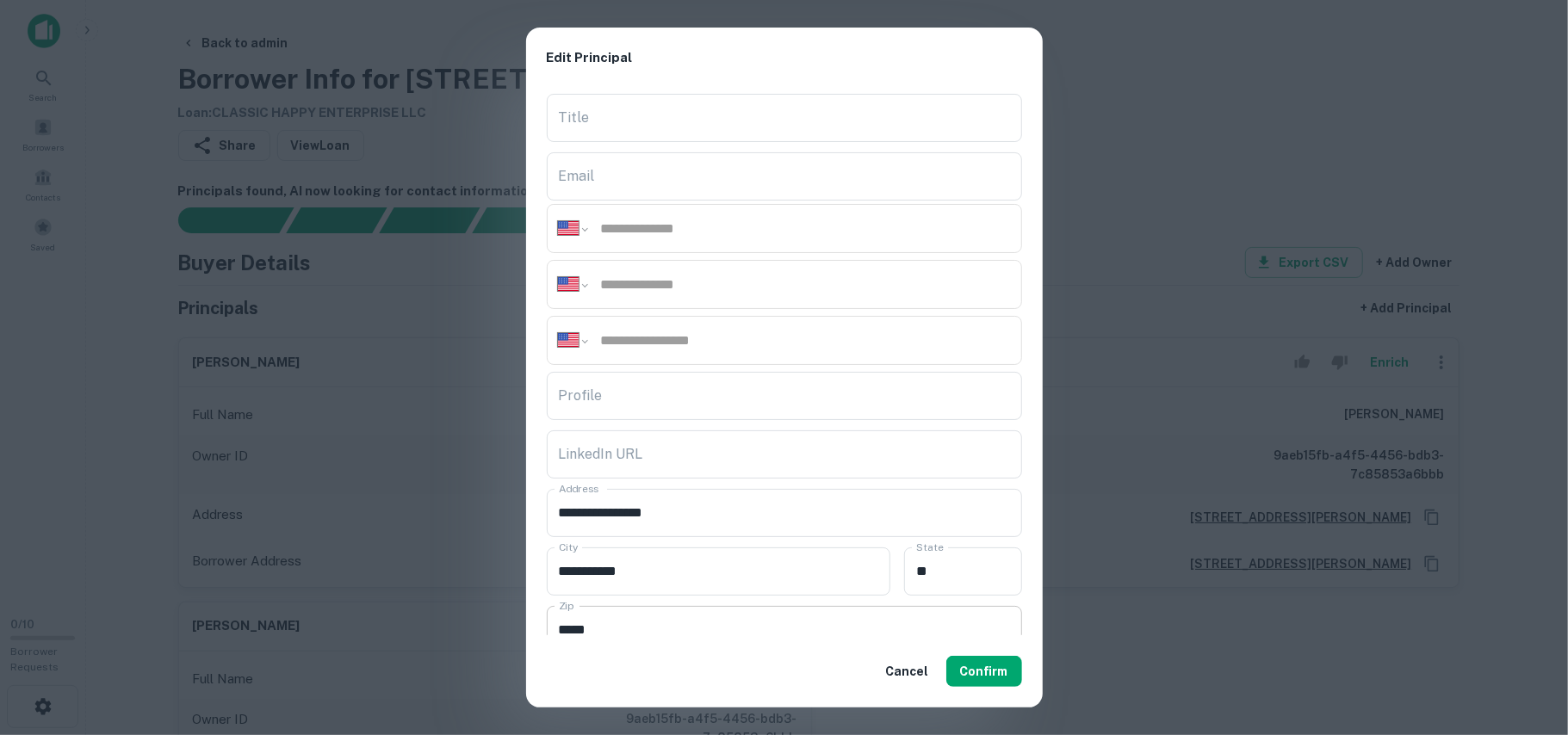
scroll to position [229, 0]
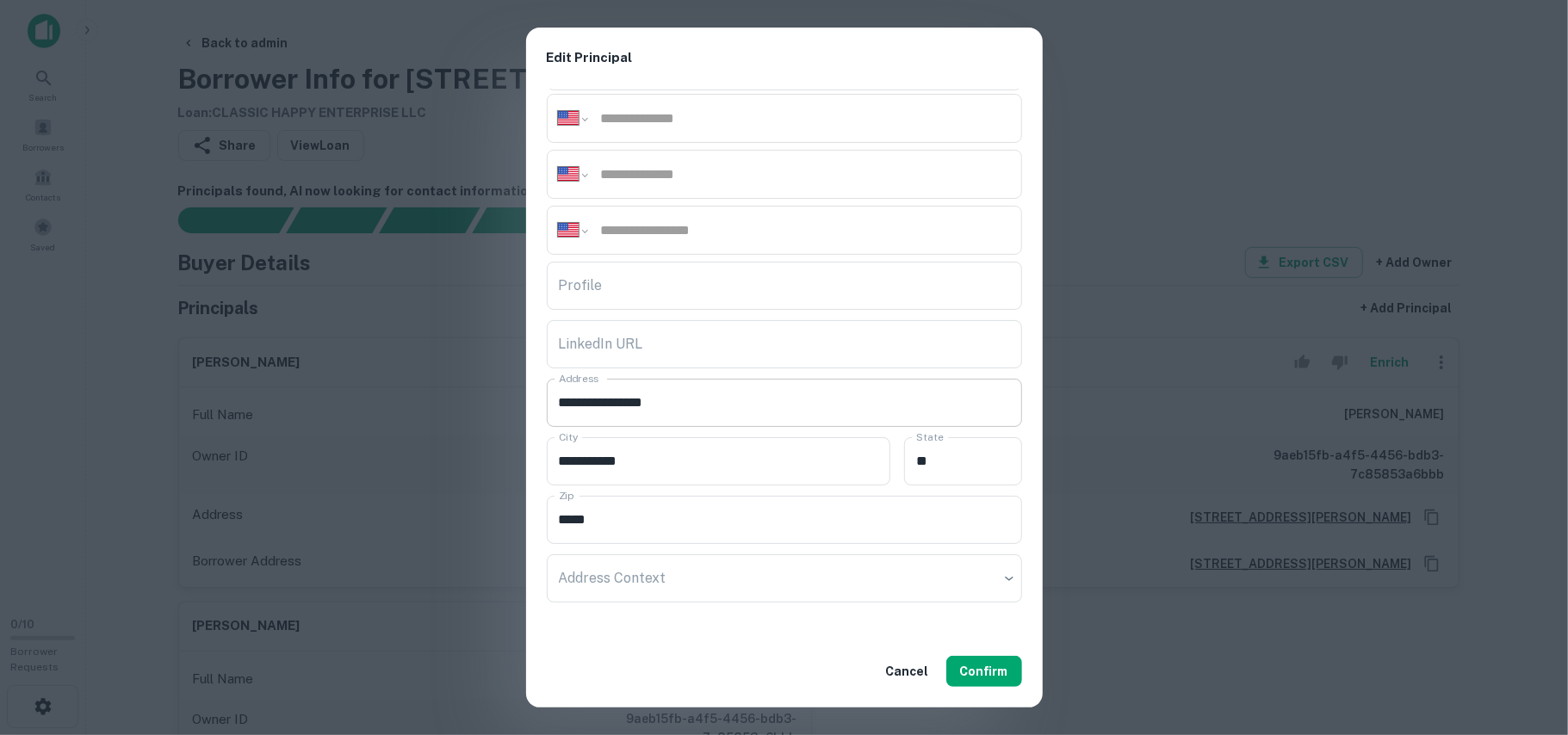
click at [672, 417] on input "**********" at bounding box center [784, 403] width 475 height 48
paste input "**********"
type input "**********"
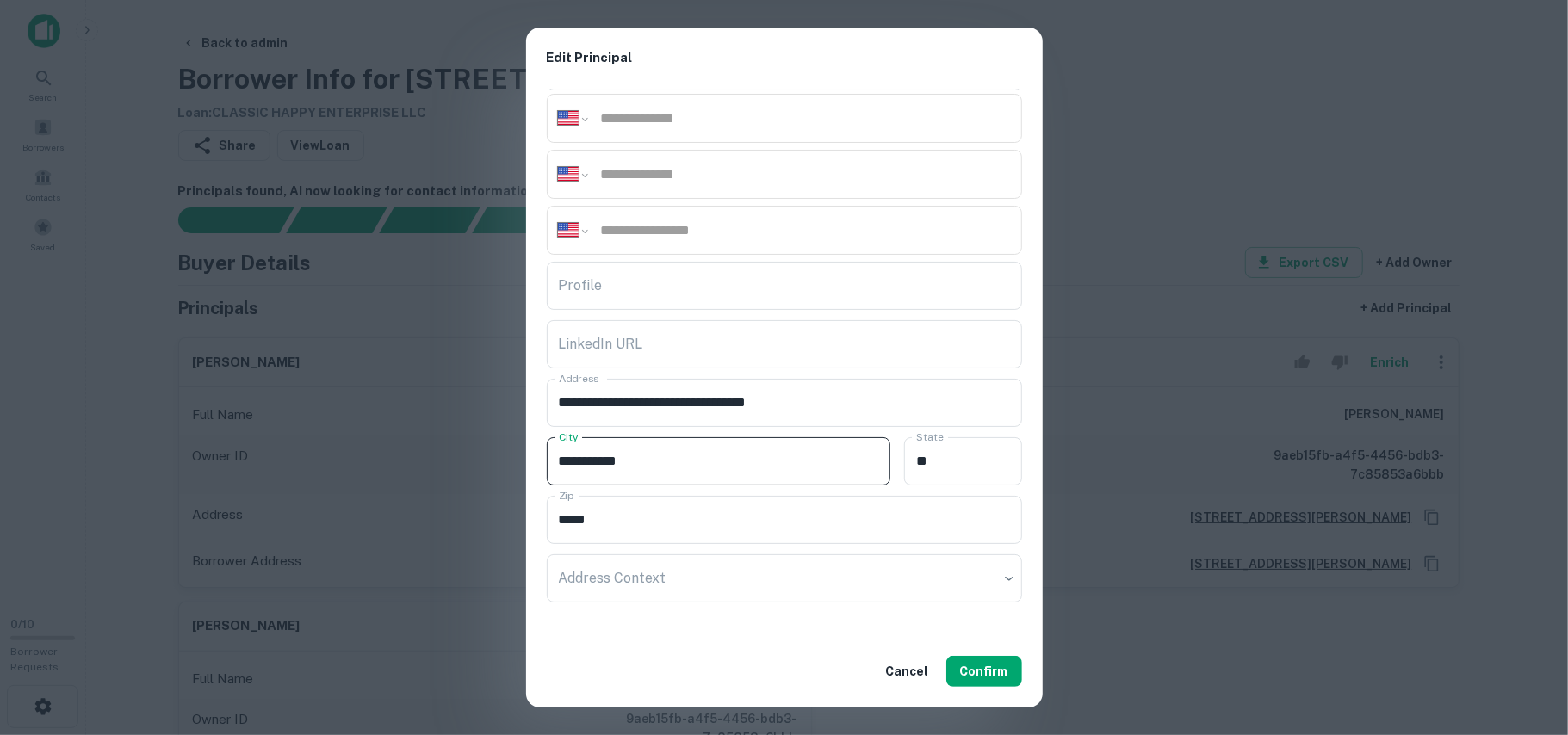
drag, startPoint x: 690, startPoint y: 466, endPoint x: 366, endPoint y: 442, distance: 324.9
click at [366, 442] on div "**********" at bounding box center [784, 368] width 1568 height 735
drag, startPoint x: 611, startPoint y: 515, endPoint x: 413, endPoint y: 506, distance: 198.2
click at [413, 506] on div "**********" at bounding box center [784, 368] width 1568 height 735
drag, startPoint x: 920, startPoint y: 463, endPoint x: 613, endPoint y: 456, distance: 307.1
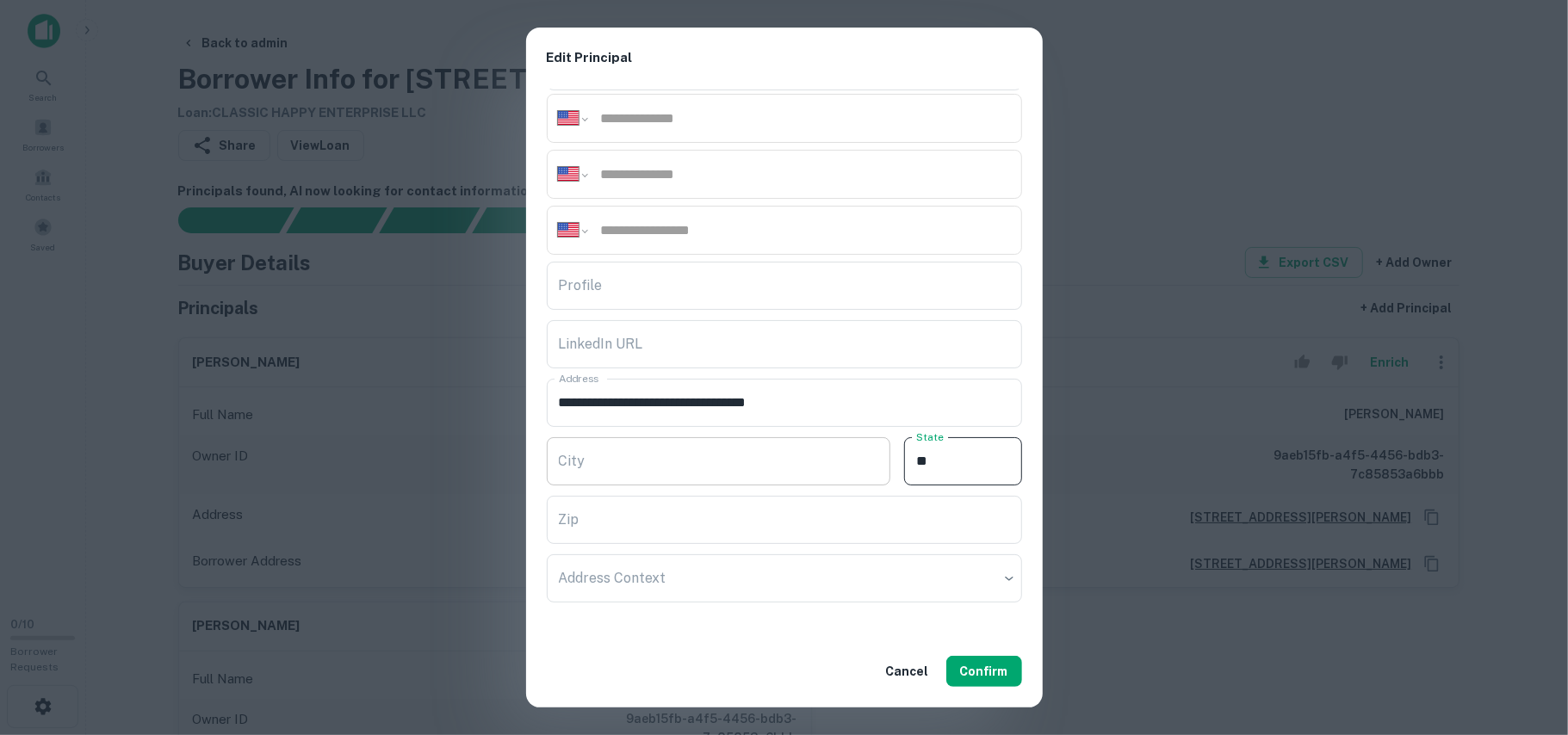
click at [613, 456] on div "City City State ** State" at bounding box center [784, 460] width 475 height 59
click at [684, 296] on input "Profile" at bounding box center [784, 286] width 475 height 48
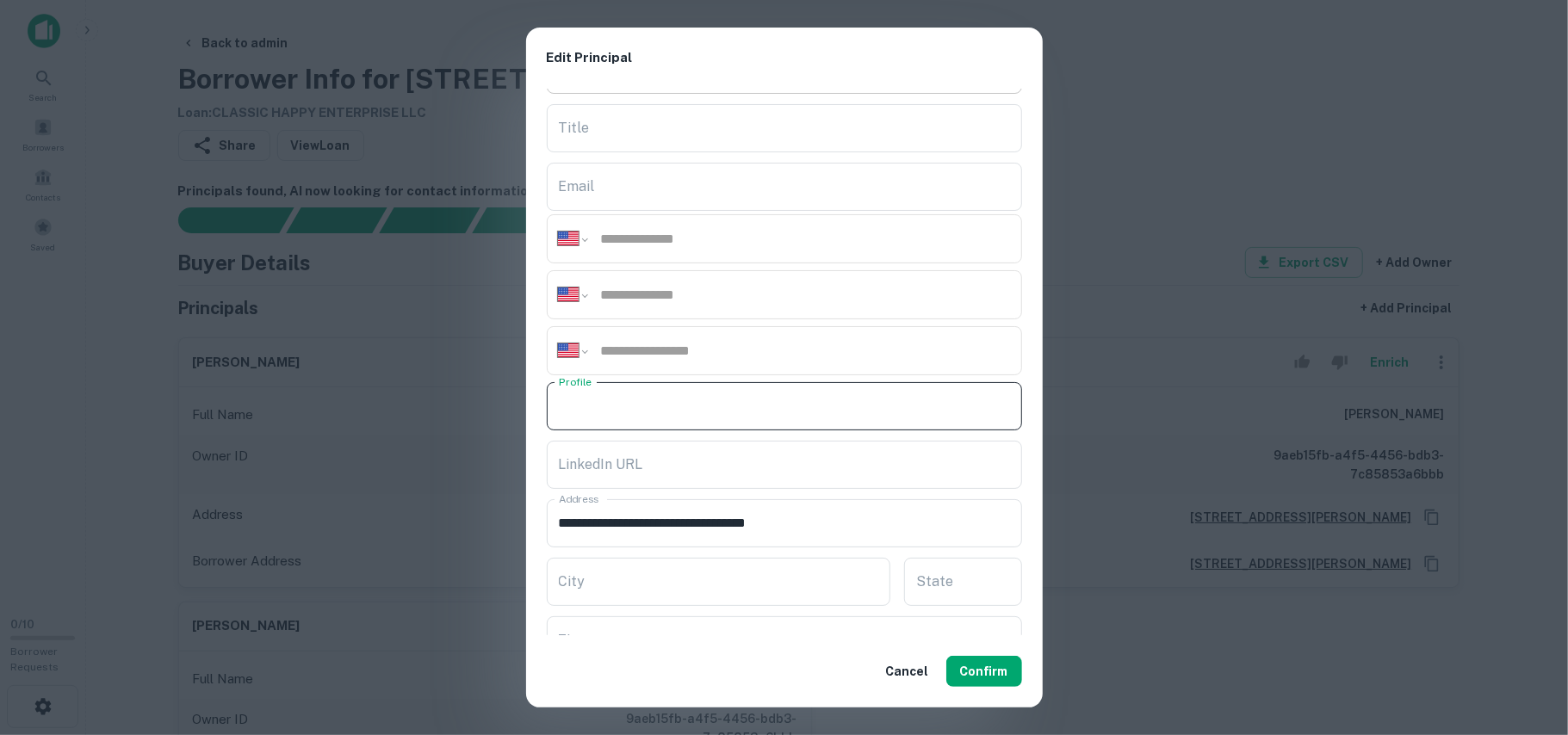
scroll to position [0, 0]
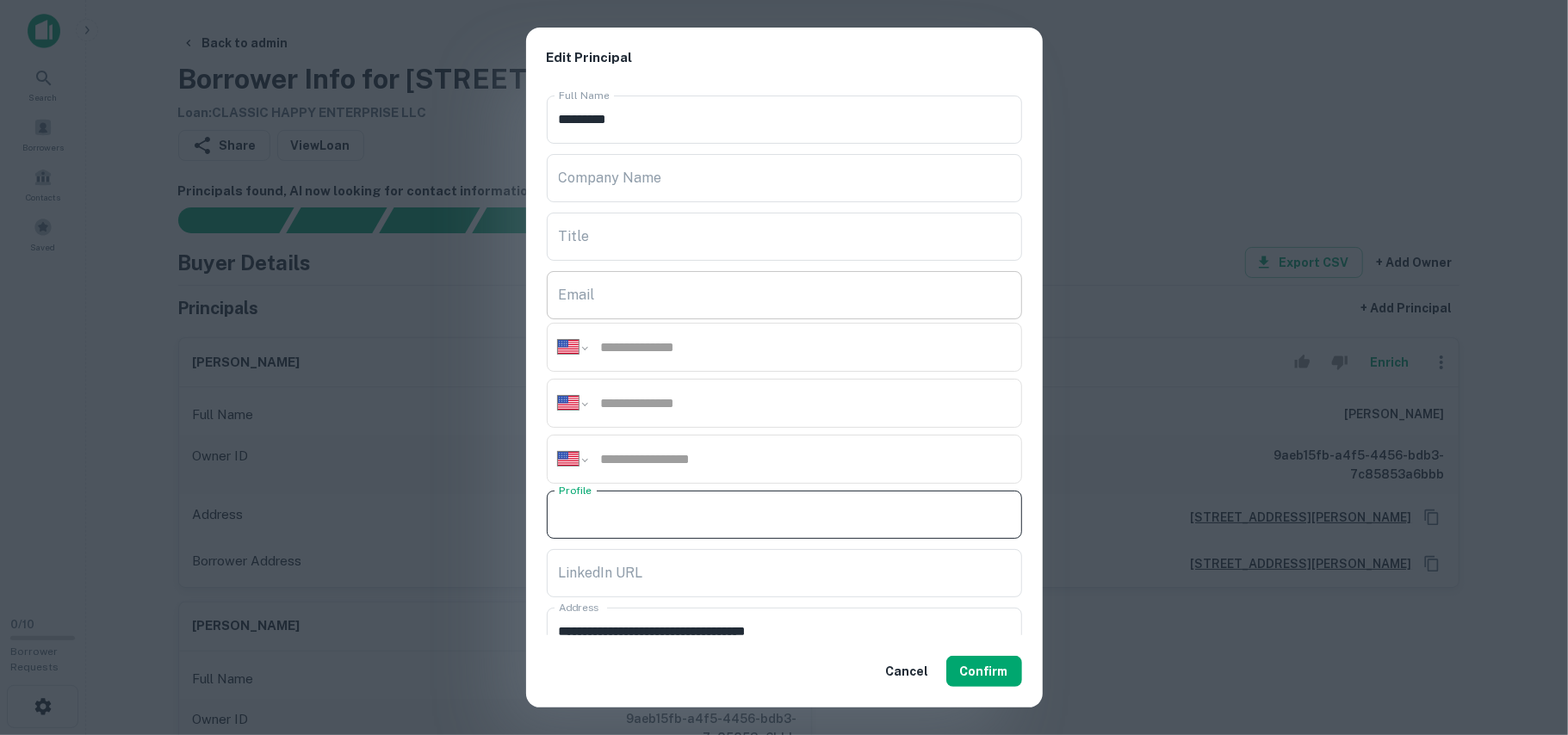
click at [608, 287] on input "Email" at bounding box center [784, 295] width 475 height 48
paste input "**********"
type input "**********"
click at [675, 348] on input "tel" at bounding box center [805, 347] width 412 height 20
paste input "**********"
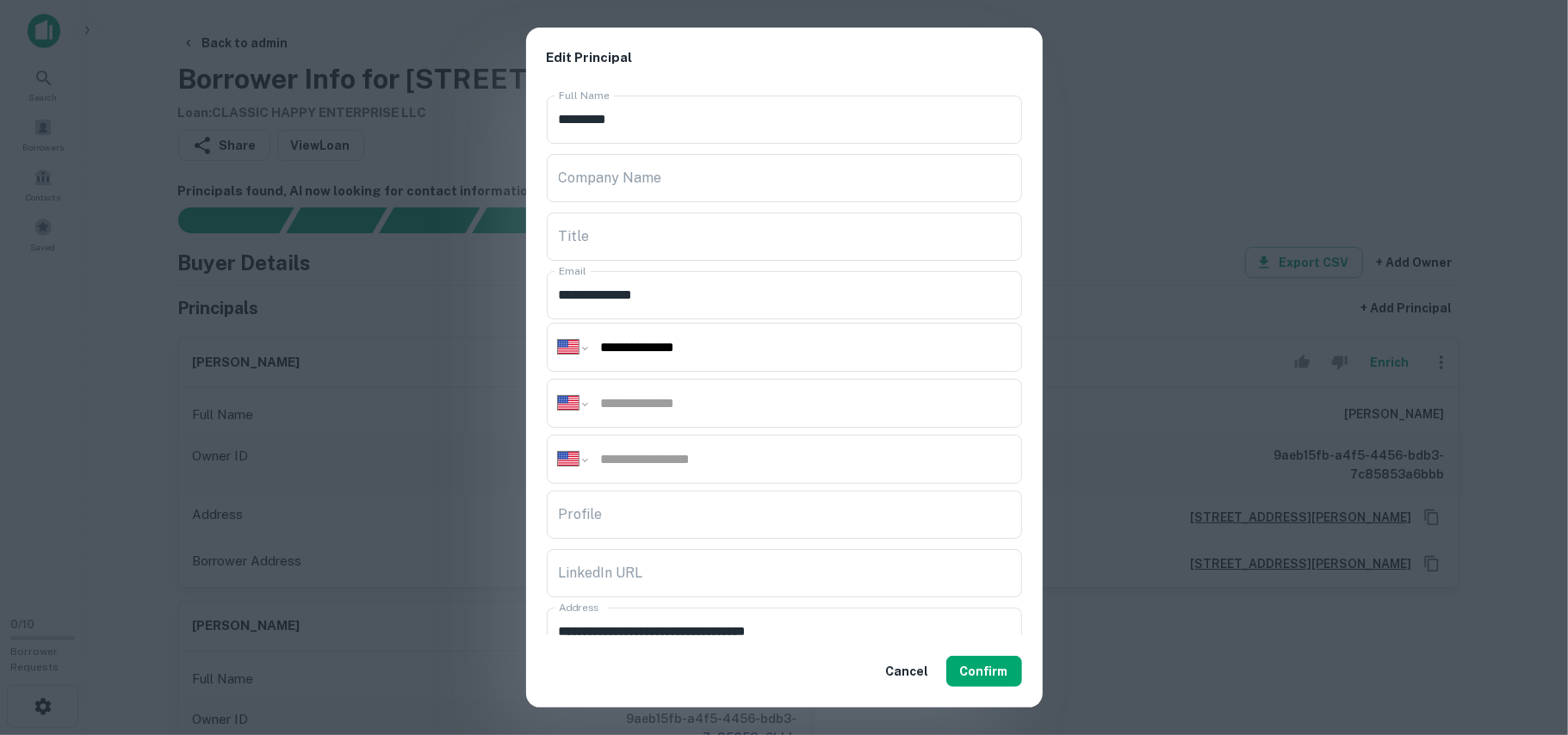
type input "**********"
click at [656, 460] on input "tel" at bounding box center [805, 459] width 412 height 20
paste input "**********"
type input "**********"
click at [690, 404] on input "tel" at bounding box center [805, 403] width 412 height 20
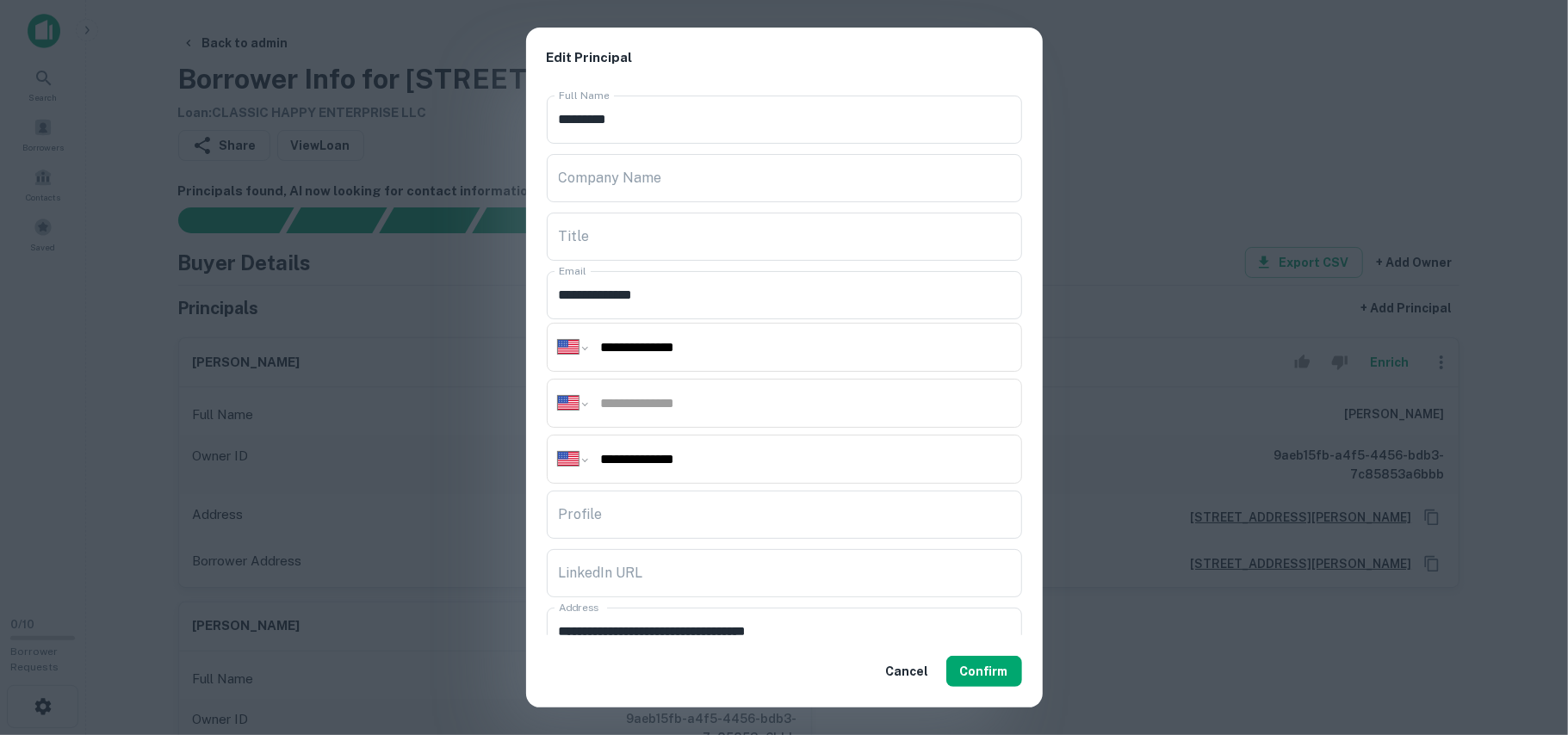
paste input "**********"
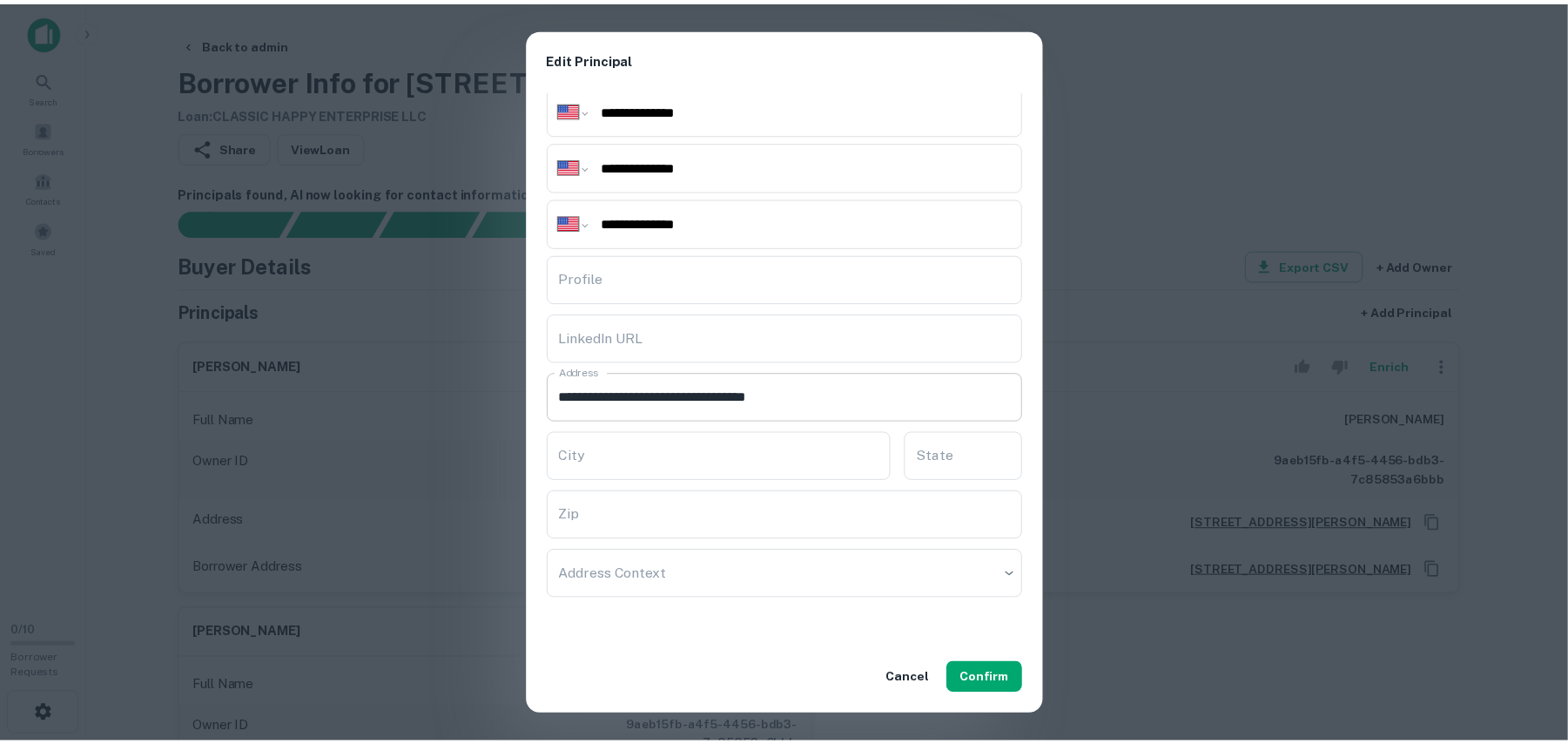
scroll to position [245, 0]
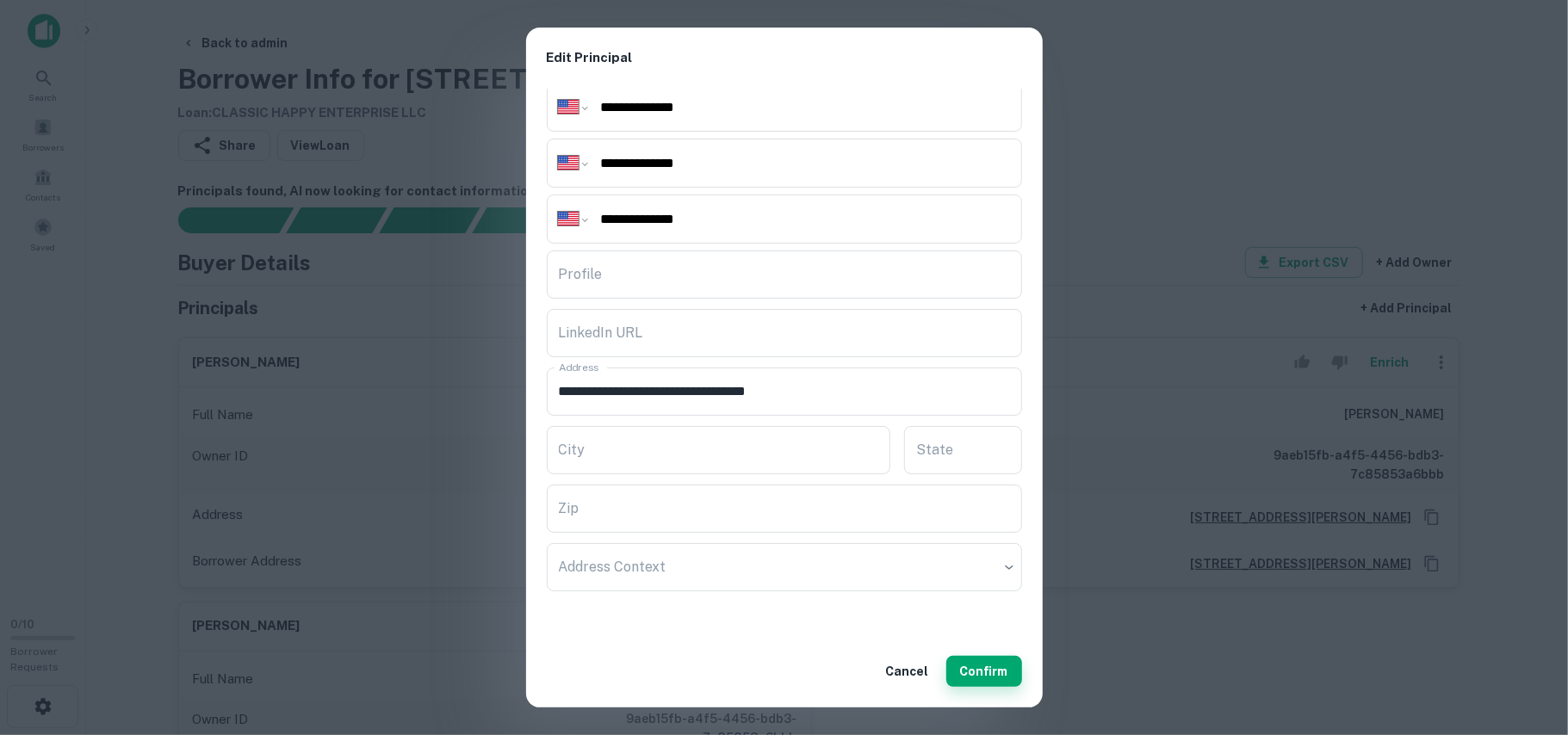
type input "**********"
click at [976, 664] on button "Confirm" at bounding box center [984, 671] width 76 height 31
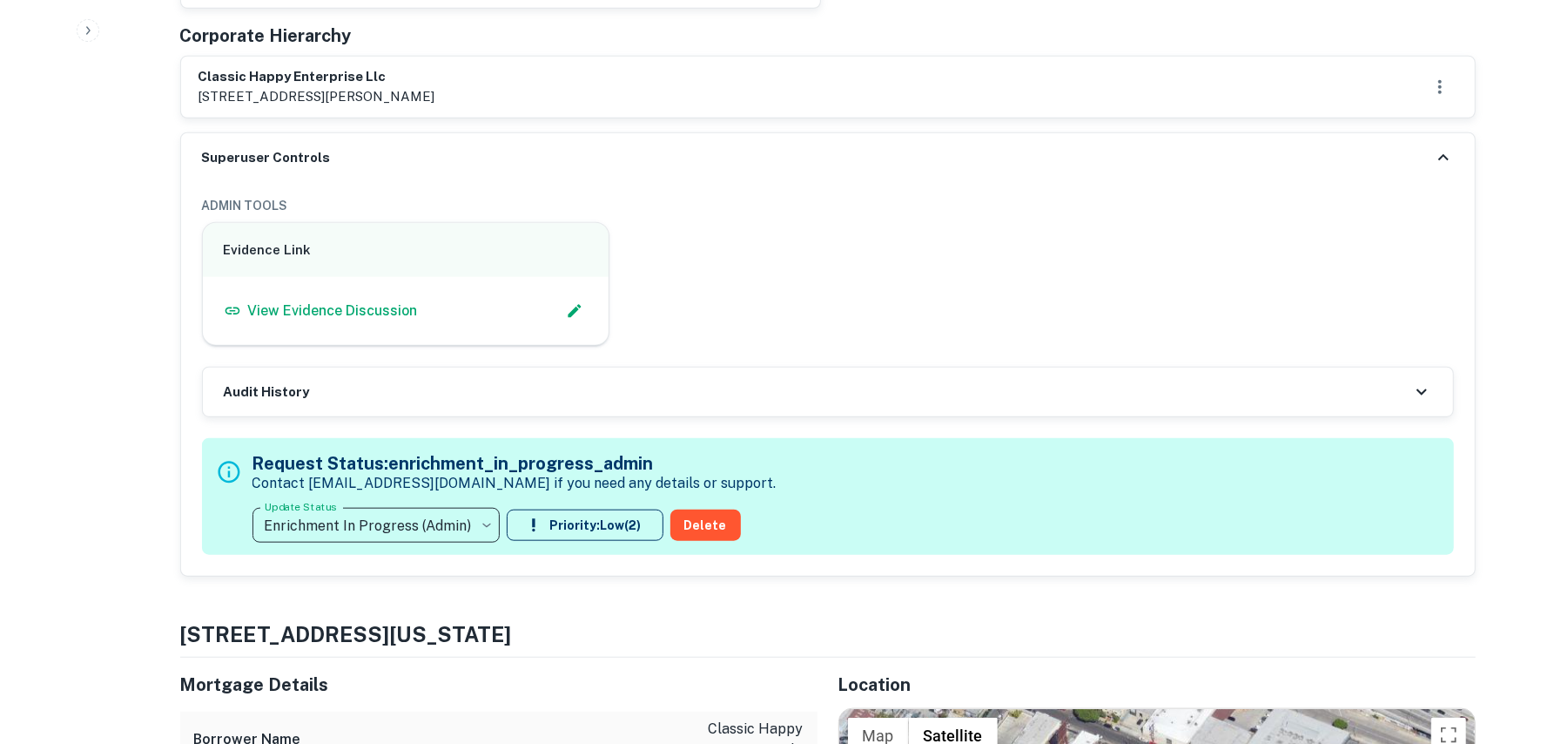
scroll to position [1045, 0]
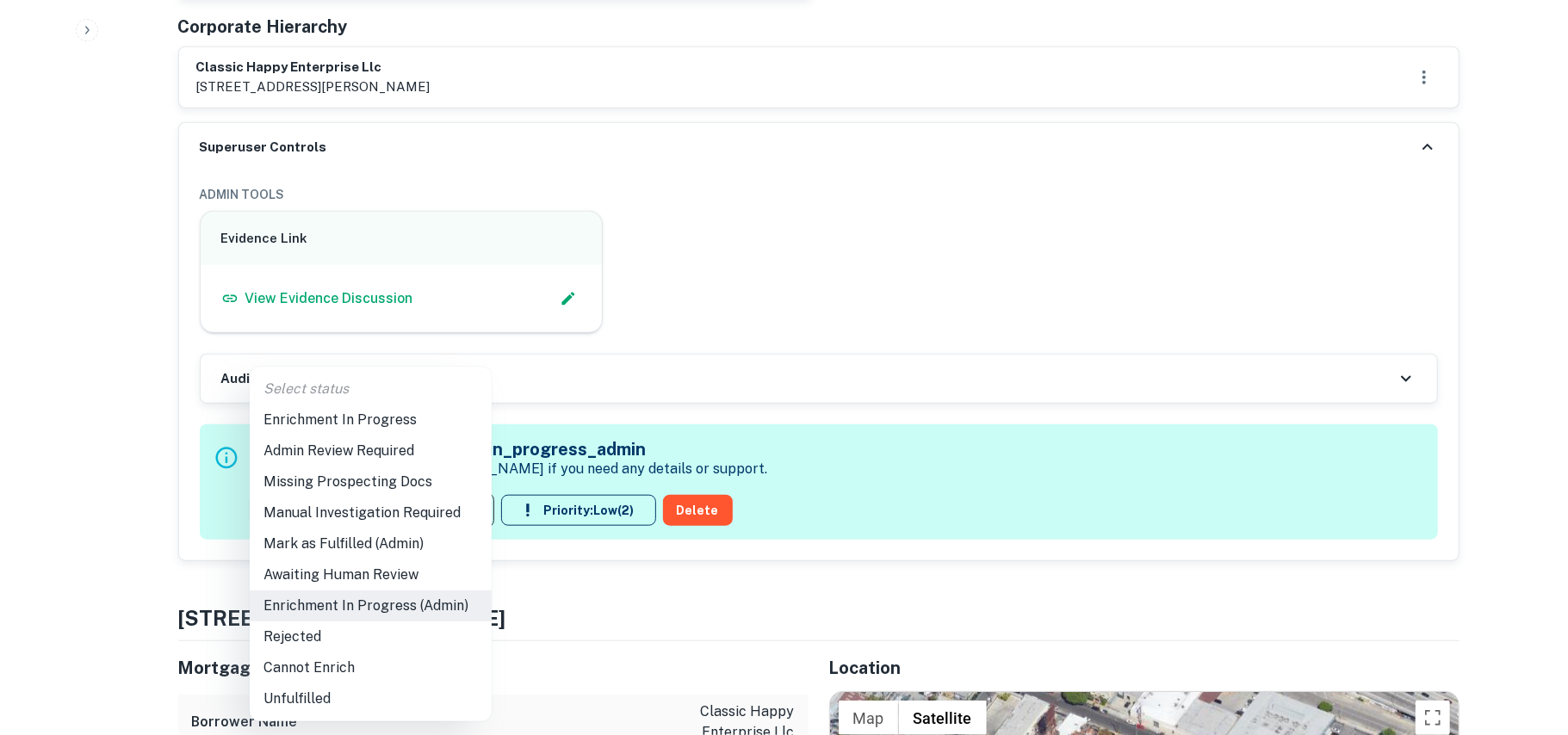
drag, startPoint x: 366, startPoint y: 539, endPoint x: 389, endPoint y: 532, distance: 24.0
click at [366, 541] on li "Mark as Fulfilled (Admin)" at bounding box center [370, 544] width 242 height 31
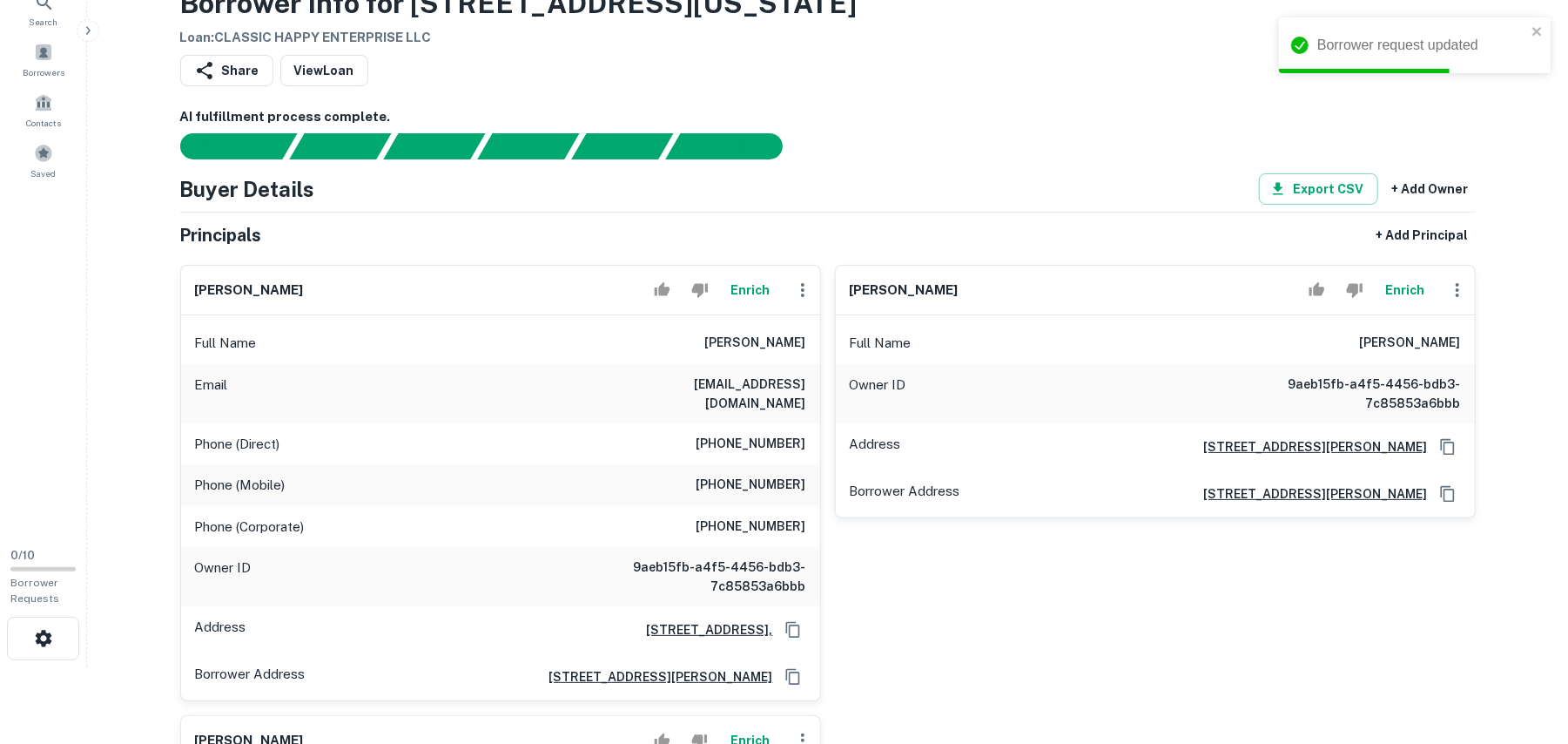
scroll to position [116, 0]
